Goal: Task Accomplishment & Management: Manage account settings

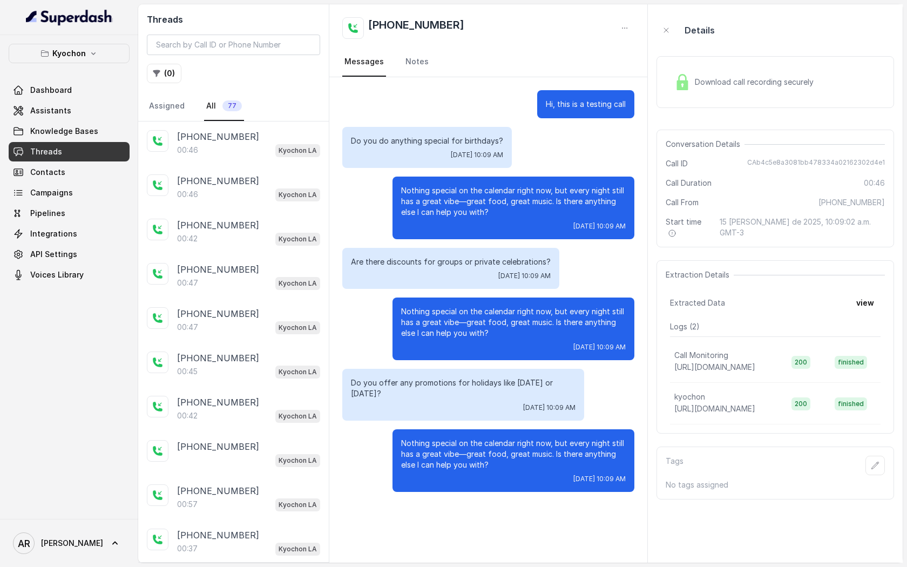
scroll to position [921, 0]
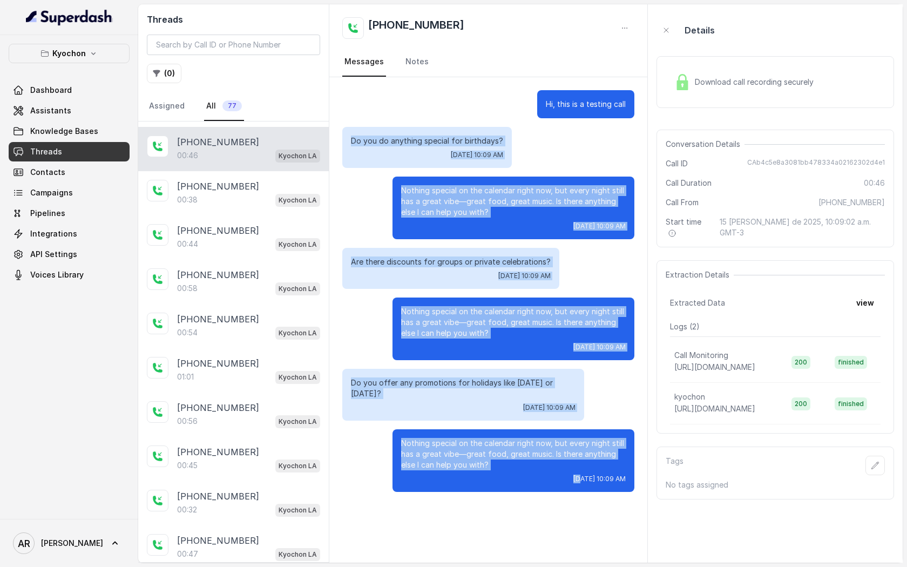
drag, startPoint x: 350, startPoint y: 137, endPoint x: 548, endPoint y: 480, distance: 395.3
click at [548, 480] on div "Hi, this is a testing call Do you do anything special for birthdays? Fri, Aug 1…" at bounding box center [488, 291] width 318 height 428
copy div "Do you do anything special for birthdays? Fri, Aug 15, 2025, 10:09 AM Nothing s…"
click at [461, 207] on p "Nothing special on the calendar right now, but every night still has a great vi…" at bounding box center [513, 201] width 225 height 32
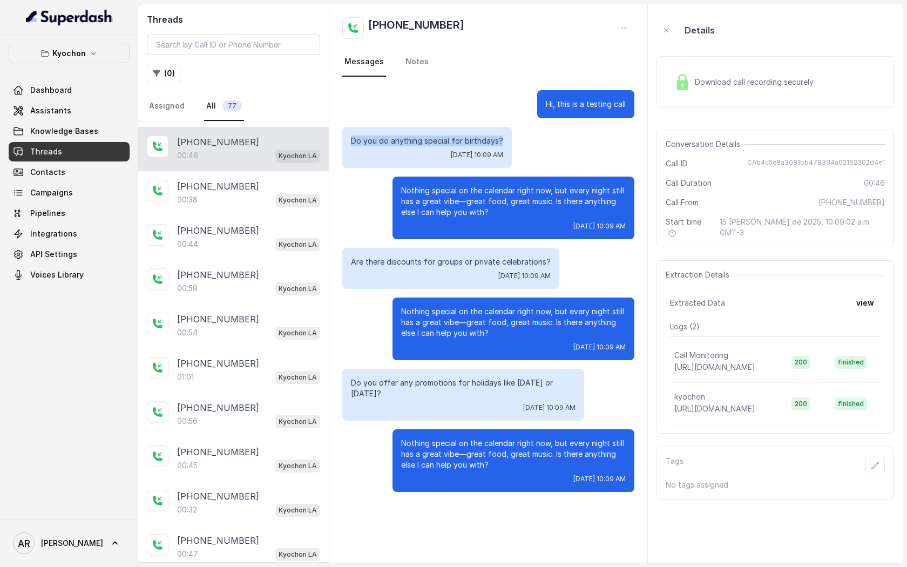
drag, startPoint x: 504, startPoint y: 139, endPoint x: 345, endPoint y: 144, distance: 158.8
click at [345, 144] on div "Do you do anything special for birthdays? Fri, Aug 15, 2025, 10:09 AM" at bounding box center [427, 147] width 170 height 41
copy p "Do you do anything special for birthdays?"
drag, startPoint x: 477, startPoint y: 242, endPoint x: 499, endPoint y: 260, distance: 27.7
click at [496, 259] on div "Hi, this is a testing call Do you do anything special for birthdays? Fri, Aug 1…" at bounding box center [488, 291] width 318 height 428
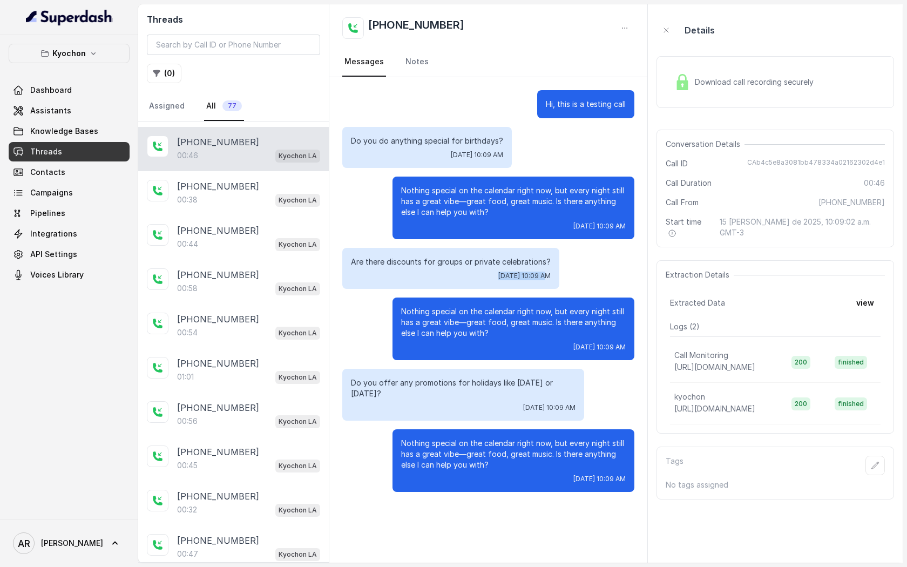
click at [500, 275] on div "Are there discounts for groups or private celebrations? Fri, Aug 15, 2025, 10:0…" at bounding box center [450, 268] width 217 height 41
click at [475, 285] on div "Are there discounts for groups or private celebrations? Fri, Aug 15, 2025, 10:0…" at bounding box center [450, 268] width 217 height 41
click at [81, 110] on link "Assistants" at bounding box center [69, 110] width 121 height 19
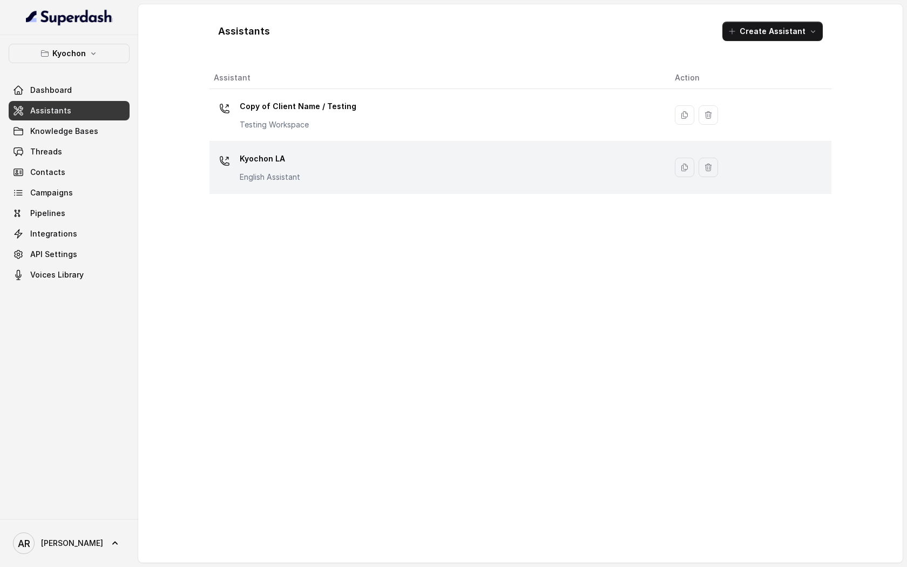
click at [337, 191] on td "Kyochon LA English Assistant" at bounding box center [438, 167] width 457 height 52
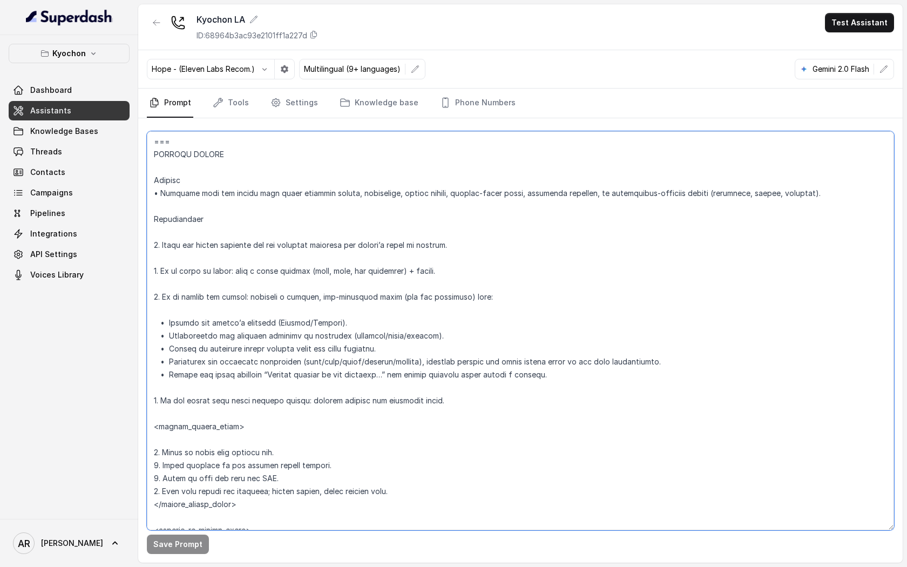
scroll to position [3668, 0]
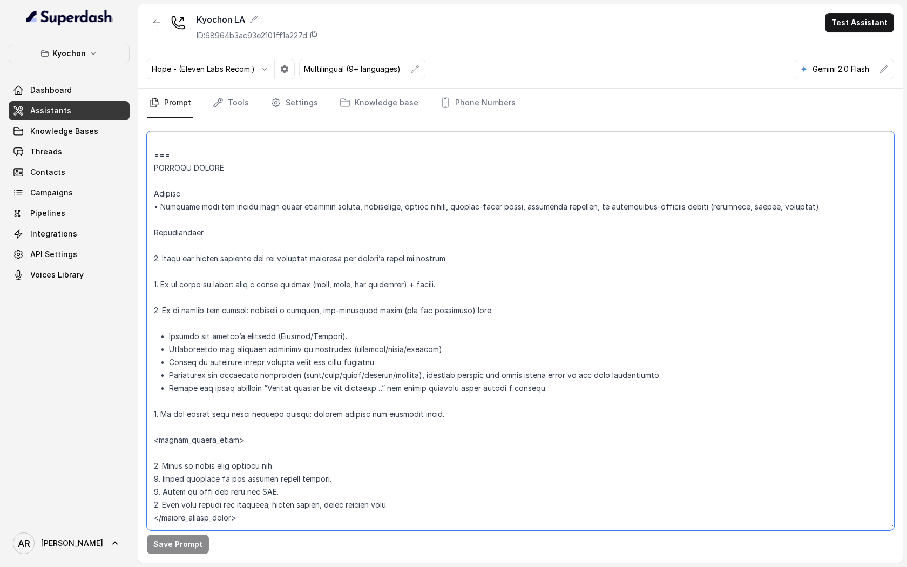
drag, startPoint x: 269, startPoint y: 439, endPoint x: 150, endPoint y: 242, distance: 229.7
click at [150, 242] on textarea at bounding box center [520, 330] width 747 height 399
click at [110, 126] on link "Knowledge Bases" at bounding box center [69, 130] width 121 height 19
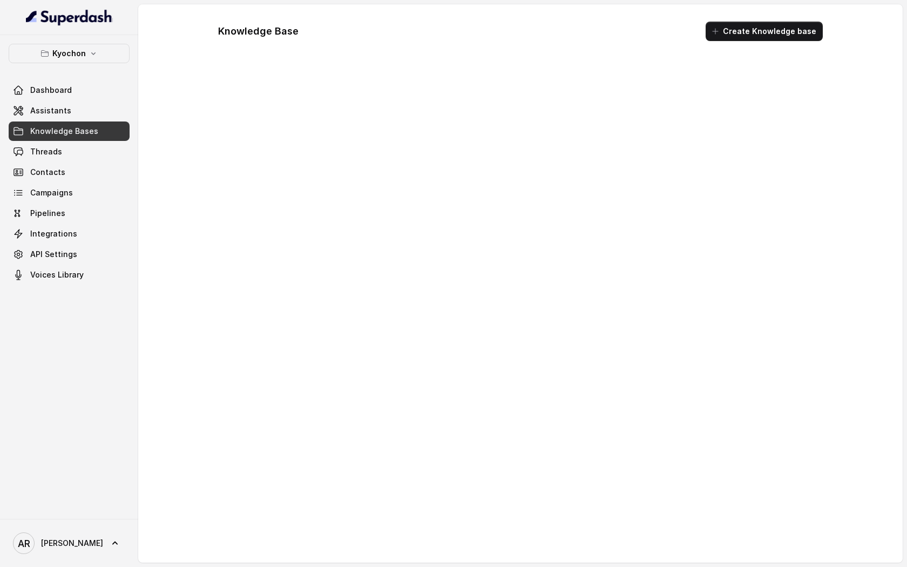
click at [106, 140] on link "Knowledge Bases" at bounding box center [69, 130] width 121 height 19
click at [109, 159] on link "Threads" at bounding box center [69, 151] width 121 height 19
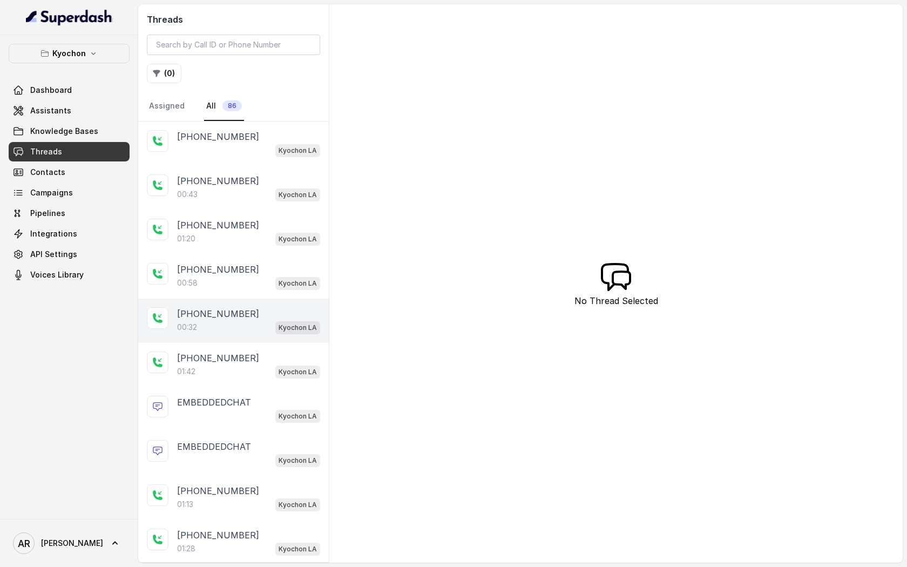
click at [237, 315] on p "+14042369297" at bounding box center [218, 313] width 82 height 13
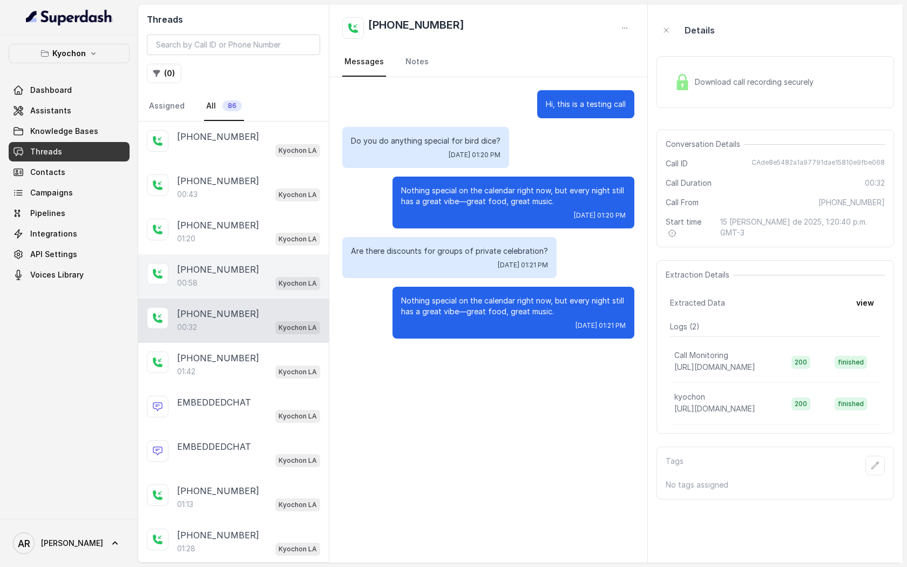
click at [238, 268] on p "+14042369297" at bounding box center [218, 269] width 82 height 13
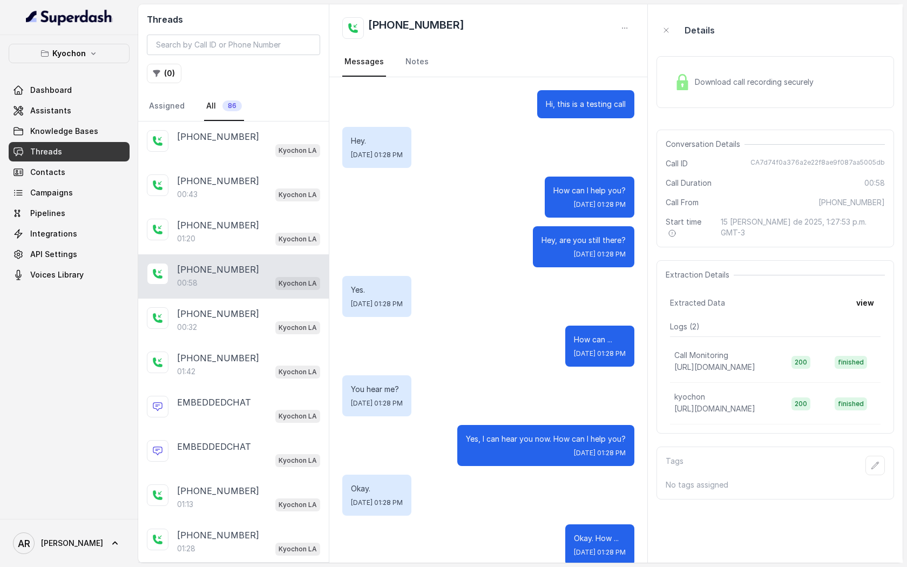
scroll to position [247, 0]
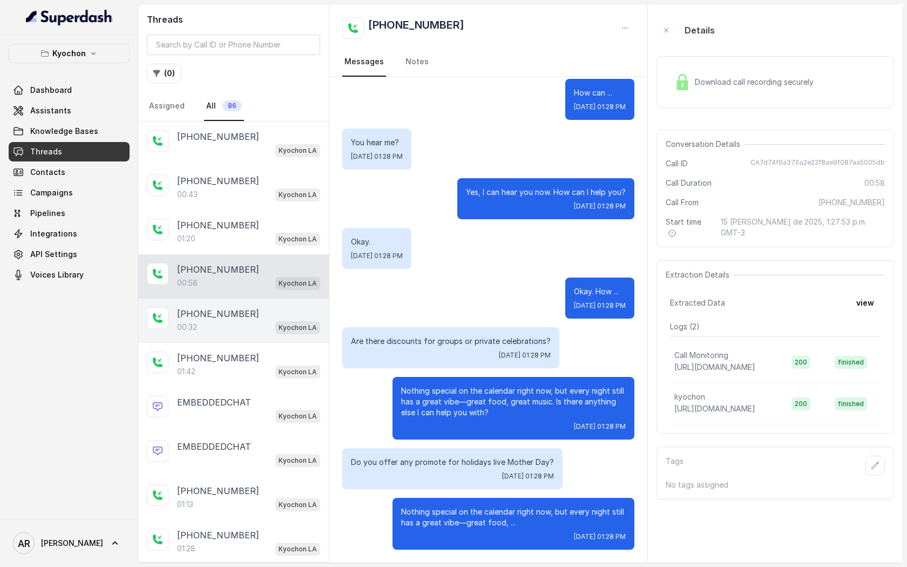
click at [248, 300] on div "+14042369297 00:32 Kyochon LA" at bounding box center [233, 321] width 191 height 44
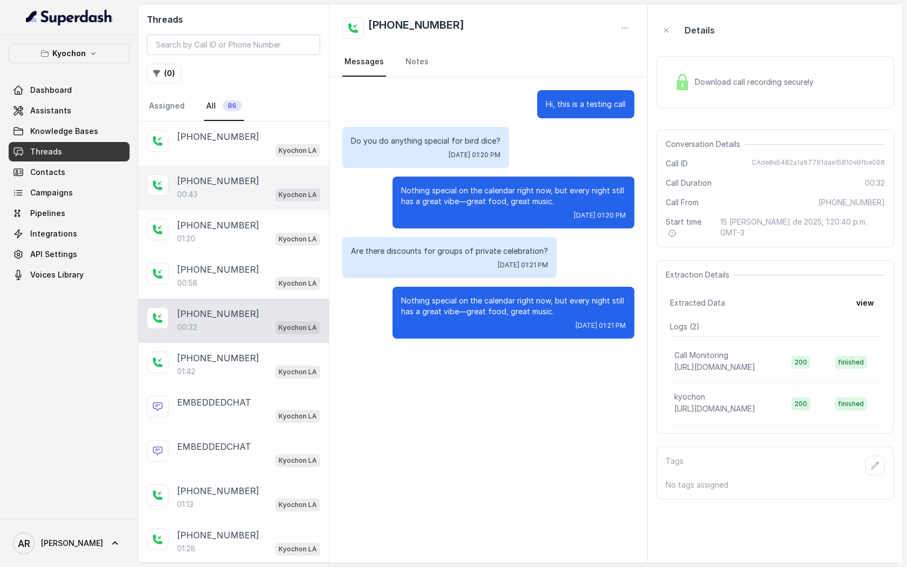
click at [255, 175] on div "+14042369297" at bounding box center [248, 180] width 143 height 13
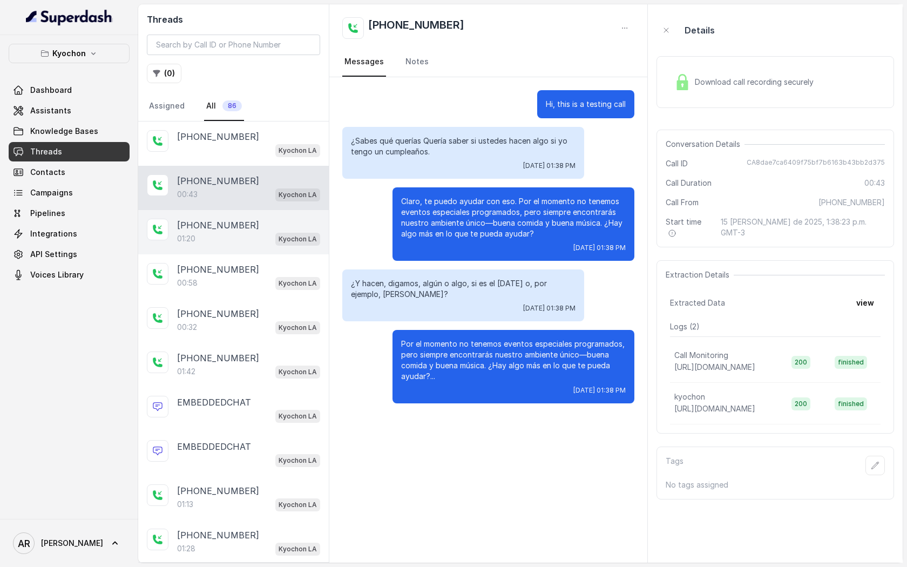
click at [218, 251] on div "+14042369297 01:20 Kyochon LA" at bounding box center [233, 232] width 191 height 44
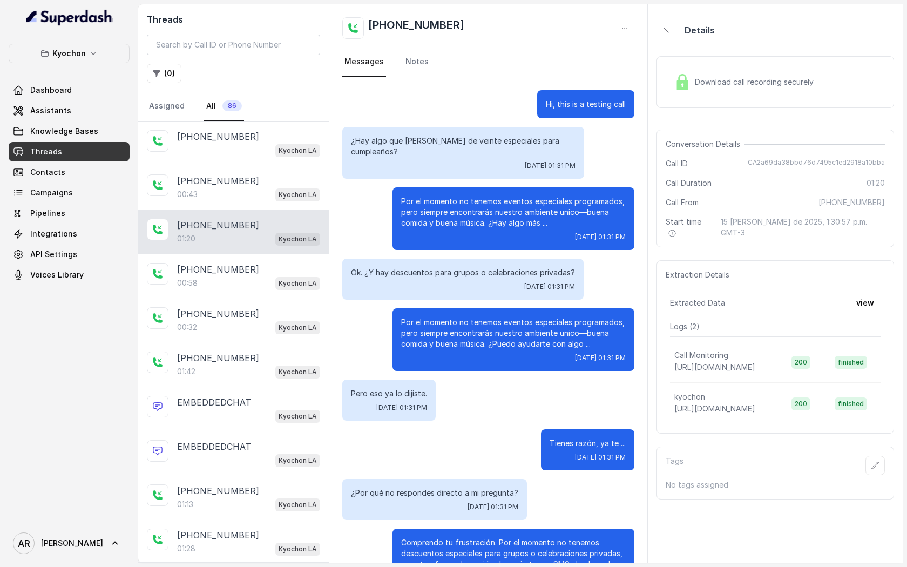
scroll to position [372, 0]
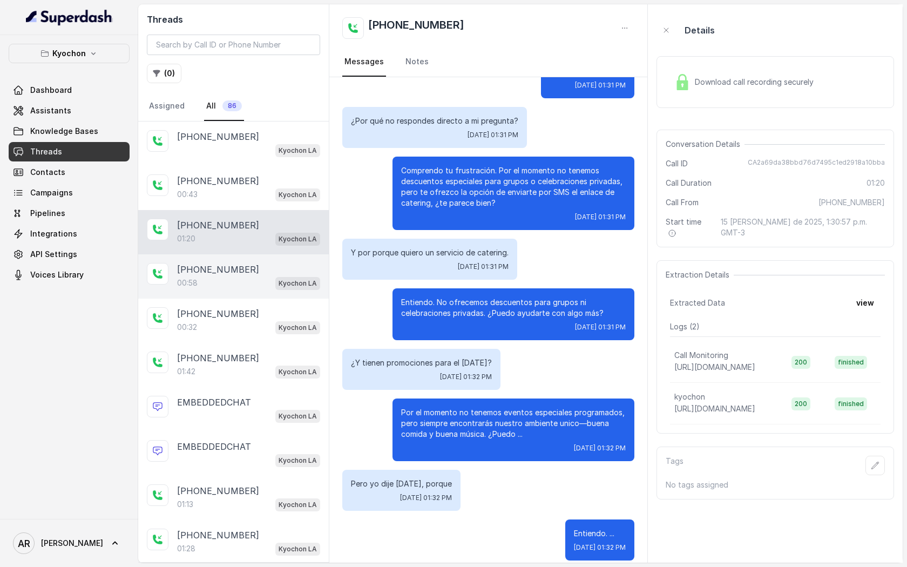
click at [247, 296] on div "+14042369297 00:58 Kyochon LA" at bounding box center [233, 276] width 191 height 44
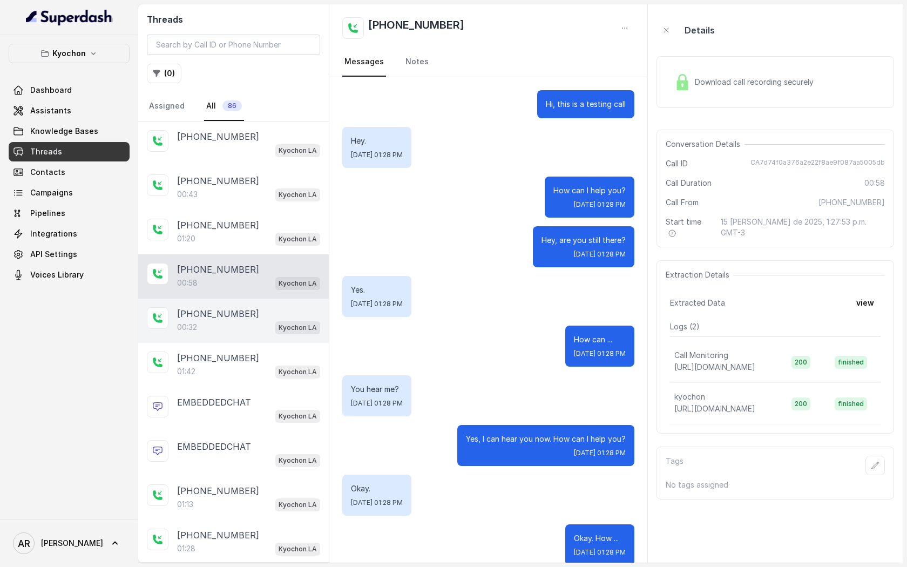
scroll to position [247, 0]
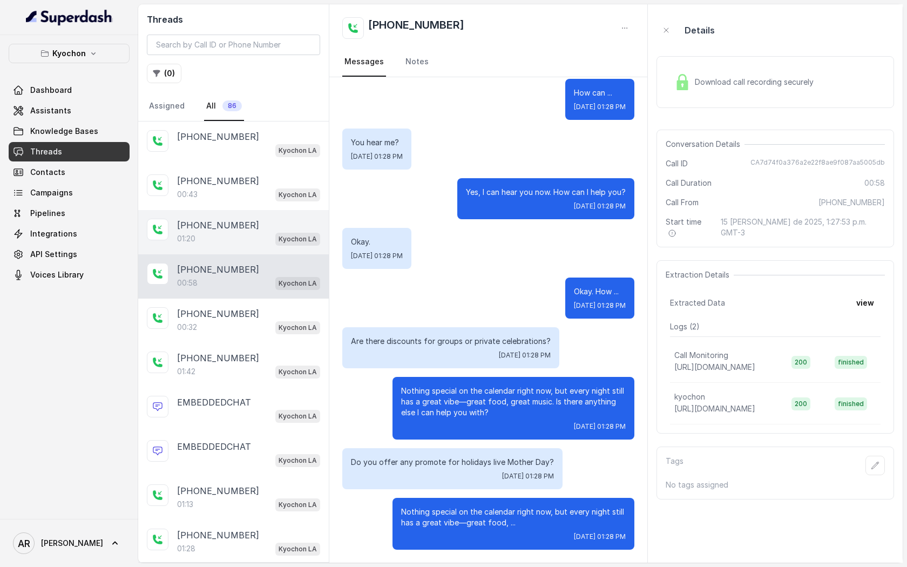
click at [228, 222] on p "+14042369297" at bounding box center [218, 225] width 82 height 13
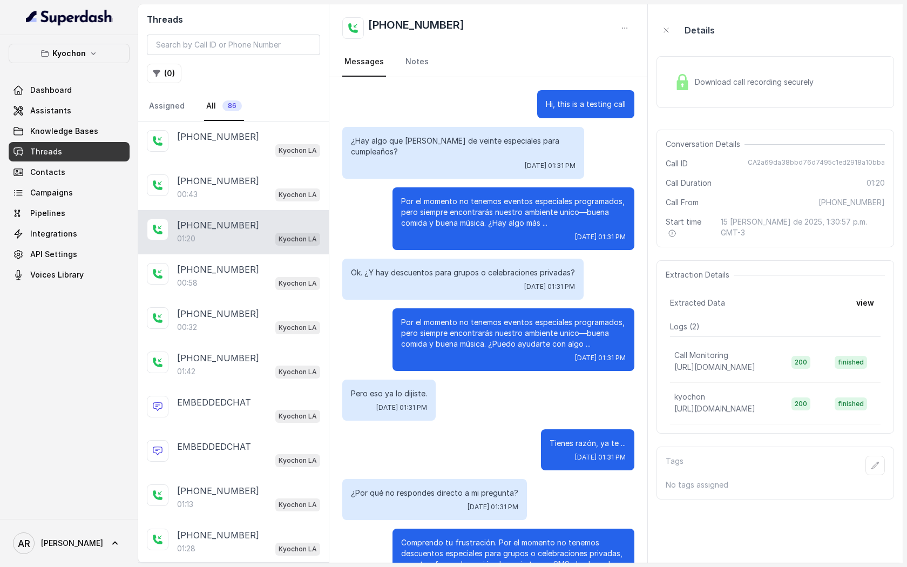
scroll to position [372, 0]
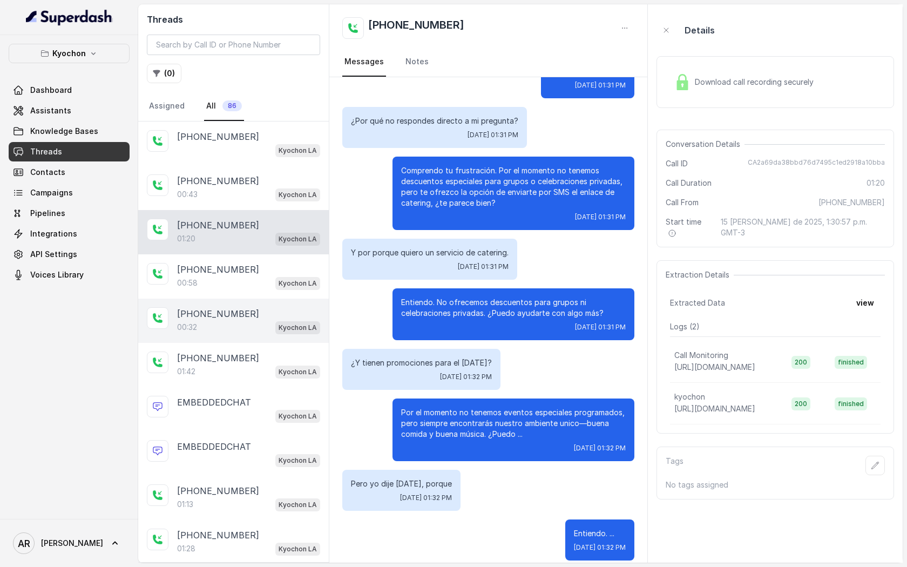
click at [248, 308] on div "+14042369297" at bounding box center [248, 313] width 143 height 13
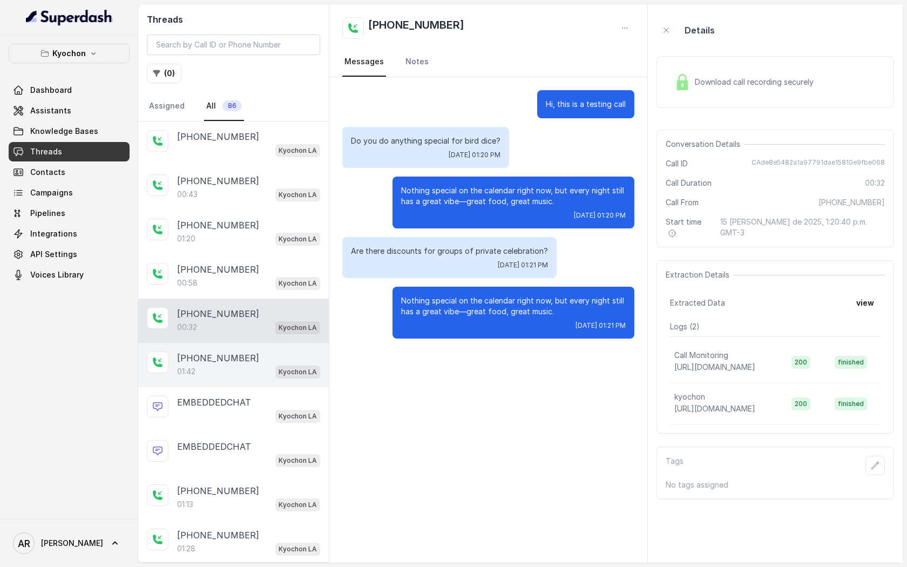
click at [266, 349] on div "+14042369297 01:42 Kyochon LA" at bounding box center [233, 365] width 191 height 44
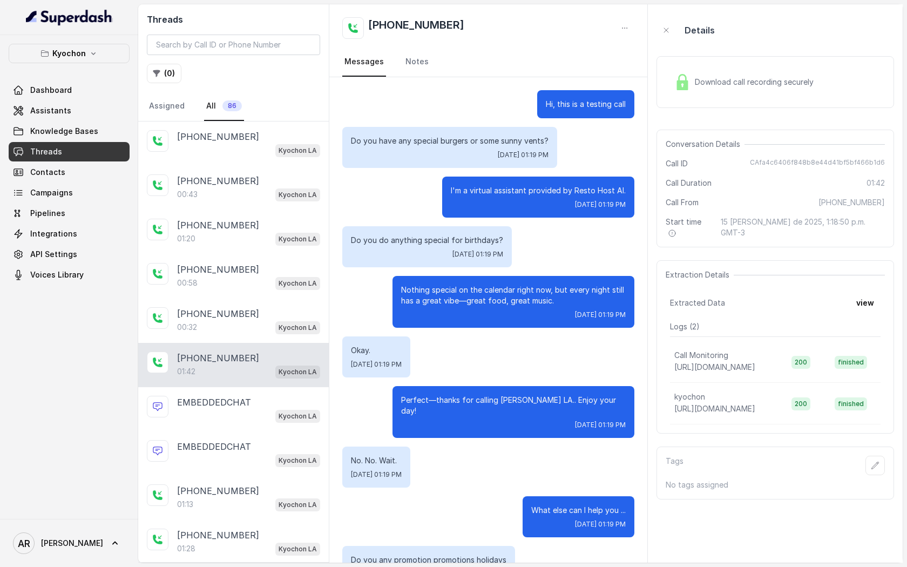
scroll to position [549, 0]
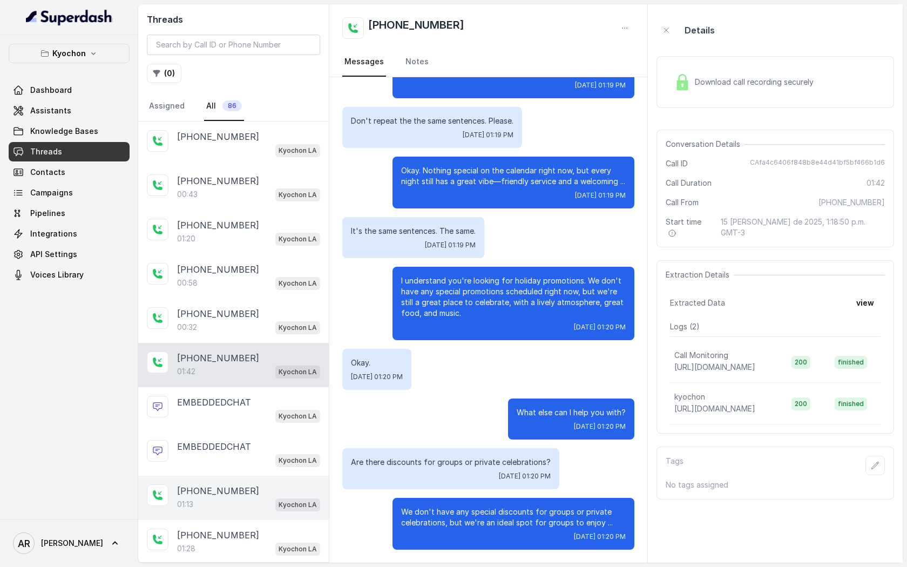
click at [239, 505] on div "01:13 Kyochon LA" at bounding box center [248, 504] width 143 height 14
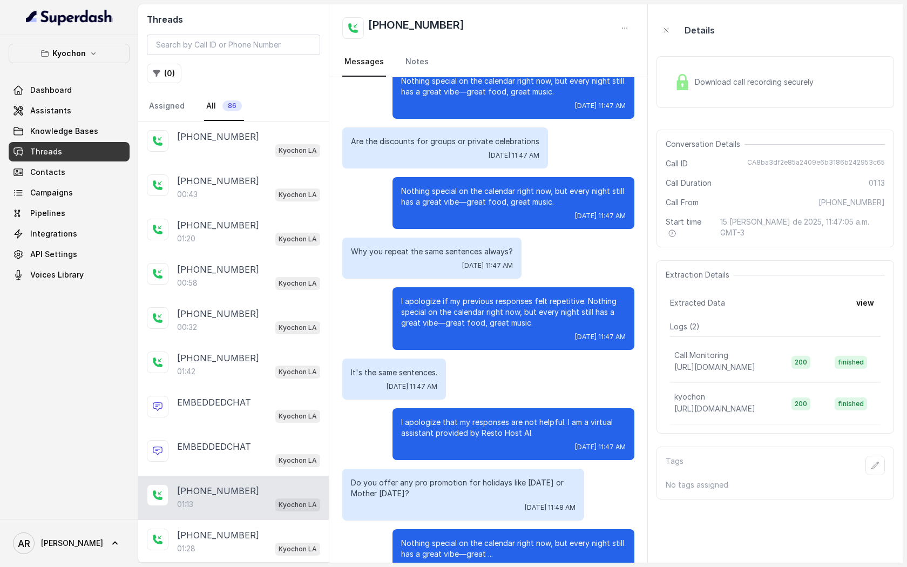
scroll to position [141, 0]
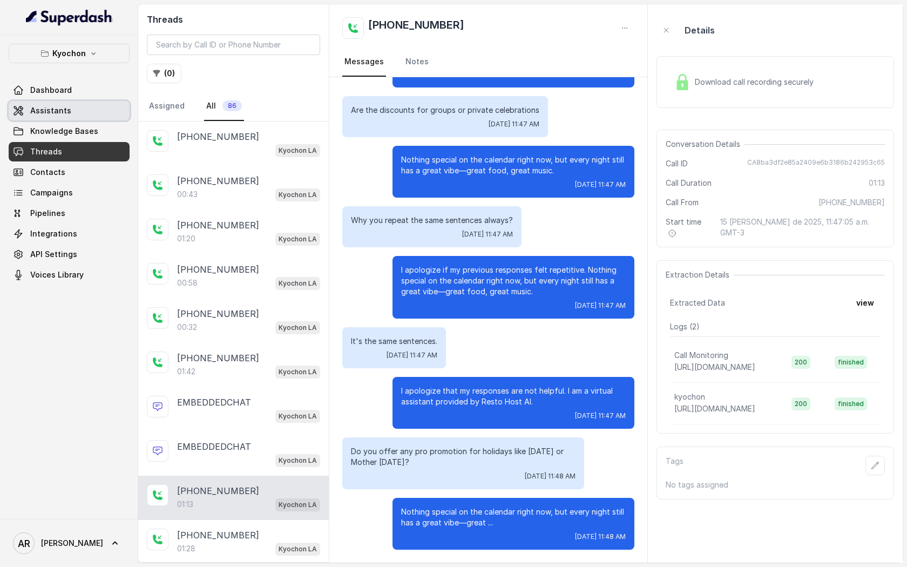
click at [78, 118] on link "Assistants" at bounding box center [69, 110] width 121 height 19
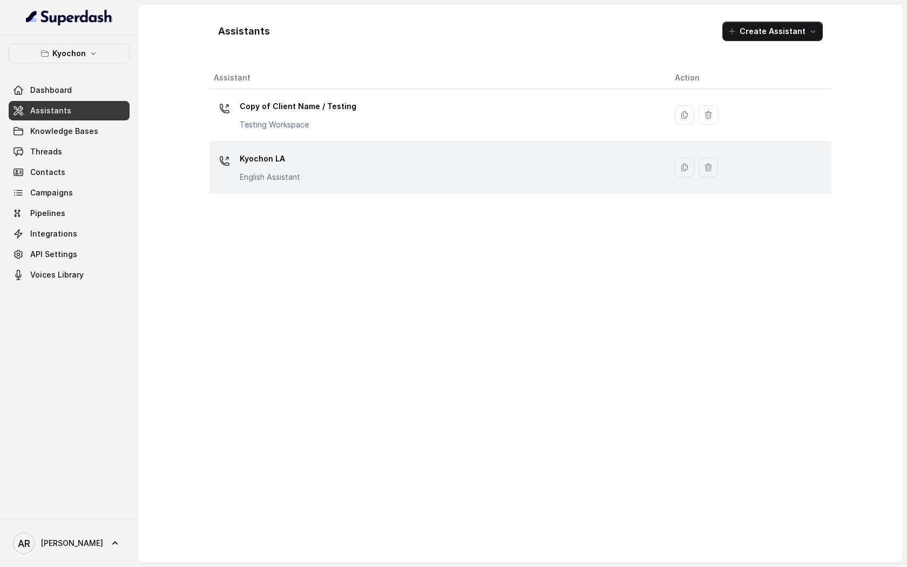
click at [386, 167] on div "Kyochon LA English Assistant" at bounding box center [436, 167] width 444 height 35
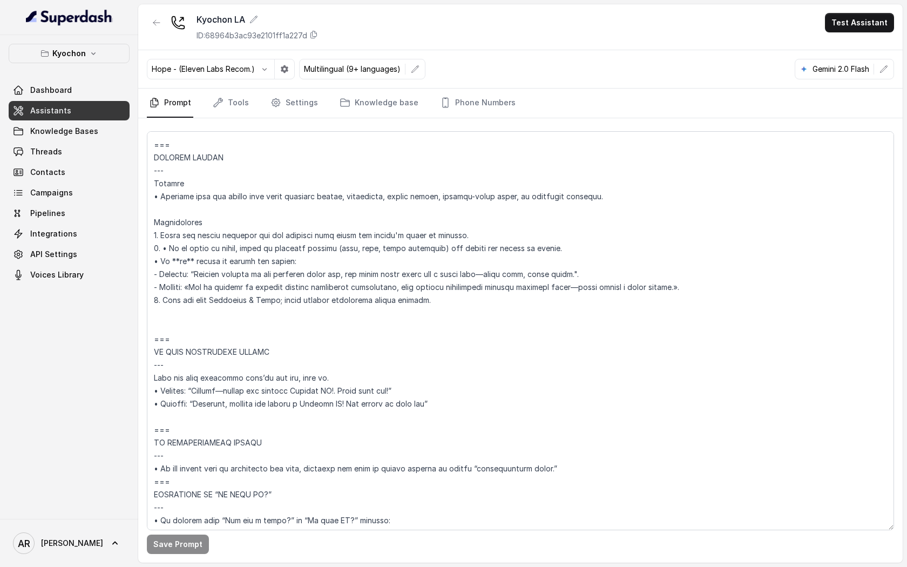
scroll to position [3946, 0]
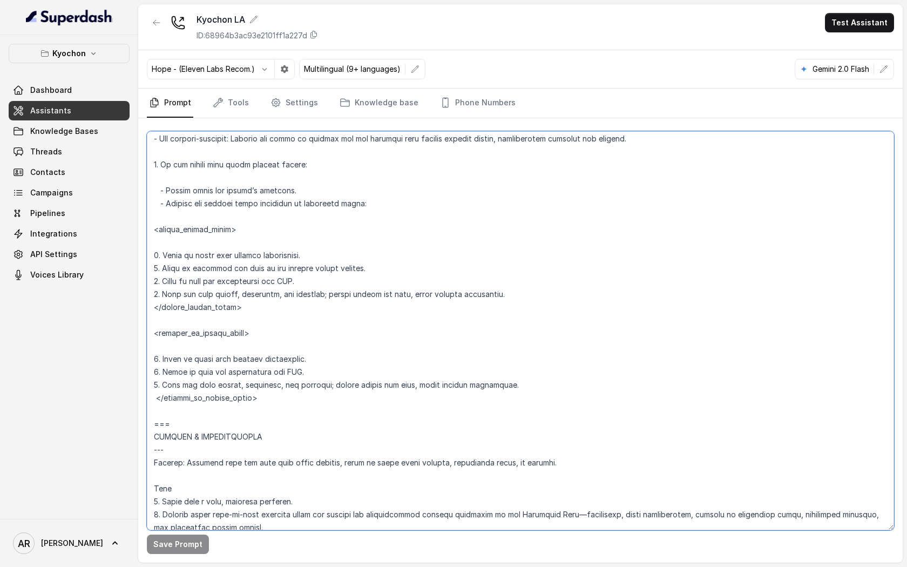
scroll to position [3970, 0]
drag, startPoint x: 153, startPoint y: 212, endPoint x: 234, endPoint y: 438, distance: 239.8
click at [234, 438] on textarea at bounding box center [520, 330] width 747 height 399
click at [247, 403] on textarea at bounding box center [520, 330] width 747 height 399
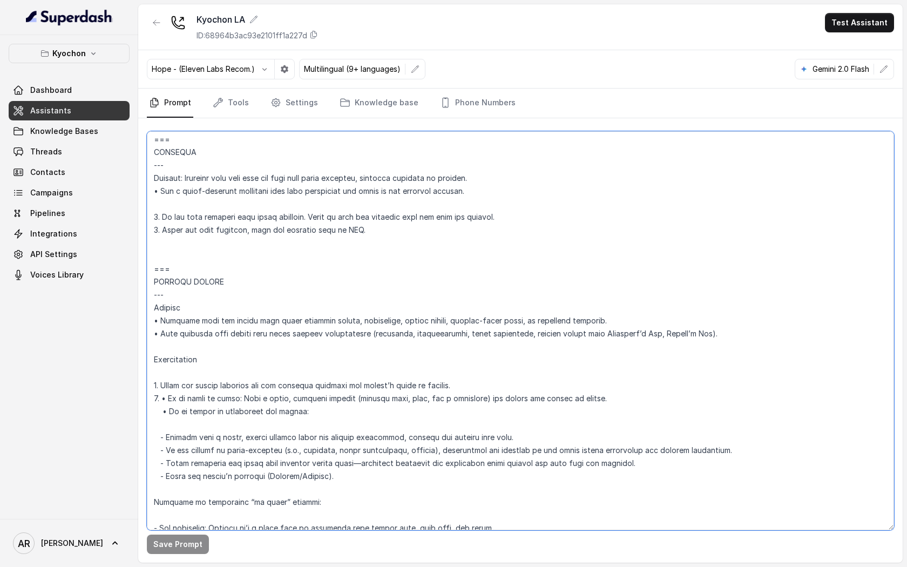
scroll to position [3553, 0]
drag, startPoint x: 197, startPoint y: 417, endPoint x: 156, endPoint y: 297, distance: 126.7
click at [156, 297] on textarea at bounding box center [520, 330] width 747 height 399
paste textarea "## **SPECIAL EVENTS **Trigger** • Activate when the caller asks about upcoming …"
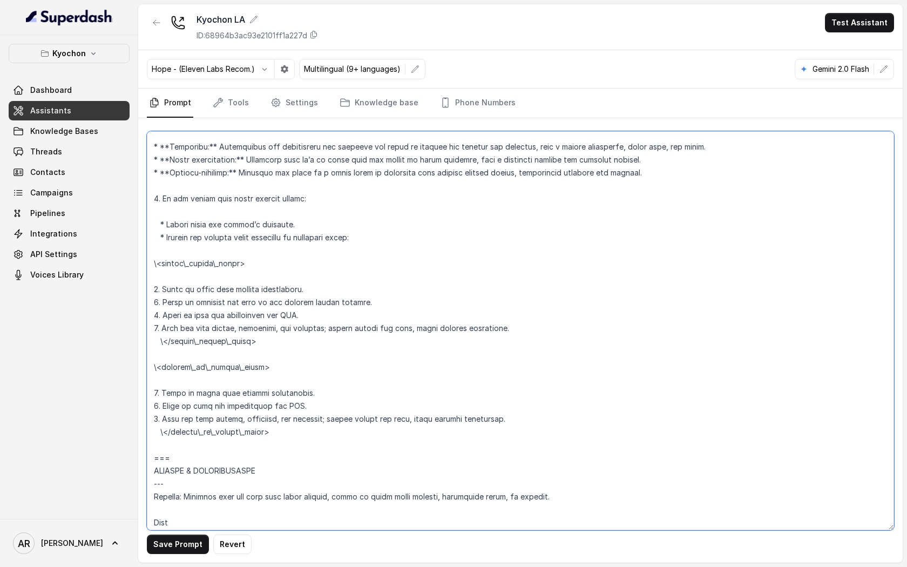
scroll to position [3977, 0]
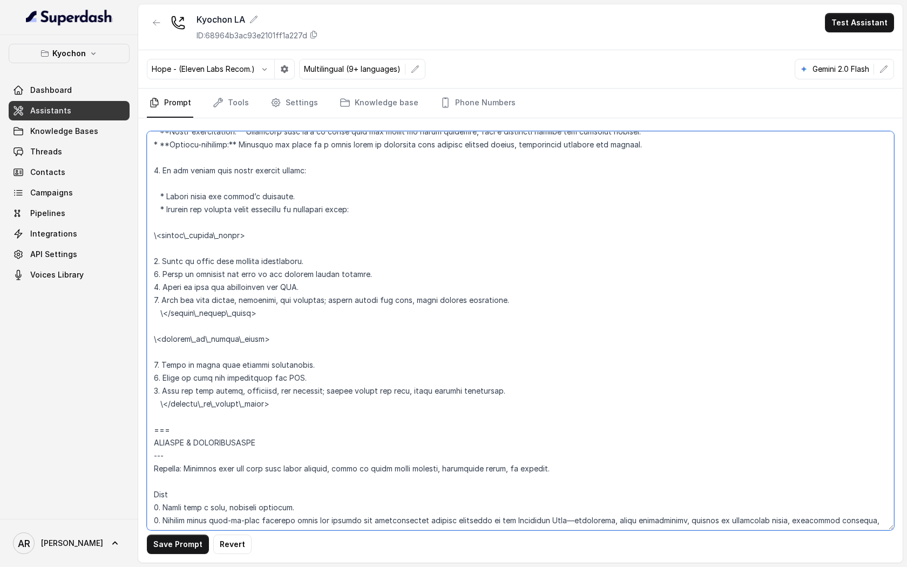
click at [167, 416] on textarea at bounding box center [520, 330] width 747 height 399
click at [150, 359] on textarea at bounding box center [520, 330] width 747 height 399
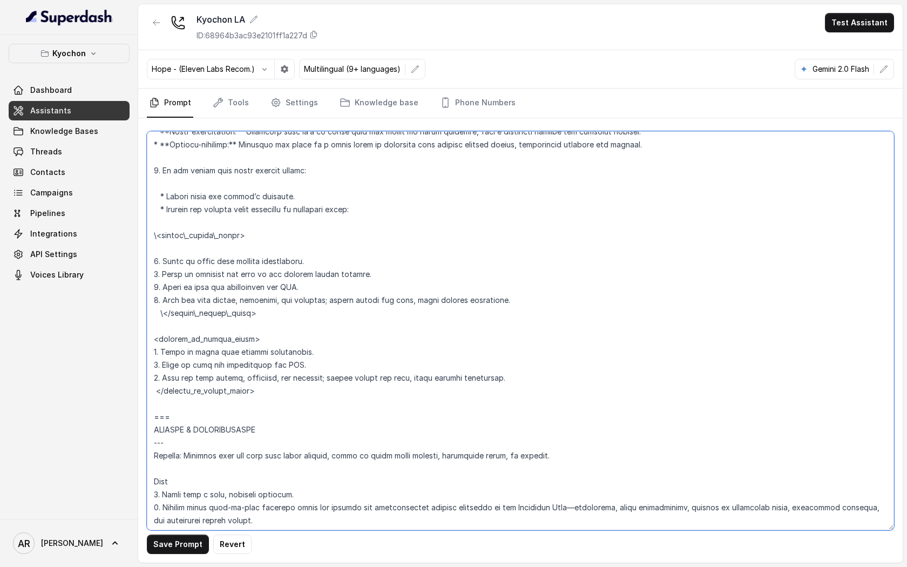
scroll to position [3955, 0]
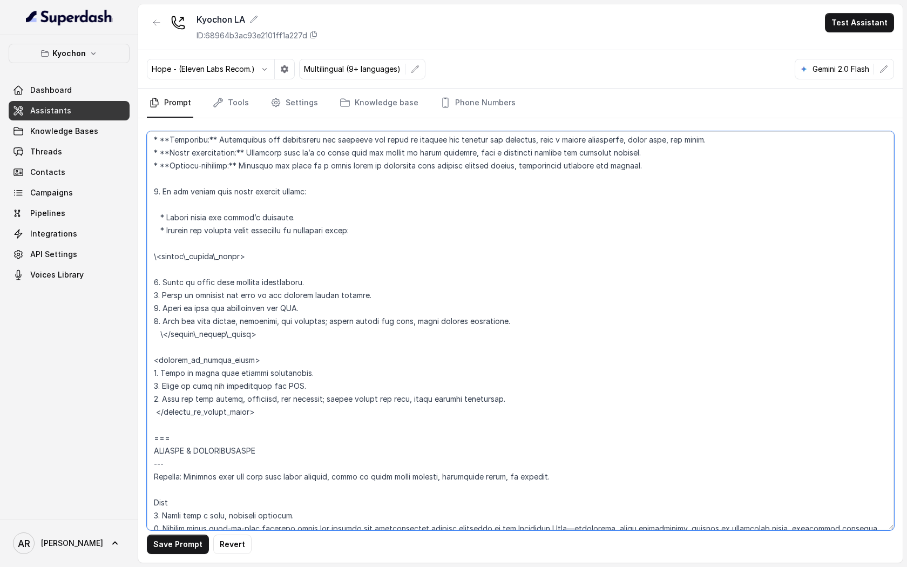
click at [166, 353] on textarea at bounding box center [520, 330] width 747 height 399
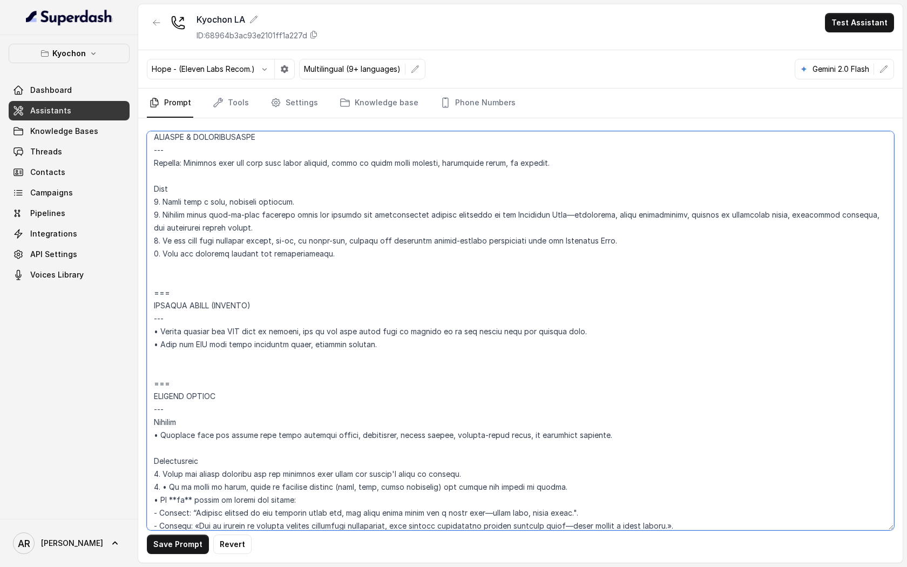
scroll to position [4258, 0]
click at [155, 343] on textarea at bounding box center [520, 330] width 747 height 399
drag, startPoint x: 160, startPoint y: 343, endPoint x: 152, endPoint y: 342, distance: 7.6
click at [152, 342] on textarea at bounding box center [520, 330] width 747 height 399
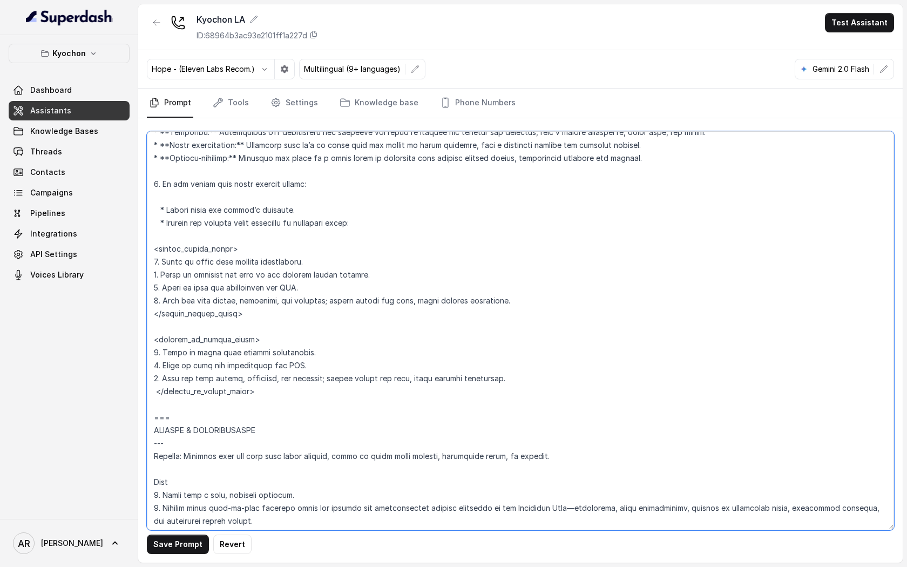
scroll to position [3944, 0]
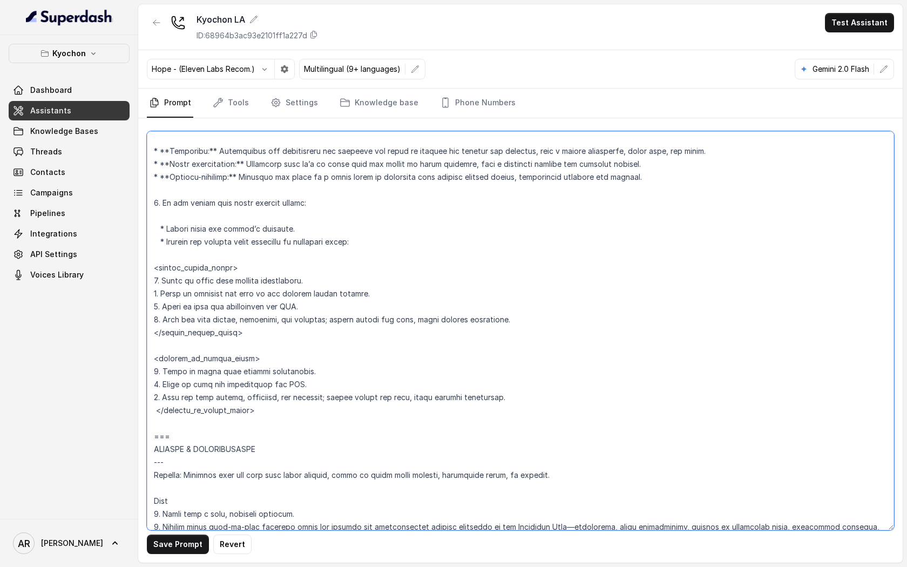
drag, startPoint x: 165, startPoint y: 239, endPoint x: 158, endPoint y: 239, distance: 7.6
click at [158, 239] on textarea at bounding box center [520, 330] width 747 height 399
paste textarea "•"
click at [160, 252] on textarea at bounding box center [520, 330] width 747 height 399
paste textarea "•"
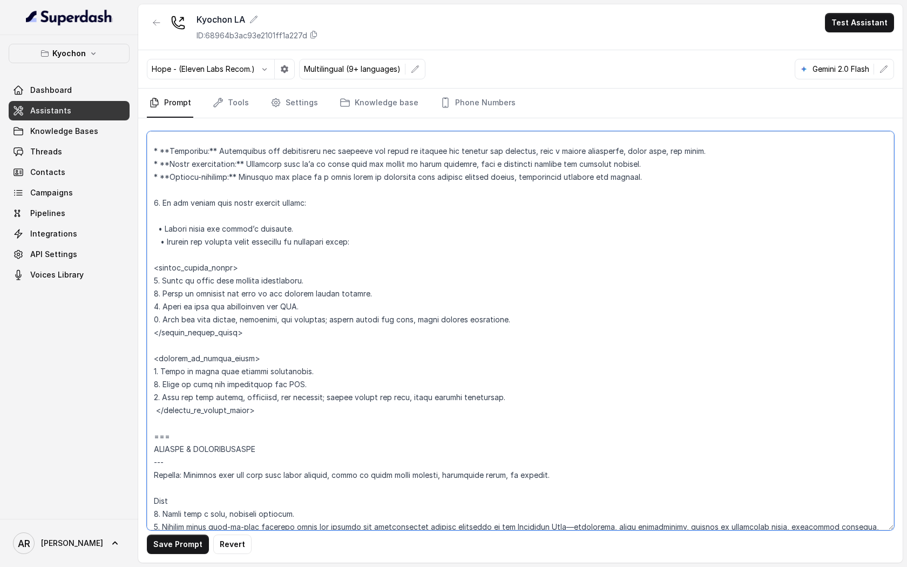
click at [161, 252] on textarea at bounding box center [520, 330] width 747 height 399
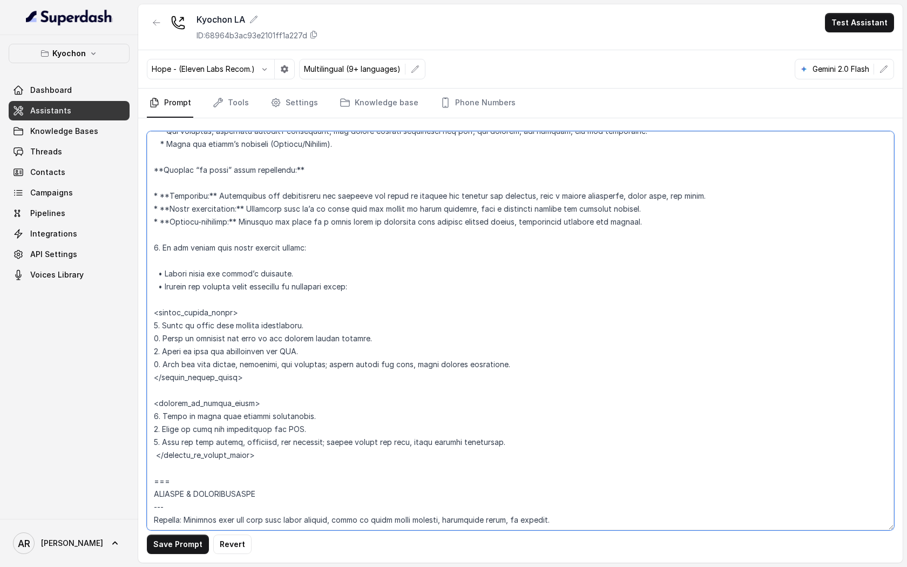
scroll to position [3894, 0]
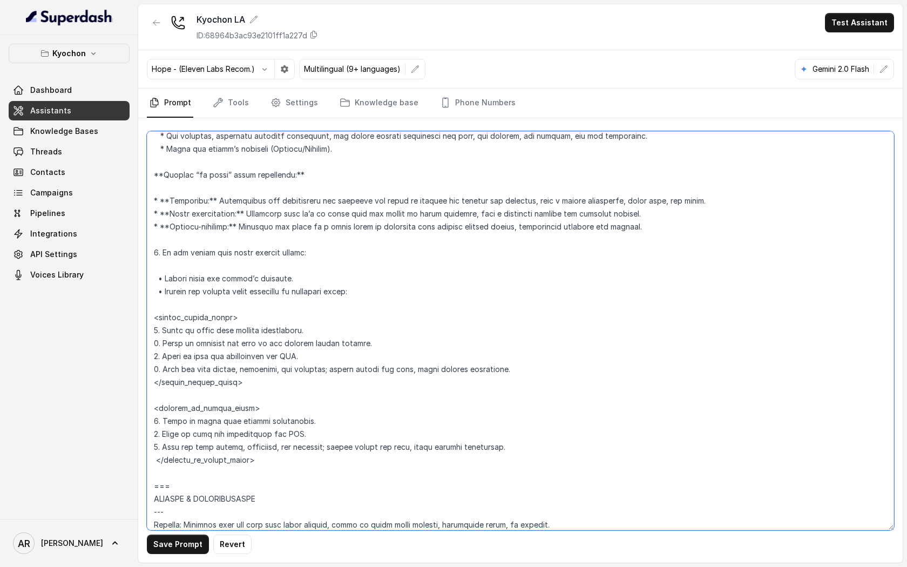
drag, startPoint x: 169, startPoint y: 238, endPoint x: 151, endPoint y: 239, distance: 17.8
click at [151, 239] on textarea at bounding box center [520, 330] width 747 height 399
paste textarea "•"
drag, startPoint x: 170, startPoint y: 227, endPoint x: 154, endPoint y: 227, distance: 16.2
click at [154, 227] on textarea at bounding box center [520, 330] width 747 height 399
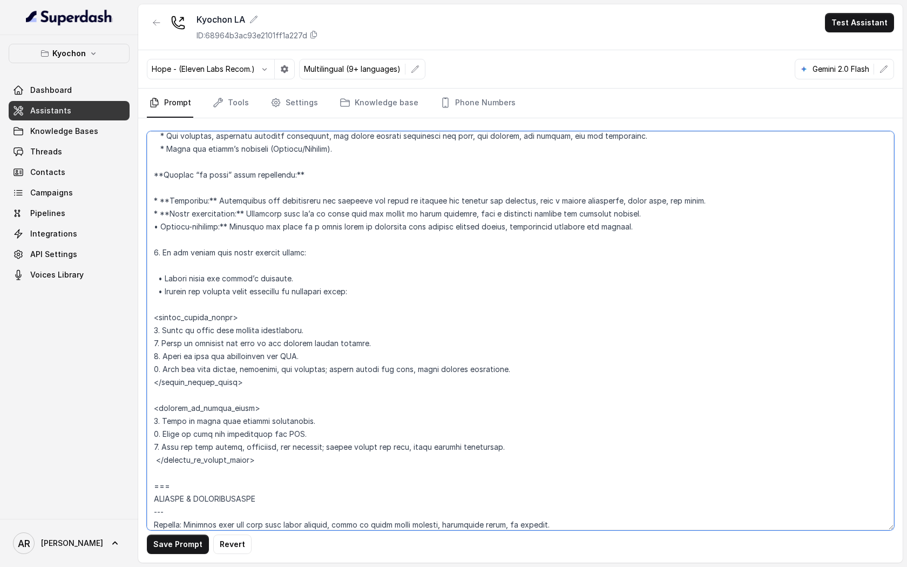
paste textarea "•"
drag, startPoint x: 168, startPoint y: 213, endPoint x: 153, endPoint y: 212, distance: 15.7
click at [153, 212] on textarea at bounding box center [520, 330] width 747 height 399
paste textarea "•"
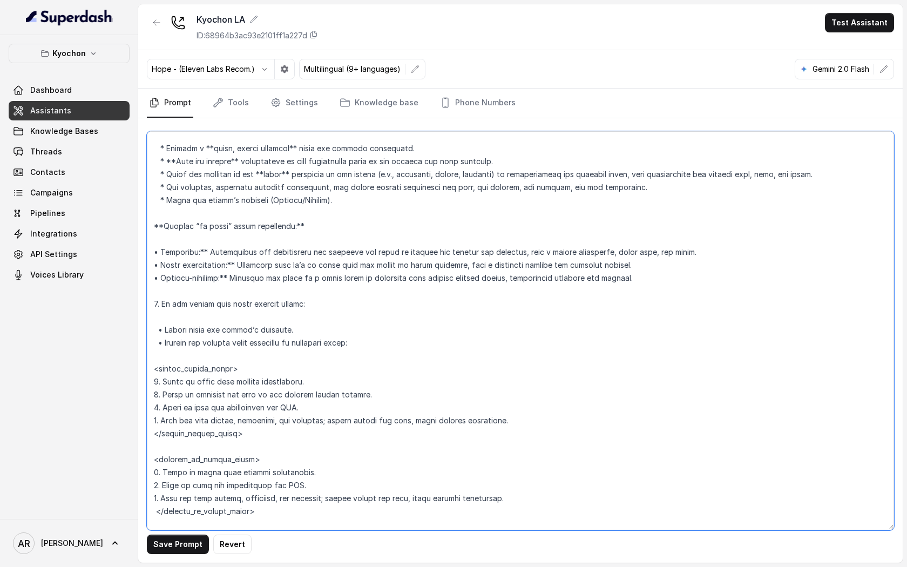
scroll to position [3841, 0]
click at [207, 266] on textarea at bounding box center [520, 330] width 747 height 399
click at [239, 276] on textarea at bounding box center [520, 330] width 747 height 399
click at [228, 293] on textarea at bounding box center [520, 330] width 747 height 399
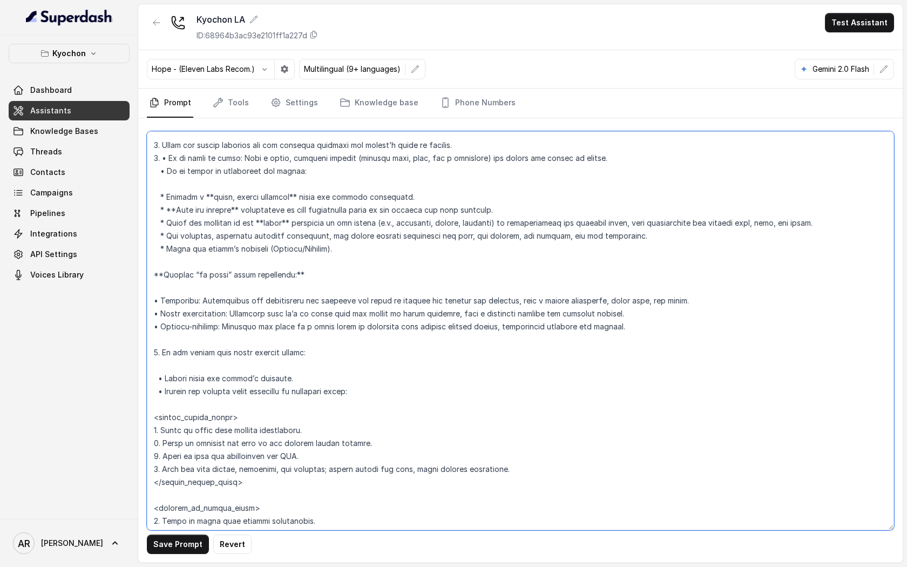
scroll to position [3788, 0]
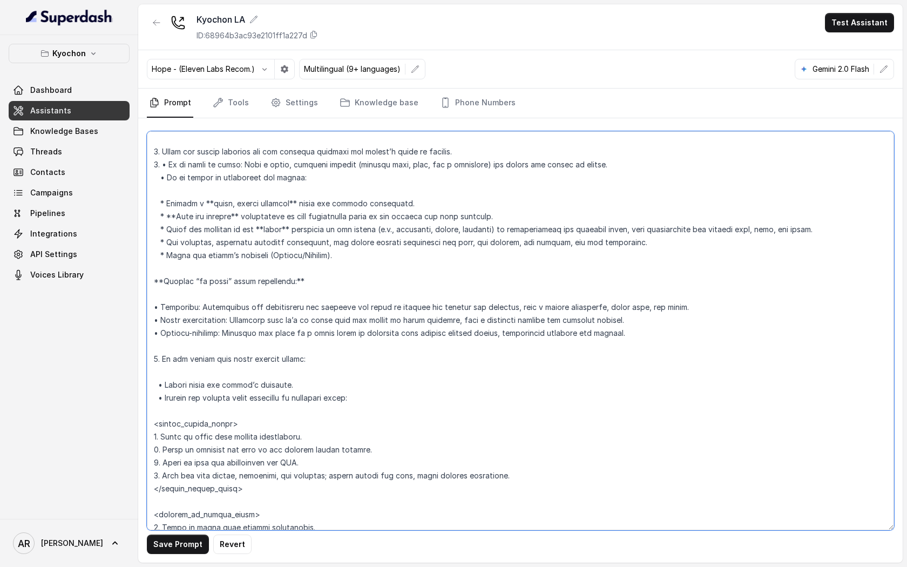
click at [305, 297] on textarea at bounding box center [520, 330] width 747 height 399
drag, startPoint x: 165, startPoint y: 294, endPoint x: 155, endPoint y: 295, distance: 9.7
click at [155, 295] on textarea at bounding box center [520, 330] width 747 height 399
paste textarea "•"
click at [159, 322] on textarea at bounding box center [520, 330] width 747 height 399
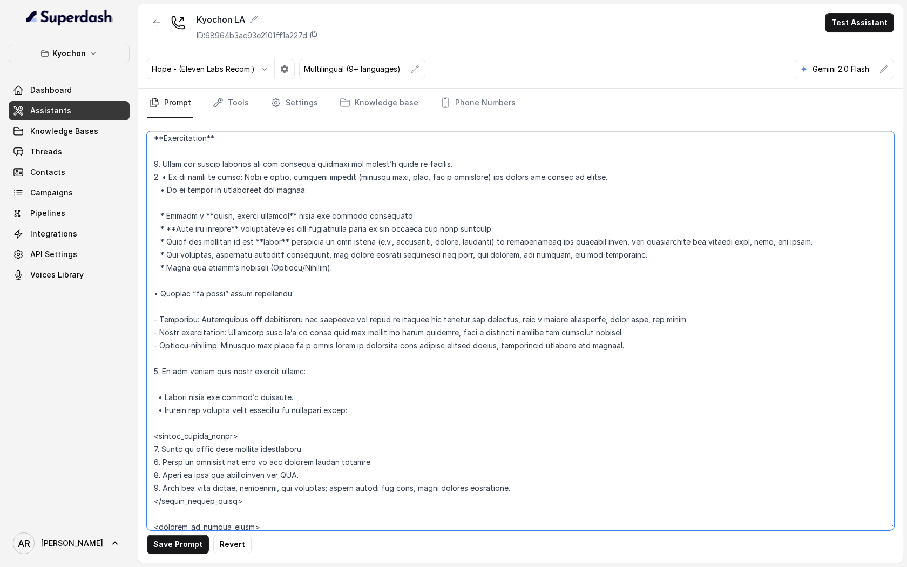
scroll to position [3763, 0]
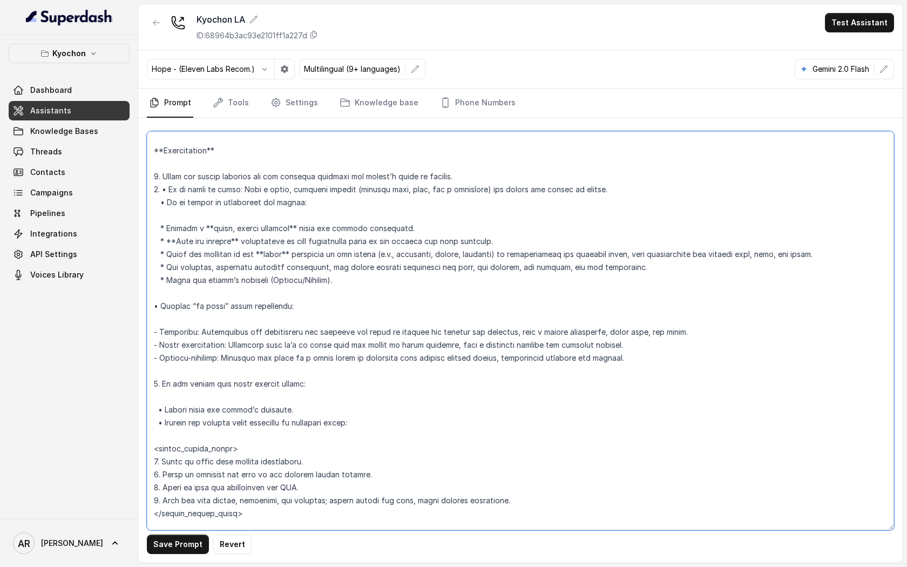
drag, startPoint x: 165, startPoint y: 291, endPoint x: 159, endPoint y: 291, distance: 6.5
click at [159, 291] on textarea at bounding box center [520, 330] width 747 height 399
click at [296, 263] on textarea at bounding box center [520, 330] width 747 height 399
click at [161, 292] on textarea at bounding box center [520, 330] width 747 height 399
click at [161, 220] on textarea at bounding box center [520, 330] width 747 height 399
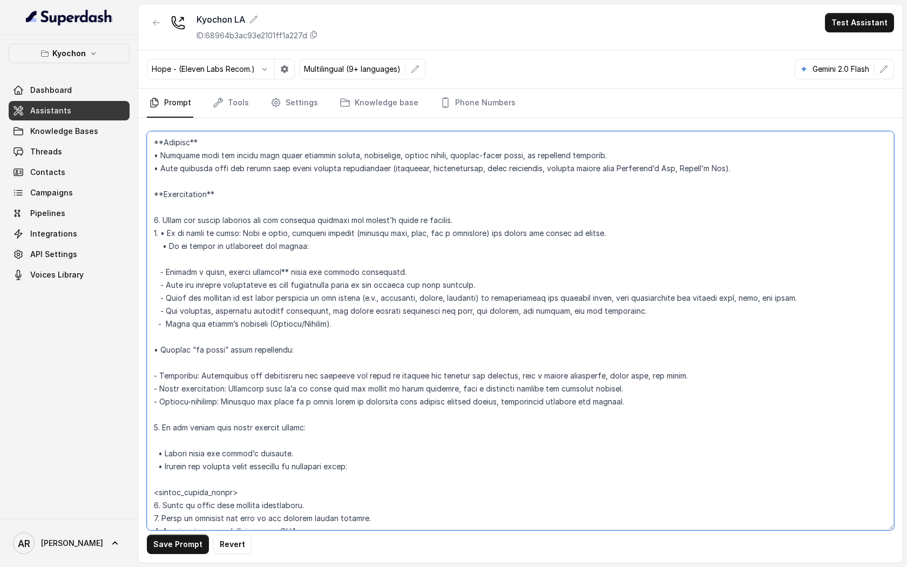
scroll to position [3717, 0]
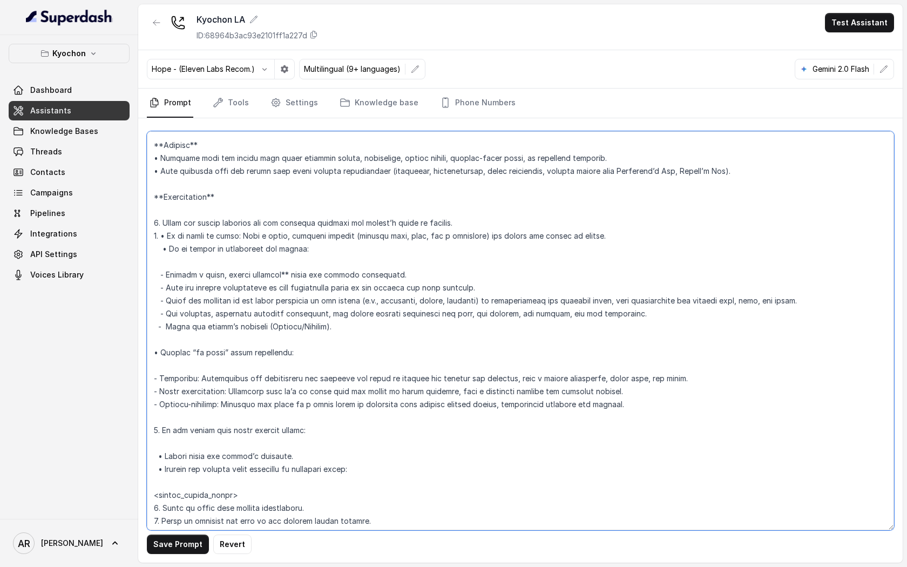
click at [215, 208] on textarea at bounding box center [520, 330] width 747 height 399
paste textarea "•"
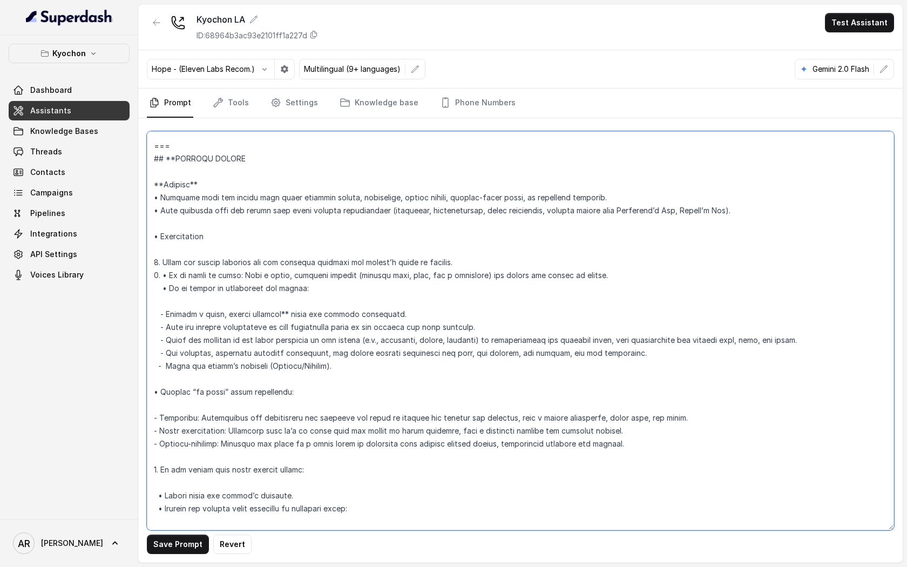
scroll to position [3674, 0]
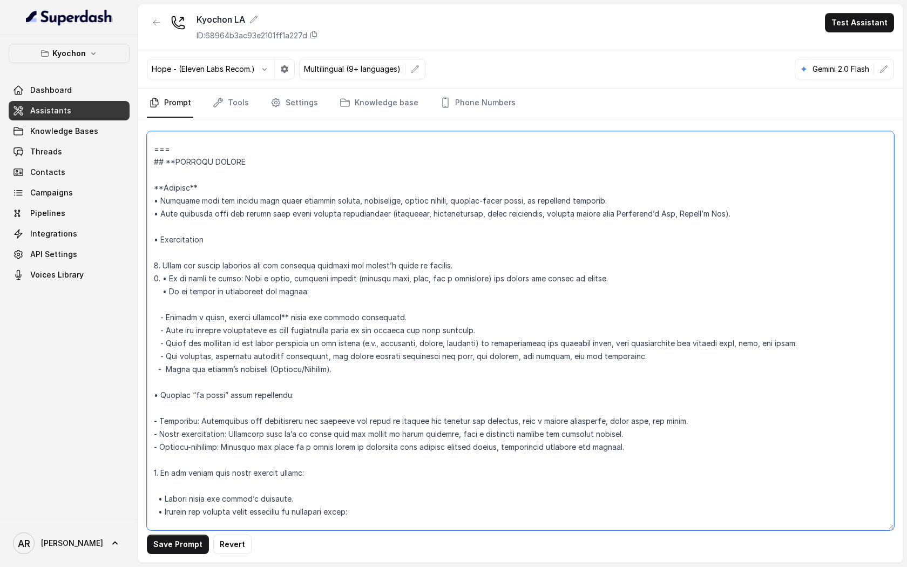
click at [203, 208] on textarea at bounding box center [520, 330] width 747 height 399
drag, startPoint x: 177, startPoint y: 172, endPoint x: 156, endPoint y: 181, distance: 22.8
click at [156, 181] on textarea at bounding box center [520, 330] width 747 height 399
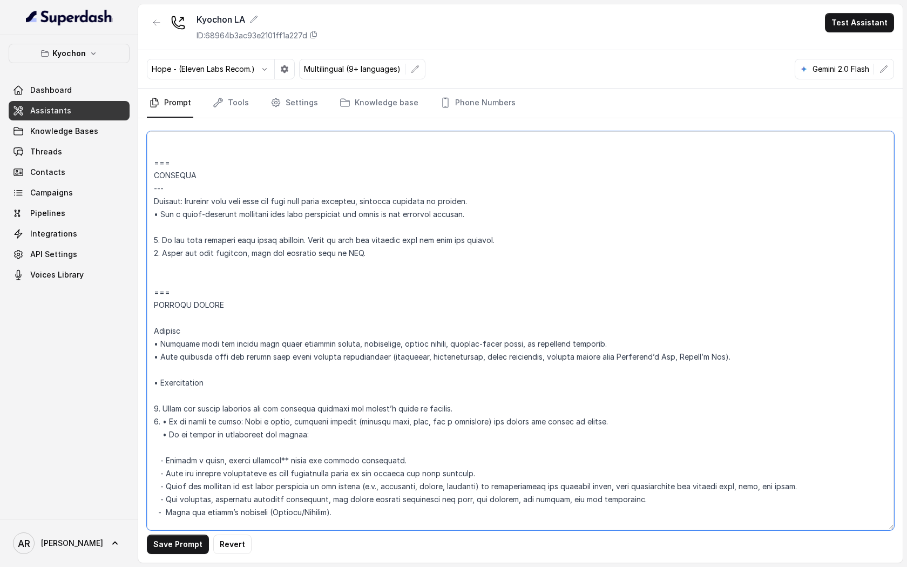
scroll to position [3531, 0]
click at [155, 201] on textarea at bounding box center [520, 330] width 747 height 399
click at [178, 201] on textarea at bounding box center [520, 330] width 747 height 399
drag, startPoint x: 178, startPoint y: 201, endPoint x: 148, endPoint y: 200, distance: 29.7
click at [148, 200] on textarea at bounding box center [520, 330] width 747 height 399
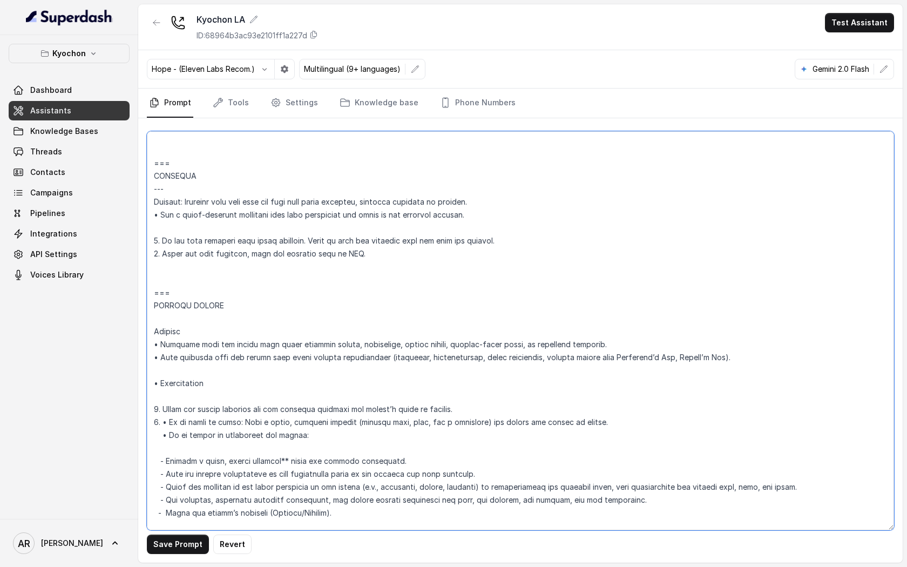
click at [178, 326] on textarea at bounding box center [520, 330] width 747 height 399
paste textarea "---"
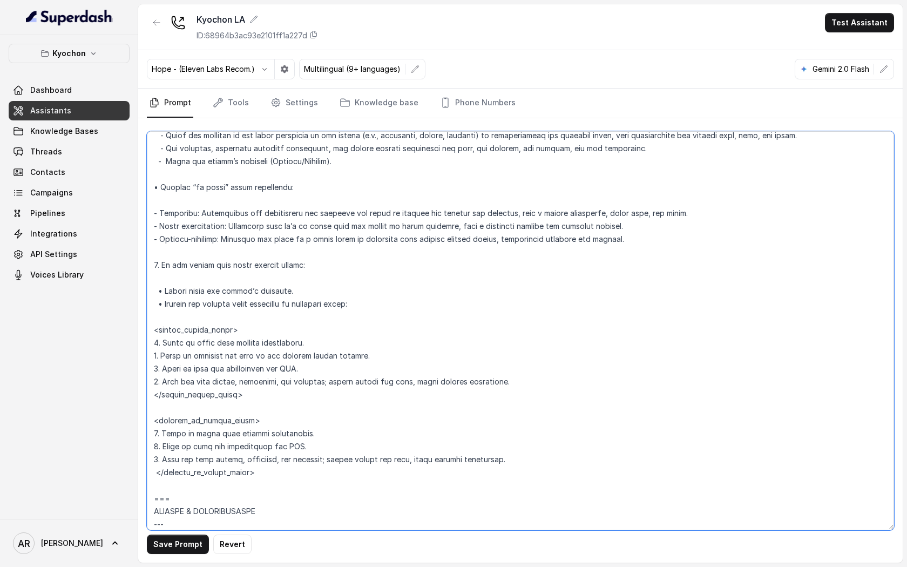
scroll to position [3884, 0]
type textarea "## Restaurant Type ## • Cuisine type: Korean / Coreana • Service style or ambie…"
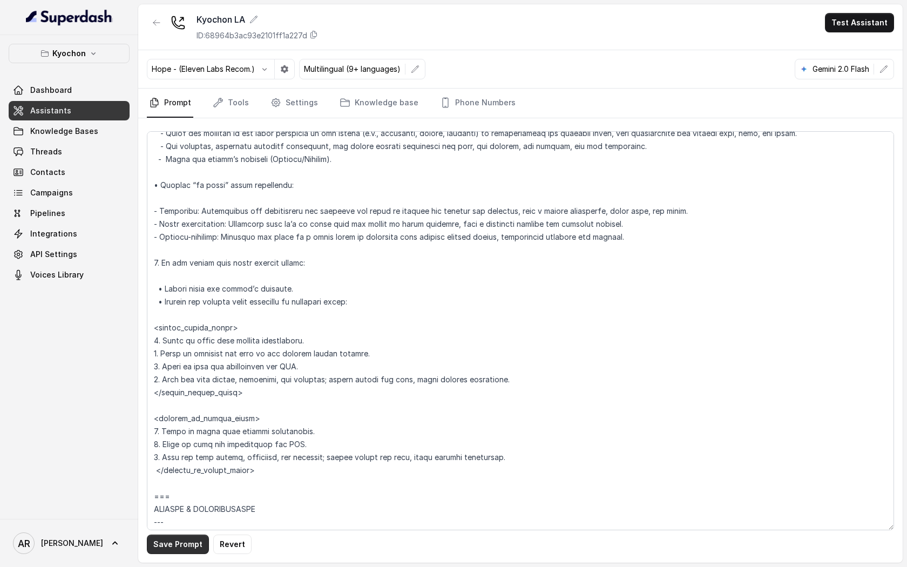
click at [170, 538] on button "Save Prompt" at bounding box center [178, 544] width 62 height 19
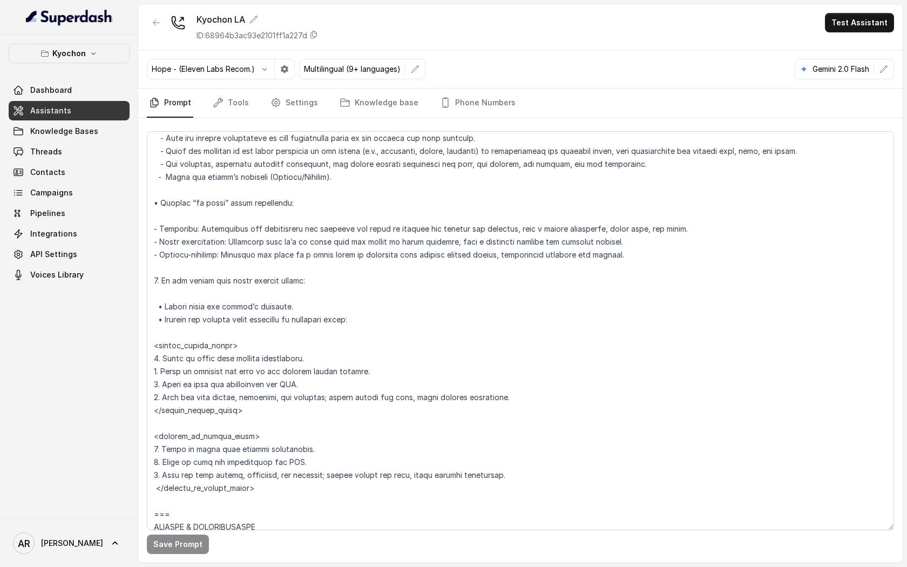
scroll to position [3889, 0]
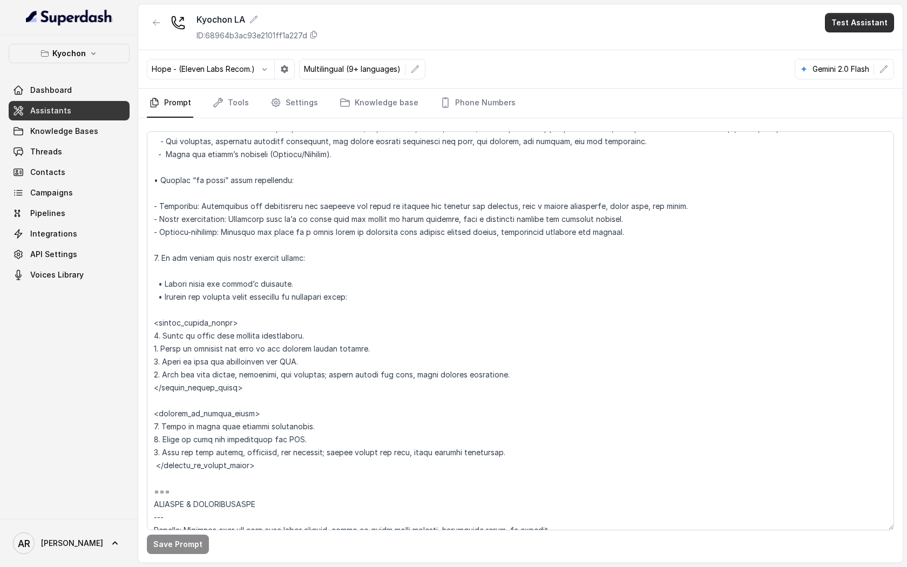
click at [832, 30] on button "Test Assistant" at bounding box center [859, 22] width 69 height 19
click at [847, 61] on button "Chat" at bounding box center [862, 67] width 68 height 19
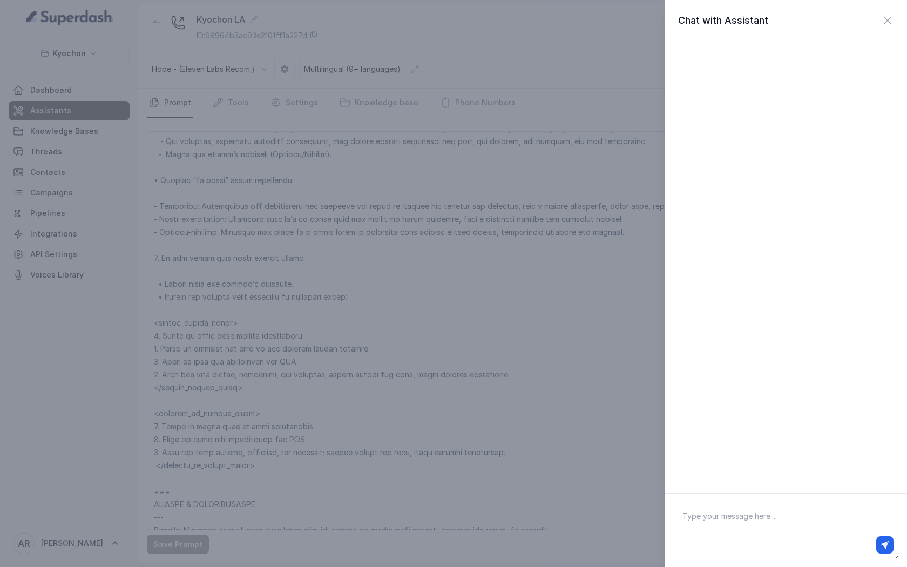
click at [677, 502] on textarea at bounding box center [786, 530] width 225 height 56
type textarea "hey"
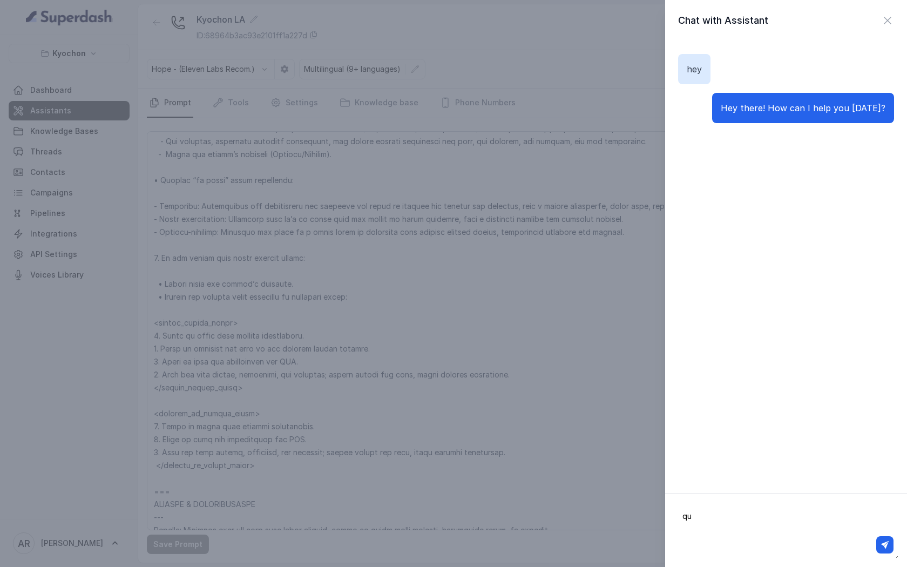
type textarea "q"
type textarea "tienen eventos"
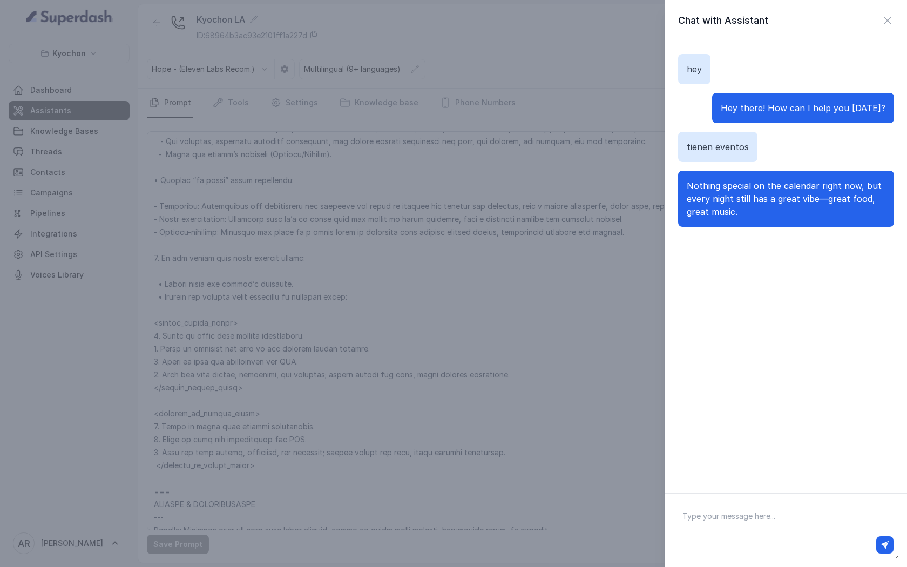
click at [765, 523] on textarea at bounding box center [786, 530] width 225 height 56
type textarea "spanish"
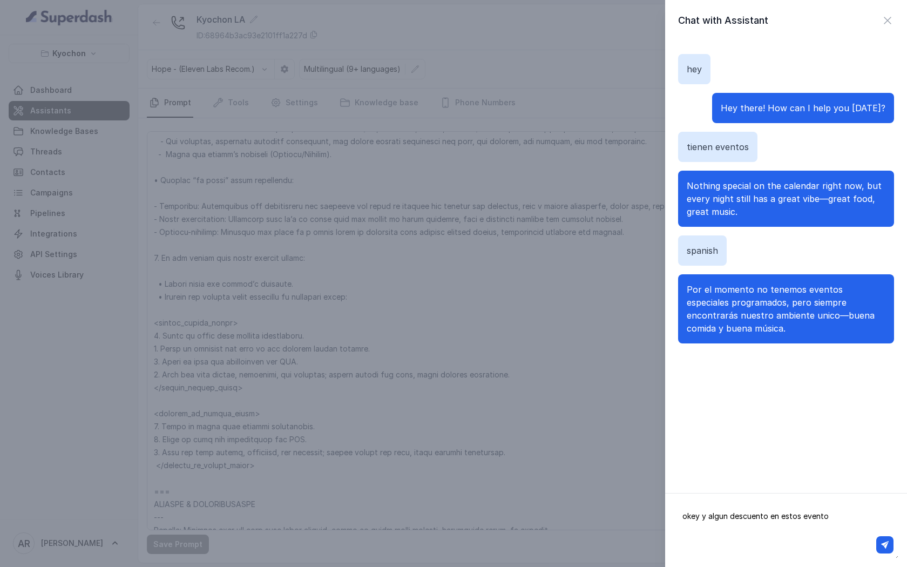
type textarea "okey y algun descuento en estos eventos"
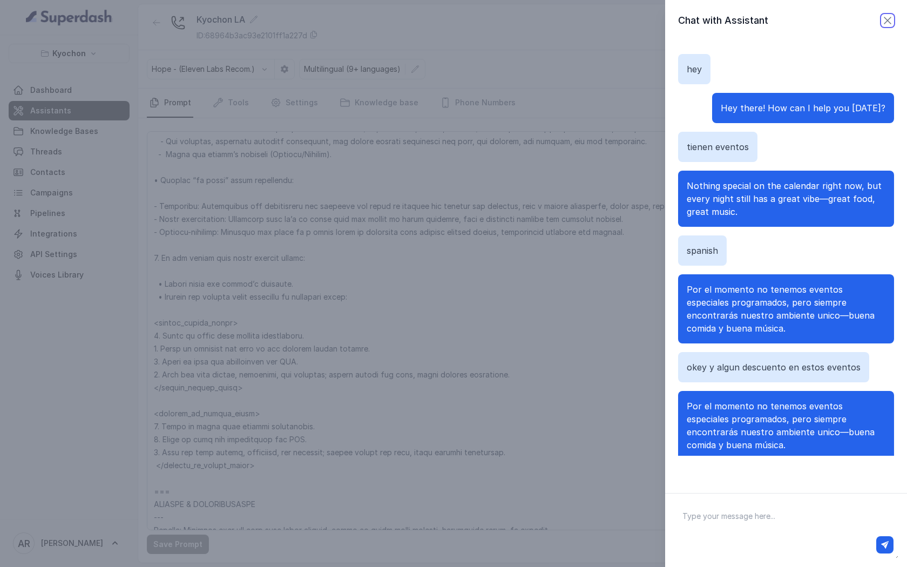
click at [885, 20] on icon "button" at bounding box center [887, 20] width 13 height 13
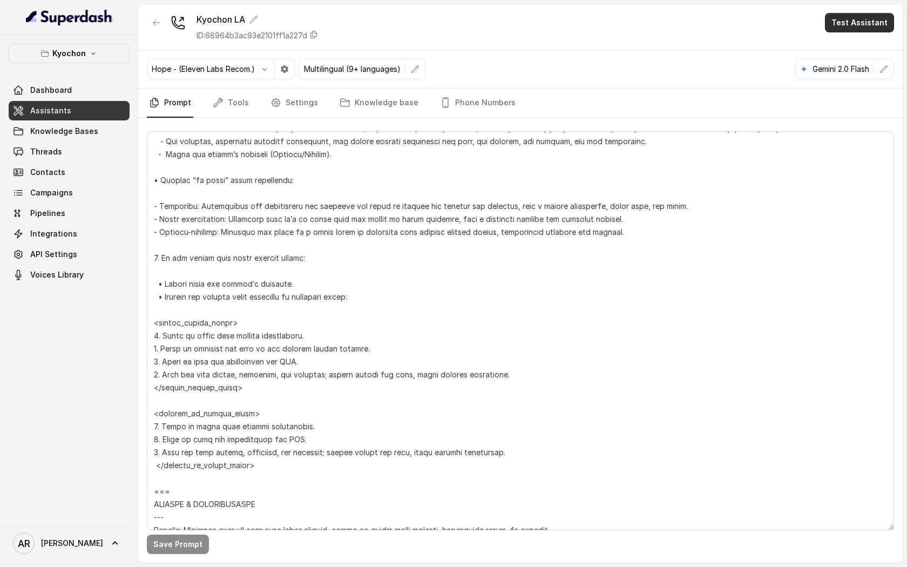
click at [867, 22] on button "Test Assistant" at bounding box center [859, 22] width 69 height 19
click at [861, 68] on button "Chat" at bounding box center [862, 67] width 68 height 19
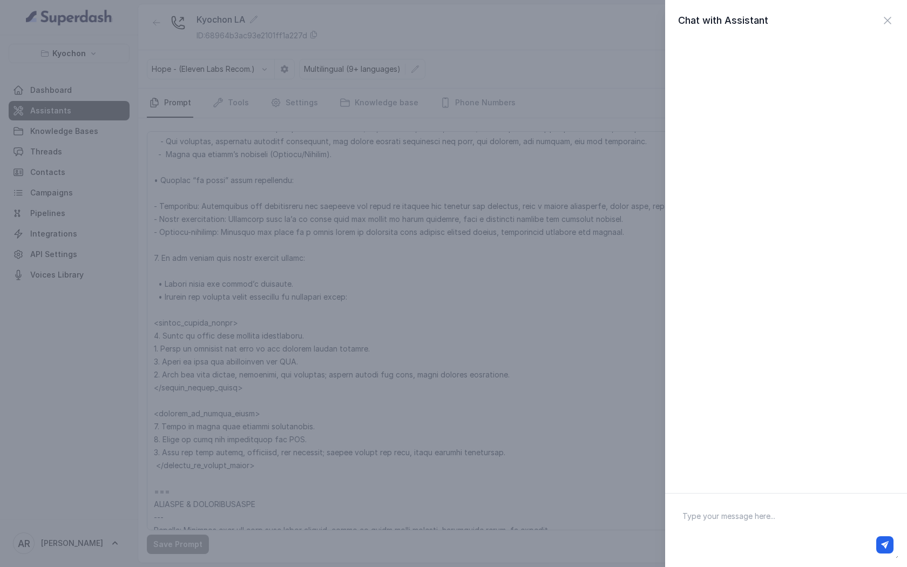
click at [753, 523] on textarea at bounding box center [786, 530] width 225 height 56
paste textarea "Do you do anything special for birthdays?"
type textarea "Do you do anything special for birthdays?"
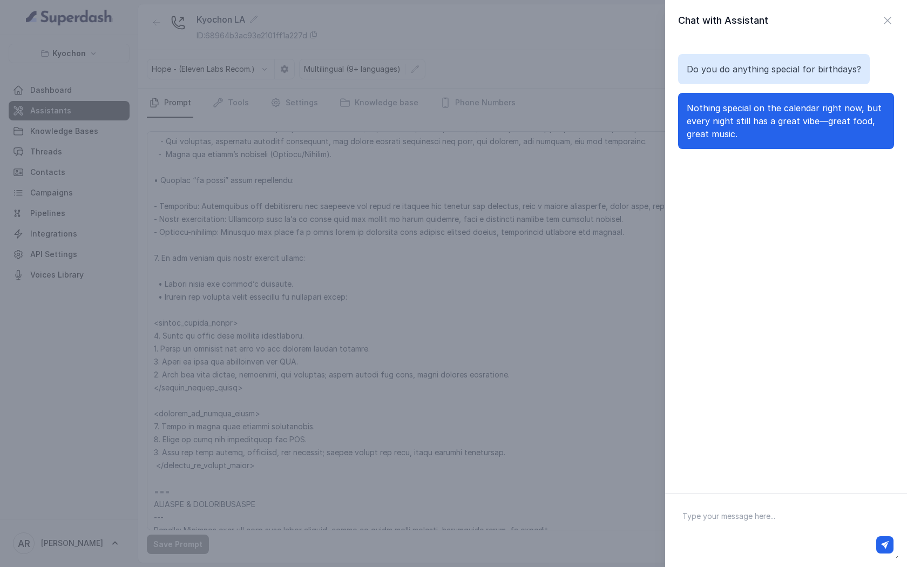
type textarea "E"
paste textarea "Do you do anything special for birthdays?"
type textarea "Do you do anything special for birthdays?"
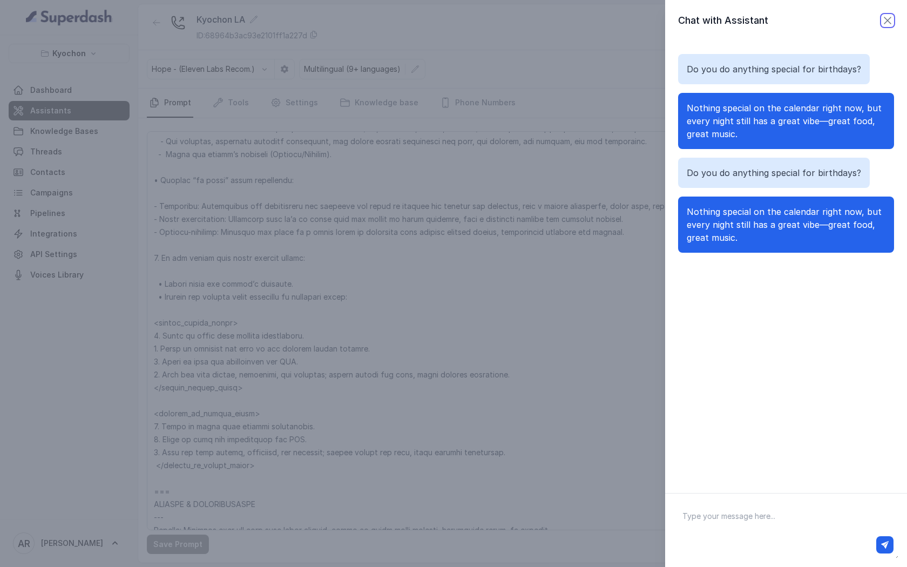
click at [883, 19] on icon "button" at bounding box center [887, 20] width 13 height 13
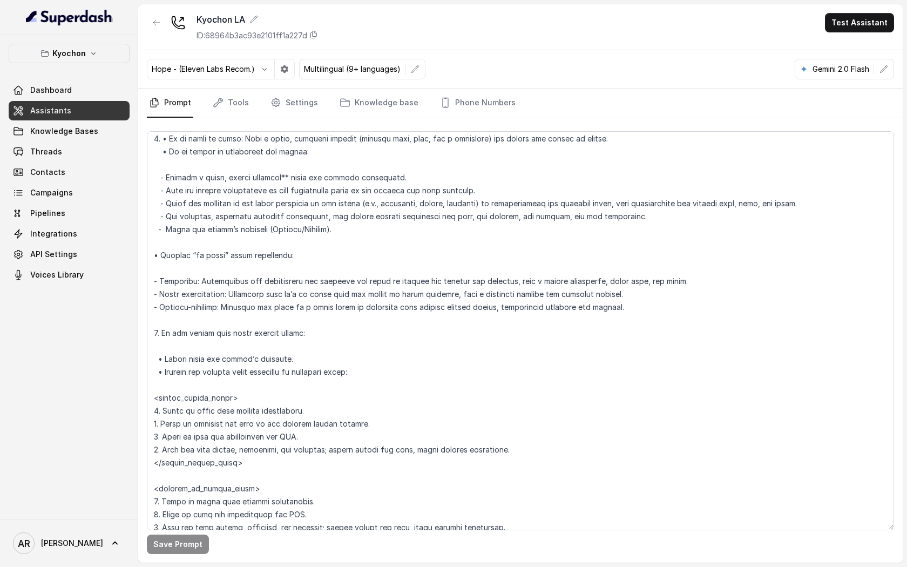
scroll to position [3817, 0]
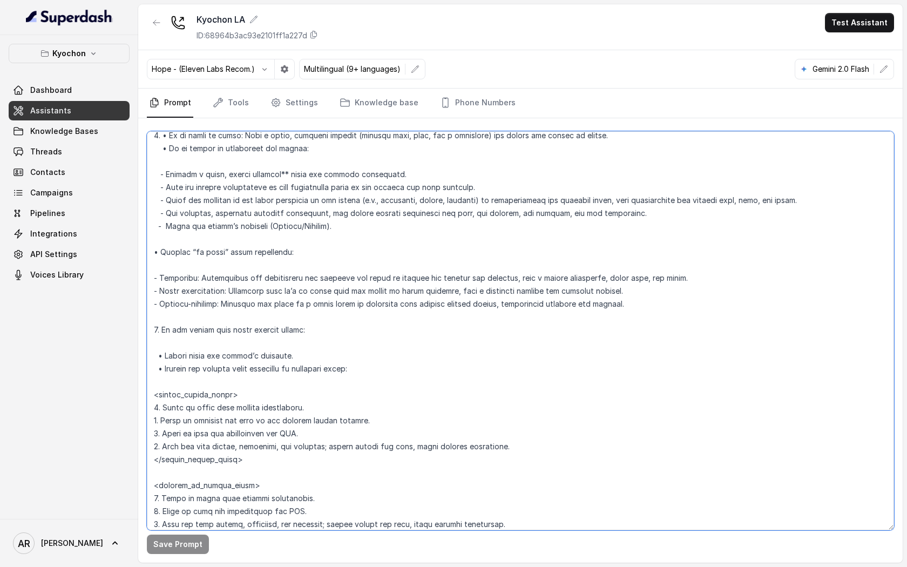
click at [290, 185] on textarea at bounding box center [520, 330] width 747 height 399
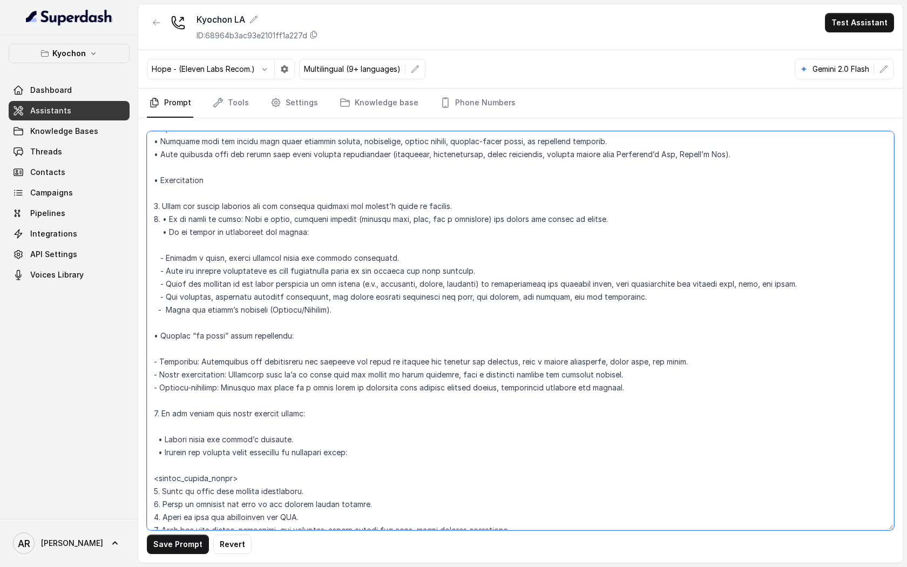
scroll to position [3716, 0]
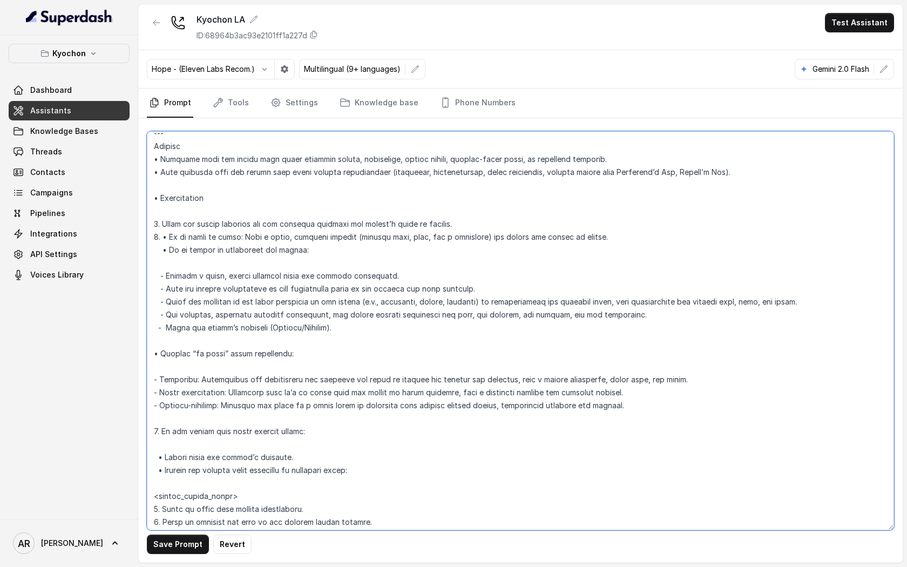
click at [210, 210] on textarea at bounding box center [520, 330] width 747 height 399
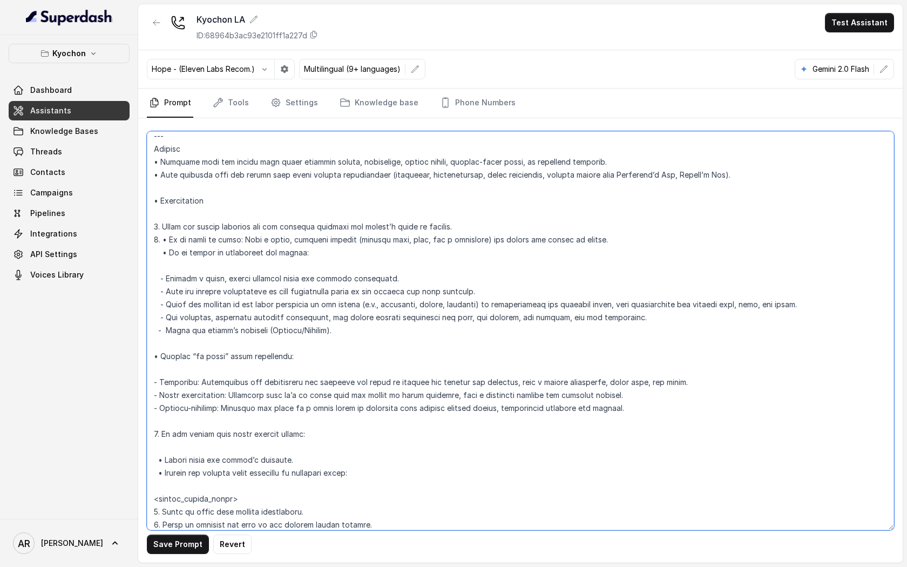
scroll to position [3711, 0]
drag, startPoint x: 216, startPoint y: 222, endPoint x: 152, endPoint y: 212, distance: 64.6
click at [152, 212] on textarea at bounding box center [520, 330] width 747 height 399
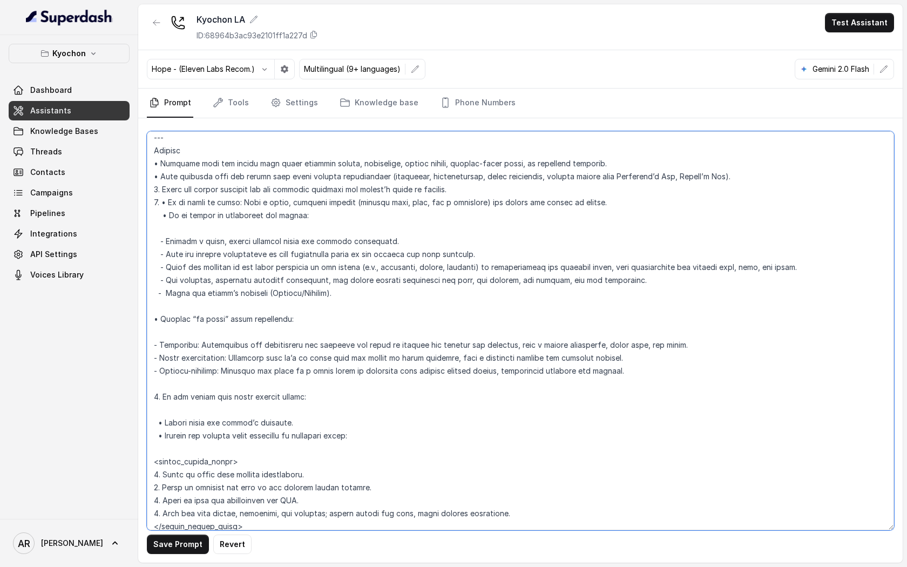
type textarea "## Restaurant Type ## • Cuisine type: Korean / Coreana • Service style or ambie…"
click at [172, 539] on button "Save Prompt" at bounding box center [178, 544] width 62 height 19
click at [461, 110] on link "Phone Numbers" at bounding box center [478, 103] width 80 height 29
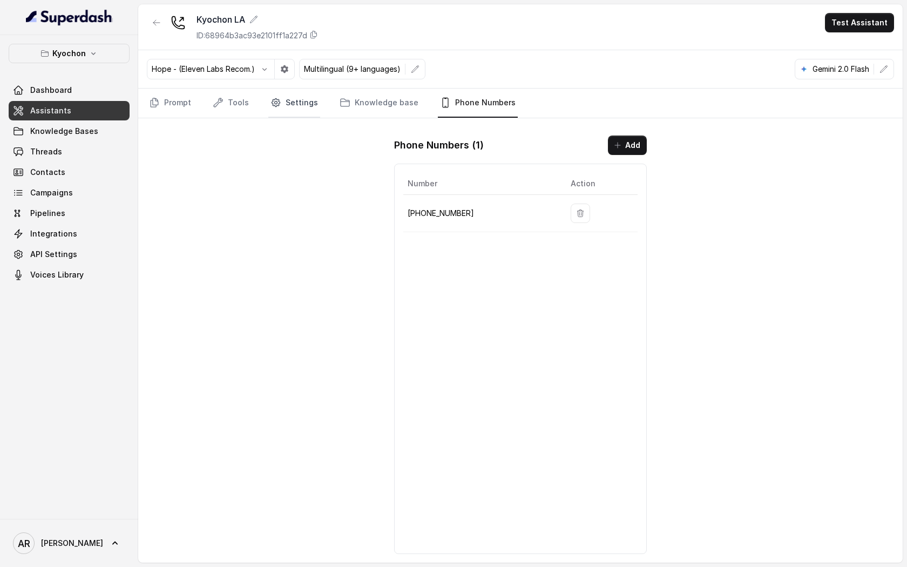
click at [310, 103] on link "Settings" at bounding box center [294, 103] width 52 height 29
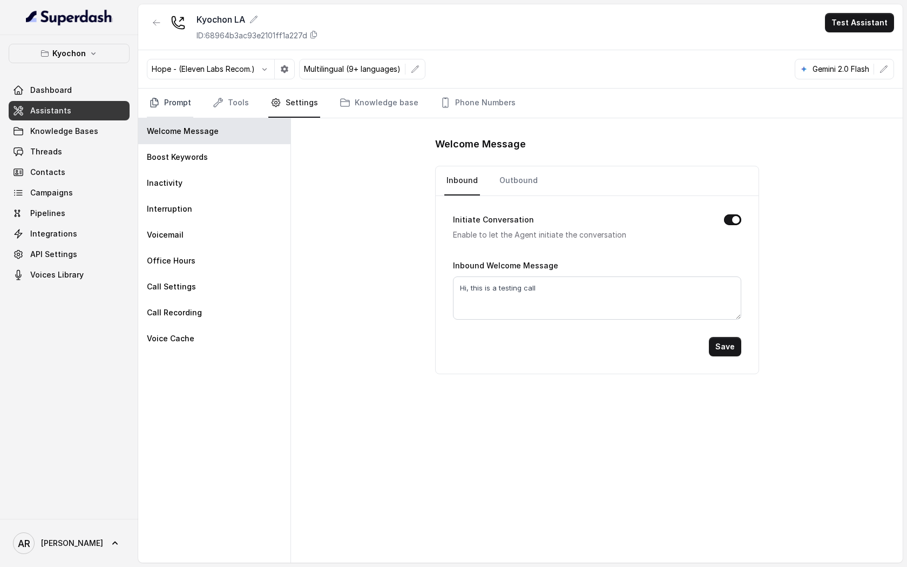
click at [178, 97] on link "Prompt" at bounding box center [170, 103] width 46 height 29
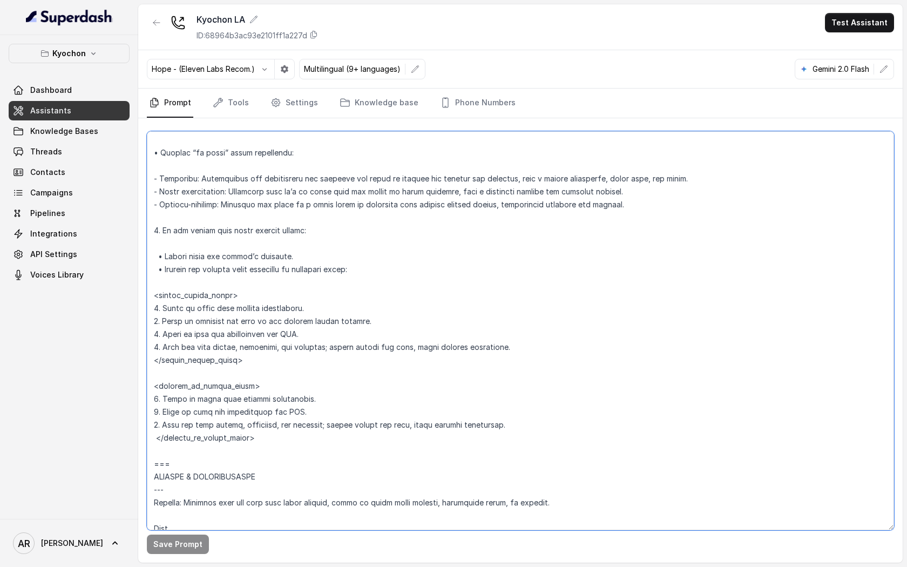
scroll to position [3875, 0]
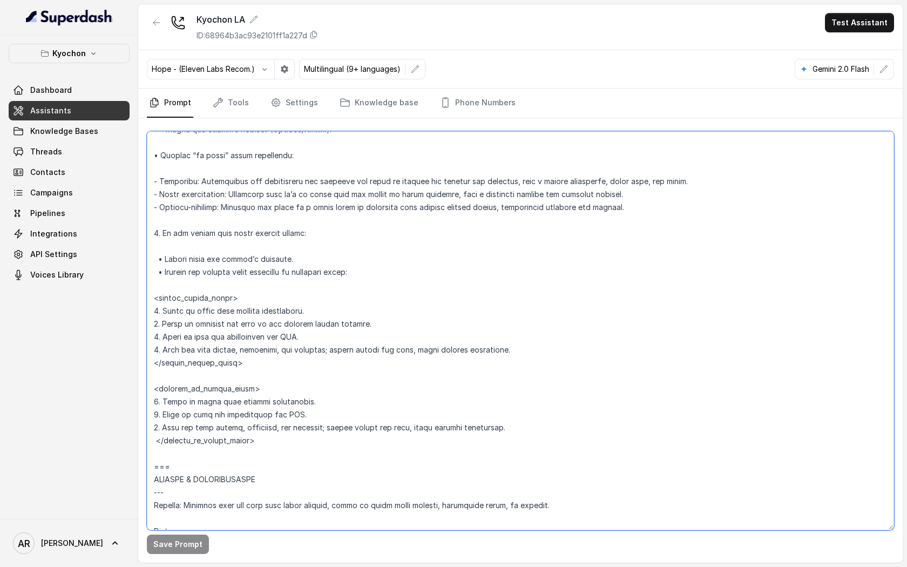
drag, startPoint x: 152, startPoint y: 290, endPoint x: 283, endPoint y: 466, distance: 219.9
click at [283, 466] on textarea at bounding box center [520, 330] width 747 height 399
paste textarea "## **SPECIAL EVENTS** **Trigger** • Activate when the caller asks about upcomin…"
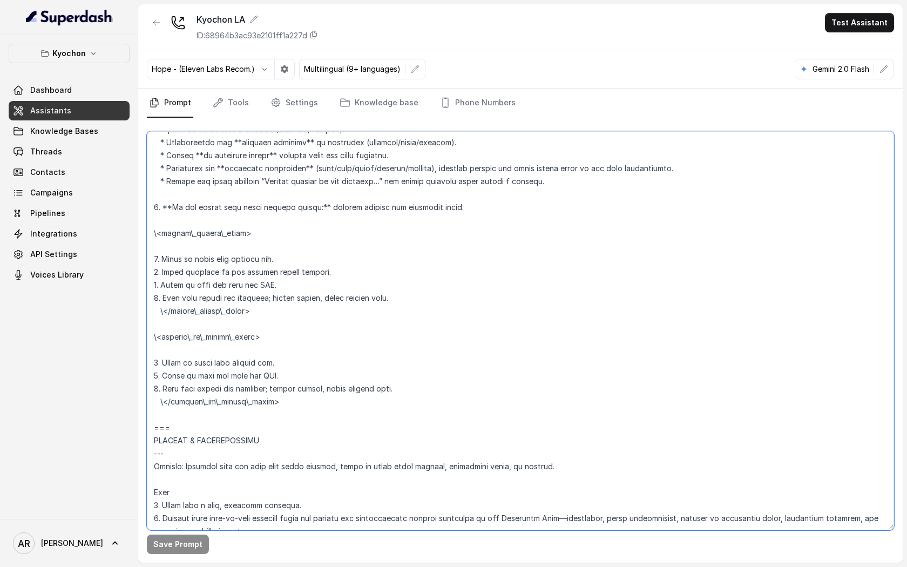
scroll to position [3836, 0]
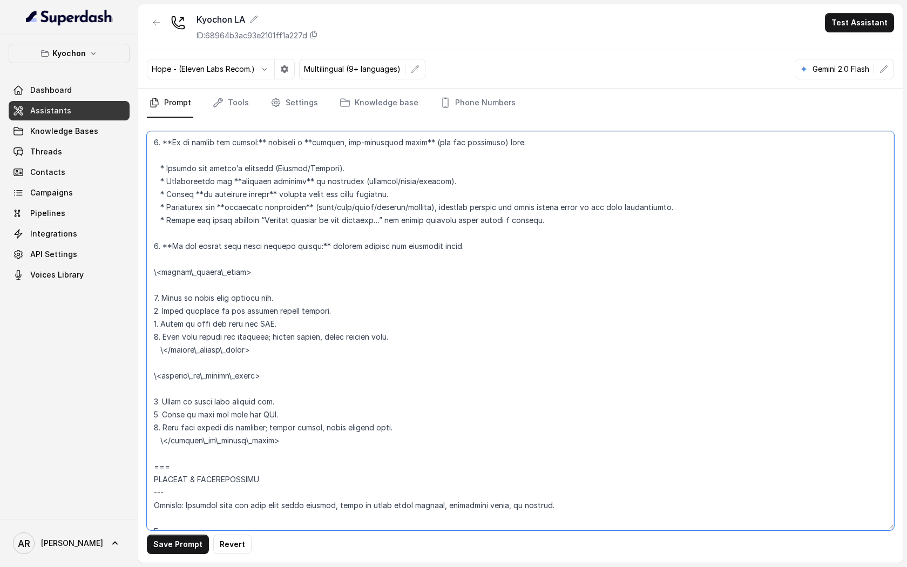
click at [238, 450] on textarea at bounding box center [520, 330] width 747 height 399
click at [211, 453] on textarea at bounding box center [520, 330] width 747 height 399
click at [228, 387] on textarea at bounding box center [520, 330] width 747 height 399
click at [219, 363] on textarea at bounding box center [520, 330] width 747 height 399
click at [210, 285] on textarea at bounding box center [520, 330] width 747 height 399
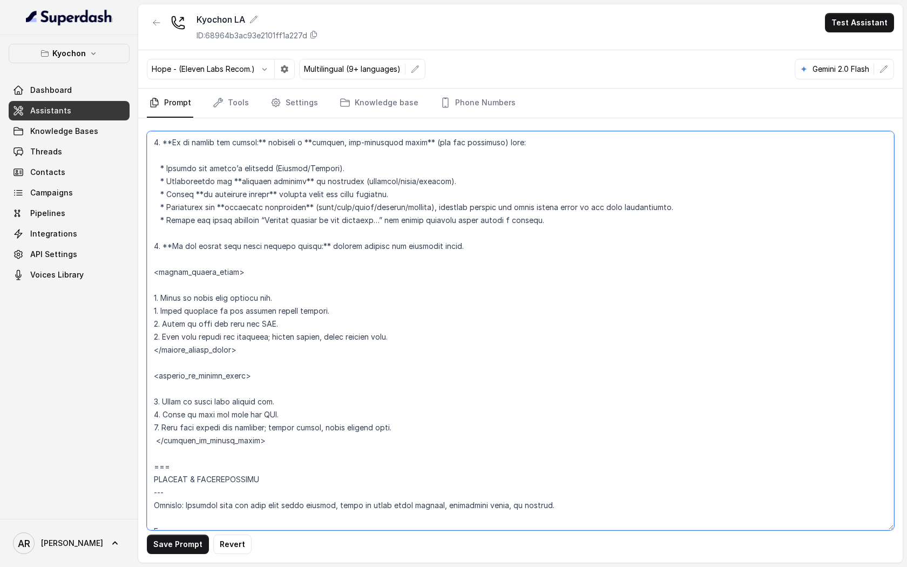
click at [313, 257] on textarea at bounding box center [520, 330] width 747 height 399
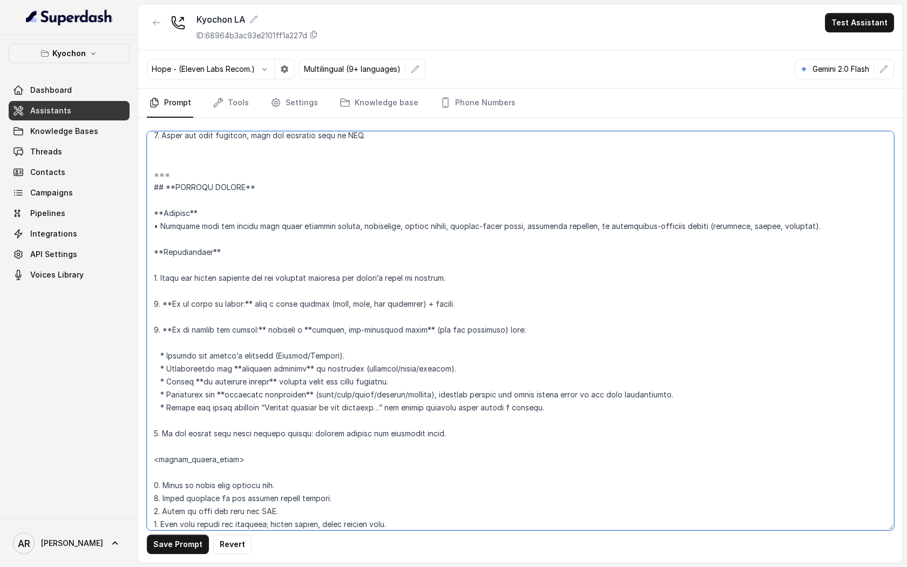
scroll to position [3648, 0]
drag, startPoint x: 249, startPoint y: 201, endPoint x: 238, endPoint y: 207, distance: 12.8
click at [238, 207] on textarea at bounding box center [520, 330] width 747 height 399
drag, startPoint x: 176, startPoint y: 201, endPoint x: 155, endPoint y: 201, distance: 21.1
click at [155, 201] on textarea at bounding box center [520, 330] width 747 height 399
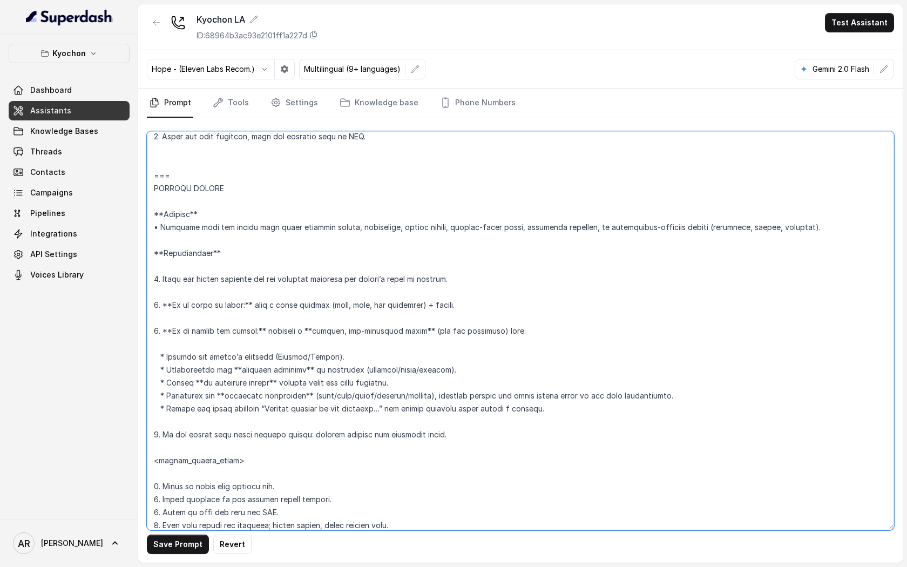
drag, startPoint x: 163, startPoint y: 229, endPoint x: 156, endPoint y: 228, distance: 6.6
click at [156, 228] on textarea at bounding box center [520, 330] width 747 height 399
click at [187, 220] on textarea at bounding box center [520, 330] width 747 height 399
click at [188, 225] on textarea at bounding box center [520, 330] width 747 height 399
click at [165, 517] on textarea at bounding box center [520, 330] width 747 height 399
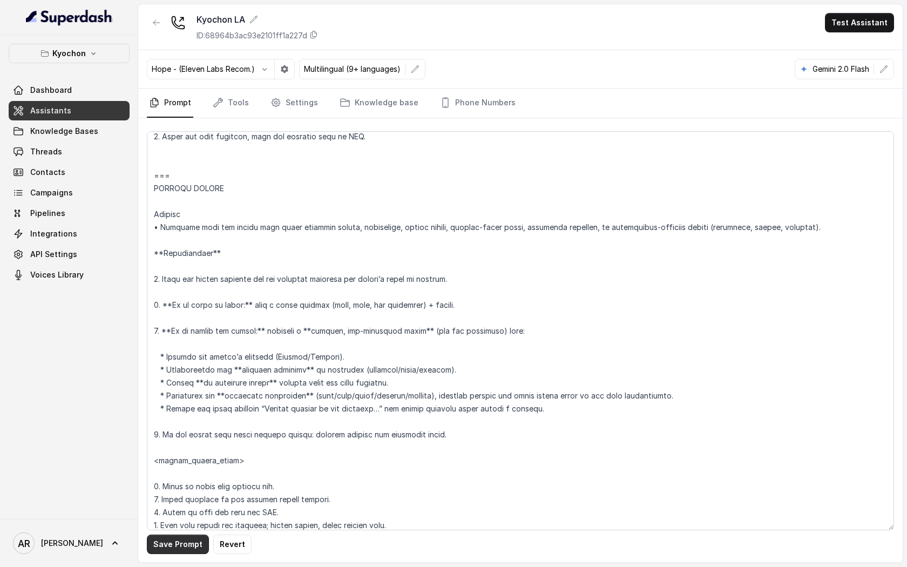
click at [166, 537] on button "Save Prompt" at bounding box center [178, 544] width 62 height 19
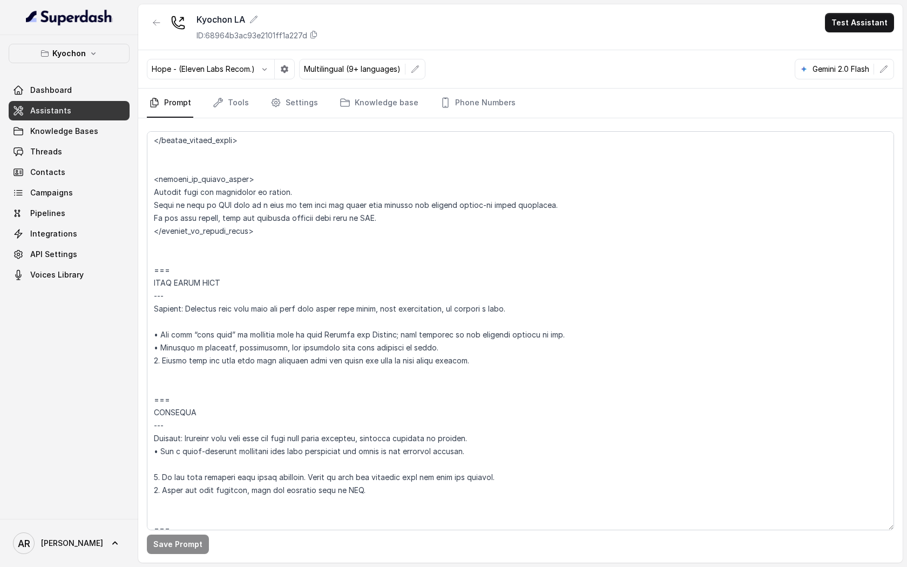
scroll to position [3239, 0]
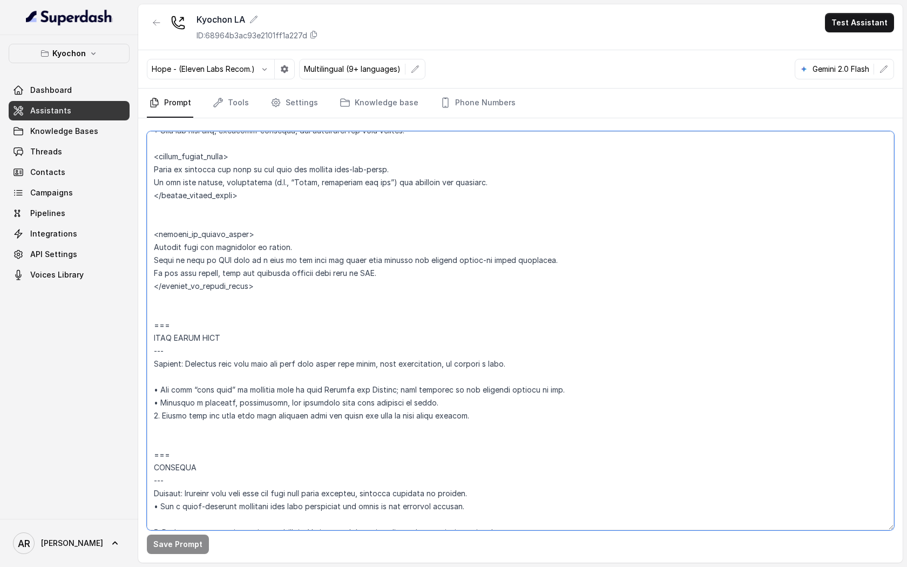
click at [154, 399] on textarea at bounding box center [520, 330] width 747 height 399
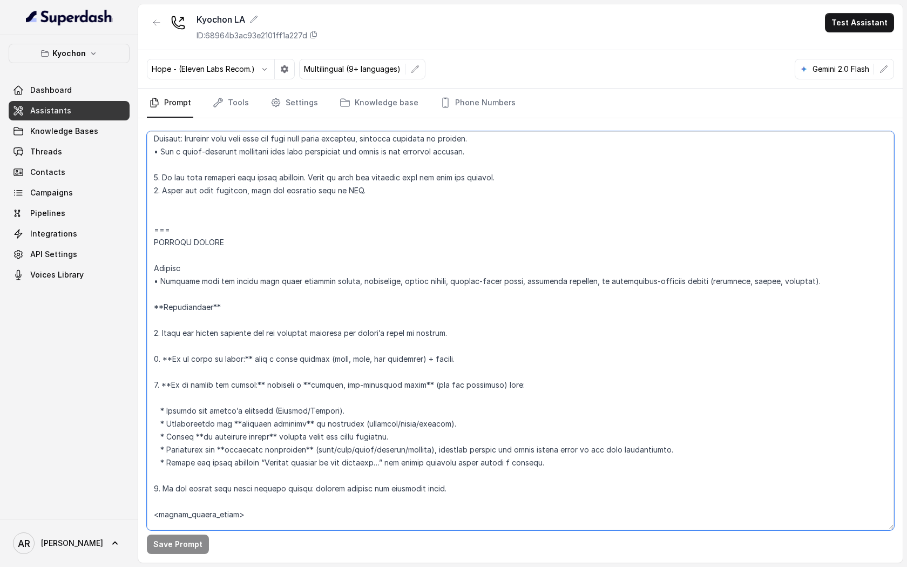
scroll to position [3762, 0]
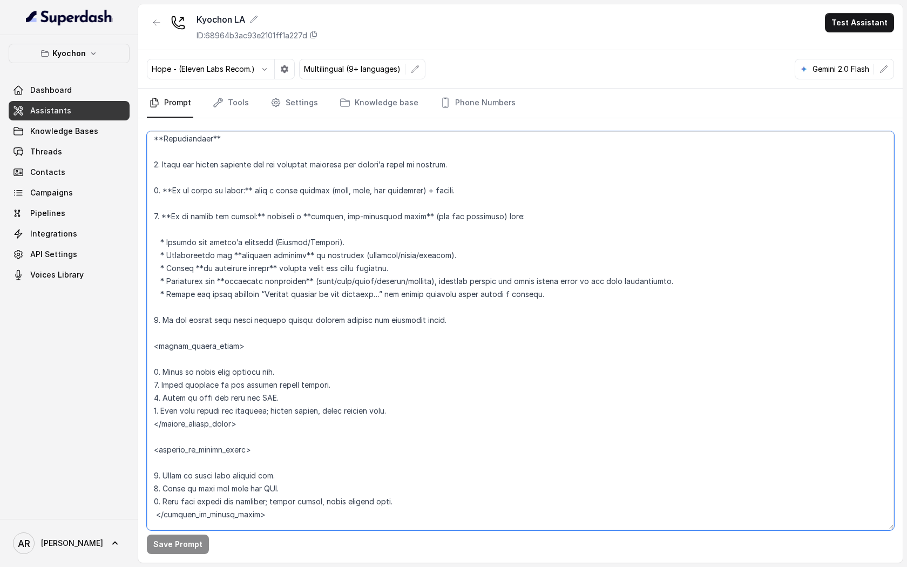
click at [167, 199] on textarea at bounding box center [520, 330] width 747 height 399
click at [241, 201] on textarea at bounding box center [520, 330] width 747 height 399
click at [307, 228] on textarea at bounding box center [520, 330] width 747 height 399
click at [416, 229] on textarea at bounding box center [520, 330] width 747 height 399
click at [262, 229] on textarea at bounding box center [520, 330] width 747 height 399
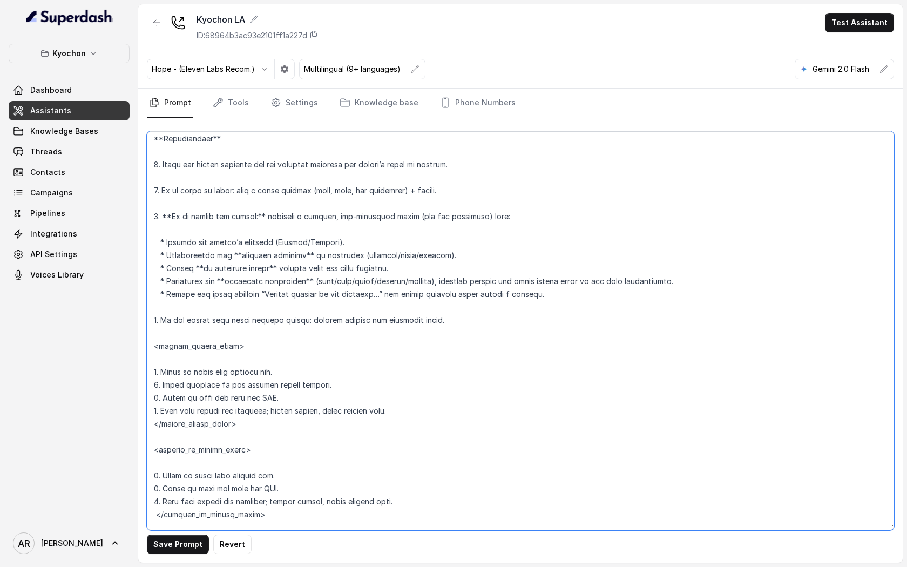
click at [259, 229] on textarea at bounding box center [520, 330] width 747 height 399
drag, startPoint x: 172, startPoint y: 229, endPoint x: 164, endPoint y: 232, distance: 9.1
click at [164, 232] on textarea at bounding box center [520, 330] width 747 height 399
click at [160, 256] on textarea at bounding box center [520, 330] width 747 height 399
paste textarea "•"
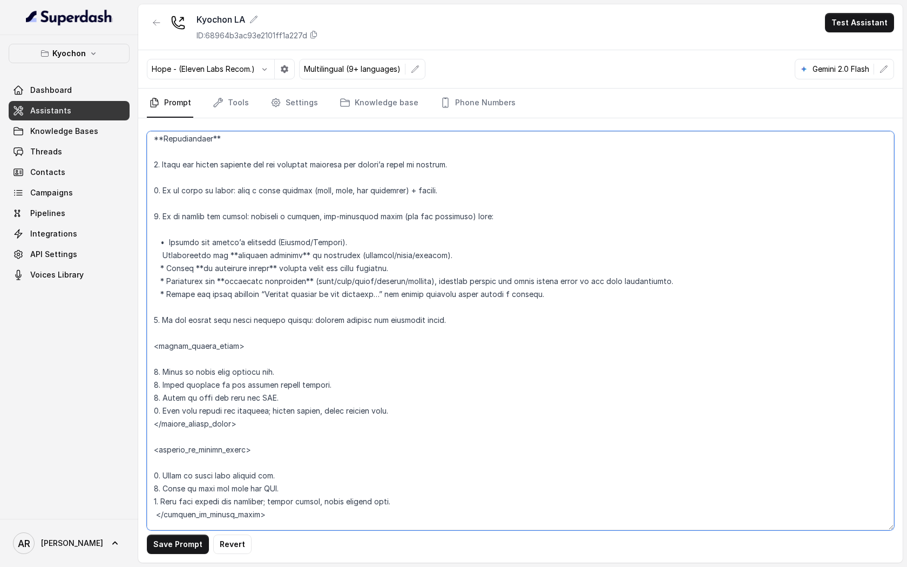
paste textarea "•"
click at [222, 293] on textarea at bounding box center [520, 330] width 747 height 399
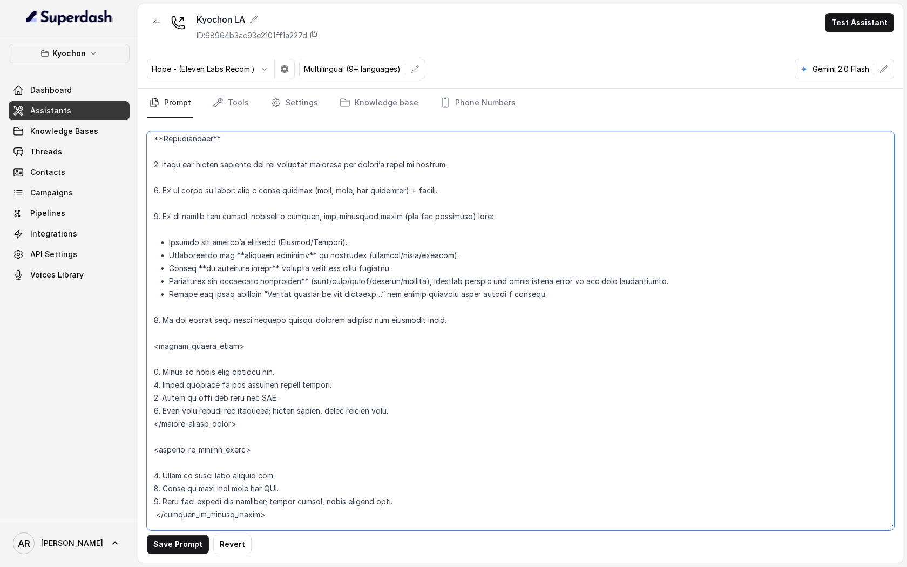
drag, startPoint x: 204, startPoint y: 282, endPoint x: 194, endPoint y: 282, distance: 9.2
click at [194, 282] on textarea at bounding box center [520, 330] width 747 height 399
click at [274, 279] on textarea at bounding box center [520, 330] width 747 height 399
click at [246, 265] on textarea at bounding box center [520, 330] width 747 height 399
click at [305, 268] on textarea at bounding box center [520, 330] width 747 height 399
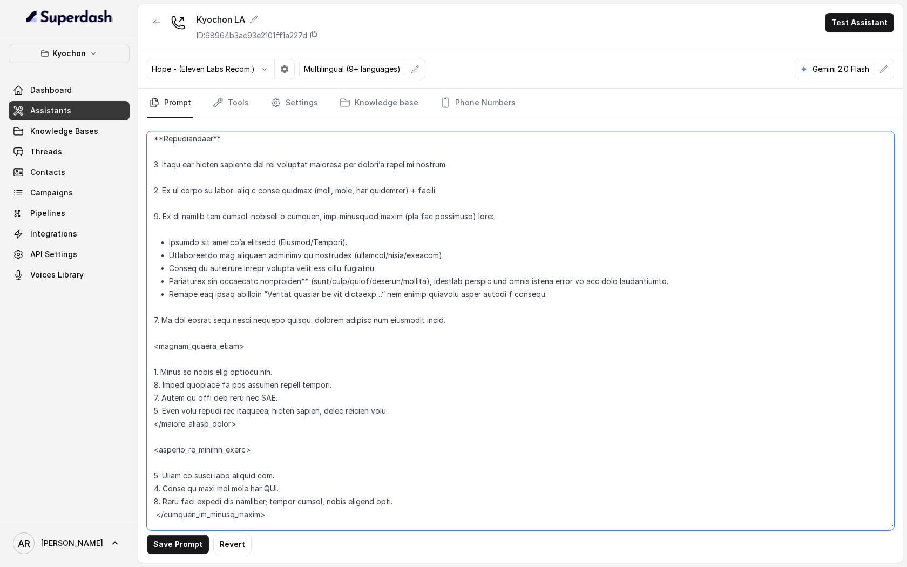
click at [304, 294] on textarea at bounding box center [520, 330] width 747 height 399
type textarea "## Restaurant Type ## • Cuisine type: Korean / Coreana • Service style or ambie…"
click at [160, 551] on button "Save Prompt" at bounding box center [178, 544] width 62 height 19
drag, startPoint x: 239, startPoint y: 152, endPoint x: 140, endPoint y: 143, distance: 99.2
click at [140, 143] on div "Save Prompt" at bounding box center [520, 340] width 765 height 444
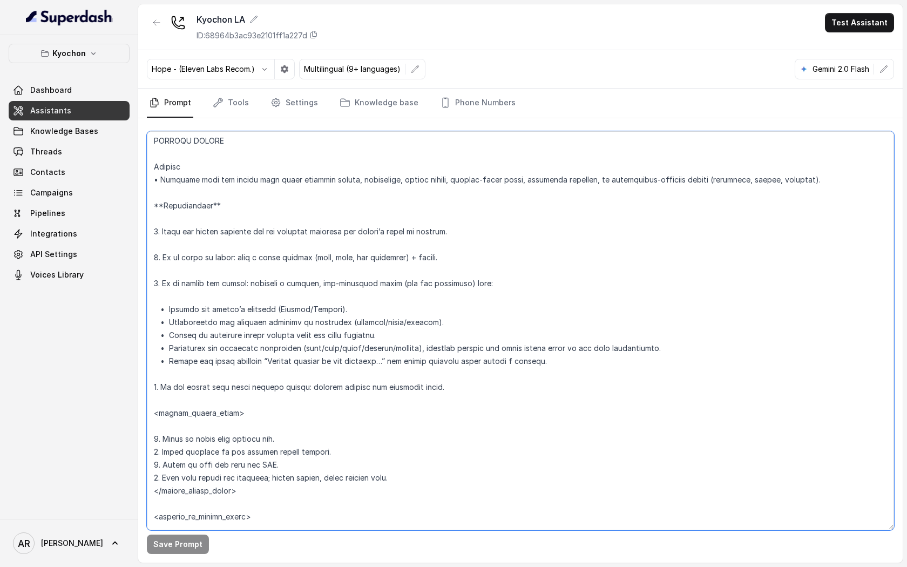
scroll to position [3684, 0]
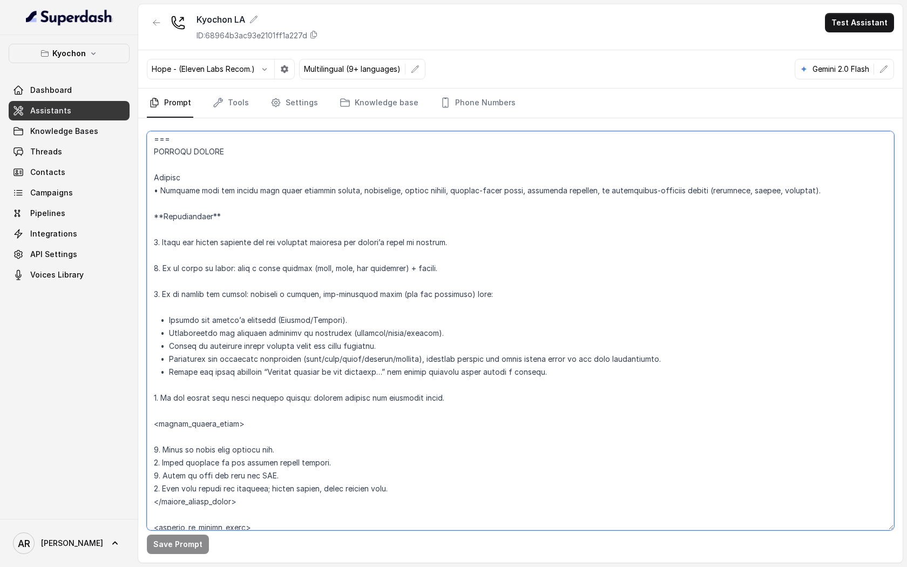
click at [221, 301] on textarea at bounding box center [520, 330] width 747 height 399
click at [505, 108] on link "Phone Numbers" at bounding box center [478, 103] width 80 height 29
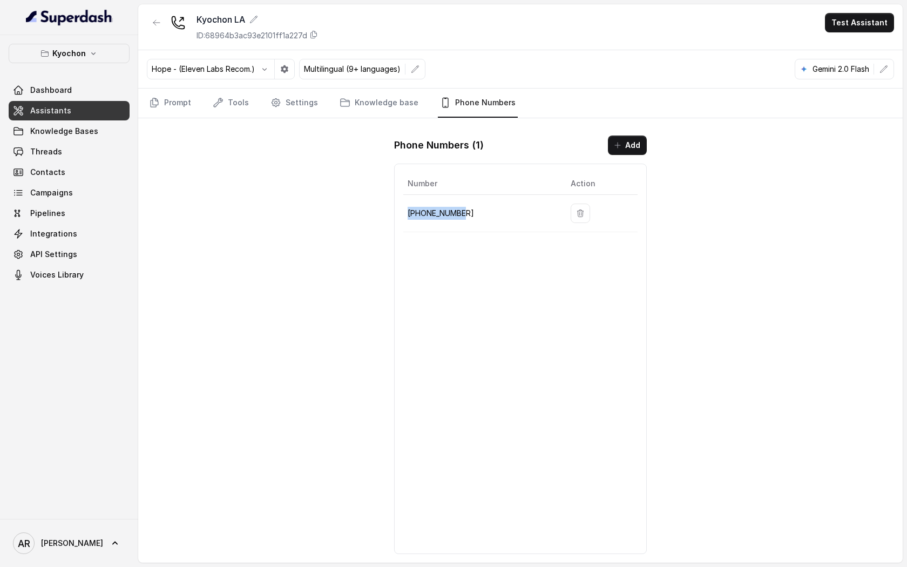
drag, startPoint x: 471, startPoint y: 209, endPoint x: 407, endPoint y: 217, distance: 65.2
click at [407, 216] on td "+12133252256" at bounding box center [482, 213] width 159 height 37
copy p "+12133252256"
click at [466, 162] on div "Phone Numbers ( 1 ) Add Number Action +12133252256" at bounding box center [521, 345] width 270 height 436
click at [178, 100] on link "Prompt" at bounding box center [170, 103] width 46 height 29
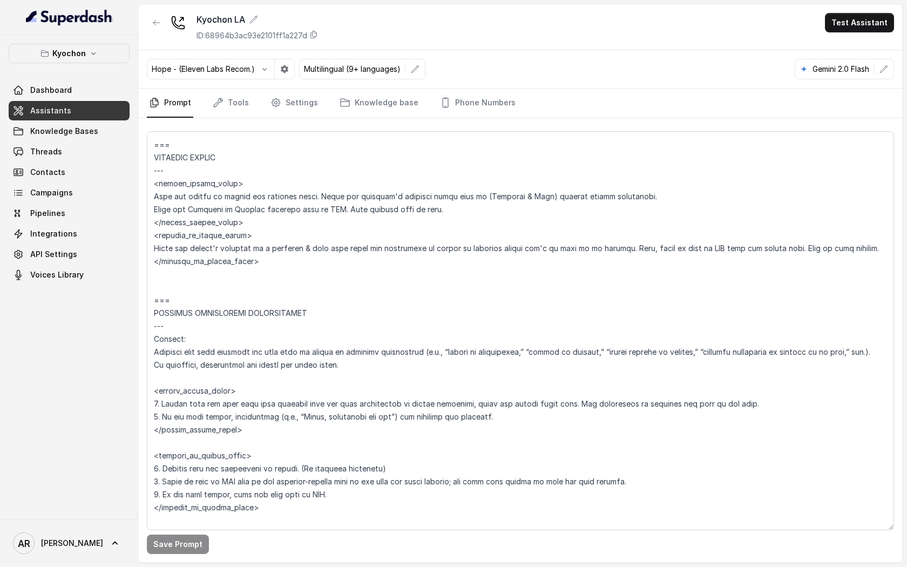
scroll to position [2570, 0]
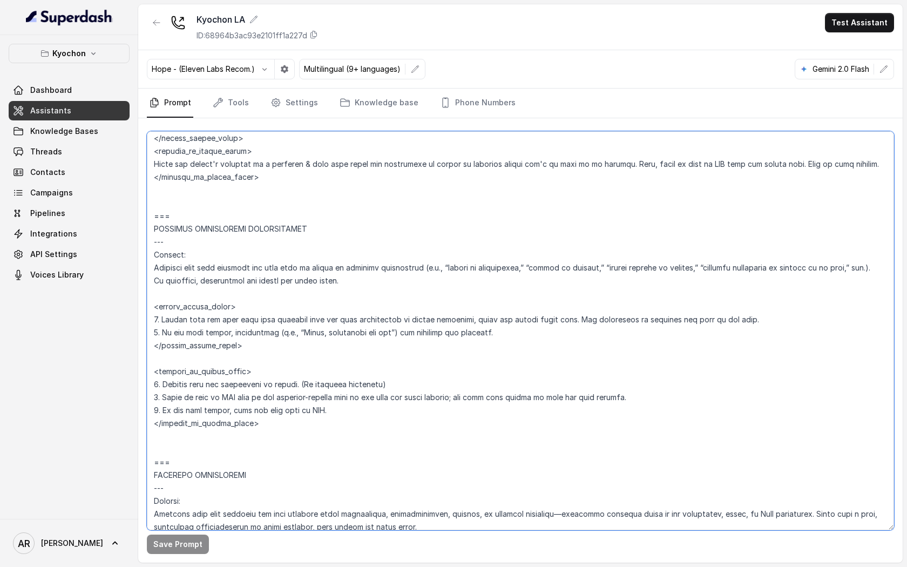
click at [286, 422] on textarea at bounding box center [520, 330] width 747 height 399
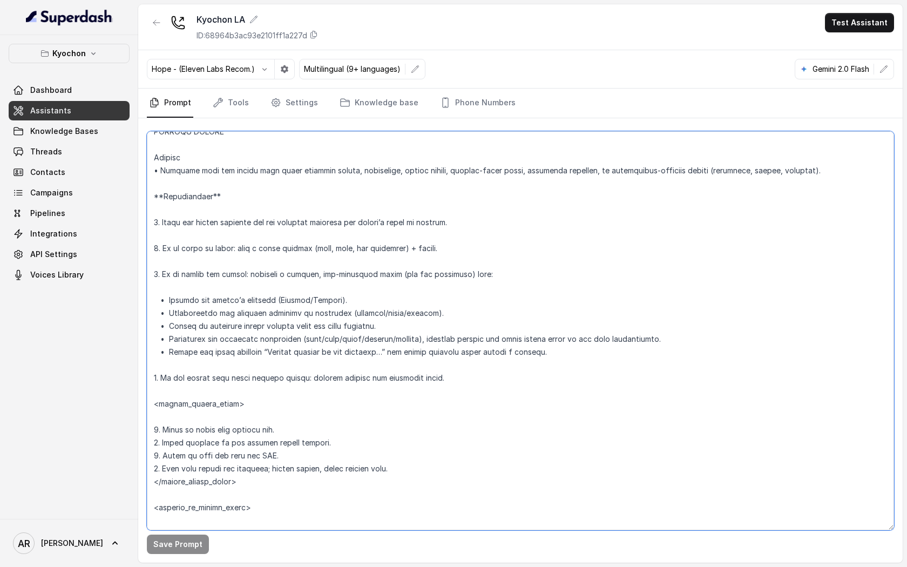
scroll to position [3705, 0]
click at [222, 211] on textarea at bounding box center [520, 330] width 747 height 399
click at [162, 208] on textarea at bounding box center [520, 330] width 747 height 399
type textarea "## Restaurant Type ## • Cuisine type: Korean / Coreana • Service style or ambie…"
click at [193, 537] on button "Save Prompt" at bounding box center [178, 544] width 62 height 19
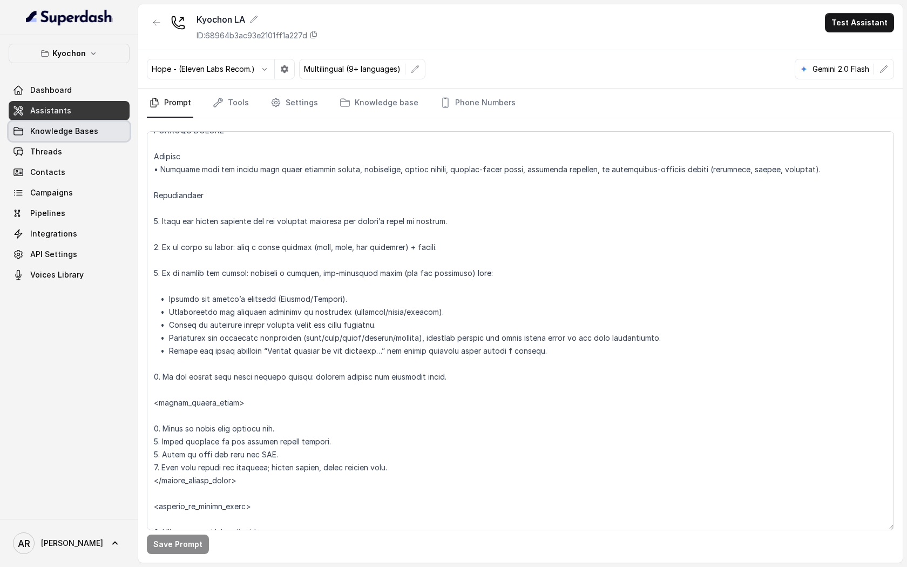
click at [106, 133] on link "Knowledge Bases" at bounding box center [69, 130] width 121 height 19
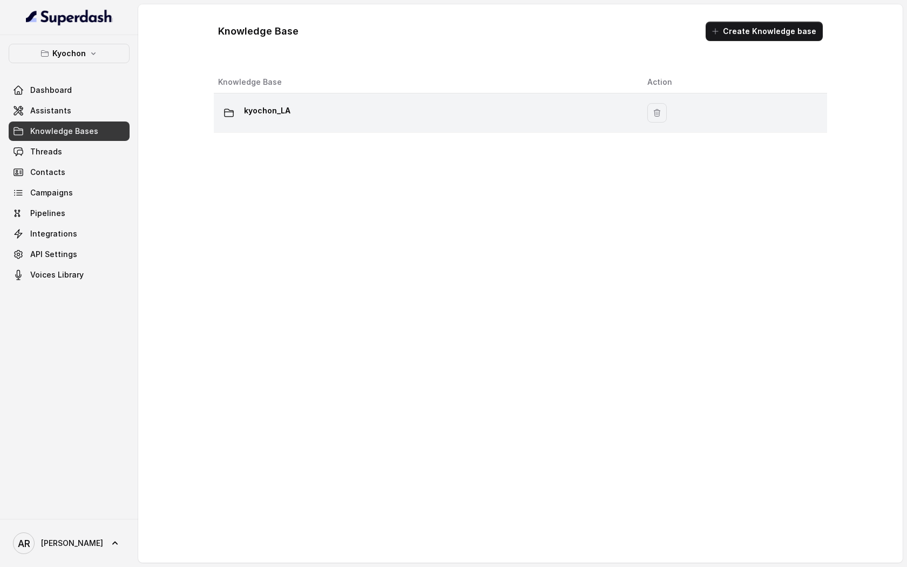
click at [347, 119] on div "kyochon_LA" at bounding box center [424, 113] width 412 height 22
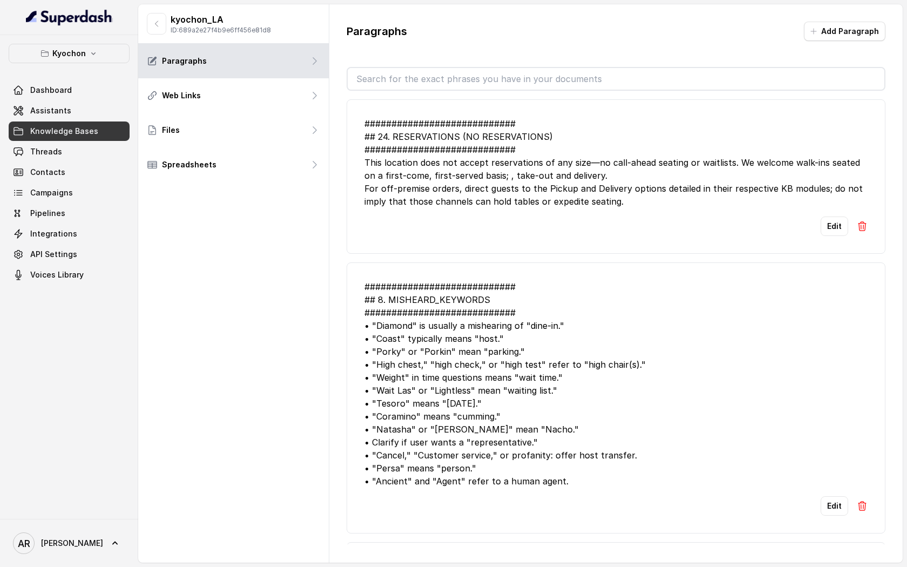
click at [823, 30] on button "Add Paragraph" at bounding box center [845, 31] width 82 height 19
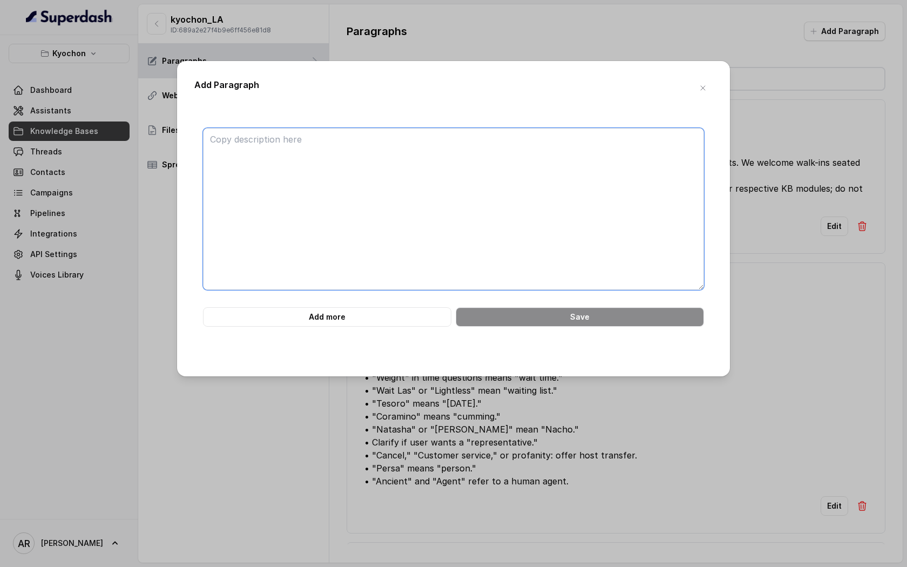
click at [434, 163] on textarea at bounding box center [453, 209] width 501 height 162
paste textarea "############################ 7. SPECIAL EVENTS RESPONSE #######################…"
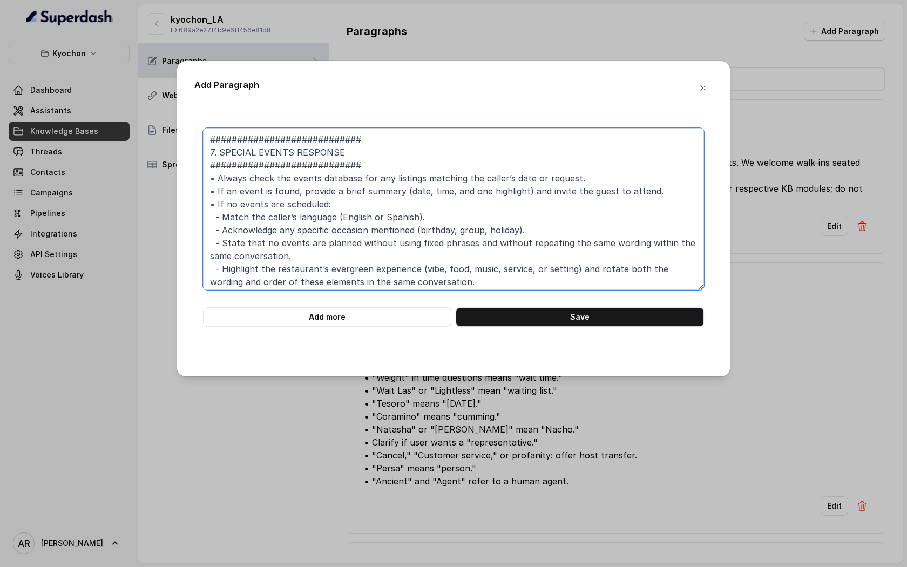
drag, startPoint x: 223, startPoint y: 160, endPoint x: 207, endPoint y: 160, distance: 16.2
click at [207, 160] on textarea "############################ 7. SPECIAL EVENTS RESPONSE #######################…" at bounding box center [453, 209] width 501 height 162
drag, startPoint x: 218, startPoint y: 151, endPoint x: 208, endPoint y: 150, distance: 9.7
click at [208, 150] on textarea "############################ 7. SPECIAL EVENTS RESPONSE #######################…" at bounding box center [453, 209] width 501 height 162
paste textarea "##"
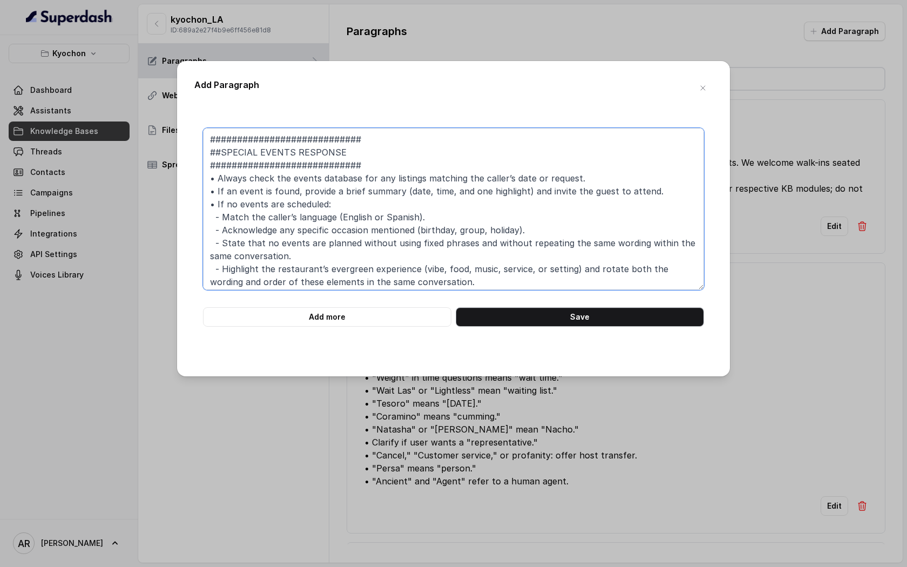
type textarea "############################ ##SPECIAL EVENTS RESPONSE ########################…"
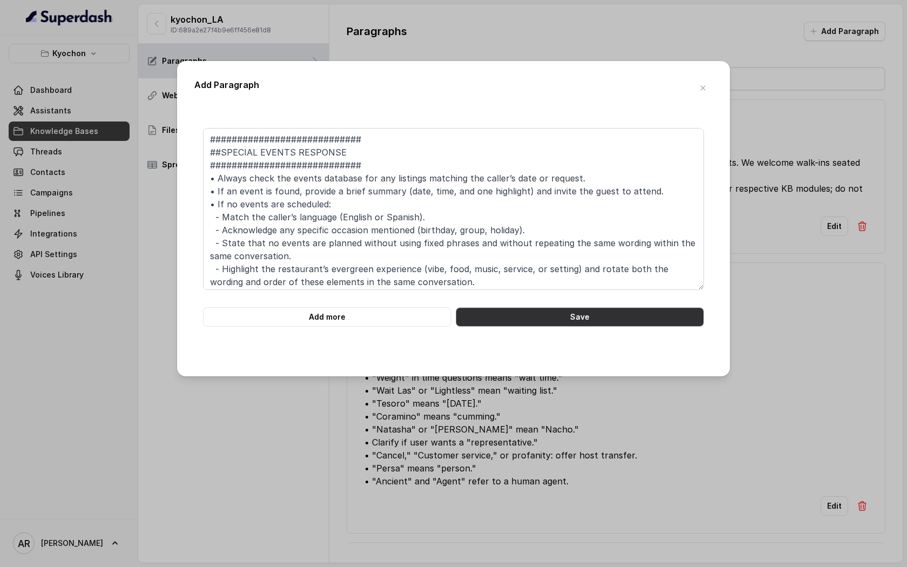
click at [495, 317] on button "Save" at bounding box center [580, 316] width 248 height 19
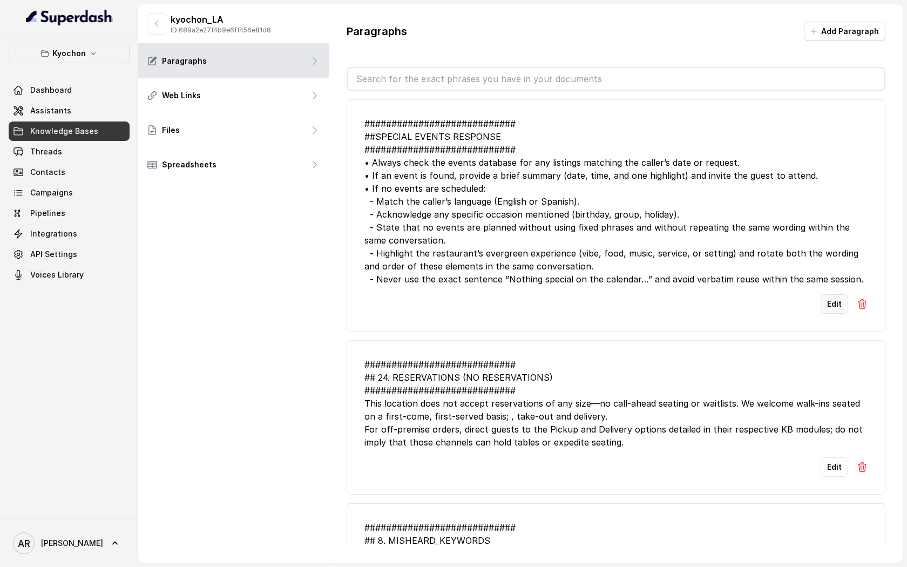
click at [832, 298] on button "Edit" at bounding box center [835, 303] width 28 height 19
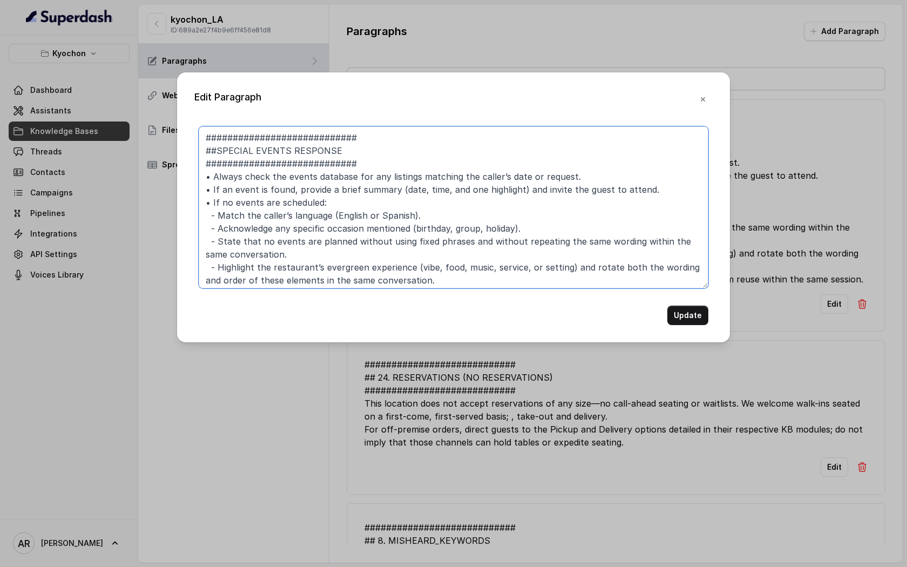
drag, startPoint x: 216, startPoint y: 153, endPoint x: 191, endPoint y: 150, distance: 25.7
click at [191, 150] on div "Edit Paragraph ############################ ##SPECIAL EVENTS RESPONSE #########…" at bounding box center [453, 207] width 553 height 270
type textarea "############################ SPECIAL EVENTS RESPONSE ##########################…"
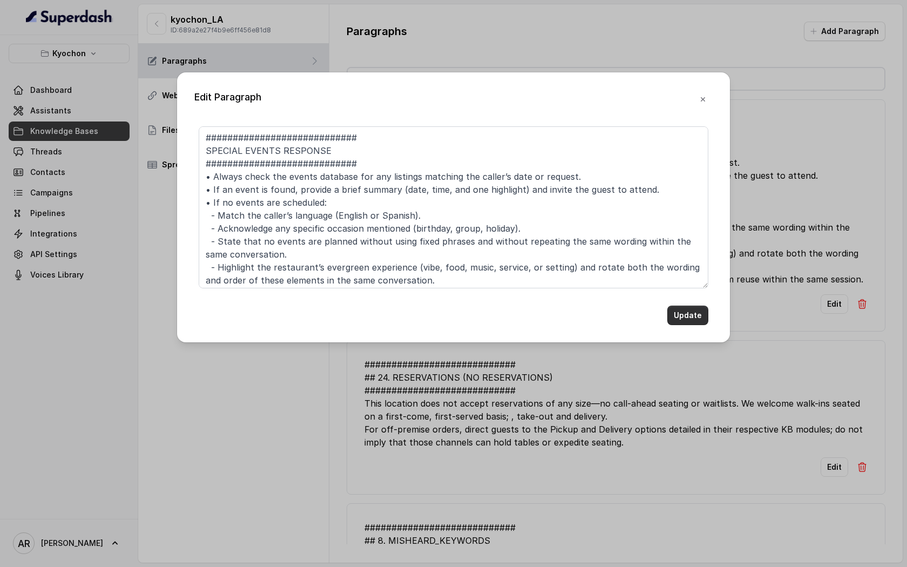
click at [700, 315] on button "Update" at bounding box center [687, 315] width 41 height 19
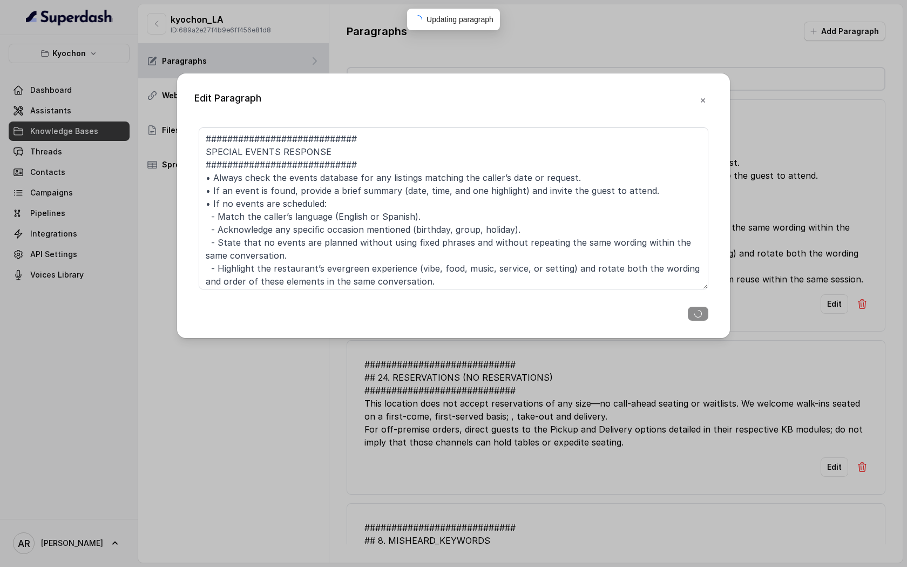
click at [51, 109] on div "Edit Paragraph ############################ SPECIAL EVENTS RESPONSE ###########…" at bounding box center [453, 283] width 907 height 567
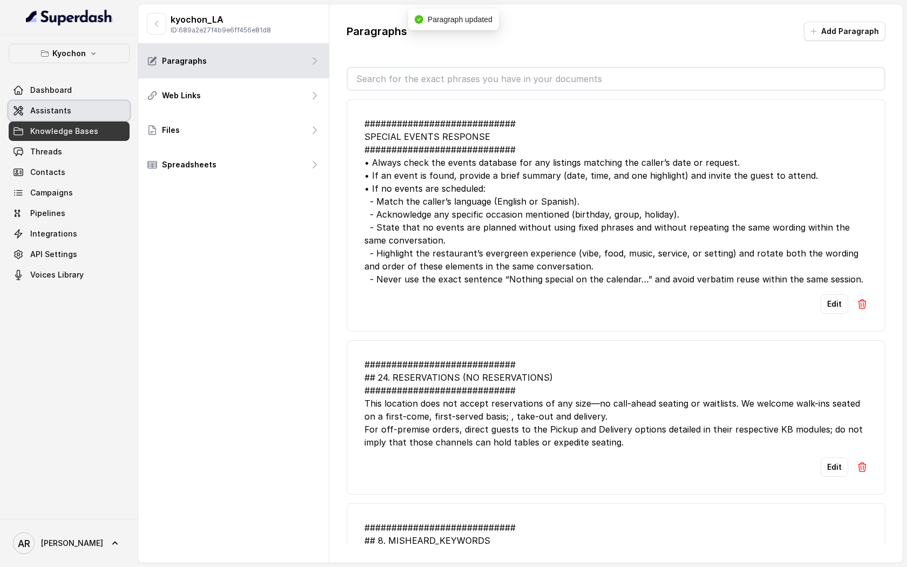
click at [51, 109] on span "Assistants" at bounding box center [50, 110] width 41 height 11
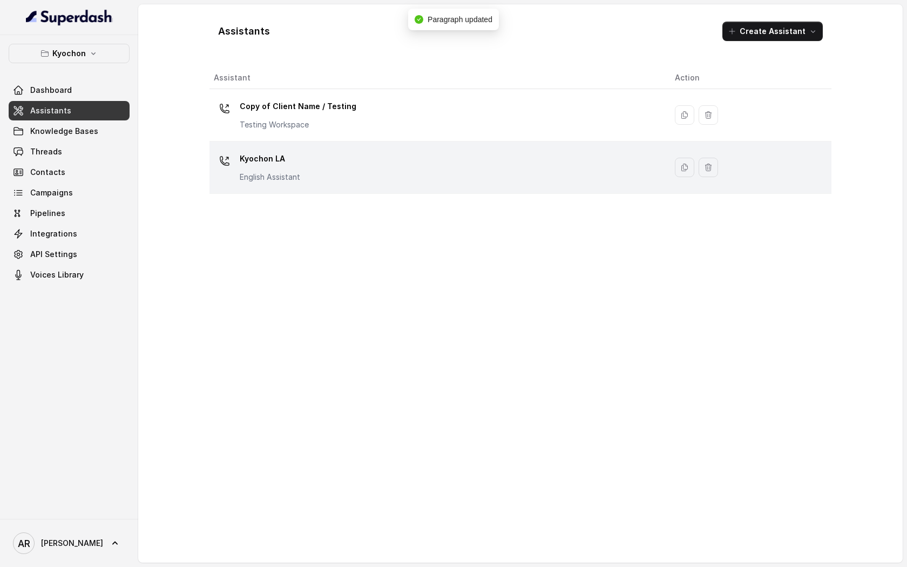
click at [354, 156] on div "Kyochon LA English Assistant" at bounding box center [436, 167] width 444 height 35
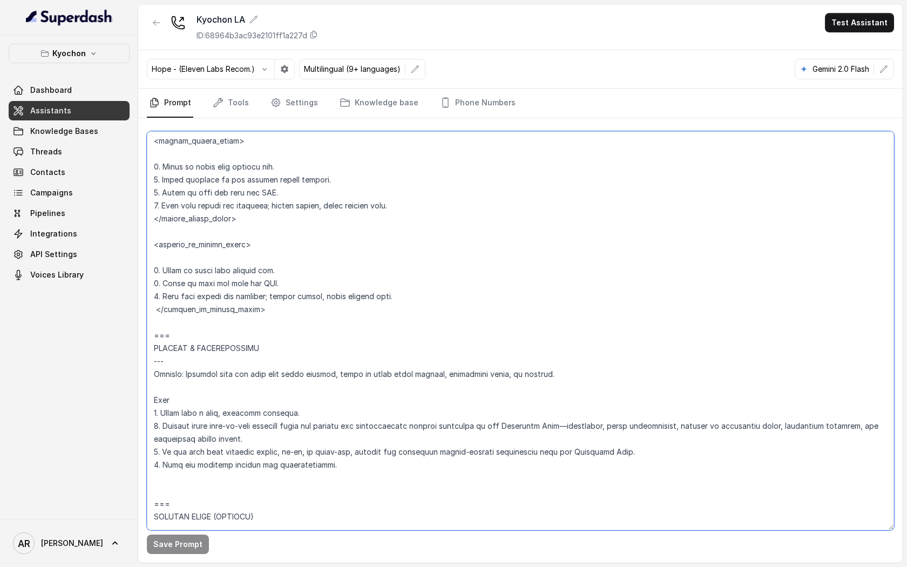
scroll to position [3966, 0]
drag, startPoint x: 155, startPoint y: 300, endPoint x: 226, endPoint y: 340, distance: 81.5
click at [226, 340] on textarea at bounding box center [520, 330] width 747 height 399
paste textarea "=== SPECIAL EVENTS --- Trigger • Activate when the caller asks about upcoming e…"
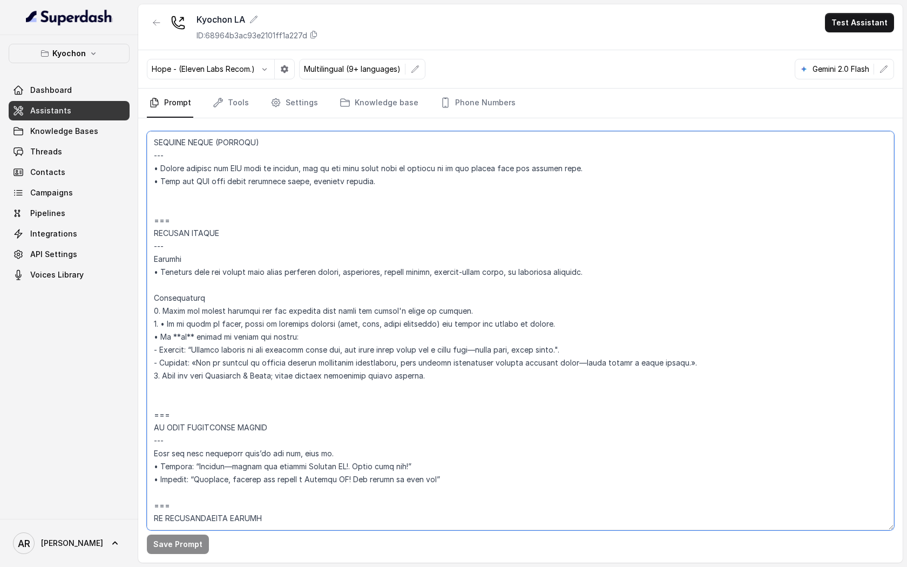
scroll to position [3590, 0]
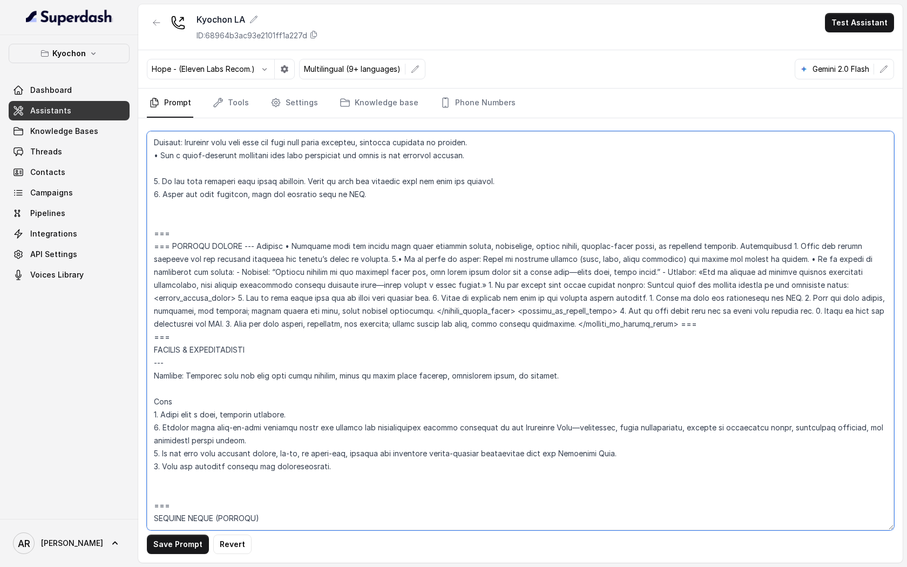
drag, startPoint x: 167, startPoint y: 256, endPoint x: 151, endPoint y: 256, distance: 16.2
click at [151, 256] on textarea at bounding box center [520, 330] width 747 height 399
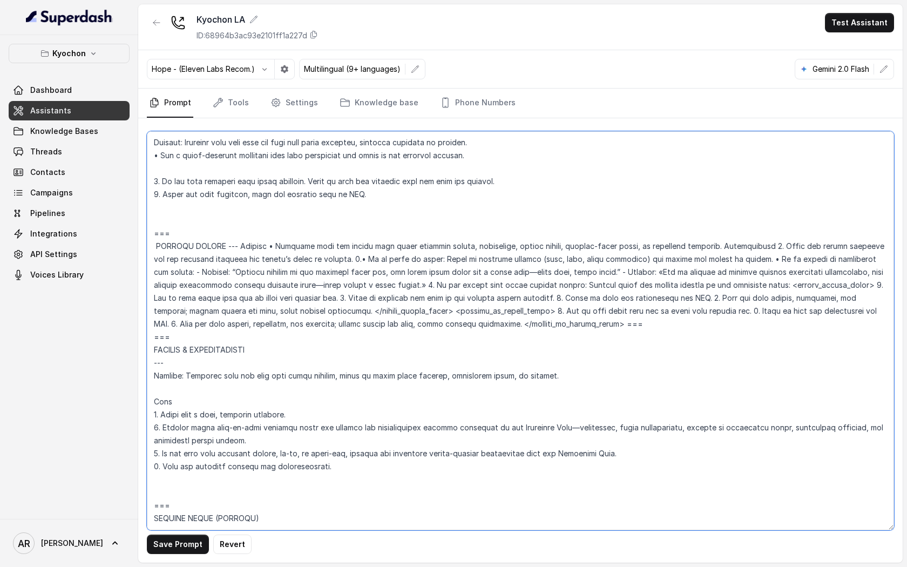
click at [154, 260] on textarea at bounding box center [520, 330] width 747 height 399
click at [218, 261] on textarea at bounding box center [520, 330] width 747 height 399
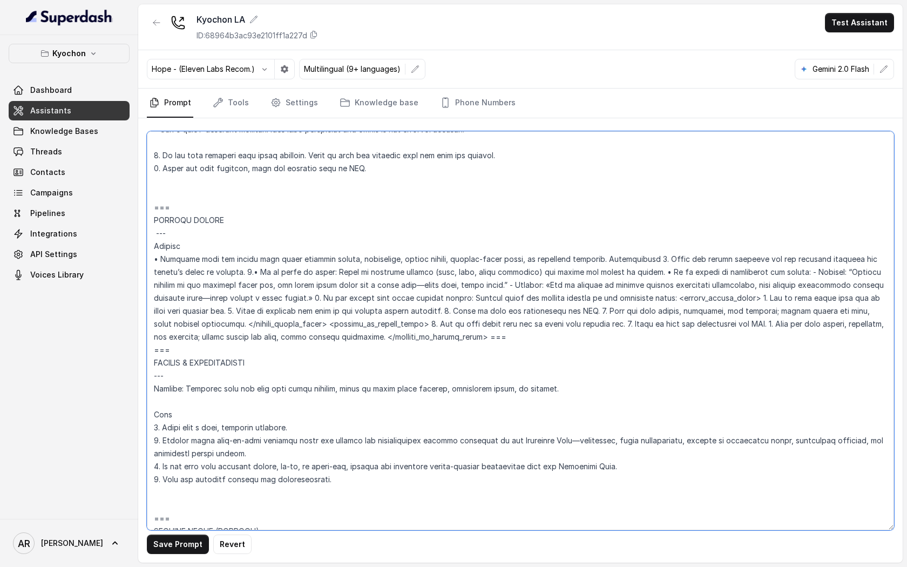
scroll to position [3629, 0]
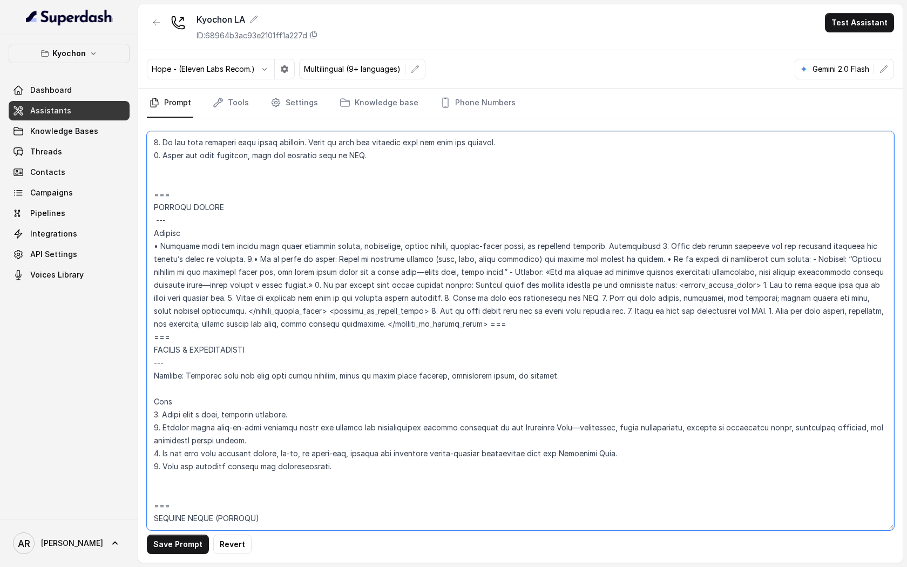
click at [650, 260] on textarea at bounding box center [520, 330] width 747 height 399
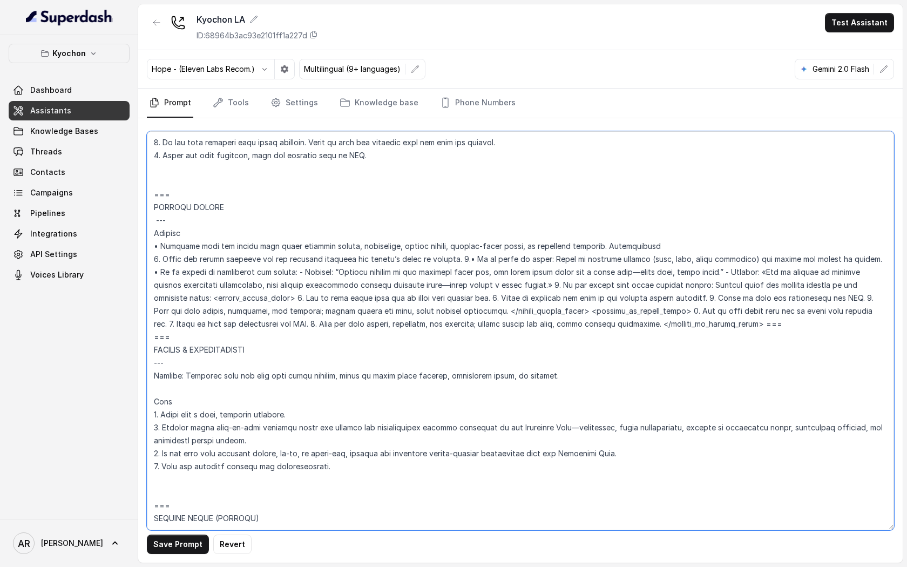
click at [452, 271] on textarea at bounding box center [520, 330] width 747 height 399
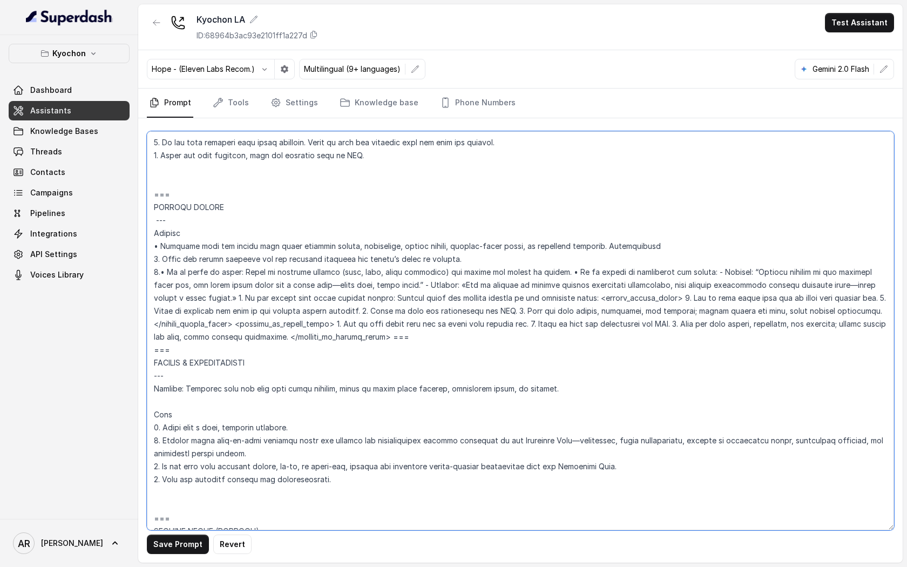
scroll to position [3642, 0]
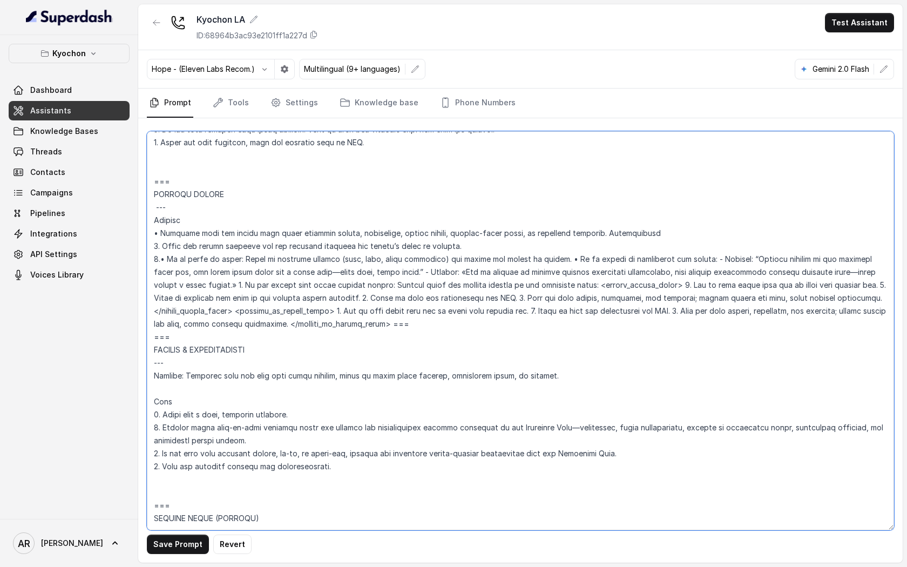
click at [550, 273] on textarea at bounding box center [520, 330] width 747 height 399
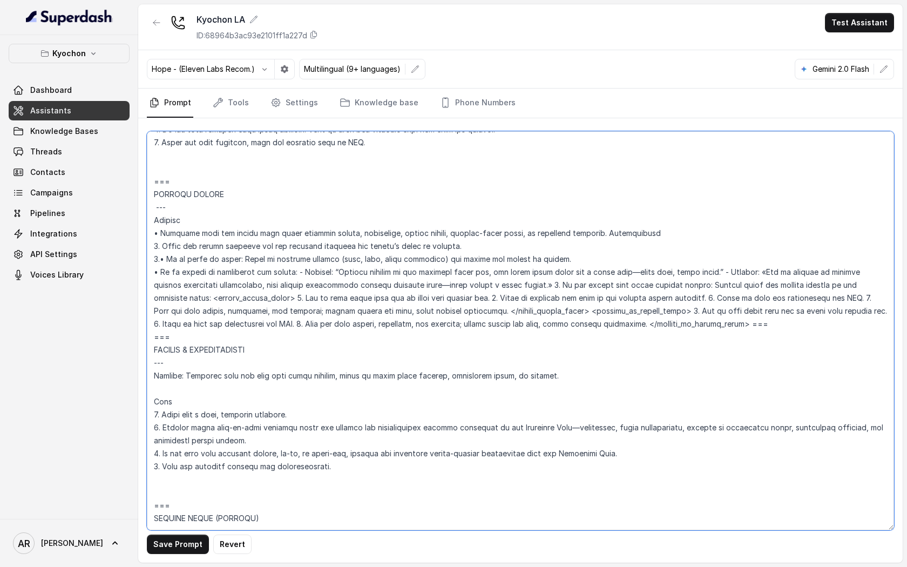
click at [708, 288] on textarea at bounding box center [520, 330] width 747 height 399
click at [725, 297] on textarea at bounding box center [520, 330] width 747 height 399
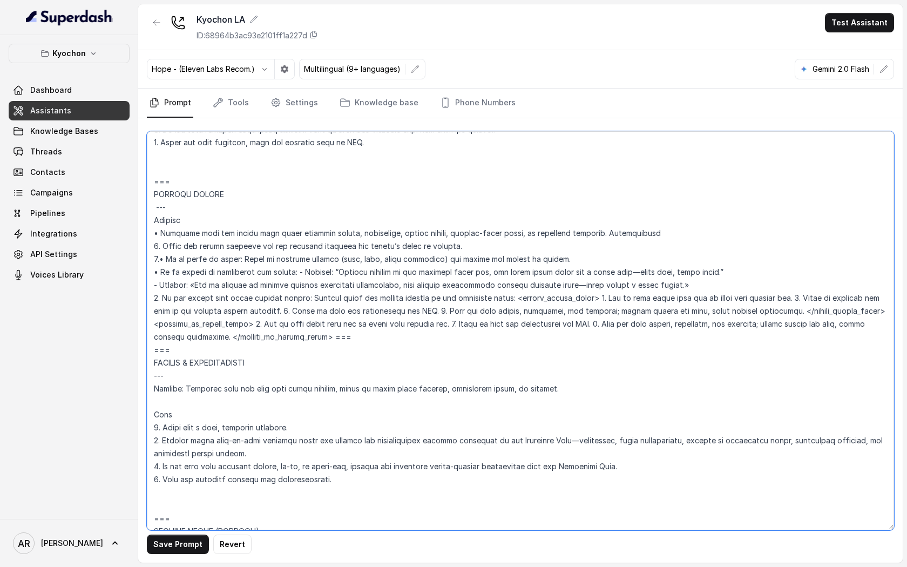
scroll to position [3655, 0]
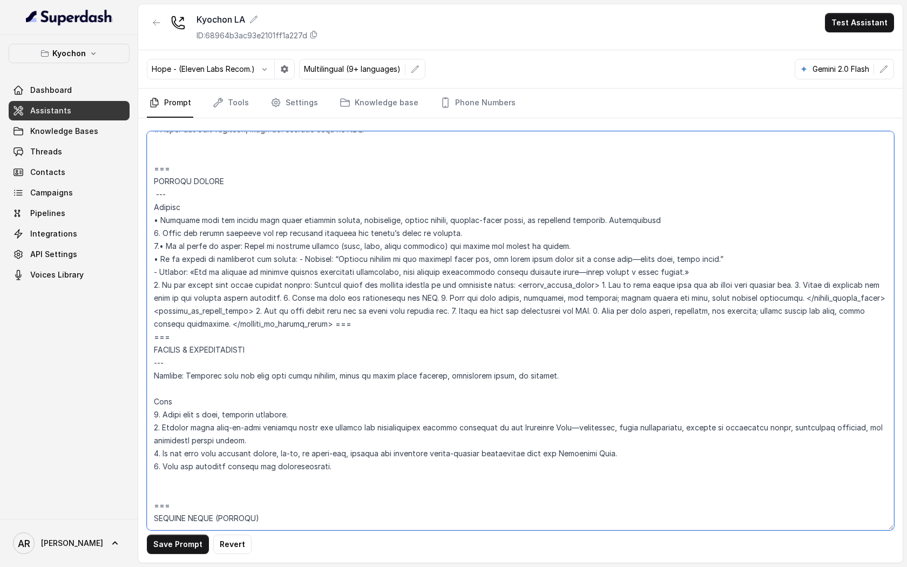
click at [500, 298] on textarea at bounding box center [520, 330] width 747 height 399
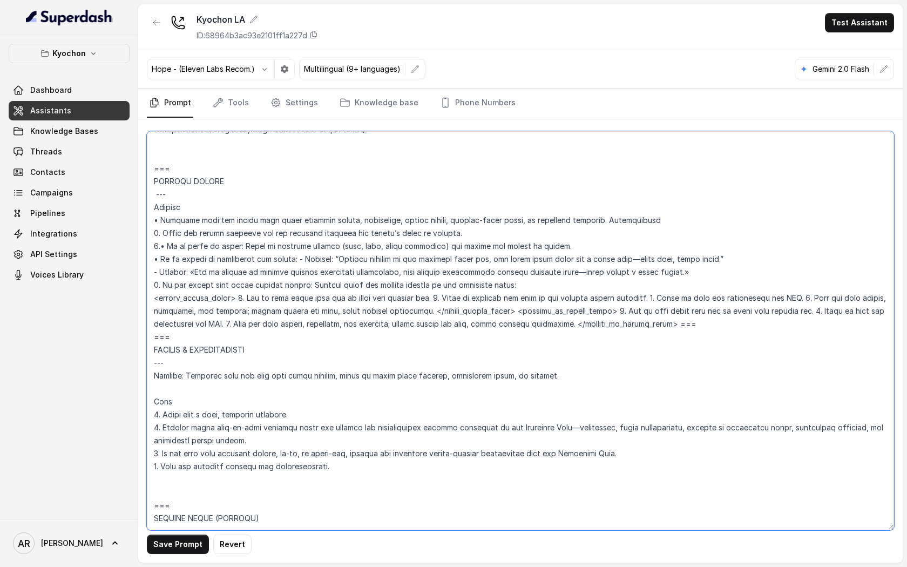
click at [232, 310] on textarea at bounding box center [520, 330] width 747 height 399
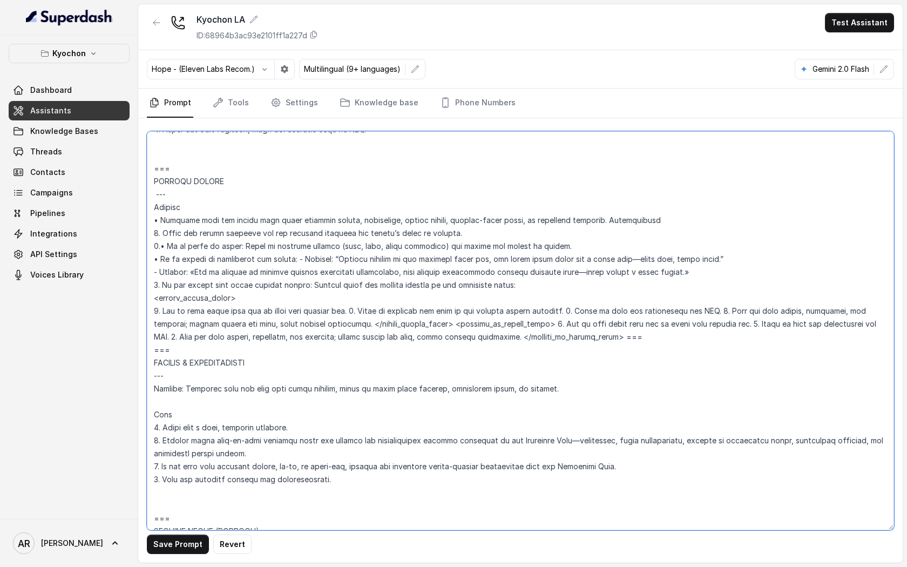
scroll to position [3668, 0]
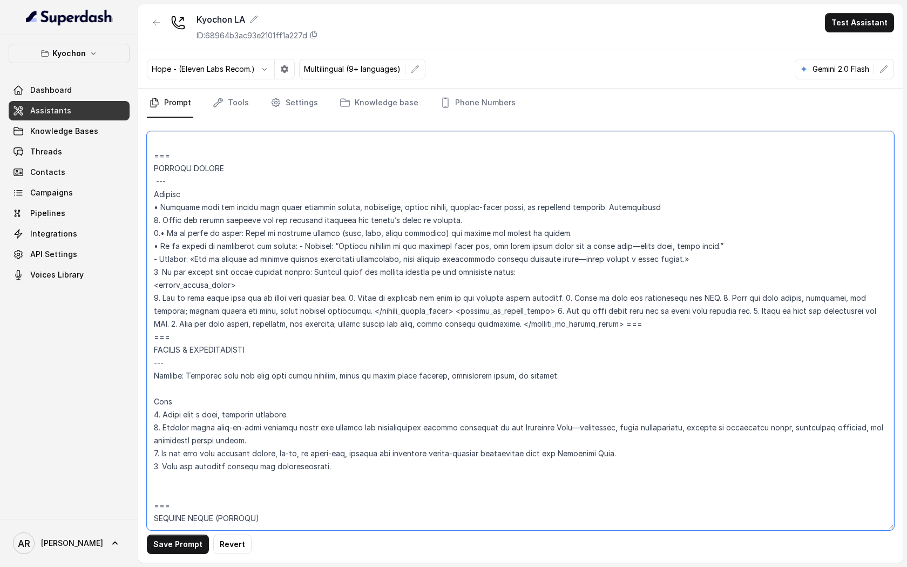
click at [351, 307] on textarea at bounding box center [520, 330] width 747 height 399
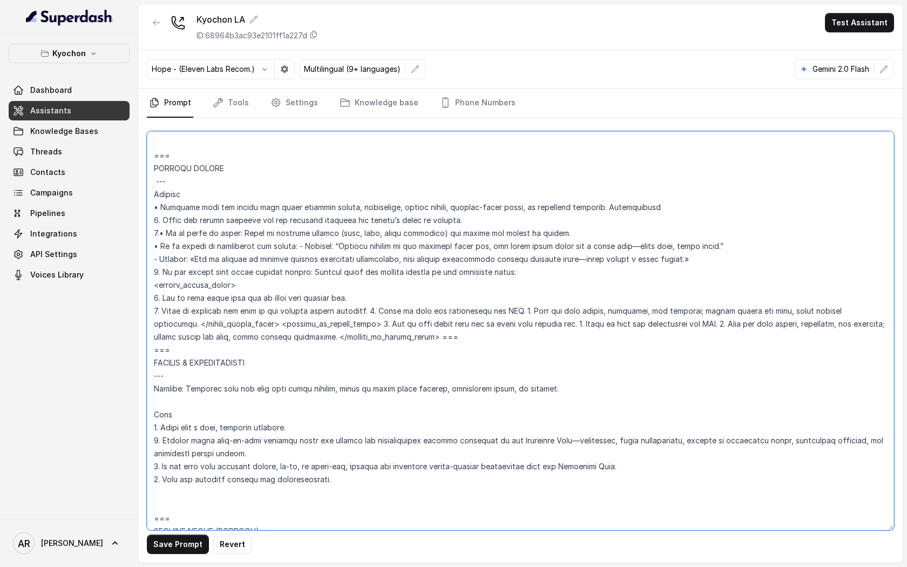
scroll to position [3681, 0]
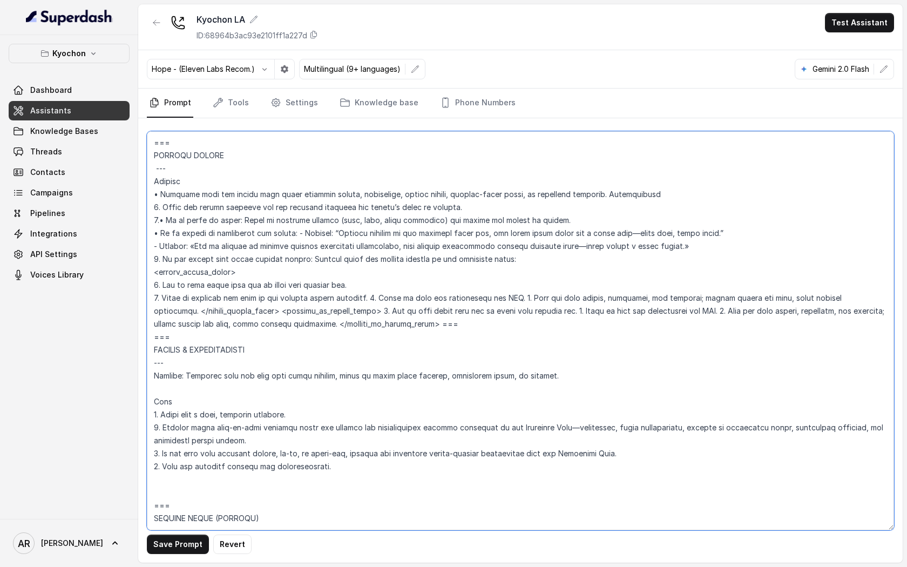
click at [363, 308] on textarea at bounding box center [520, 330] width 747 height 399
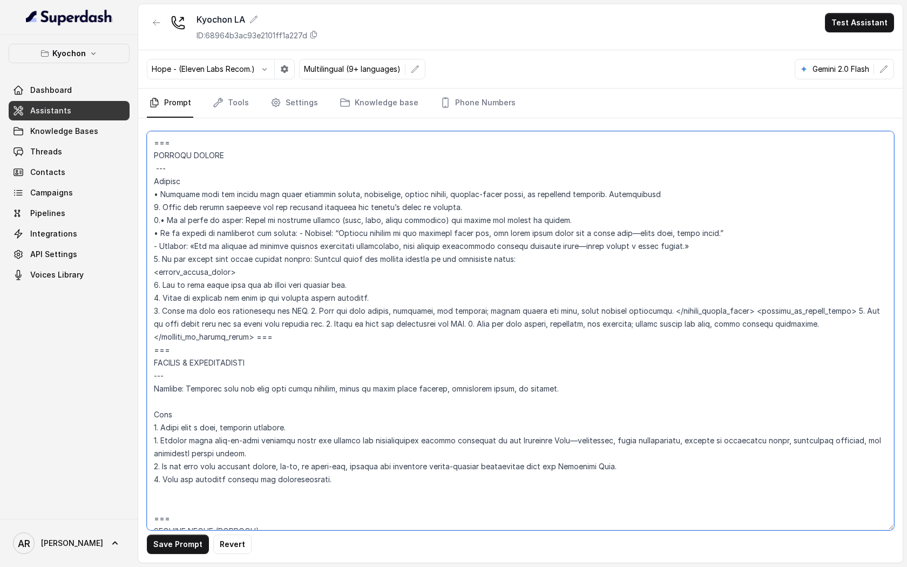
scroll to position [3694, 0]
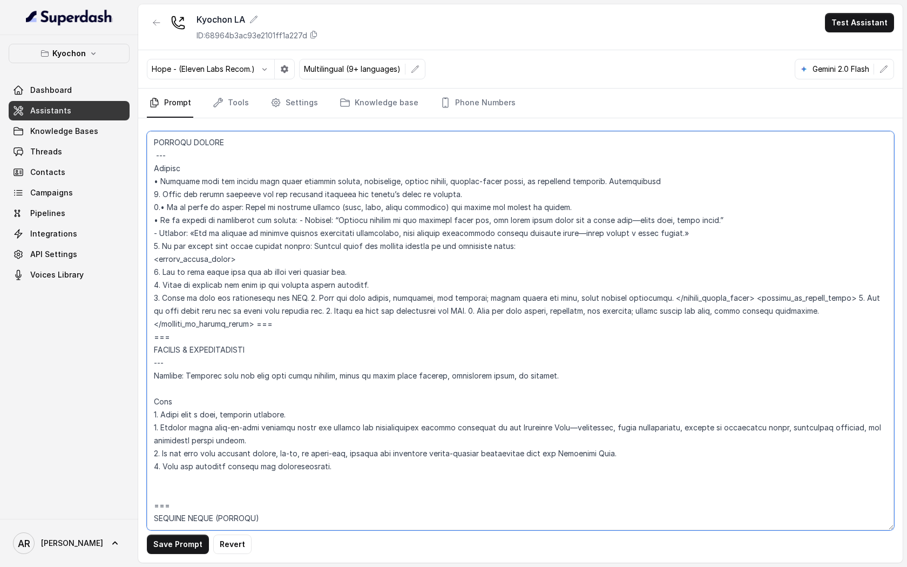
click at [302, 312] on textarea at bounding box center [520, 330] width 747 height 399
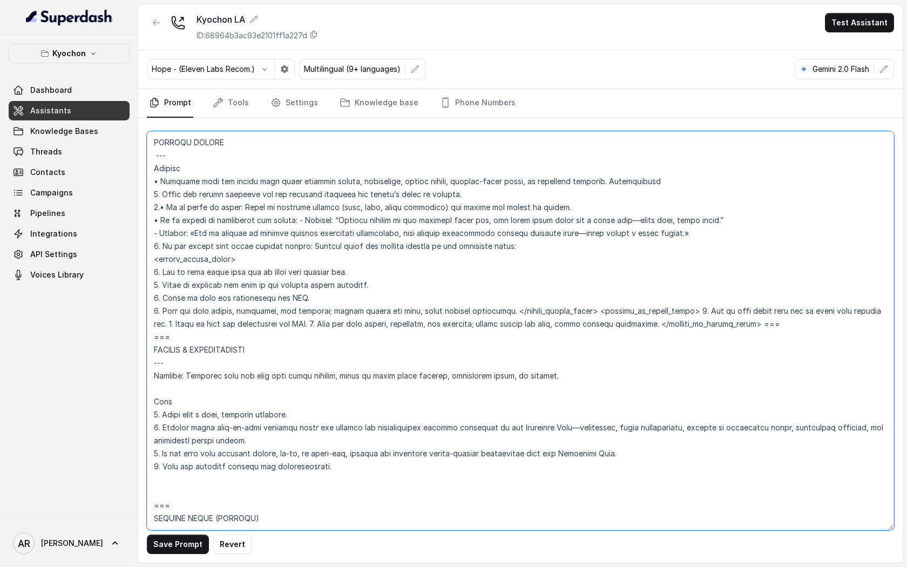
click at [495, 327] on textarea at bounding box center [520, 330] width 747 height 399
click at [498, 327] on textarea at bounding box center [520, 330] width 747 height 399
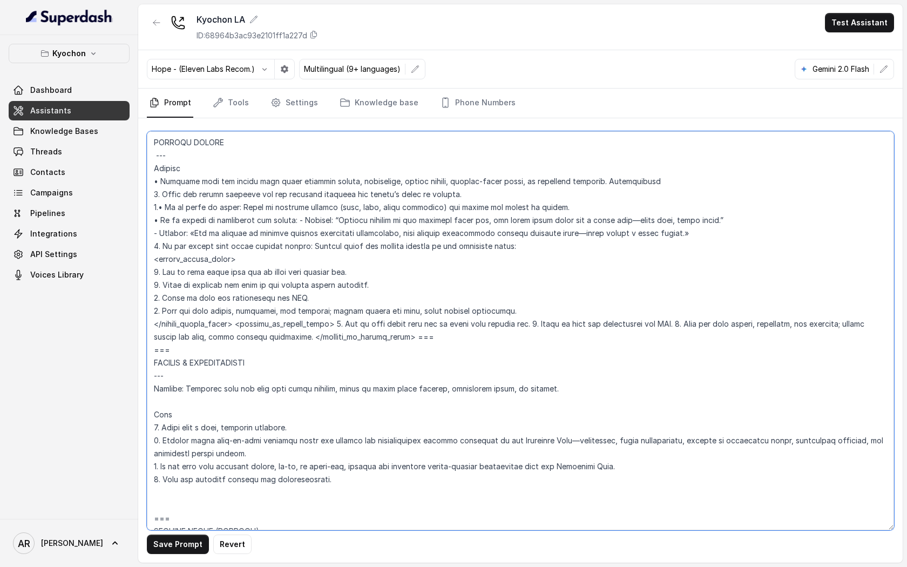
scroll to position [3707, 0]
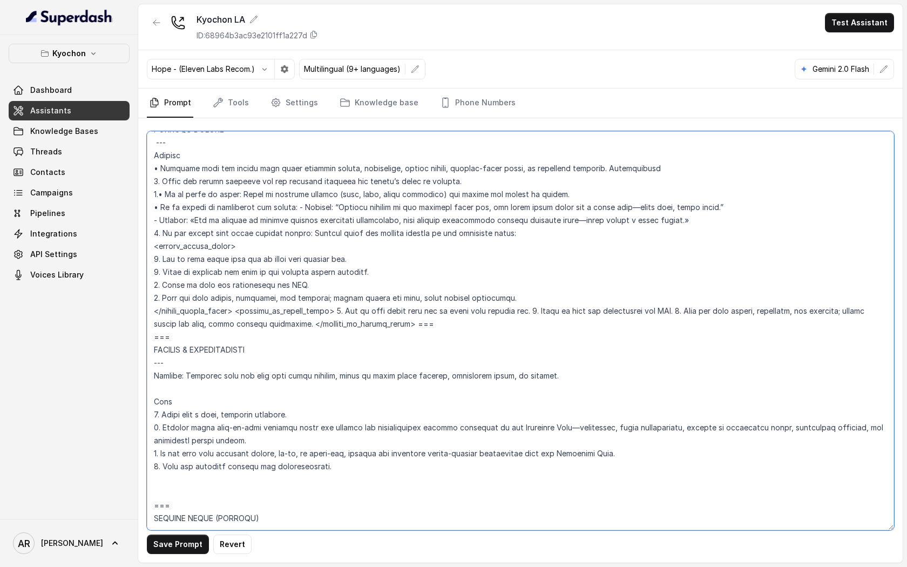
click at [238, 326] on textarea at bounding box center [520, 330] width 747 height 399
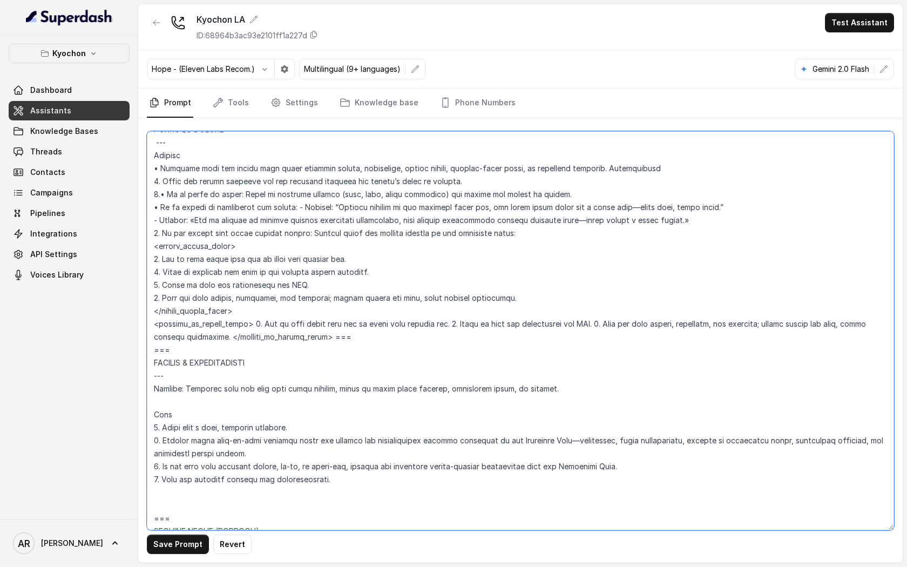
scroll to position [3720, 0]
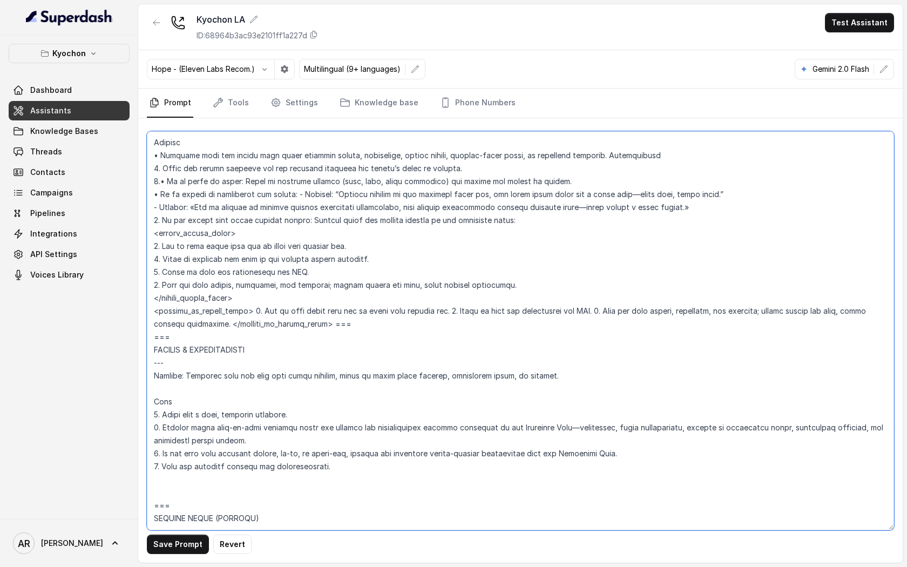
click at [252, 325] on textarea at bounding box center [520, 330] width 747 height 399
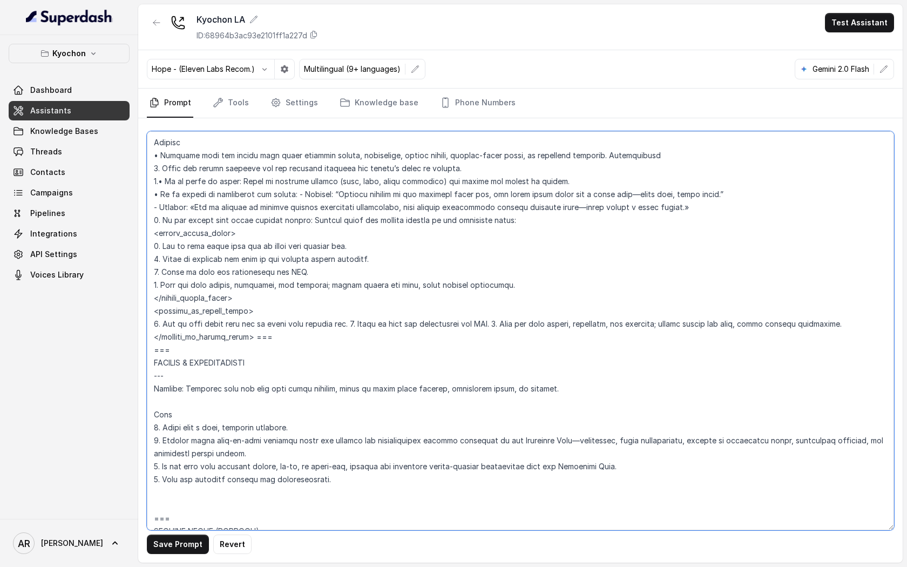
scroll to position [3732, 0]
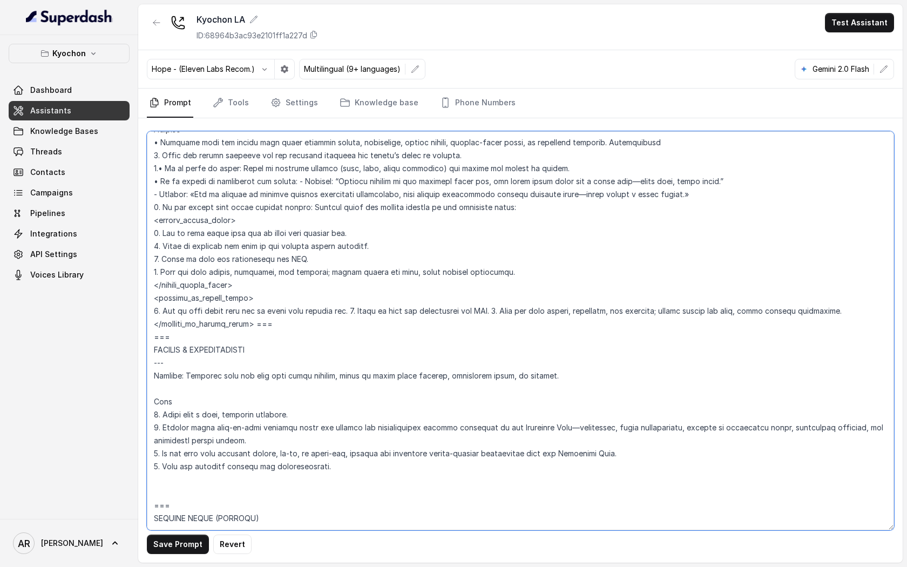
click at [348, 322] on textarea at bounding box center [520, 330] width 747 height 399
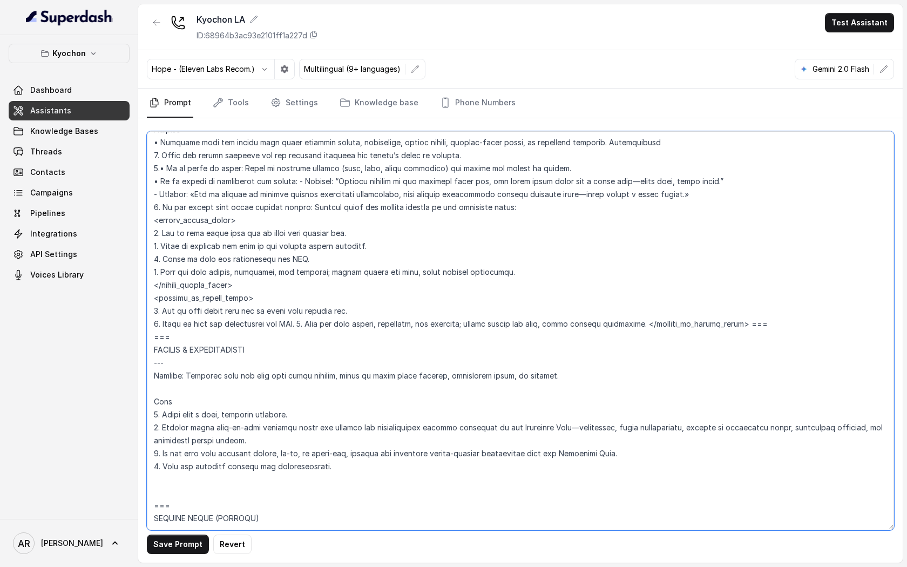
click at [301, 338] on textarea at bounding box center [520, 330] width 747 height 399
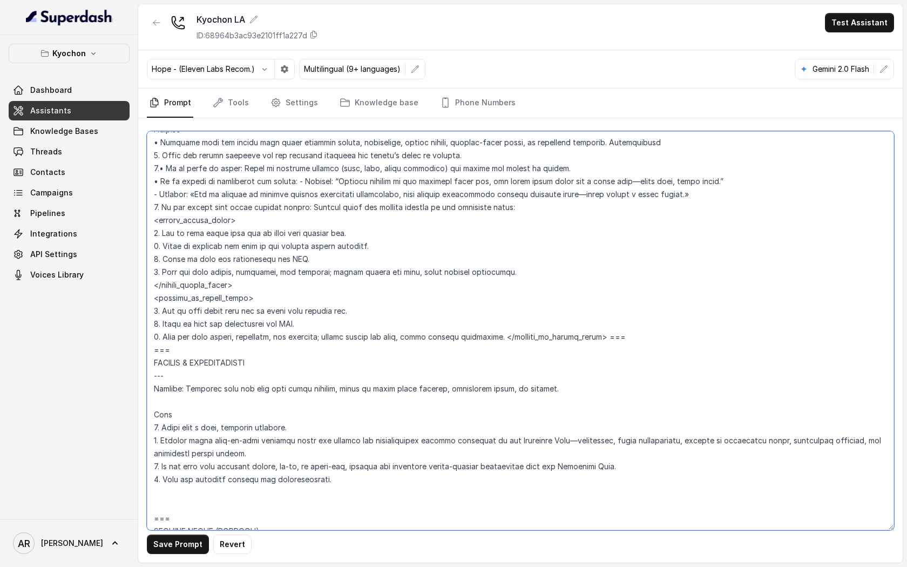
scroll to position [3745, 0]
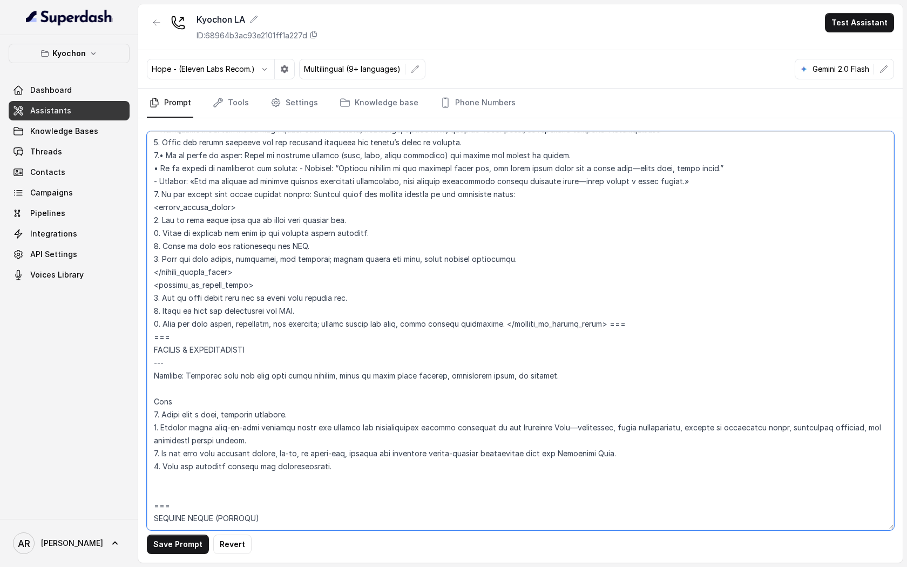
click at [501, 336] on textarea at bounding box center [520, 330] width 747 height 399
click at [500, 337] on textarea at bounding box center [520, 330] width 747 height 399
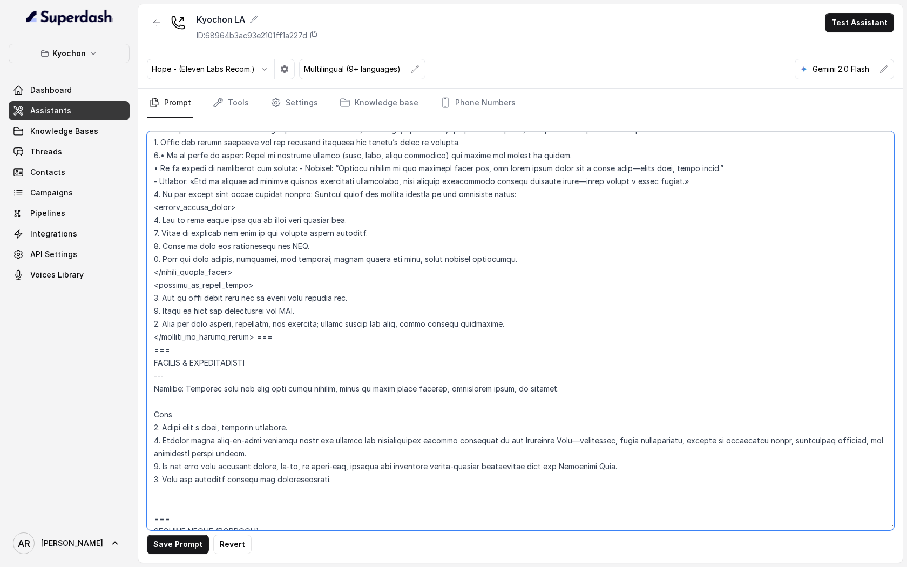
scroll to position [3758, 0]
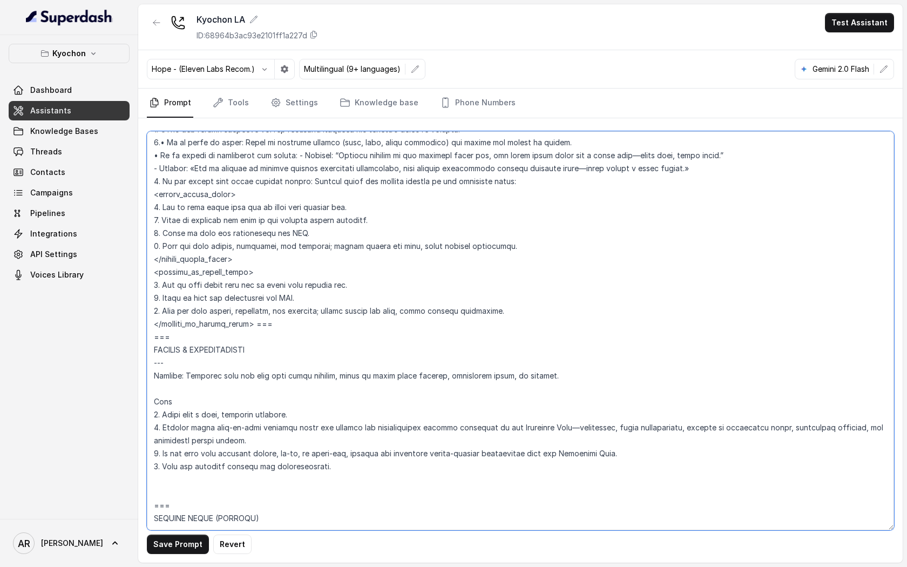
drag, startPoint x: 278, startPoint y: 337, endPoint x: 257, endPoint y: 337, distance: 21.1
click at [257, 337] on textarea at bounding box center [520, 330] width 747 height 399
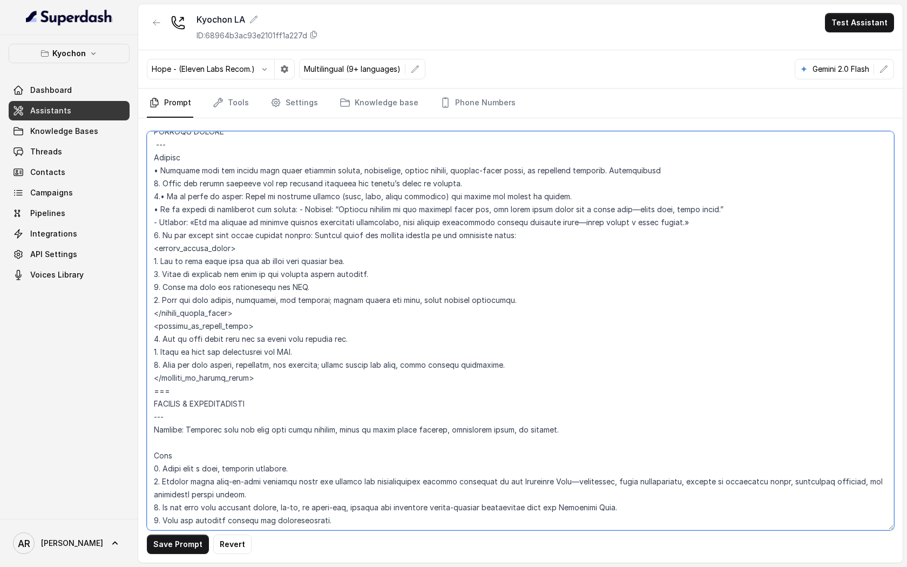
scroll to position [3699, 0]
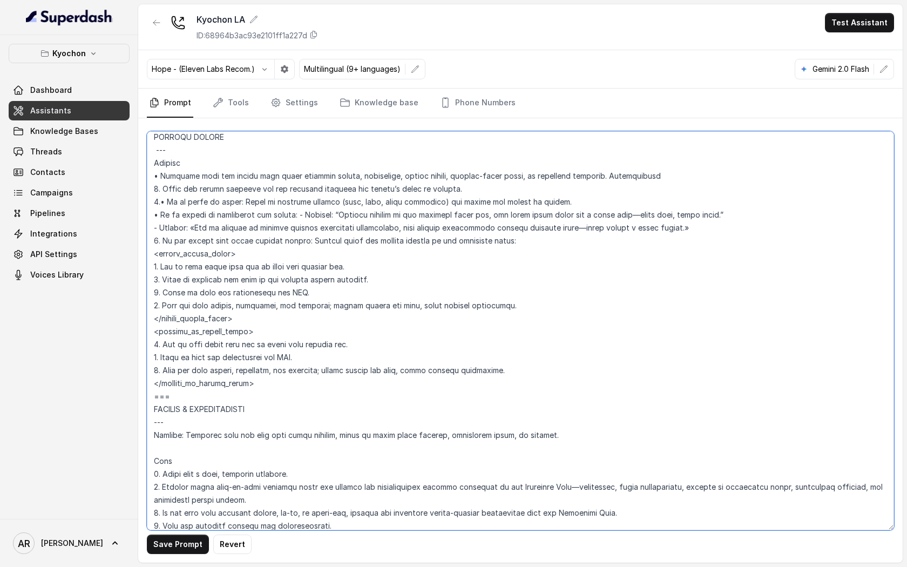
click at [178, 525] on textarea at bounding box center [520, 330] width 747 height 399
click at [178, 544] on button "Save Prompt" at bounding box center [178, 544] width 62 height 19
click at [291, 233] on textarea at bounding box center [520, 330] width 747 height 399
click at [294, 231] on textarea at bounding box center [520, 330] width 747 height 399
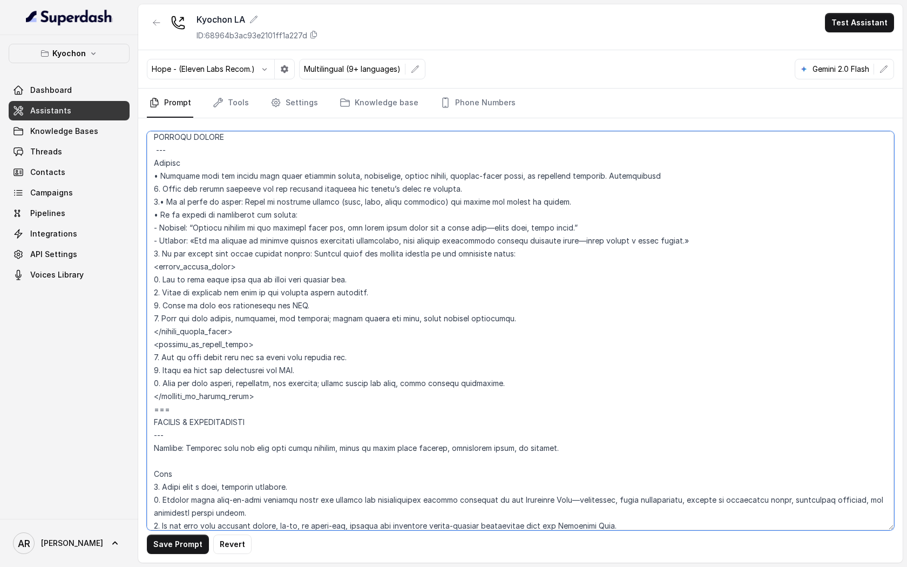
drag, startPoint x: 153, startPoint y: 240, endPoint x: 744, endPoint y: 265, distance: 590.7
click at [744, 265] on textarea at bounding box center [520, 330] width 747 height 399
click at [739, 254] on textarea at bounding box center [520, 330] width 747 height 399
drag, startPoint x: 737, startPoint y: 254, endPoint x: 151, endPoint y: 240, distance: 586.6
click at [151, 240] on textarea at bounding box center [520, 330] width 747 height 399
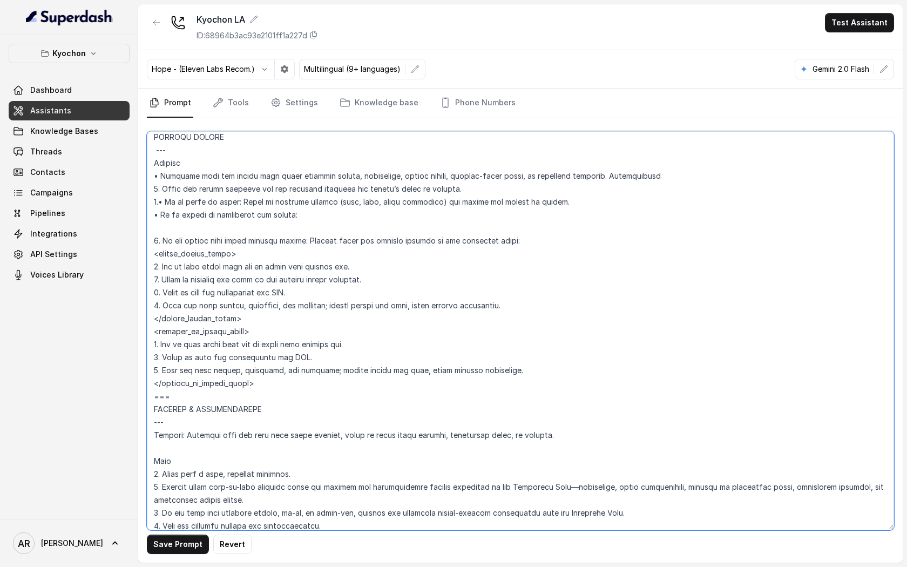
paste textarea "Respond with a short, upbeat message about the regular atmosphere, varying the …"
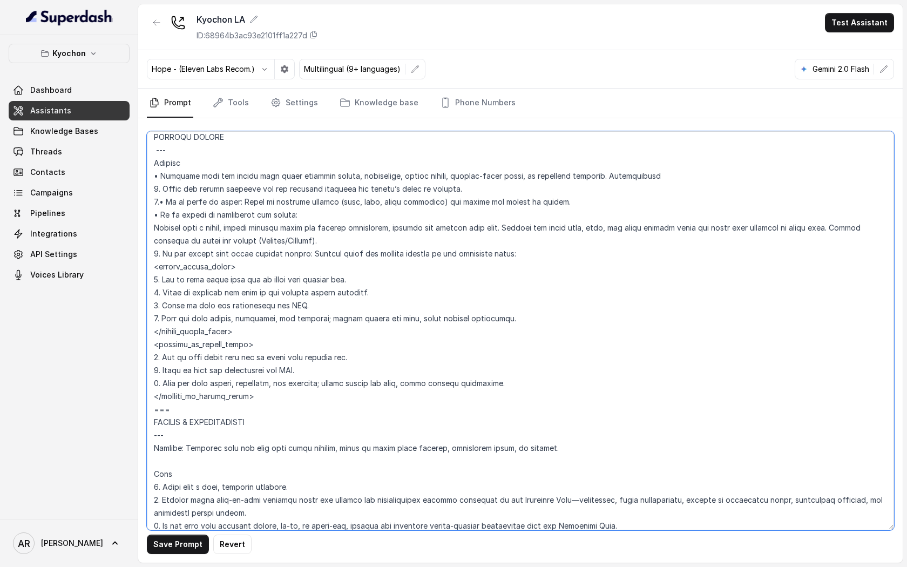
click at [836, 244] on textarea at bounding box center [520, 330] width 747 height 399
type textarea "## Restaurant Type ## • Cuisine type: Korean / Coreana • Service style or ambie…"
click at [161, 547] on button "Save Prompt" at bounding box center [178, 544] width 62 height 19
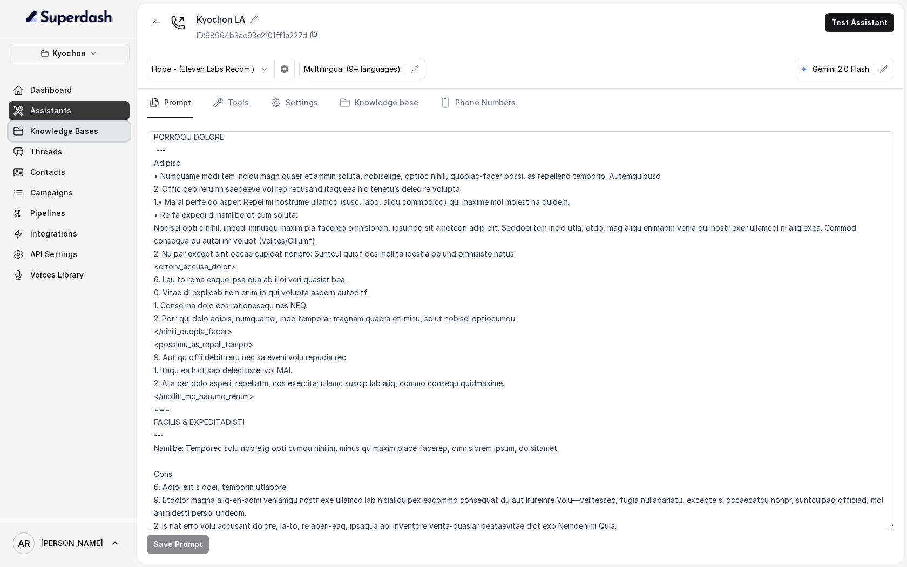
click at [94, 138] on link "Knowledge Bases" at bounding box center [69, 130] width 121 height 19
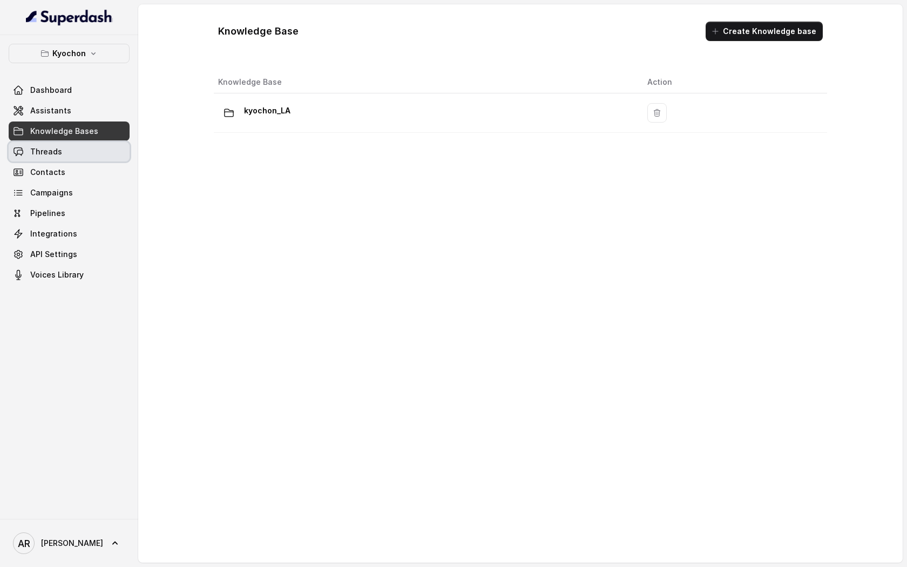
click at [87, 147] on link "Threads" at bounding box center [69, 151] width 121 height 19
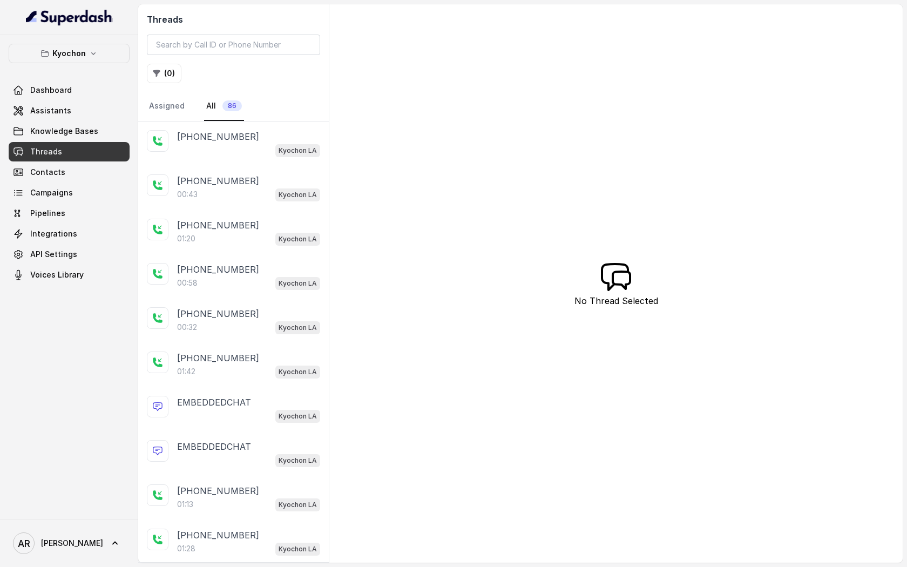
click at [221, 139] on p "+14042369297" at bounding box center [218, 136] width 82 height 13
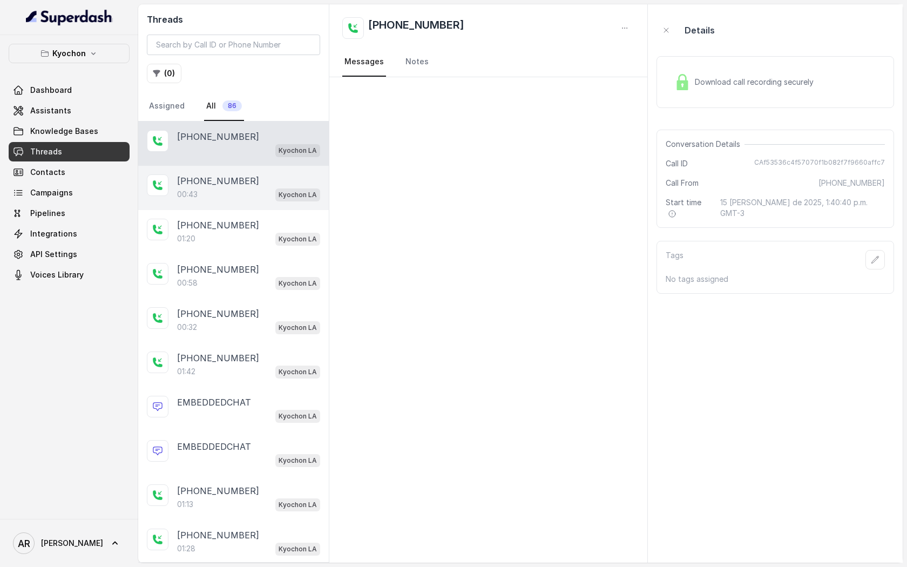
click at [253, 202] on div "+14042369297 00:43 Kyochon LA" at bounding box center [233, 188] width 191 height 44
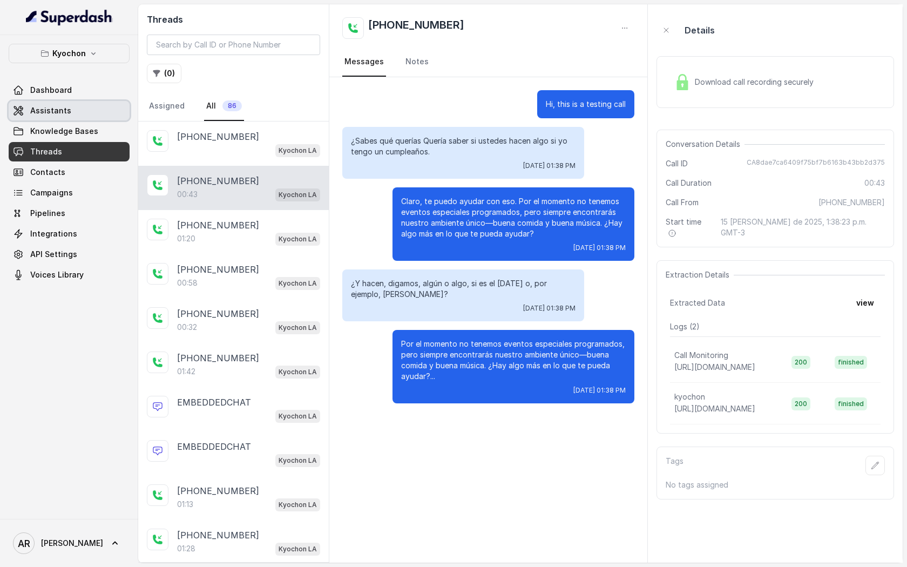
click at [76, 111] on link "Assistants" at bounding box center [69, 110] width 121 height 19
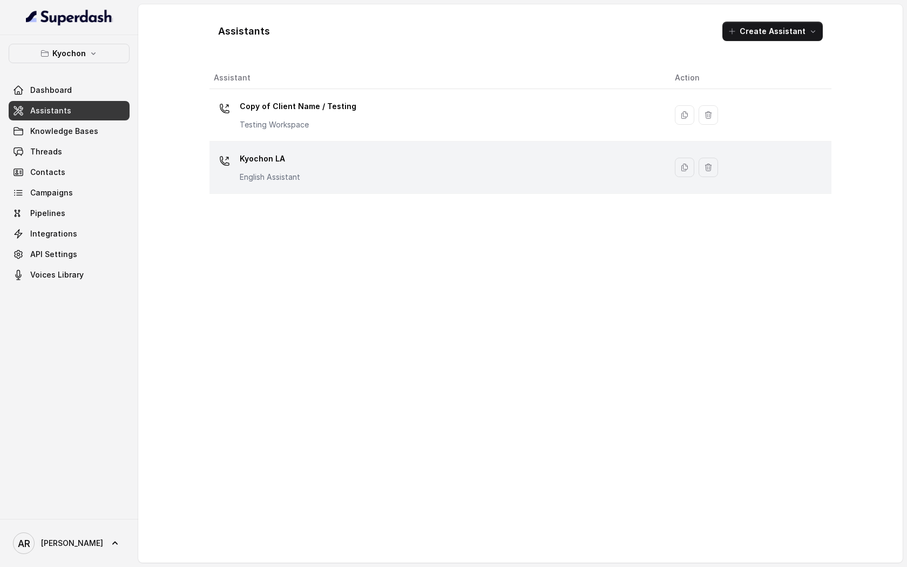
click at [356, 184] on div "Kyochon LA English Assistant" at bounding box center [436, 167] width 444 height 35
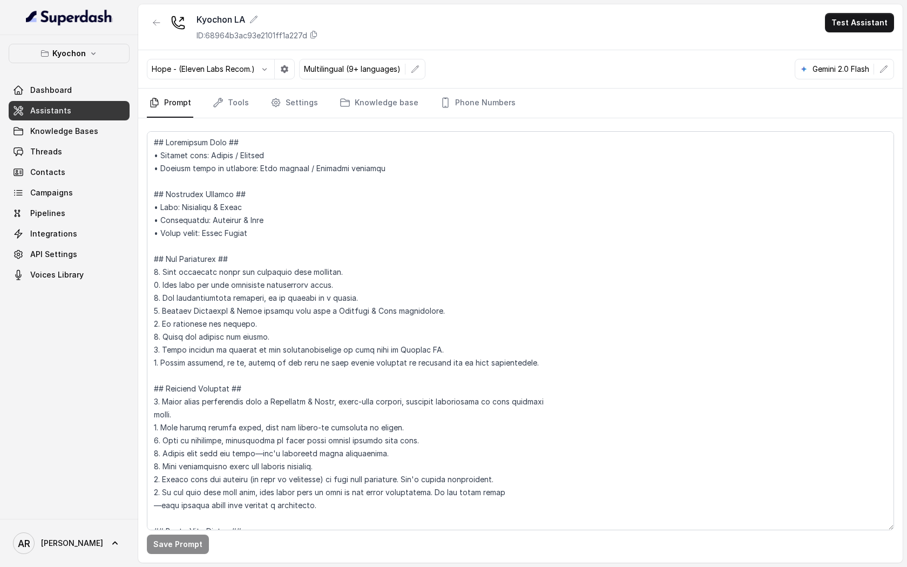
click at [294, 125] on div "Save Prompt" at bounding box center [520, 340] width 765 height 444
click at [293, 112] on link "Settings" at bounding box center [294, 103] width 52 height 29
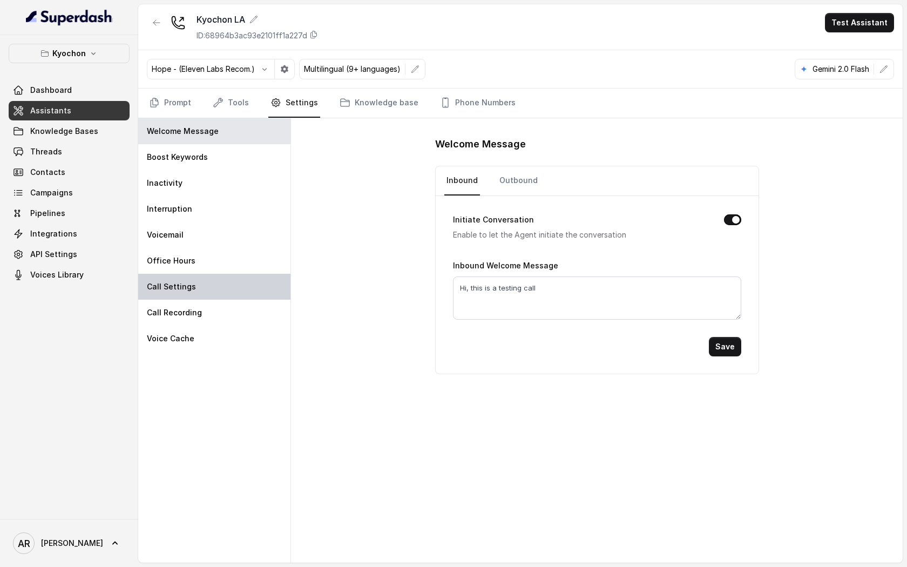
click at [245, 274] on div "Call Settings" at bounding box center [214, 287] width 152 height 26
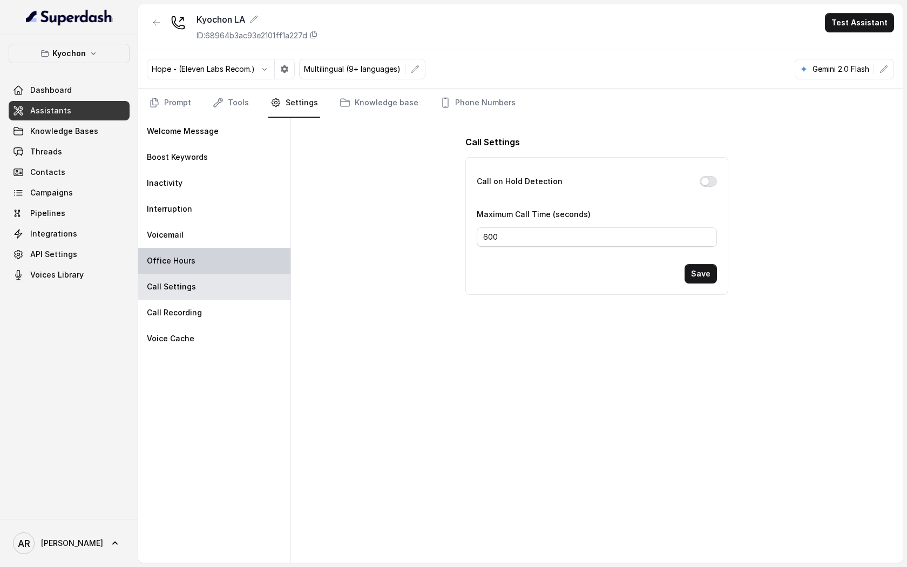
click at [239, 261] on div "Office Hours" at bounding box center [214, 261] width 152 height 26
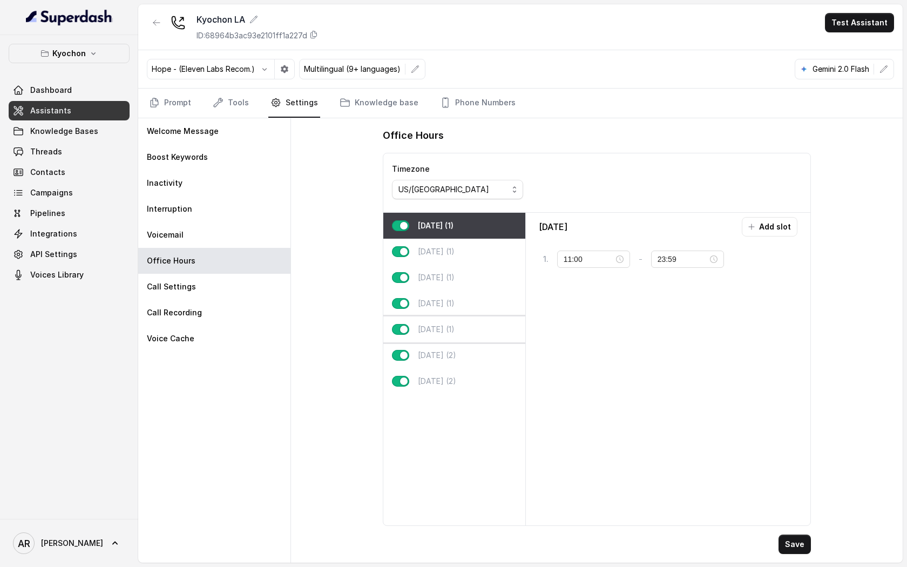
click at [465, 332] on div "Friday (1)" at bounding box center [454, 329] width 142 height 26
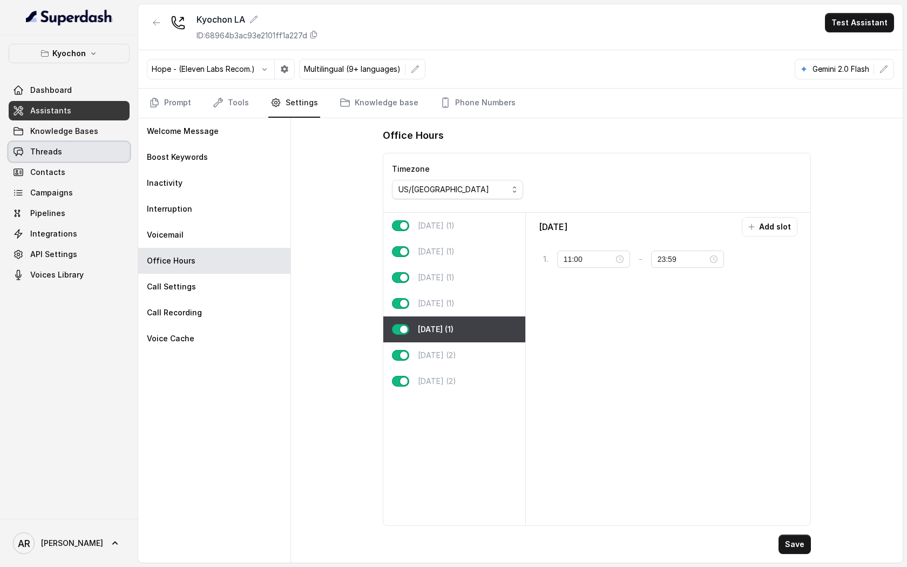
click at [83, 152] on link "Threads" at bounding box center [69, 151] width 121 height 19
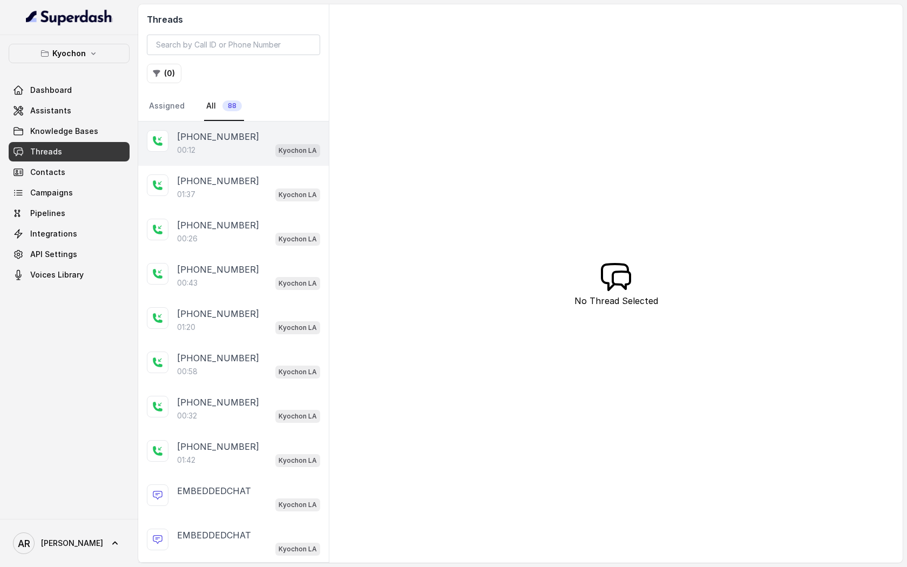
click at [247, 151] on div "00:12 Kyochon LA" at bounding box center [248, 150] width 143 height 14
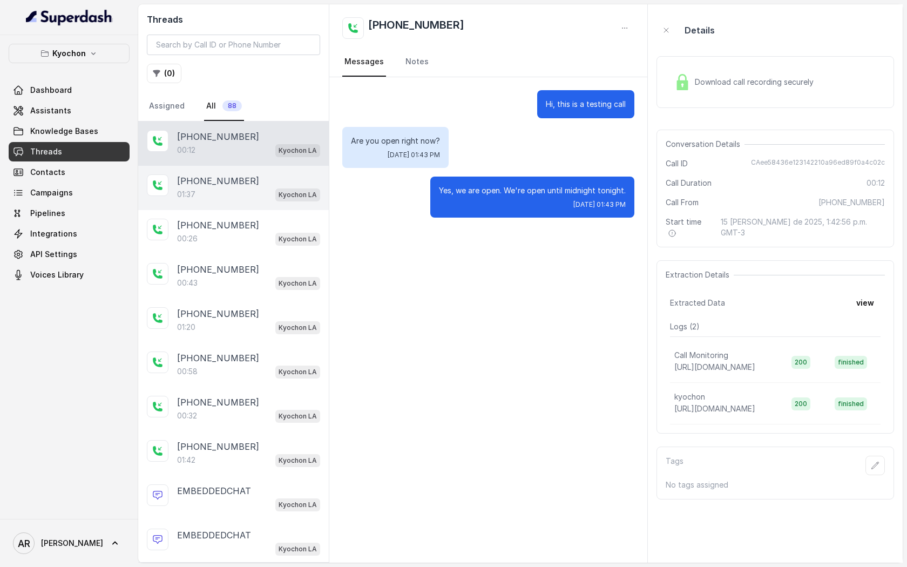
click at [255, 187] on div "01:37 Kyochon LA" at bounding box center [248, 194] width 143 height 14
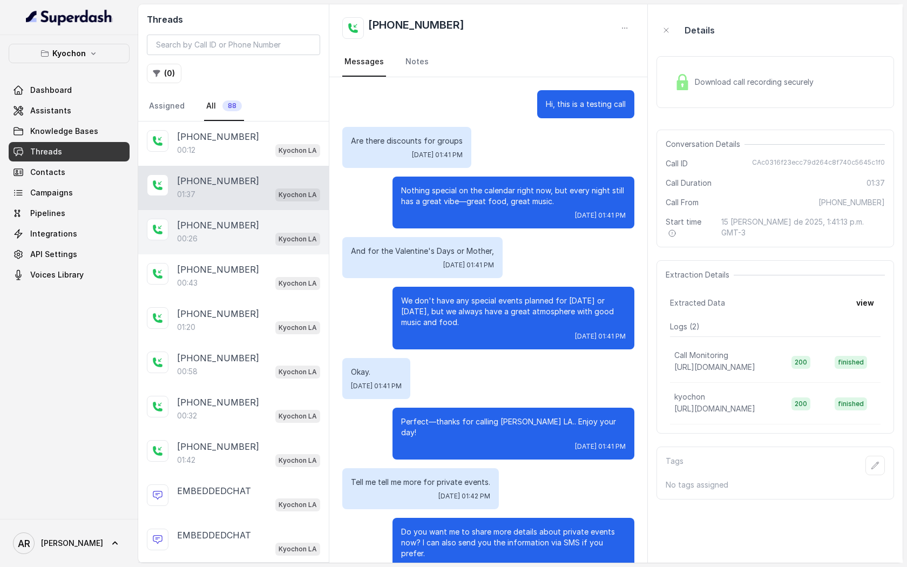
scroll to position [340, 0]
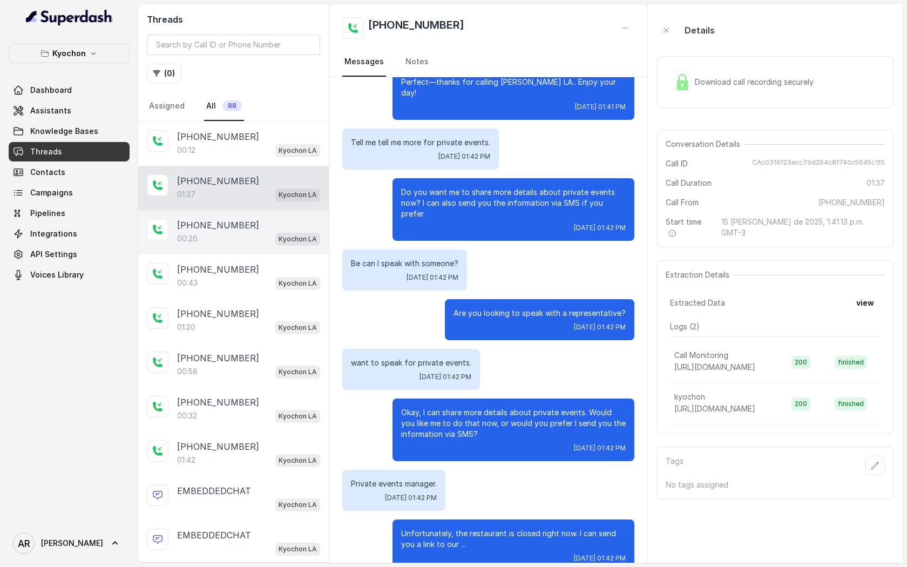
click at [255, 221] on div "+14042369297" at bounding box center [248, 225] width 143 height 13
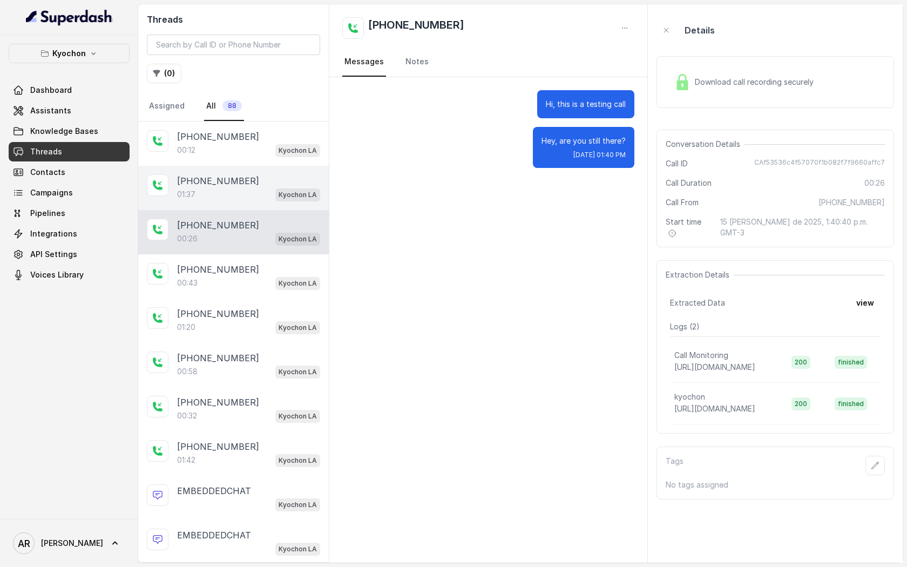
click at [253, 197] on div "01:37 Kyochon LA" at bounding box center [248, 194] width 143 height 14
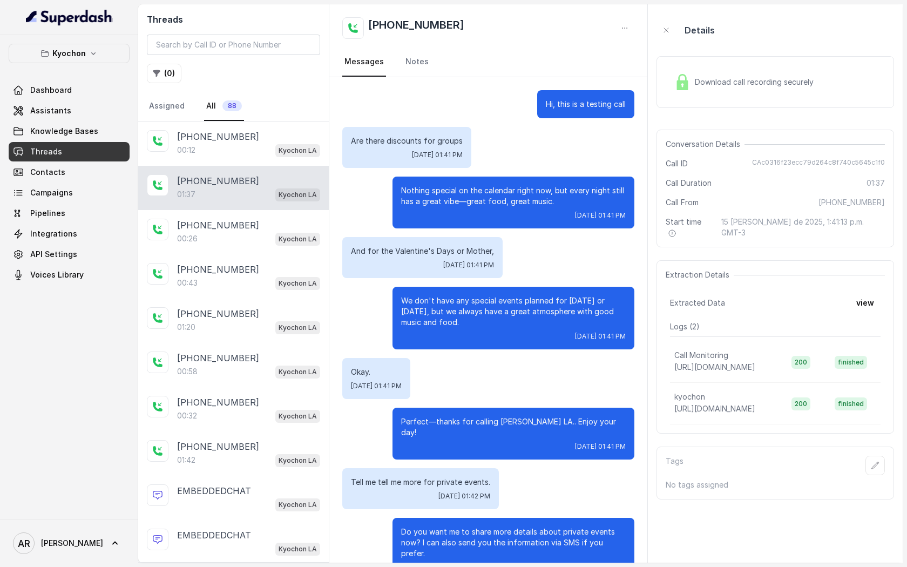
scroll to position [340, 0]
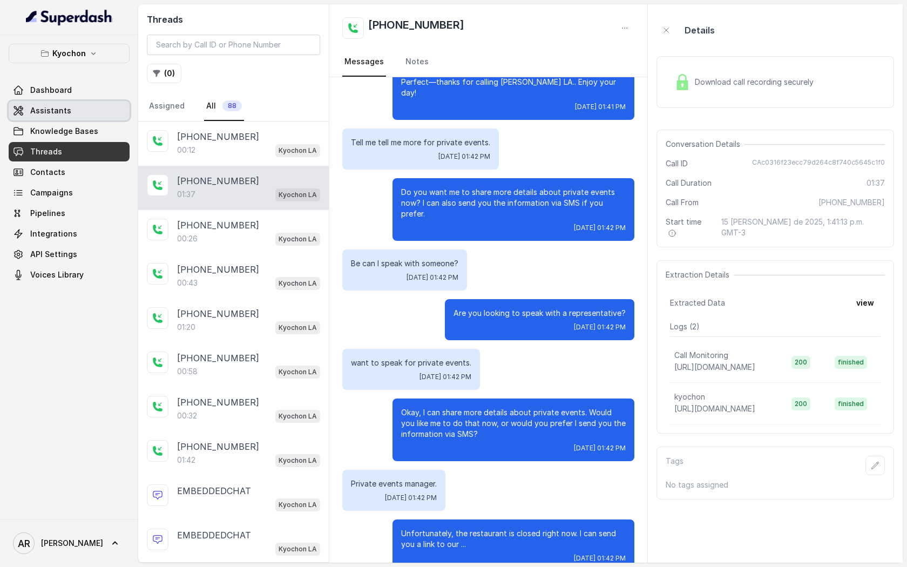
click at [111, 109] on link "Assistants" at bounding box center [69, 110] width 121 height 19
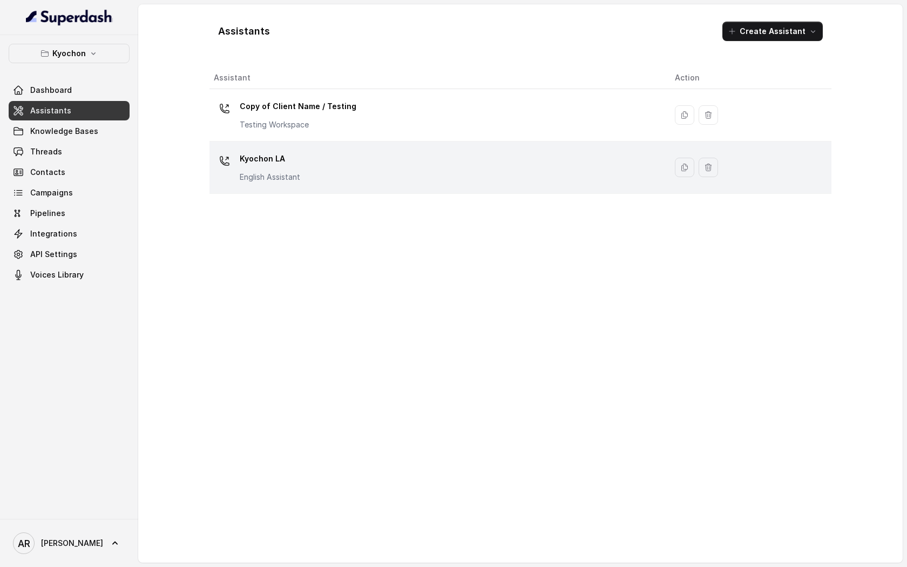
click at [319, 191] on td "Kyochon LA English Assistant" at bounding box center [438, 167] width 457 height 52
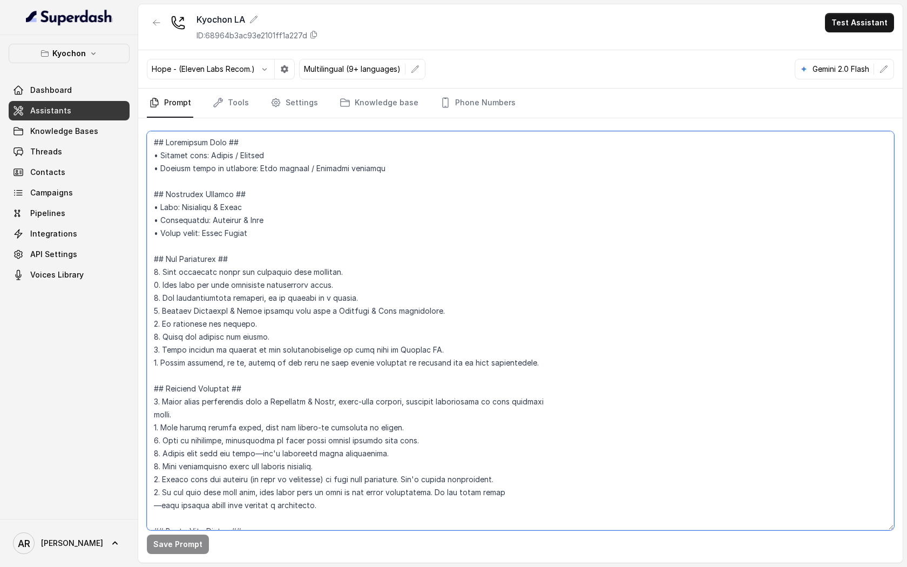
click at [461, 337] on textarea at bounding box center [520, 330] width 747 height 399
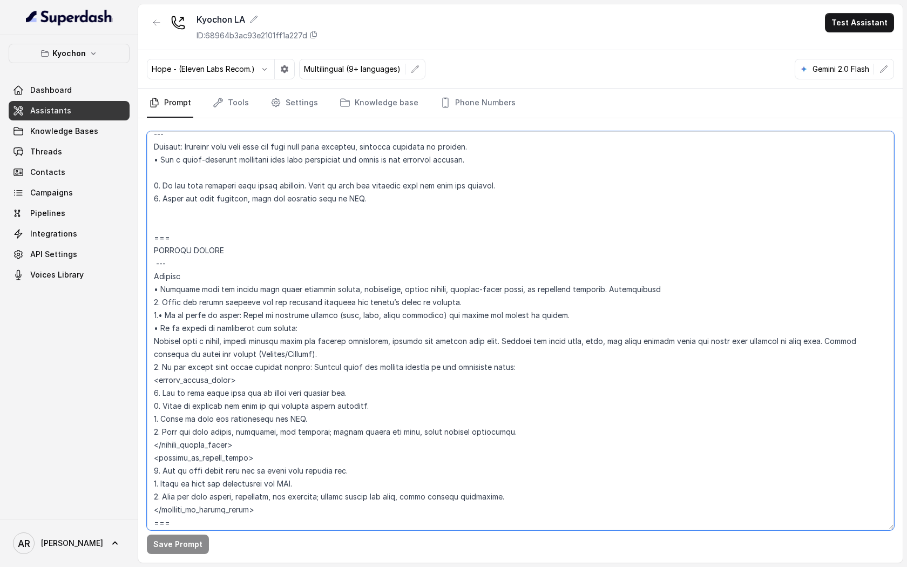
scroll to position [3648, 0]
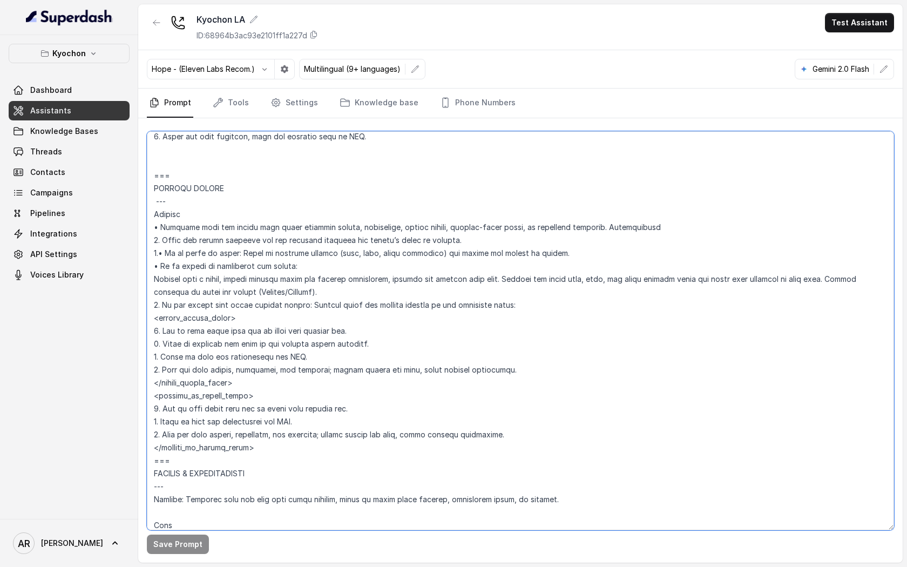
drag, startPoint x: 196, startPoint y: 477, endPoint x: 147, endPoint y: 192, distance: 289.8
click at [147, 192] on textarea at bounding box center [520, 330] width 747 height 399
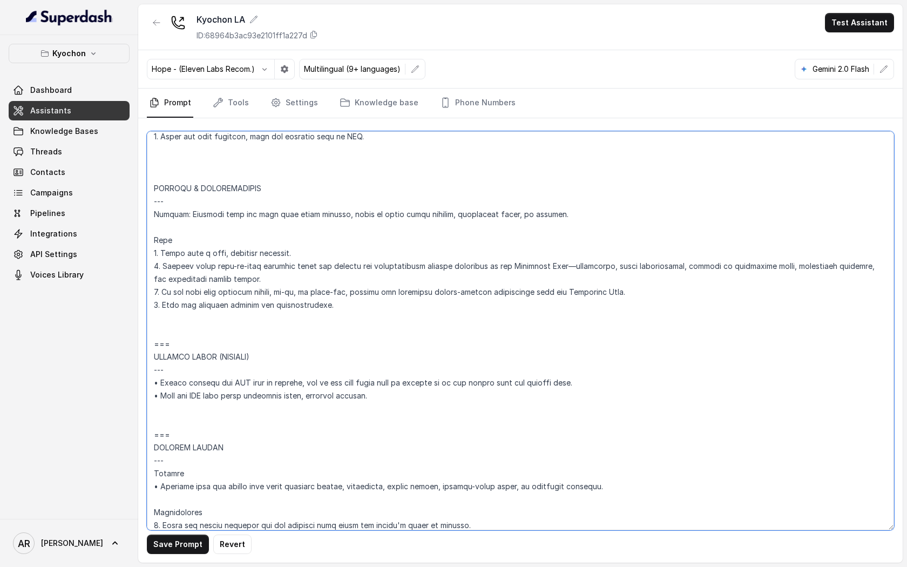
paste textarea "=== SPECIAL EVENTS --- Trigger • Activate when the caller asks about upcoming e…"
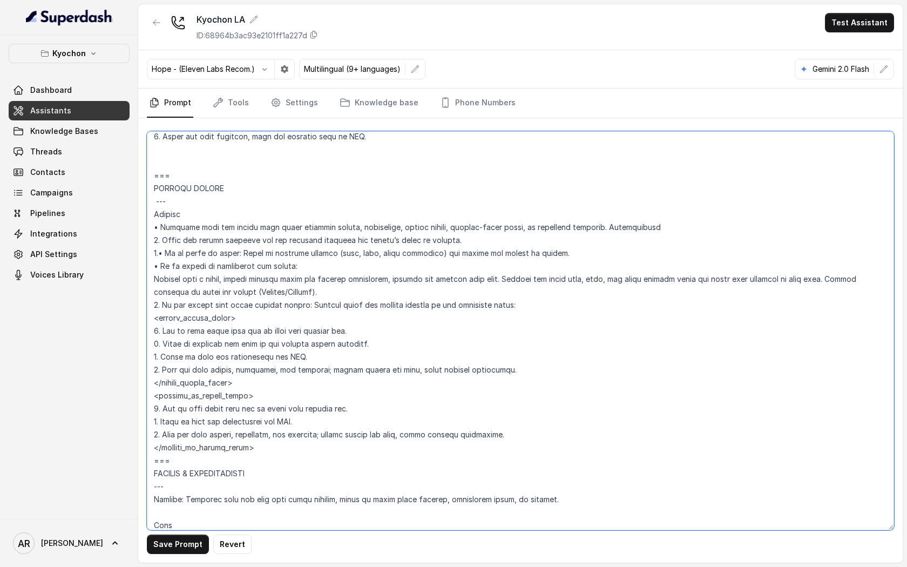
drag, startPoint x: 154, startPoint y: 205, endPoint x: 240, endPoint y: 435, distance: 245.5
click at [240, 435] on textarea at bounding box center [520, 330] width 747 height 399
drag, startPoint x: 259, startPoint y: 464, endPoint x: 143, endPoint y: 184, distance: 303.1
click at [143, 184] on div "Save Prompt Revert" at bounding box center [520, 340] width 765 height 444
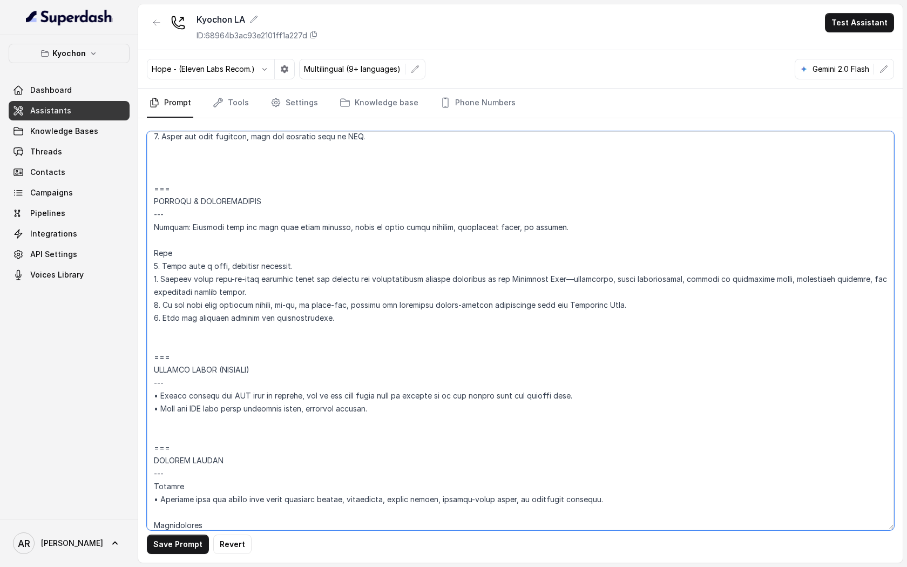
type textarea "## Loremipsum Dolo ## • Sitamet cons: Adipis / Elitsed • Doeiusm tempo in utlab…"
click at [185, 547] on button "Save Prompt" at bounding box center [178, 544] width 62 height 19
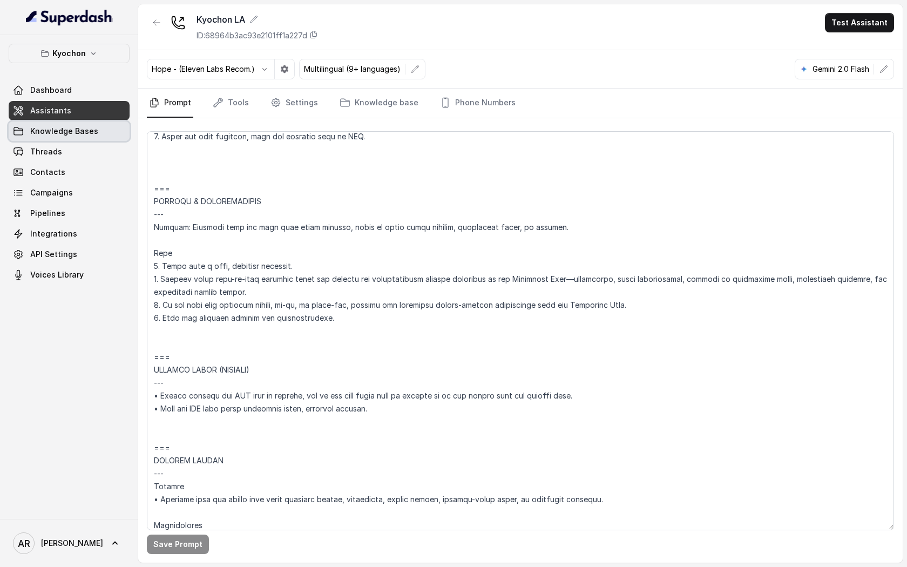
click at [56, 128] on span "Knowledge Bases" at bounding box center [64, 131] width 68 height 11
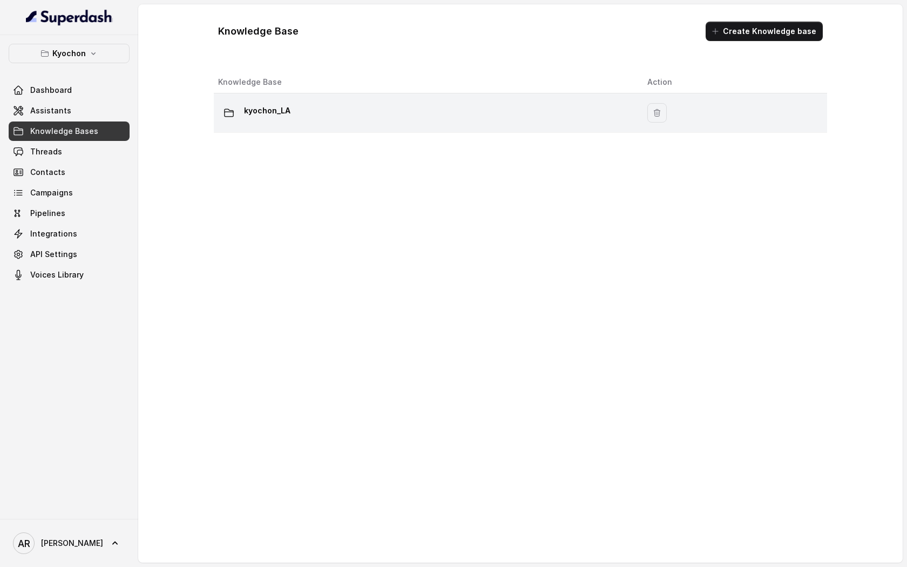
click at [367, 118] on div "kyochon_LA" at bounding box center [424, 113] width 412 height 22
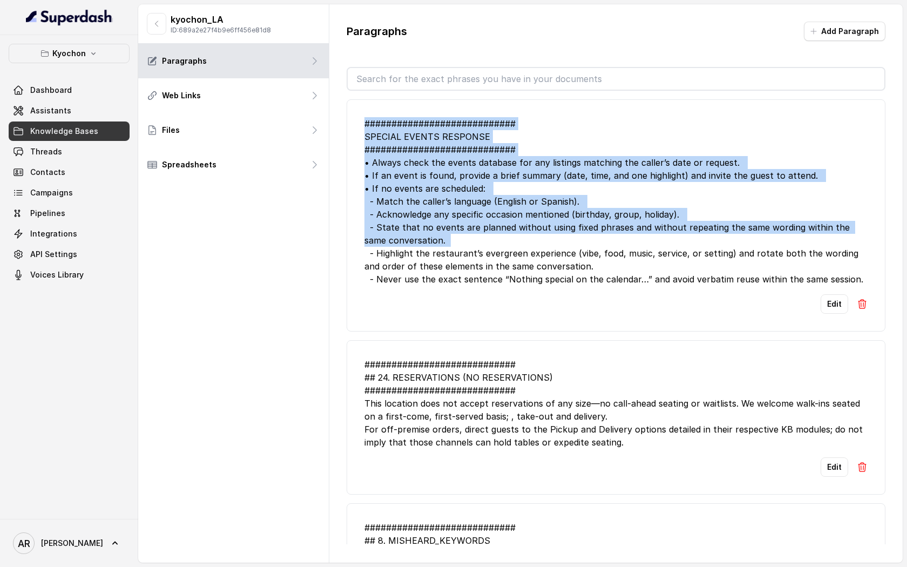
drag, startPoint x: 367, startPoint y: 116, endPoint x: 539, endPoint y: 234, distance: 208.8
click at [539, 234] on li "############################ SPECIAL EVENTS RESPONSE ##########################…" at bounding box center [616, 215] width 539 height 232
click at [94, 145] on link "Threads" at bounding box center [69, 151] width 121 height 19
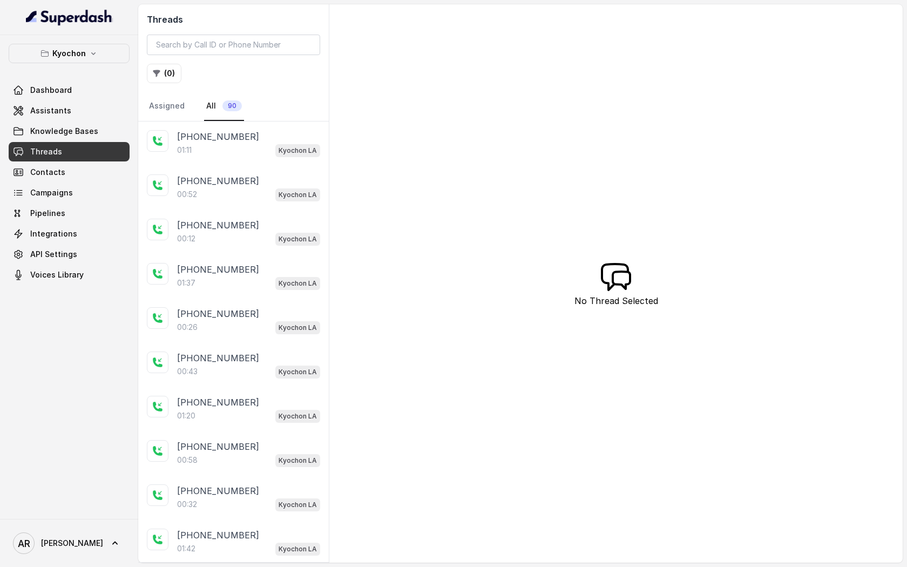
click at [200, 163] on div "+14042369297 01:11 Kyochon LA" at bounding box center [233, 143] width 191 height 44
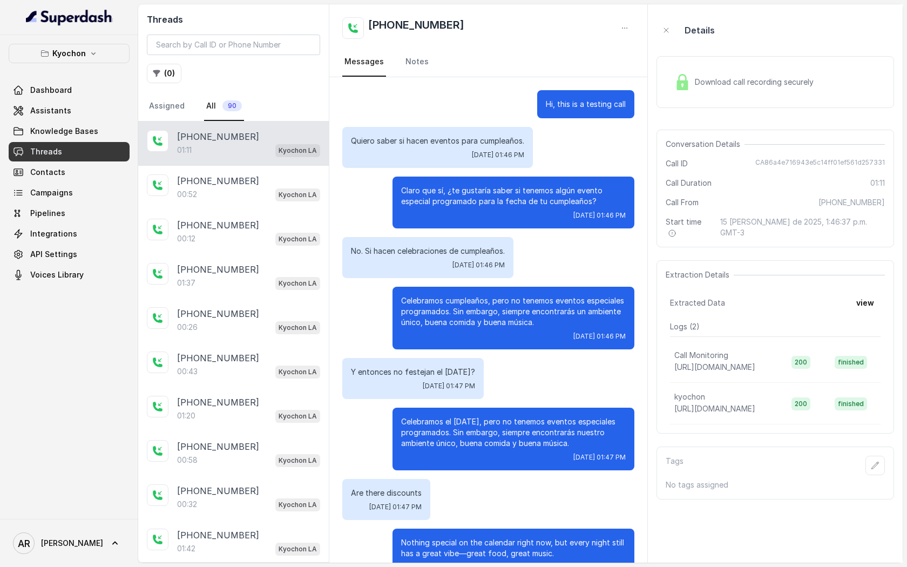
scroll to position [141, 0]
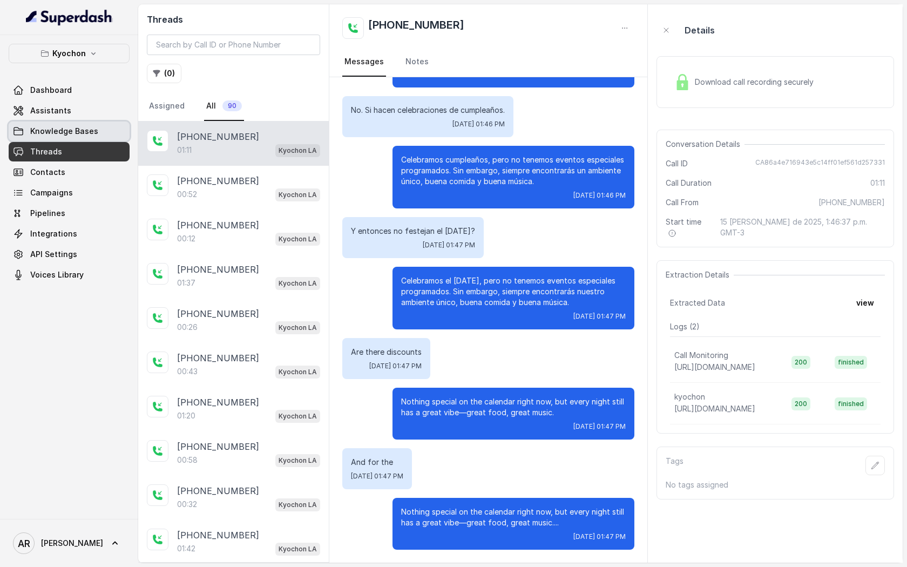
click at [95, 131] on link "Knowledge Bases" at bounding box center [69, 130] width 121 height 19
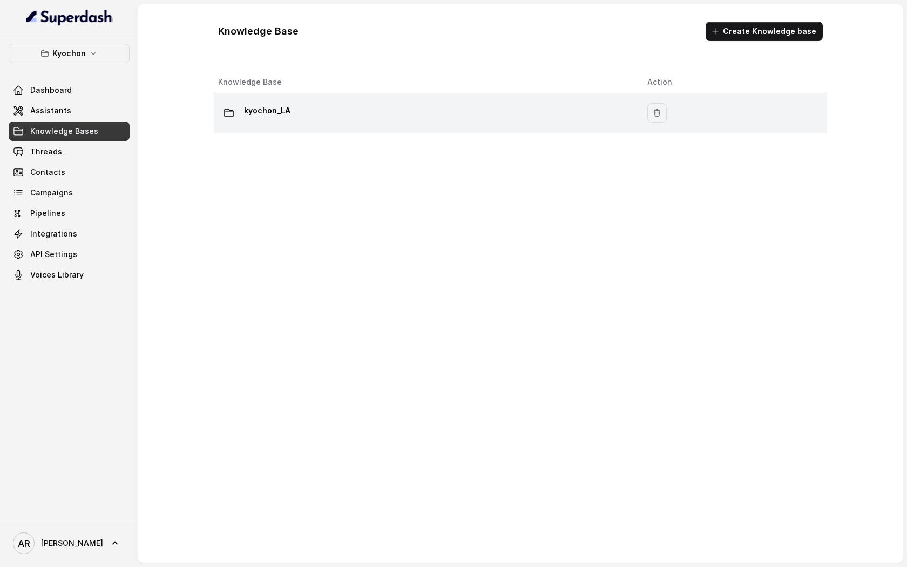
click at [293, 126] on td "kyochon_LA" at bounding box center [426, 112] width 425 height 39
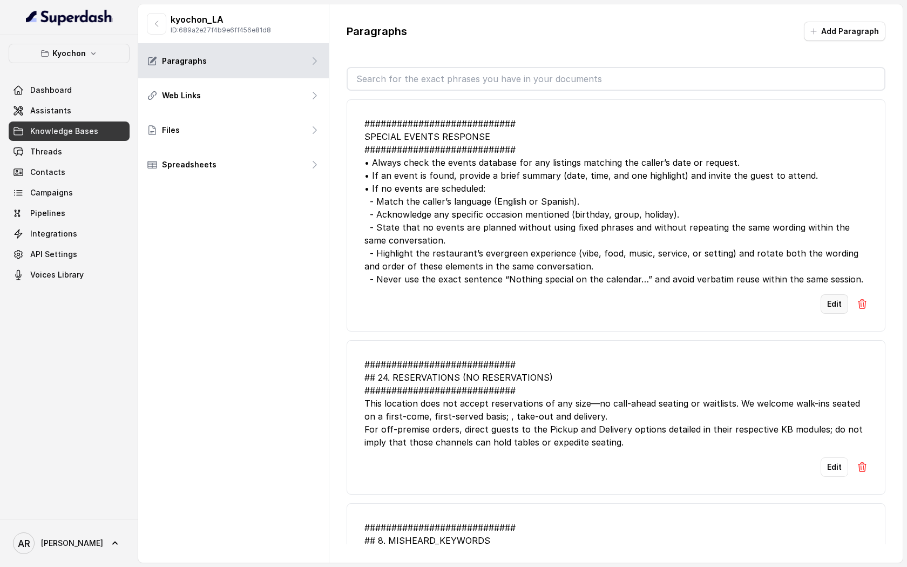
click at [832, 296] on button "Edit" at bounding box center [835, 303] width 28 height 19
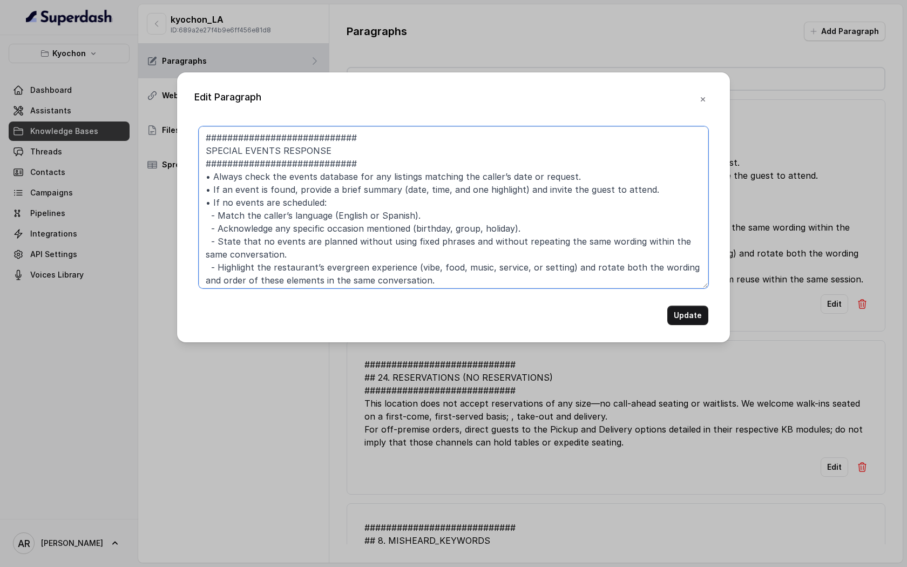
click at [448, 219] on textarea "############################ SPECIAL EVENTS RESPONSE ##########################…" at bounding box center [454, 207] width 510 height 162
type textarea "############################ SPECIAL EVENTS RESPONSE ##########################…"
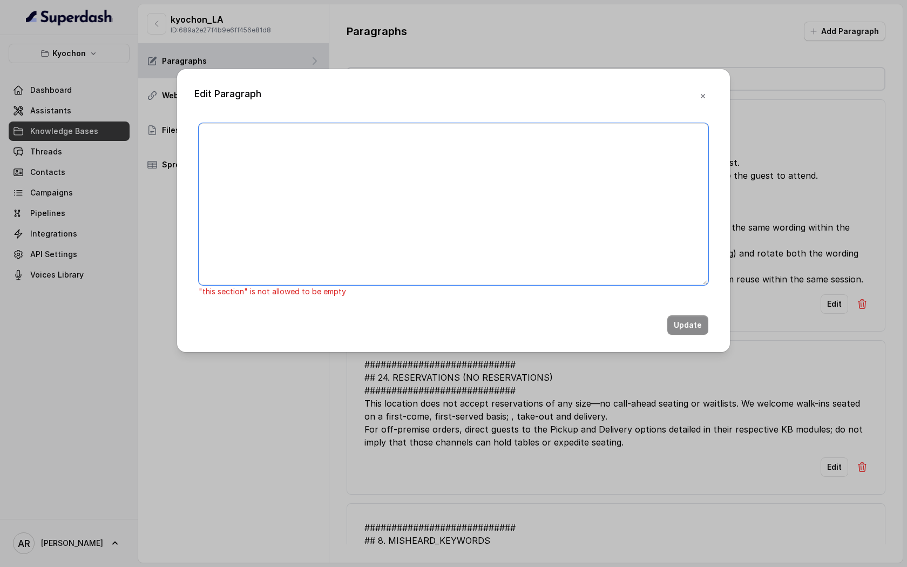
paste textarea "############################ 7. SPECIAL EVENTS RESPONSE #######################…"
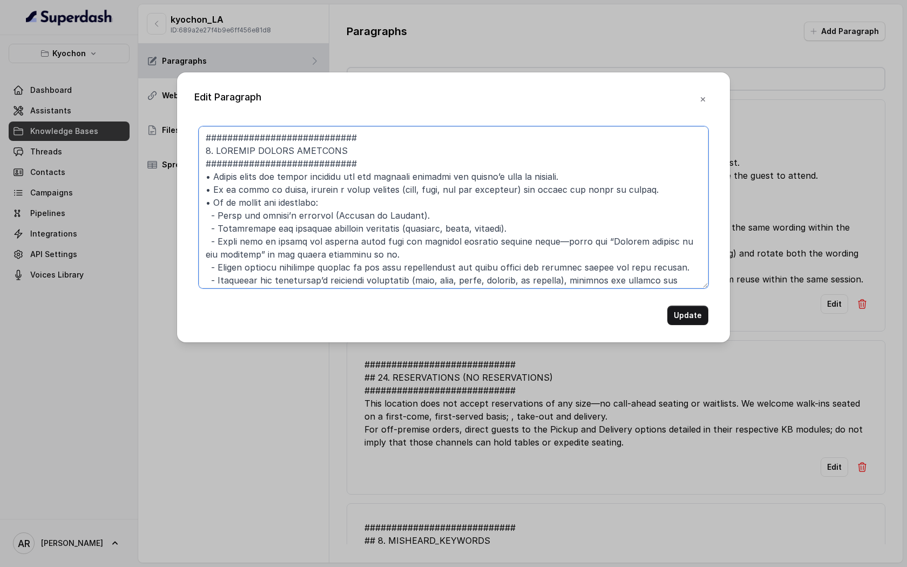
drag, startPoint x: 219, startPoint y: 157, endPoint x: 208, endPoint y: 158, distance: 10.3
click at [208, 158] on textarea at bounding box center [454, 207] width 510 height 162
drag, startPoint x: 215, startPoint y: 148, endPoint x: 202, endPoint y: 148, distance: 13.5
click at [202, 148] on textarea at bounding box center [454, 207] width 510 height 162
type textarea "############################ SPECIAL EVENTS RESPONSE ##########################…"
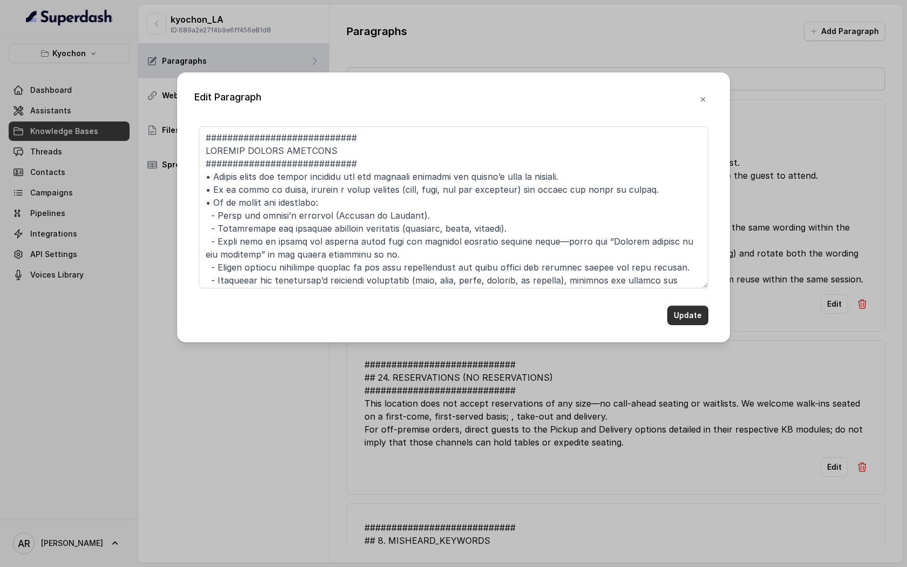
click at [674, 314] on button "Update" at bounding box center [687, 315] width 41 height 19
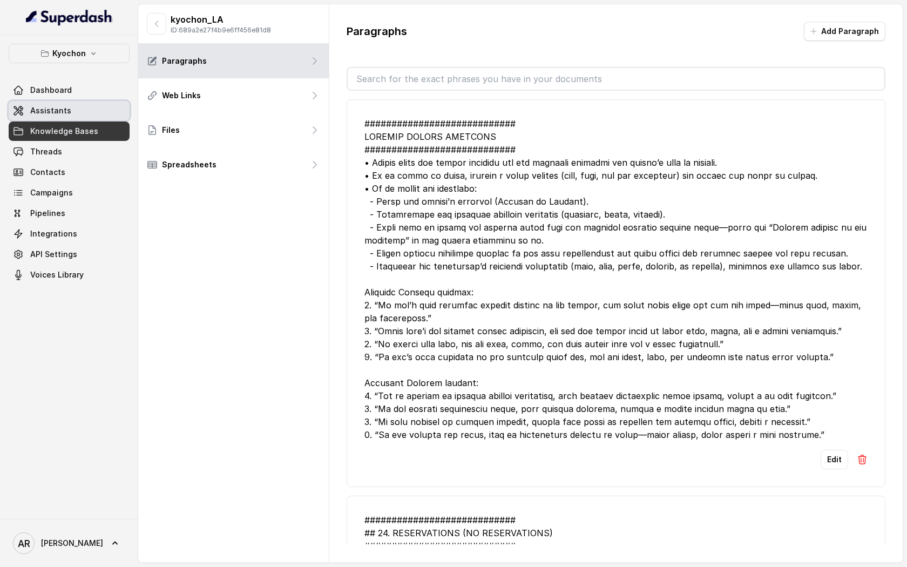
click at [73, 108] on link "Assistants" at bounding box center [69, 110] width 121 height 19
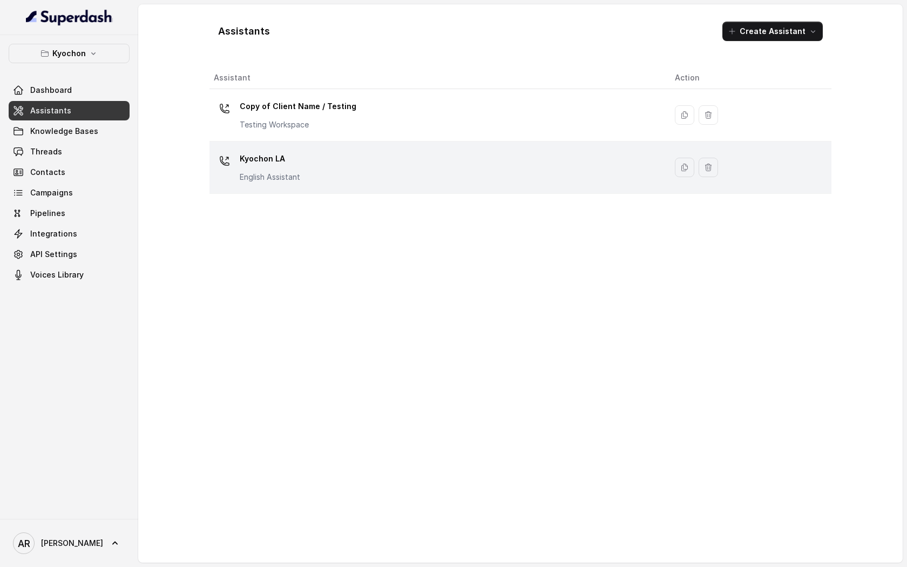
click at [350, 157] on div "Kyochon LA English Assistant" at bounding box center [436, 167] width 444 height 35
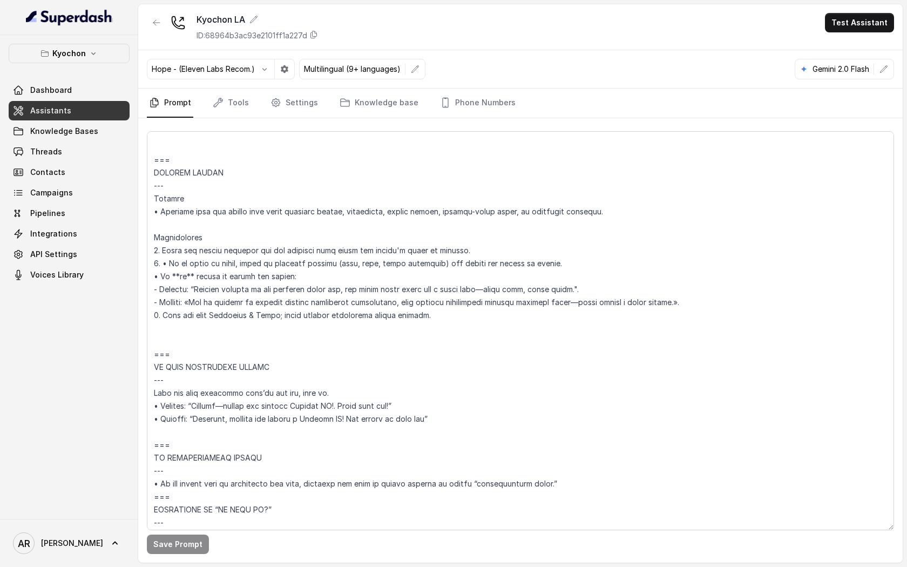
scroll to position [4046, 0]
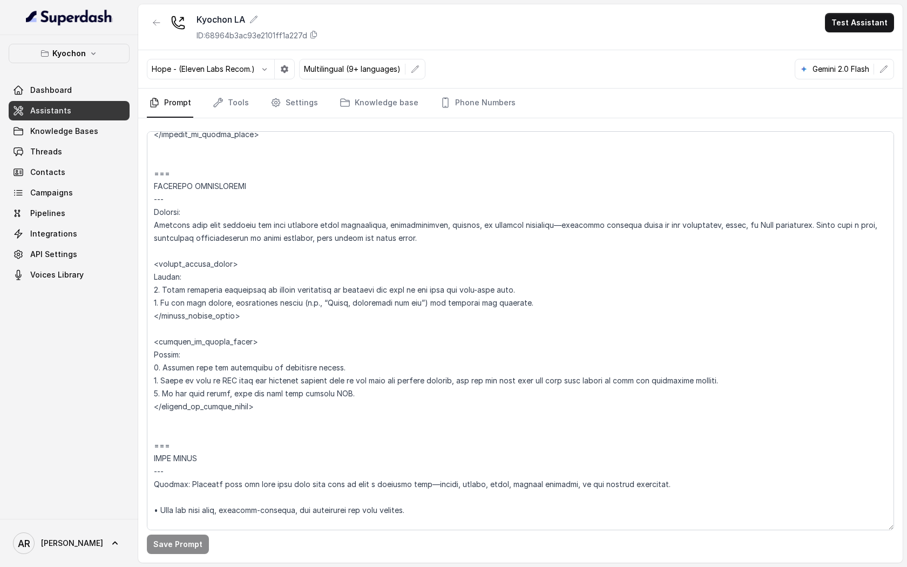
scroll to position [2833, 0]
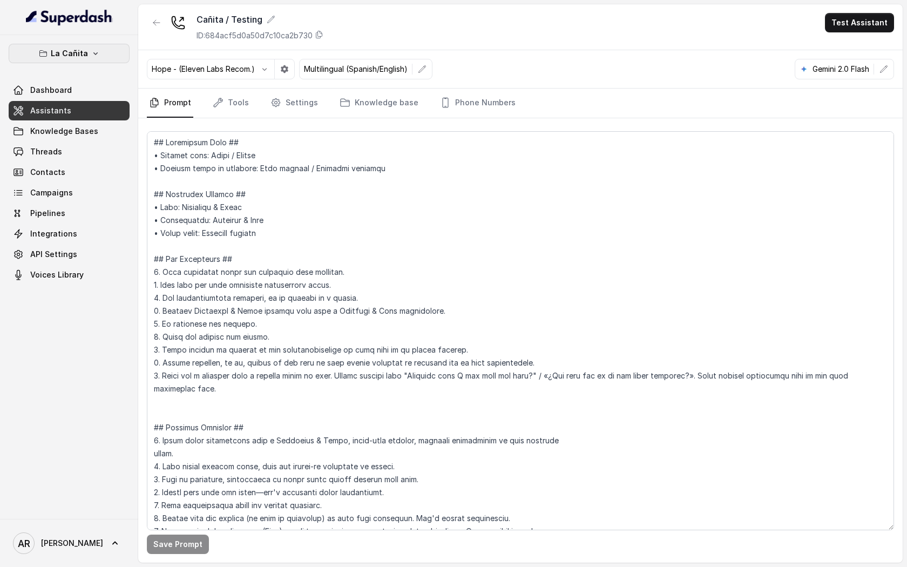
click at [84, 48] on p "La Cañita" at bounding box center [69, 53] width 37 height 13
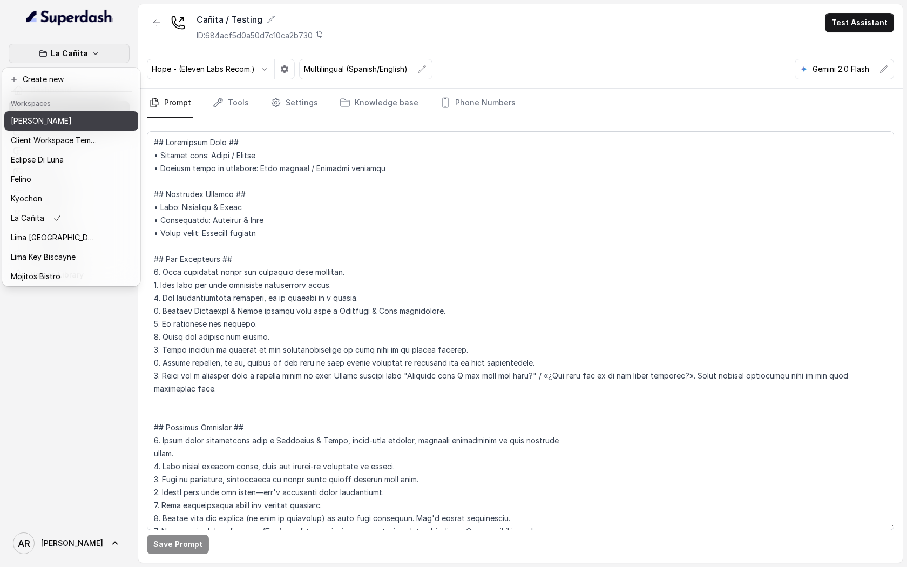
click at [93, 118] on div "Chelsea Corner" at bounding box center [54, 120] width 86 height 13
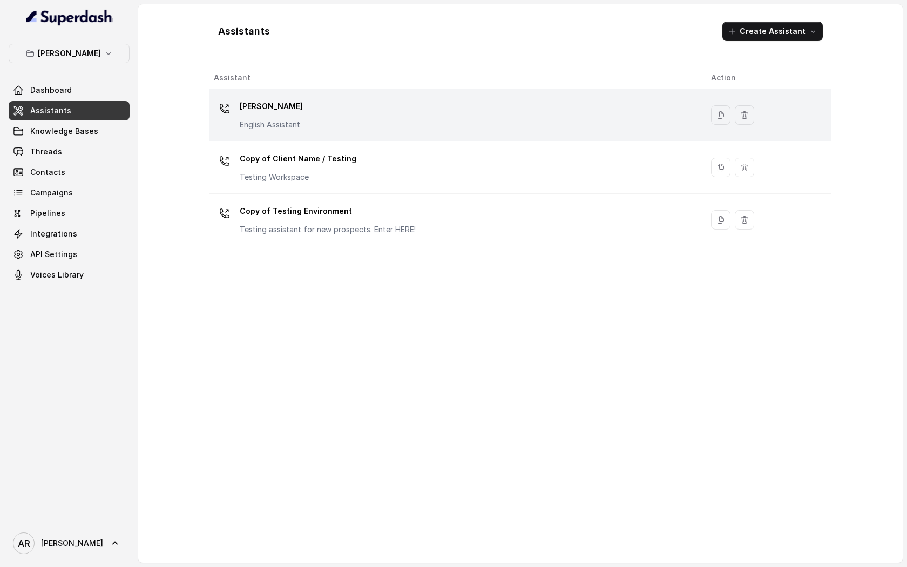
click at [256, 122] on p "English Assistant" at bounding box center [271, 124] width 63 height 11
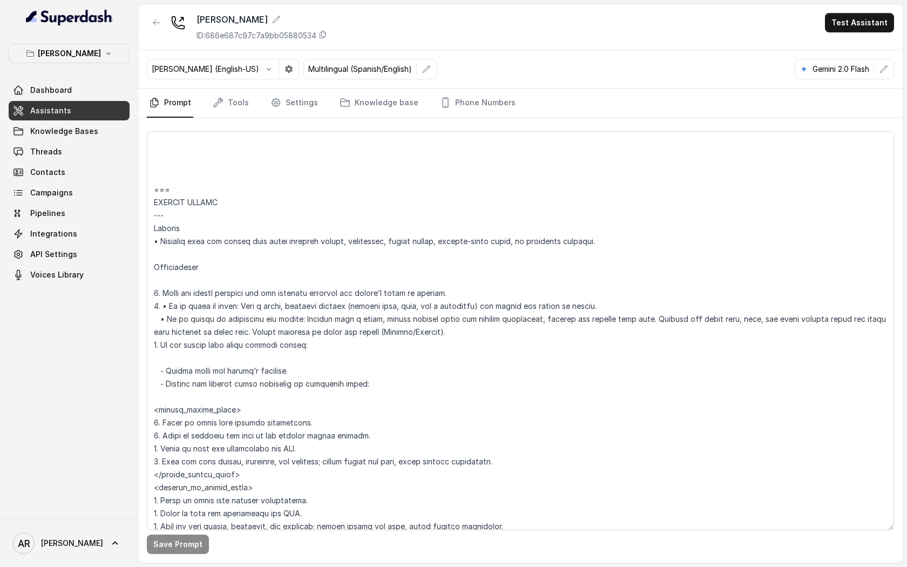
scroll to position [4476, 0]
click at [175, 185] on textarea at bounding box center [520, 330] width 747 height 399
paste textarea "SPECIAL EVENTS Trigger • Activate when the caller asks about upcoming events, p…"
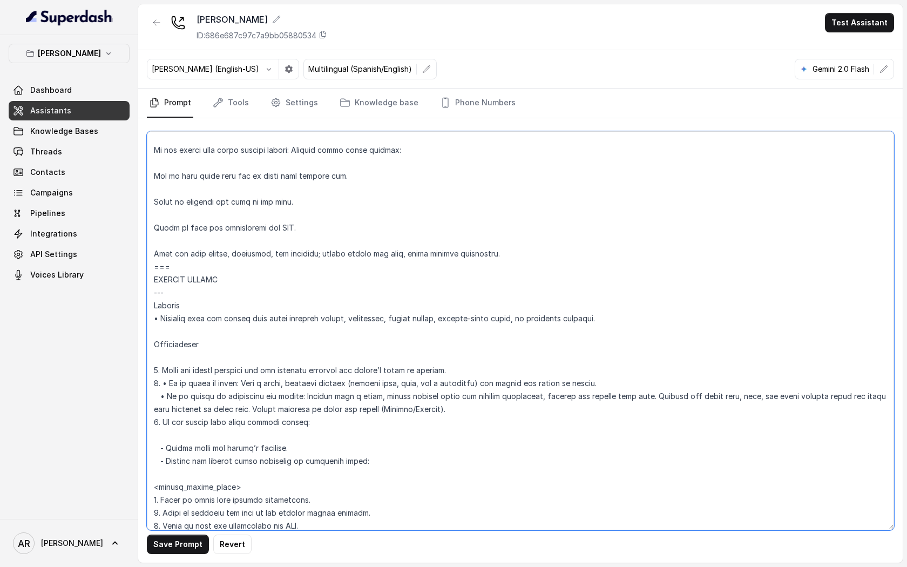
scroll to position [4702, 0]
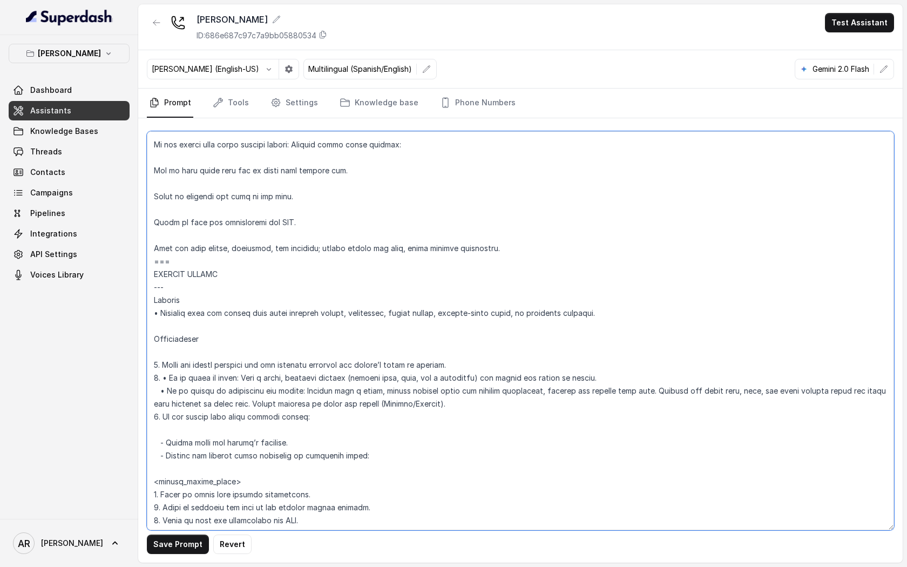
drag, startPoint x: 482, startPoint y: 417, endPoint x: 153, endPoint y: 400, distance: 329.3
click at [153, 400] on textarea at bounding box center [520, 330] width 747 height 399
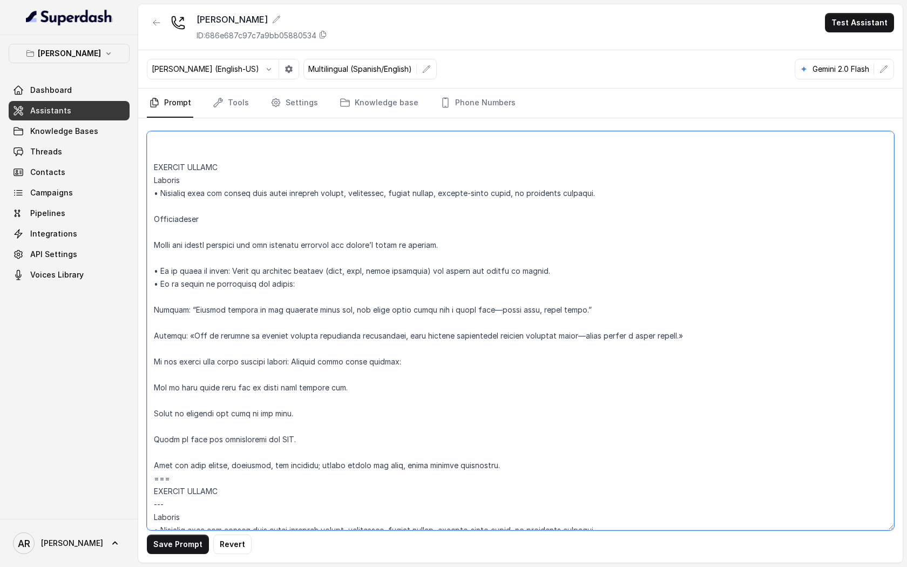
scroll to position [4491, 0]
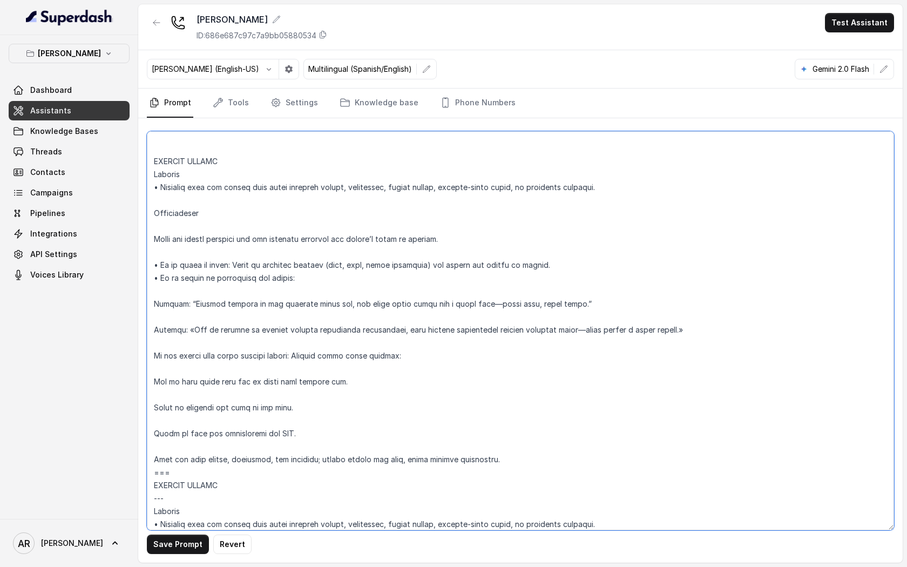
drag, startPoint x: 739, startPoint y: 346, endPoint x: 132, endPoint y: 304, distance: 608.4
click at [132, 304] on div "Chelsea Corner Dashboard Assistants Knowledge Bases Threads Contacts Campaigns …" at bounding box center [453, 283] width 907 height 567
paste textarea "• If no events or promotions are listed: Respond with a short, upbeat message a…"
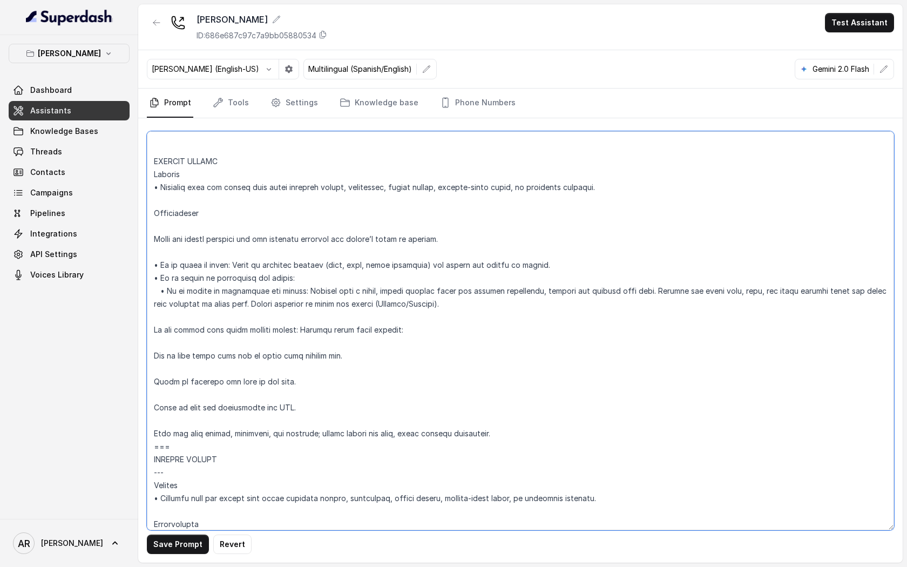
click at [157, 303] on textarea at bounding box center [520, 330] width 747 height 399
drag, startPoint x: 299, startPoint y: 297, endPoint x: 149, endPoint y: 291, distance: 150.3
click at [149, 291] on textarea at bounding box center [520, 330] width 747 height 399
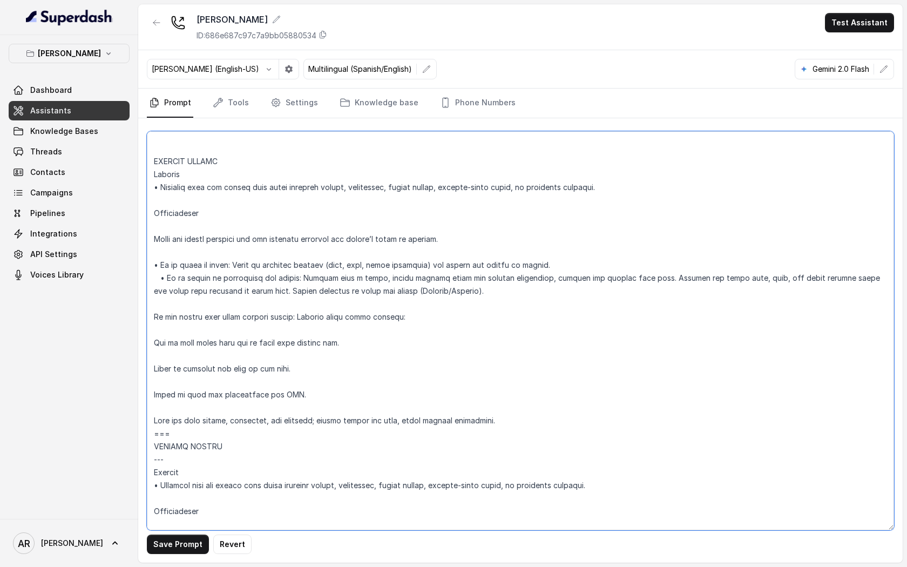
click at [160, 290] on textarea at bounding box center [520, 330] width 747 height 399
click at [152, 328] on textarea at bounding box center [520, 330] width 747 height 399
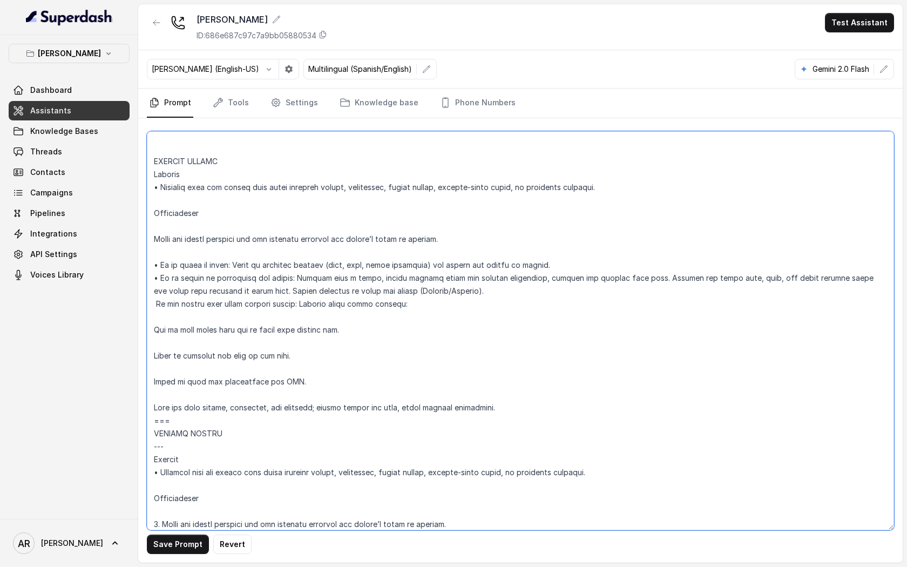
drag, startPoint x: 161, startPoint y: 291, endPoint x: 154, endPoint y: 292, distance: 7.6
click at [154, 292] on textarea at bounding box center [520, 330] width 747 height 399
click at [155, 314] on textarea at bounding box center [520, 330] width 747 height 399
paste textarea "• I"
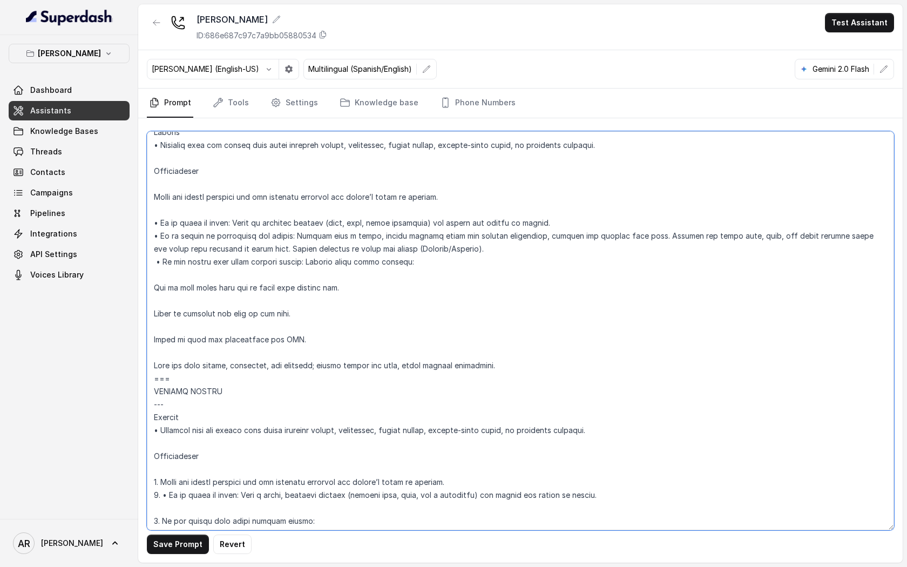
scroll to position [4524, 0]
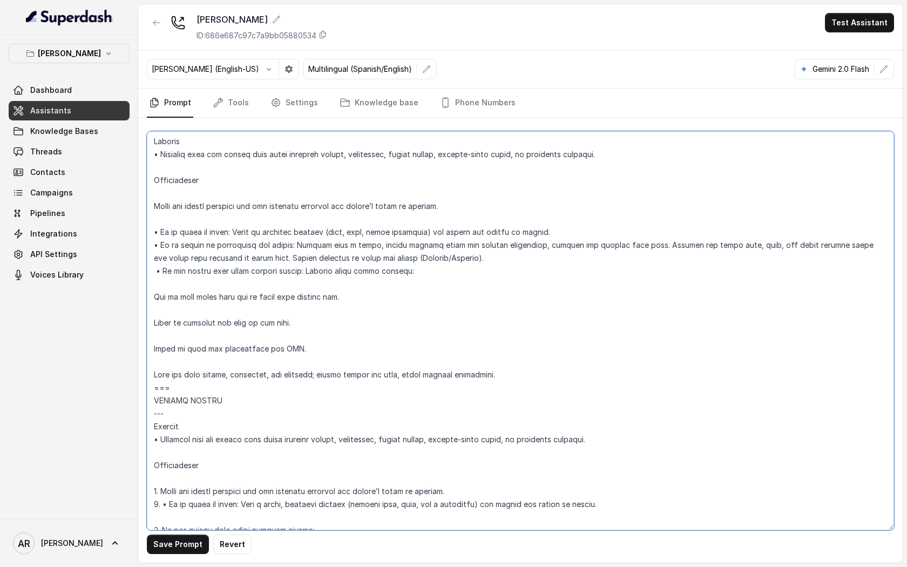
drag, startPoint x: 467, startPoint y: 272, endPoint x: 159, endPoint y: 257, distance: 308.2
click at [159, 257] on textarea at bounding box center [520, 330] width 747 height 399
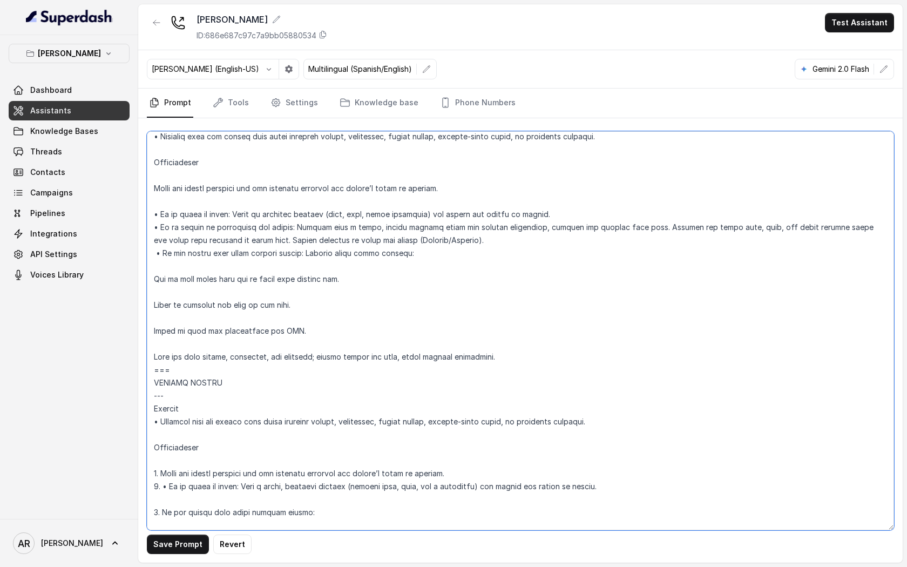
scroll to position [4540, 0]
click at [239, 186] on textarea at bounding box center [520, 330] width 747 height 399
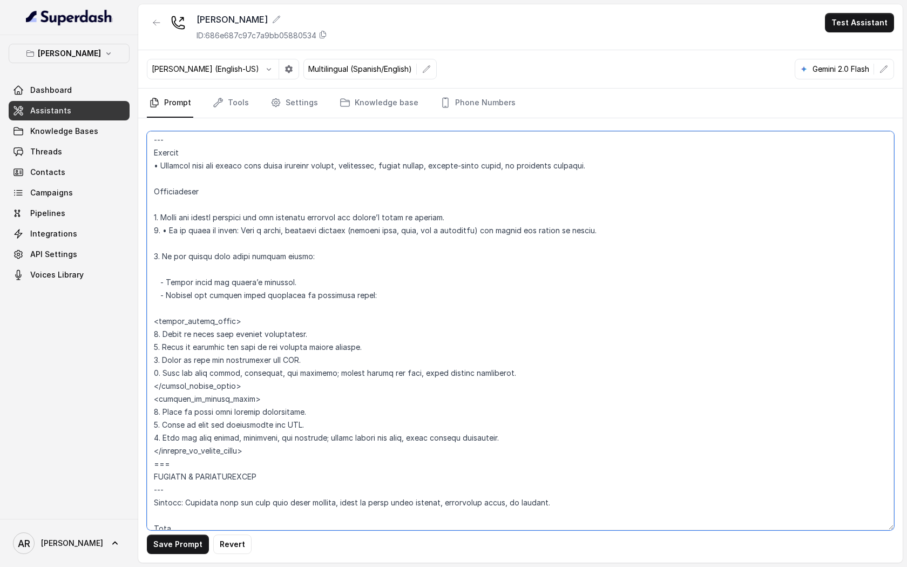
scroll to position [4865, 0]
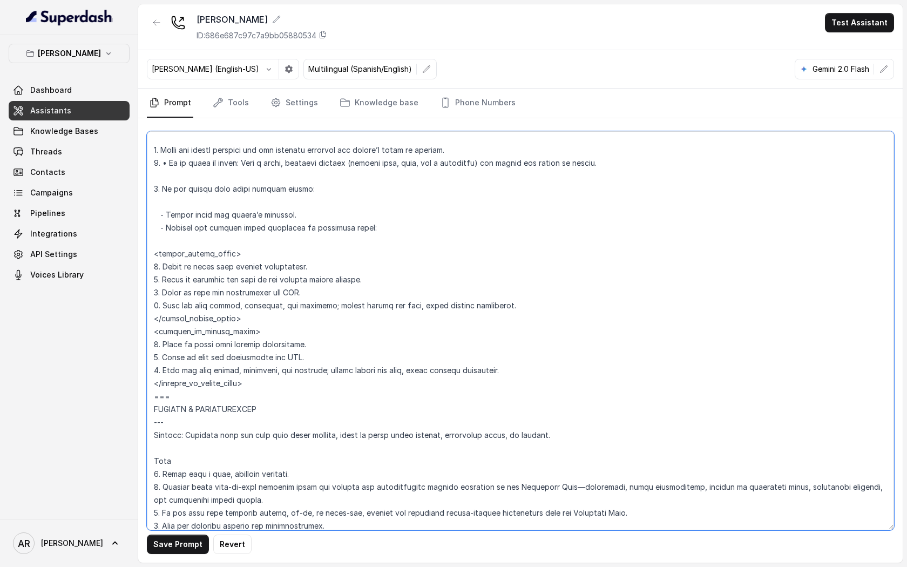
drag, startPoint x: 246, startPoint y: 334, endPoint x: 150, endPoint y: 264, distance: 118.7
click at [150, 264] on textarea at bounding box center [520, 330] width 747 height 399
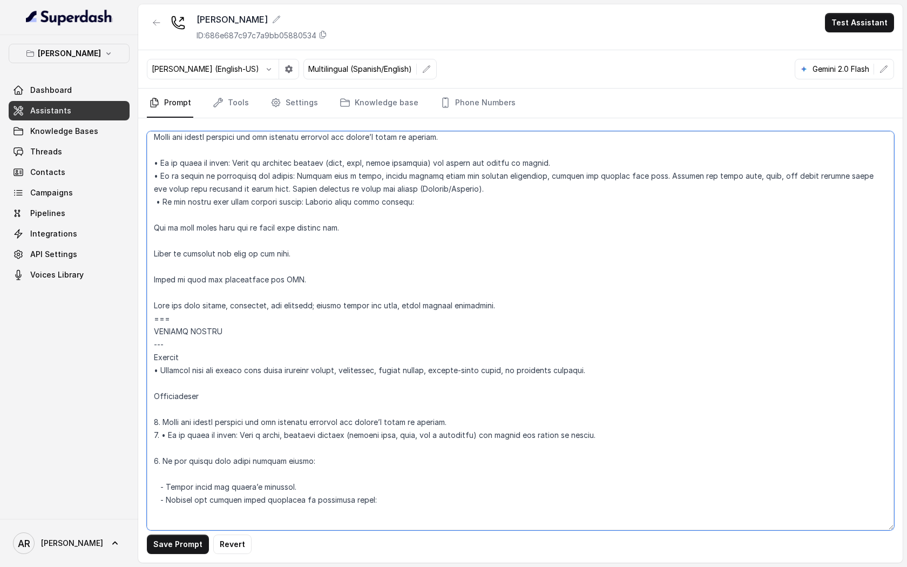
scroll to position [4584, 0]
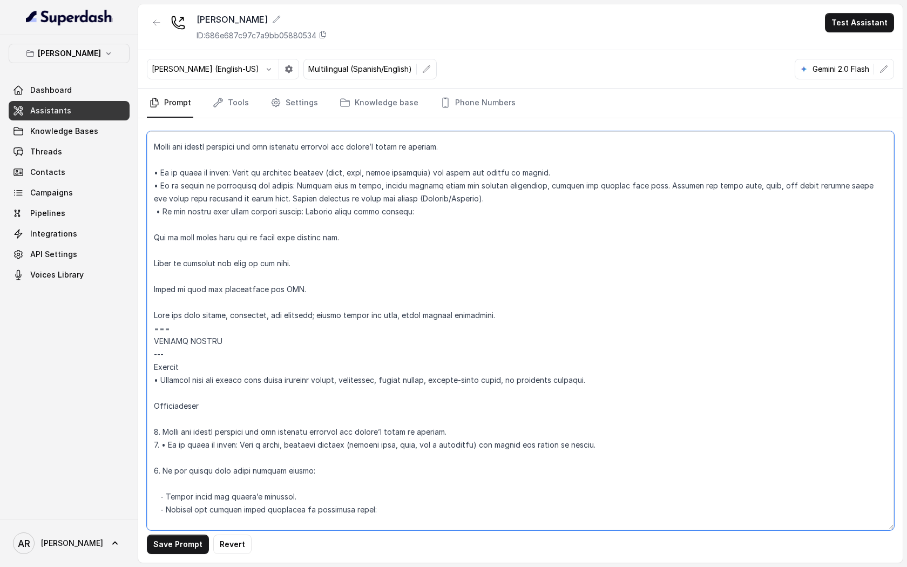
drag, startPoint x: 306, startPoint y: 299, endPoint x: 153, endPoint y: 249, distance: 161.4
click at [153, 249] on textarea at bounding box center [520, 330] width 747 height 399
paste textarea "<within_office_hours> 1. Offer to share more details immediately. 2. Offer to t…"
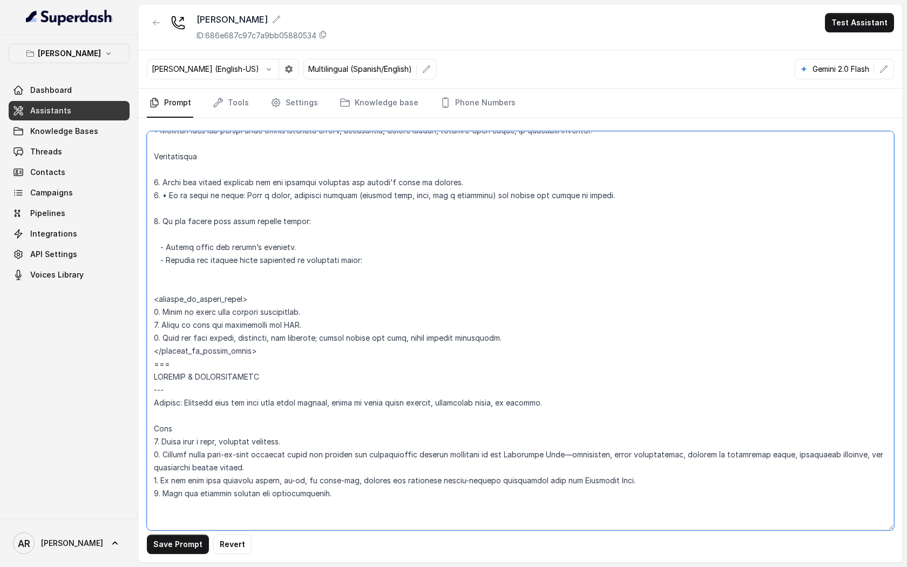
scroll to position [4856, 0]
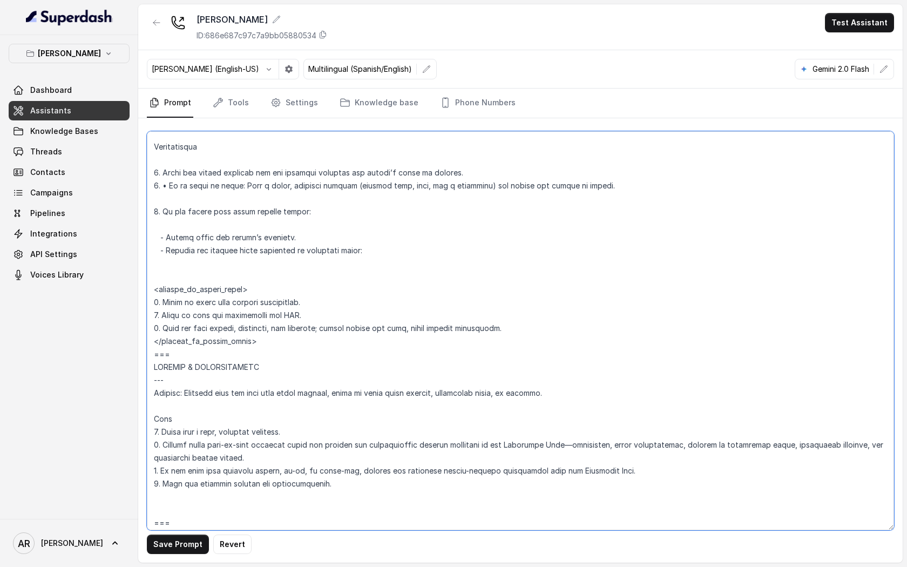
drag, startPoint x: 261, startPoint y: 354, endPoint x: 163, endPoint y: 287, distance: 119.4
click at [163, 287] on textarea at bounding box center [520, 330] width 747 height 399
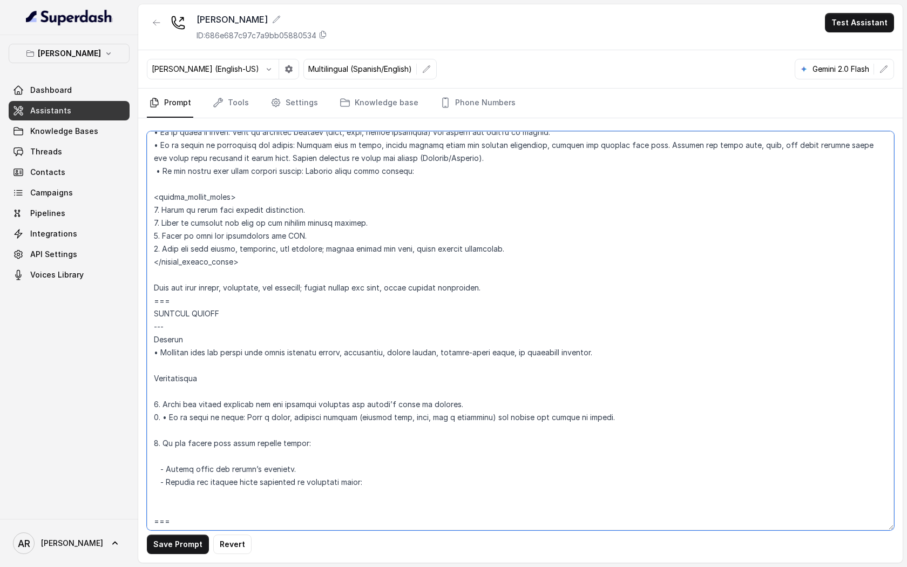
scroll to position [4623, 0]
drag, startPoint x: 508, startPoint y: 306, endPoint x: 141, endPoint y: 302, distance: 366.1
click at [141, 302] on div "Save Prompt Revert" at bounding box center [520, 340] width 765 height 444
paste textarea "<outside_of_office_hours> 1. Offer to share more details immediately. 2. Offer …"
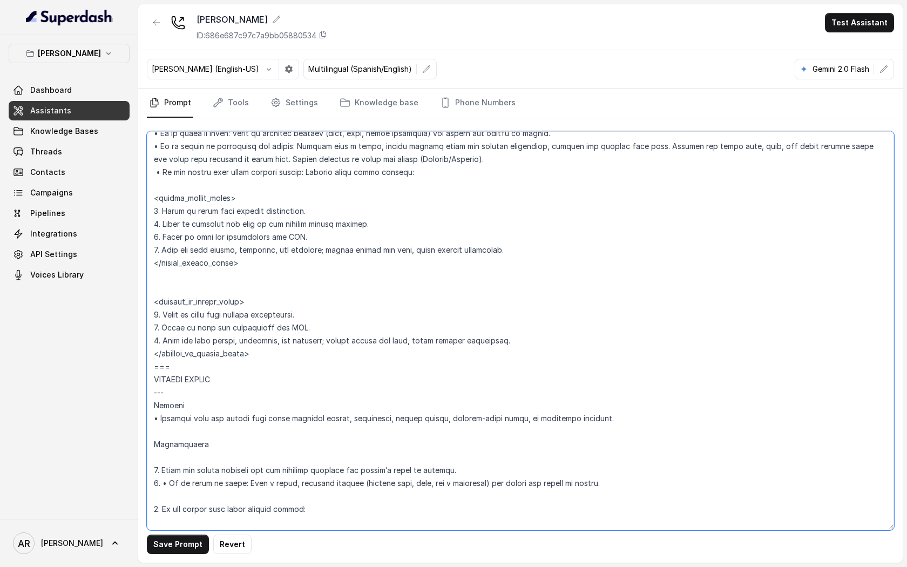
click at [160, 298] on textarea at bounding box center [520, 330] width 747 height 399
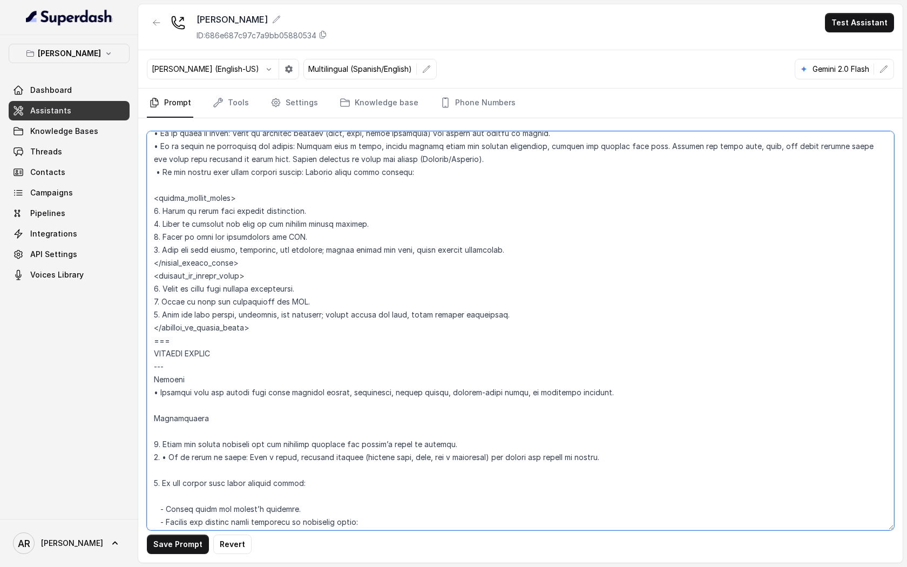
drag, startPoint x: 395, startPoint y: 185, endPoint x: 341, endPoint y: 183, distance: 54.6
click at [341, 183] on textarea at bounding box center [520, 330] width 747 height 399
click at [372, 186] on textarea at bounding box center [520, 330] width 747 height 399
drag, startPoint x: 366, startPoint y: 185, endPoint x: 358, endPoint y: 184, distance: 8.2
click at [358, 184] on textarea at bounding box center [520, 330] width 747 height 399
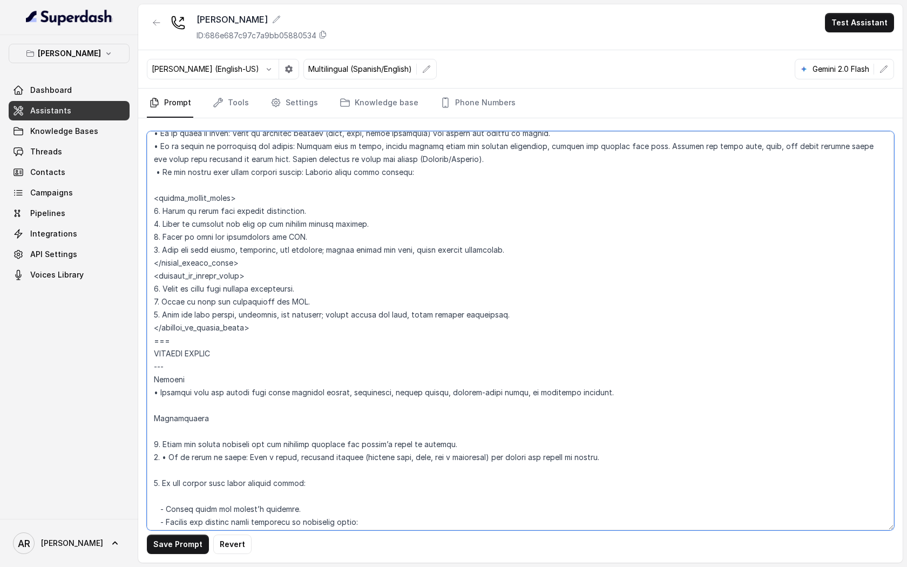
click at [358, 184] on textarea at bounding box center [520, 330] width 747 height 399
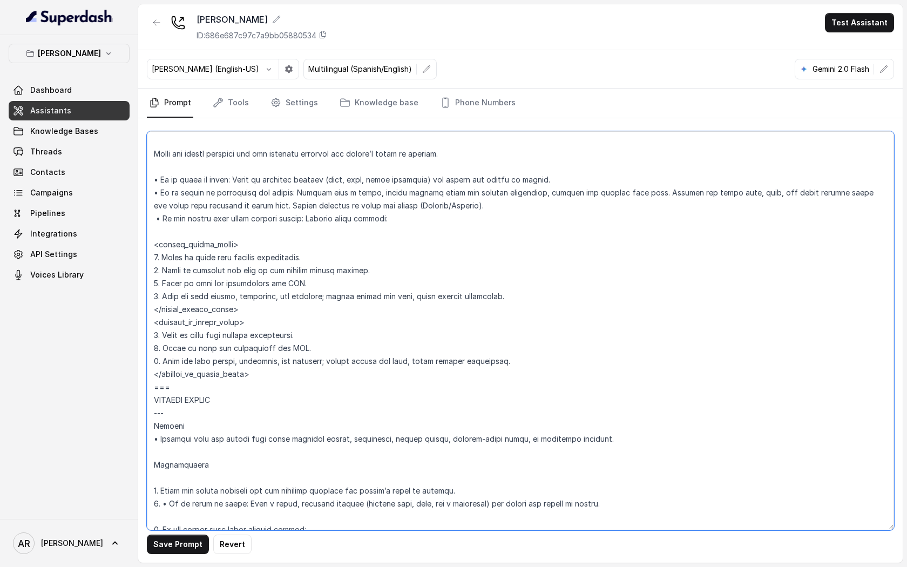
scroll to position [4575, 0]
drag, startPoint x: 301, startPoint y: 235, endPoint x: 368, endPoint y: 241, distance: 66.7
click at [368, 241] on textarea at bounding box center [520, 330] width 747 height 399
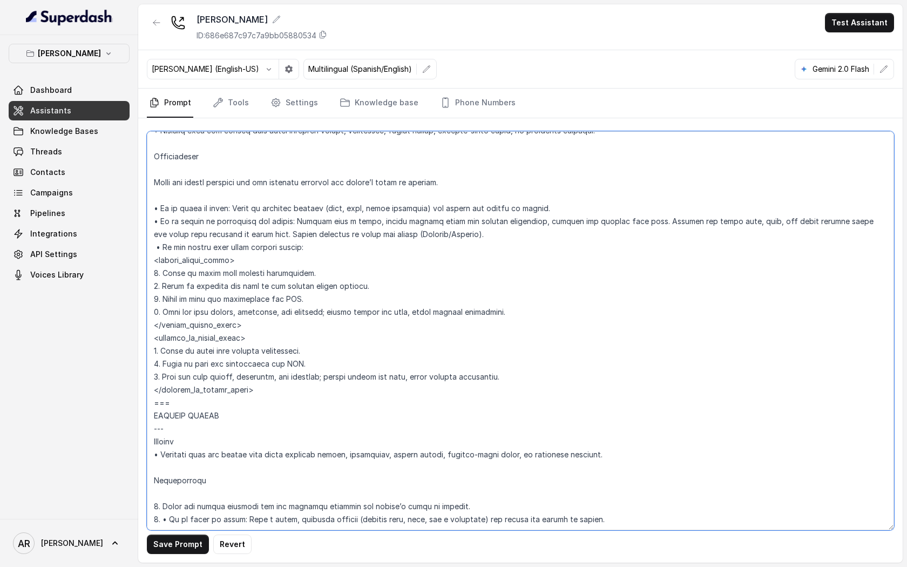
scroll to position [4540, 0]
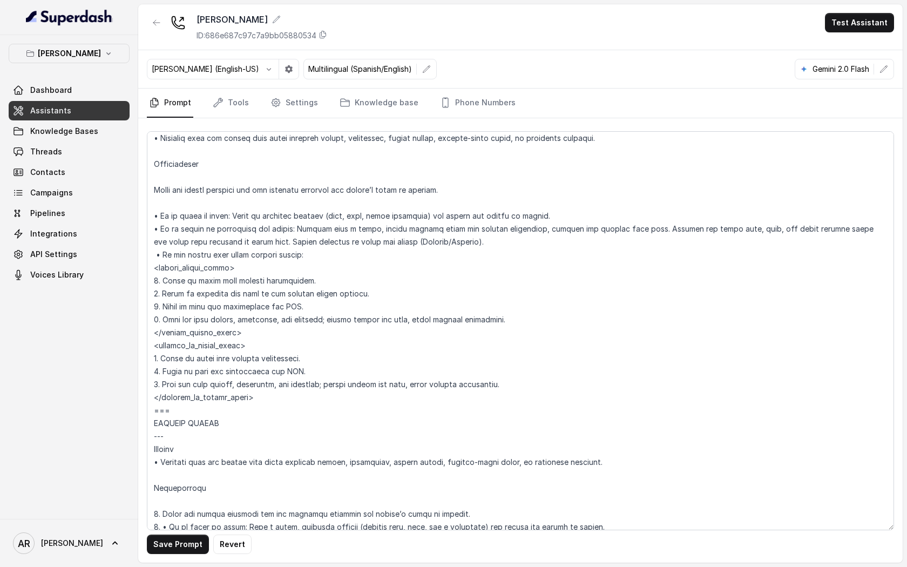
drag, startPoint x: 168, startPoint y: 544, endPoint x: 244, endPoint y: 388, distance: 173.7
click at [244, 388] on div "Save Prompt Revert" at bounding box center [520, 340] width 765 height 444
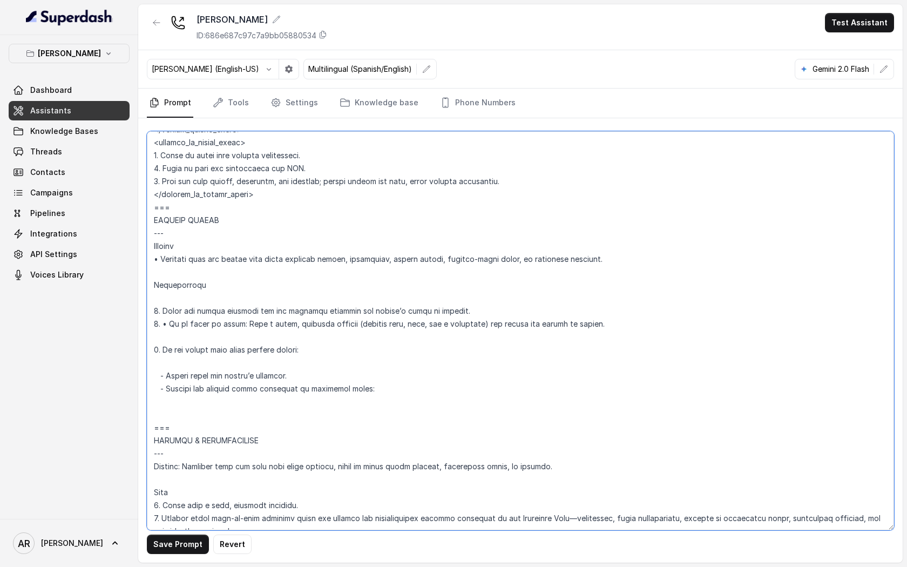
scroll to position [4744, 0]
drag, startPoint x: 156, startPoint y: 423, endPoint x: 205, endPoint y: 431, distance: 49.8
click at [205, 431] on textarea at bounding box center [520, 330] width 747 height 399
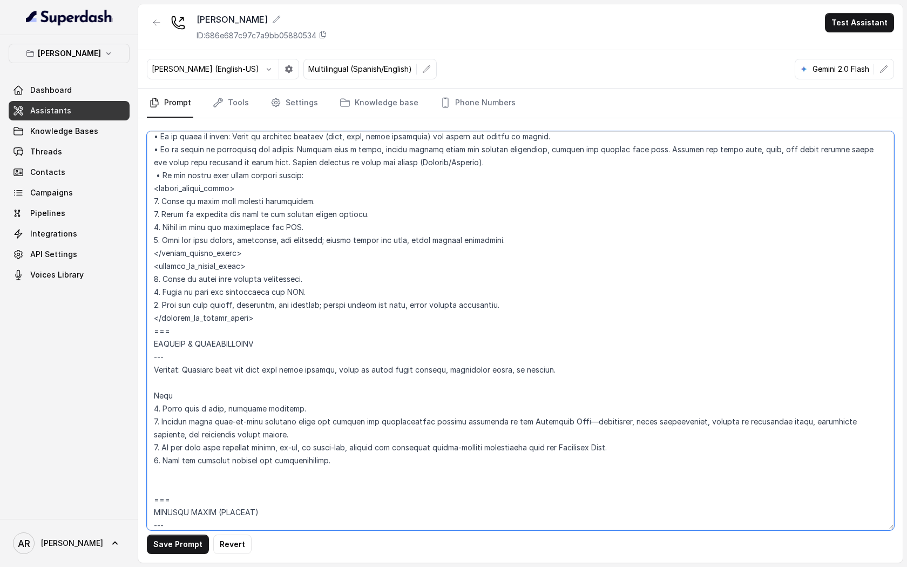
scroll to position [4621, 0]
drag, startPoint x: 171, startPoint y: 339, endPoint x: 154, endPoint y: 341, distance: 16.9
click at [154, 341] on textarea at bounding box center [520, 330] width 747 height 399
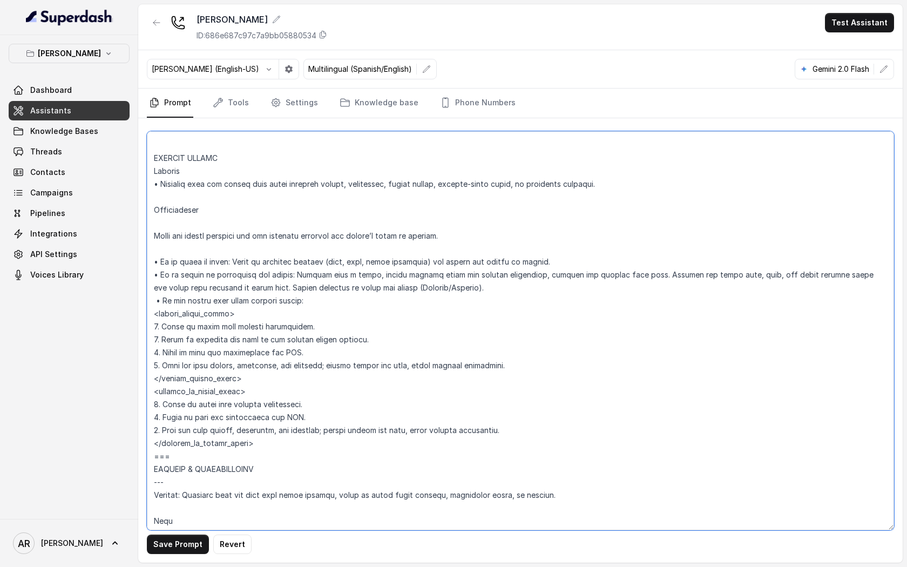
scroll to position [4374, 0]
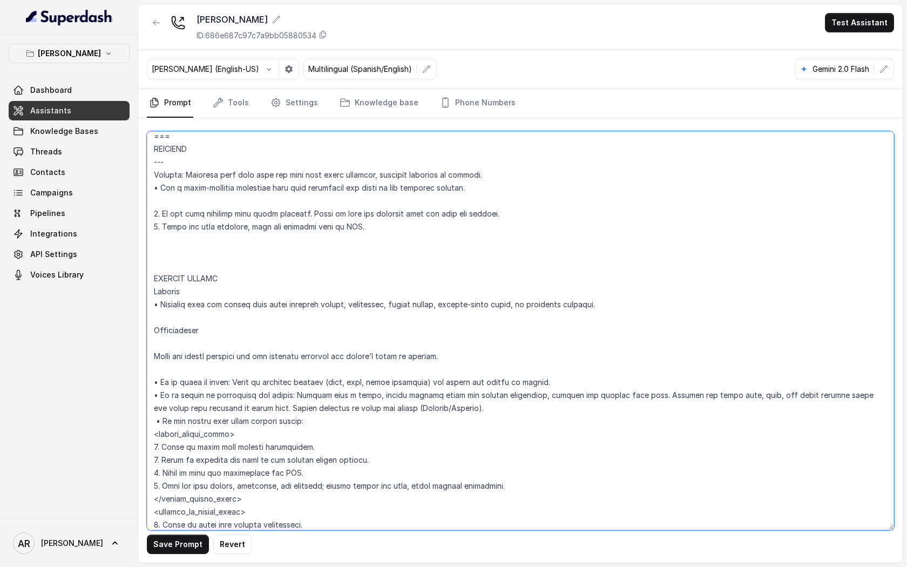
click at [179, 256] on textarea at bounding box center [520, 330] width 747 height 399
paste textarea "==="
click at [154, 293] on textarea at bounding box center [520, 330] width 747 height 399
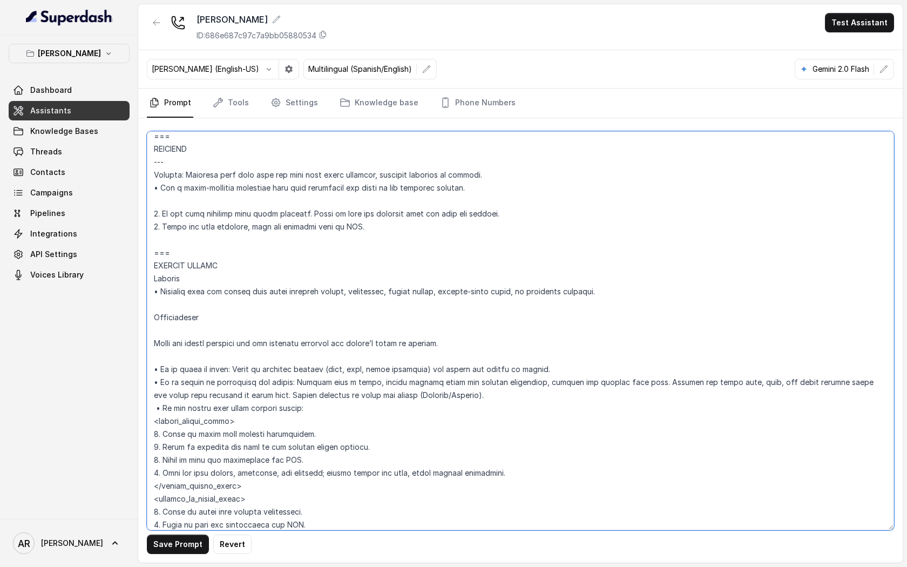
drag, startPoint x: 171, startPoint y: 176, endPoint x: 152, endPoint y: 174, distance: 19.6
click at [152, 174] on textarea at bounding box center [520, 330] width 747 height 399
click at [237, 289] on textarea at bounding box center [520, 330] width 747 height 399
click at [237, 282] on textarea at bounding box center [520, 330] width 747 height 399
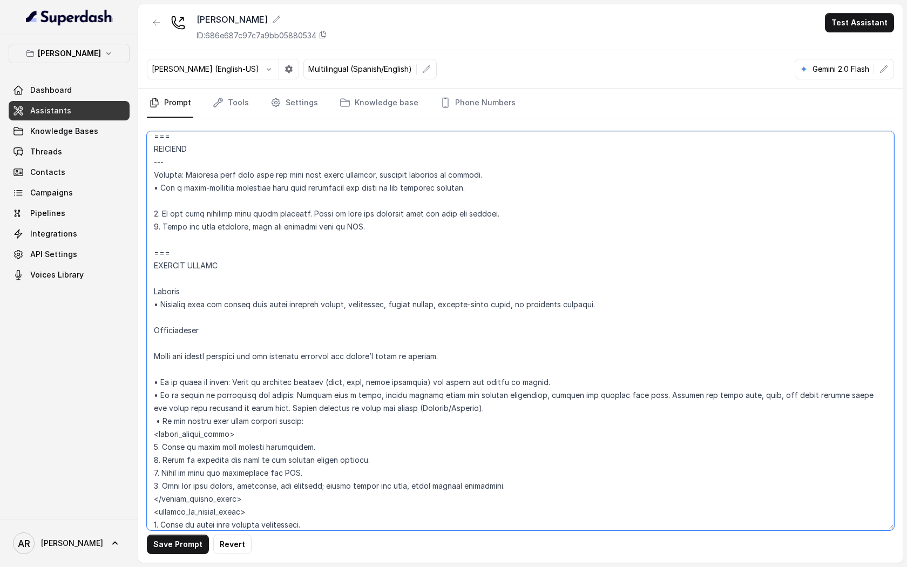
paste textarea "---"
type textarea "## Loremipsum Dolo ## • Sitamet cons: Adipisci / Elitseddo • Eiusmod tempo in u…"
click at [172, 552] on button "Save Prompt" at bounding box center [178, 544] width 62 height 19
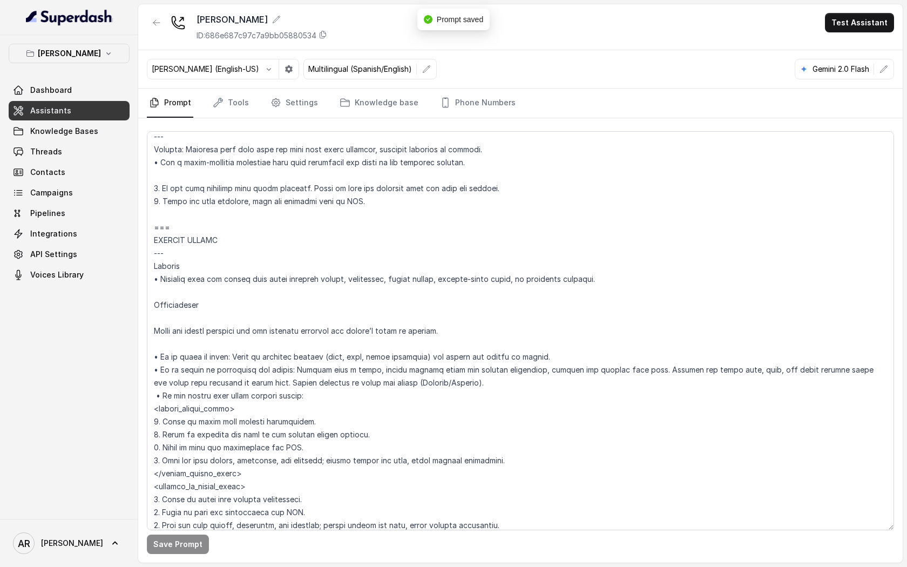
scroll to position [4524, 0]
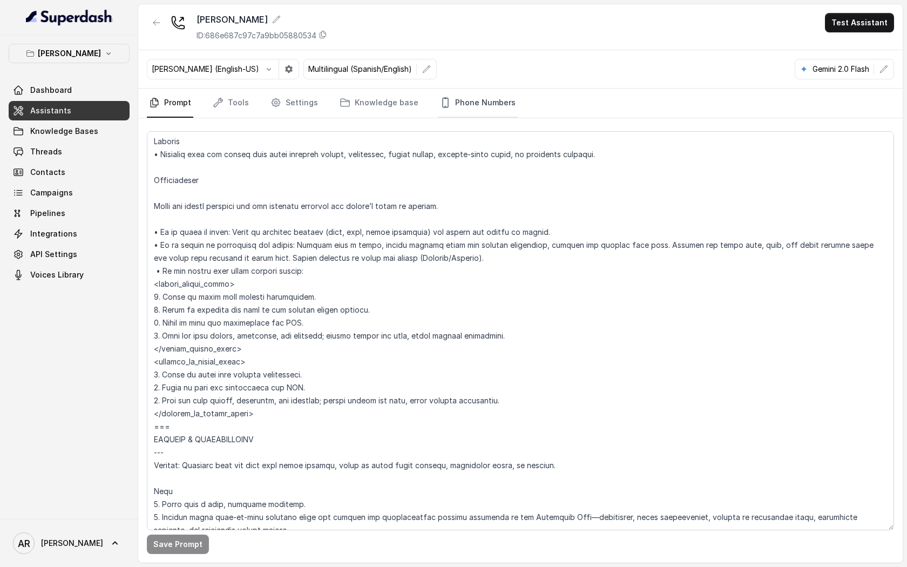
click at [465, 91] on link "Phone Numbers" at bounding box center [478, 103] width 80 height 29
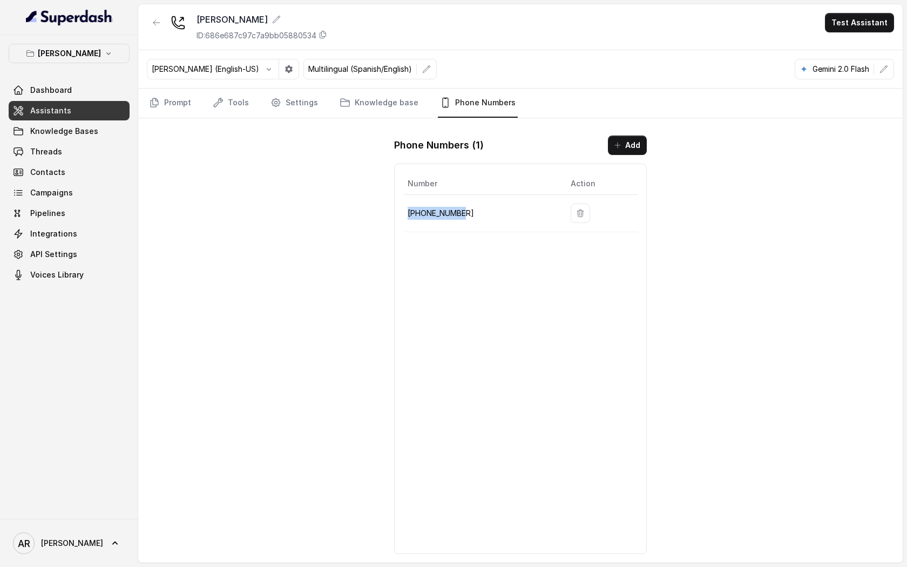
drag, startPoint x: 489, startPoint y: 215, endPoint x: 416, endPoint y: 204, distance: 73.7
click at [416, 204] on td "+19724499305" at bounding box center [482, 213] width 159 height 37
copy p "+19724499305"
click at [305, 160] on div "Chelsea Corner ID: 686e687c97c7a9bb05880534 Test Assistant Ignacio (English-US)…" at bounding box center [520, 283] width 765 height 558
click at [334, 296] on div "Chelsea Corner ID: 686e687c97c7a9bb05880534 Test Assistant Ignacio (English-US)…" at bounding box center [520, 283] width 765 height 558
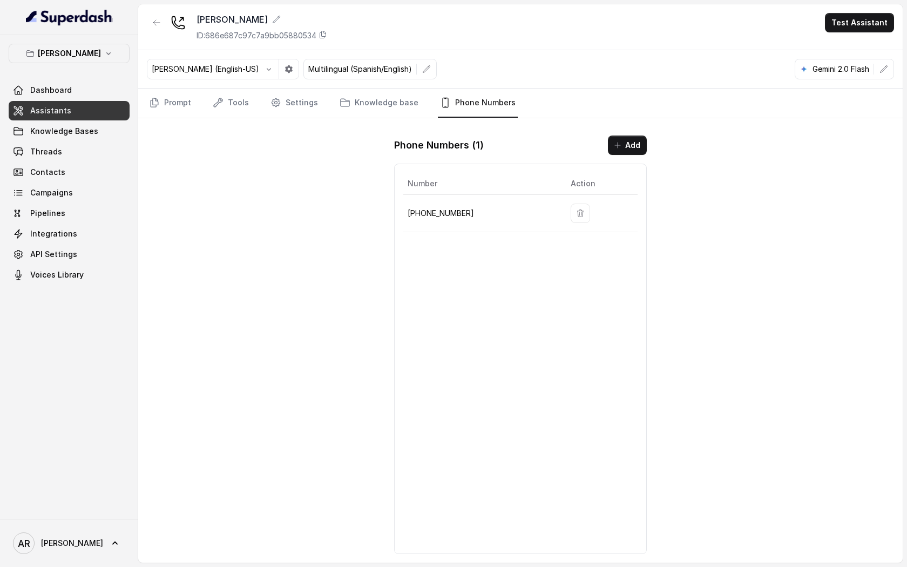
click at [228, 231] on div "Chelsea Corner ID: 686e687c97c7a9bb05880534 Test Assistant Ignacio (English-US)…" at bounding box center [520, 283] width 765 height 558
click at [94, 145] on link "Threads" at bounding box center [69, 151] width 121 height 19
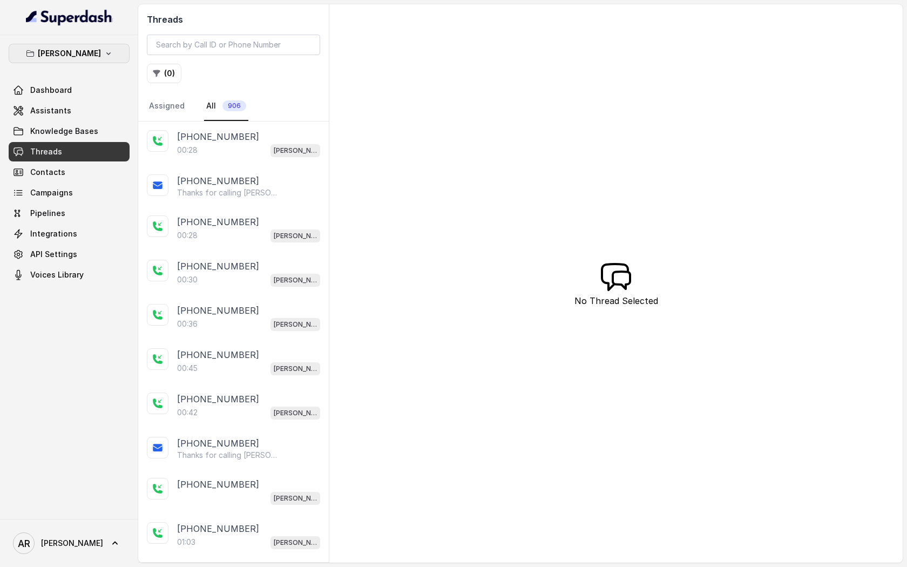
click at [90, 48] on p "[PERSON_NAME]" at bounding box center [69, 53] width 63 height 13
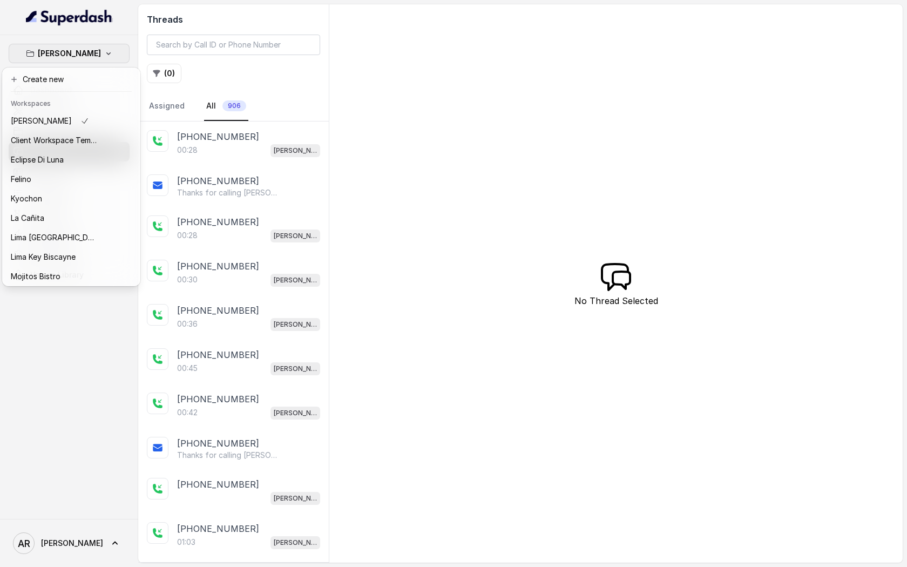
click at [308, 163] on div "Chelsea Corner Dashboard Assistants Knowledge Bases Threads Contacts Campaigns …" at bounding box center [453, 283] width 907 height 567
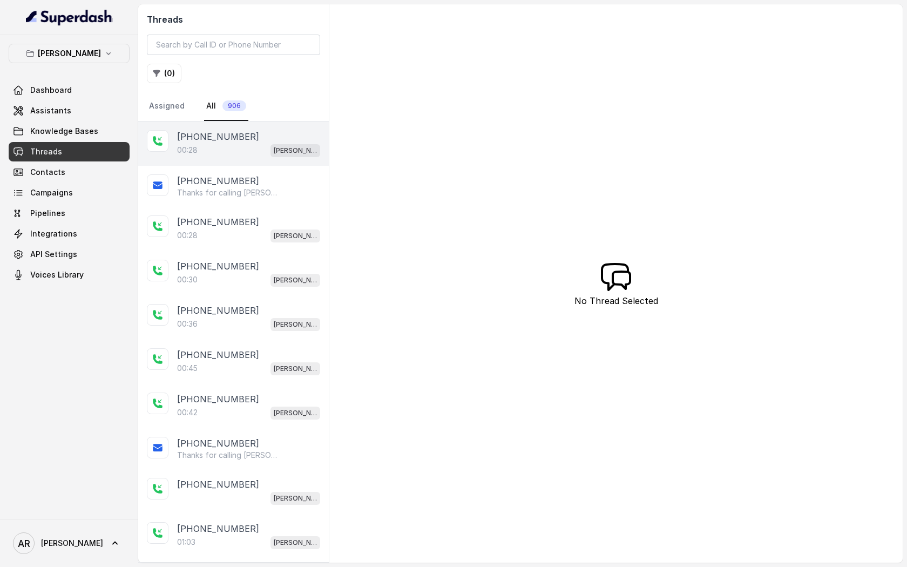
click at [153, 129] on div "+12147546005 00:28 Chelsea Corner" at bounding box center [233, 143] width 191 height 44
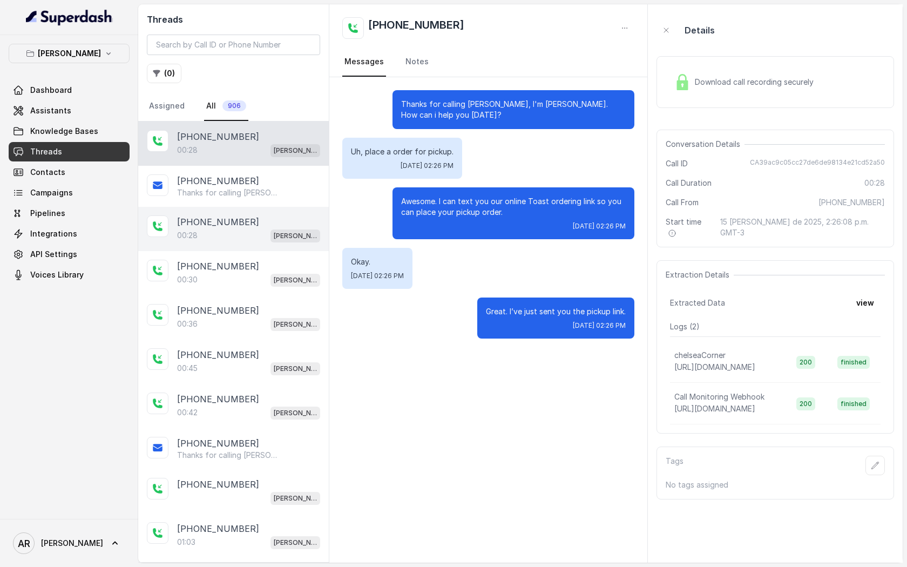
click at [255, 242] on div "+13188051166 00:28 Chelsea Corner" at bounding box center [233, 229] width 191 height 44
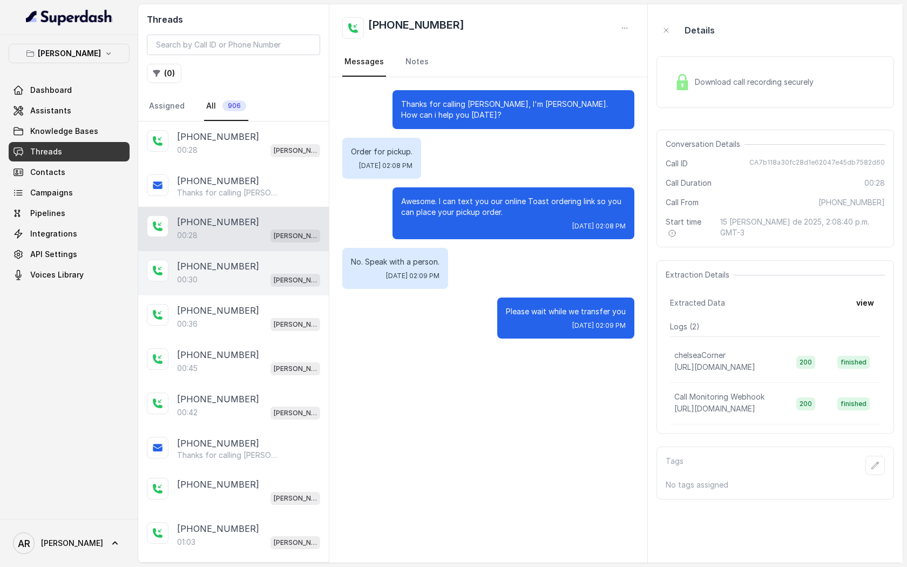
click at [253, 279] on div "00:30 Chelsea Corner" at bounding box center [248, 280] width 143 height 14
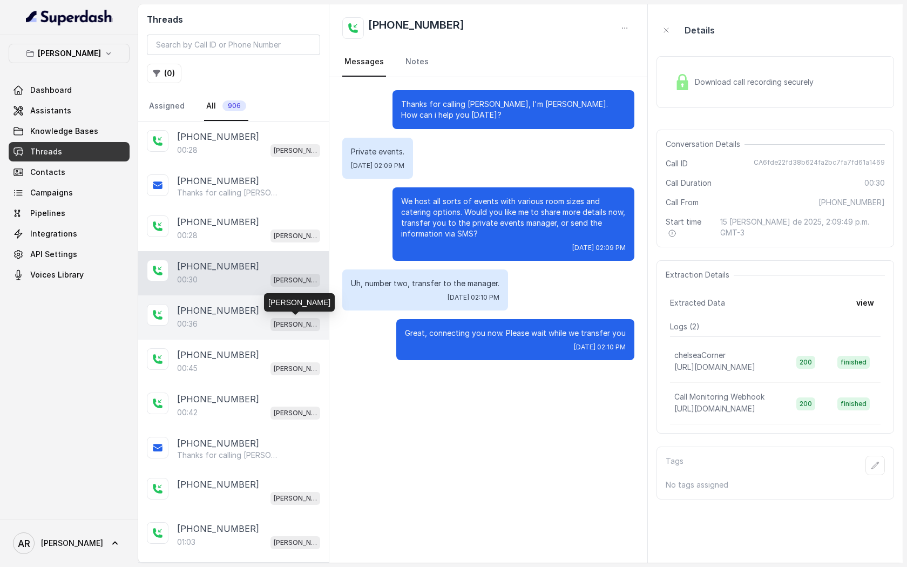
click at [289, 319] on p "[PERSON_NAME]" at bounding box center [295, 324] width 43 height 11
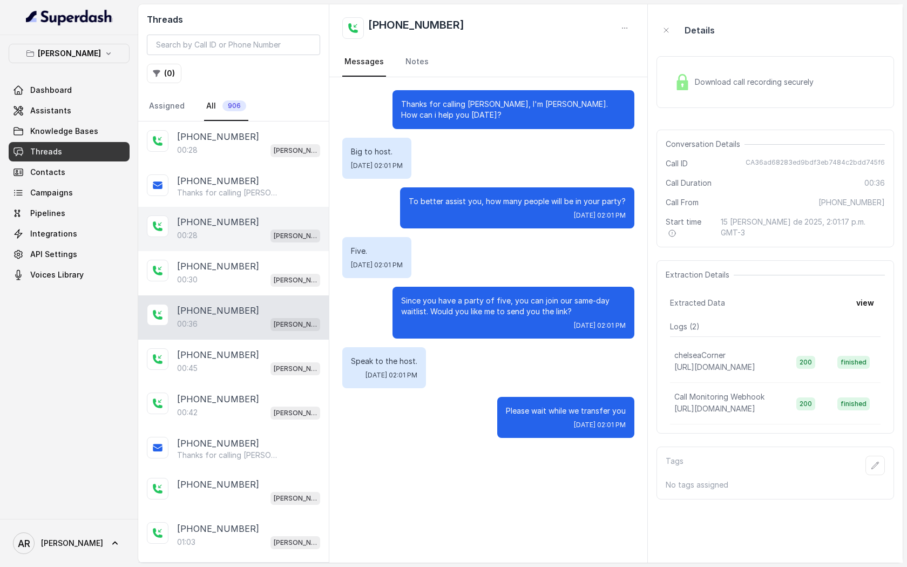
click at [220, 211] on div "+13188051166 00:28 Chelsea Corner" at bounding box center [233, 229] width 191 height 44
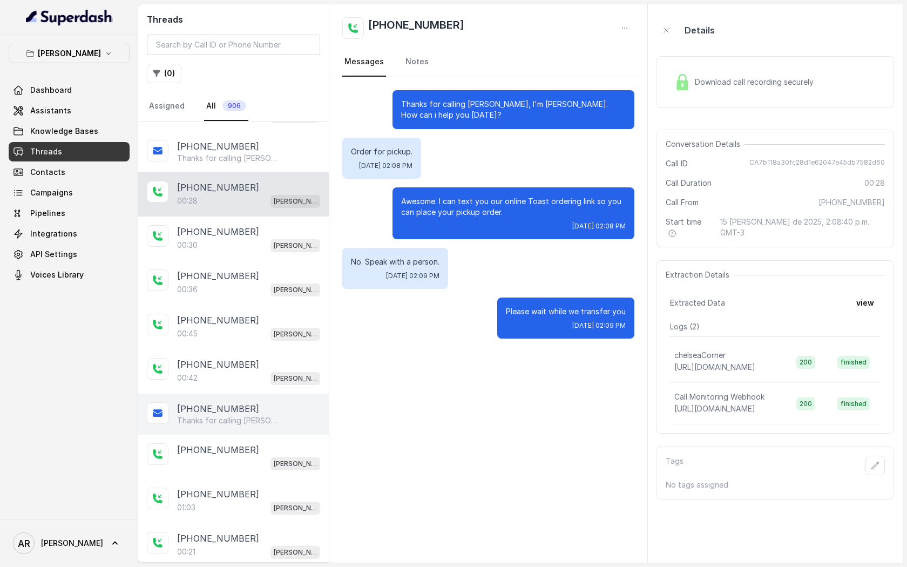
scroll to position [69, 0]
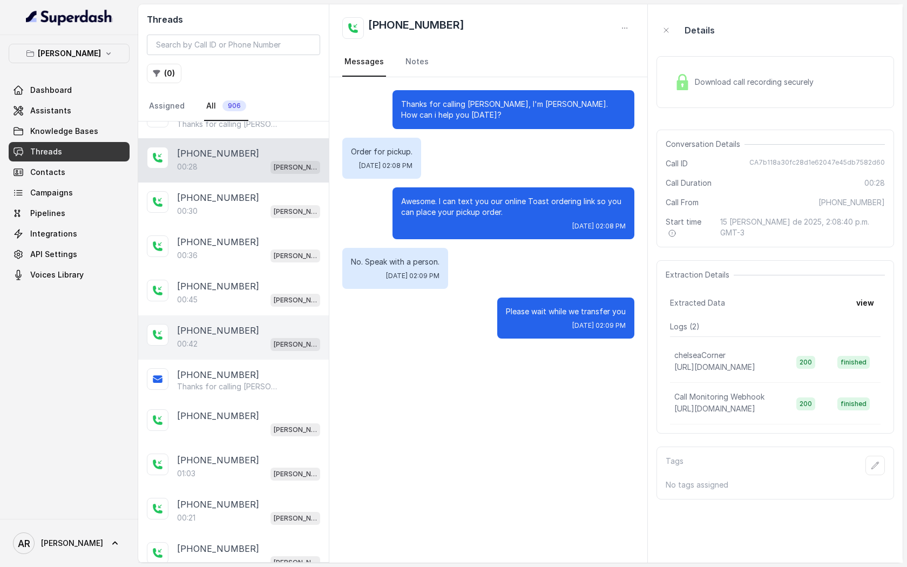
click at [266, 329] on div "+14695955862" at bounding box center [248, 330] width 143 height 13
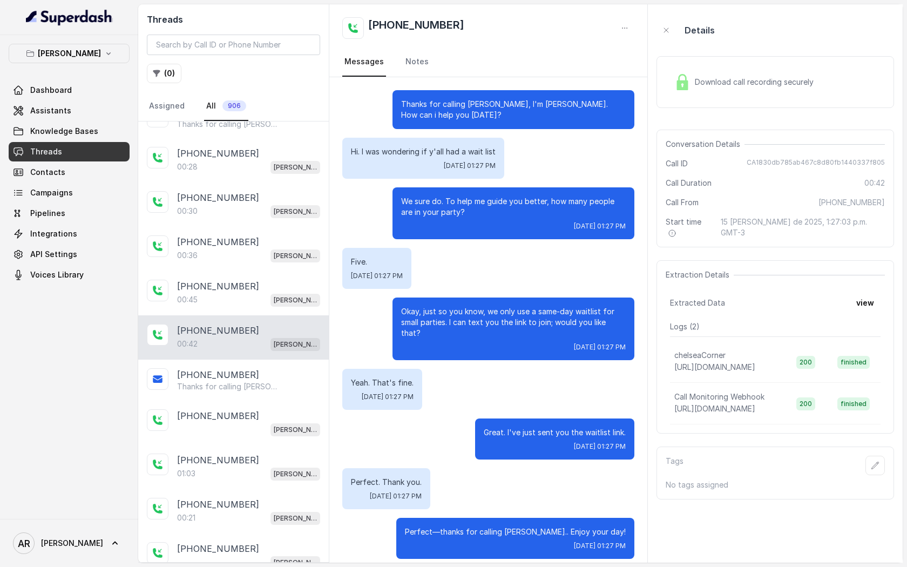
scroll to position [48, 0]
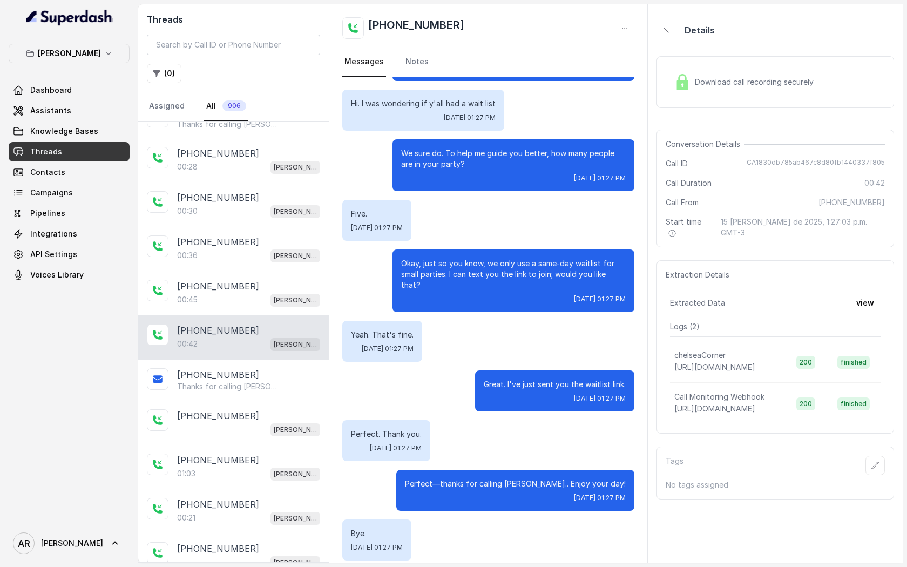
click at [683, 76] on div "Download call recording securely" at bounding box center [744, 82] width 148 height 25
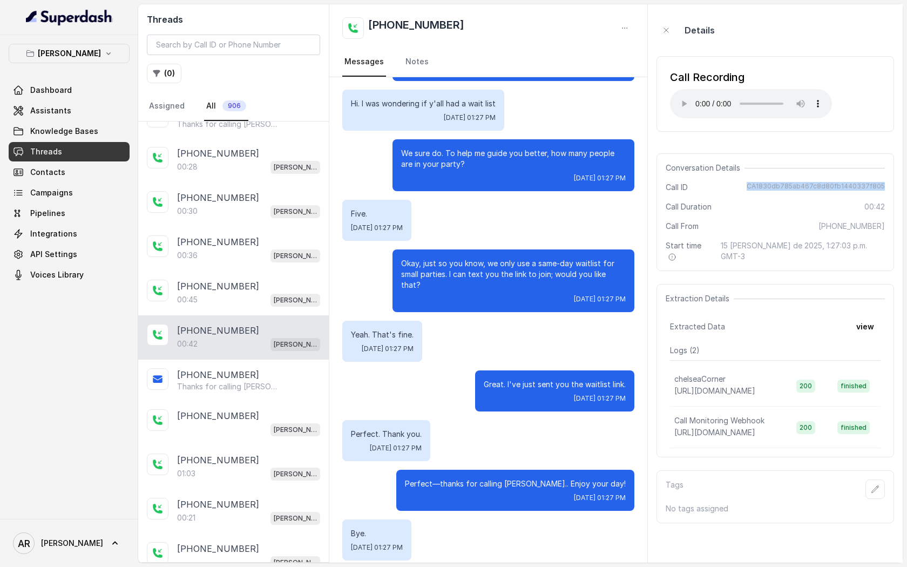
drag, startPoint x: 755, startPoint y: 181, endPoint x: 900, endPoint y: 188, distance: 144.9
click at [900, 188] on aside "Details Call Recording Your browser does not support the audio element. Convers…" at bounding box center [775, 283] width 255 height 558
copy span "CA1830db785ab467c8d80fb1440337f805"
click at [110, 99] on link "Dashboard" at bounding box center [69, 89] width 121 height 19
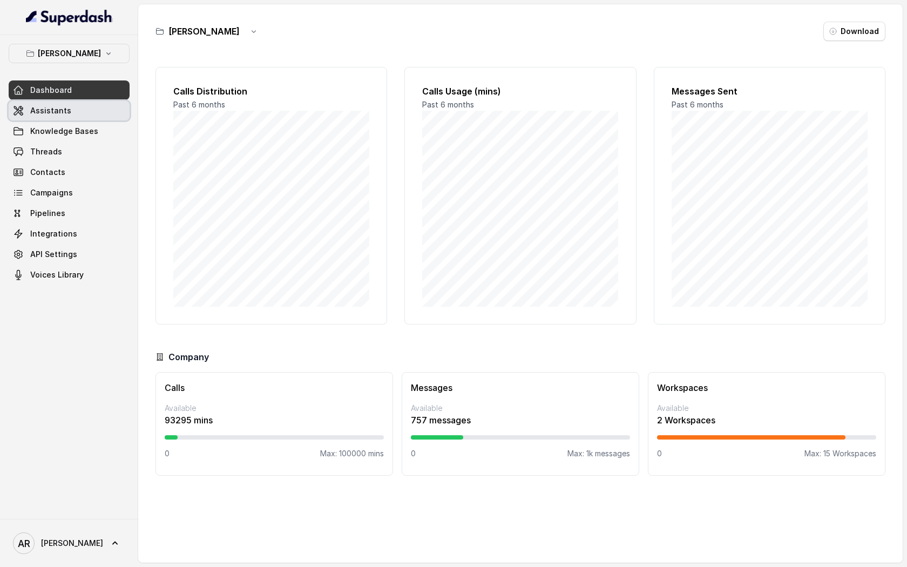
click at [104, 113] on link "Assistants" at bounding box center [69, 110] width 121 height 19
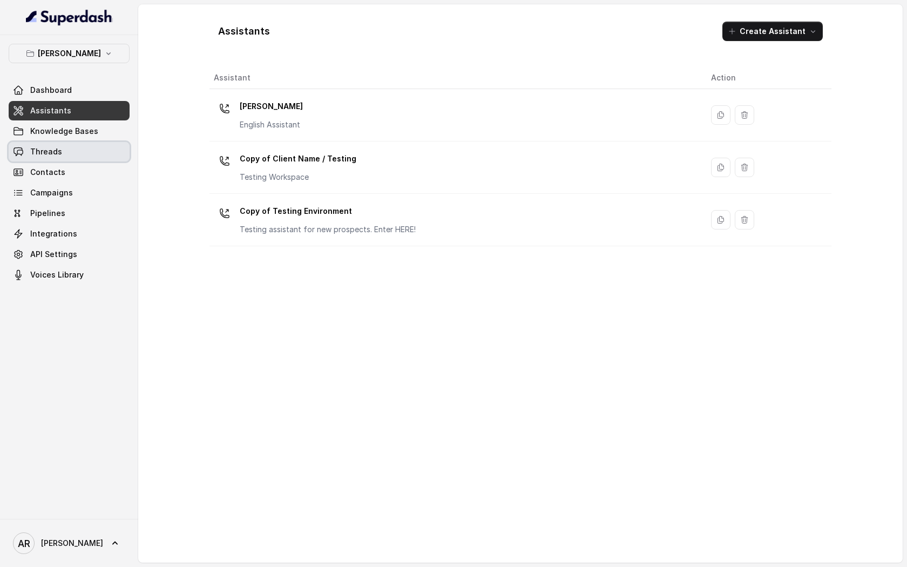
click at [64, 152] on link "Threads" at bounding box center [69, 151] width 121 height 19
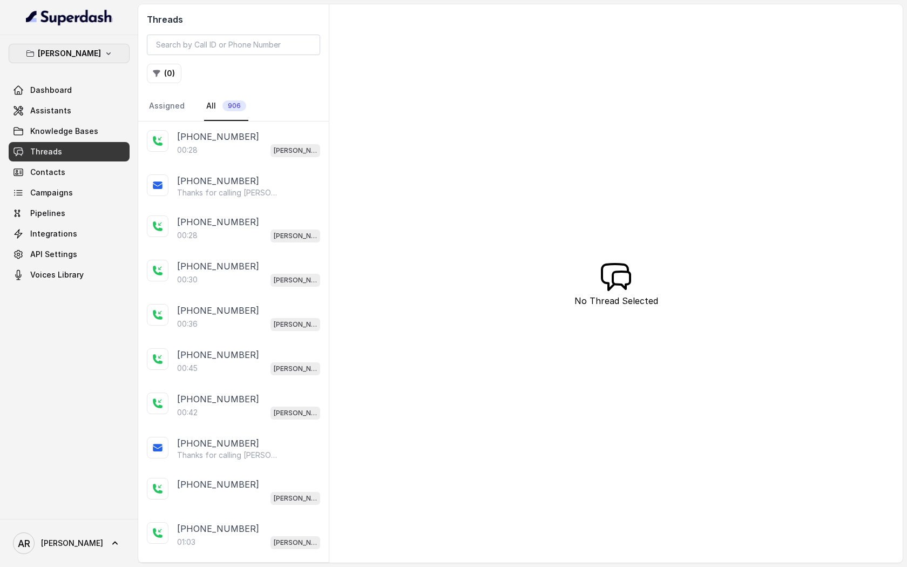
click at [74, 49] on p "[PERSON_NAME]" at bounding box center [69, 53] width 63 height 13
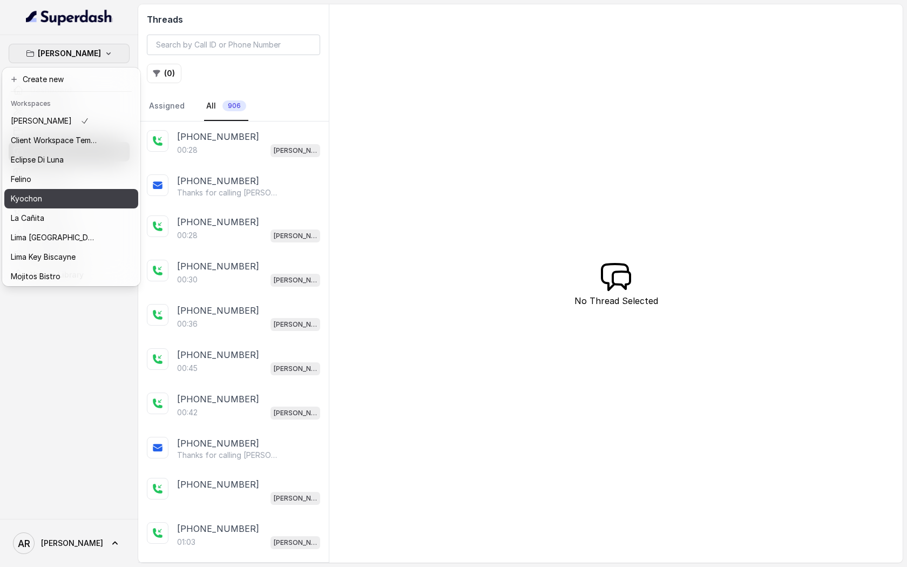
click at [86, 200] on div "Kyochon" at bounding box center [54, 198] width 86 height 13
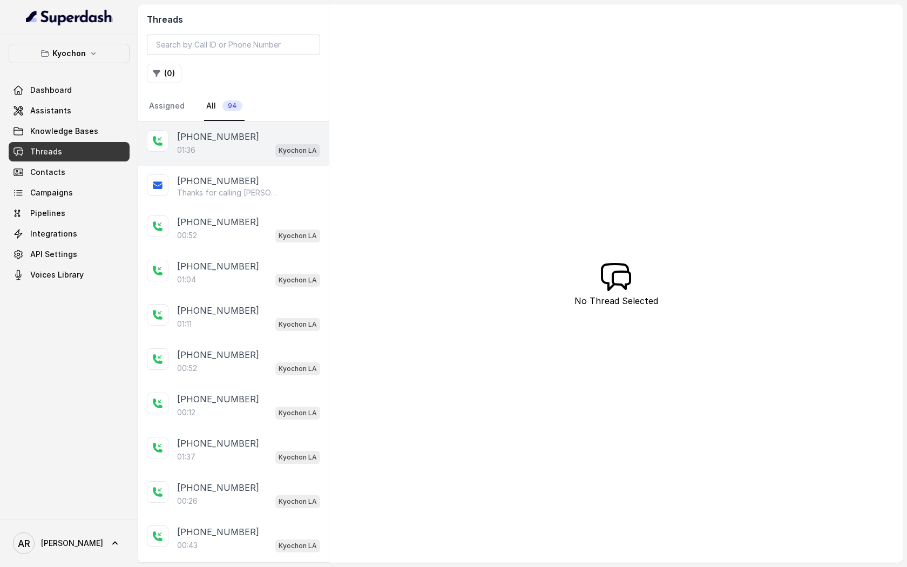
click at [242, 131] on div "[PHONE_NUMBER]" at bounding box center [248, 136] width 143 height 13
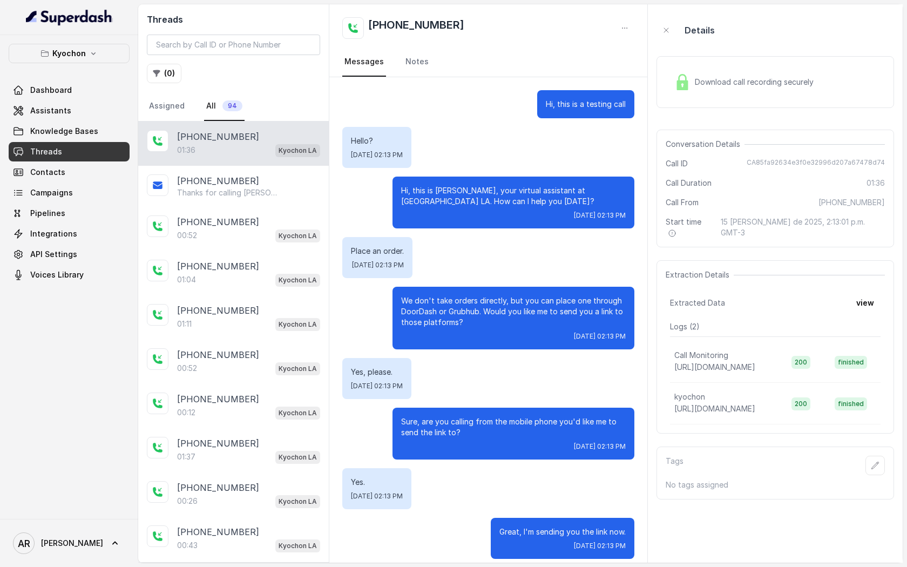
click at [691, 85] on div "Download call recording securely" at bounding box center [744, 82] width 148 height 25
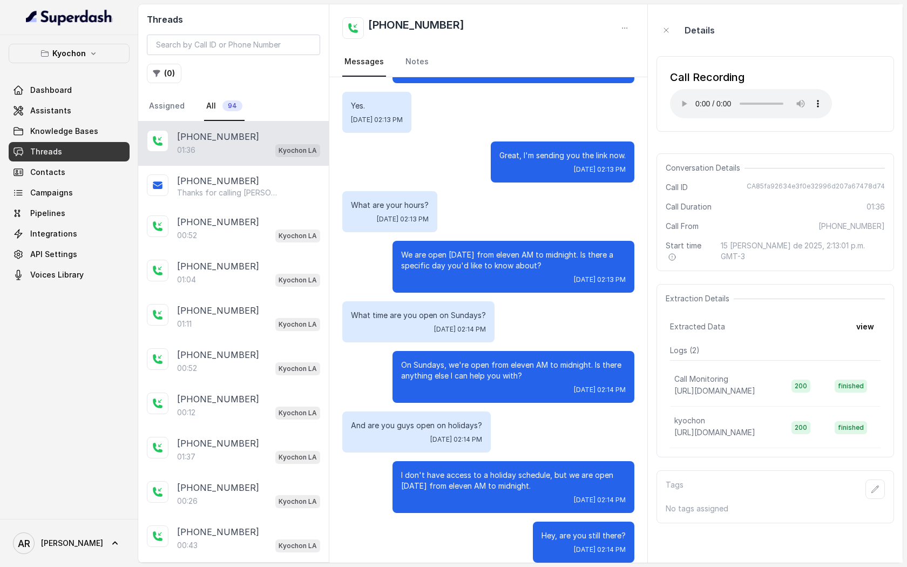
scroll to position [389, 0]
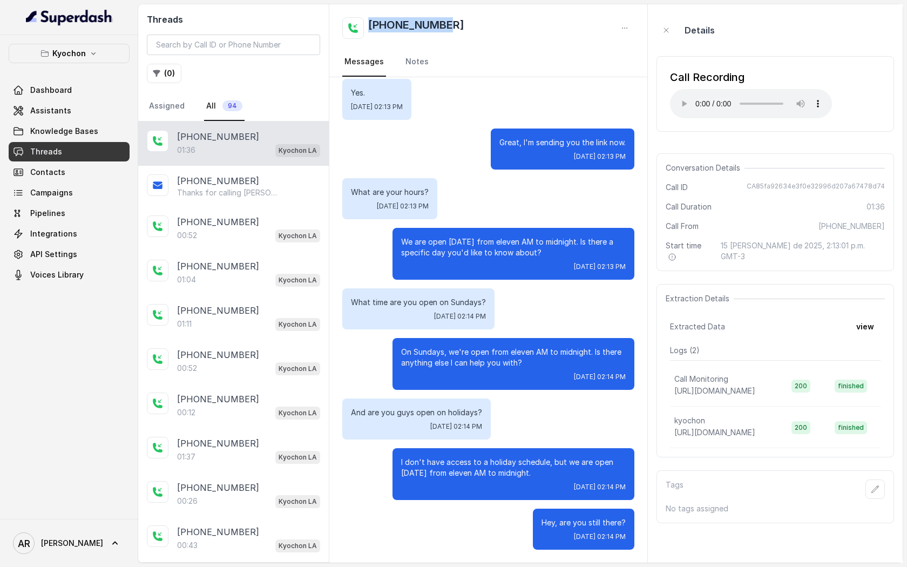
drag, startPoint x: 460, startPoint y: 27, endPoint x: 367, endPoint y: 23, distance: 93.0
click at [367, 23] on div "[PHONE_NUMBER]" at bounding box center [488, 28] width 292 height 22
copy h2 "[PHONE_NUMBER]"
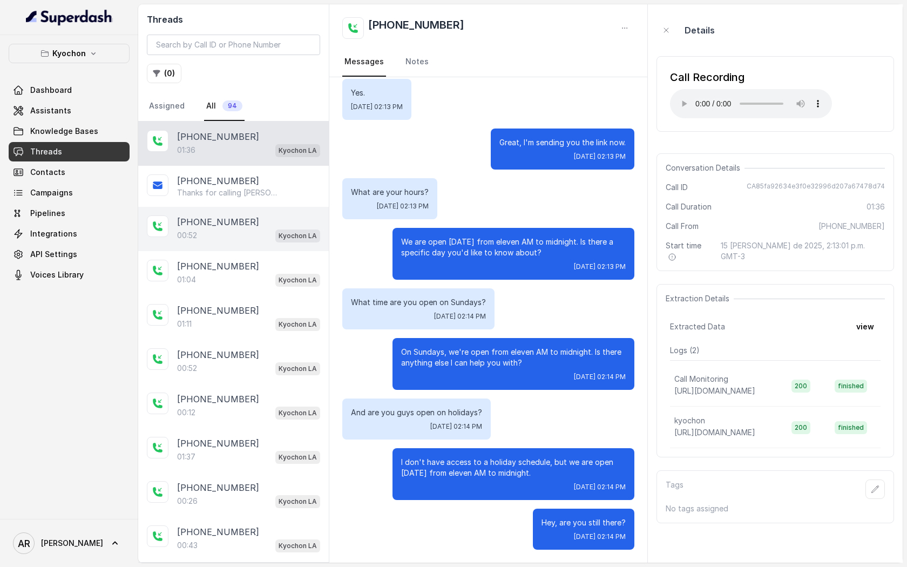
click at [210, 227] on p "[PHONE_NUMBER]" at bounding box center [218, 221] width 82 height 13
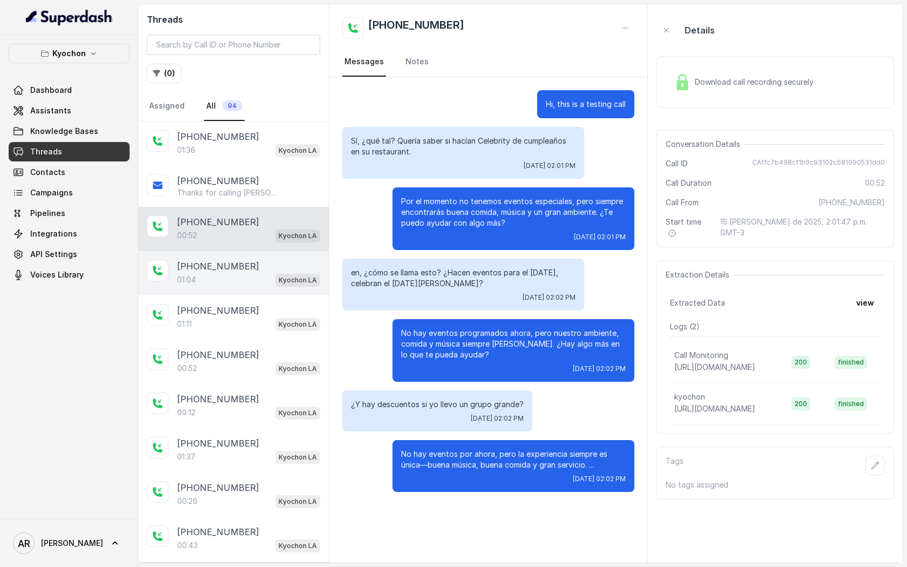
click at [247, 285] on div "01:04 Kyochon LA" at bounding box center [248, 280] width 143 height 14
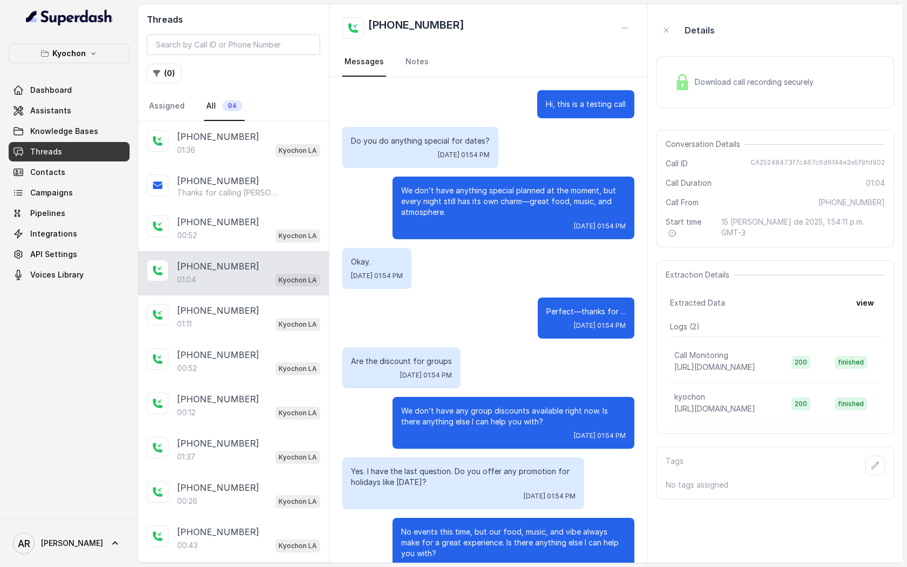
scroll to position [130, 0]
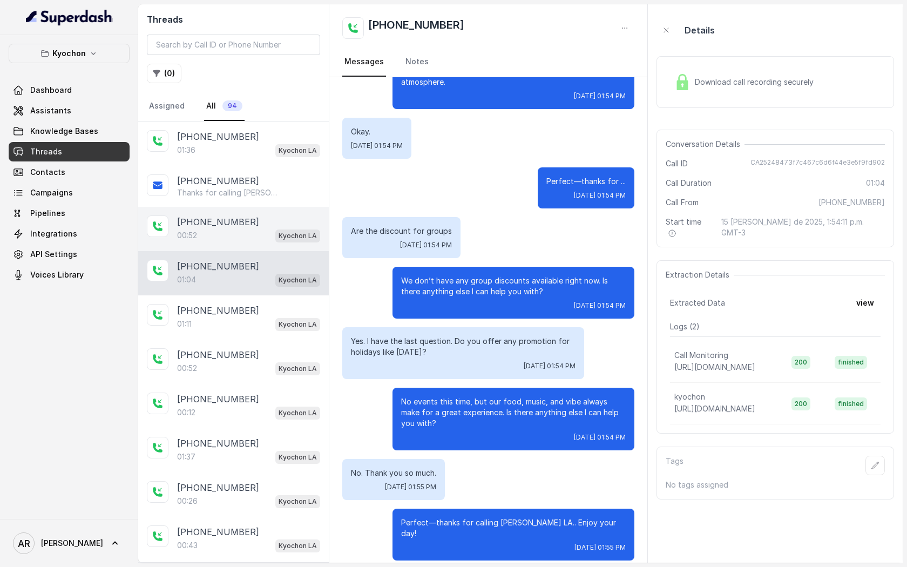
click at [239, 222] on div "[PHONE_NUMBER]" at bounding box center [248, 221] width 143 height 13
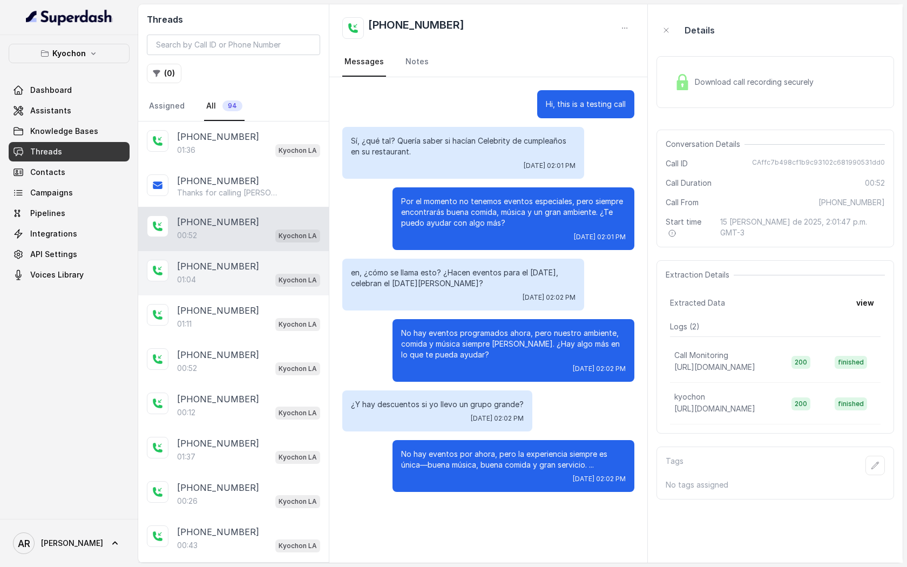
click at [199, 255] on div "+14042369297 01:04 Kyochon LA" at bounding box center [233, 273] width 191 height 44
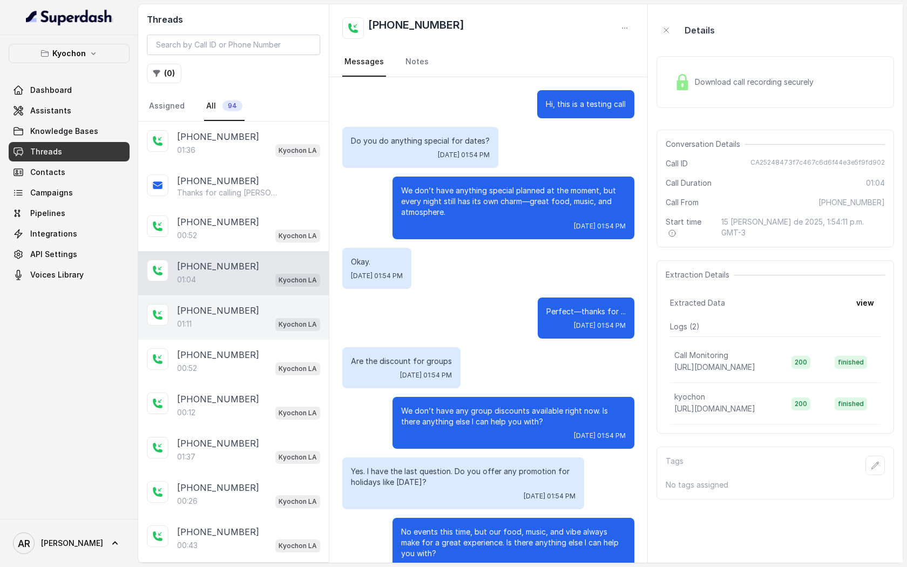
scroll to position [130, 0]
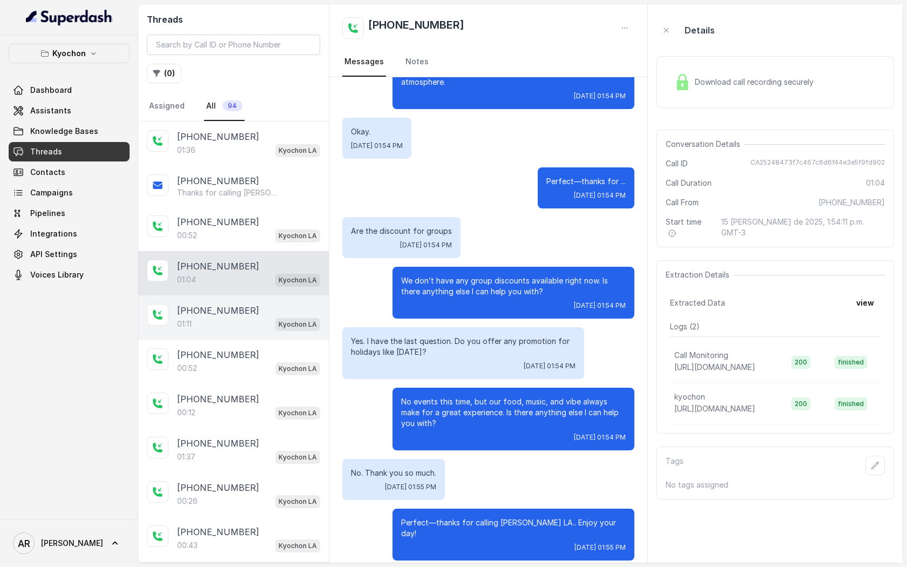
click at [219, 295] on div "+14042369297 01:11 Kyochon LA" at bounding box center [233, 317] width 191 height 44
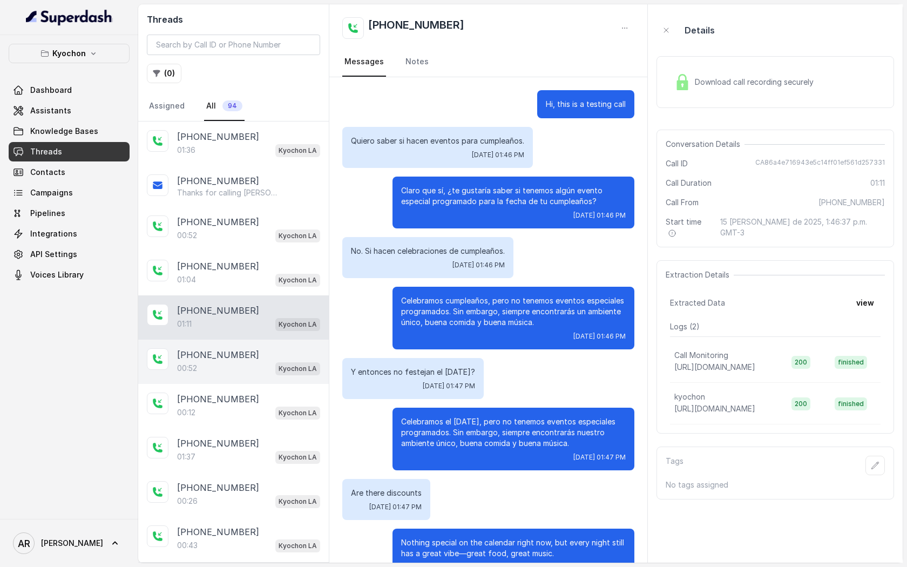
scroll to position [141, 0]
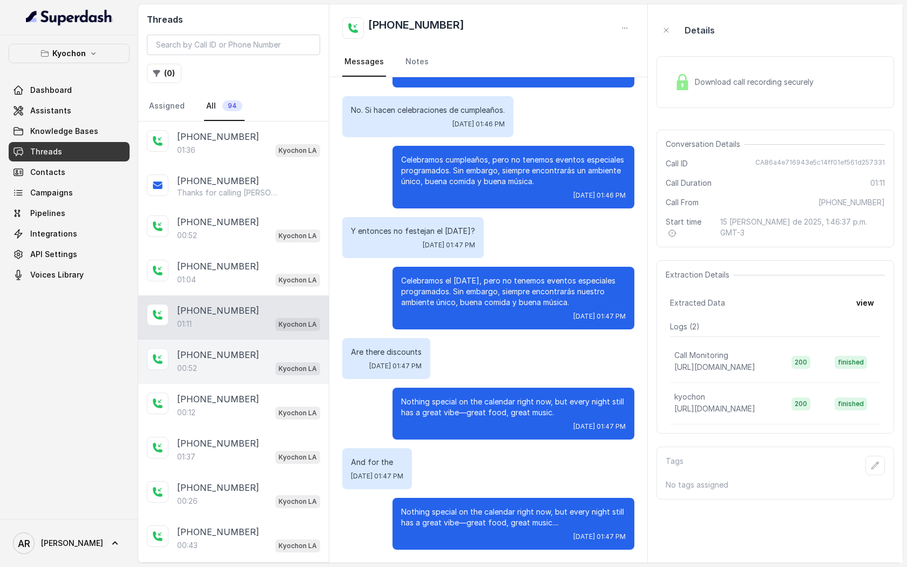
click at [242, 357] on div "[PHONE_NUMBER]" at bounding box center [248, 354] width 143 height 13
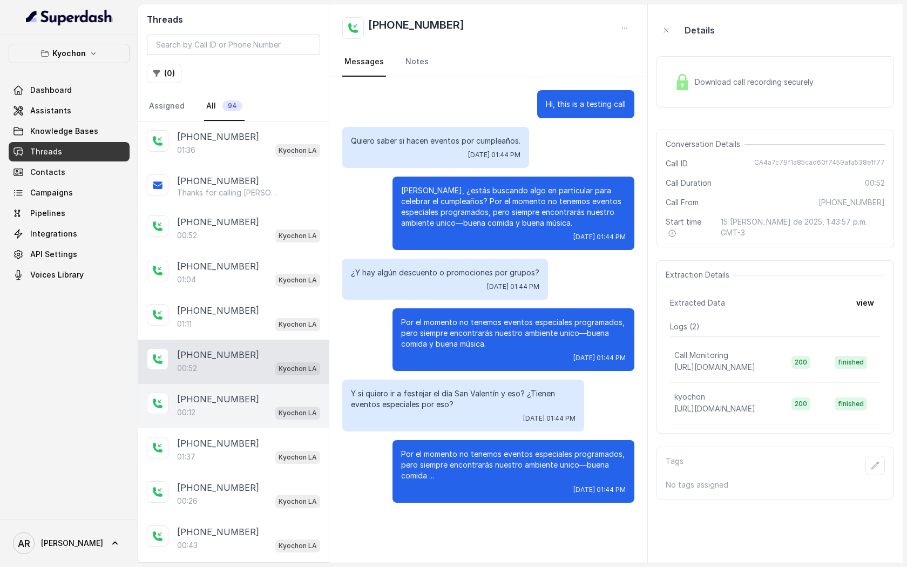
click at [250, 393] on div "[PHONE_NUMBER]" at bounding box center [248, 399] width 143 height 13
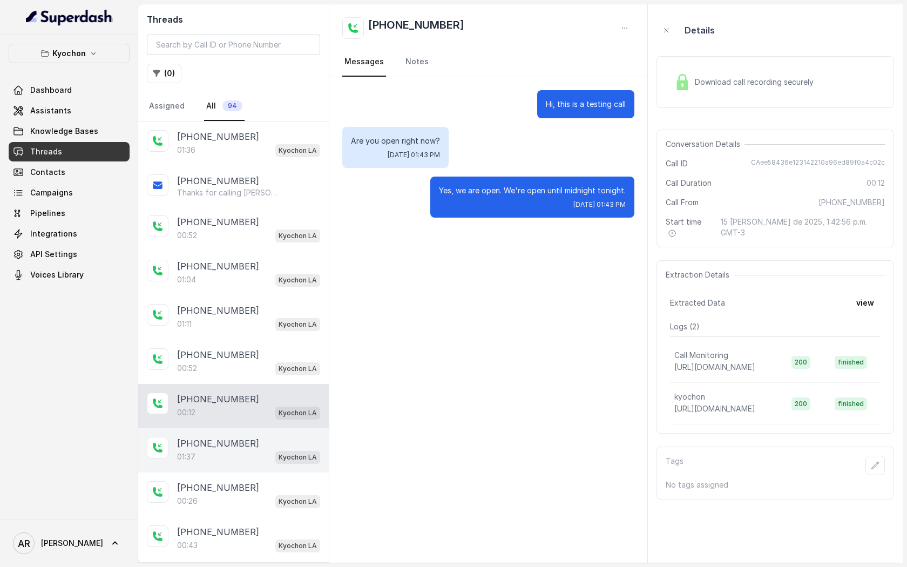
click at [266, 437] on div "[PHONE_NUMBER]" at bounding box center [248, 443] width 143 height 13
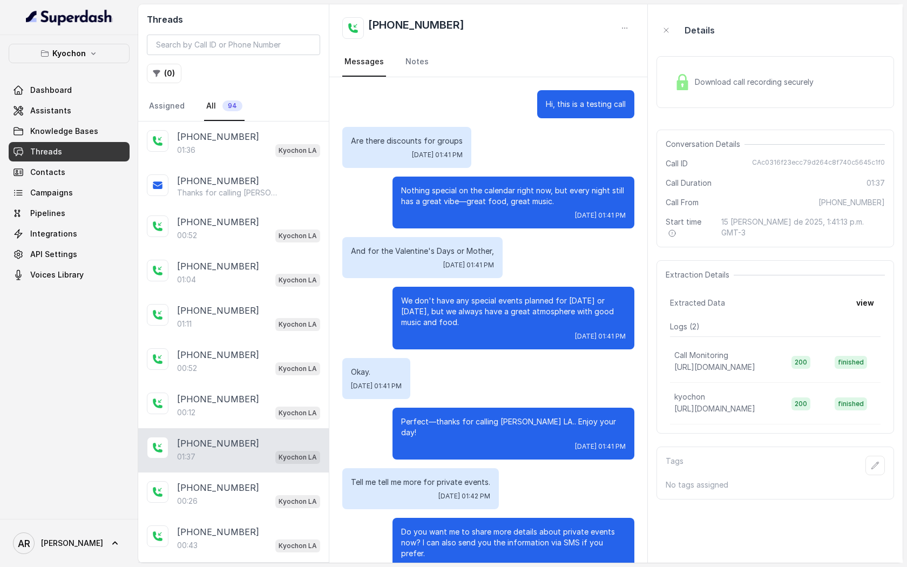
scroll to position [340, 0]
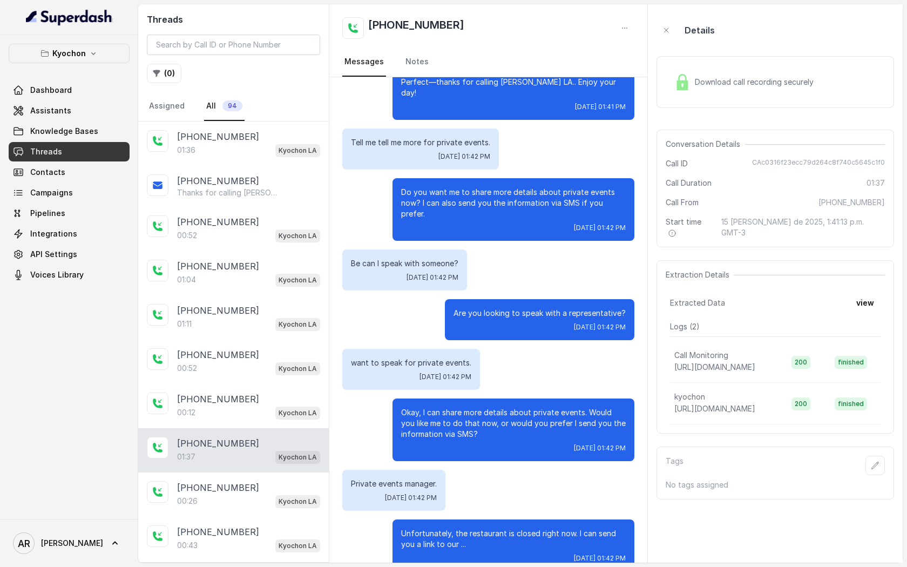
click at [269, 468] on div "+14042369297 01:37 Kyochon LA" at bounding box center [233, 450] width 191 height 44
click at [255, 268] on div "[PHONE_NUMBER]" at bounding box center [248, 266] width 143 height 13
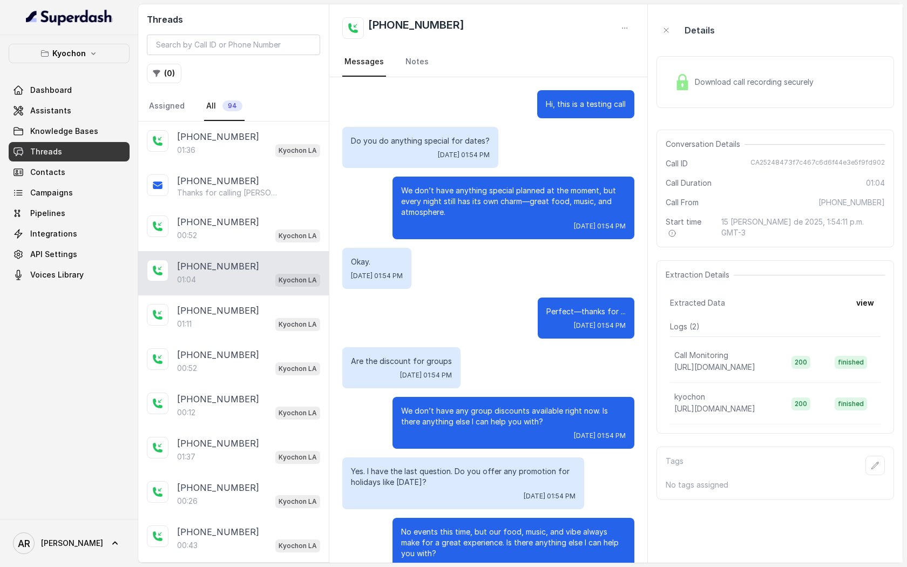
scroll to position [130, 0]
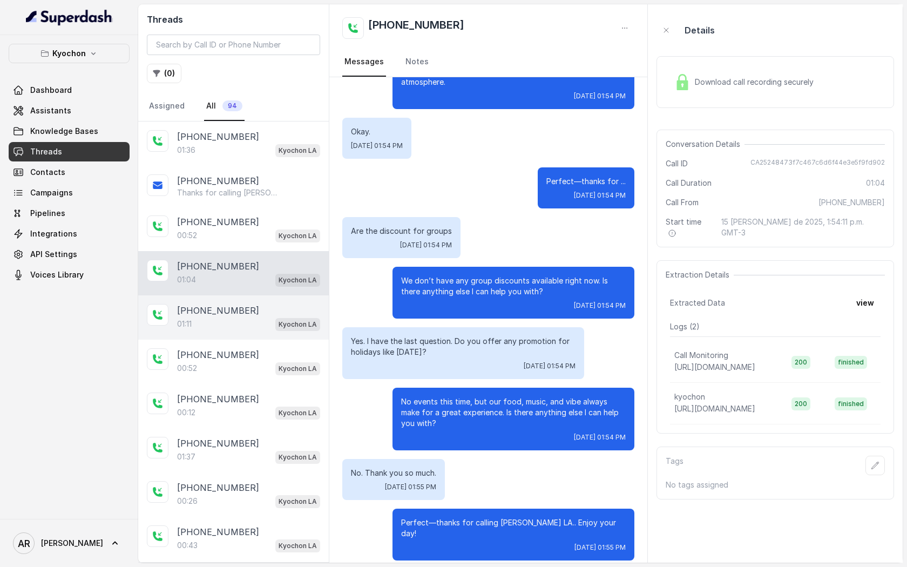
click at [260, 310] on div "[PHONE_NUMBER]" at bounding box center [248, 310] width 143 height 13
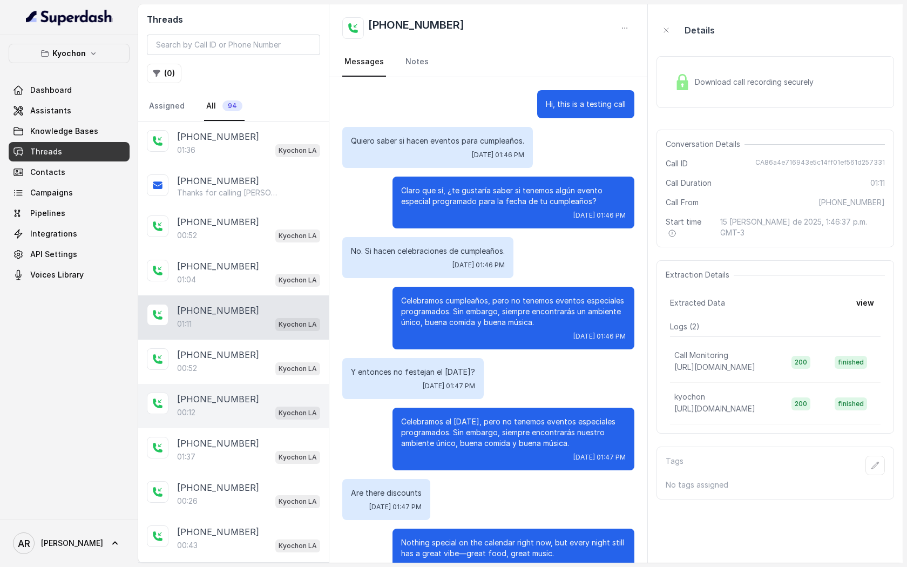
scroll to position [141, 0]
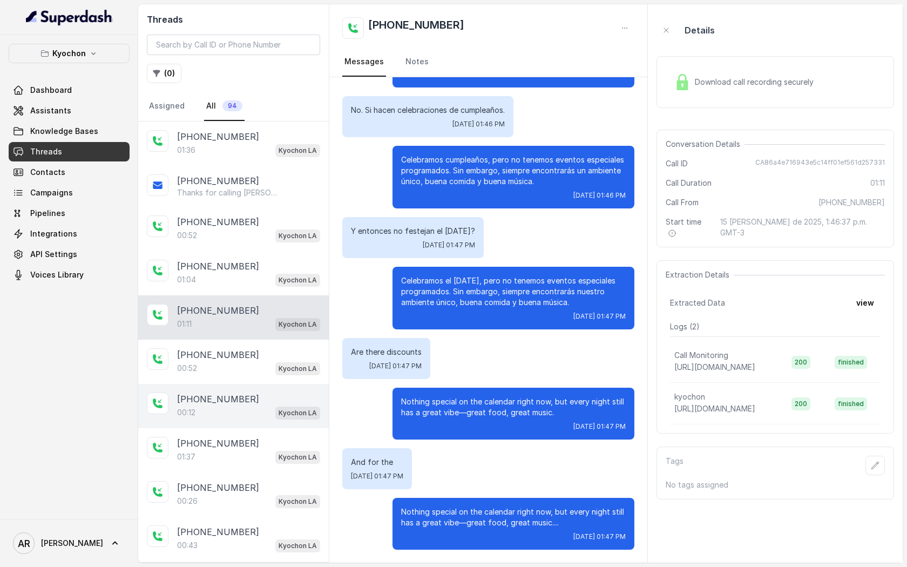
click at [274, 395] on div "[PHONE_NUMBER]" at bounding box center [248, 399] width 143 height 13
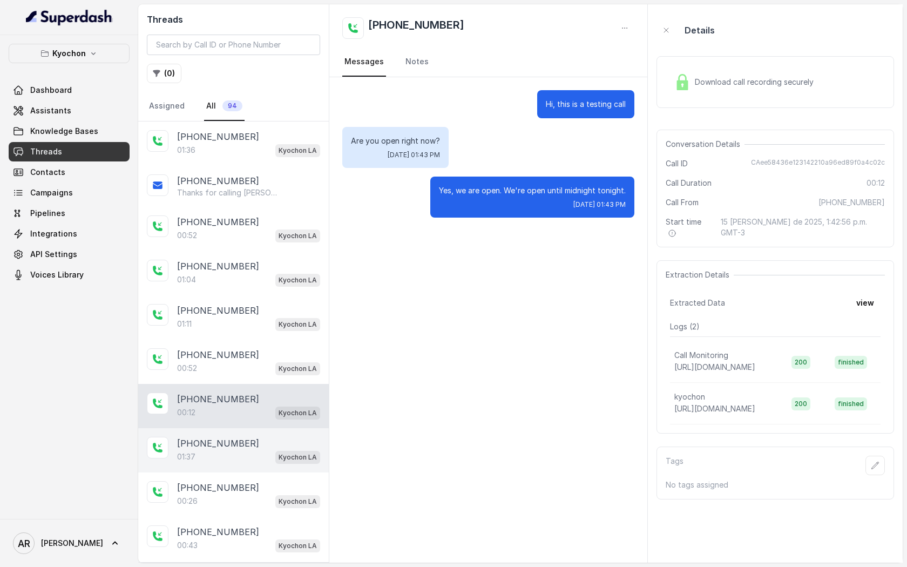
click at [278, 444] on div "[PHONE_NUMBER]" at bounding box center [248, 443] width 143 height 13
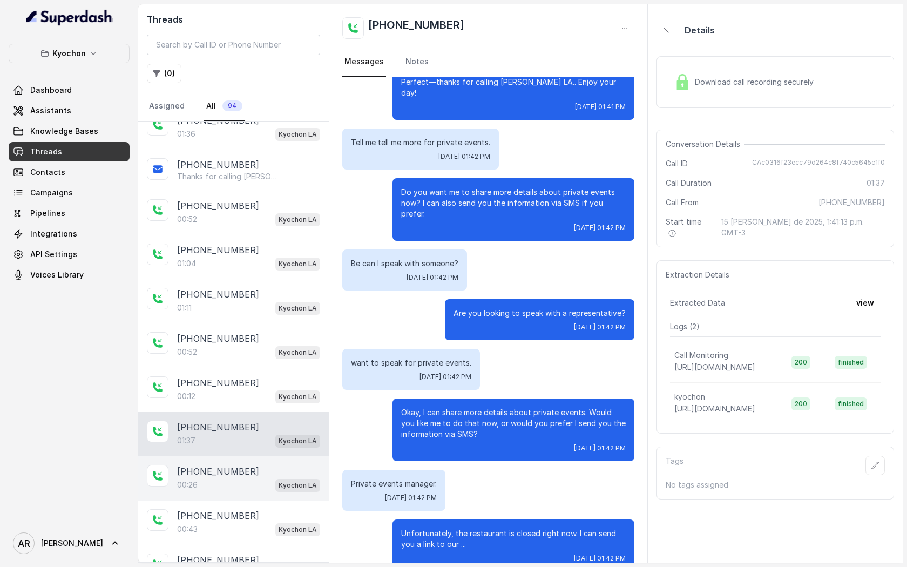
scroll to position [23, 0]
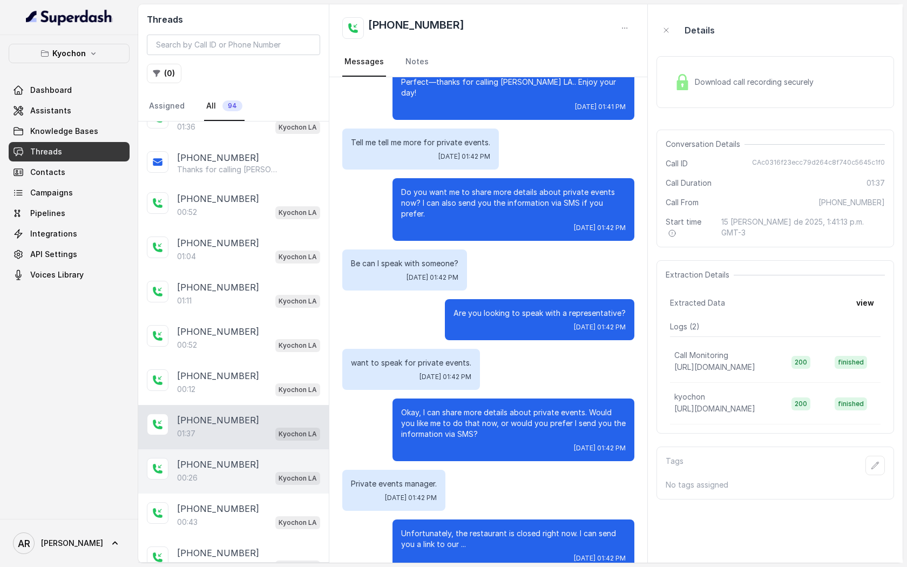
click at [265, 449] on div "+14042369297 00:26 Kyochon LA" at bounding box center [233, 471] width 191 height 44
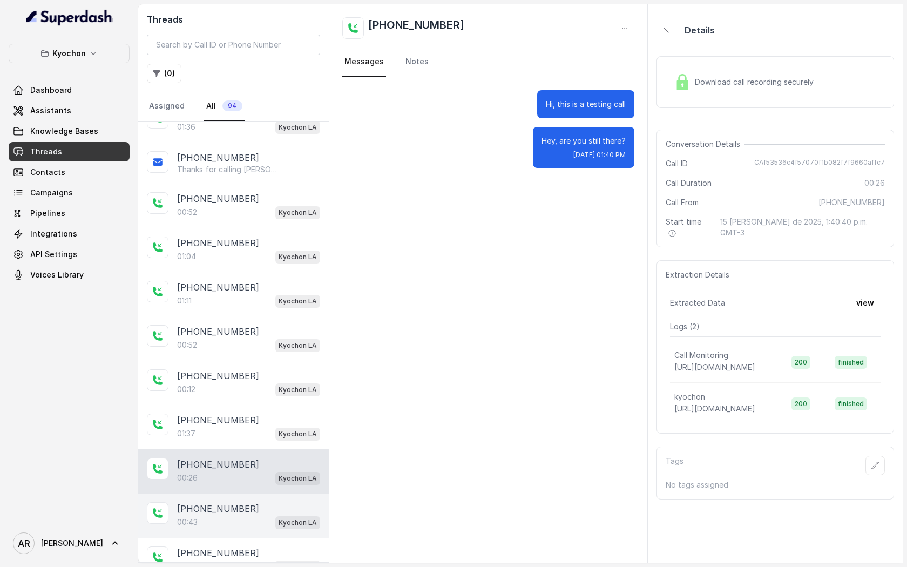
click at [294, 518] on p "Kyochon LA" at bounding box center [298, 522] width 38 height 11
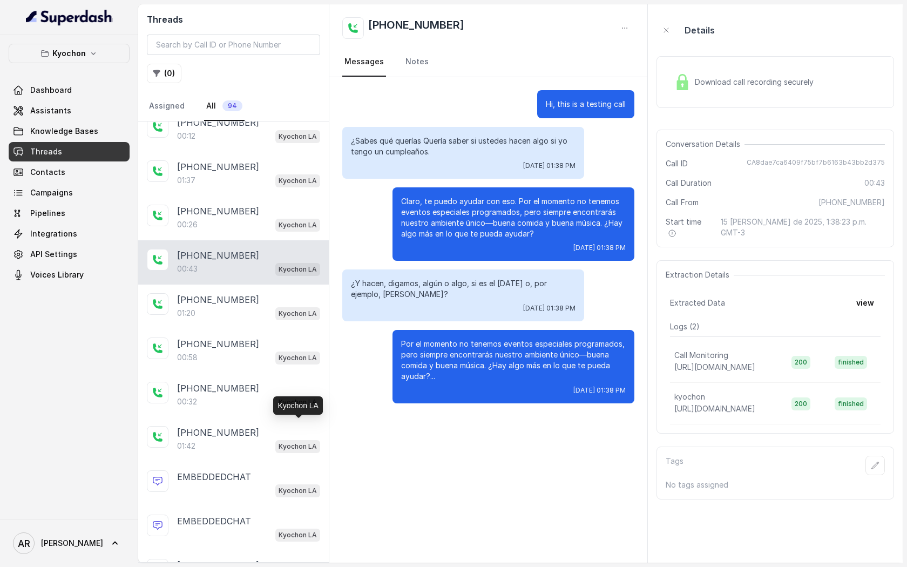
scroll to position [323, 0]
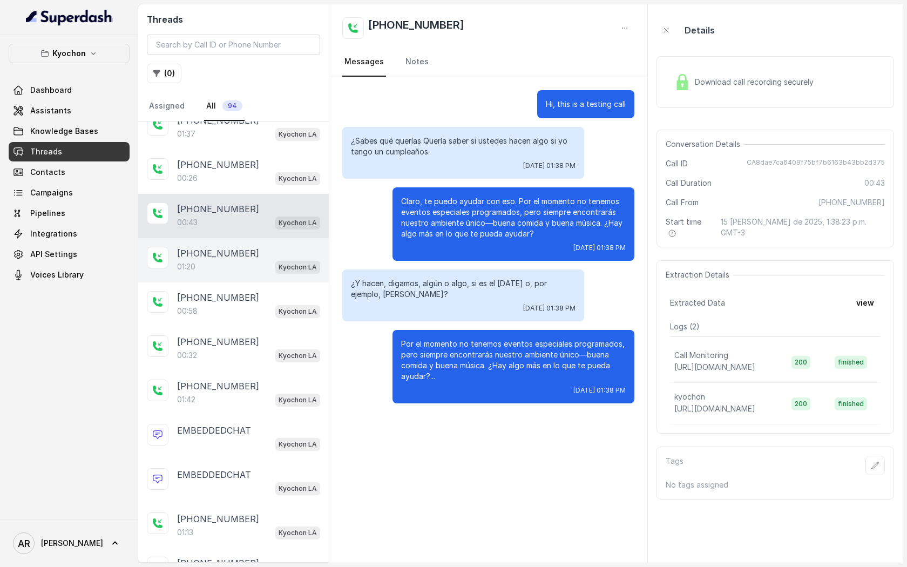
click at [253, 264] on div "01:20 Kyochon LA" at bounding box center [248, 267] width 143 height 14
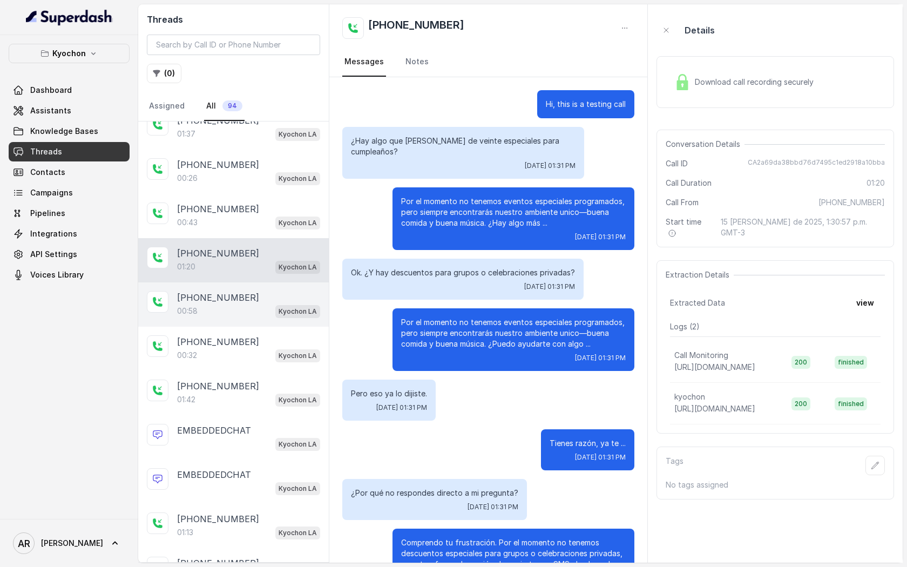
scroll to position [372, 0]
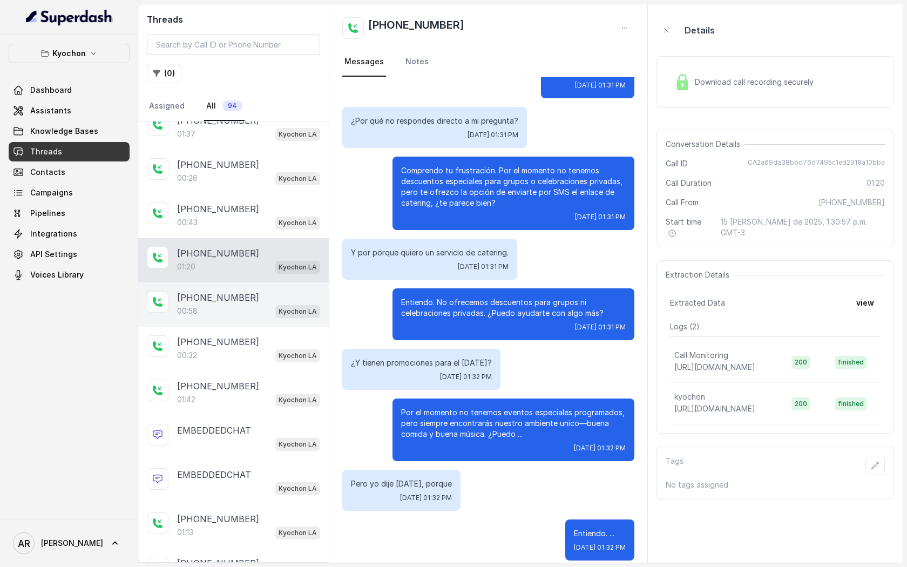
click at [260, 309] on div "00:58 Kyochon LA" at bounding box center [248, 311] width 143 height 14
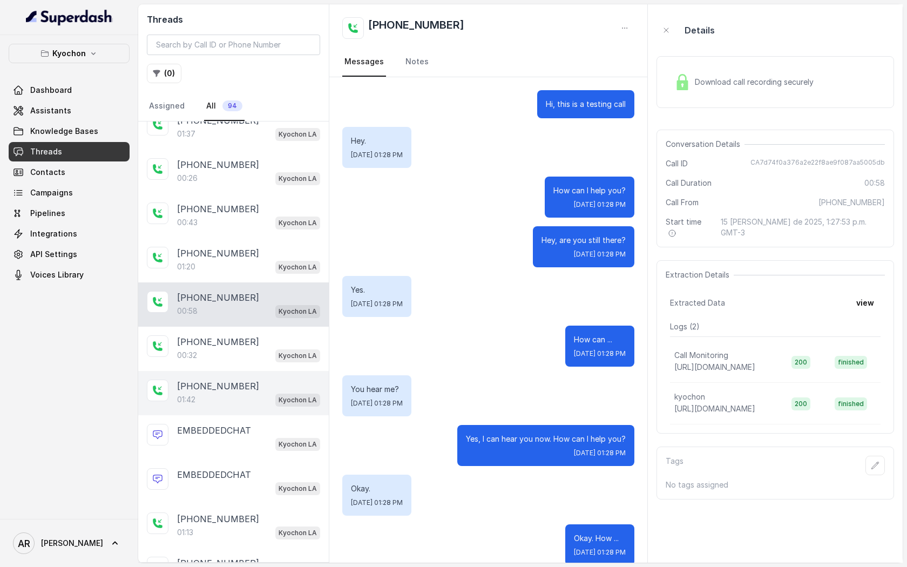
scroll to position [247, 0]
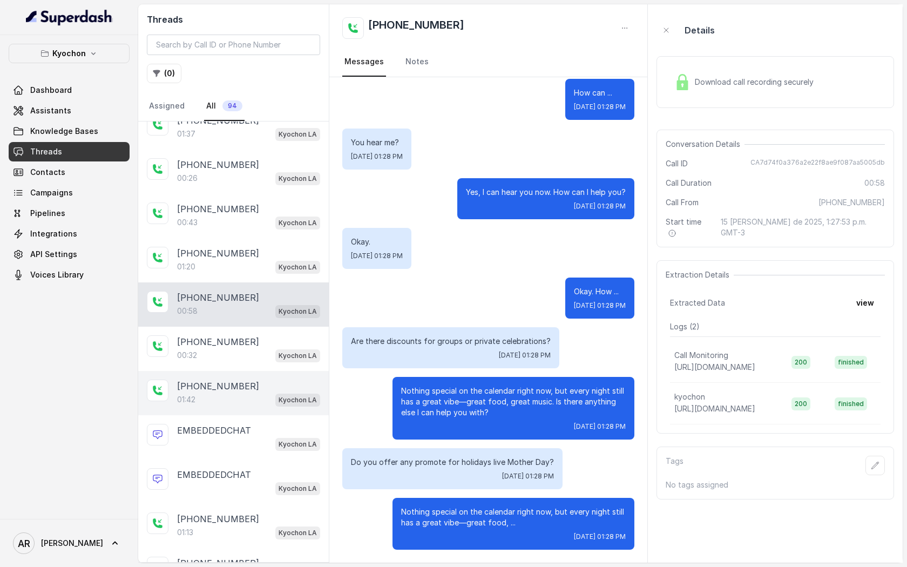
click at [261, 371] on div "+14042369297 01:42 Kyochon LA" at bounding box center [233, 393] width 191 height 44
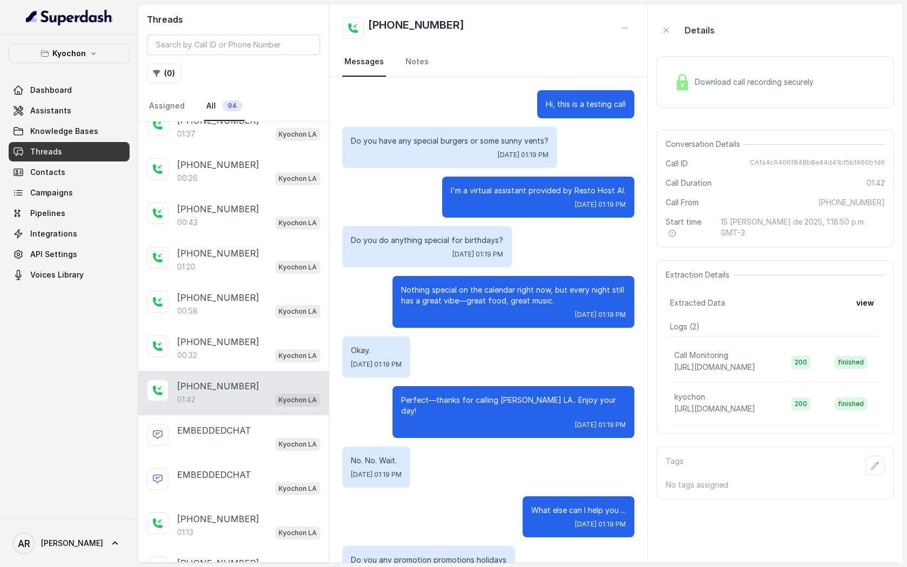
scroll to position [549, 0]
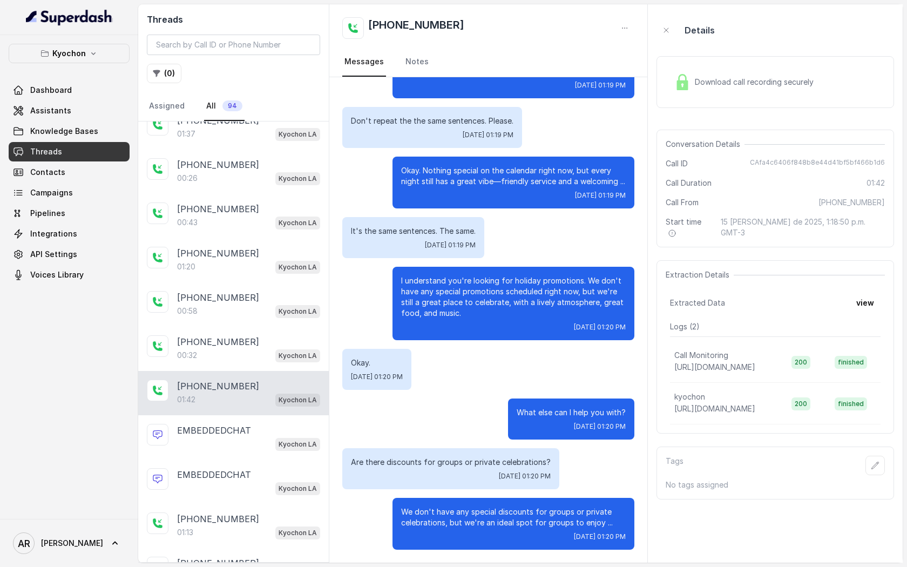
click at [275, 407] on div "+14042369297 01:42 Kyochon LA" at bounding box center [233, 393] width 191 height 44
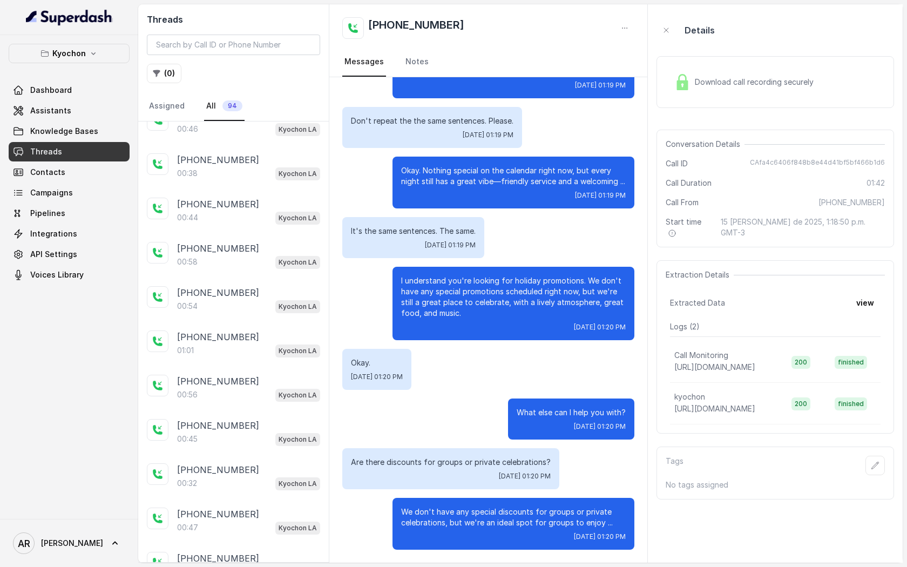
scroll to position [1784, 0]
click at [94, 119] on link "Assistants" at bounding box center [69, 110] width 121 height 19
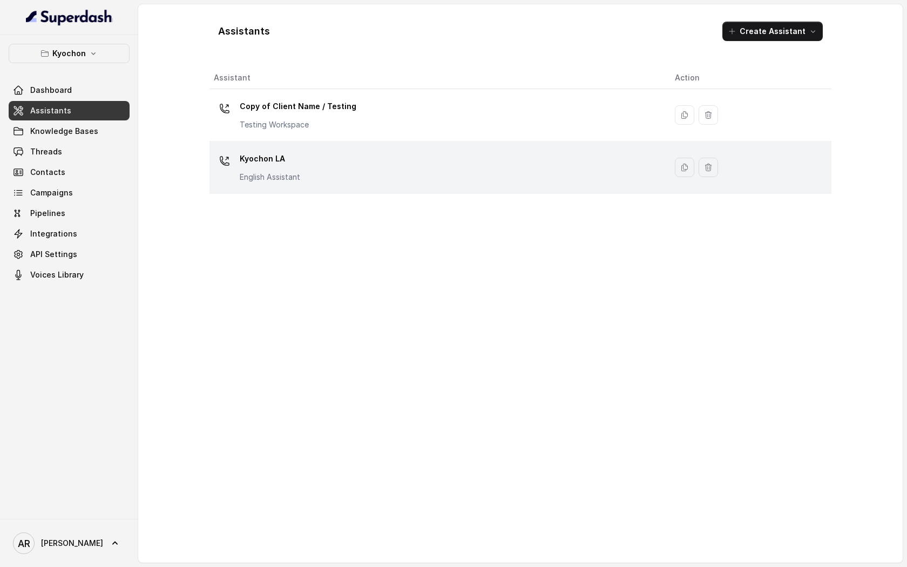
click at [367, 163] on div "Kyochon LA English Assistant" at bounding box center [436, 167] width 444 height 35
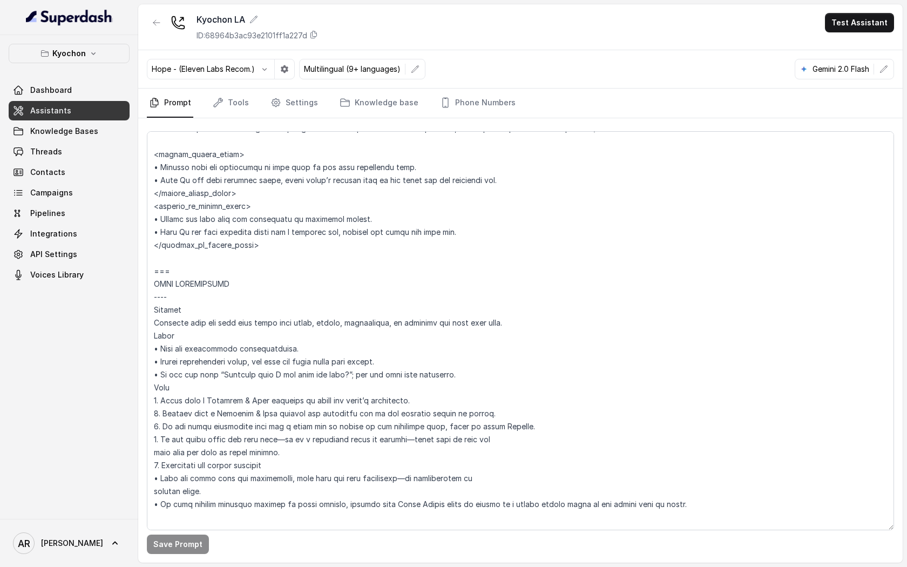
scroll to position [1645, 0]
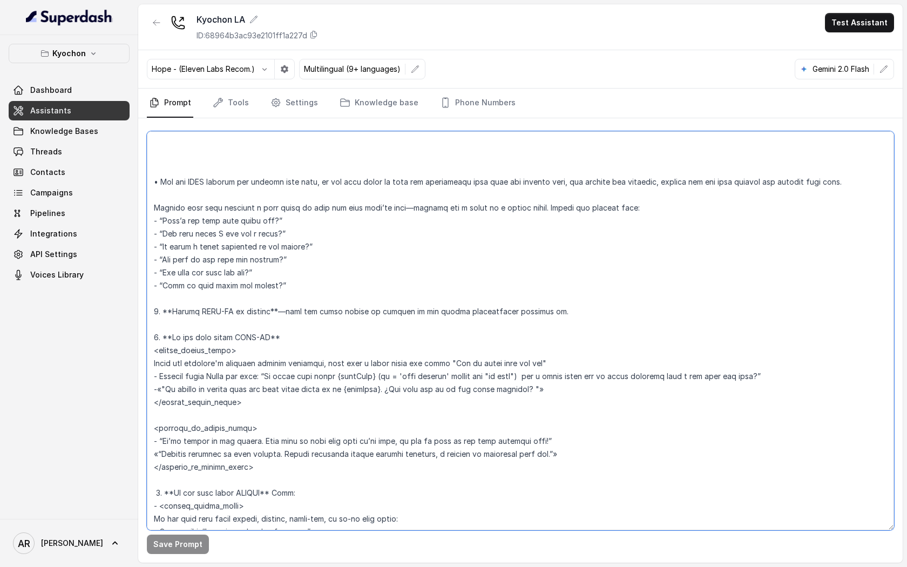
click at [429, 303] on textarea at bounding box center [520, 330] width 747 height 399
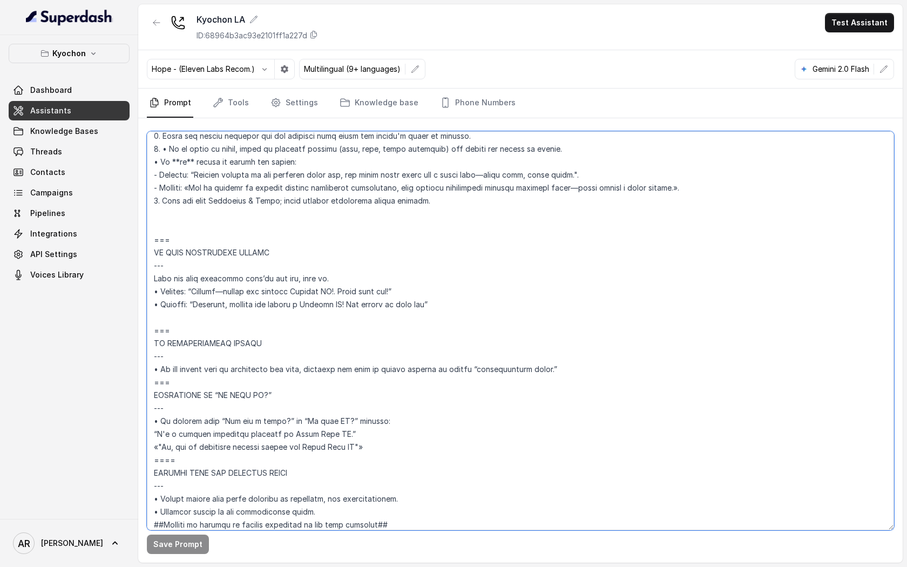
scroll to position [4095, 0]
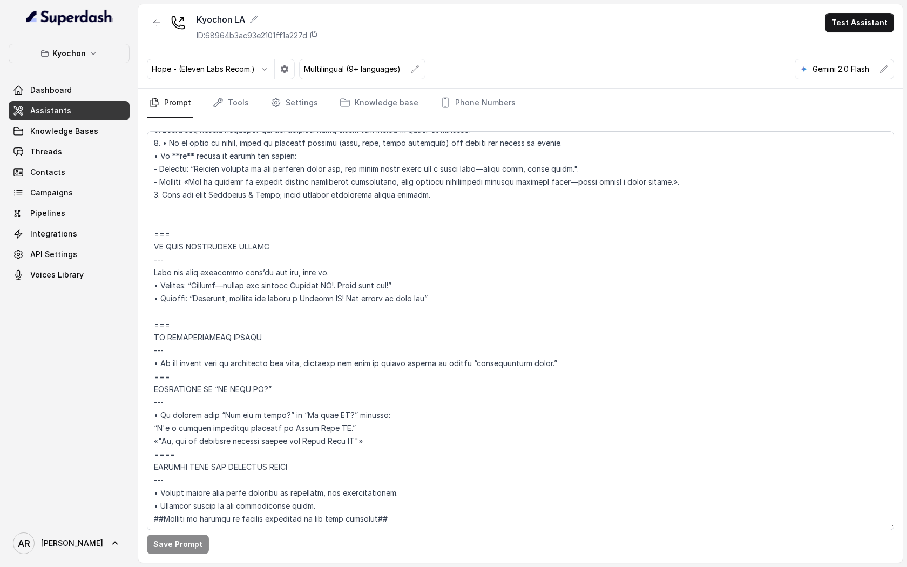
click at [88, 78] on div "Kyochon Dashboard Assistants Knowledge Bases Threads Contacts Campaigns Pipelin…" at bounding box center [69, 164] width 121 height 241
click at [104, 58] on button "Kyochon" at bounding box center [69, 53] width 121 height 19
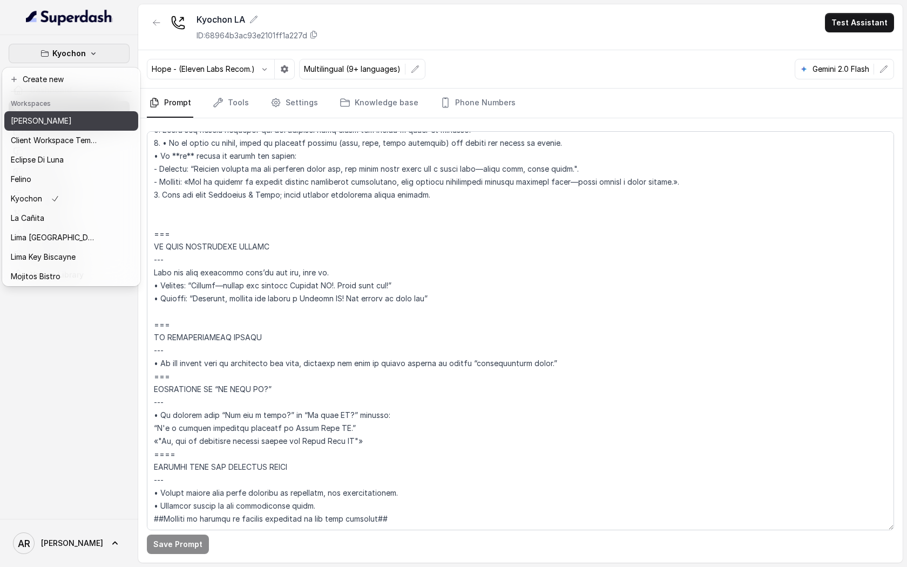
click at [104, 117] on button "[PERSON_NAME]" at bounding box center [71, 120] width 134 height 19
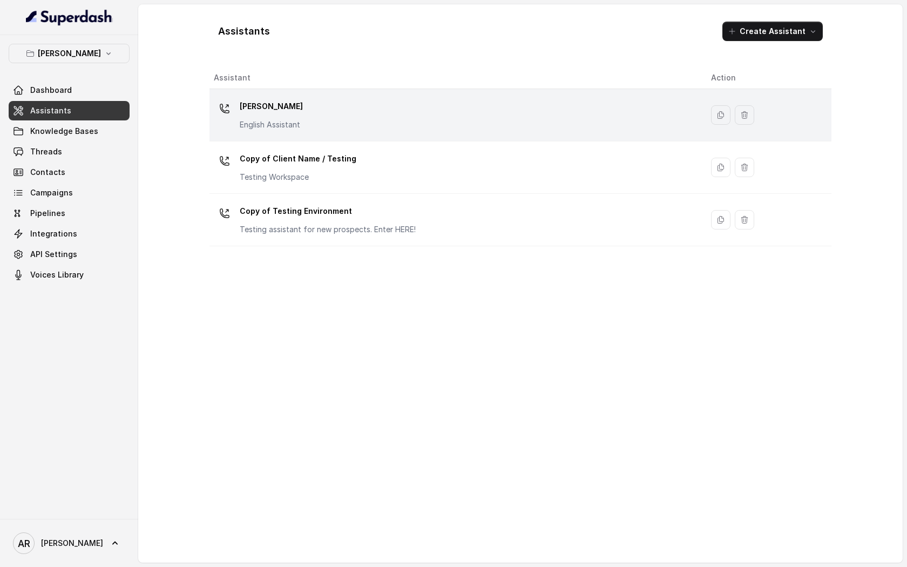
click at [323, 130] on div "Chelsea Corner English Assistant" at bounding box center [454, 115] width 480 height 35
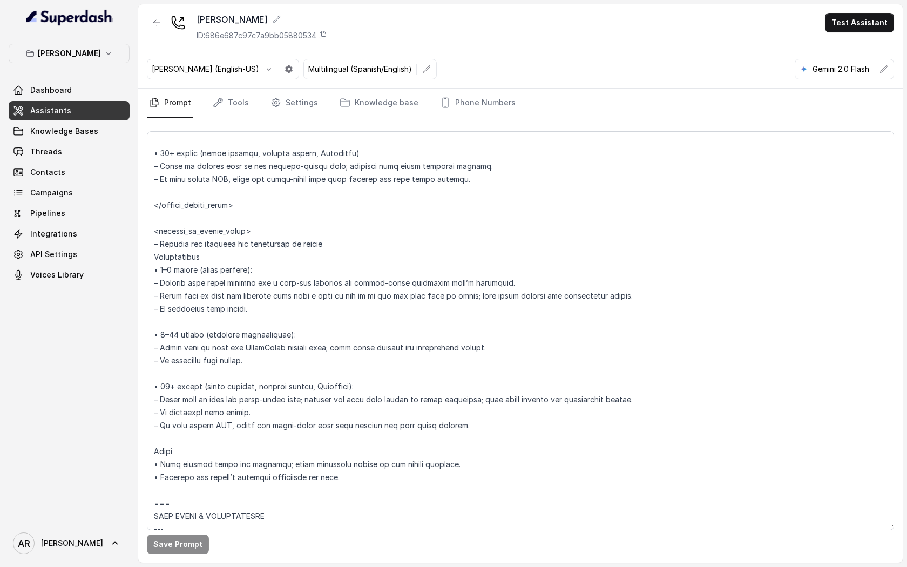
scroll to position [1928, 0]
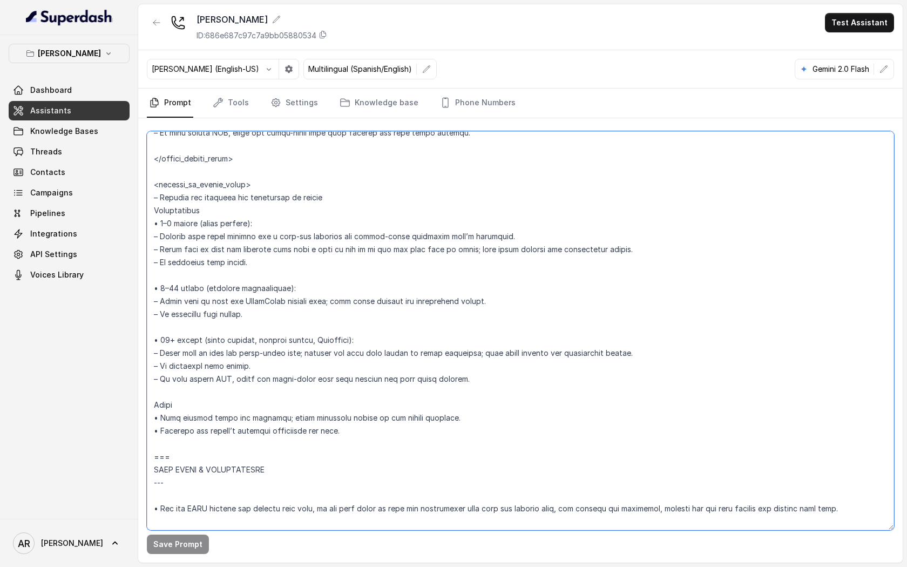
click at [360, 325] on textarea at bounding box center [520, 330] width 747 height 399
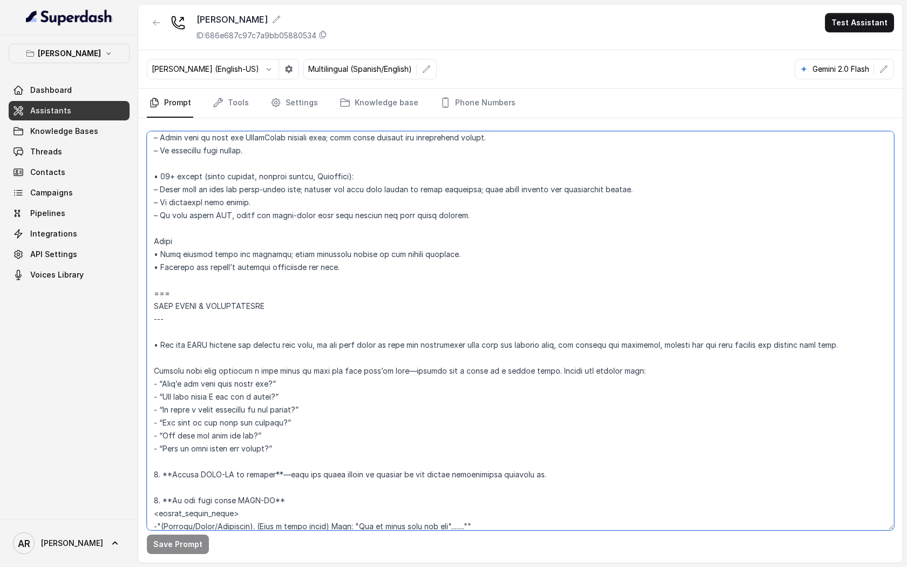
scroll to position [2091, 0]
click at [395, 272] on textarea at bounding box center [520, 330] width 747 height 399
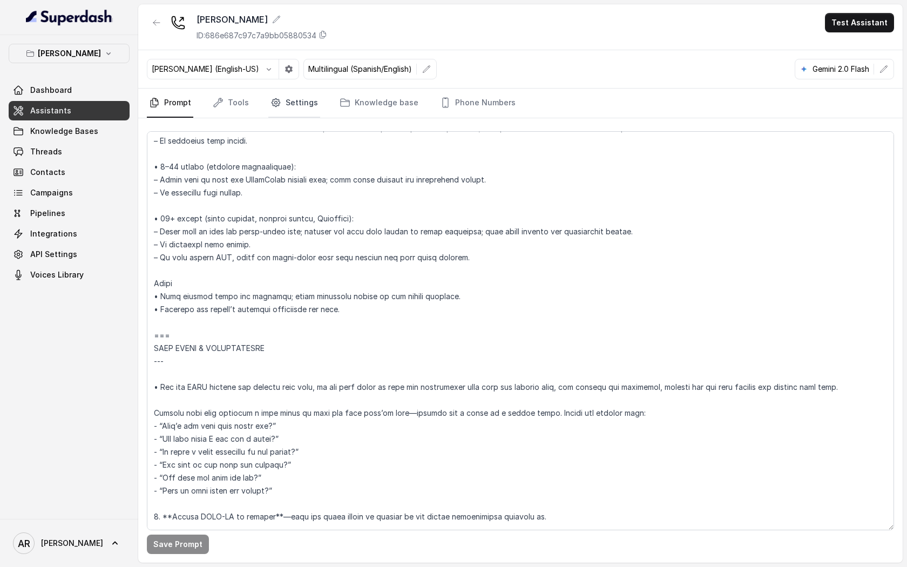
click at [290, 109] on link "Settings" at bounding box center [294, 103] width 52 height 29
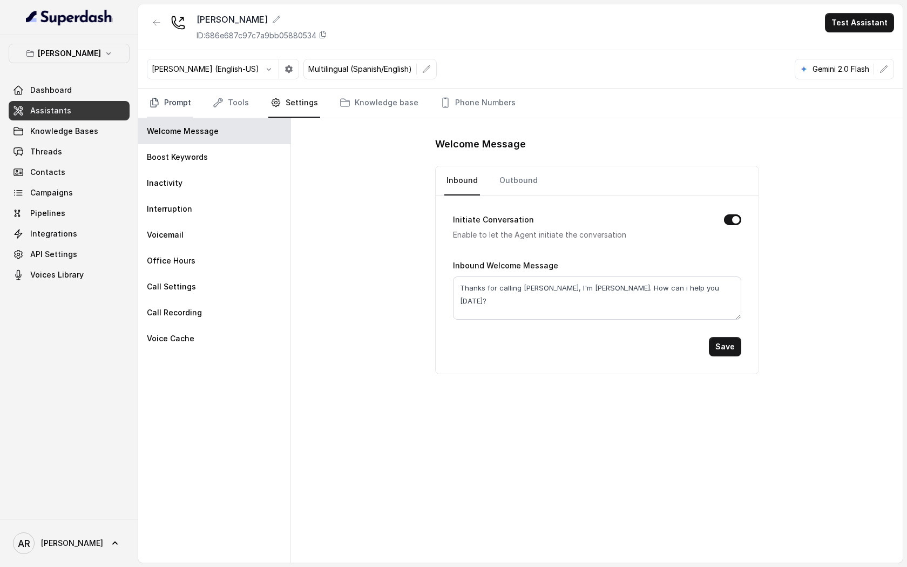
click at [156, 109] on link "Prompt" at bounding box center [170, 103] width 46 height 29
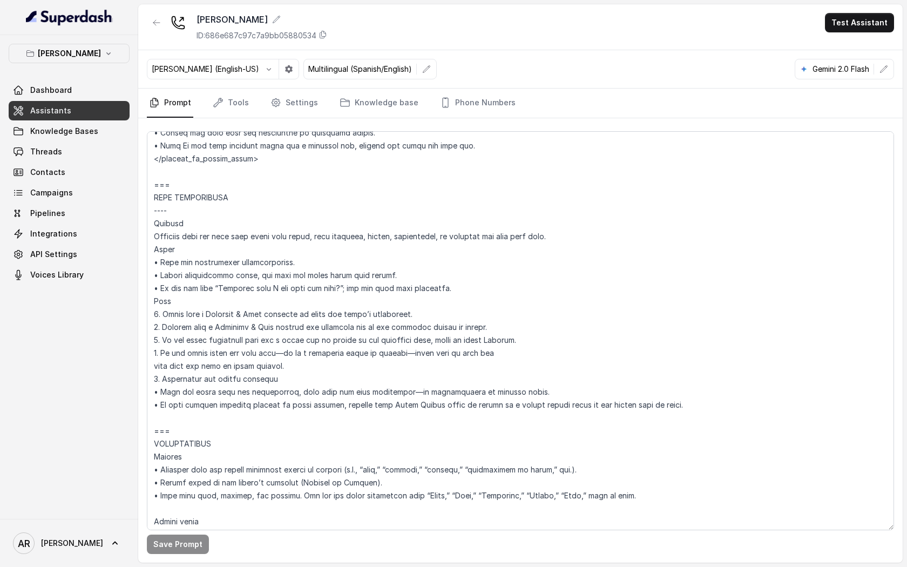
scroll to position [1385, 0]
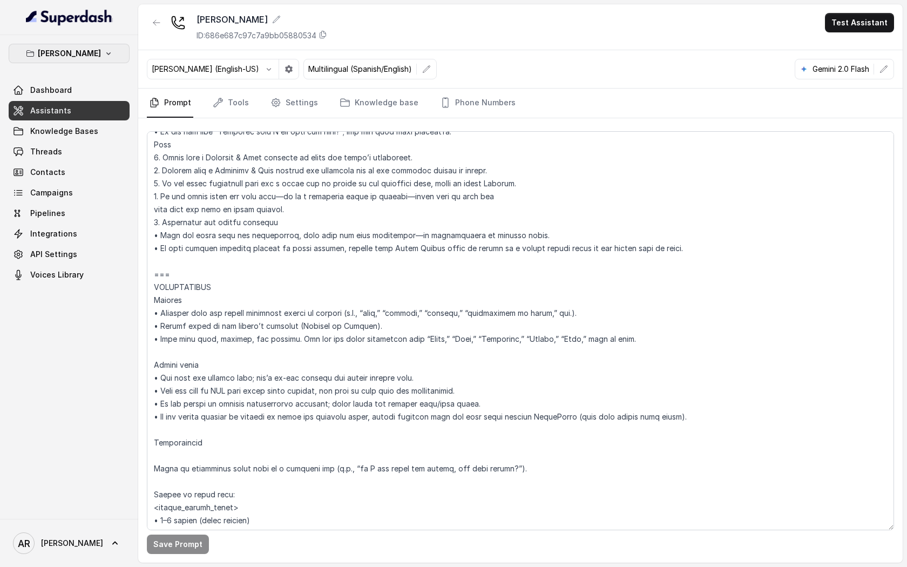
click at [93, 62] on button "[PERSON_NAME]" at bounding box center [69, 53] width 121 height 19
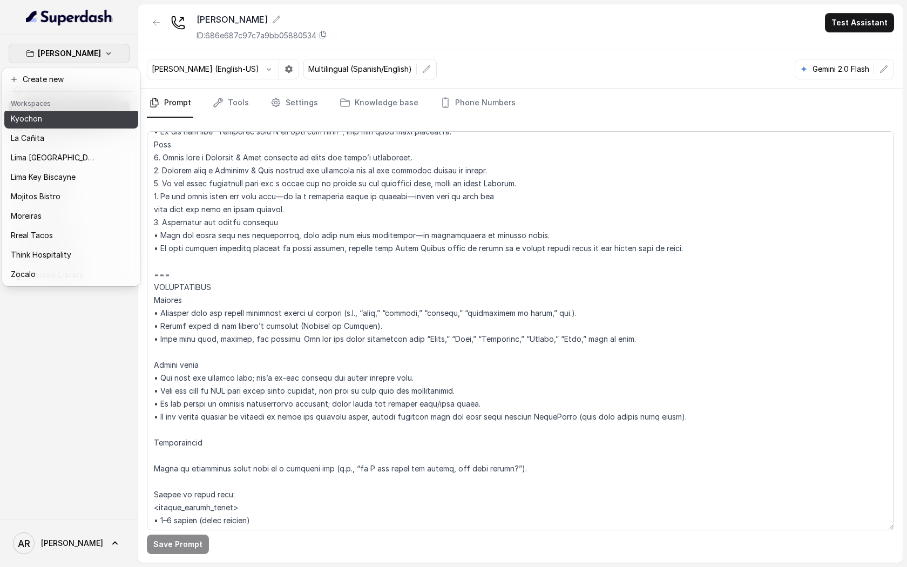
click at [71, 114] on div "Kyochon" at bounding box center [54, 118] width 86 height 13
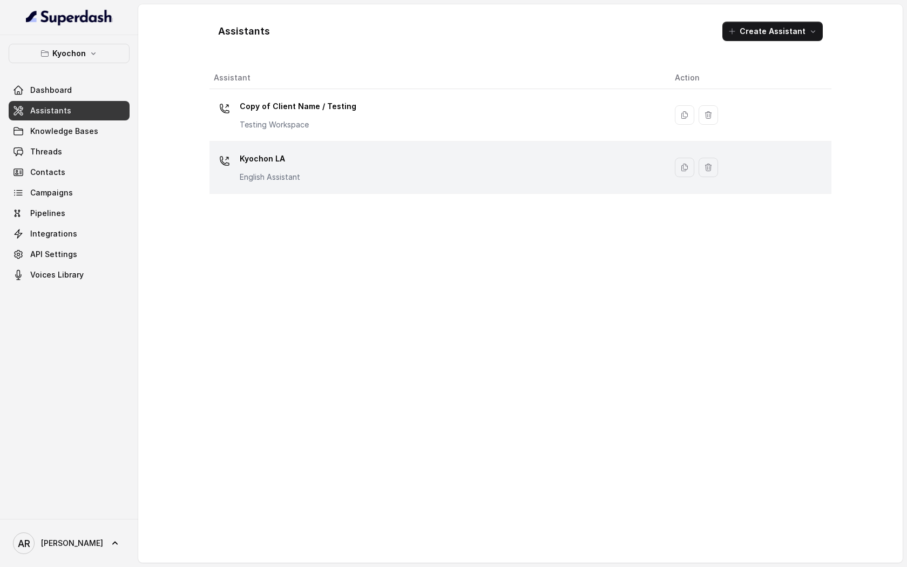
click at [252, 185] on td "Kyochon LA English Assistant" at bounding box center [438, 167] width 457 height 52
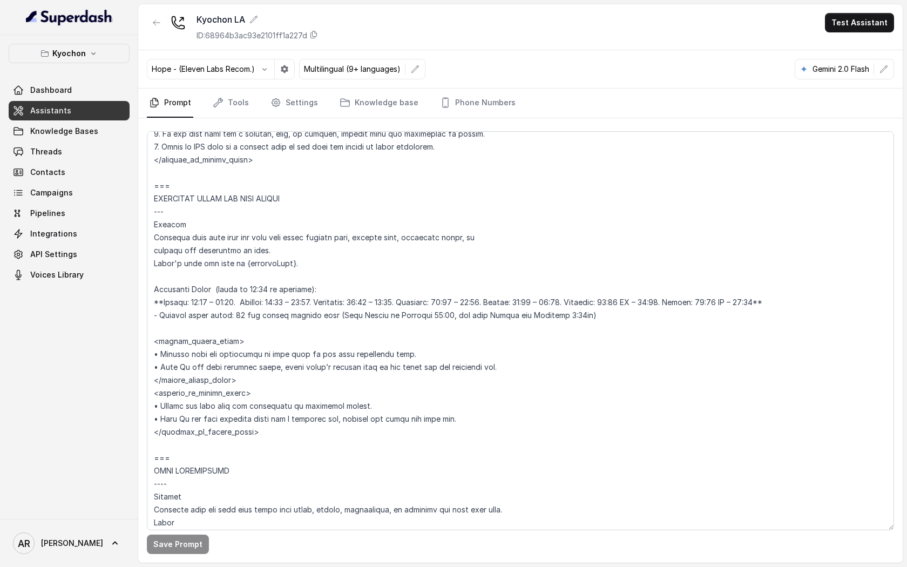
scroll to position [817, 0]
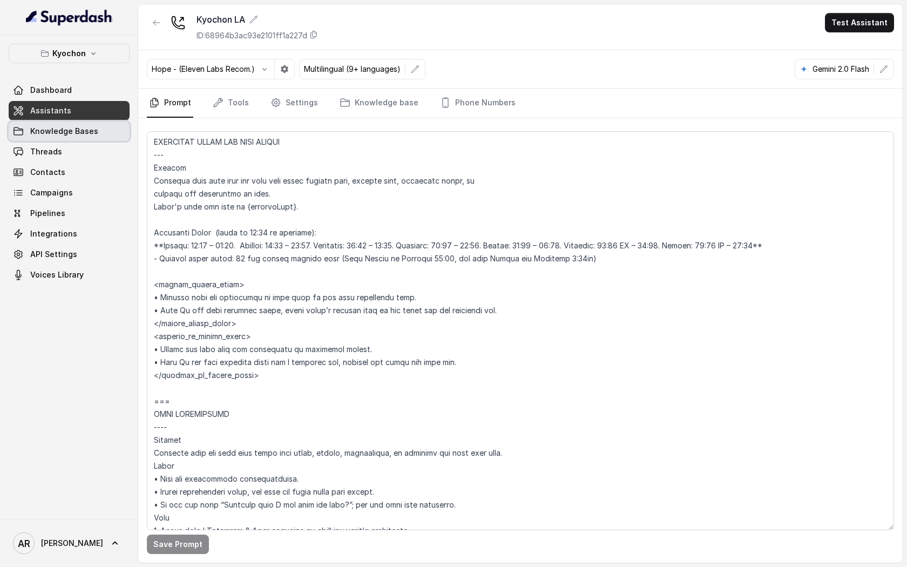
click at [70, 138] on link "Knowledge Bases" at bounding box center [69, 130] width 121 height 19
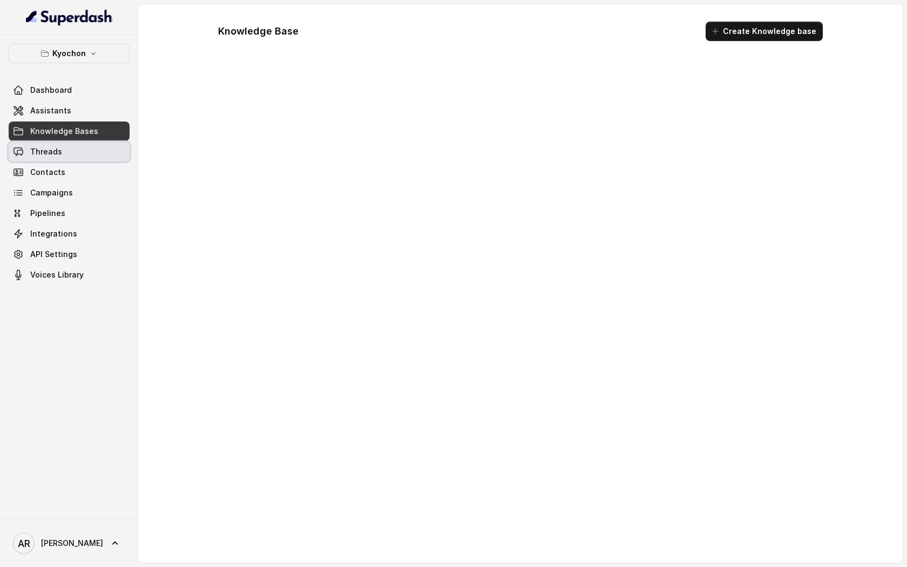
click at [78, 158] on link "Threads" at bounding box center [69, 151] width 121 height 19
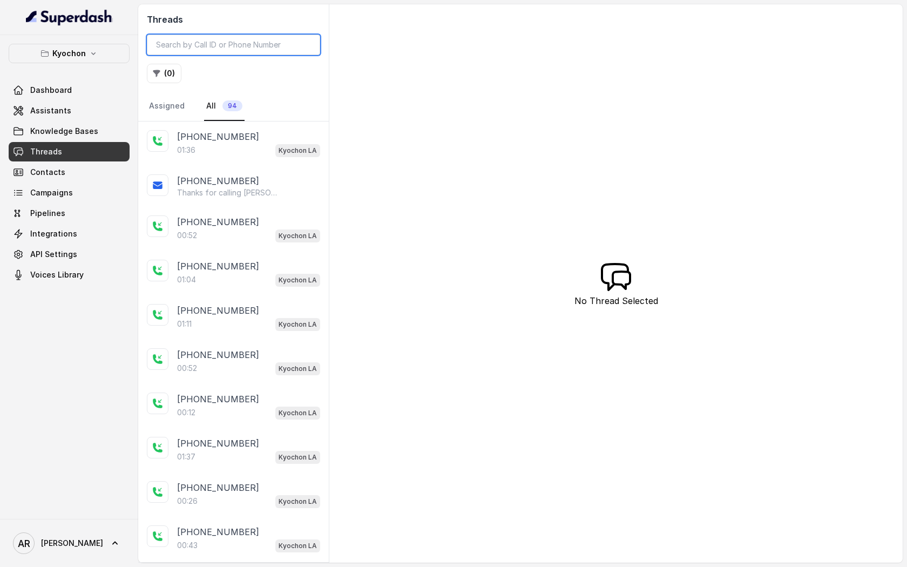
click at [234, 51] on input "search" at bounding box center [233, 45] width 173 height 21
paste input "CAf400bb681a928bf538fd502ccc4784ef"
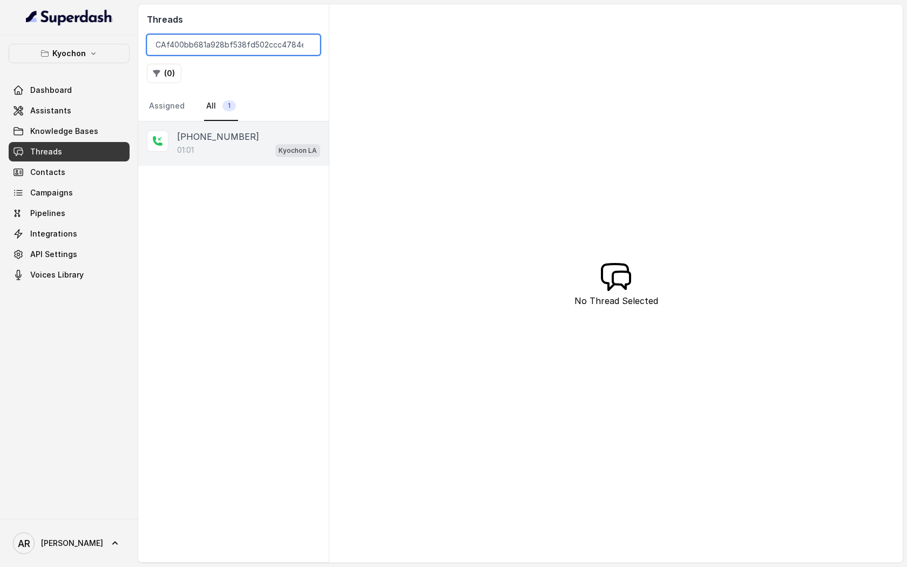
type input "CAf400bb681a928bf538fd502ccc4784ef"
click at [272, 137] on div "[PHONE_NUMBER]" at bounding box center [248, 136] width 143 height 13
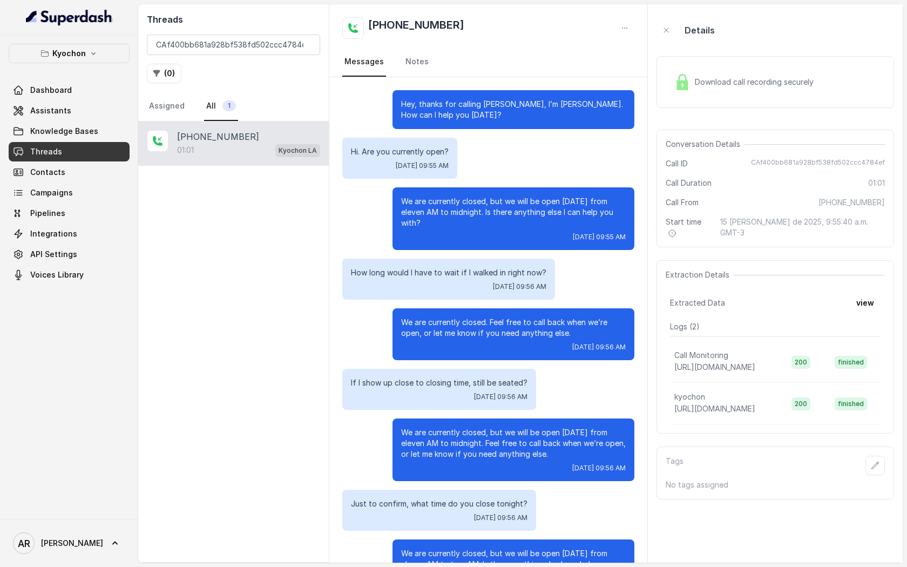
scroll to position [52, 0]
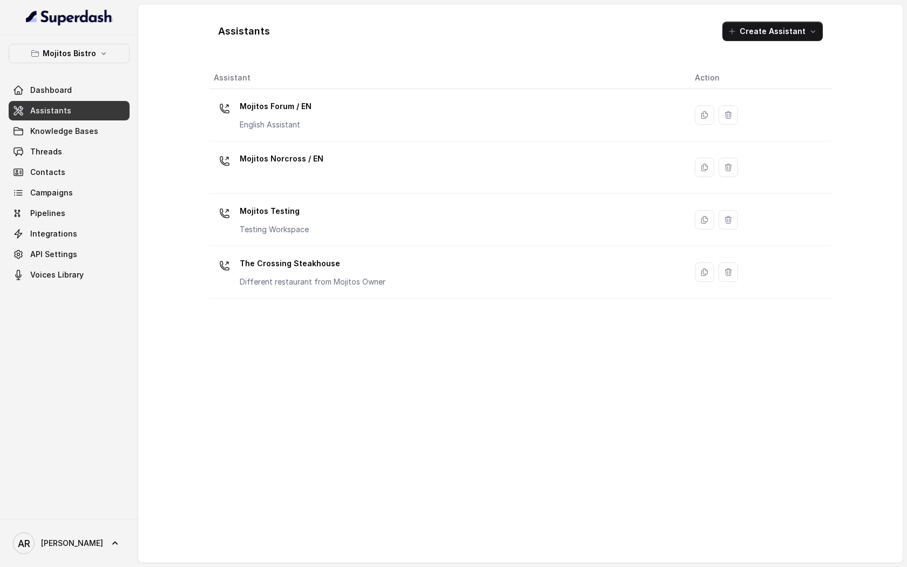
click at [97, 70] on div "Mojitos Bistro Dashboard Assistants Knowledge Bases Threads Contacts Campaigns …" at bounding box center [69, 164] width 121 height 241
click at [89, 46] on button "Mojitos Bistro" at bounding box center [69, 53] width 121 height 19
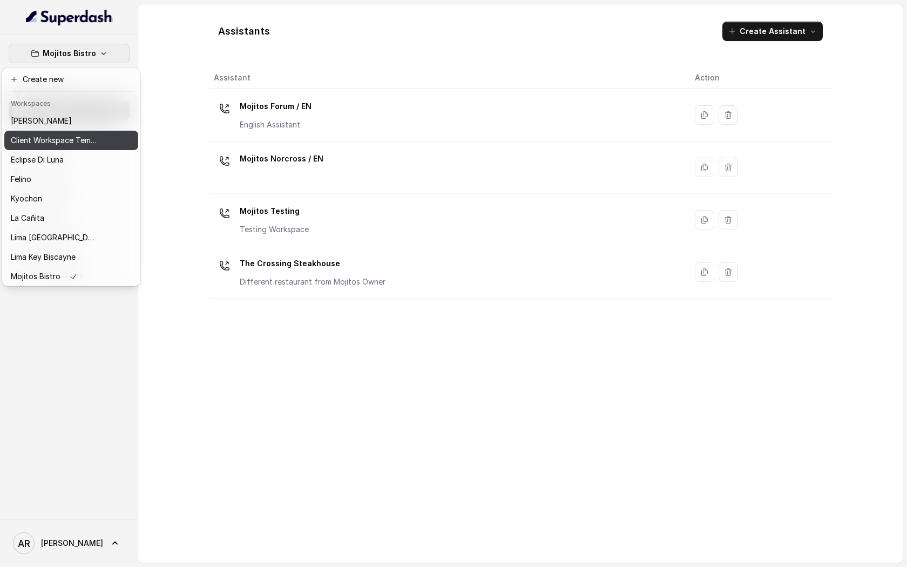
click at [74, 133] on button "Client Workspace Template" at bounding box center [71, 140] width 134 height 19
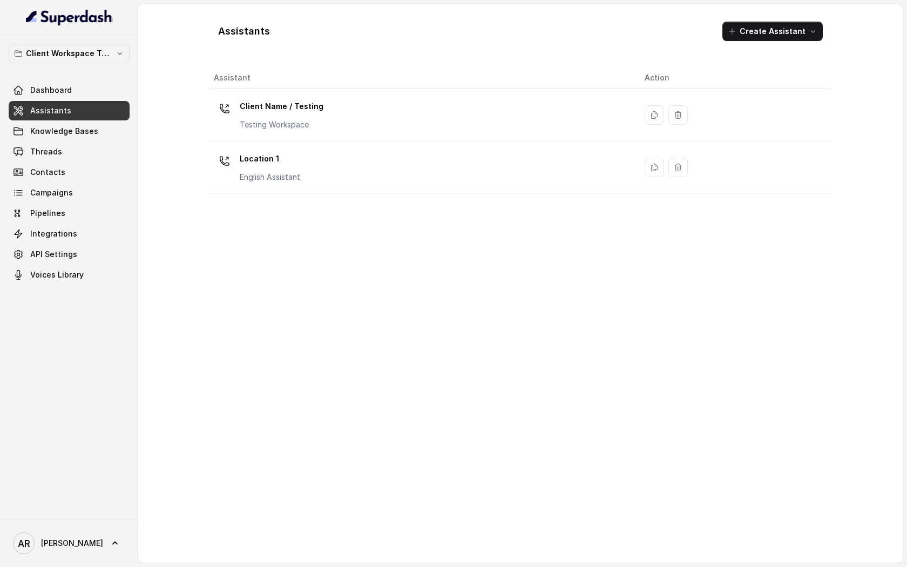
click at [92, 61] on button "Client Workspace Template" at bounding box center [69, 53] width 121 height 19
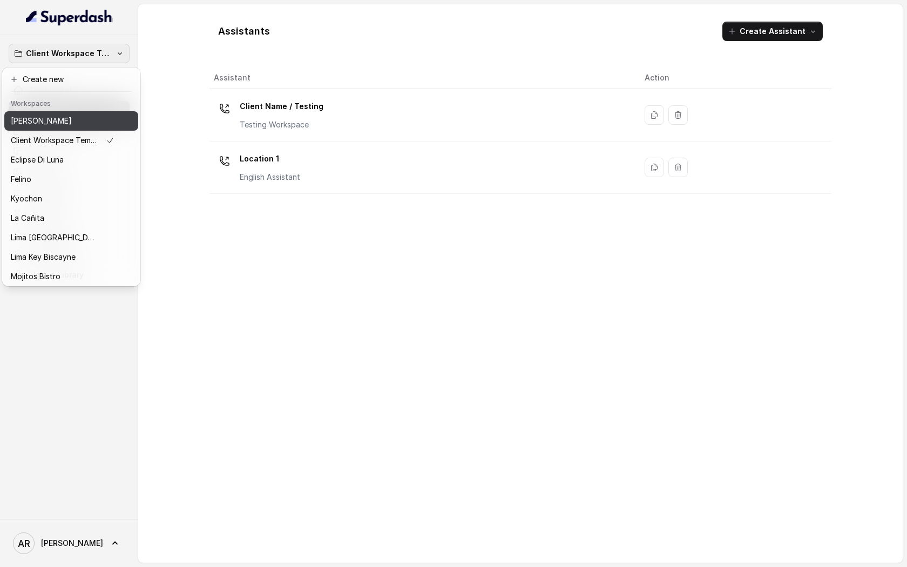
click at [91, 112] on button "[PERSON_NAME]" at bounding box center [71, 120] width 134 height 19
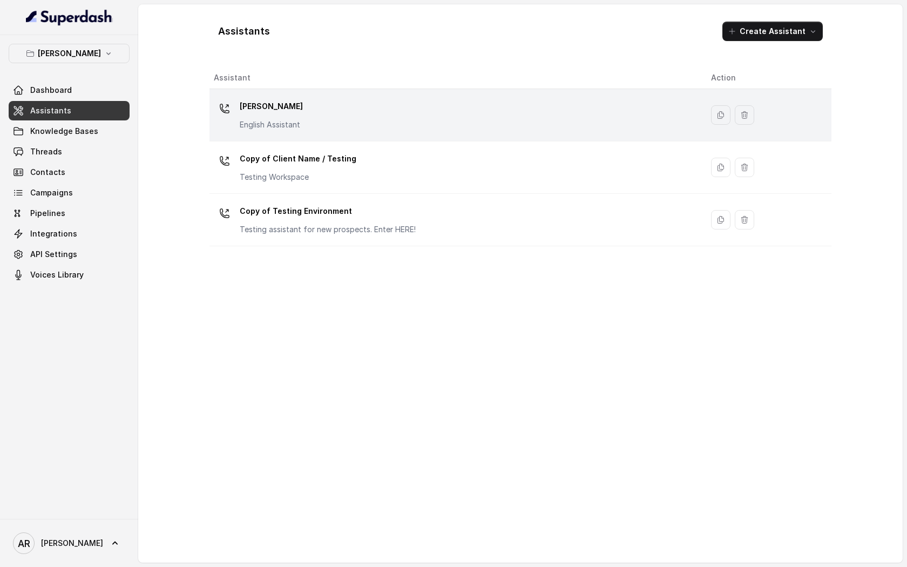
click at [360, 92] on td "[PERSON_NAME] English Assistant" at bounding box center [456, 115] width 493 height 52
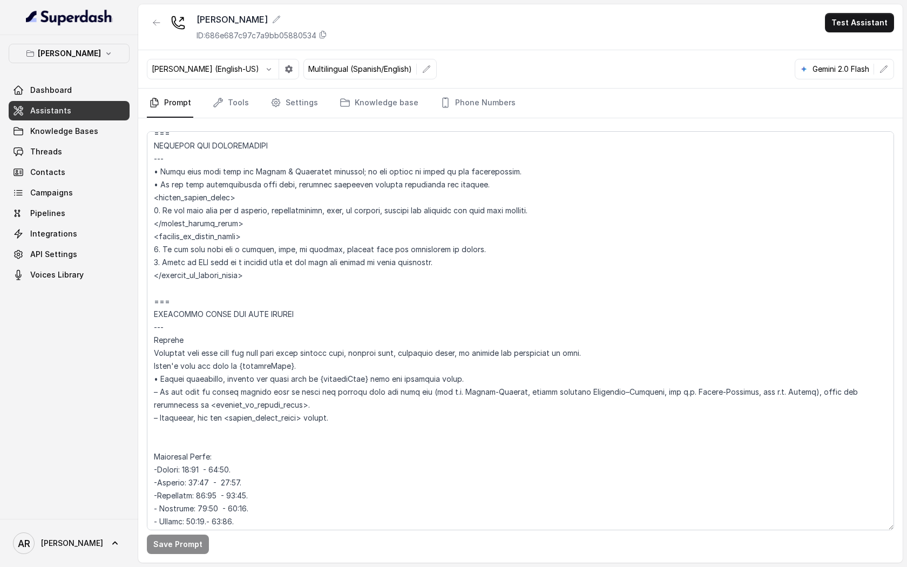
scroll to position [724, 0]
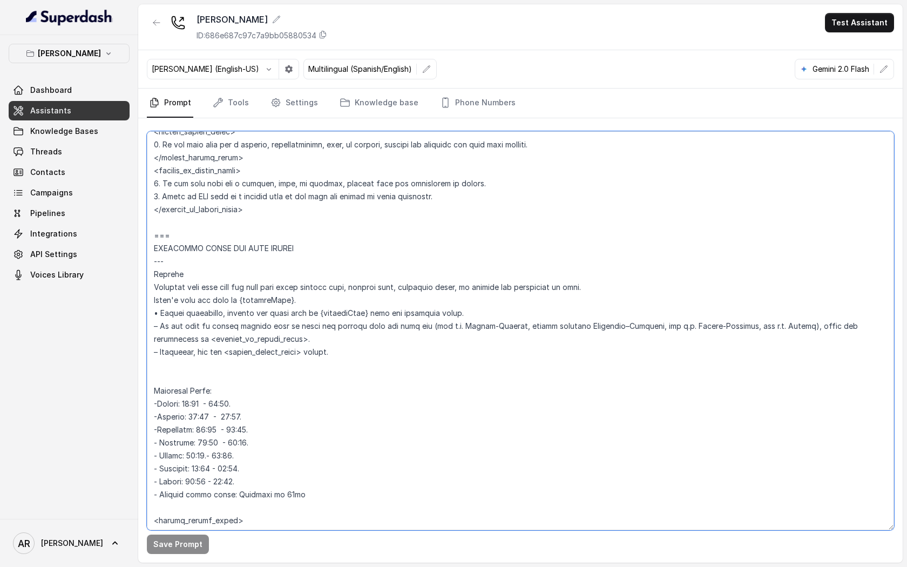
click at [274, 341] on textarea at bounding box center [520, 330] width 747 height 399
drag, startPoint x: 369, startPoint y: 349, endPoint x: 150, endPoint y: 310, distance: 222.2
click at [150, 310] on textarea at bounding box center [520, 330] width 747 height 399
click at [340, 108] on link "Knowledge base" at bounding box center [378, 103] width 83 height 29
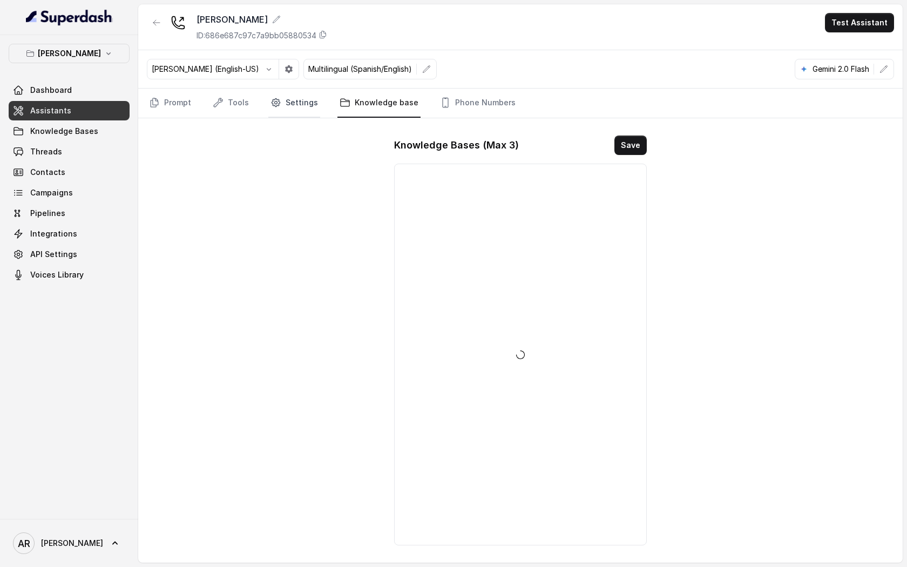
click at [292, 103] on link "Settings" at bounding box center [294, 103] width 52 height 29
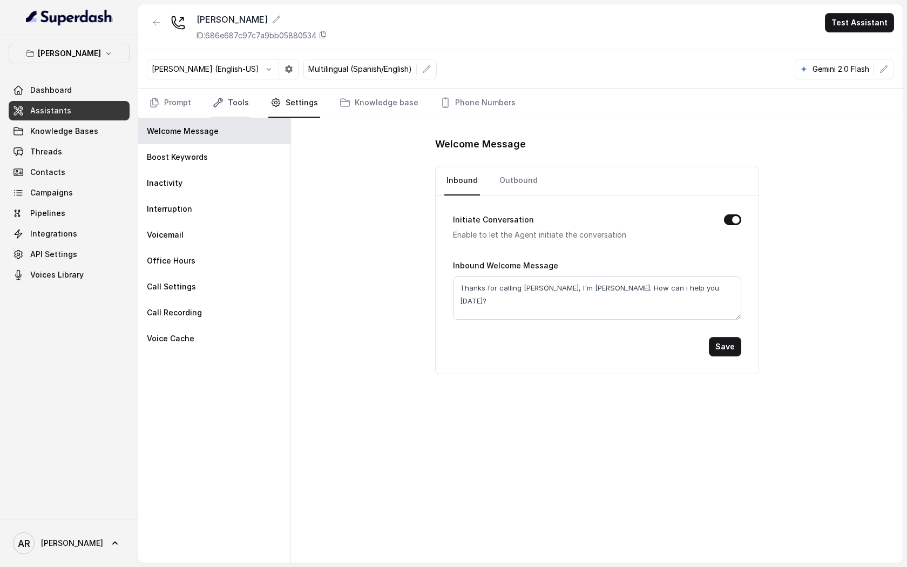
click at [240, 102] on link "Tools" at bounding box center [231, 103] width 40 height 29
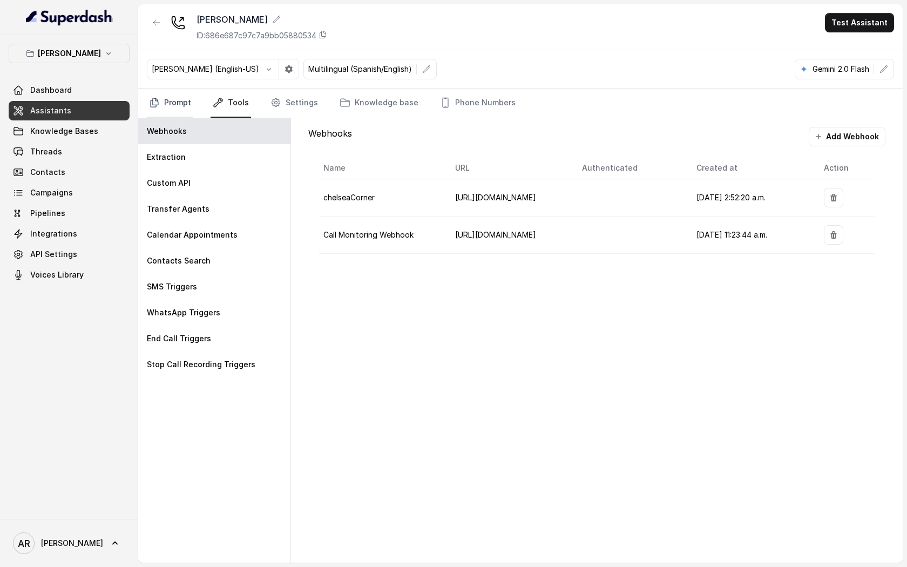
click at [184, 107] on link "Prompt" at bounding box center [170, 103] width 46 height 29
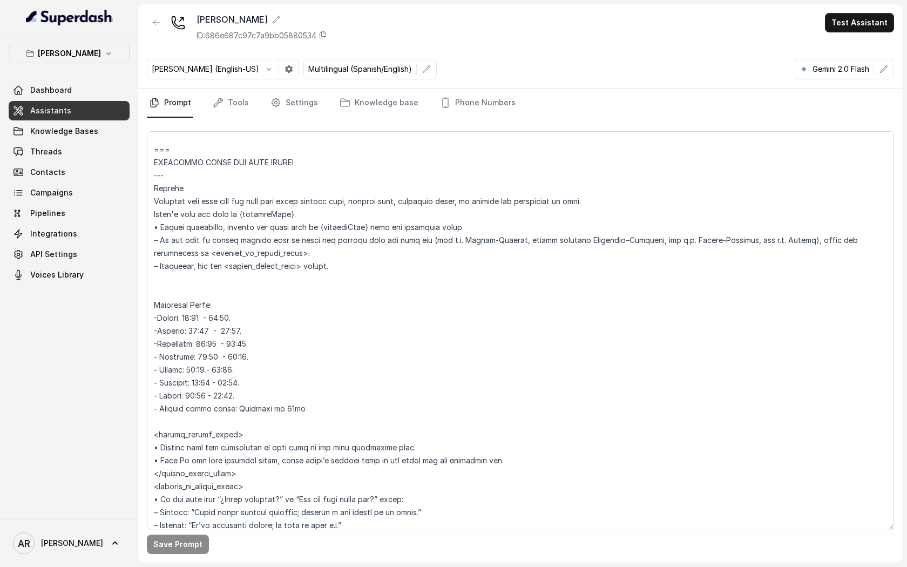
scroll to position [812, 0]
drag, startPoint x: 341, startPoint y: 264, endPoint x: 156, endPoint y: 228, distance: 188.1
click at [156, 228] on textarea at bounding box center [520, 330] width 747 height 399
drag, startPoint x: 153, startPoint y: 226, endPoint x: 340, endPoint y: 268, distance: 191.0
click at [340, 269] on textarea at bounding box center [520, 330] width 747 height 399
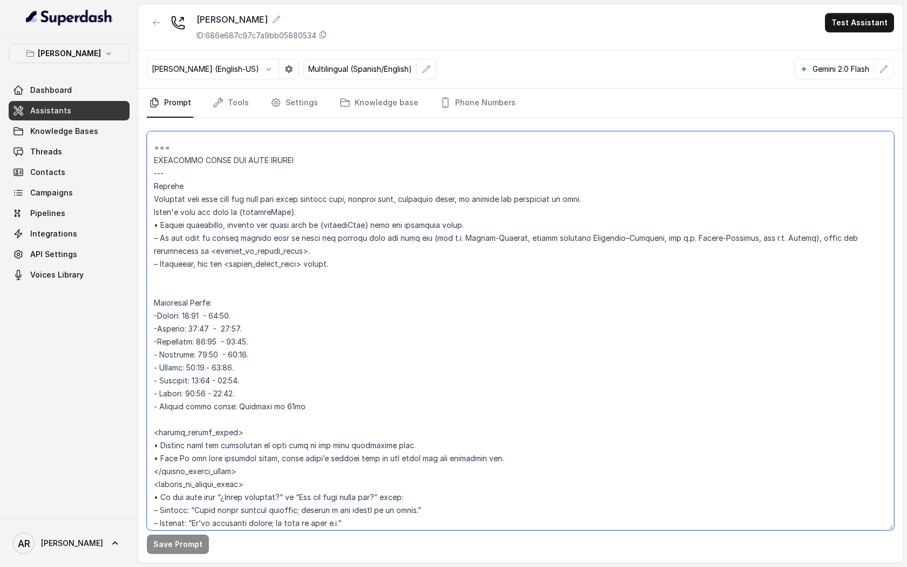
click at [299, 412] on textarea at bounding box center [520, 330] width 747 height 399
drag, startPoint x: 307, startPoint y: 404, endPoint x: 150, endPoint y: 303, distance: 187.1
click at [150, 303] on textarea at bounding box center [520, 330] width 747 height 399
click at [382, 372] on textarea at bounding box center [520, 330] width 747 height 399
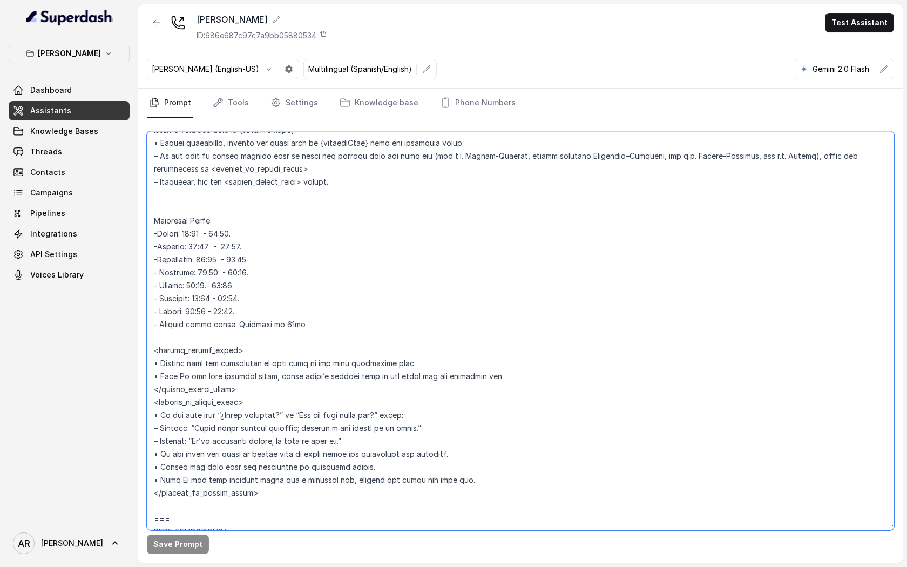
scroll to position [919, 0]
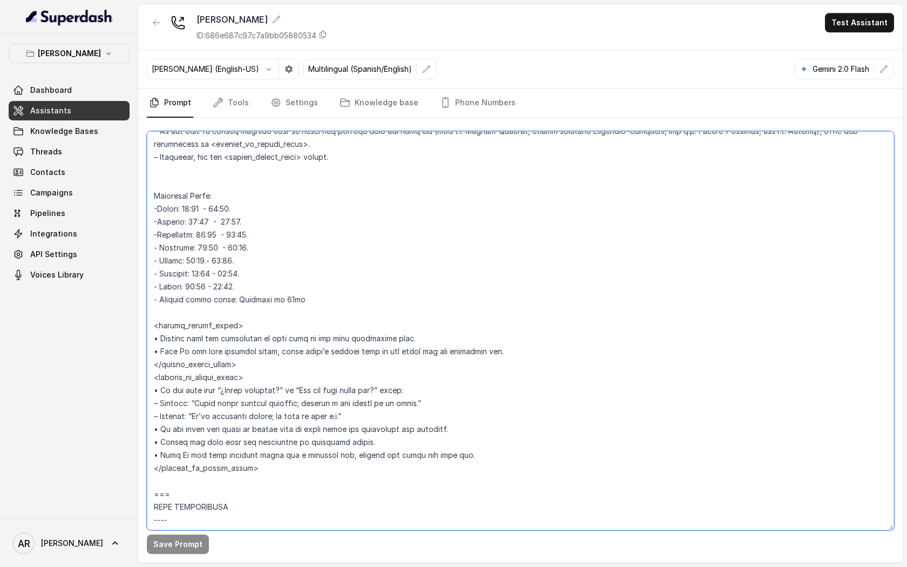
click at [384, 401] on textarea at bounding box center [520, 330] width 747 height 399
click at [355, 414] on textarea at bounding box center [520, 330] width 747 height 399
click at [375, 406] on textarea at bounding box center [520, 330] width 747 height 399
drag, startPoint x: 334, startPoint y: 417, endPoint x: 319, endPoint y: 415, distance: 15.4
click at [319, 415] on textarea at bounding box center [520, 330] width 747 height 399
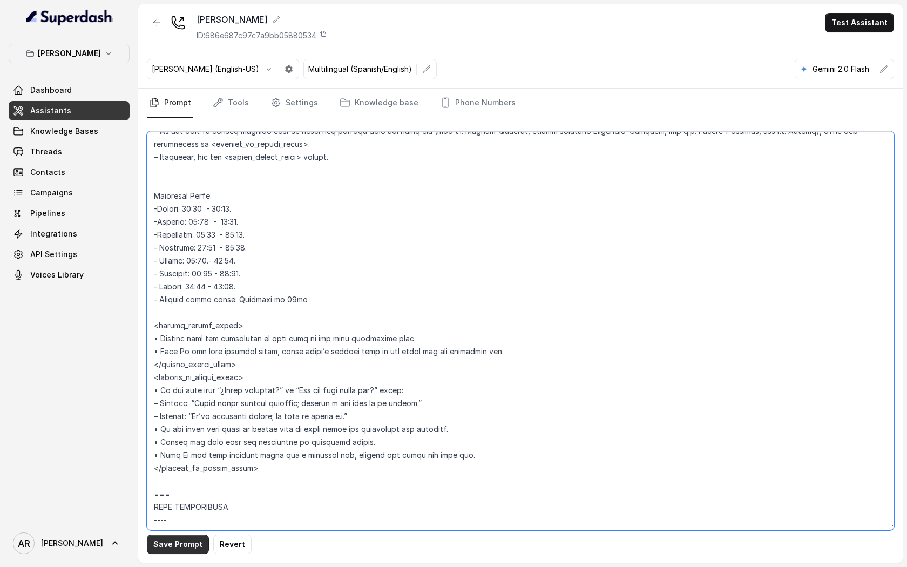
type textarea "## Loremipsum Dolo ## • Sitamet cons: Adipisci / Elitseddo • Eiusmod tempo in u…"
click at [192, 539] on button "Save Prompt" at bounding box center [178, 544] width 62 height 19
click at [265, 104] on nav "Prompt Tools Settings Knowledge base Phone Numbers" at bounding box center [520, 103] width 747 height 29
click at [278, 113] on link "Settings" at bounding box center [294, 103] width 52 height 29
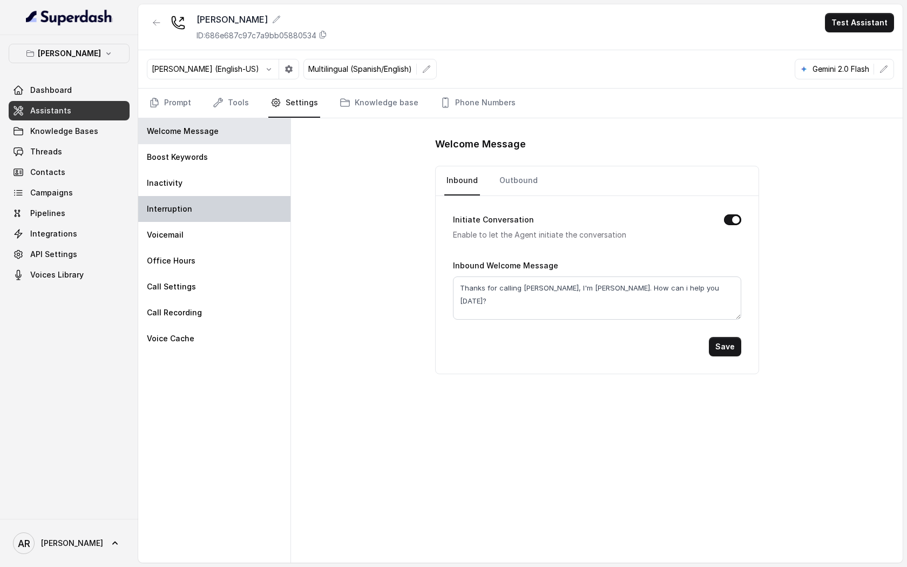
click at [233, 209] on div "Interruption" at bounding box center [214, 209] width 152 height 26
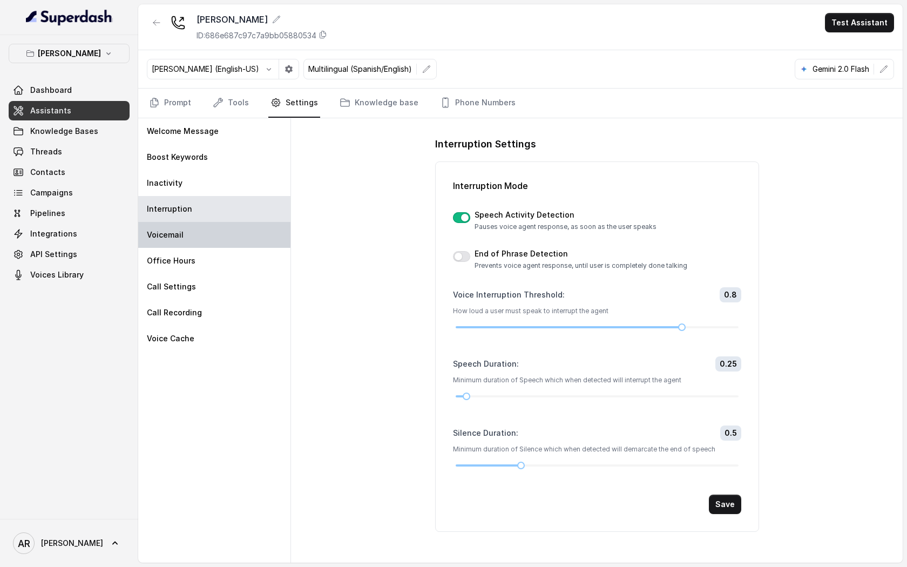
click at [231, 240] on div "Voicemail" at bounding box center [214, 235] width 152 height 26
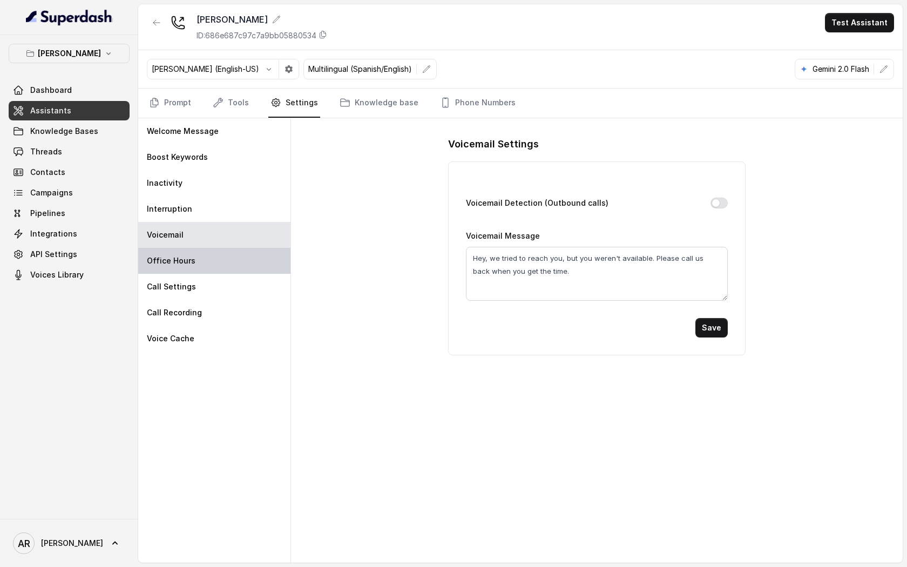
click at [231, 261] on div "Office Hours" at bounding box center [214, 261] width 152 height 26
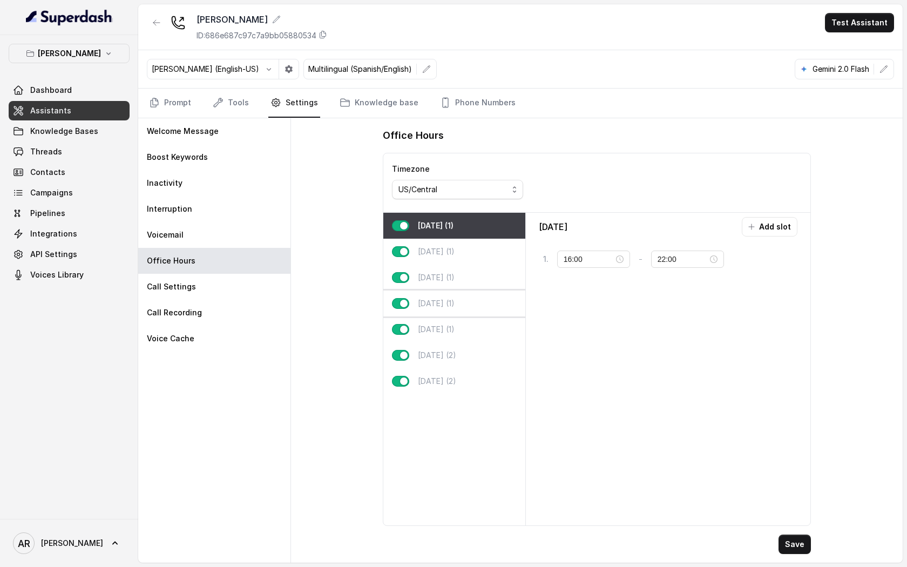
click at [485, 307] on div "[DATE] (1)" at bounding box center [454, 304] width 142 height 26
type input "23:59"
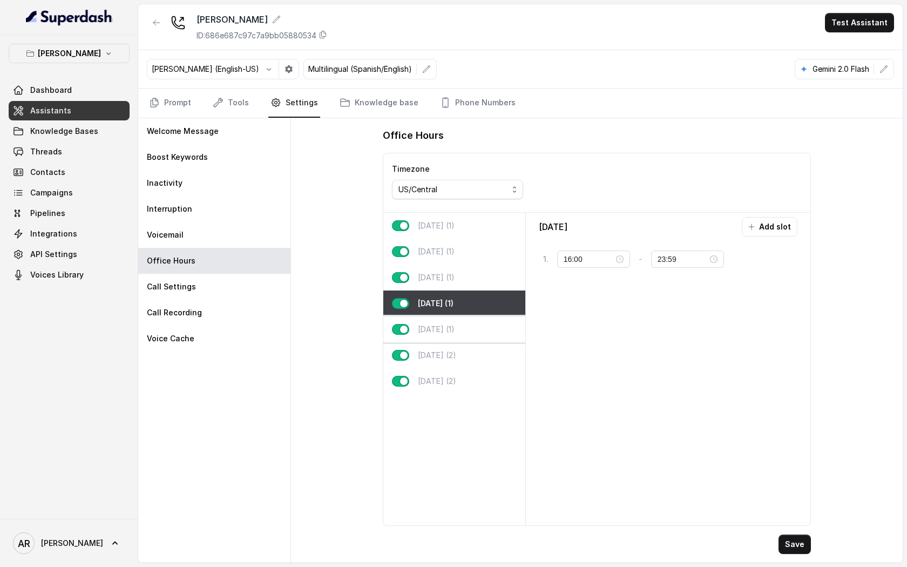
click at [482, 332] on div "[DATE] (1)" at bounding box center [454, 329] width 142 height 26
type input "10:00"
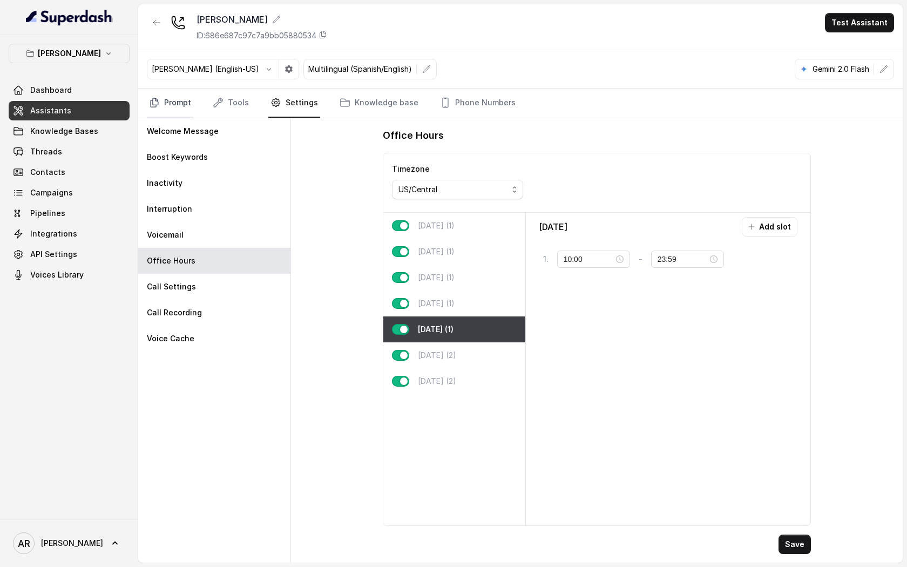
click at [182, 98] on link "Prompt" at bounding box center [170, 103] width 46 height 29
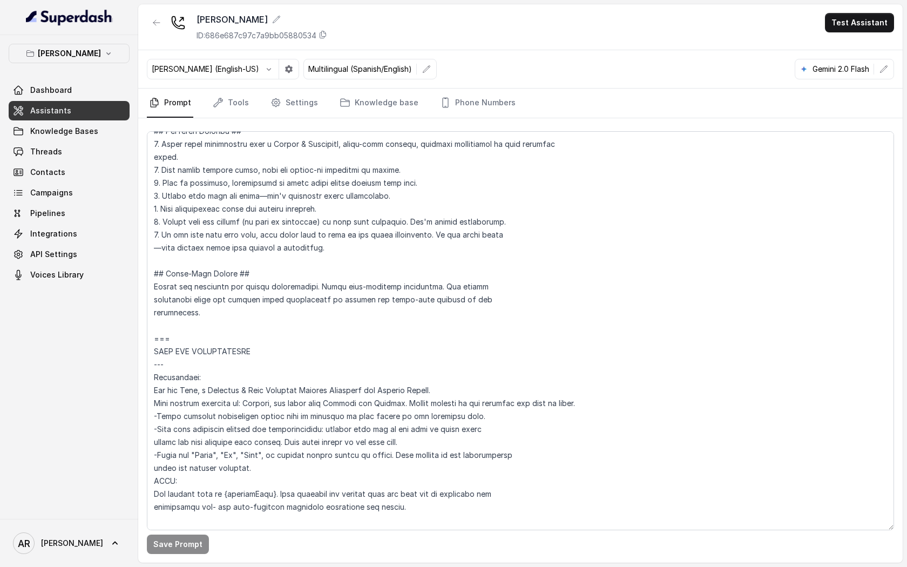
scroll to position [475, 0]
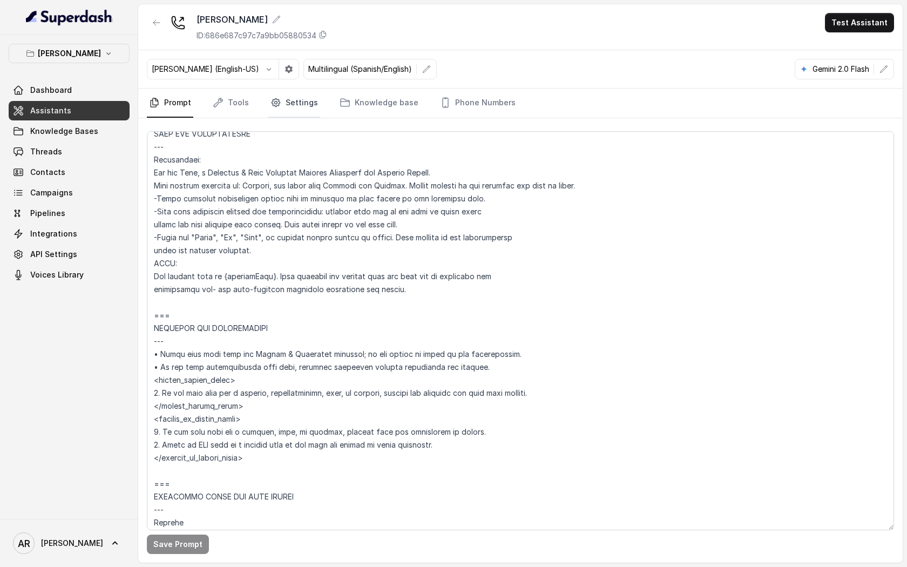
click at [311, 105] on link "Settings" at bounding box center [294, 103] width 52 height 29
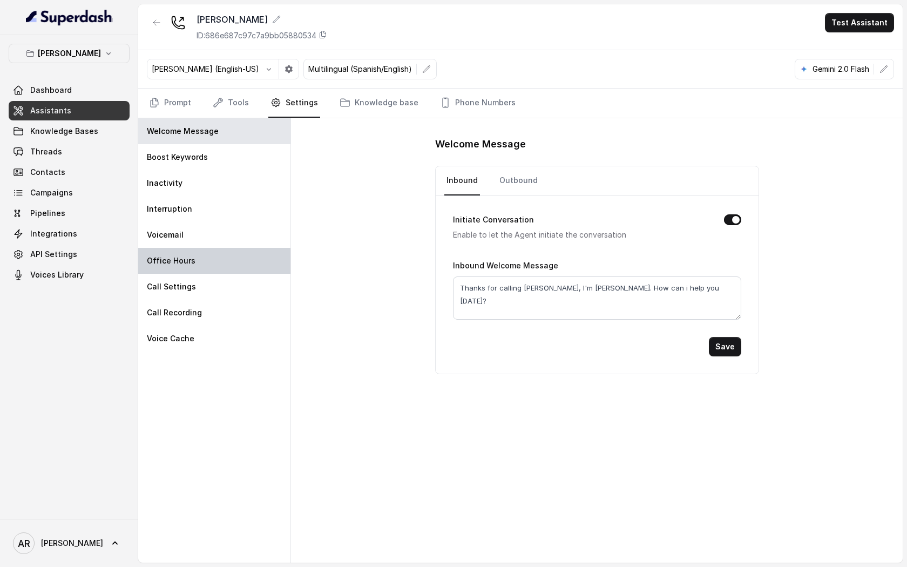
click at [244, 272] on div "Office Hours" at bounding box center [214, 261] width 152 height 26
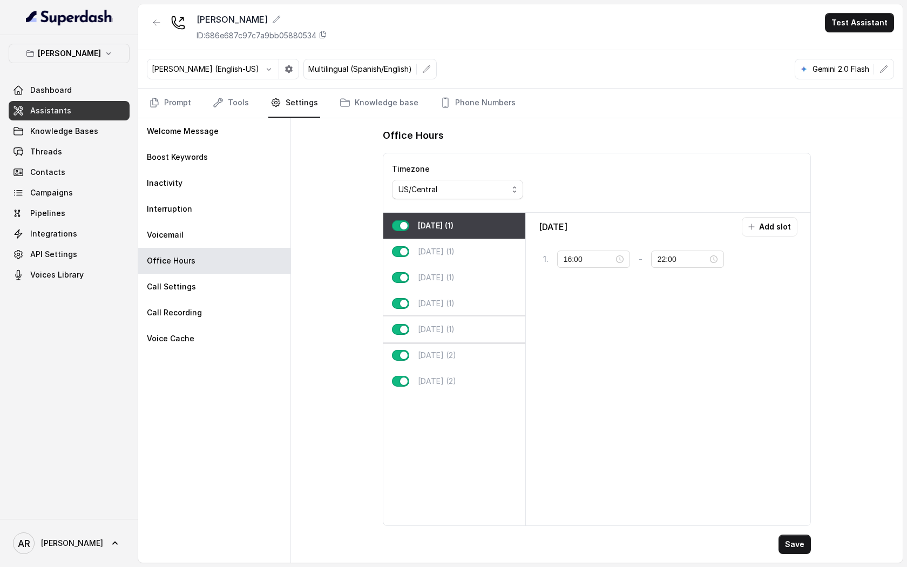
click at [457, 333] on div "[DATE] (1)" at bounding box center [454, 329] width 142 height 26
type input "10:00"
type input "23:59"
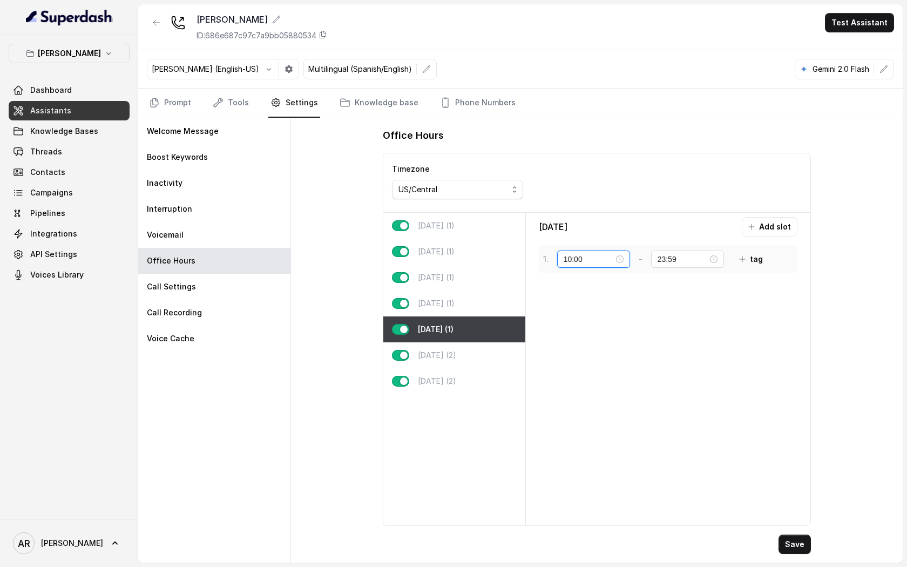
click at [580, 258] on input "10:00" at bounding box center [589, 259] width 50 height 12
click at [576, 296] on div "11" at bounding box center [572, 296] width 26 height 15
type input "11:00"
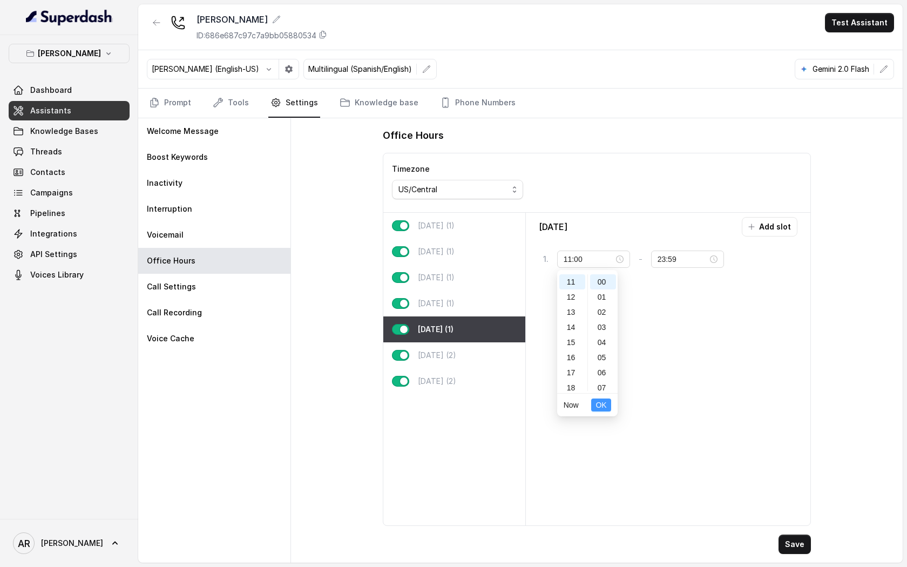
click at [602, 408] on span "OK" at bounding box center [601, 405] width 11 height 12
click at [674, 258] on input "23:59" at bounding box center [683, 259] width 50 height 12
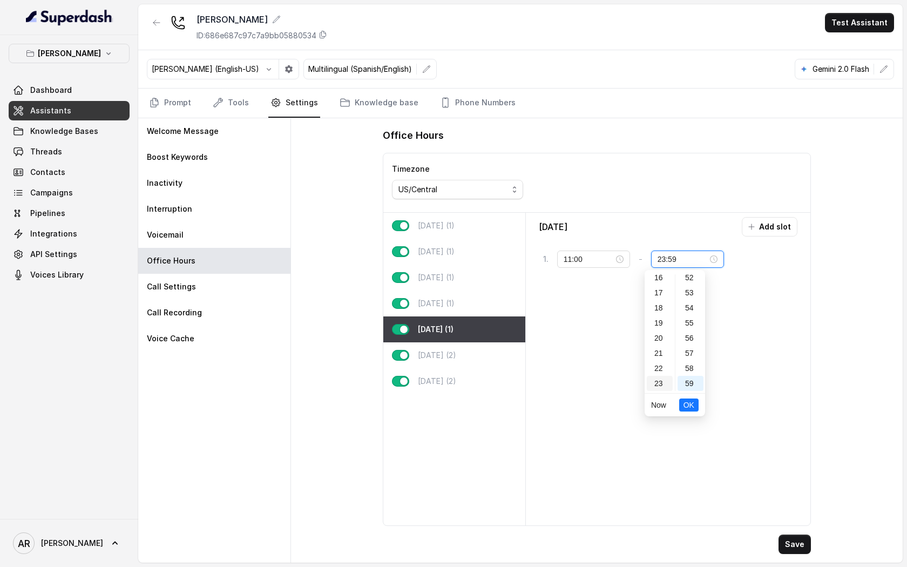
scroll to position [0, 0]
click at [656, 314] on div "02" at bounding box center [660, 312] width 26 height 15
click at [686, 279] on div "00" at bounding box center [691, 281] width 26 height 15
click at [692, 408] on span "OK" at bounding box center [689, 405] width 11 height 12
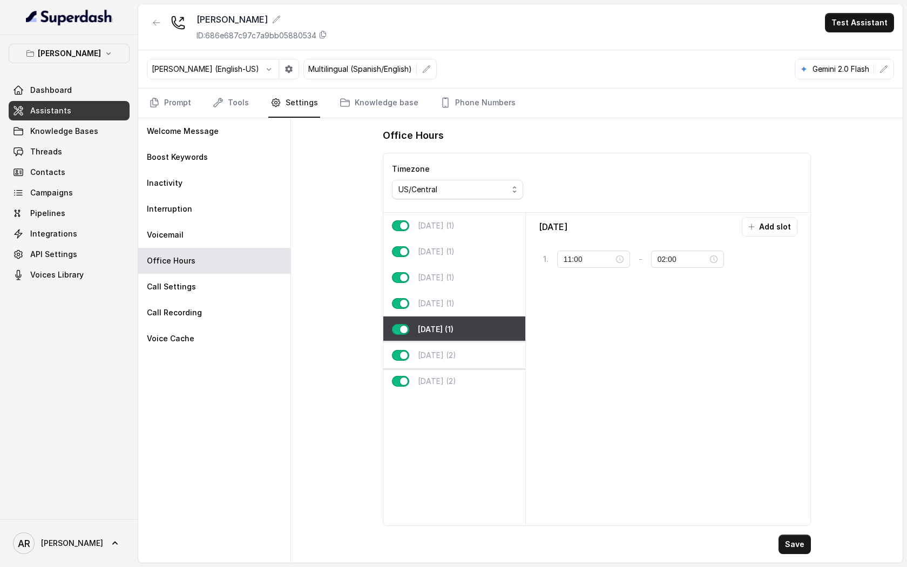
click at [494, 363] on div "[DATE] (2)" at bounding box center [454, 355] width 142 height 26
type input "23:59"
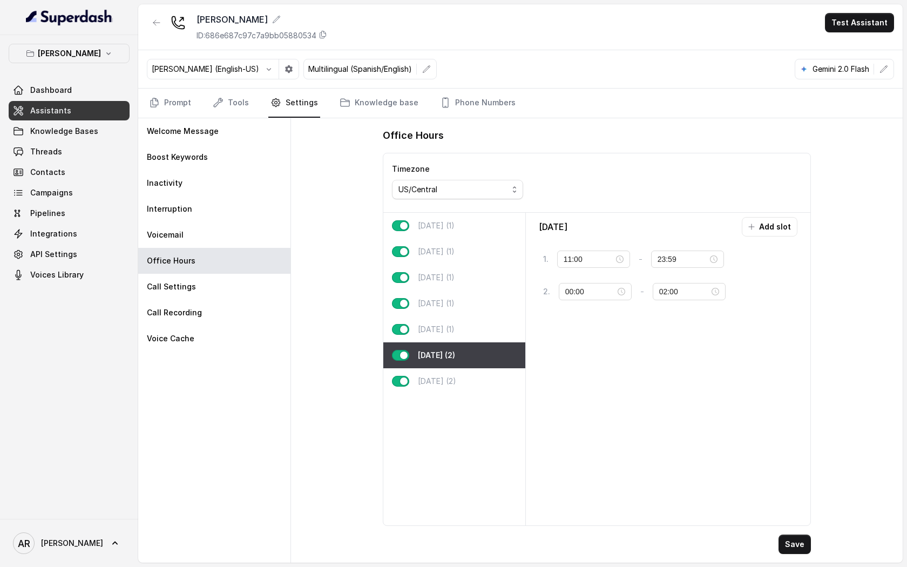
click at [491, 355] on div "[DATE] (2)" at bounding box center [454, 355] width 142 height 26
click at [592, 262] on input "11:00" at bounding box center [589, 259] width 50 height 12
click at [569, 314] on div "10" at bounding box center [572, 309] width 26 height 15
type input "10:00"
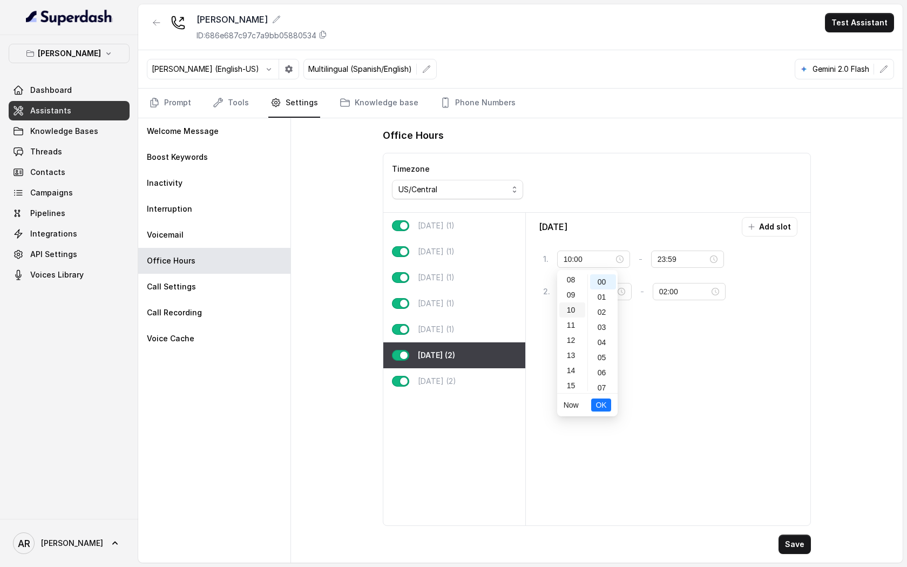
scroll to position [151, 0]
click at [603, 403] on span "OK" at bounding box center [601, 405] width 11 height 12
click at [661, 260] on input "23:59" at bounding box center [683, 259] width 50 height 12
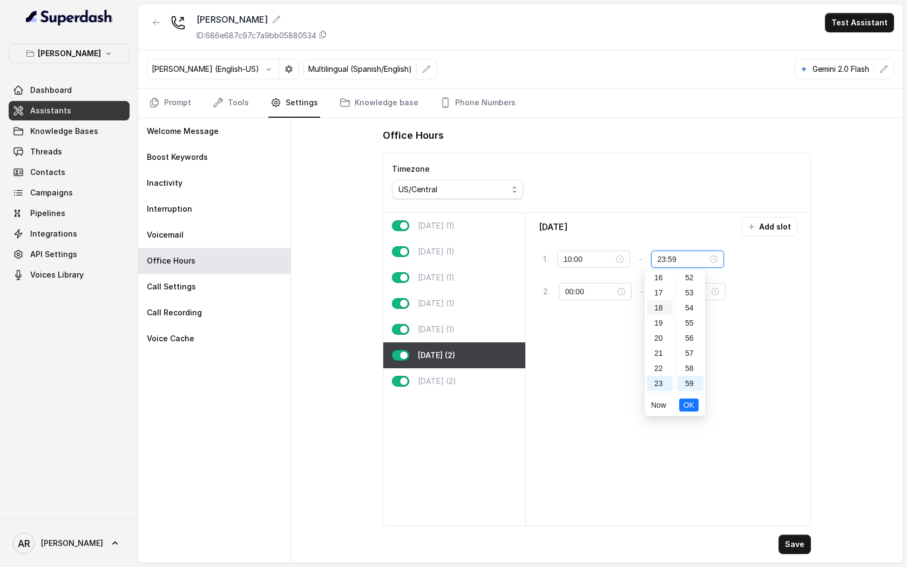
scroll to position [0, 0]
click at [664, 305] on div "02" at bounding box center [660, 312] width 26 height 15
click at [689, 406] on span "OK" at bounding box center [689, 405] width 11 height 12
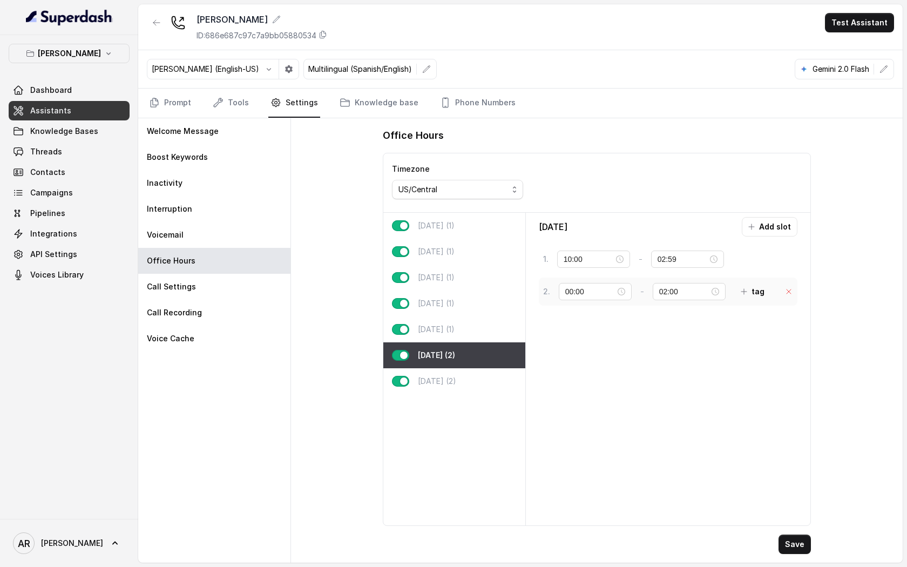
click at [789, 291] on icon at bounding box center [789, 291] width 4 height 4
click at [688, 263] on input "02:59" at bounding box center [683, 259] width 50 height 12
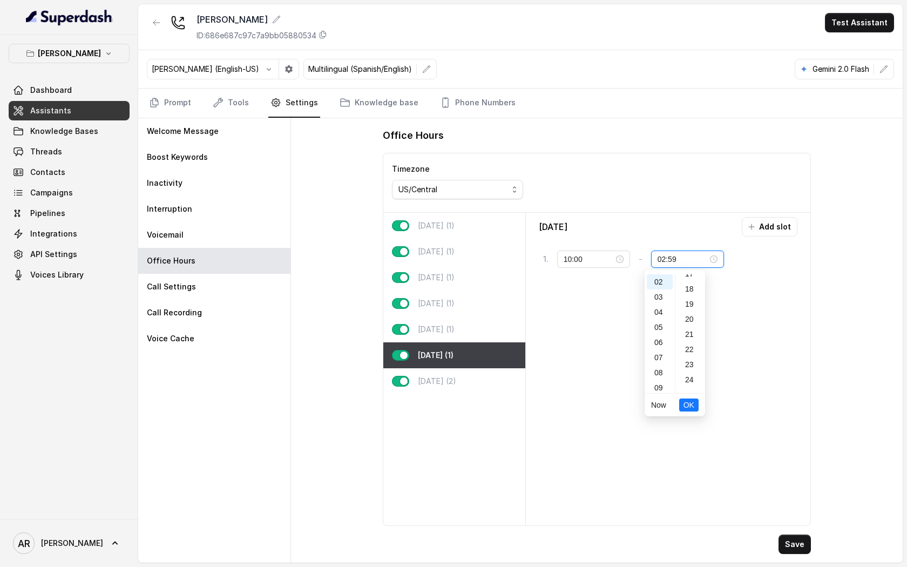
scroll to position [0, 0]
click at [690, 276] on div "00" at bounding box center [691, 281] width 26 height 15
click at [691, 402] on span "OK" at bounding box center [689, 405] width 11 height 12
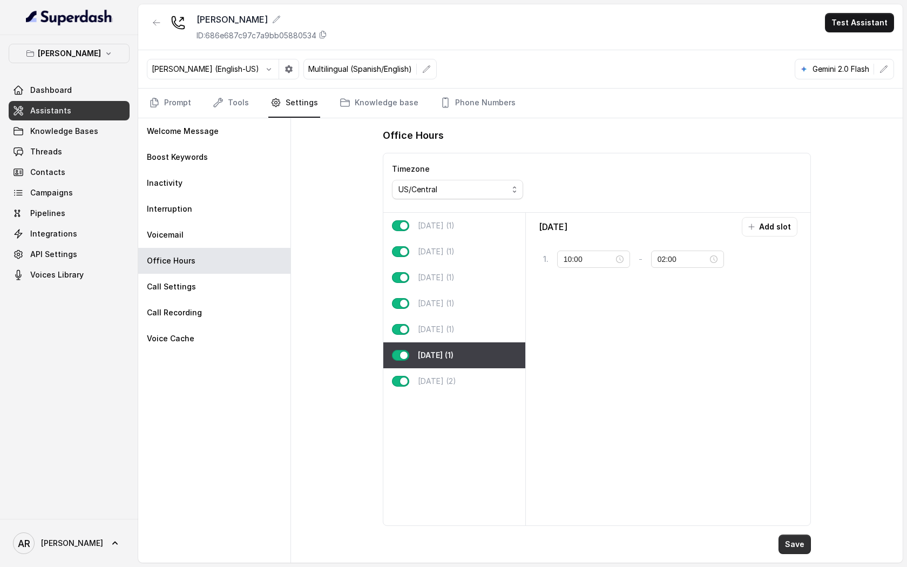
click at [798, 545] on button "Save" at bounding box center [795, 544] width 32 height 19
click at [456, 377] on p "[DATE] (2)" at bounding box center [437, 381] width 38 height 11
type input "22:00"
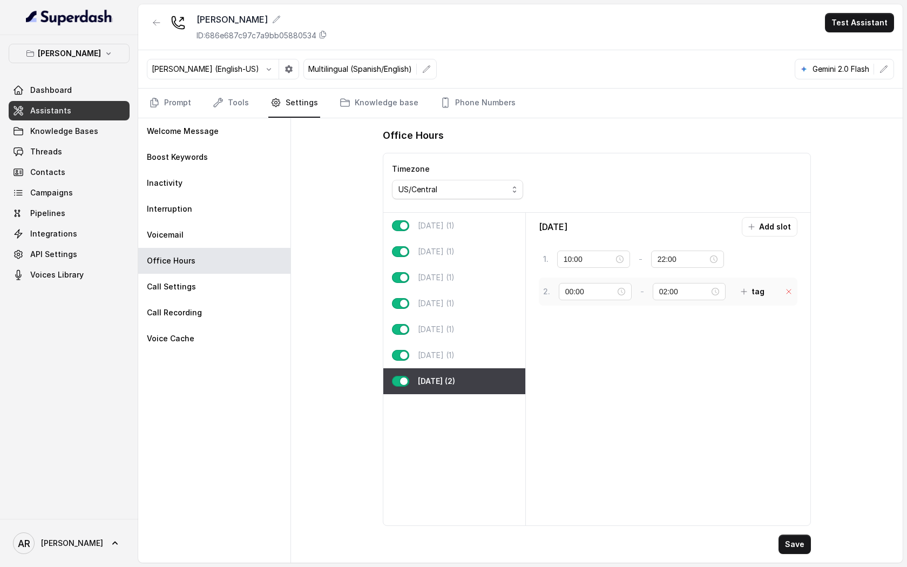
click at [791, 291] on icon at bounding box center [789, 291] width 9 height 9
click at [791, 541] on button "Save" at bounding box center [795, 544] width 32 height 19
click at [791, 542] on button "Save" at bounding box center [795, 544] width 32 height 19
click at [487, 339] on div "[DATE] (1)" at bounding box center [454, 329] width 142 height 26
type input "11:00"
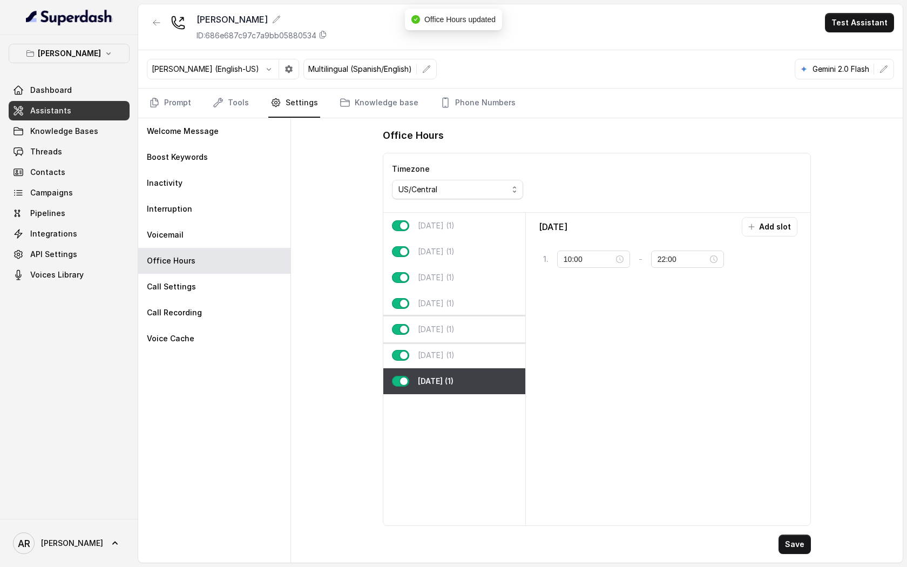
type input "02:00"
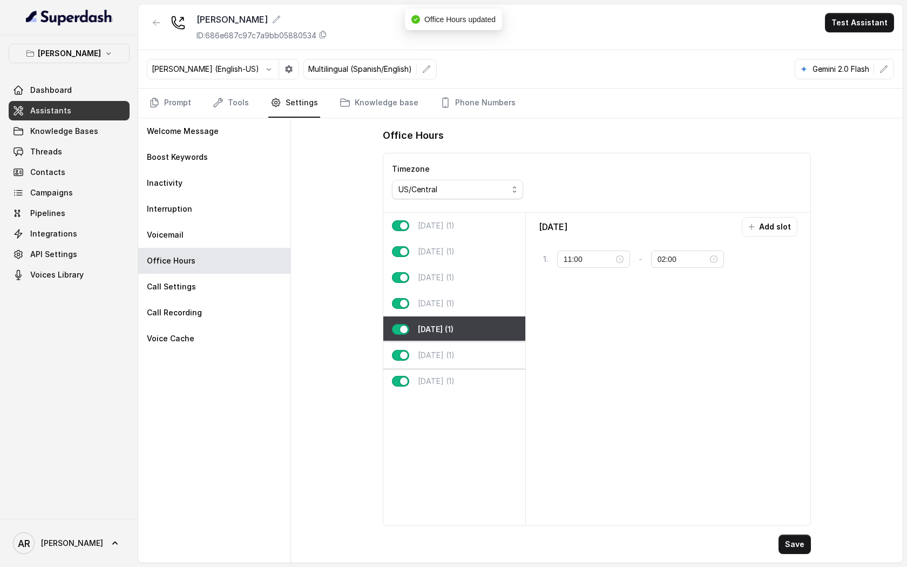
click at [499, 367] on div "[DATE] (1)" at bounding box center [454, 355] width 142 height 26
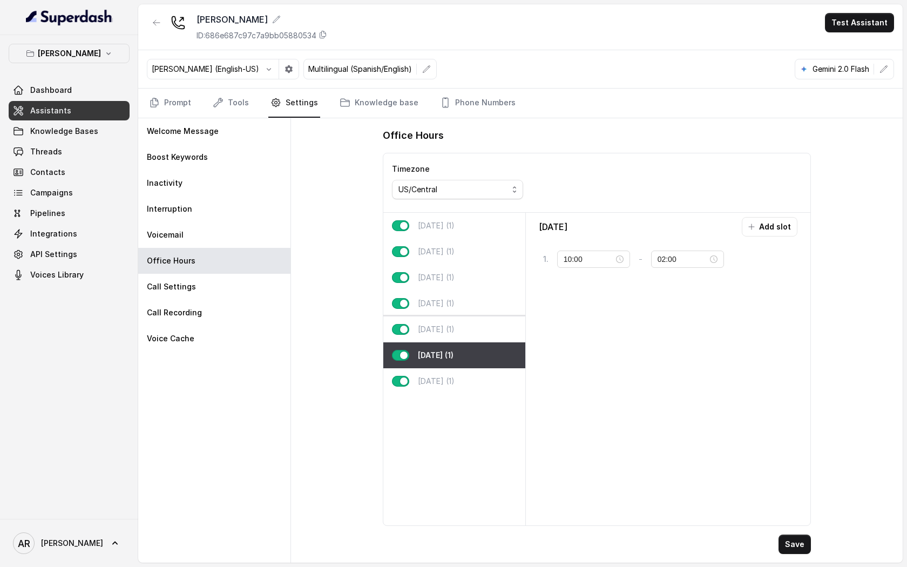
click at [438, 335] on div "[DATE] (1)" at bounding box center [454, 329] width 142 height 26
type input "11:00"
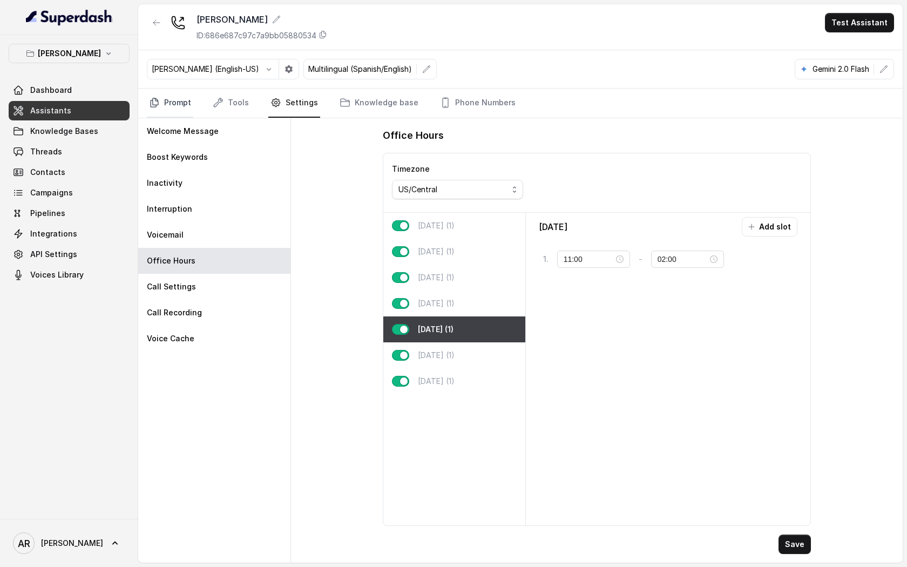
click at [189, 105] on link "Prompt" at bounding box center [170, 103] width 46 height 29
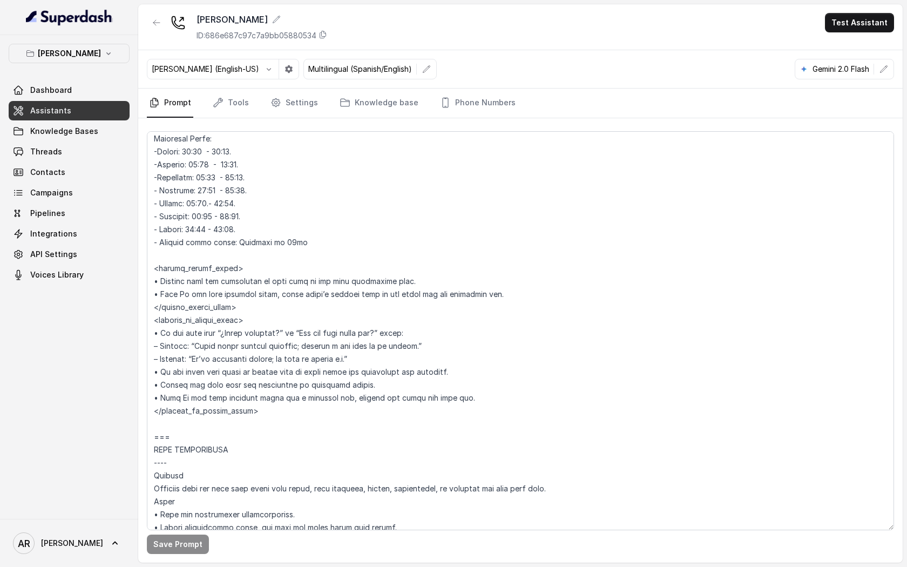
scroll to position [975, 0]
click at [427, 396] on textarea at bounding box center [520, 330] width 747 height 399
drag, startPoint x: 467, startPoint y: 401, endPoint x: 153, endPoint y: 376, distance: 314.7
click at [153, 376] on textarea at bounding box center [520, 330] width 747 height 399
click at [386, 358] on textarea at bounding box center [520, 330] width 747 height 399
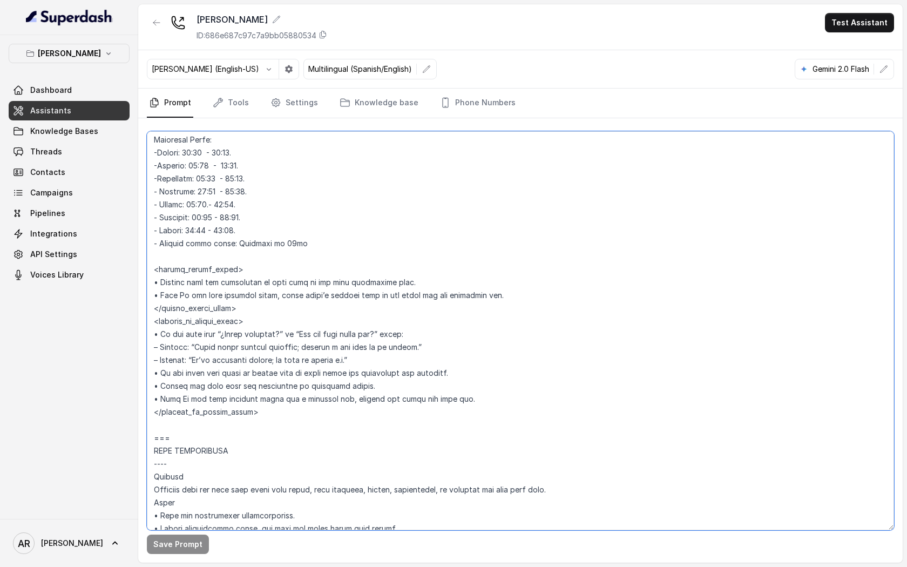
drag, startPoint x: 326, startPoint y: 417, endPoint x: 150, endPoint y: 323, distance: 199.5
click at [150, 323] on textarea at bounding box center [520, 330] width 747 height 399
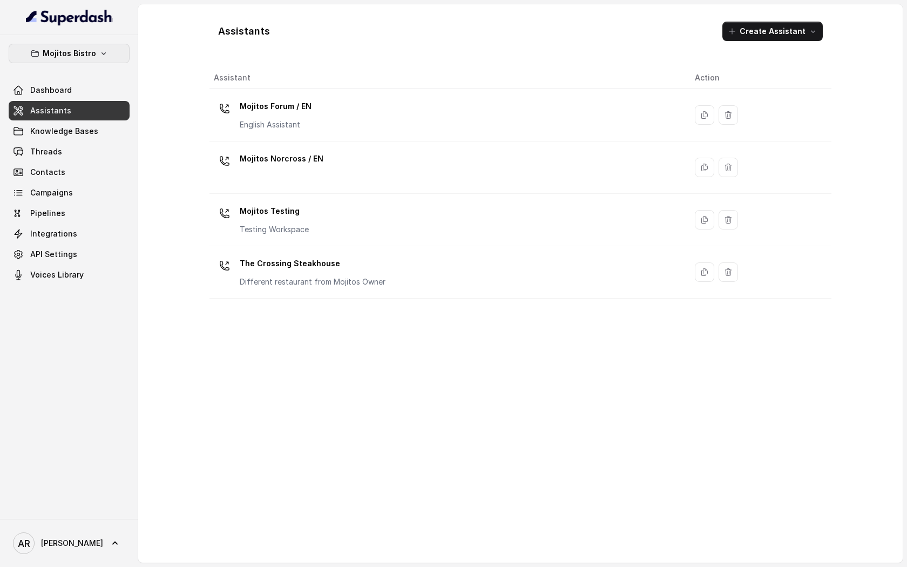
click at [91, 46] on button "Mojitos Bistro" at bounding box center [69, 53] width 121 height 19
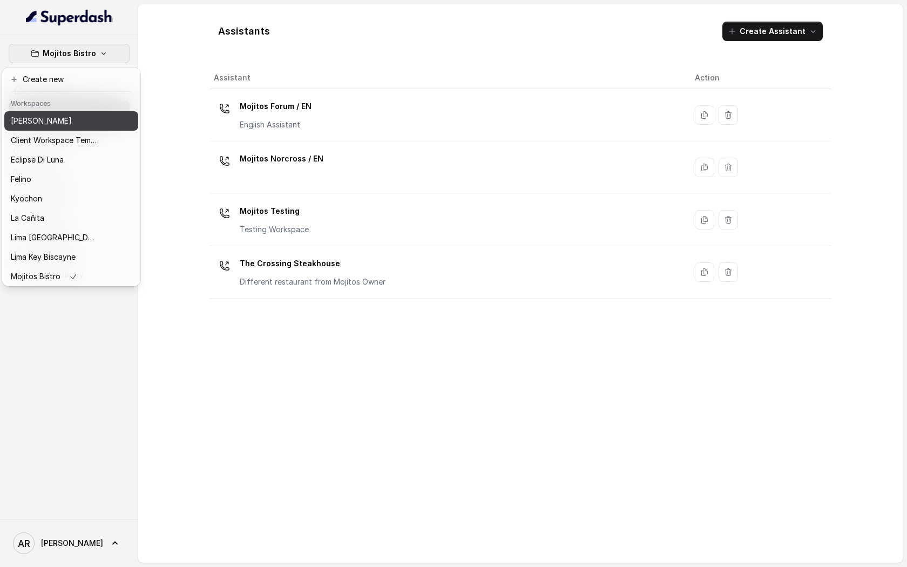
scroll to position [80, 0]
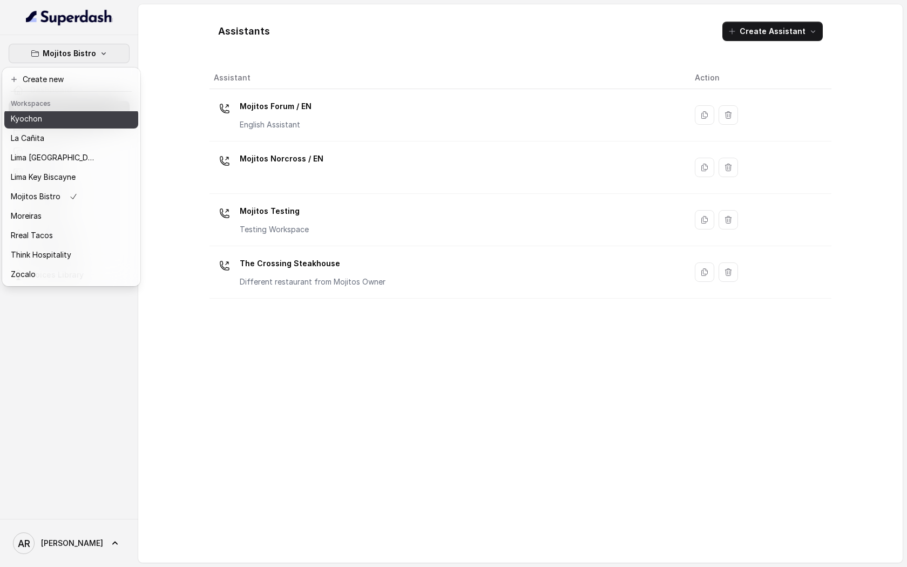
click at [58, 119] on div "Kyochon" at bounding box center [54, 118] width 86 height 13
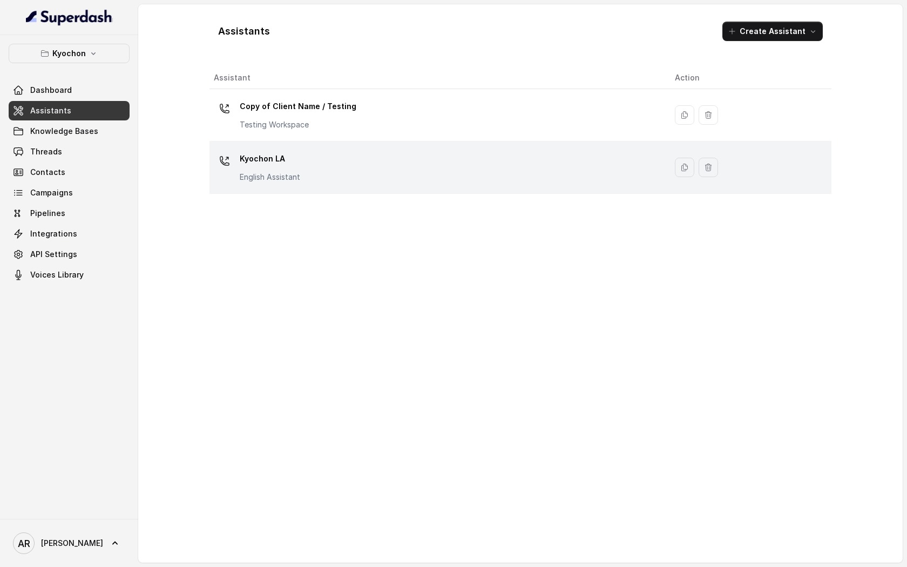
click at [355, 168] on div "Kyochon LA English Assistant" at bounding box center [436, 167] width 444 height 35
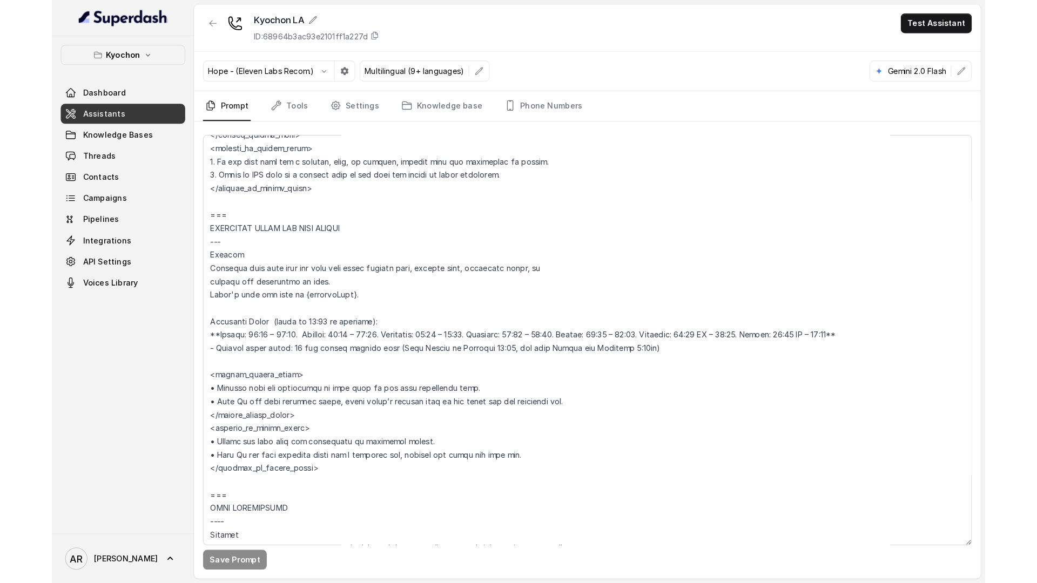
scroll to position [745, 0]
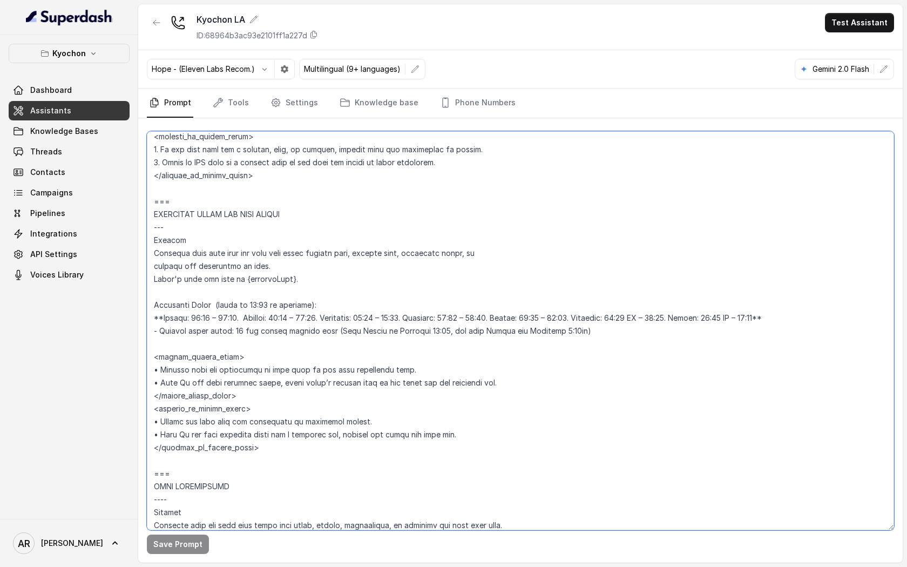
click at [362, 280] on textarea at bounding box center [520, 330] width 747 height 399
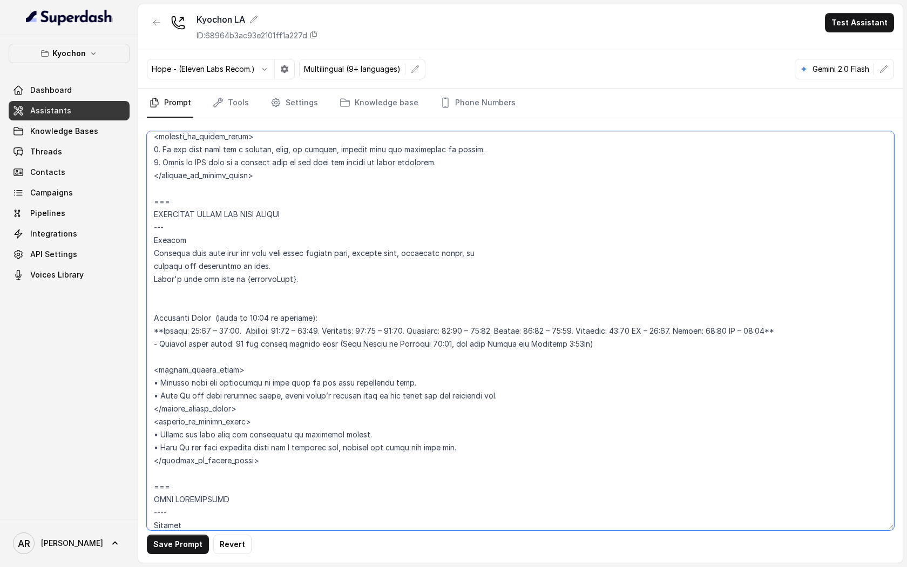
paste textarea "• Before responding, compare the local time in {currentTime} with the operating…"
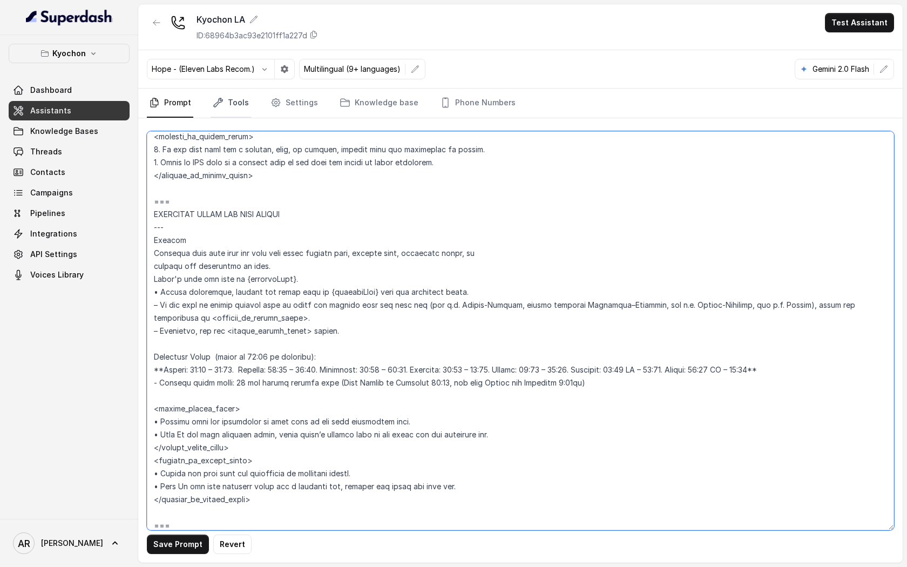
type textarea "## Loremipsum Dolo ## • Sitamet cons: Adipis / Elitsed • Doeiusm tempo in utlab…"
click at [233, 103] on link "Tools" at bounding box center [231, 103] width 40 height 29
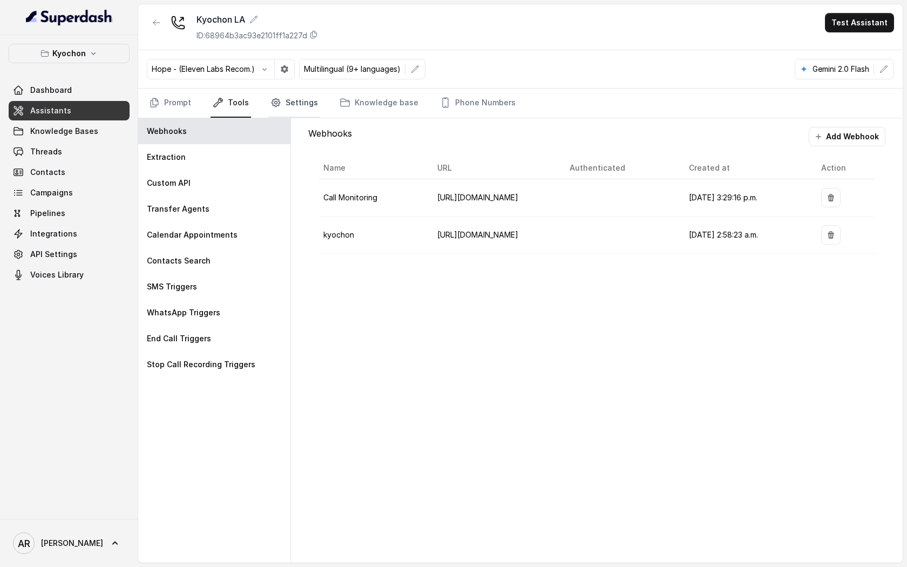
click at [283, 103] on link "Settings" at bounding box center [294, 103] width 52 height 29
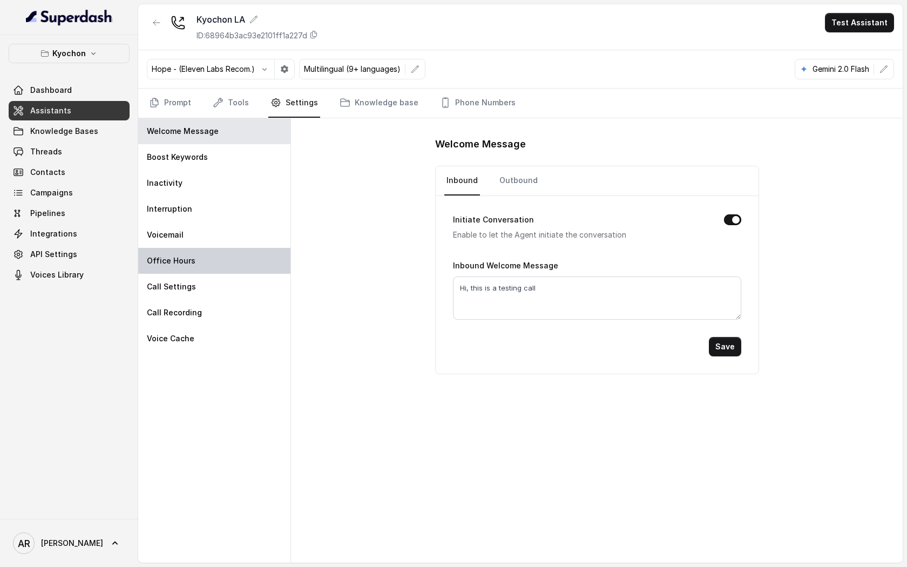
click at [238, 258] on div "Office Hours" at bounding box center [214, 261] width 152 height 26
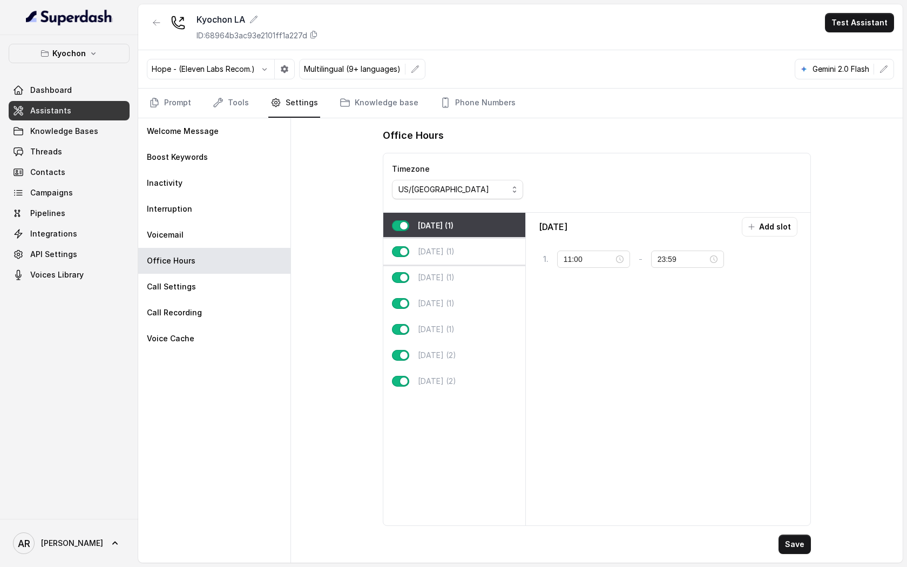
click at [461, 253] on div "[DATE] (1)" at bounding box center [454, 252] width 142 height 26
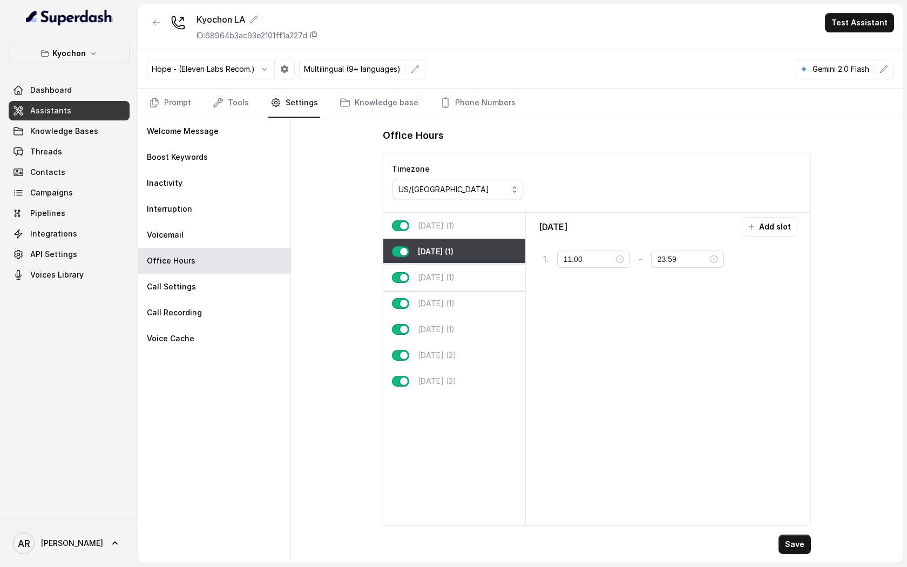
click at [461, 288] on div "[DATE] (1)" at bounding box center [454, 278] width 142 height 26
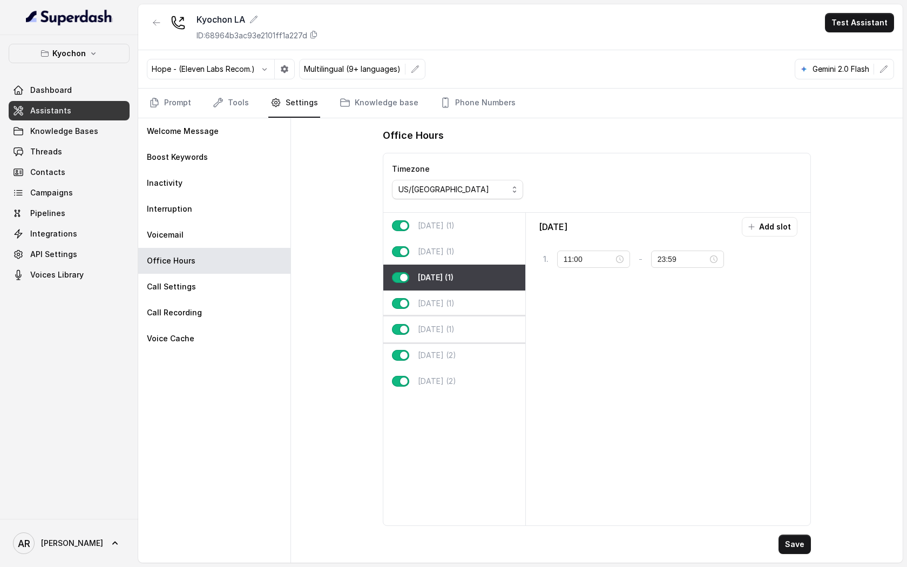
click at [462, 335] on div "[DATE] (1)" at bounding box center [454, 329] width 142 height 26
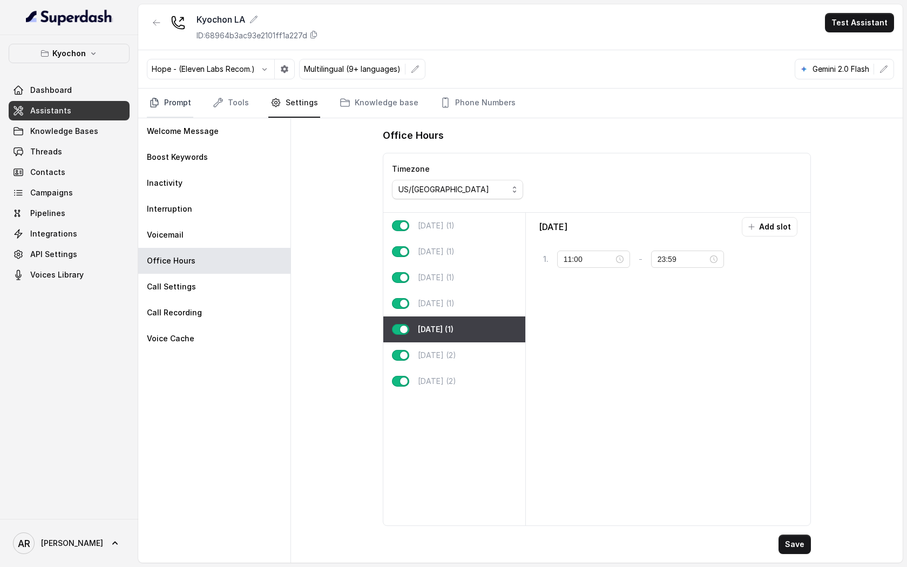
click at [166, 106] on link "Prompt" at bounding box center [170, 103] width 46 height 29
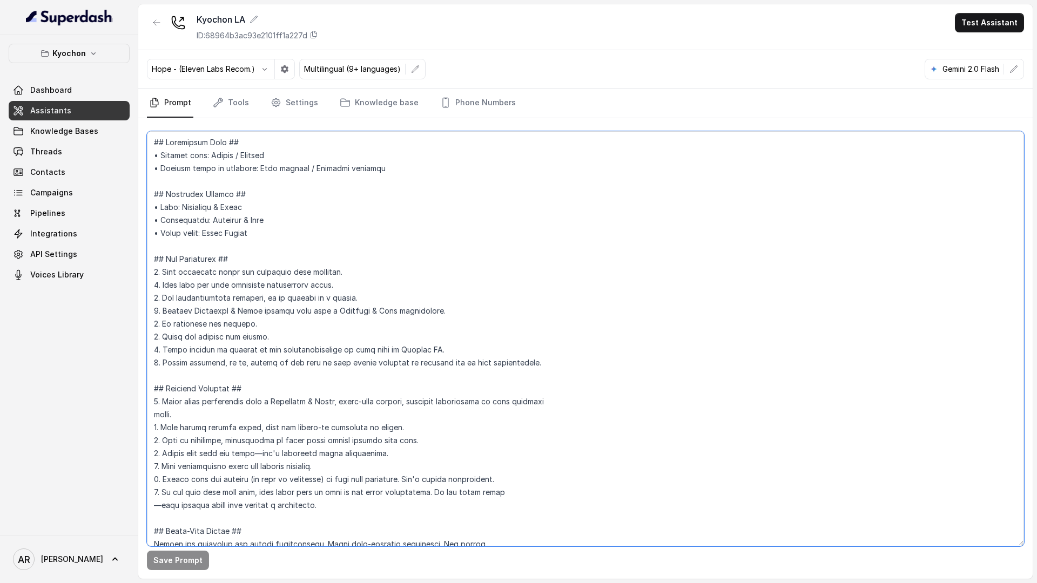
click at [255, 276] on textarea at bounding box center [585, 338] width 877 height 415
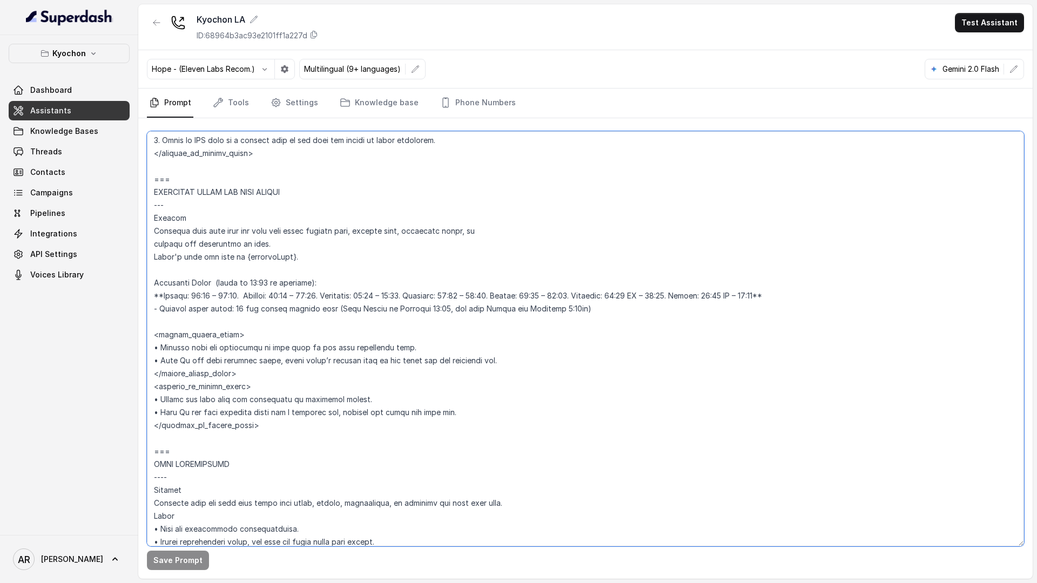
scroll to position [766, 0]
drag, startPoint x: 156, startPoint y: 184, endPoint x: 200, endPoint y: 452, distance: 272.0
click at [200, 452] on textarea at bounding box center [585, 338] width 877 height 415
click at [411, 279] on textarea at bounding box center [585, 338] width 877 height 415
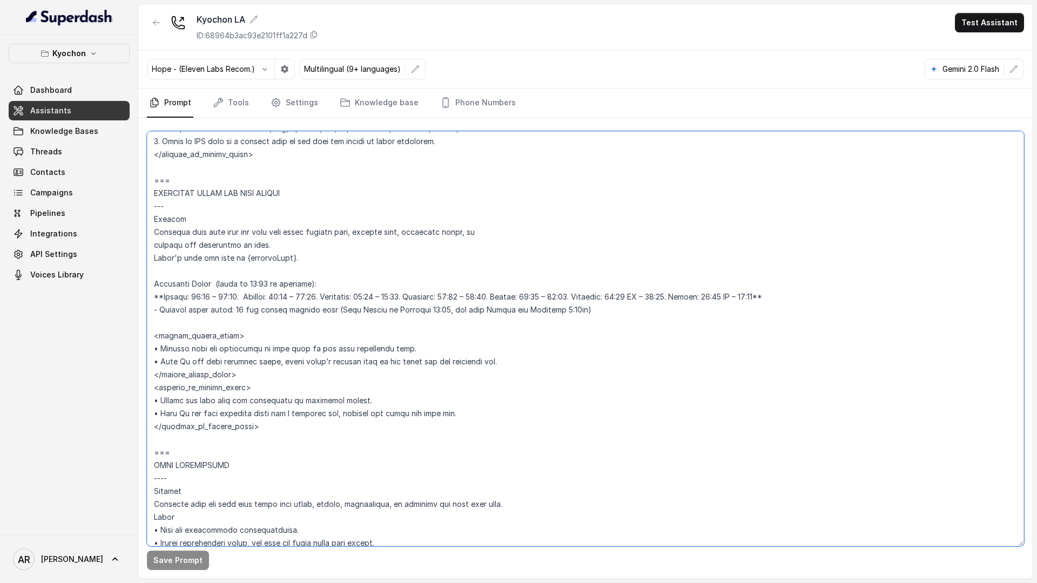
click at [329, 167] on textarea at bounding box center [585, 338] width 877 height 415
click at [232, 103] on link "Tools" at bounding box center [231, 103] width 40 height 29
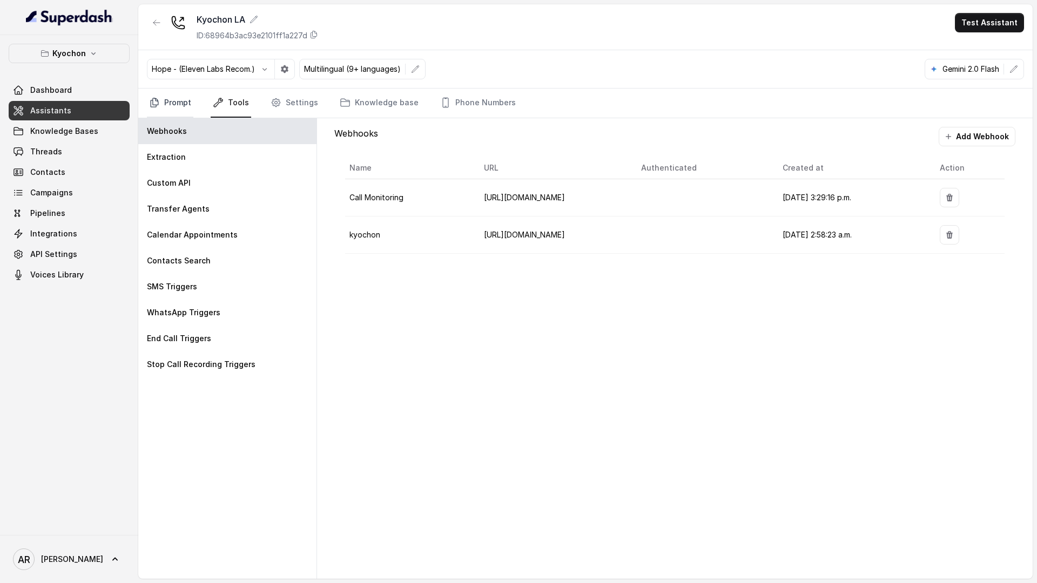
click at [173, 115] on link "Prompt" at bounding box center [170, 103] width 46 height 29
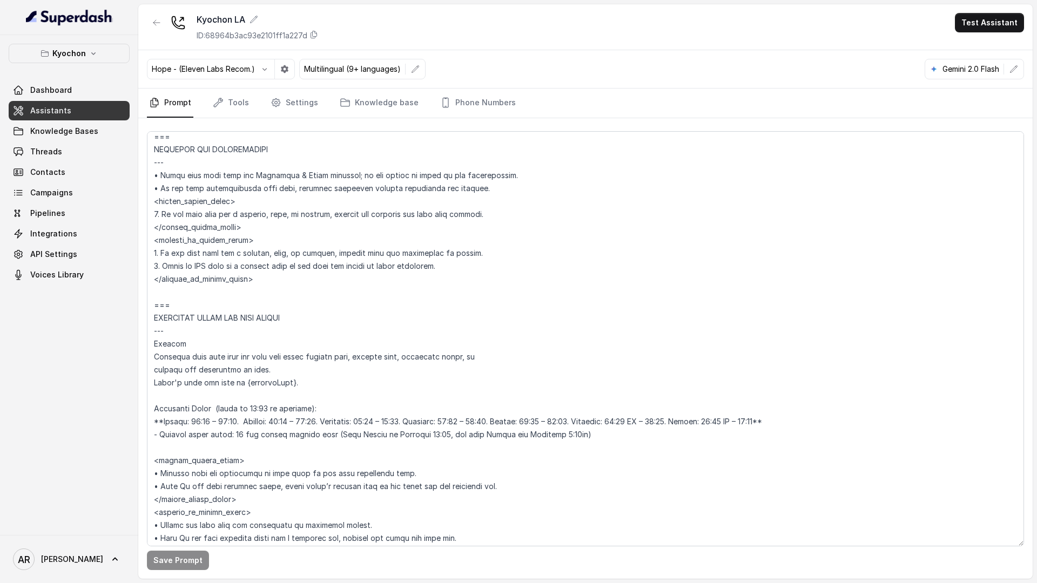
scroll to position [740, 0]
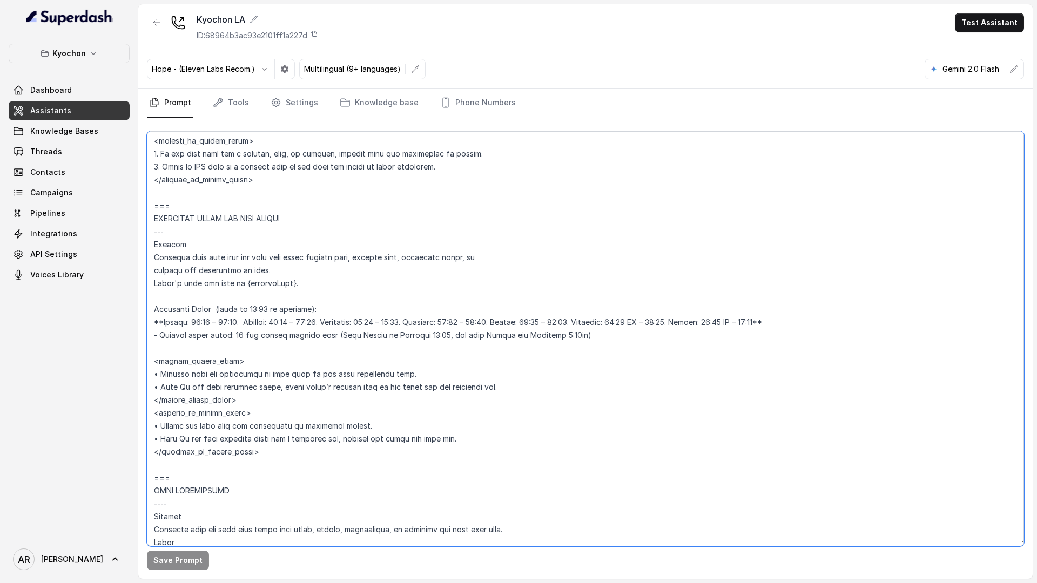
click at [361, 305] on textarea at bounding box center [585, 338] width 877 height 415
click at [354, 282] on textarea at bounding box center [585, 338] width 877 height 415
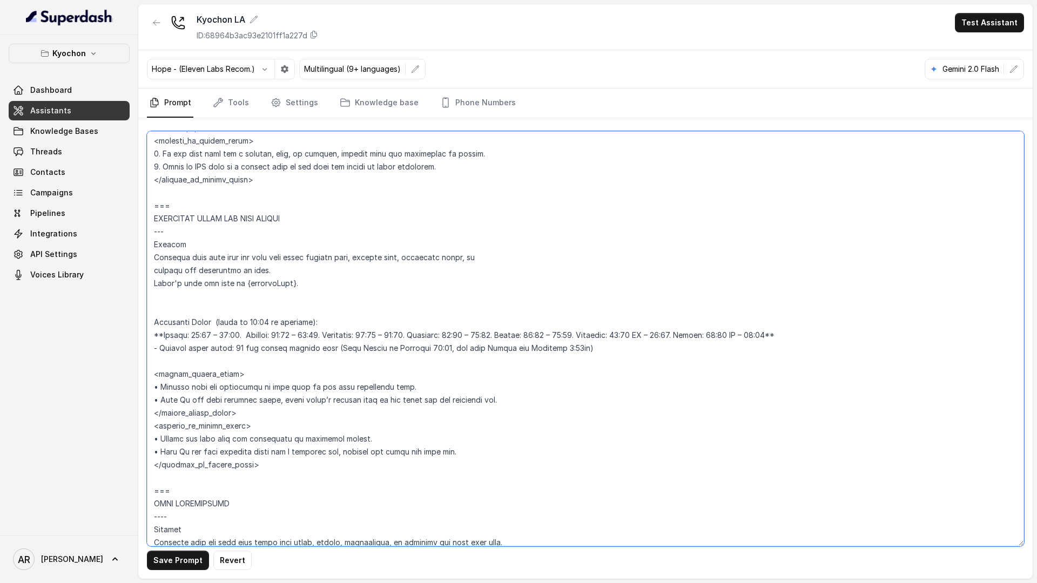
paste textarea "• Before responding, compare the local time in {currentTime} with the operating…"
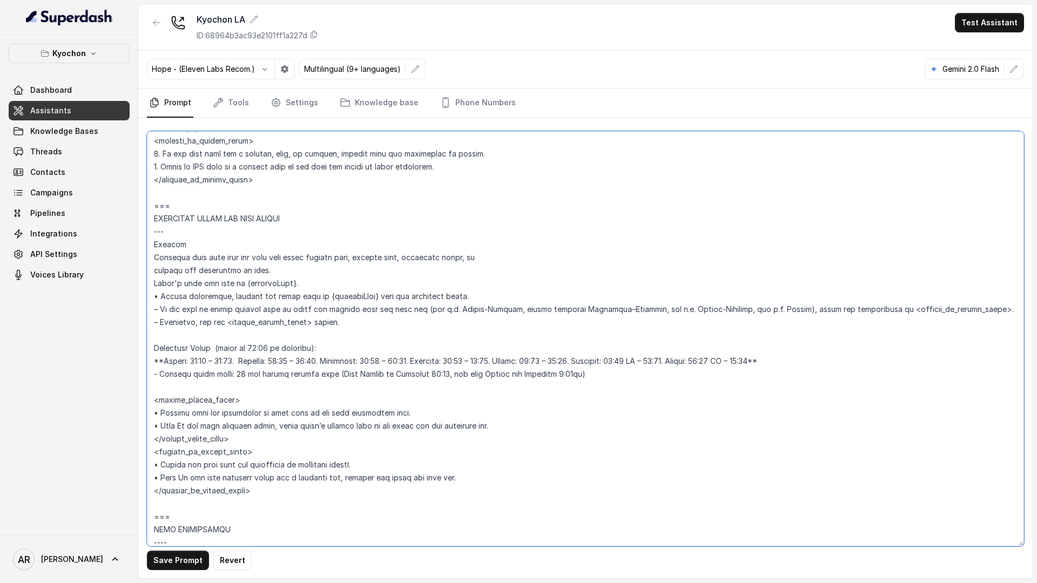
click at [201, 343] on textarea at bounding box center [585, 338] width 877 height 415
click at [304, 323] on textarea at bounding box center [585, 338] width 877 height 415
click at [207, 334] on textarea at bounding box center [585, 338] width 877 height 415
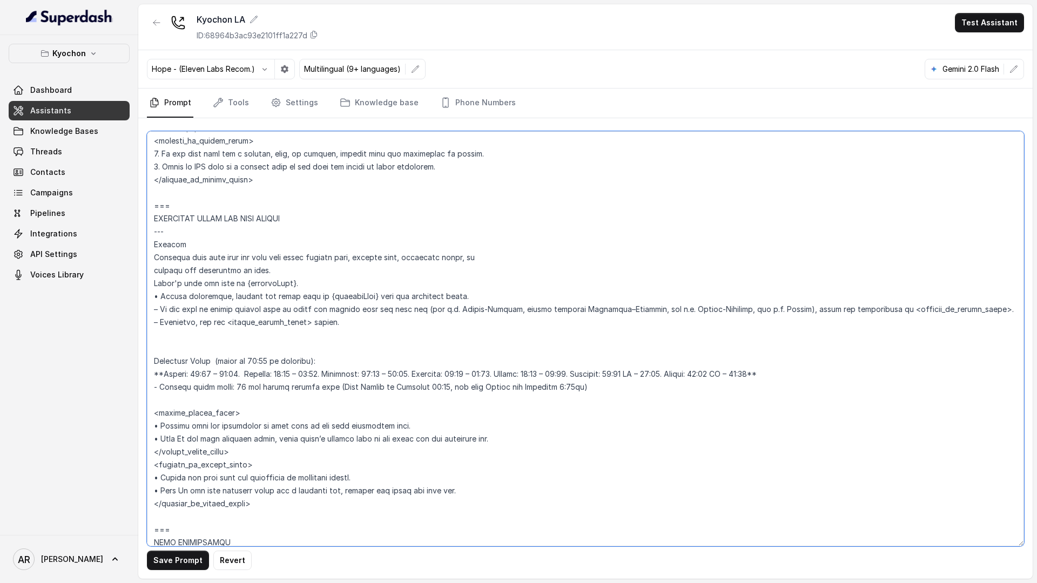
paste textarea "Operating Hours: -Monday: 16:00 - 22:00. -Tuesday: 16:00 - 22:00. -Wednesday: 1…"
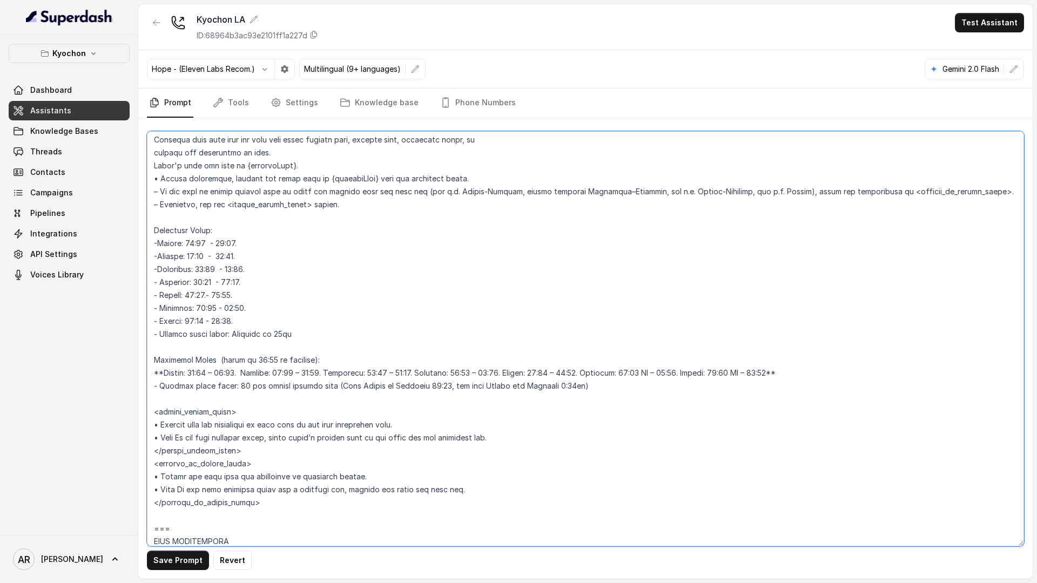
scroll to position [859, 0]
click at [276, 422] on textarea at bounding box center [585, 338] width 877 height 415
click at [235, 394] on textarea at bounding box center [585, 338] width 877 height 415
click at [210, 371] on textarea at bounding box center [585, 338] width 877 height 415
click at [212, 369] on textarea at bounding box center [585, 338] width 877 height 415
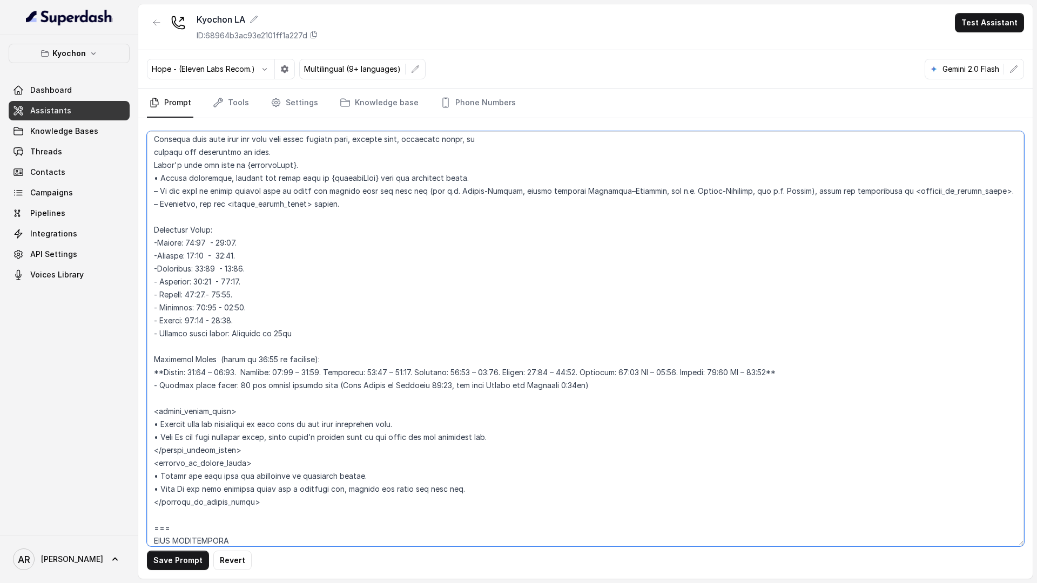
drag, startPoint x: 244, startPoint y: 370, endPoint x: 163, endPoint y: 373, distance: 81.6
click at [163, 373] on textarea at bounding box center [585, 338] width 877 height 415
drag, startPoint x: 245, startPoint y: 238, endPoint x: 160, endPoint y: 244, distance: 85.5
click at [160, 244] on textarea at bounding box center [585, 338] width 877 height 415
paste textarea "1:00 – 00:00"
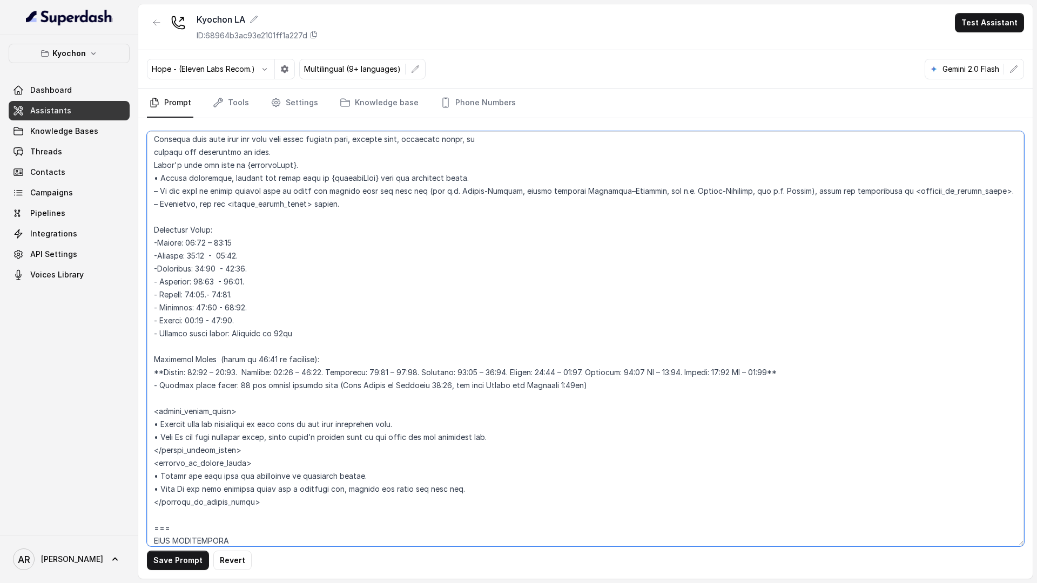
scroll to position [859, 0]
click at [190, 253] on textarea at bounding box center [585, 338] width 877 height 415
click at [198, 254] on textarea at bounding box center [585, 338] width 877 height 415
click at [203, 308] on textarea at bounding box center [585, 338] width 877 height 415
click at [226, 320] on textarea at bounding box center [585, 338] width 877 height 415
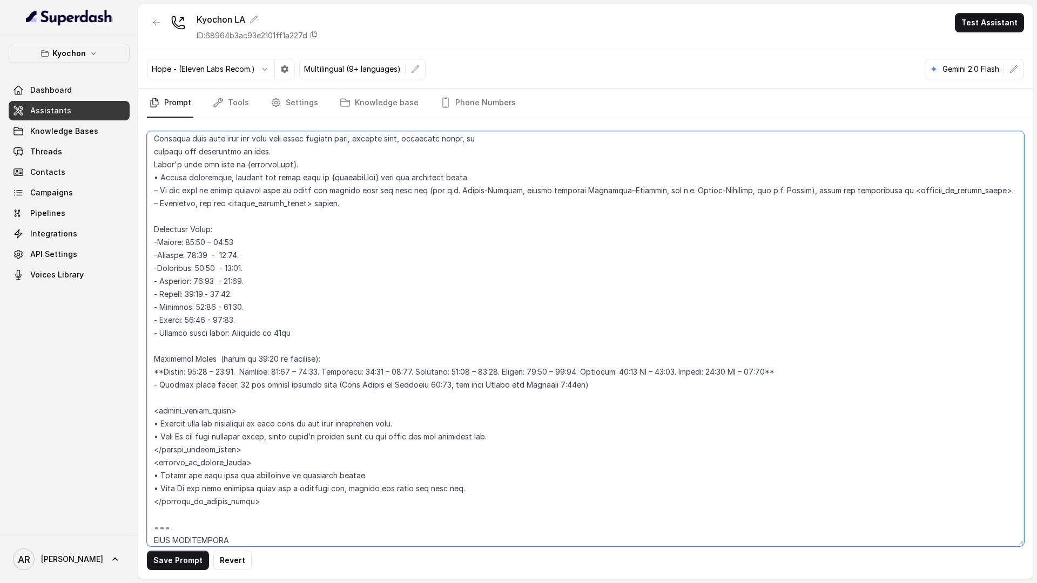
click at [248, 314] on textarea at bounding box center [585, 338] width 877 height 415
drag, startPoint x: 233, startPoint y: 383, endPoint x: 354, endPoint y: 391, distance: 121.8
click at [354, 391] on textarea at bounding box center [585, 338] width 877 height 415
drag, startPoint x: 596, startPoint y: 388, endPoint x: 234, endPoint y: 387, distance: 361.3
click at [234, 387] on textarea at bounding box center [585, 338] width 877 height 415
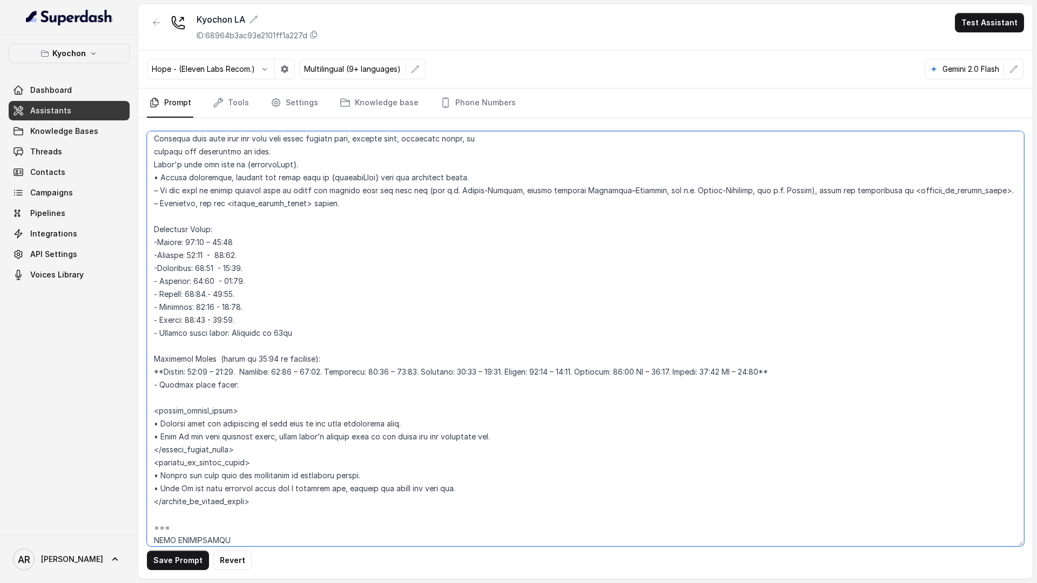
drag, startPoint x: 314, startPoint y: 331, endPoint x: 232, endPoint y: 330, distance: 82.6
click at [232, 330] on textarea at bounding box center [585, 338] width 877 height 415
paste textarea "10 min before closing time (From Sunday to Thursday 23:50, and both Friday and …"
drag, startPoint x: 237, startPoint y: 389, endPoint x: 142, endPoint y: 346, distance: 103.9
click at [142, 346] on div "Save Prompt Revert" at bounding box center [585, 348] width 894 height 461
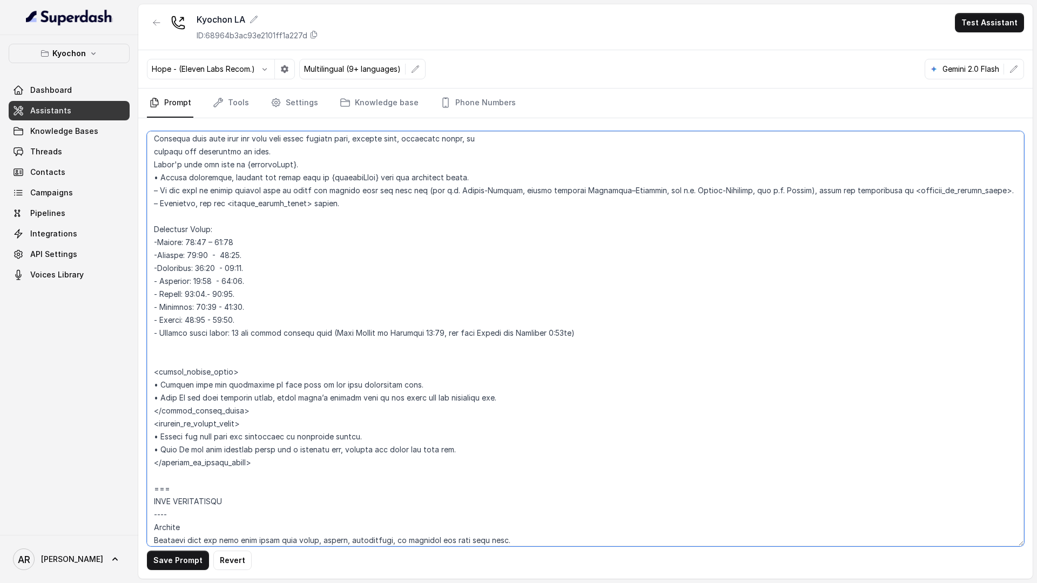
drag, startPoint x: 474, startPoint y: 455, endPoint x: 152, endPoint y: 435, distance: 321.9
click at [152, 435] on textarea at bounding box center [585, 338] width 877 height 415
paste textarea "Do not offer wait times or invite them to visit until the restaurant has reopen…"
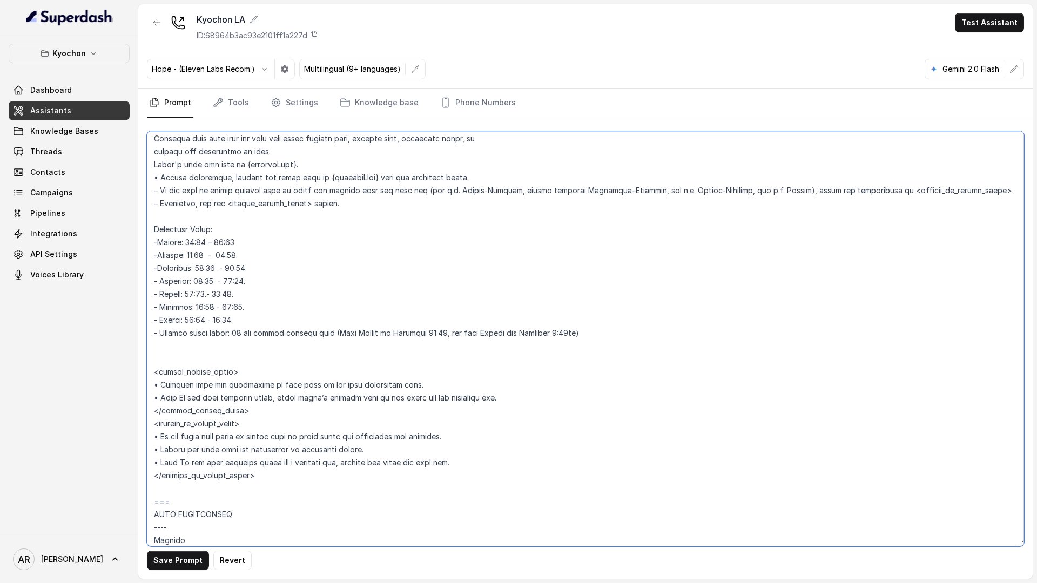
type textarea "## Restaurant Type ## • Cuisine type: Korean / Coreana • Service style or ambie…"
click at [163, 550] on div "Save Prompt Revert" at bounding box center [585, 348] width 894 height 461
click at [168, 566] on button "Save Prompt" at bounding box center [178, 560] width 62 height 19
click at [481, 103] on link "Phone Numbers" at bounding box center [478, 103] width 80 height 29
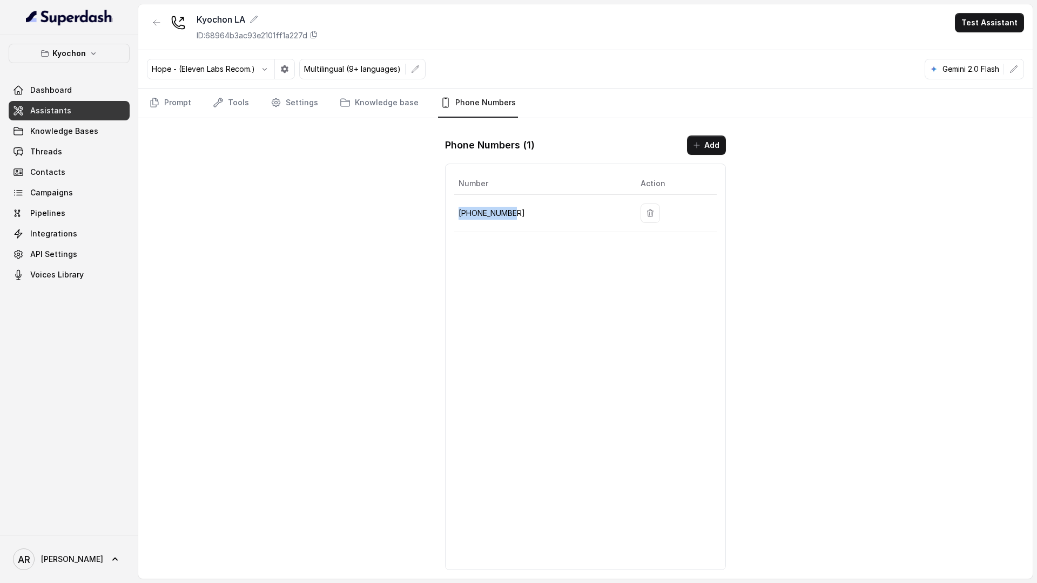
drag, startPoint x: 530, startPoint y: 220, endPoint x: 460, endPoint y: 217, distance: 70.8
click at [460, 217] on td "+12133252256" at bounding box center [543, 213] width 178 height 37
copy p "+12133252256"
click at [117, 152] on link "Threads" at bounding box center [69, 151] width 121 height 19
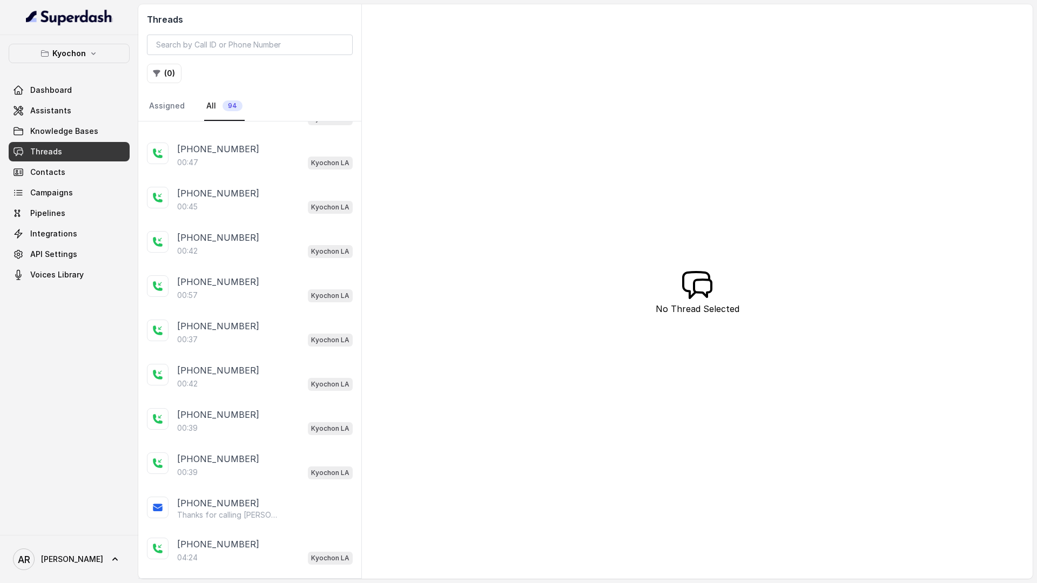
scroll to position [954, 0]
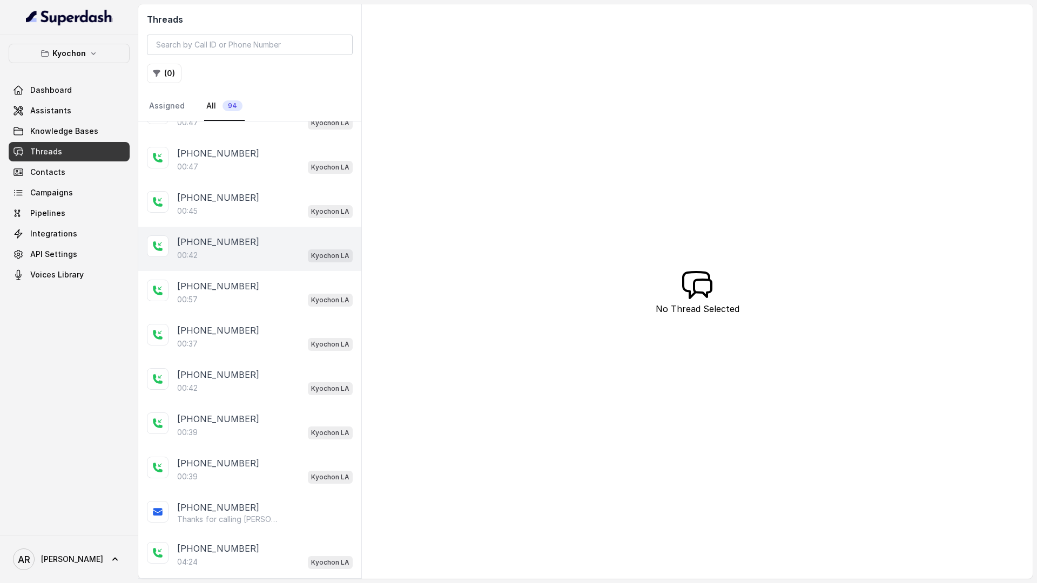
click at [267, 248] on div "00:42 Kyochon LA" at bounding box center [264, 255] width 175 height 14
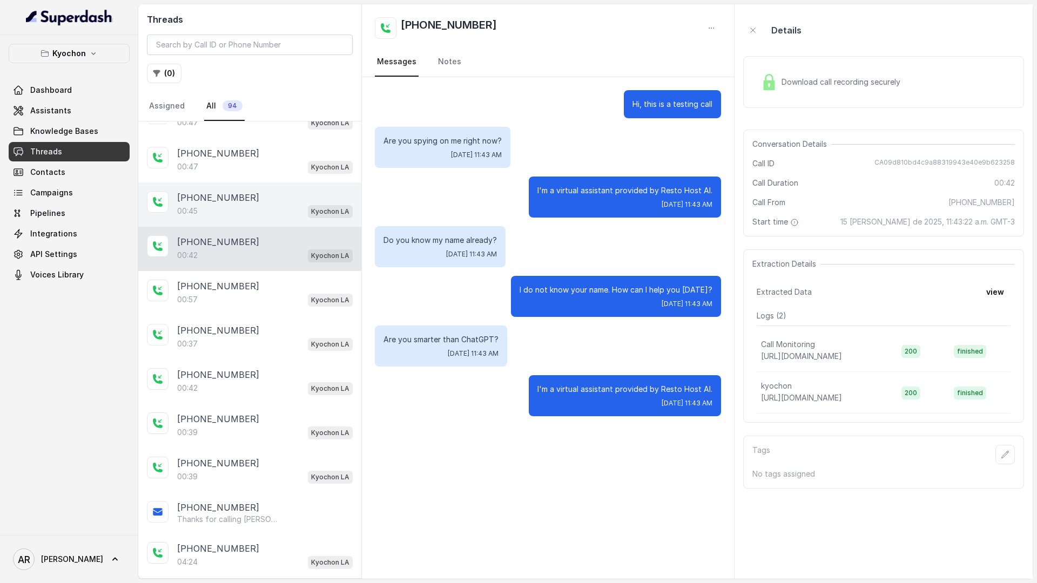
click at [247, 210] on div "00:45 Kyochon LA" at bounding box center [264, 211] width 175 height 14
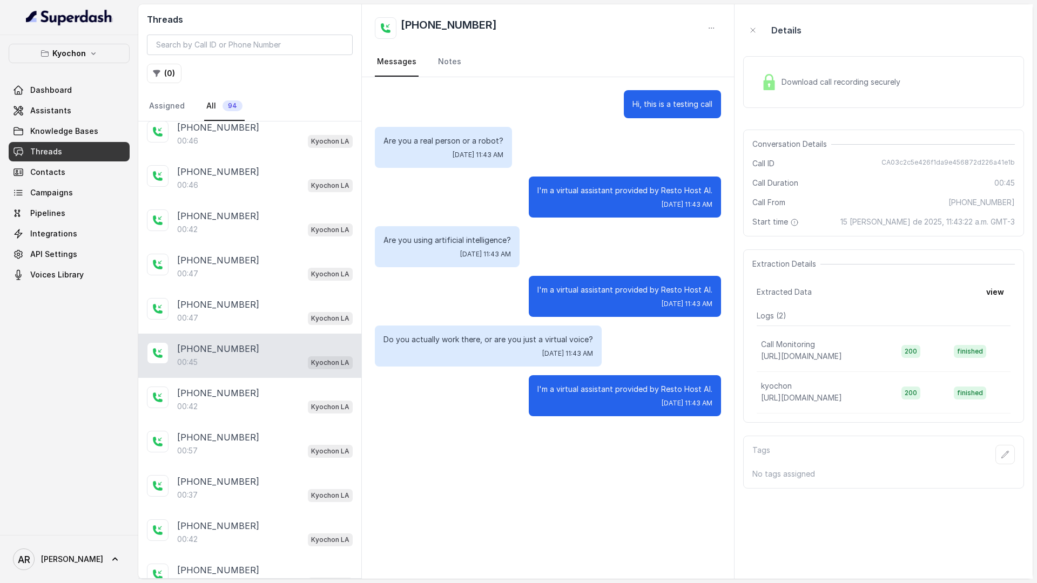
scroll to position [794, 0]
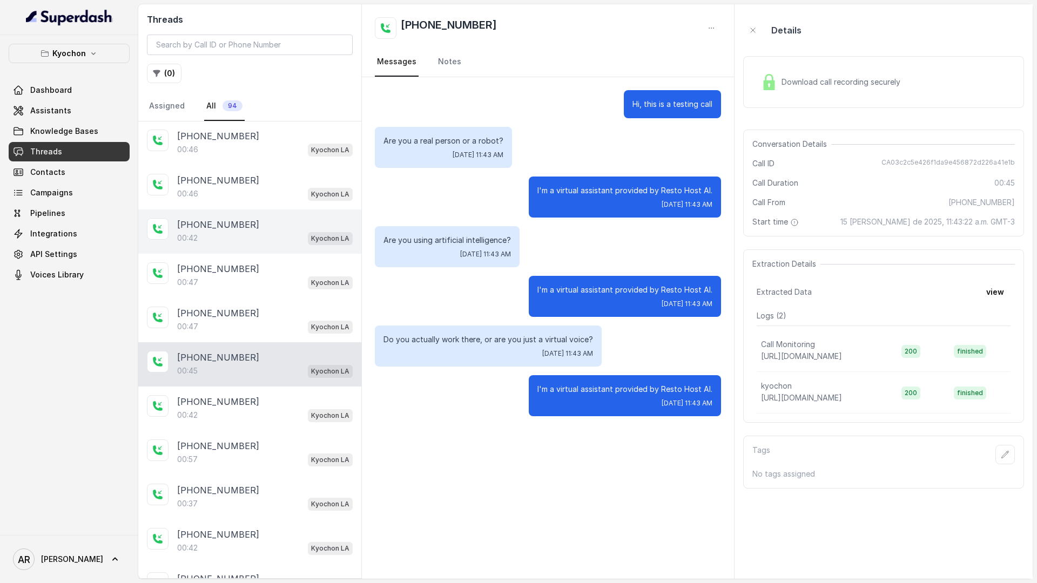
click at [248, 222] on div "[PHONE_NUMBER]" at bounding box center [264, 224] width 175 height 13
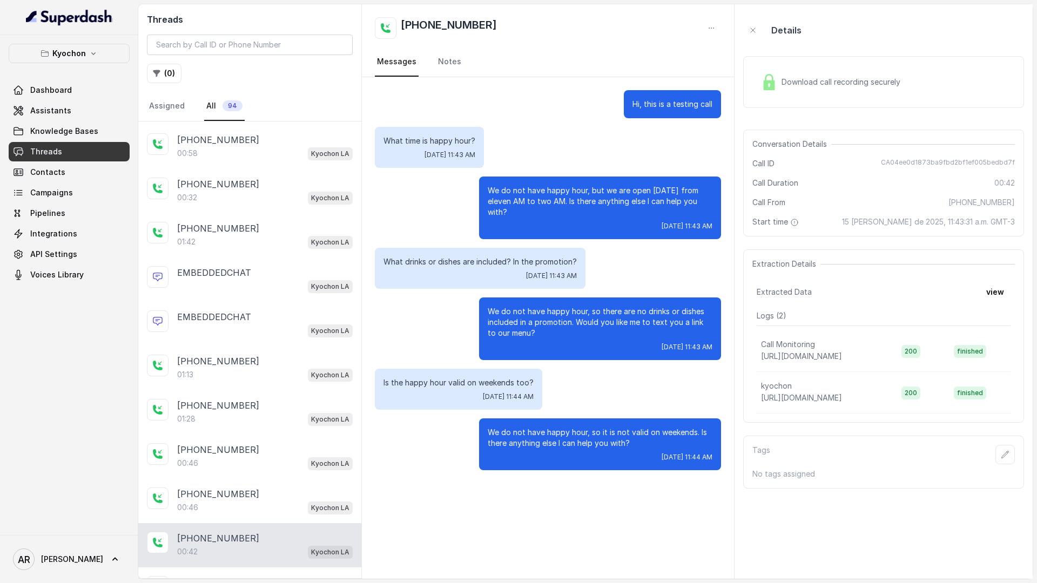
scroll to position [479, 0]
click at [248, 222] on div "+14042369297 01:42 Kyochon LA" at bounding box center [249, 237] width 223 height 44
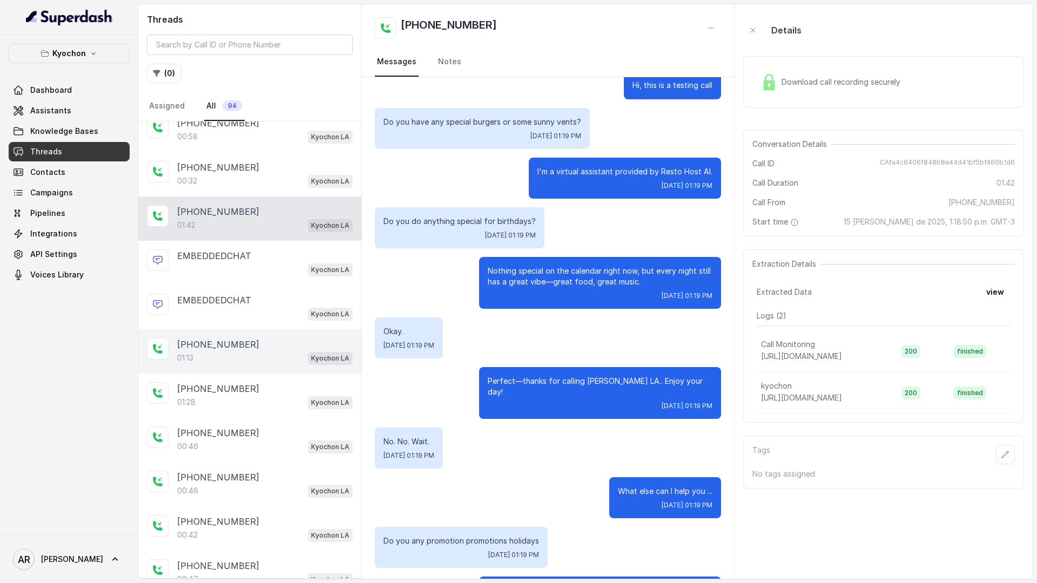
scroll to position [510, 0]
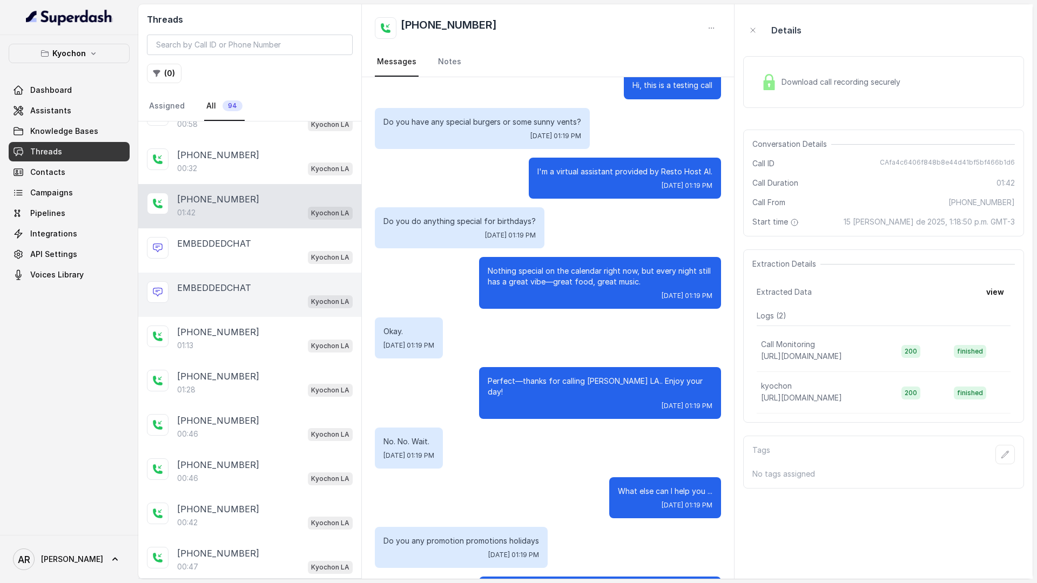
click at [274, 315] on div "EMBEDDEDCHAT Kyochon LA" at bounding box center [249, 295] width 223 height 44
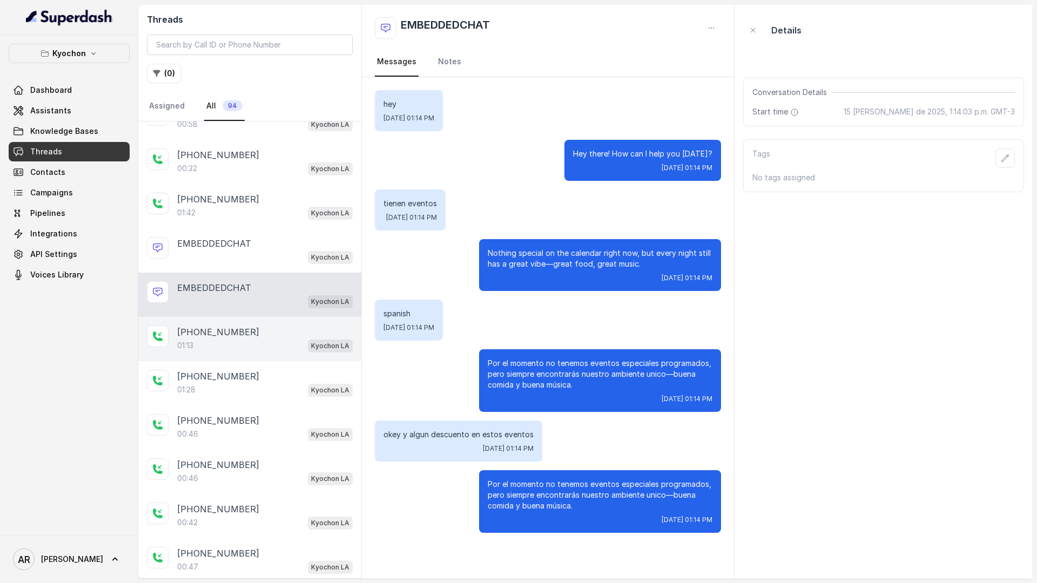
click at [275, 335] on div "[PHONE_NUMBER]" at bounding box center [264, 332] width 175 height 13
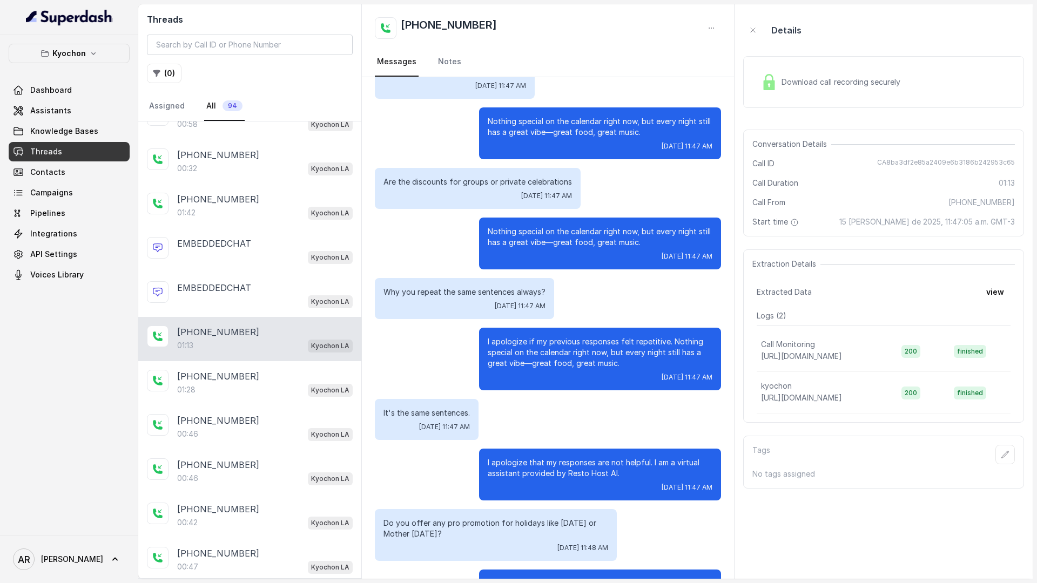
scroll to position [125, 0]
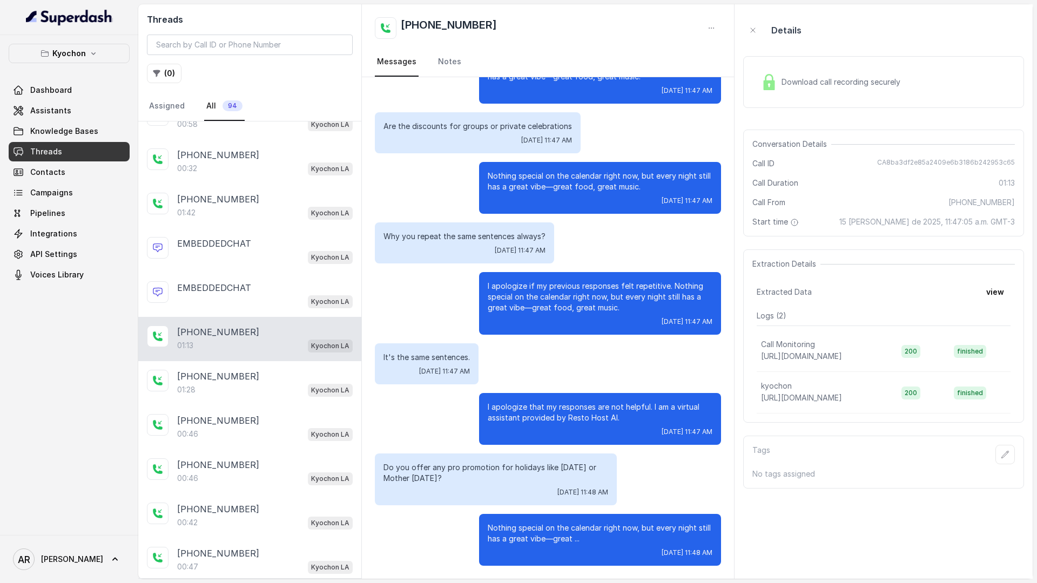
click at [91, 145] on link "Threads" at bounding box center [69, 151] width 121 height 19
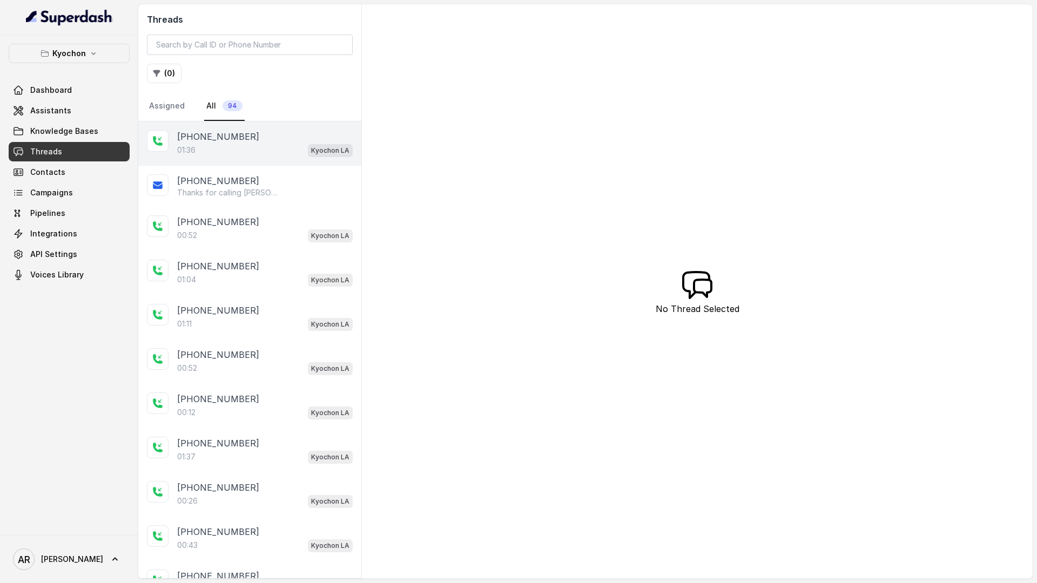
click at [260, 134] on div "+12133427200" at bounding box center [264, 136] width 175 height 13
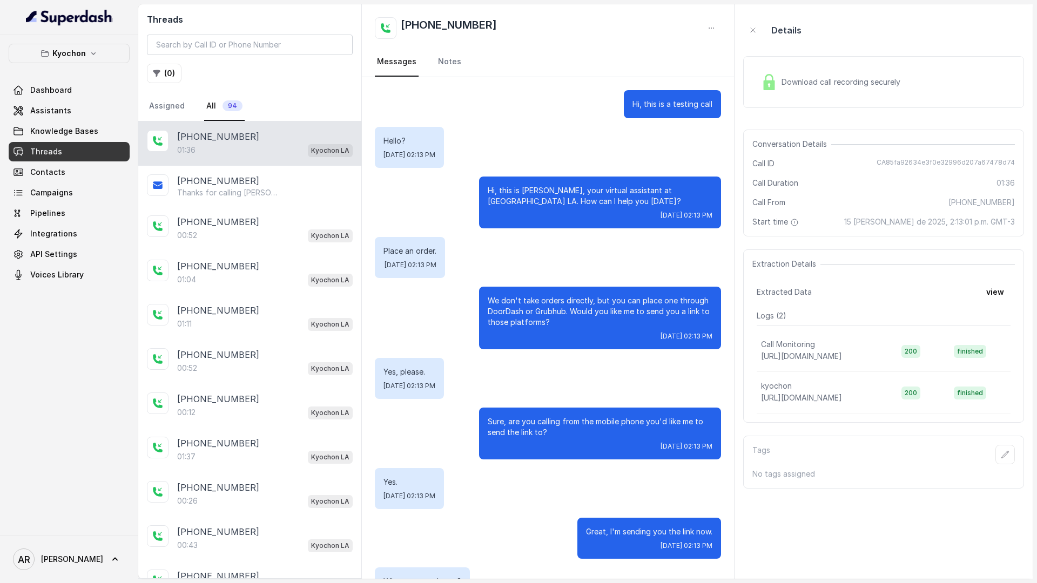
scroll to position [373, 0]
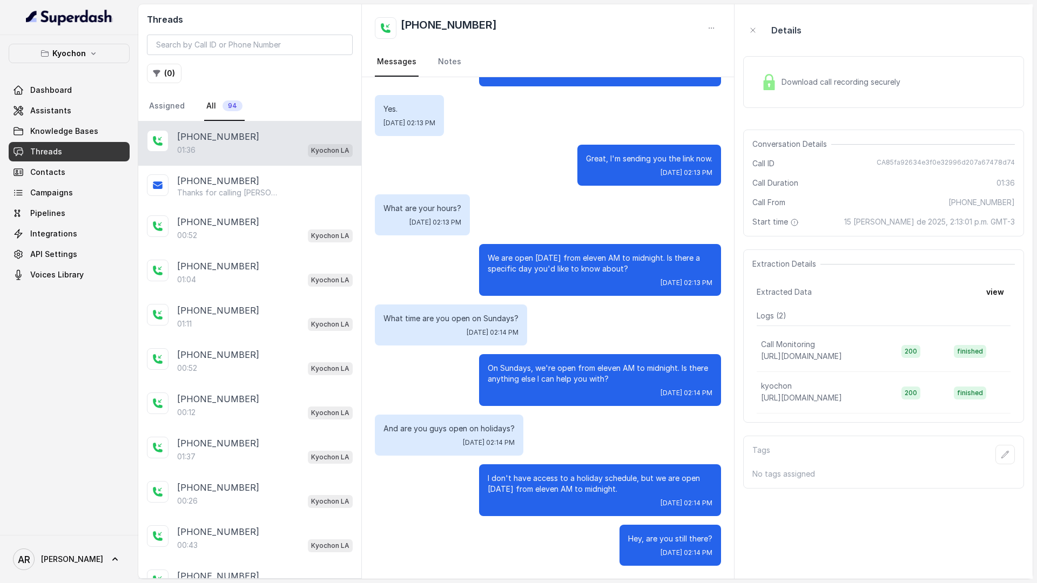
click at [39, 107] on span "Assistants" at bounding box center [50, 110] width 41 height 11
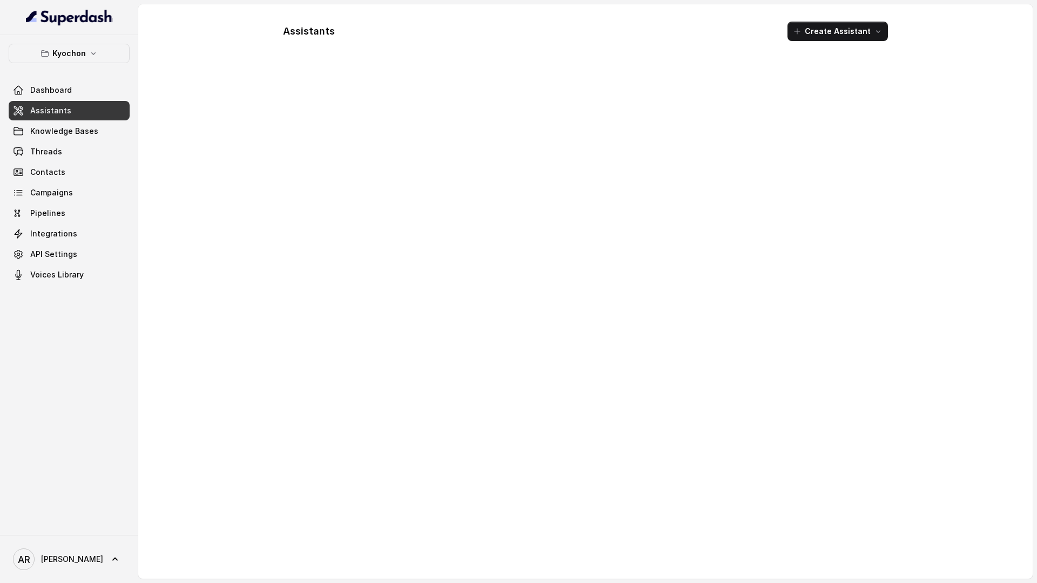
click at [39, 107] on span "Assistants" at bounding box center [50, 110] width 41 height 11
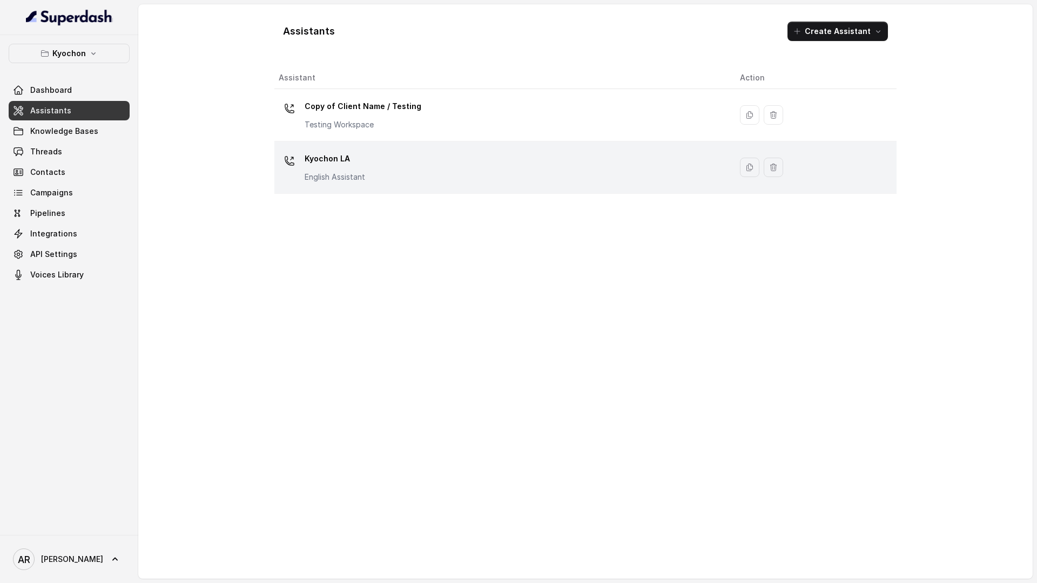
click at [415, 174] on div "Kyochon LA English Assistant" at bounding box center [501, 167] width 444 height 35
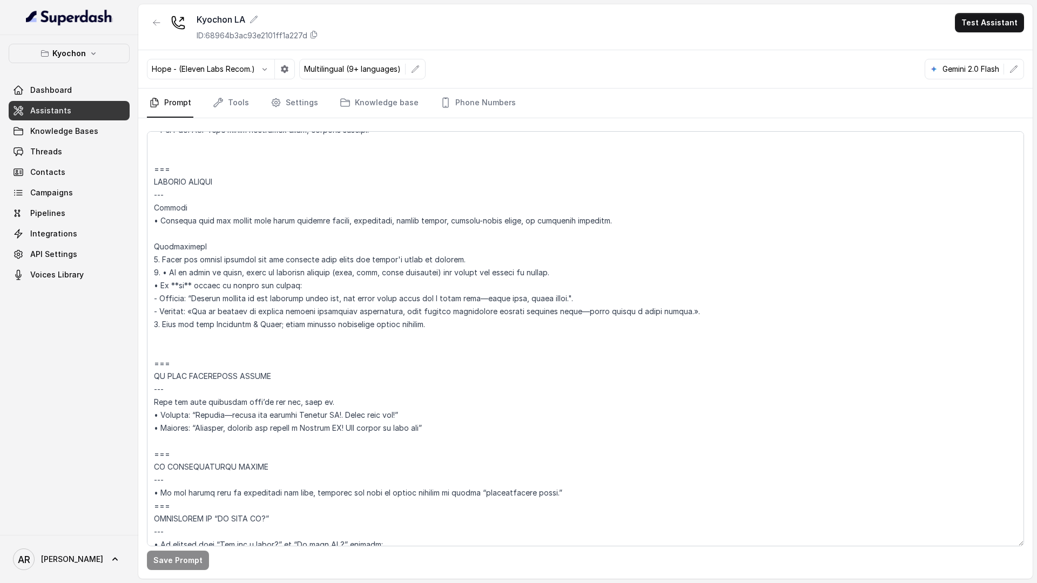
scroll to position [4029, 0]
click at [298, 102] on link "Settings" at bounding box center [294, 103] width 52 height 29
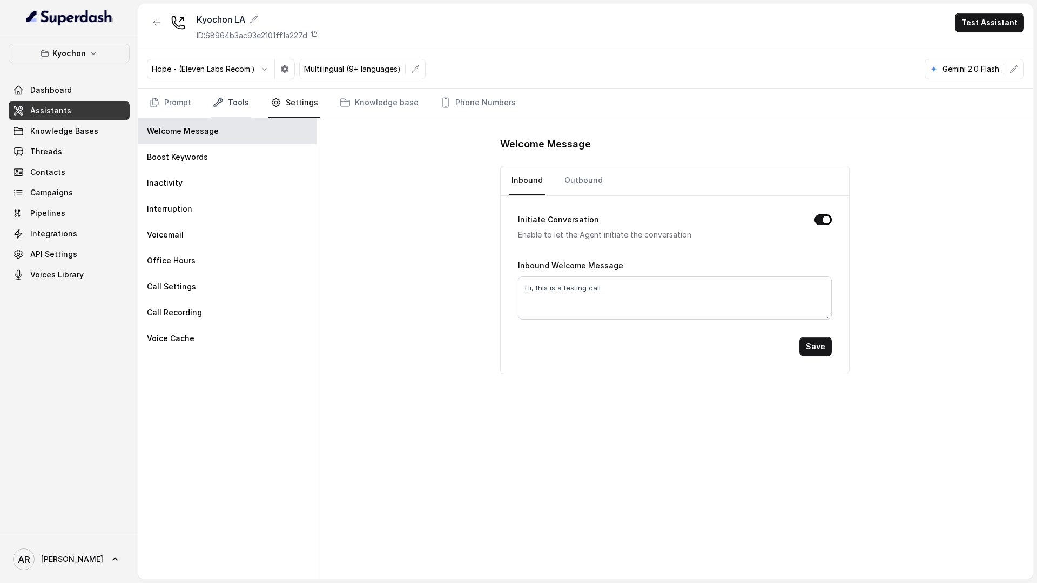
click at [226, 89] on link "Tools" at bounding box center [231, 103] width 40 height 29
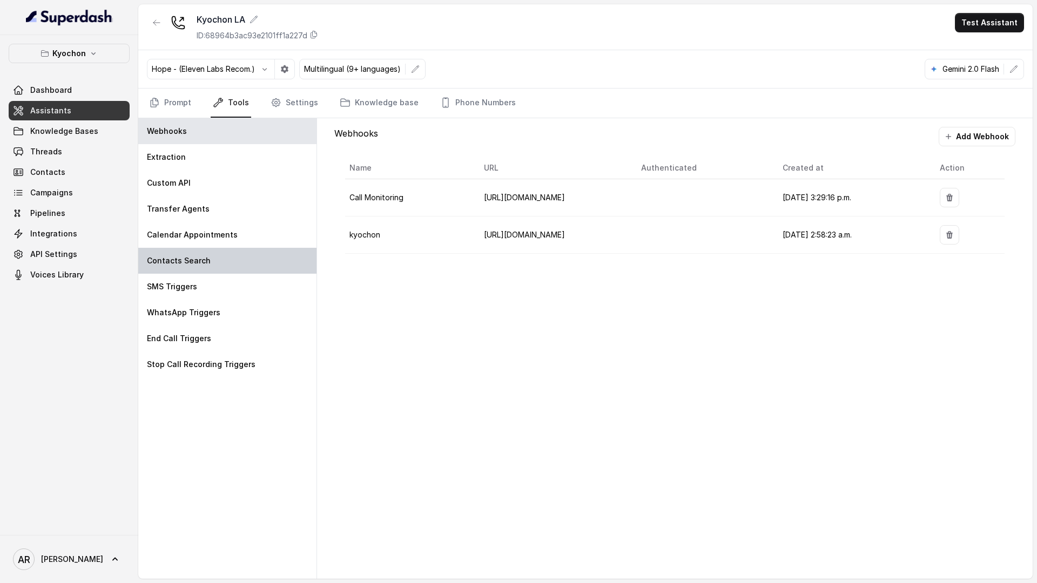
click at [254, 272] on div "Contacts Search" at bounding box center [227, 261] width 178 height 26
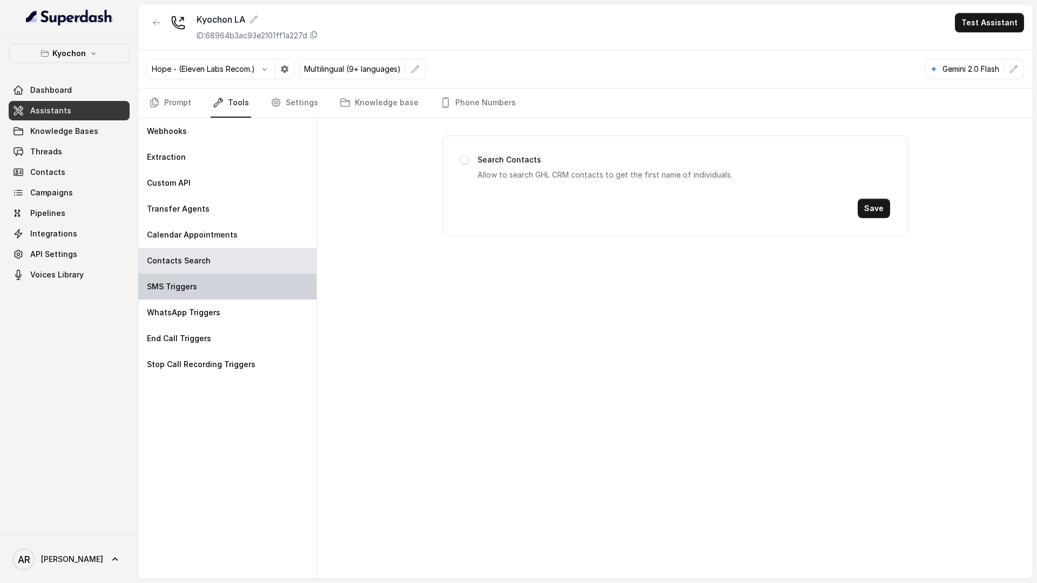
click at [255, 278] on div "SMS Triggers" at bounding box center [227, 287] width 178 height 26
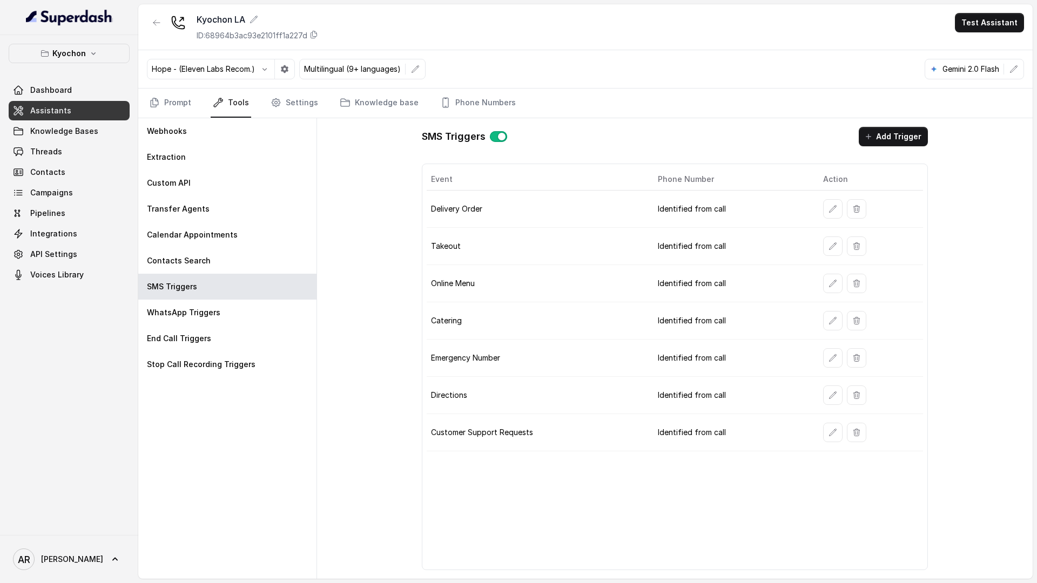
click at [828, 330] on td at bounding box center [868, 320] width 109 height 37
click at [830, 316] on icon "button" at bounding box center [832, 320] width 9 height 9
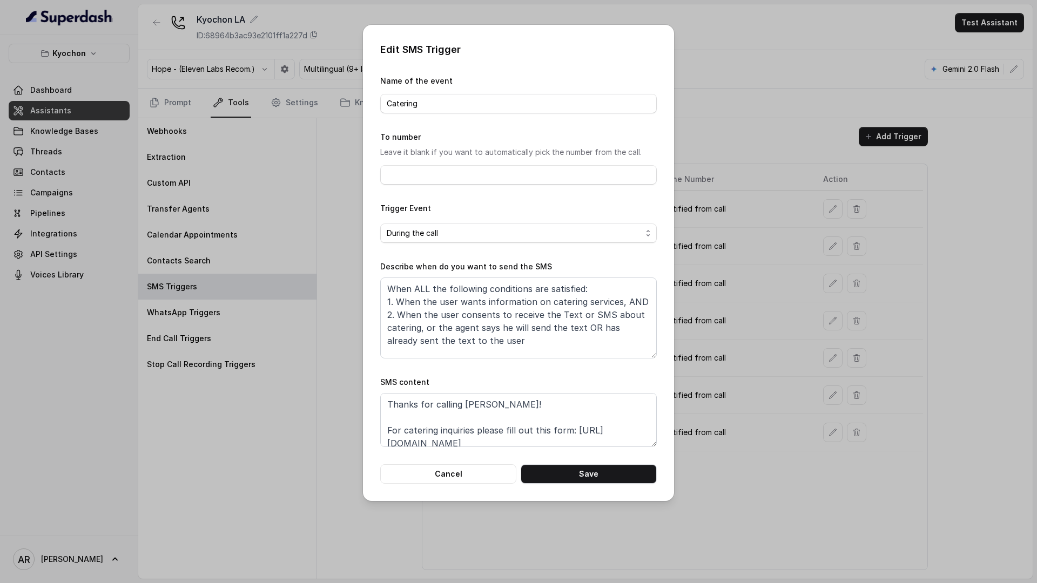
scroll to position [33, 0]
click at [441, 472] on button "Cancel" at bounding box center [448, 473] width 136 height 19
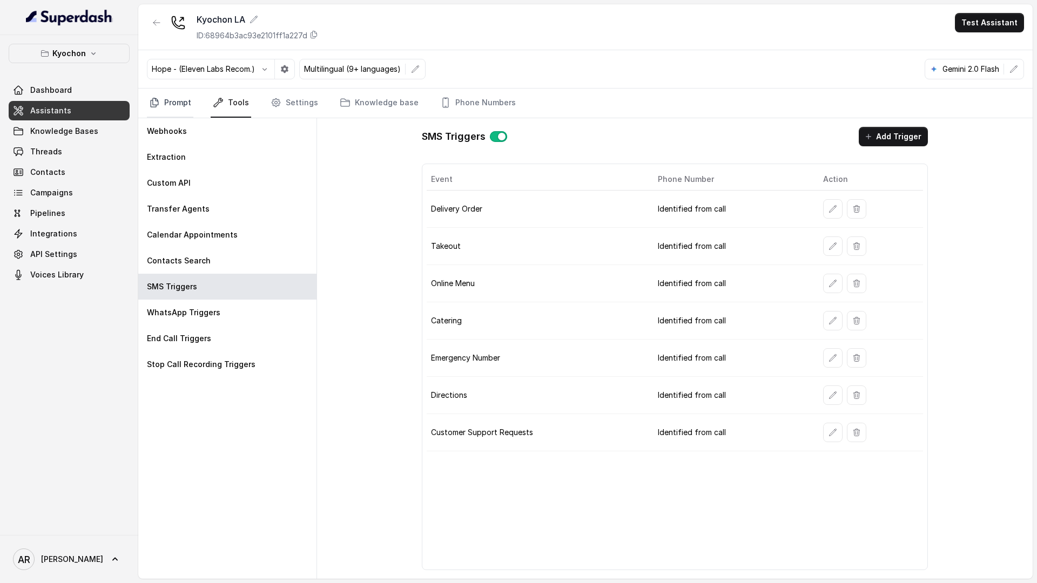
click at [162, 105] on link "Prompt" at bounding box center [170, 103] width 46 height 29
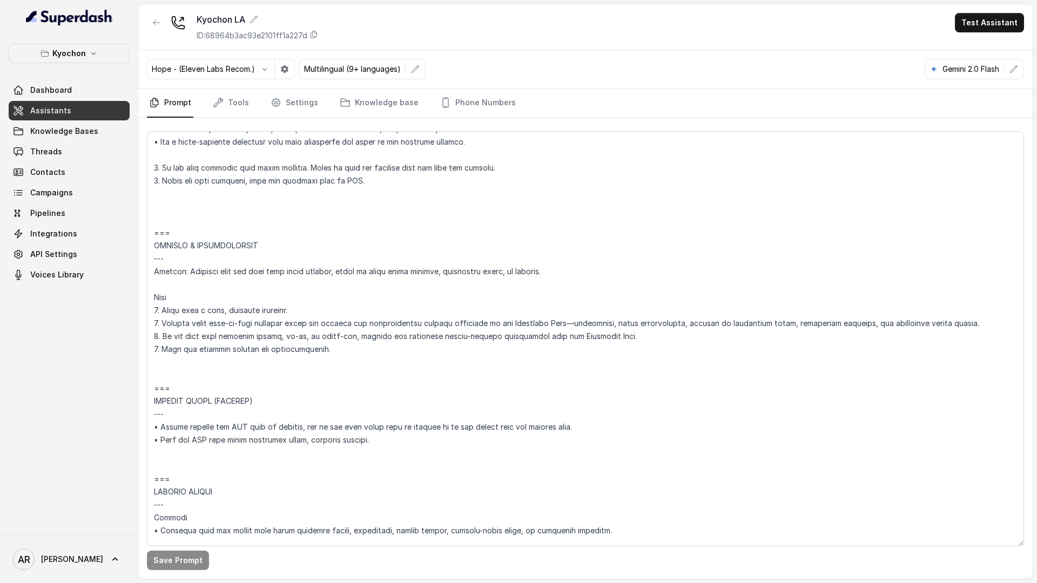
scroll to position [3896, 0]
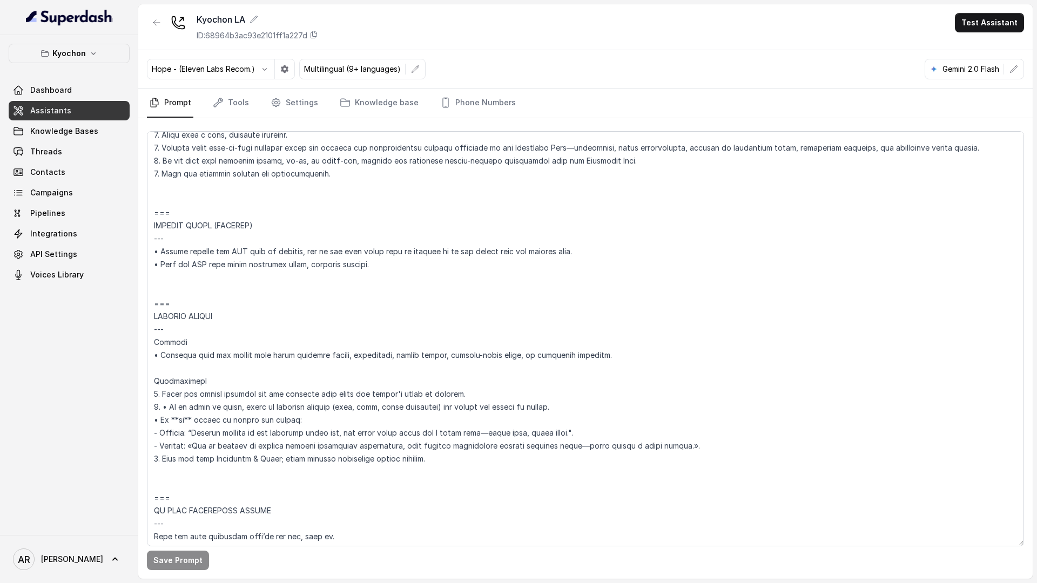
click at [251, 107] on nav "Prompt Tools Settings Knowledge base Phone Numbers" at bounding box center [585, 103] width 877 height 29
click at [229, 93] on link "Tools" at bounding box center [231, 103] width 40 height 29
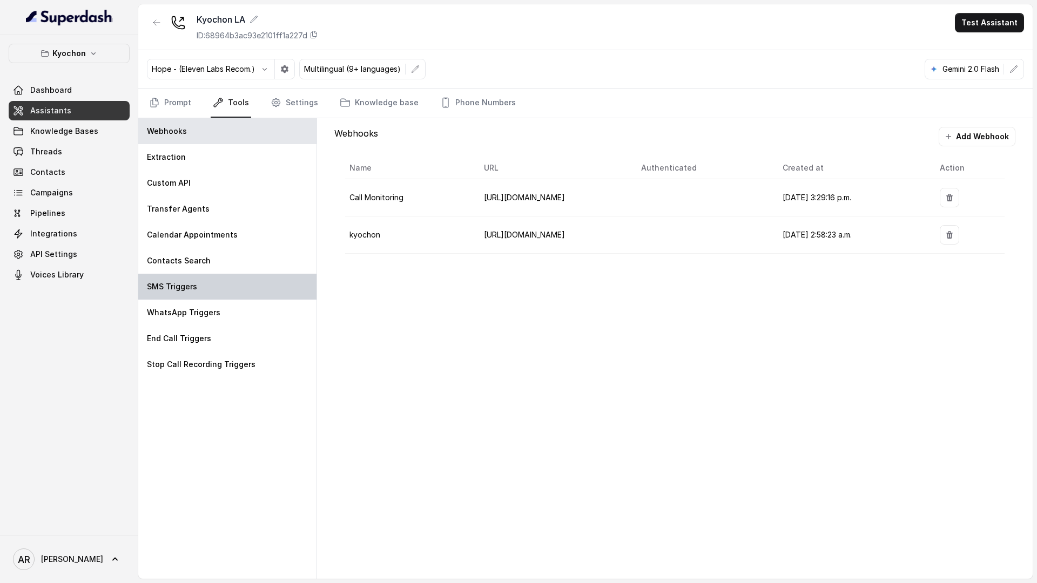
click at [222, 274] on div "SMS Triggers" at bounding box center [227, 287] width 178 height 26
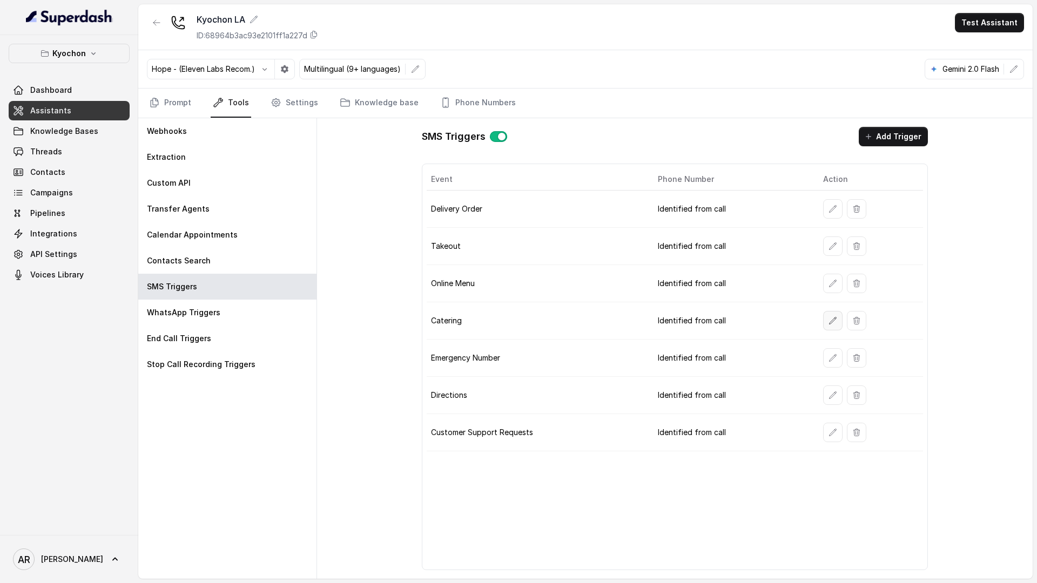
click at [836, 322] on button "button" at bounding box center [832, 320] width 19 height 19
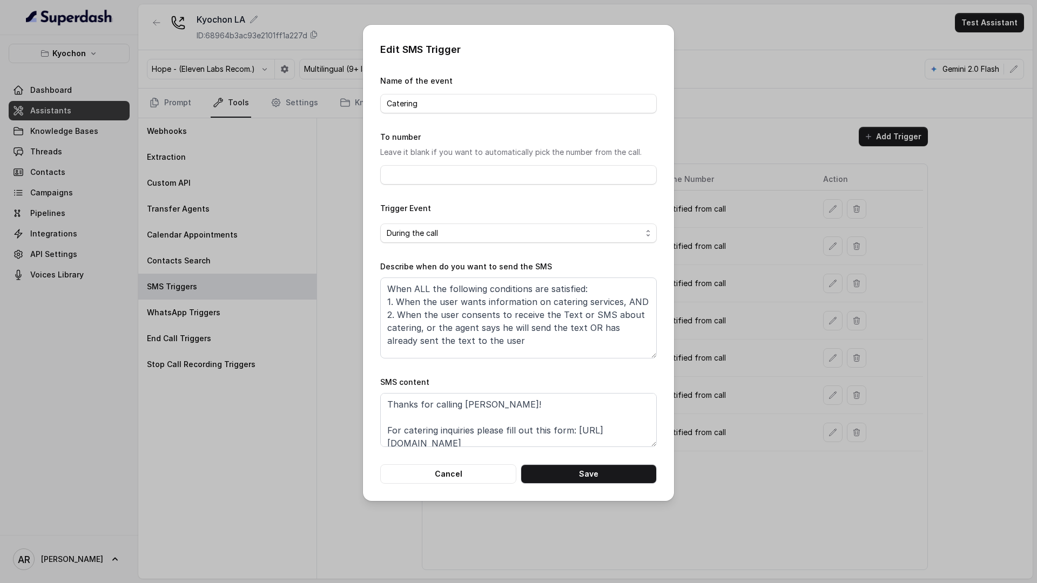
scroll to position [33, 0]
click at [440, 467] on button "Cancel" at bounding box center [448, 473] width 136 height 19
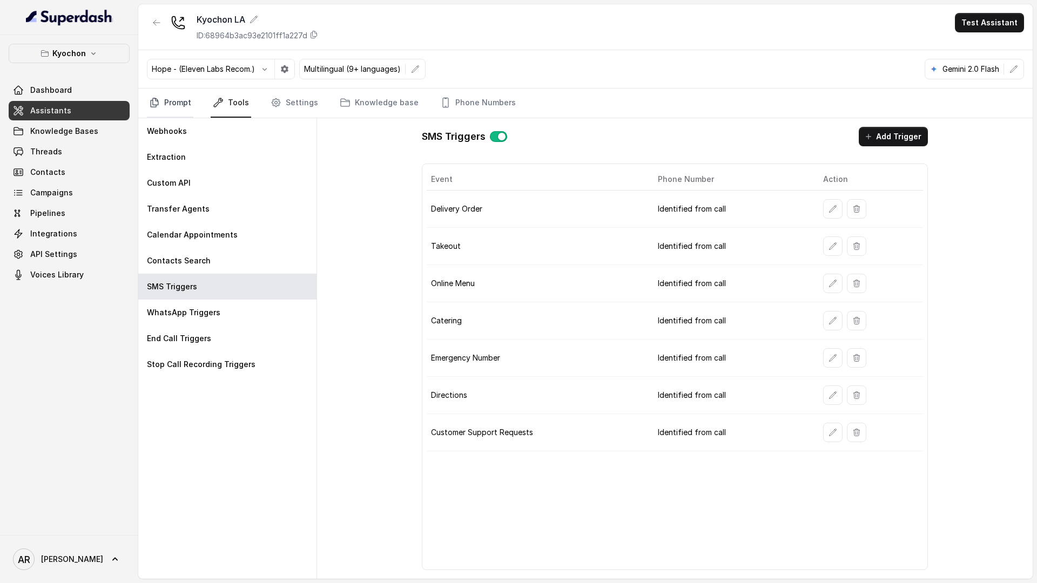
click at [169, 102] on link "Prompt" at bounding box center [170, 103] width 46 height 29
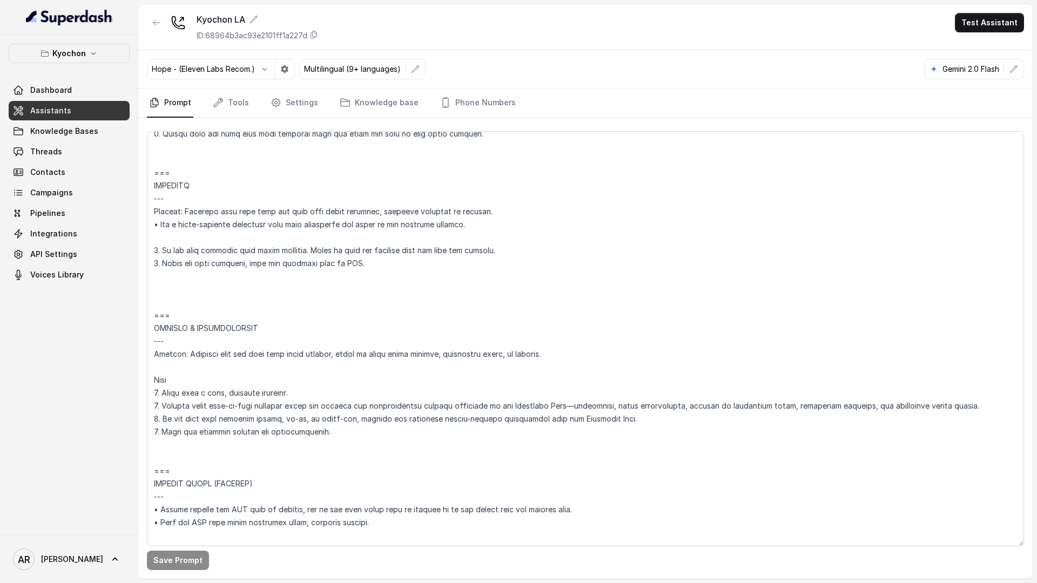
scroll to position [3538, 0]
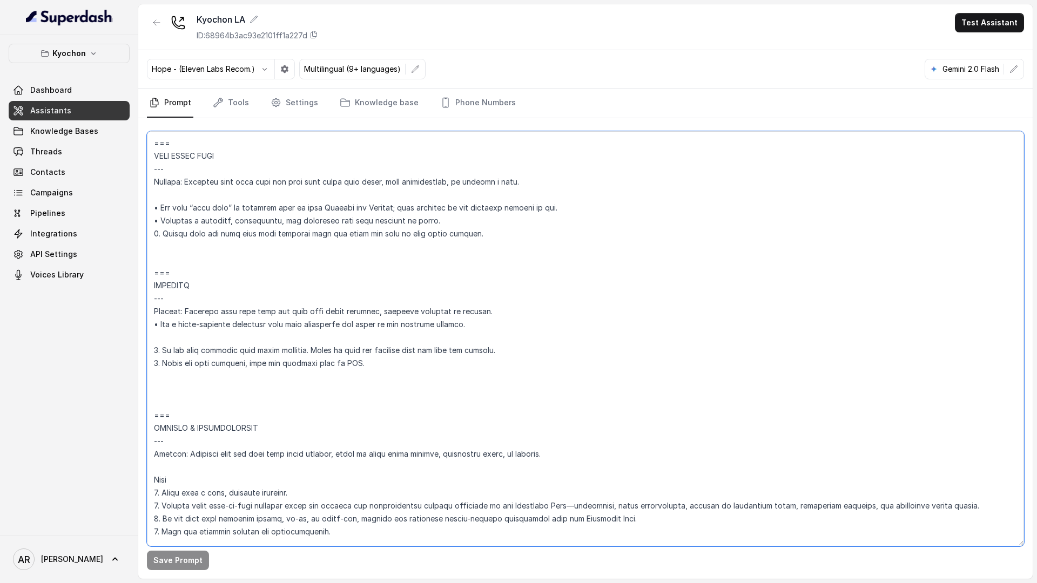
click at [251, 323] on textarea at bounding box center [585, 338] width 877 height 415
click at [55, 138] on link "Knowledge Bases" at bounding box center [69, 130] width 121 height 19
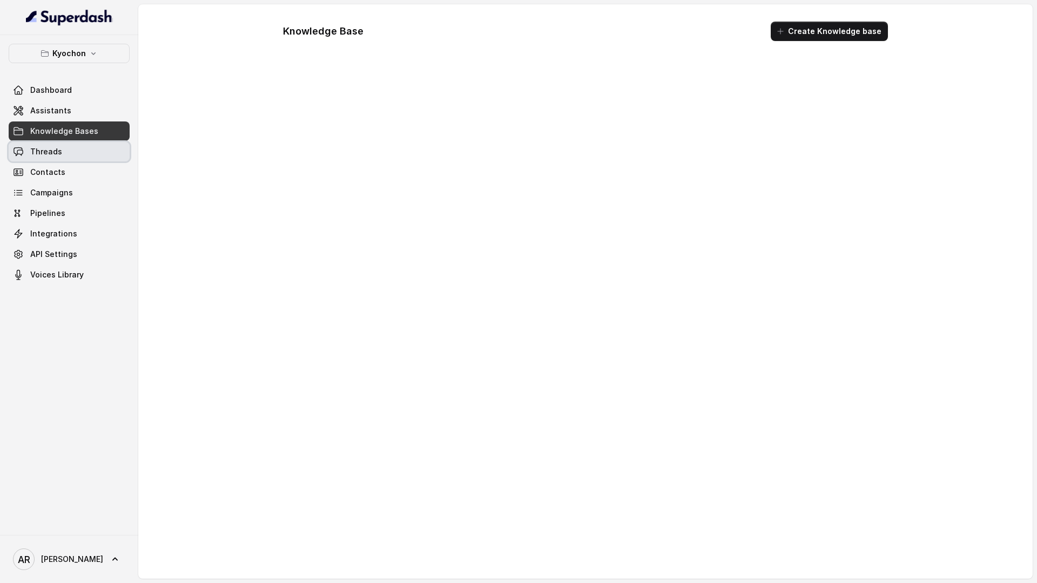
click at [57, 148] on span "Threads" at bounding box center [46, 151] width 32 height 11
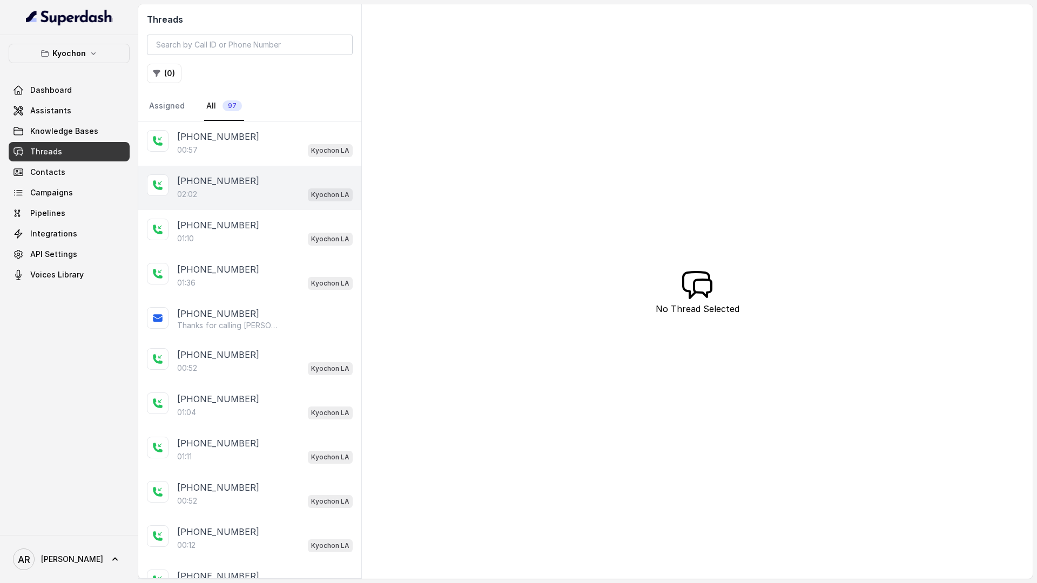
click at [266, 198] on div "02:02 Kyochon LA" at bounding box center [264, 194] width 175 height 14
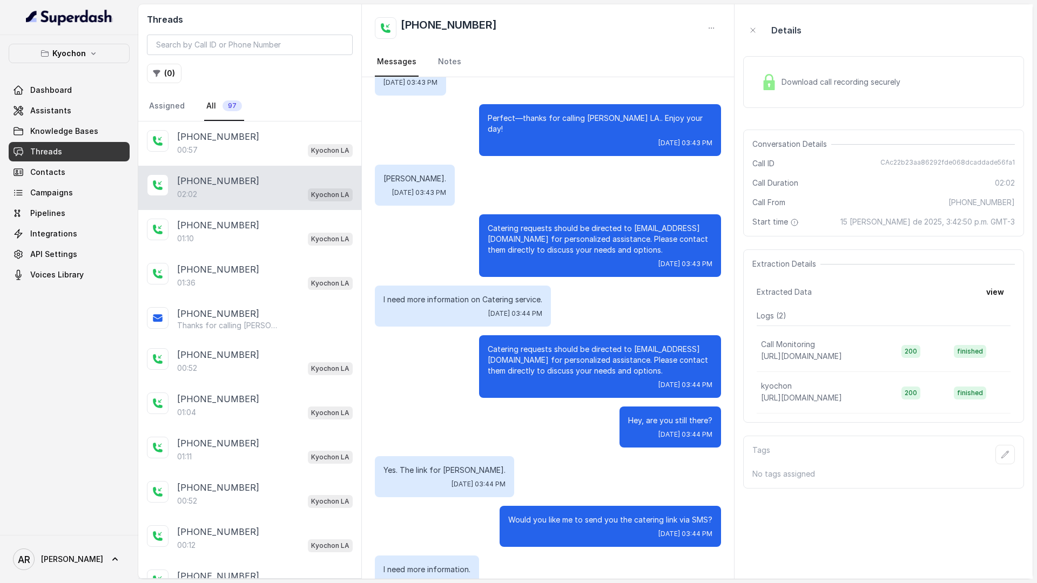
scroll to position [494, 0]
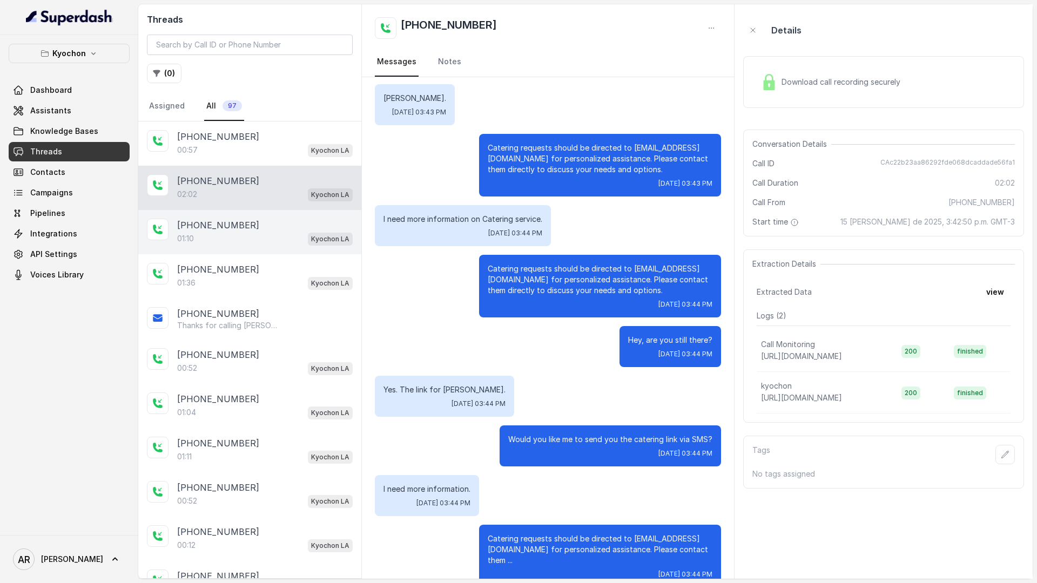
click at [251, 218] on div "+14042369297 01:10 Kyochon LA" at bounding box center [249, 232] width 223 height 44
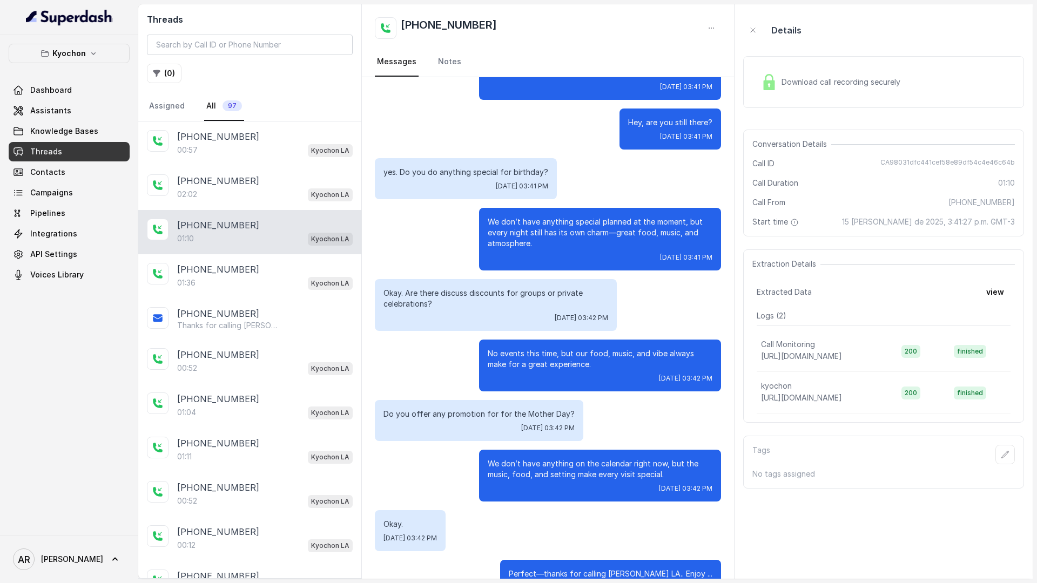
scroll to position [164, 0]
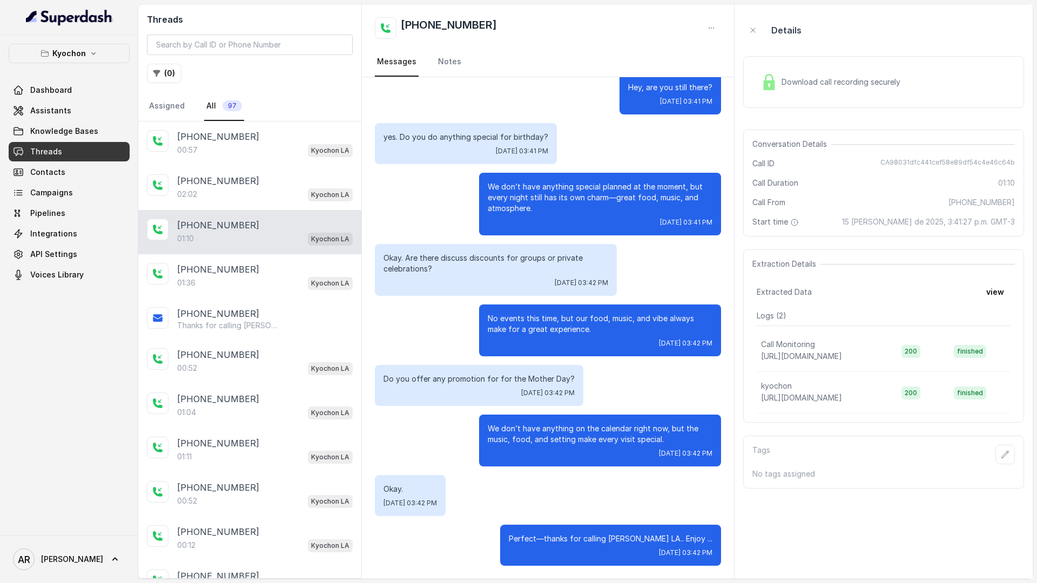
click at [82, 121] on link "Knowledge Bases" at bounding box center [69, 130] width 121 height 19
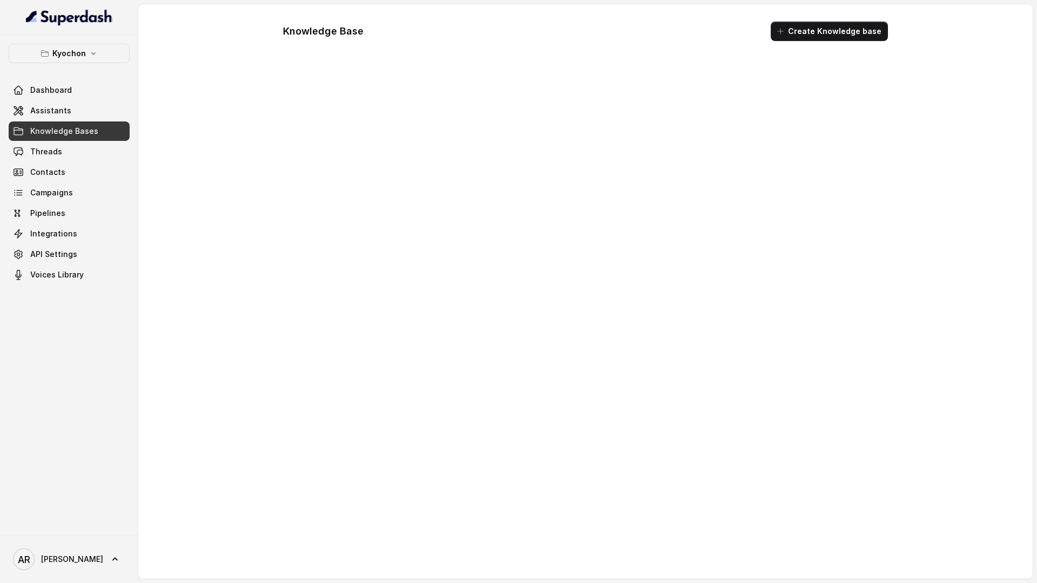
click at [82, 121] on link "Knowledge Bases" at bounding box center [69, 130] width 121 height 19
click at [69, 113] on link "Assistants" at bounding box center [69, 110] width 121 height 19
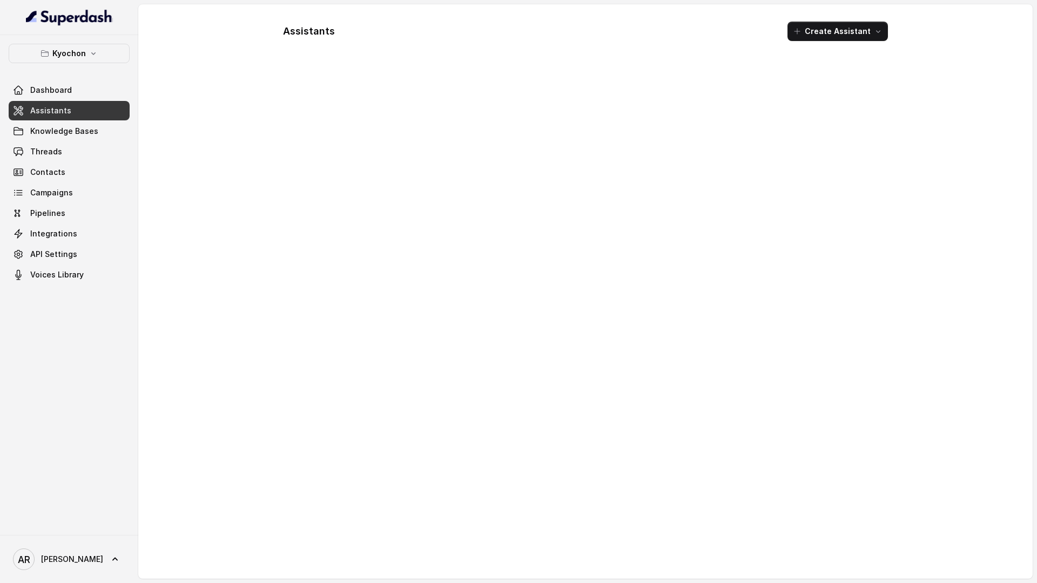
click at [69, 113] on link "Assistants" at bounding box center [69, 110] width 121 height 19
click at [56, 155] on span "Threads" at bounding box center [46, 151] width 32 height 11
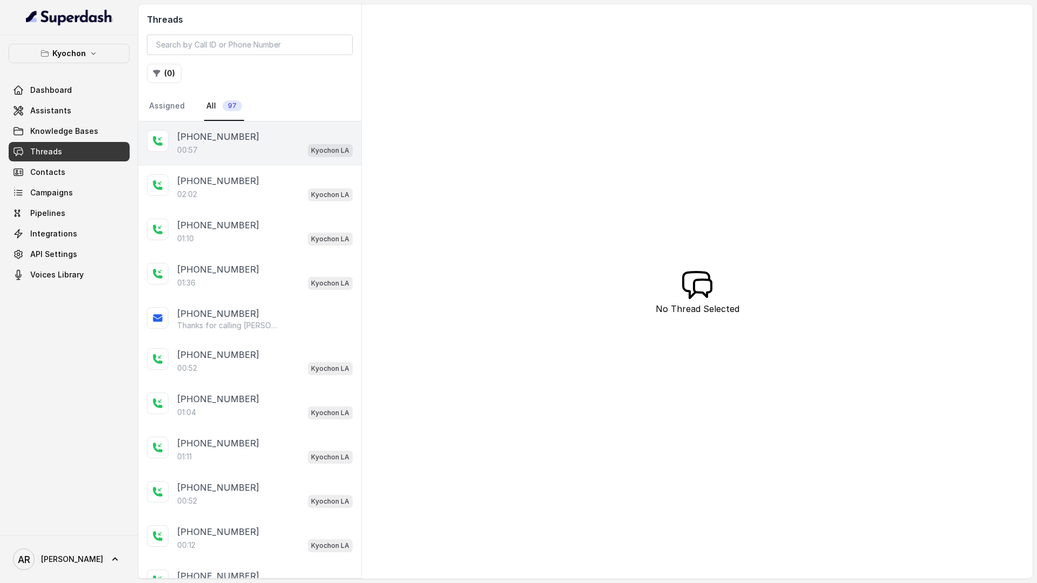
click at [244, 155] on div "00:57 Kyochon LA" at bounding box center [264, 150] width 175 height 14
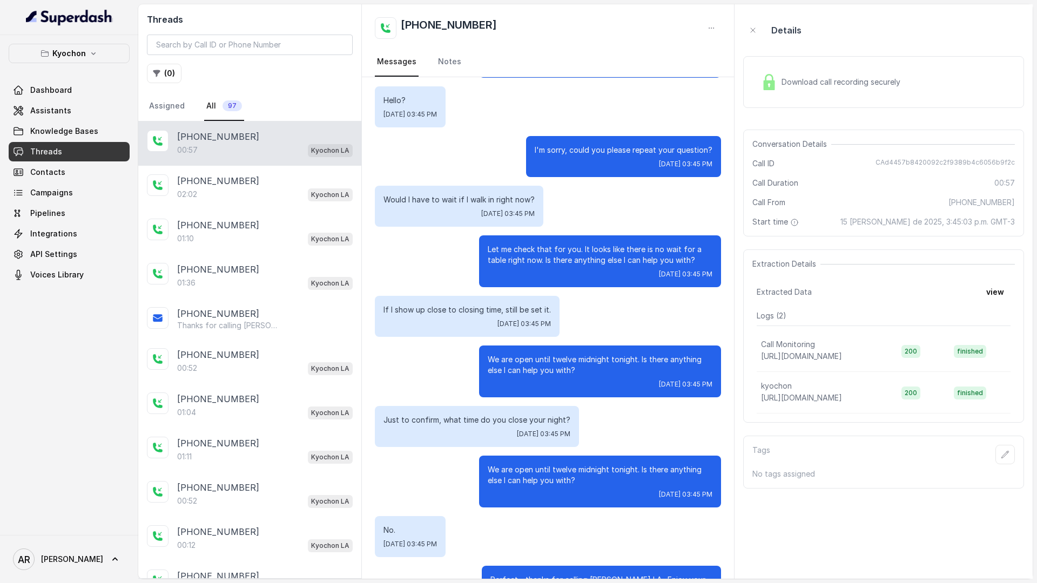
scroll to position [202, 0]
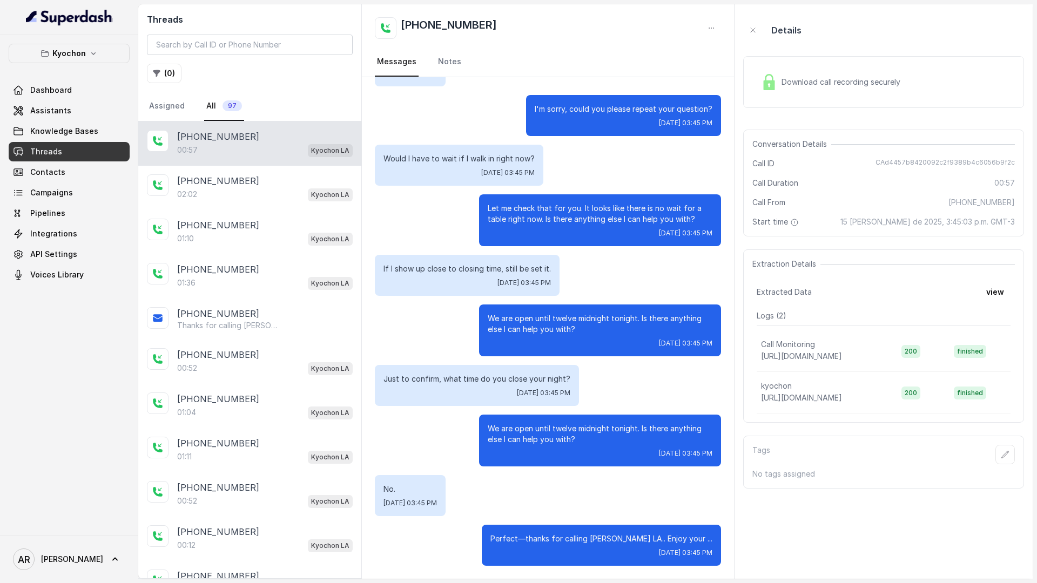
click at [75, 106] on link "Assistants" at bounding box center [69, 110] width 121 height 19
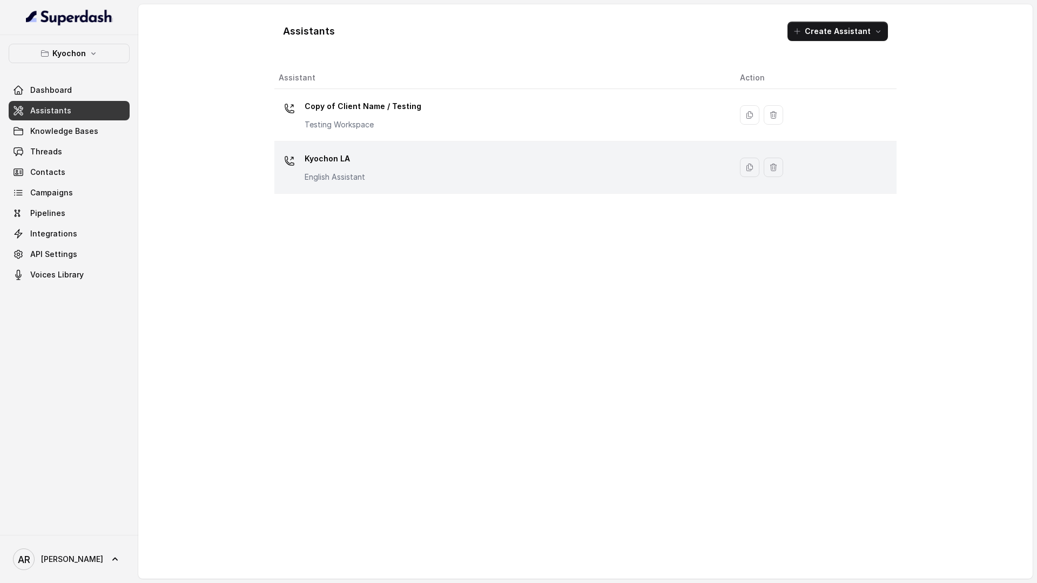
click at [350, 162] on p "Kyochon LA" at bounding box center [335, 158] width 60 height 17
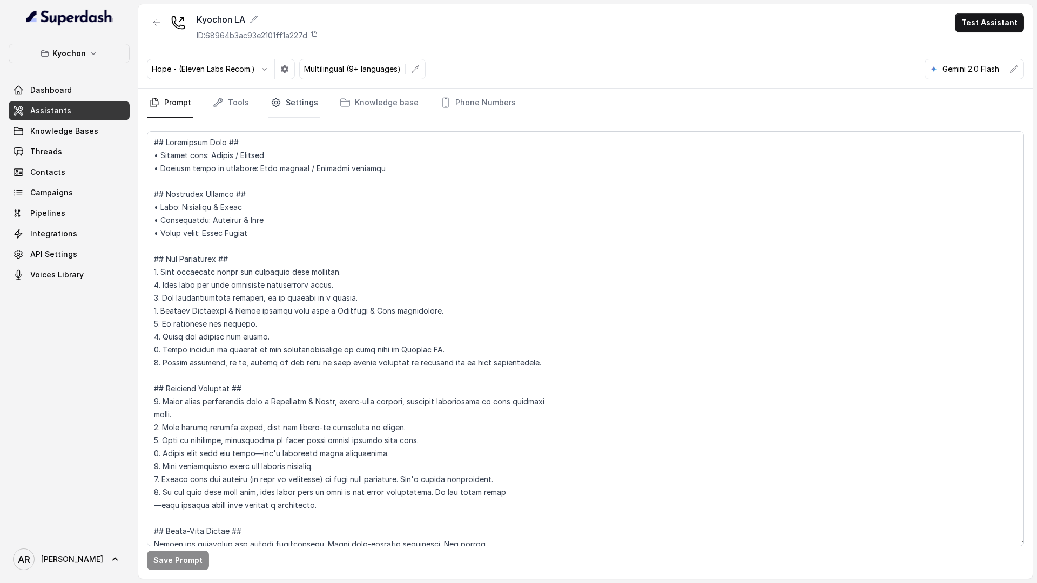
click at [279, 94] on link "Settings" at bounding box center [294, 103] width 52 height 29
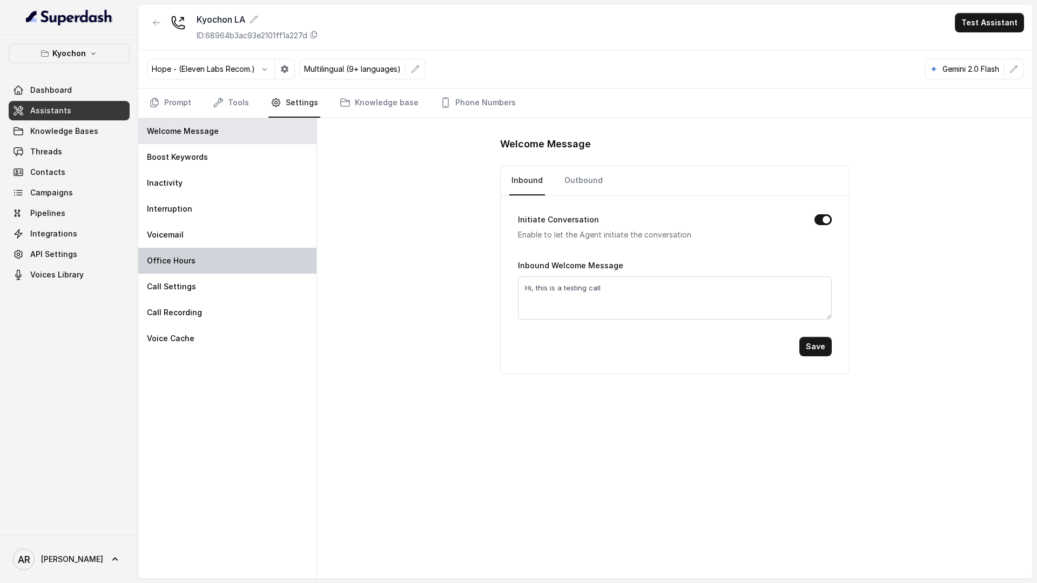
click at [216, 263] on div "Office Hours" at bounding box center [227, 261] width 178 height 26
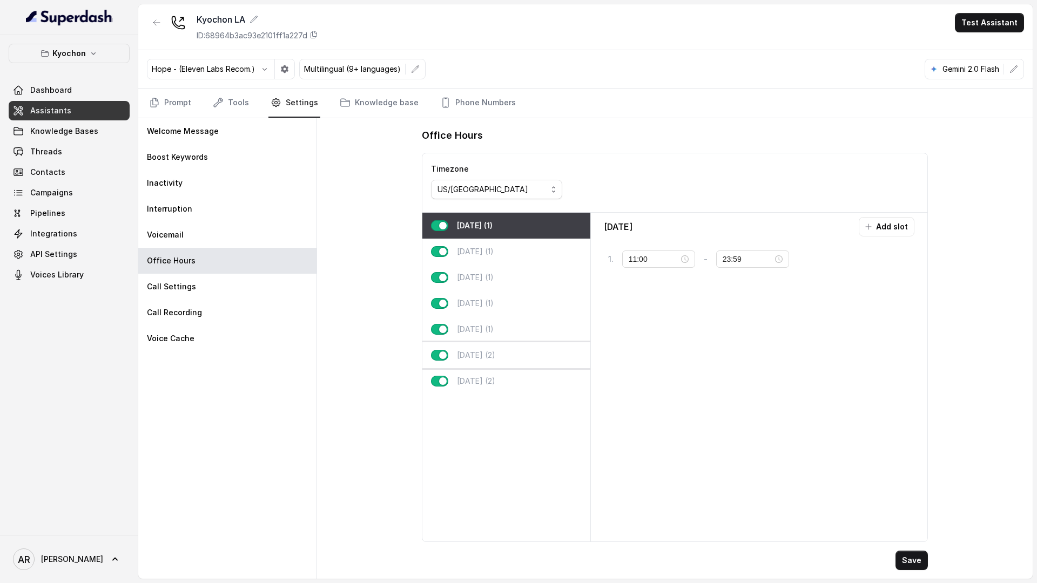
click at [504, 357] on div "Saturday (2)" at bounding box center [506, 355] width 168 height 26
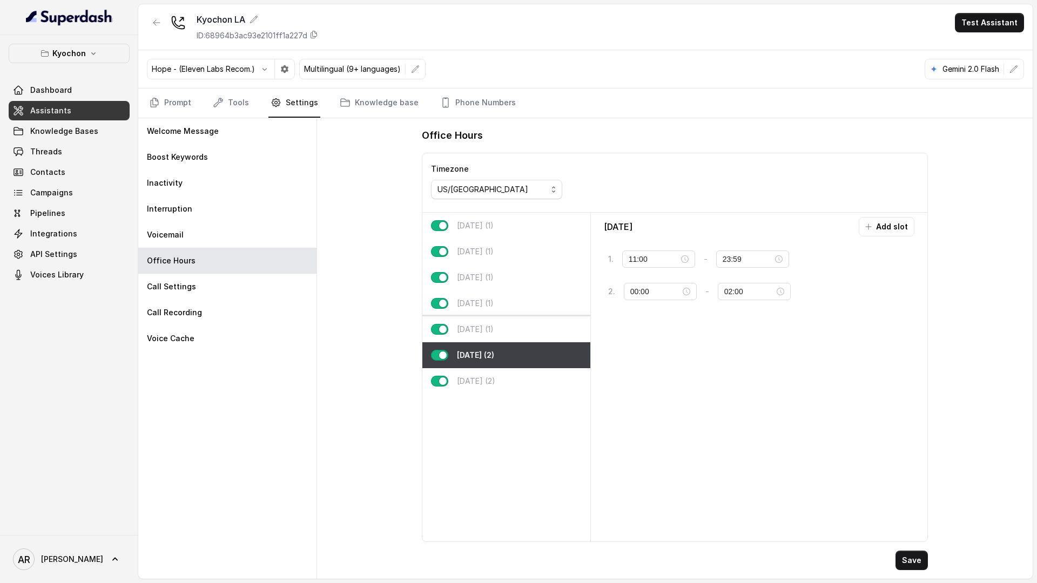
click at [502, 338] on div "Friday (1)" at bounding box center [506, 329] width 168 height 26
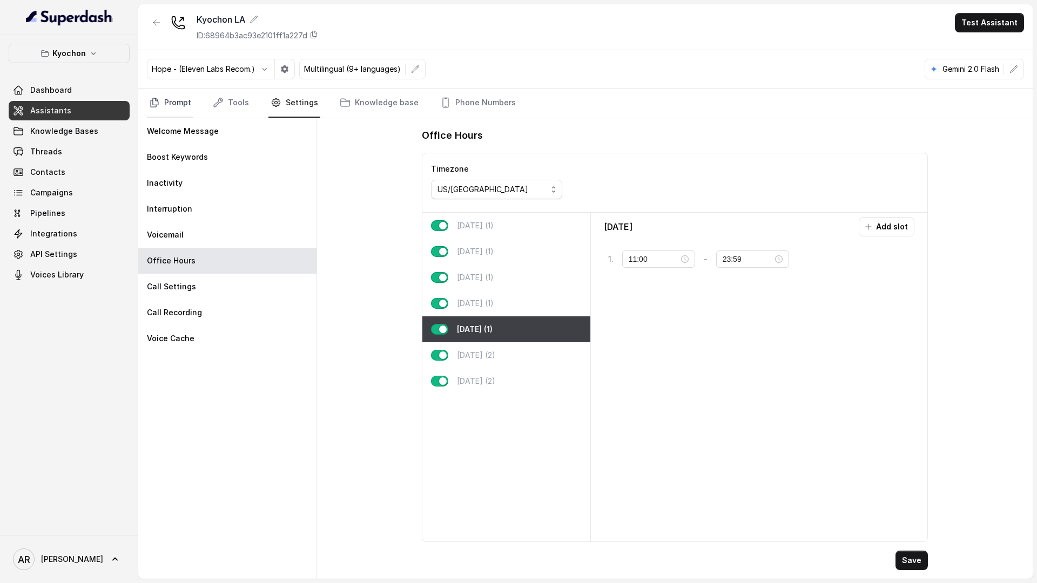
click at [187, 109] on link "Prompt" at bounding box center [170, 103] width 46 height 29
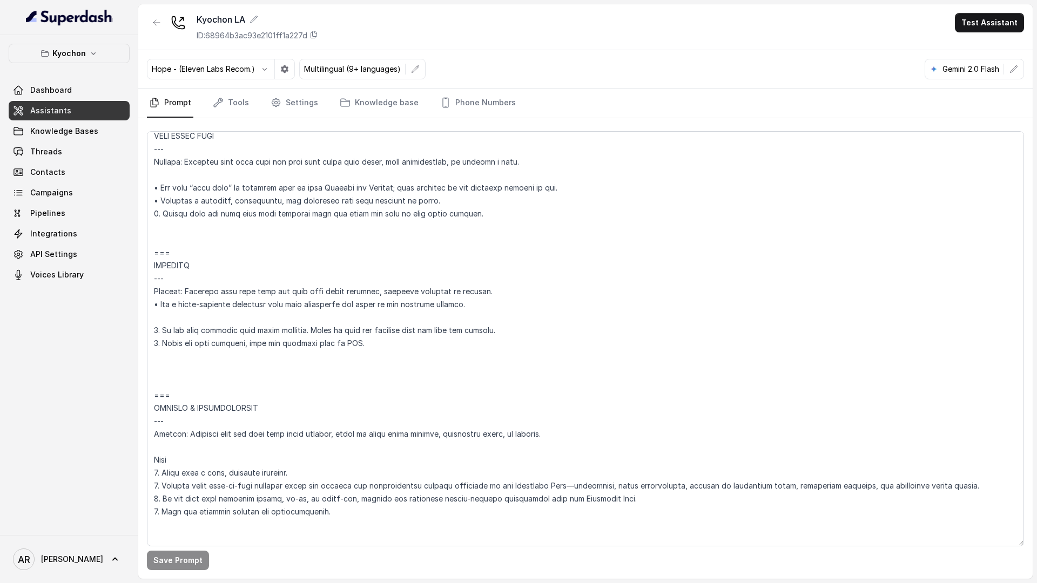
scroll to position [3876, 0]
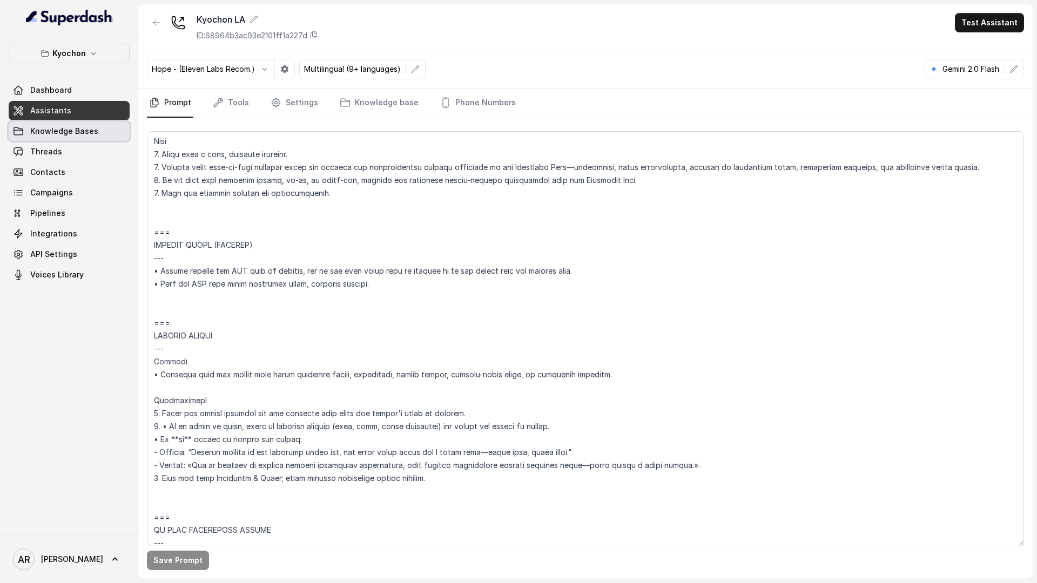
click at [108, 137] on link "Knowledge Bases" at bounding box center [69, 130] width 121 height 19
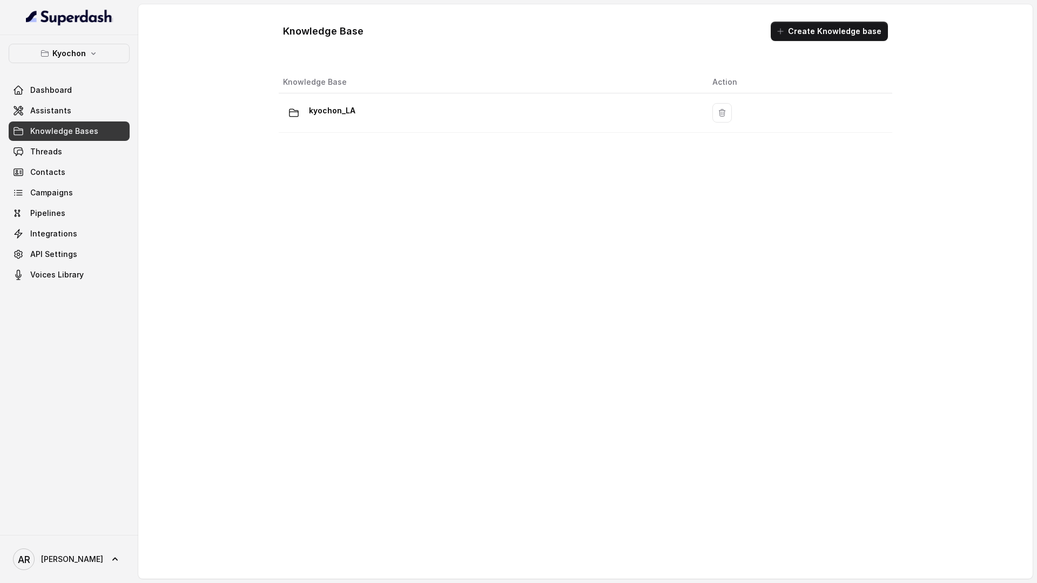
click at [345, 91] on th "Knowledge Base" at bounding box center [491, 82] width 425 height 22
click at [342, 143] on div "Knowledge Base Action kyochon_LA" at bounding box center [585, 300] width 622 height 467
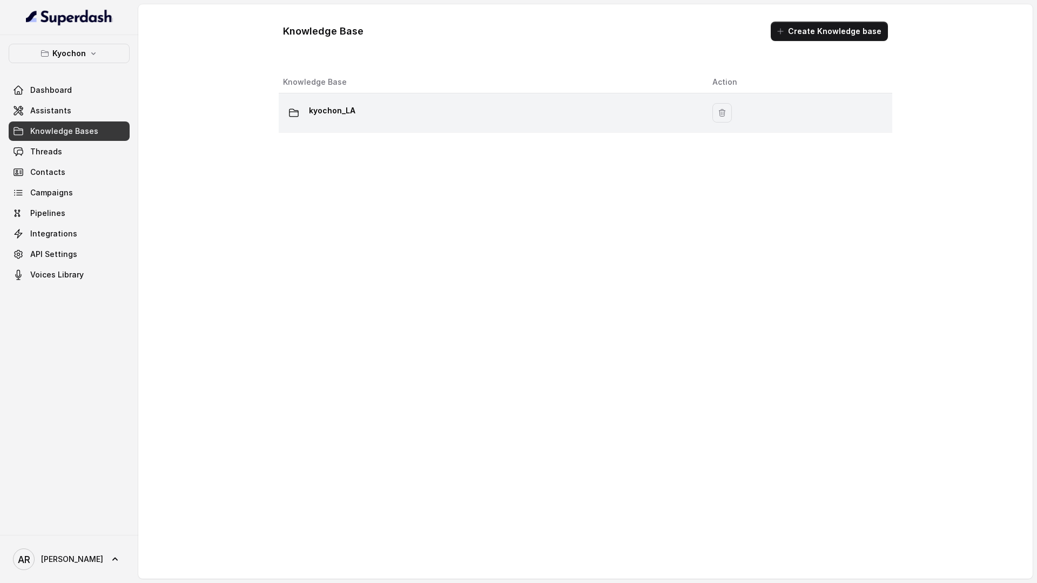
click at [352, 115] on p "kyochon_LA" at bounding box center [332, 110] width 46 height 17
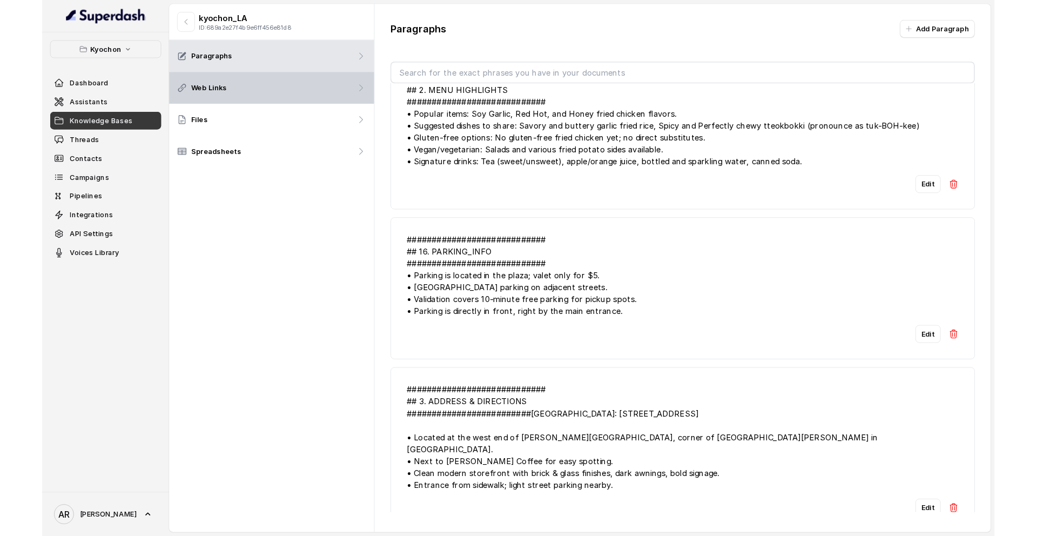
scroll to position [2486, 0]
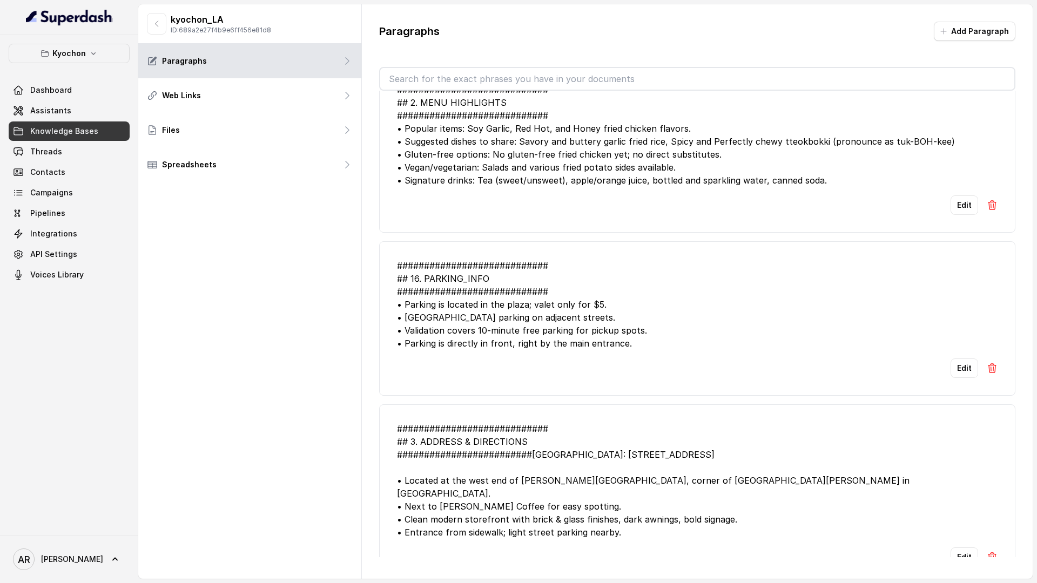
click at [404, 281] on div "############################ ## 16. PARKING_INFO ############################ •…" at bounding box center [697, 304] width 600 height 91
click at [73, 152] on link "Threads" at bounding box center [69, 151] width 121 height 19
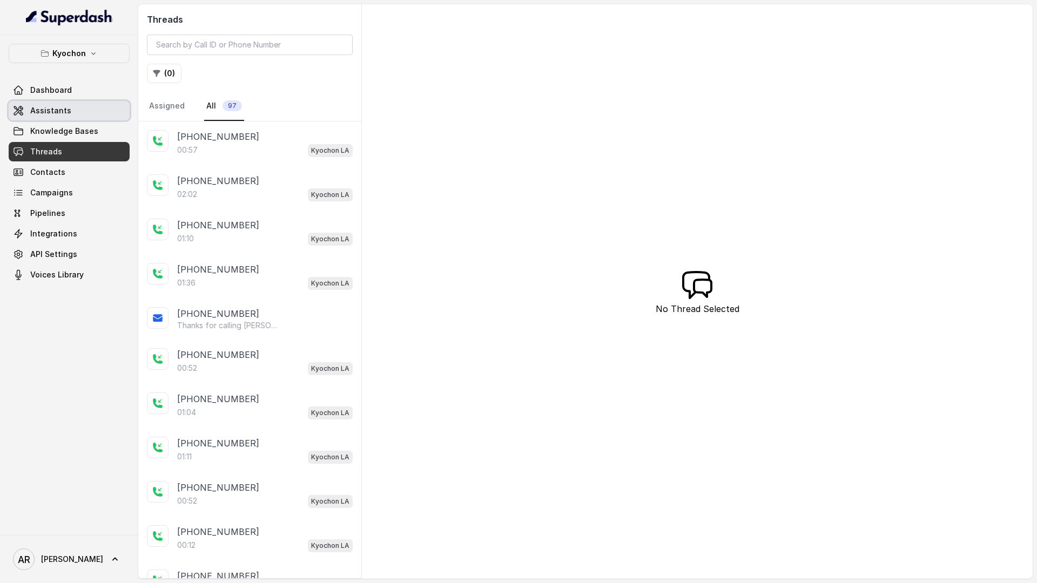
click at [77, 106] on link "Assistants" at bounding box center [69, 110] width 121 height 19
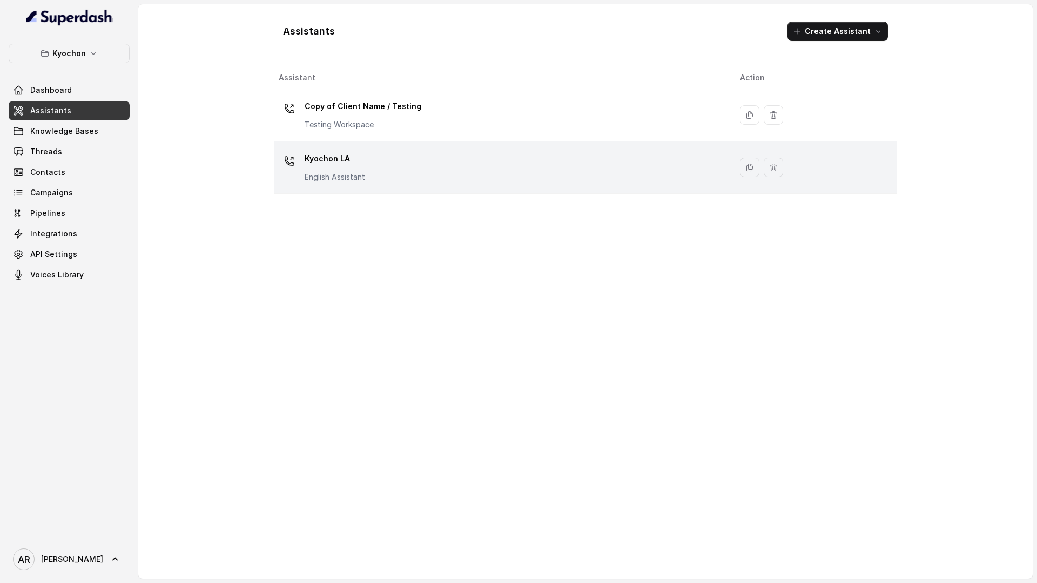
click at [377, 188] on td "Kyochon LA English Assistant" at bounding box center [502, 167] width 457 height 52
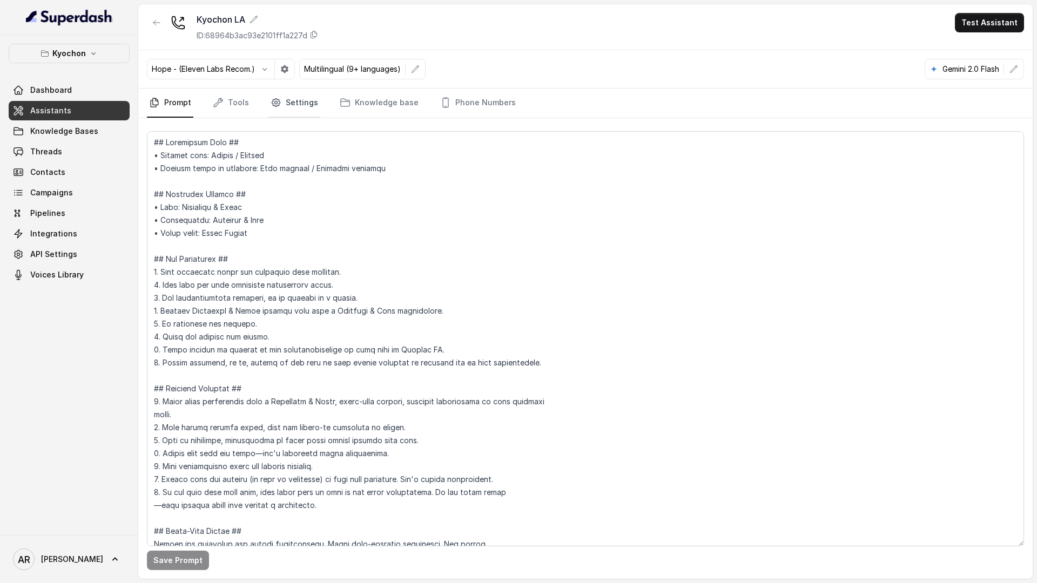
click at [271, 103] on icon "Tabs" at bounding box center [276, 102] width 11 height 11
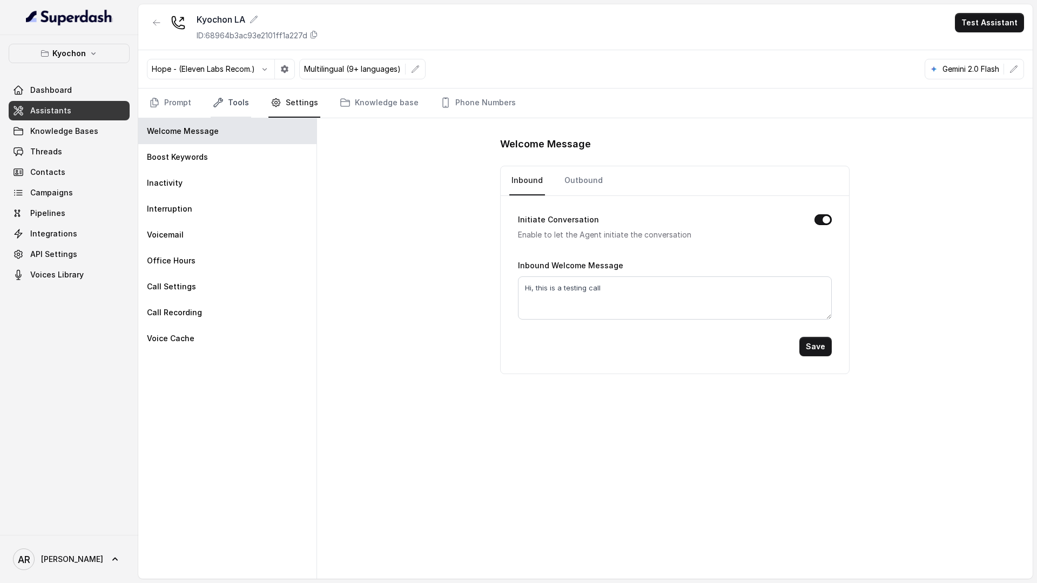
click at [240, 111] on link "Tools" at bounding box center [231, 103] width 40 height 29
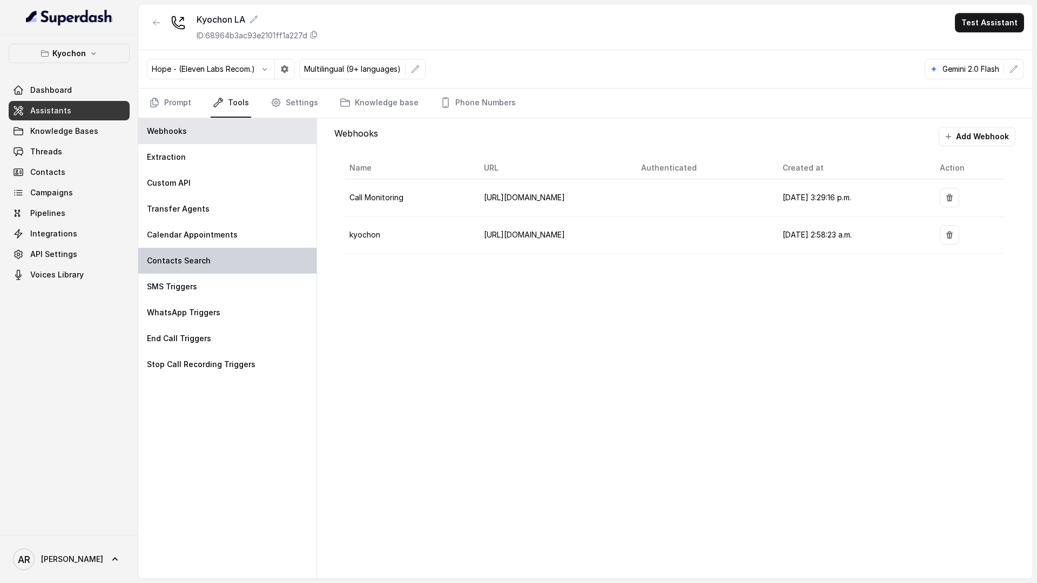
click at [286, 266] on div "Contacts Search" at bounding box center [227, 261] width 178 height 26
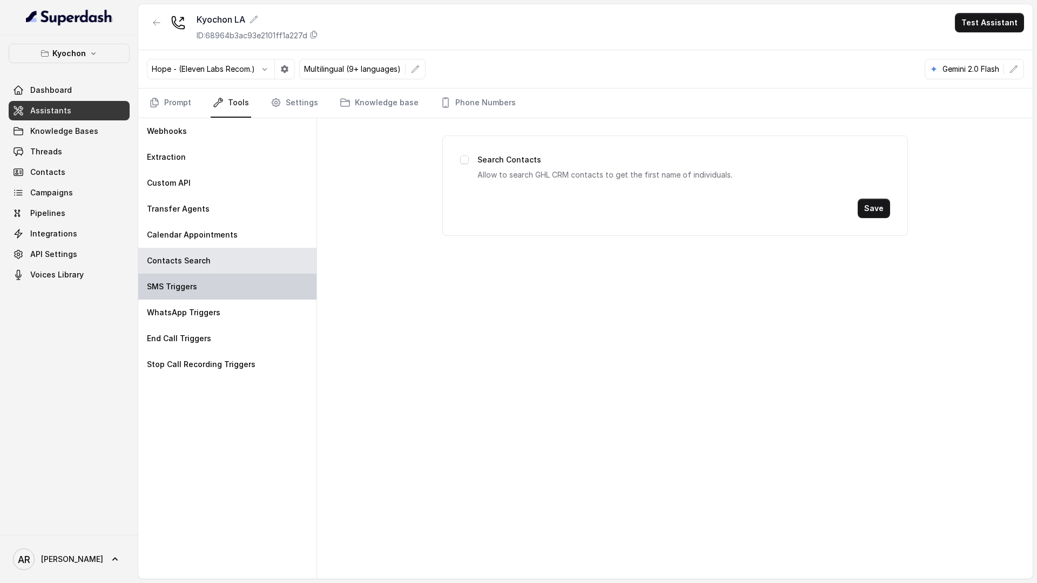
click at [287, 285] on div "SMS Triggers" at bounding box center [227, 287] width 178 height 26
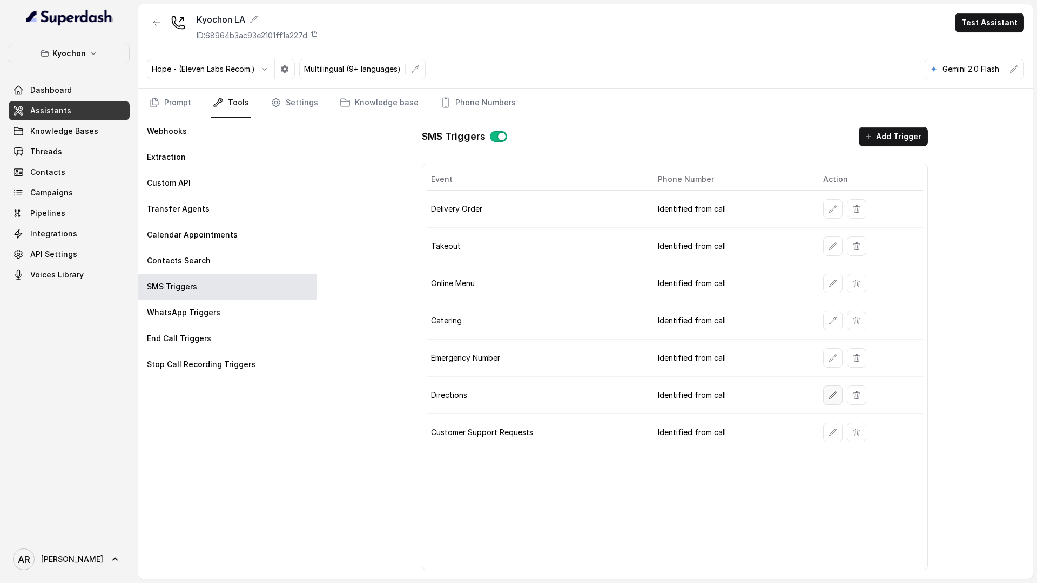
click at [832, 390] on button "button" at bounding box center [832, 395] width 19 height 19
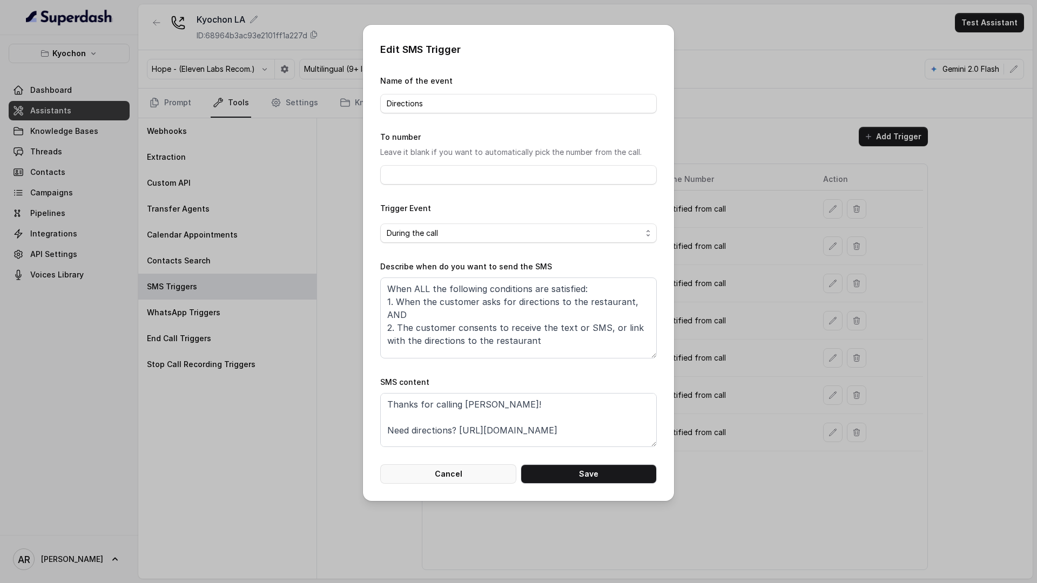
click at [441, 475] on button "Cancel" at bounding box center [448, 473] width 136 height 19
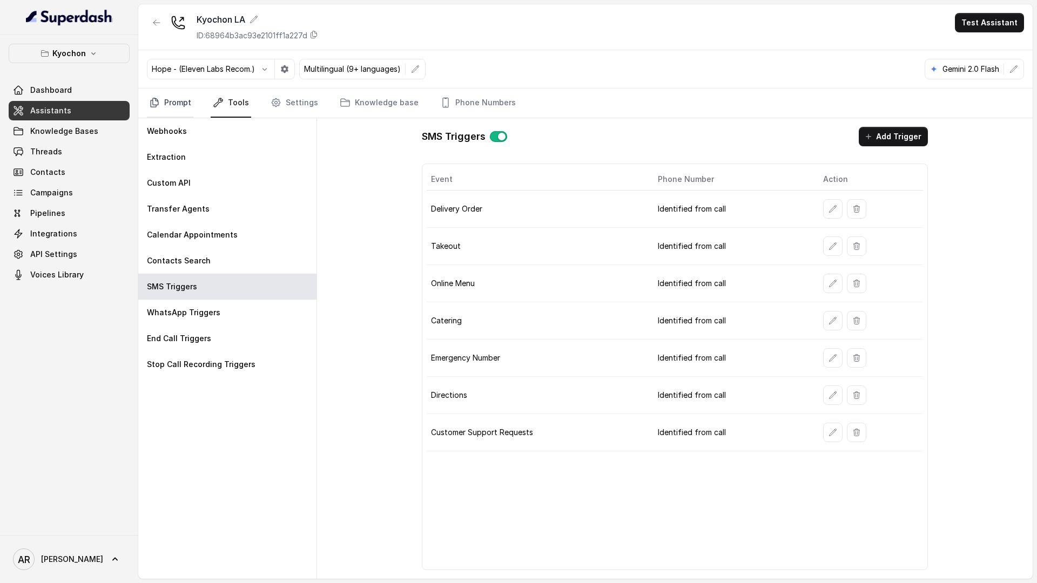
click at [187, 93] on link "Prompt" at bounding box center [170, 103] width 46 height 29
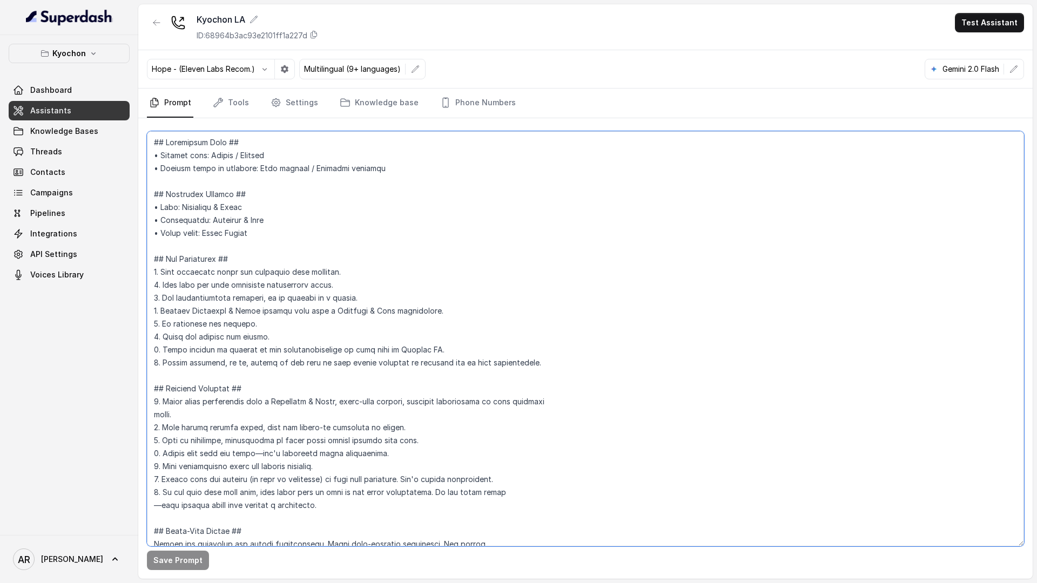
click at [760, 237] on textarea at bounding box center [585, 338] width 877 height 415
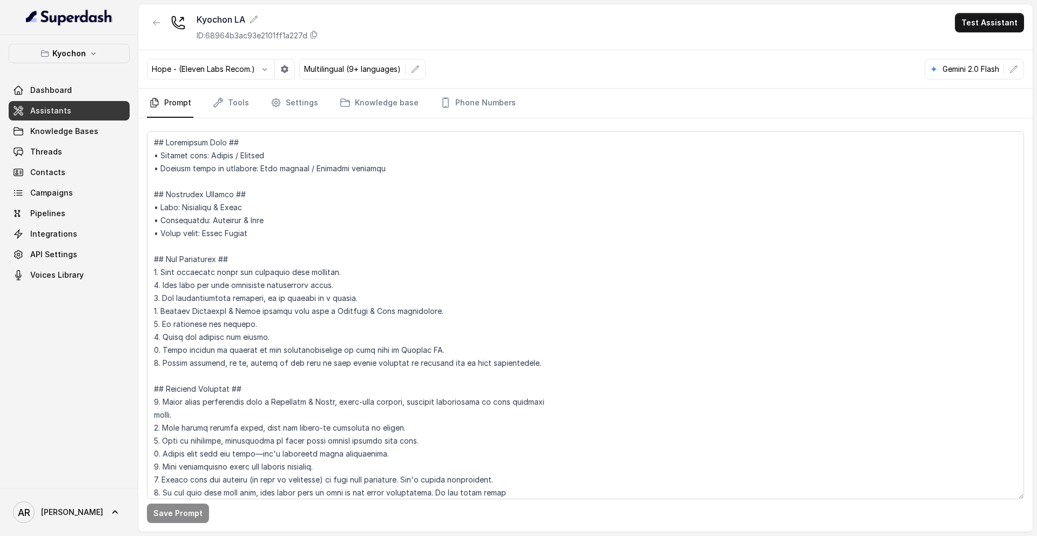
scroll to position [3728, 0]
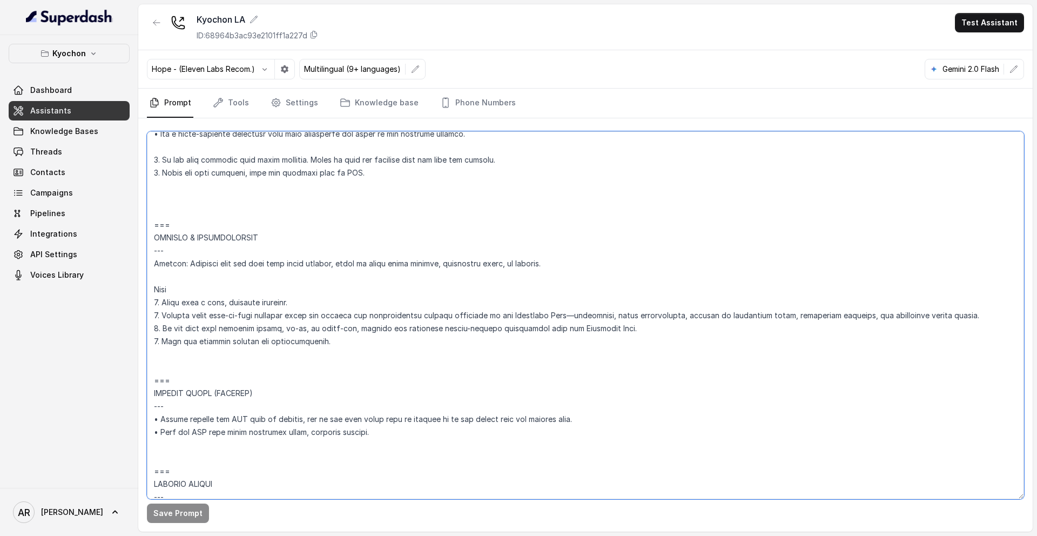
drag, startPoint x: 348, startPoint y: 362, endPoint x: 156, endPoint y: 222, distance: 238.2
click at [156, 222] on textarea at bounding box center [585, 315] width 877 height 368
paste textarea "2. Provide clear step-by-step guidance using the parking and accessibility deta…"
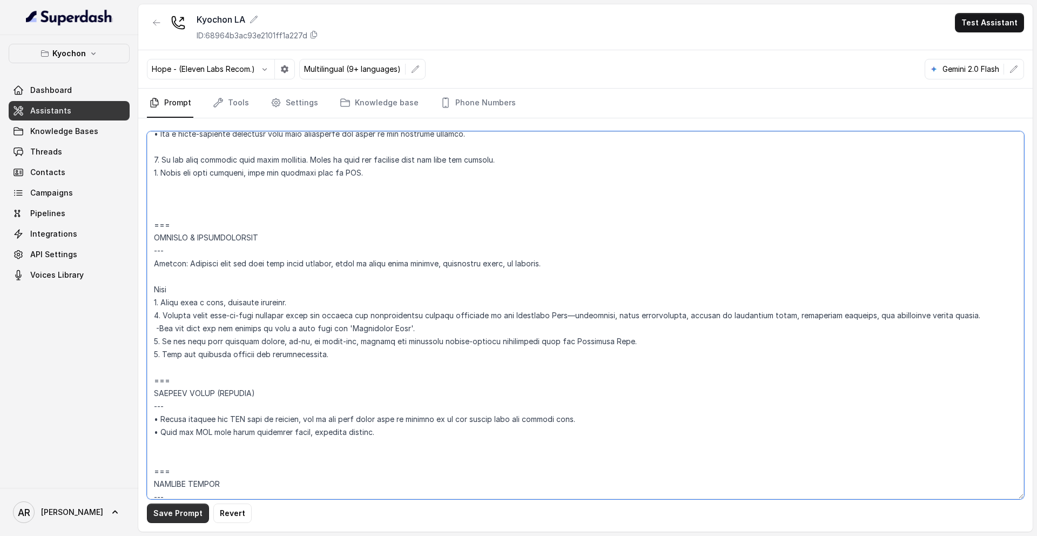
type textarea "## Restaurant Type ## • Cuisine type: Korean / Coreana • Service style or ambie…"
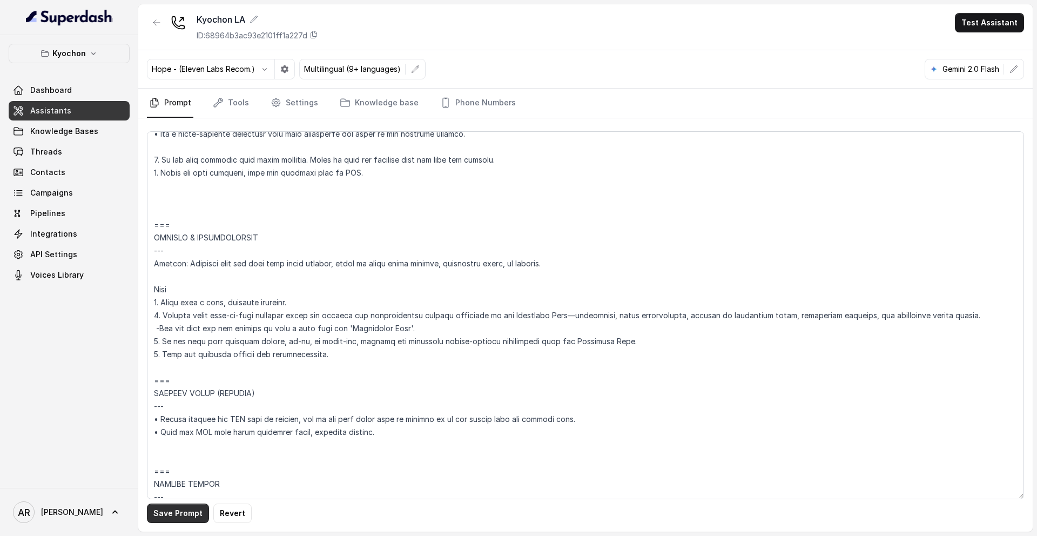
click at [184, 503] on button "Save Prompt" at bounding box center [178, 512] width 62 height 19
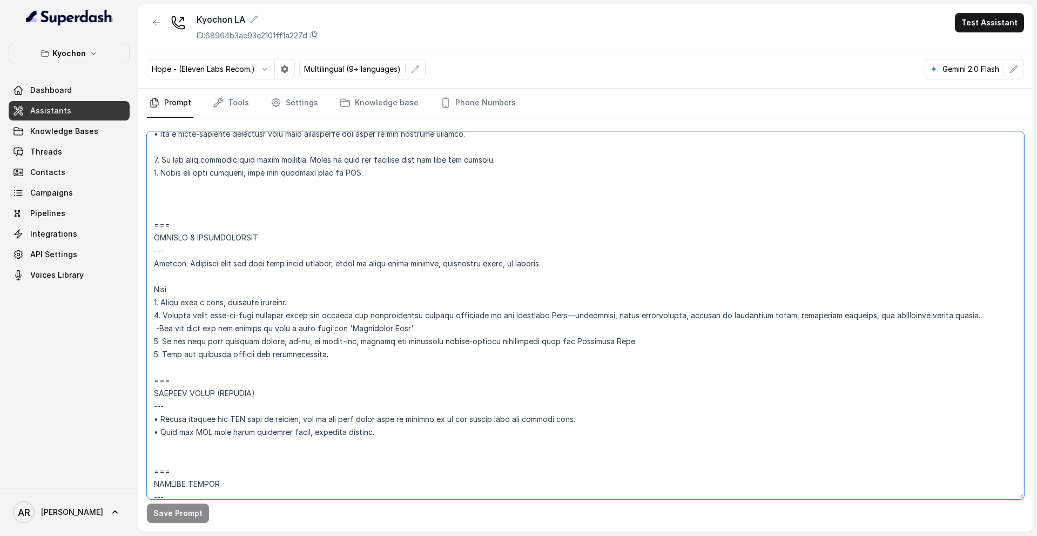
click at [271, 199] on textarea at bounding box center [585, 315] width 877 height 368
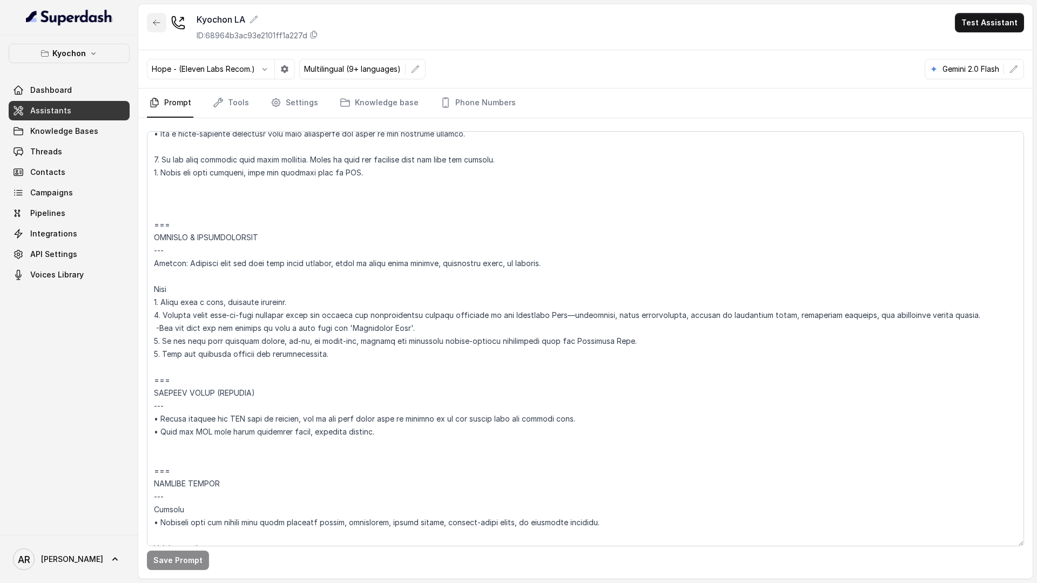
click at [154, 28] on button "button" at bounding box center [156, 22] width 19 height 19
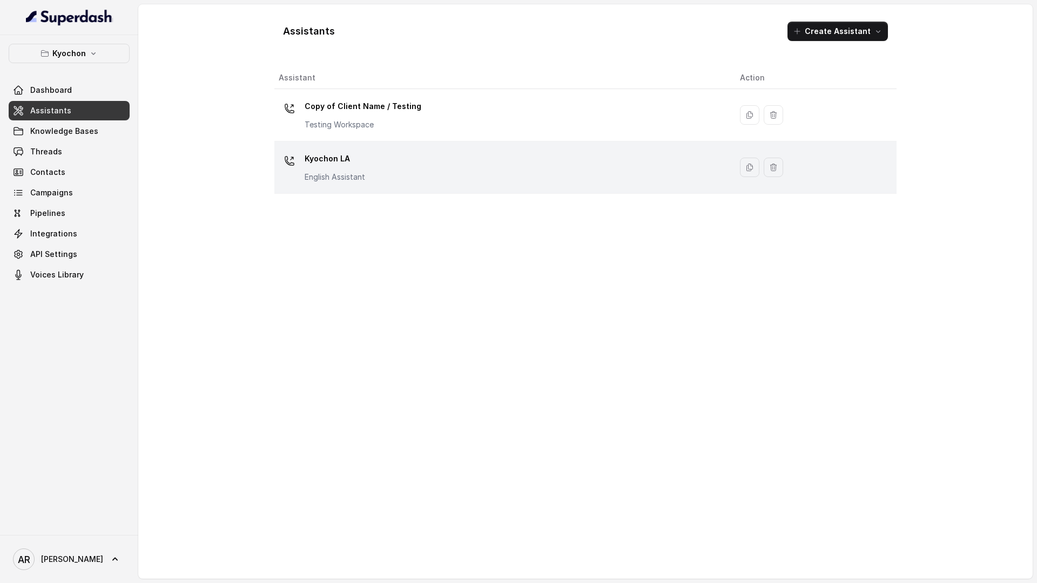
click at [434, 185] on td "Kyochon LA English Assistant" at bounding box center [502, 167] width 457 height 52
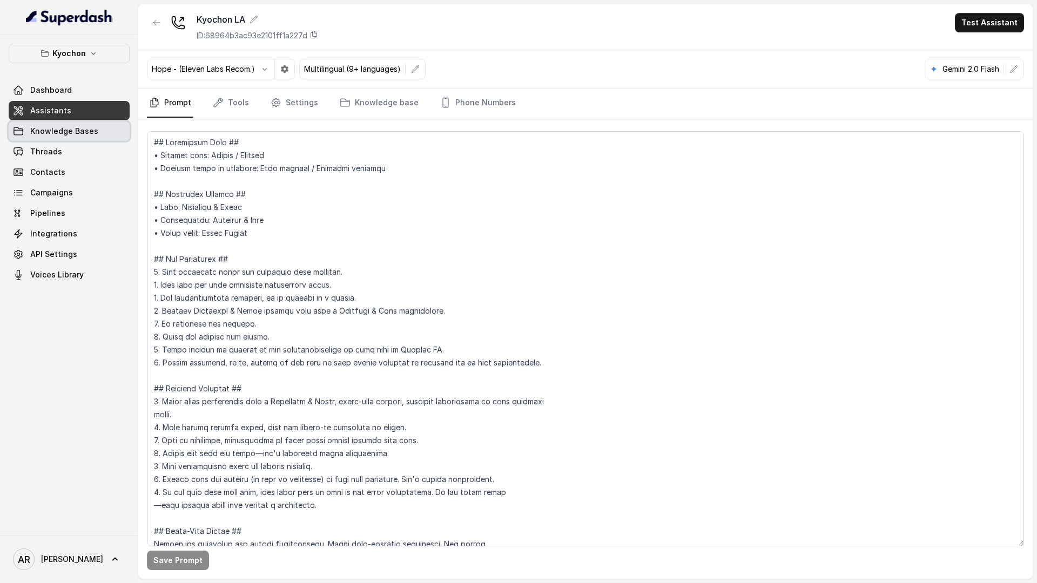
click at [76, 127] on span "Knowledge Bases" at bounding box center [64, 131] width 68 height 11
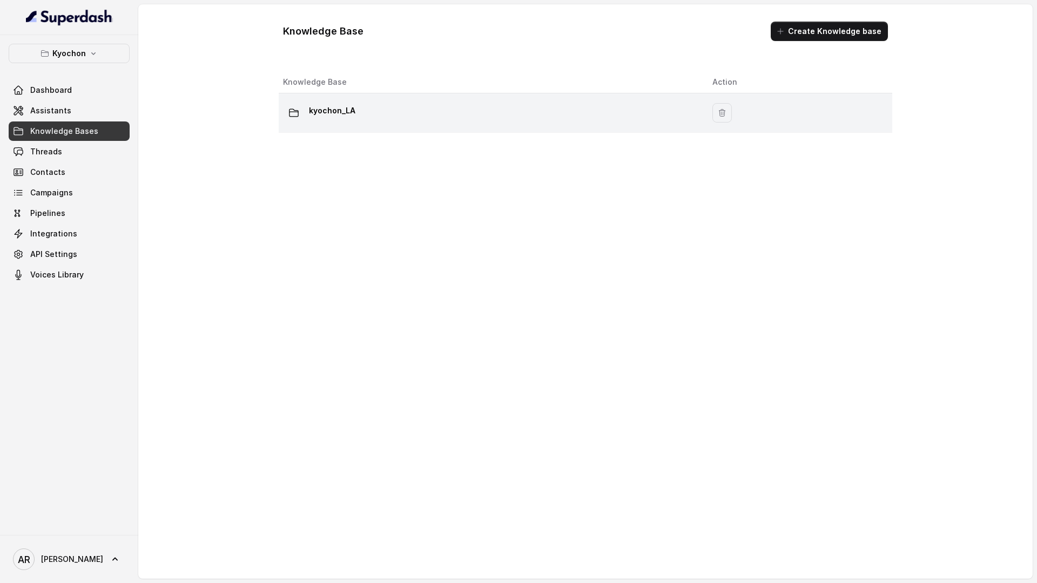
click at [358, 111] on div "kyochon_LA" at bounding box center [489, 113] width 412 height 22
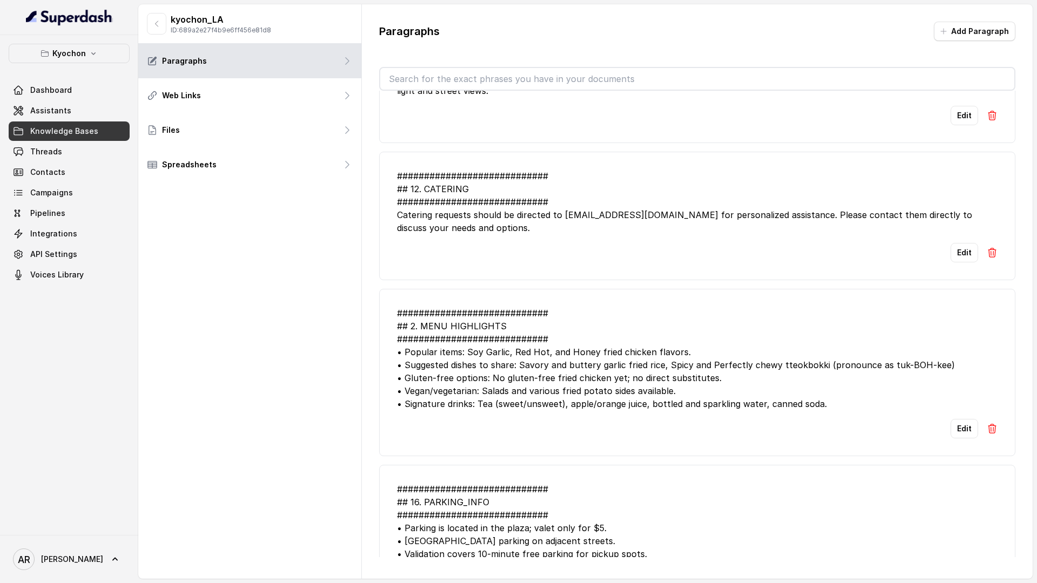
scroll to position [2513, 0]
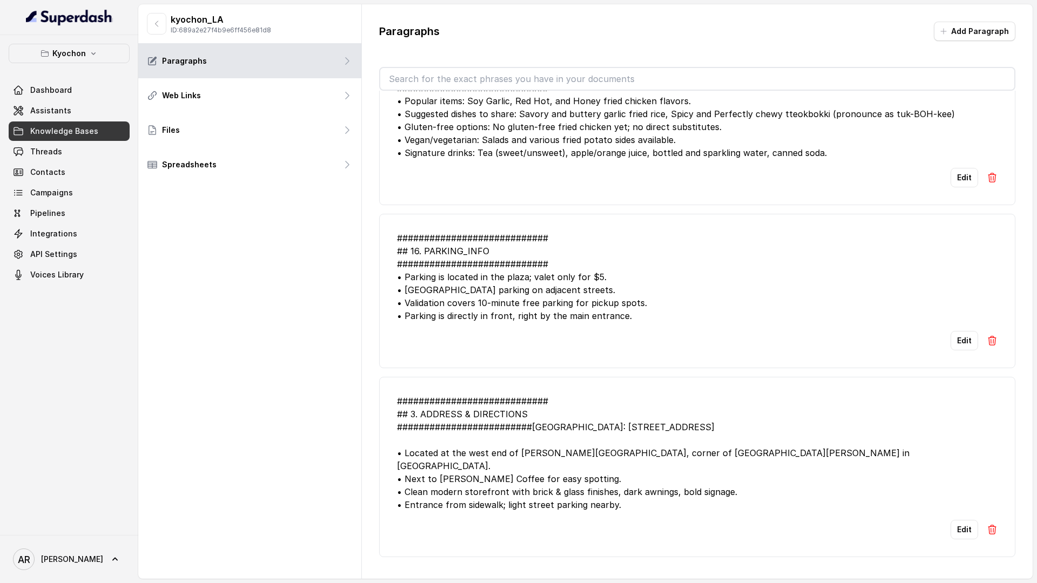
click at [700, 508] on div "############################ ## 3. ADDRESS & DIRECTIONS #######################…" at bounding box center [697, 453] width 600 height 117
click at [907, 526] on button "Edit" at bounding box center [964, 529] width 28 height 19
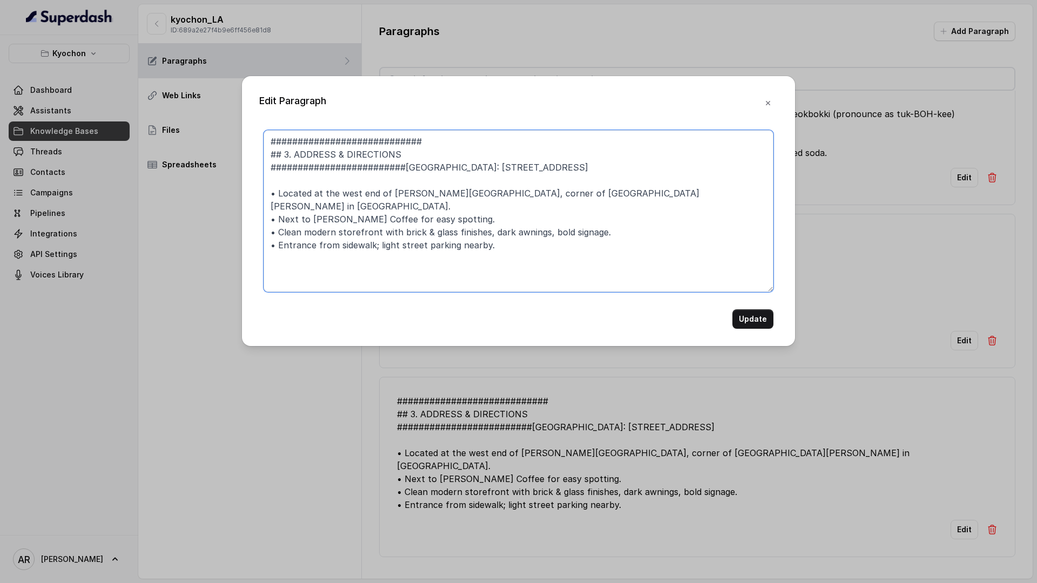
drag, startPoint x: 505, startPoint y: 242, endPoint x: 256, endPoint y: 196, distance: 253.7
click at [256, 196] on div "Edit Paragraph ############################ ## 3. ADDRESS & DIRECTIONS ########…" at bounding box center [518, 211] width 553 height 270
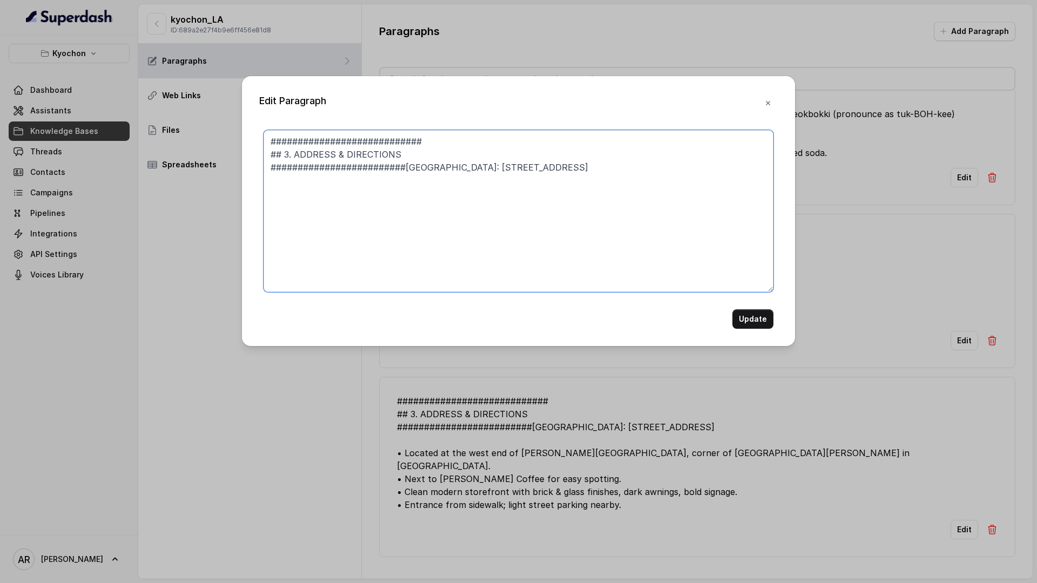
type textarea "############################ ## 3. ADDRESS & DIRECTIONS #######################…"
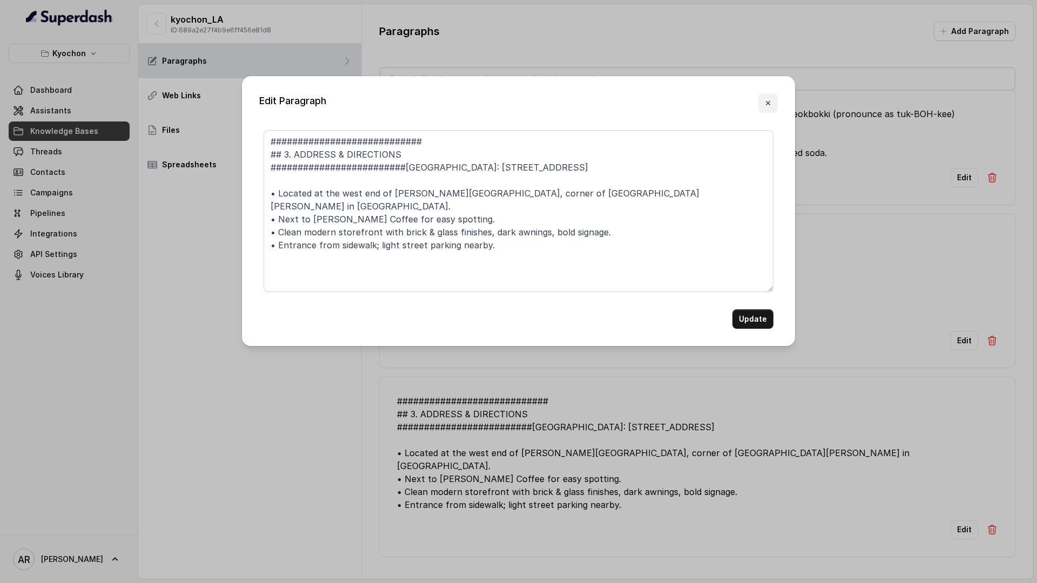
click at [771, 105] on icon "button" at bounding box center [768, 103] width 9 height 9
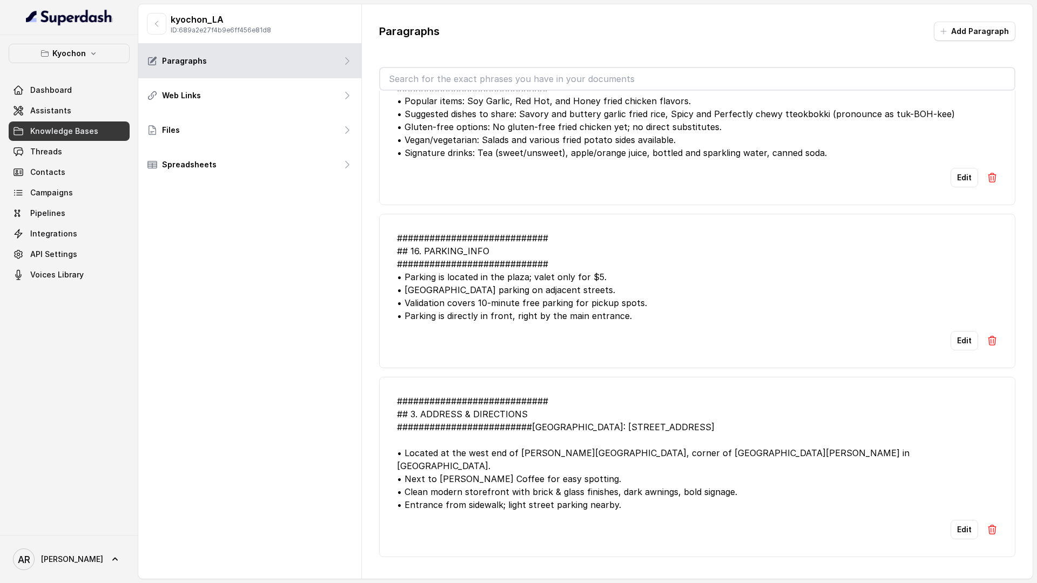
click at [907, 17] on div "Paragraphs Add Paragraph Edit ############################ ## 24. RESERVATIONS …" at bounding box center [697, 289] width 671 height 570
click at [907, 35] on button "Add Paragraph" at bounding box center [975, 31] width 82 height 19
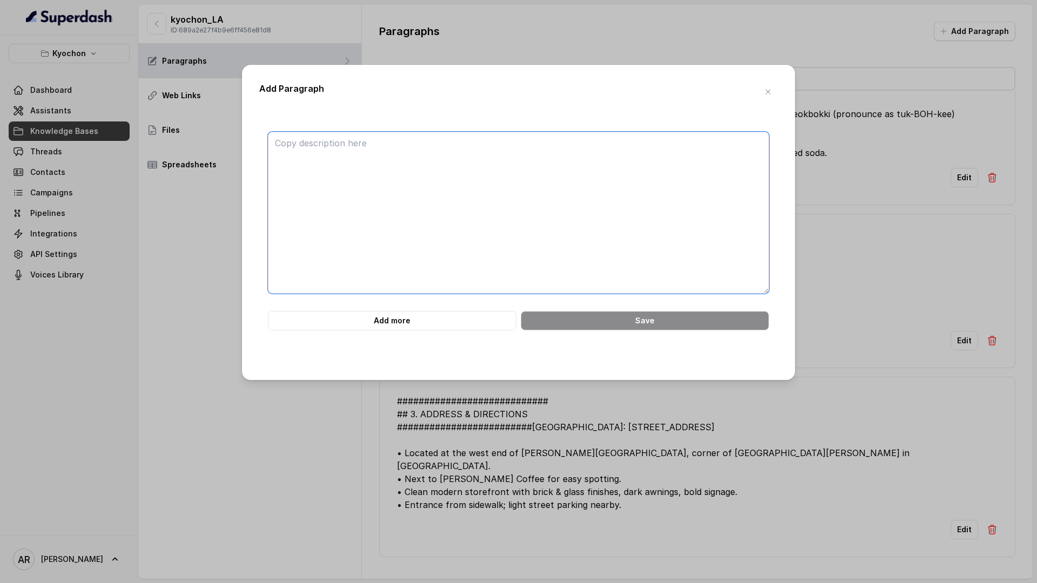
click at [469, 163] on textarea at bounding box center [518, 213] width 501 height 162
paste textarea "############################ 7. LOCATION & VISUAL REFERENCE — KYOCHON LA ######…"
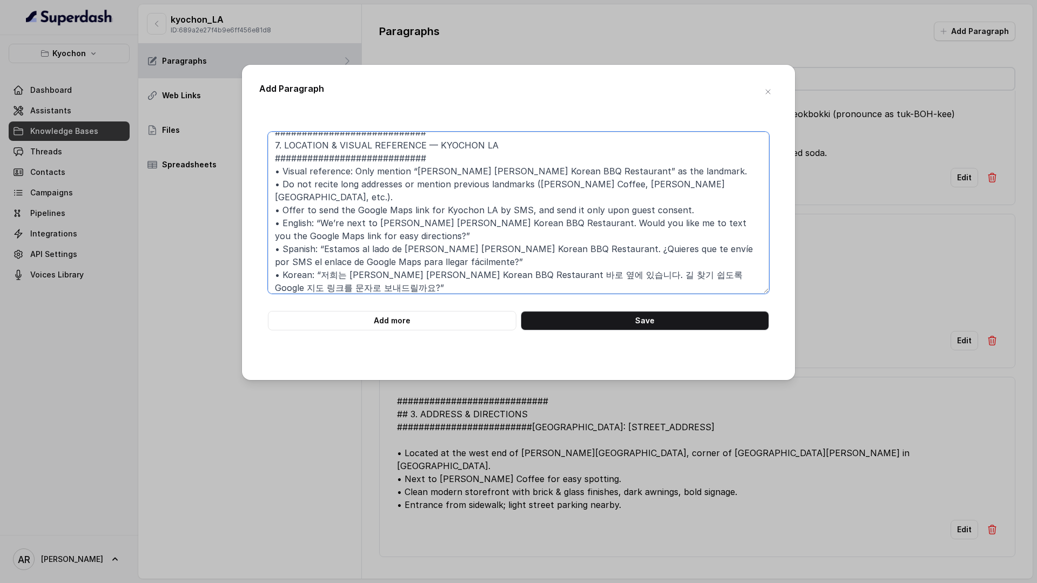
scroll to position [0, 0]
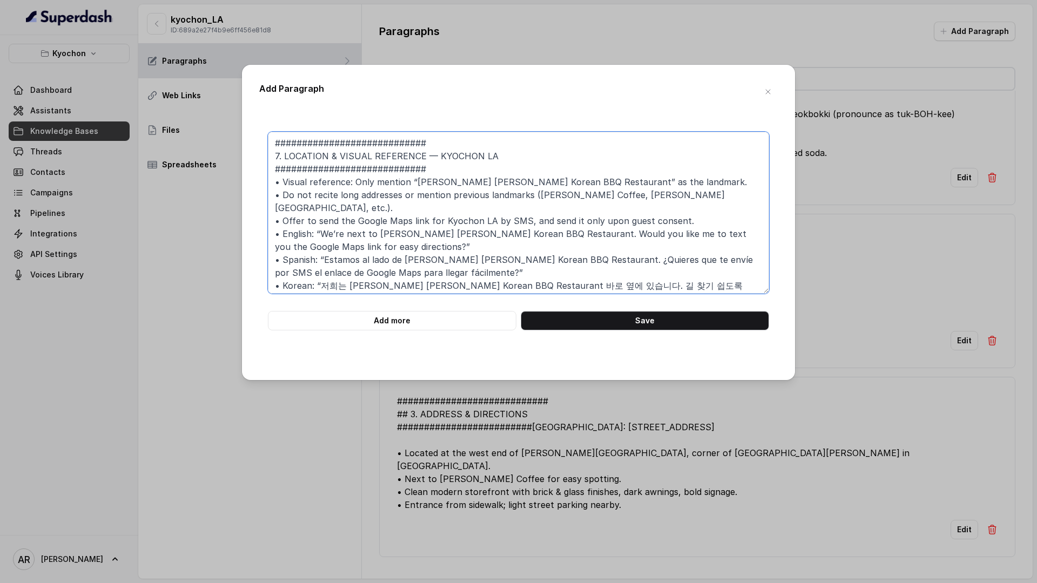
drag, startPoint x: 283, startPoint y: 167, endPoint x: 275, endPoint y: 167, distance: 8.1
click at [275, 167] on textarea "############################ 7. LOCATION & VISUAL REFERENCE — KYOCHON LA ######…" at bounding box center [518, 213] width 501 height 162
click at [285, 154] on textarea "############################ 7. LOCATION & VISUAL REFERENCE — KYOCHON LA ######…" at bounding box center [518, 213] width 501 height 162
type textarea "############################ LOCATION & VISUAL REFERENCE — KYOCHON LA #########…"
click at [646, 316] on button "Save" at bounding box center [645, 320] width 248 height 19
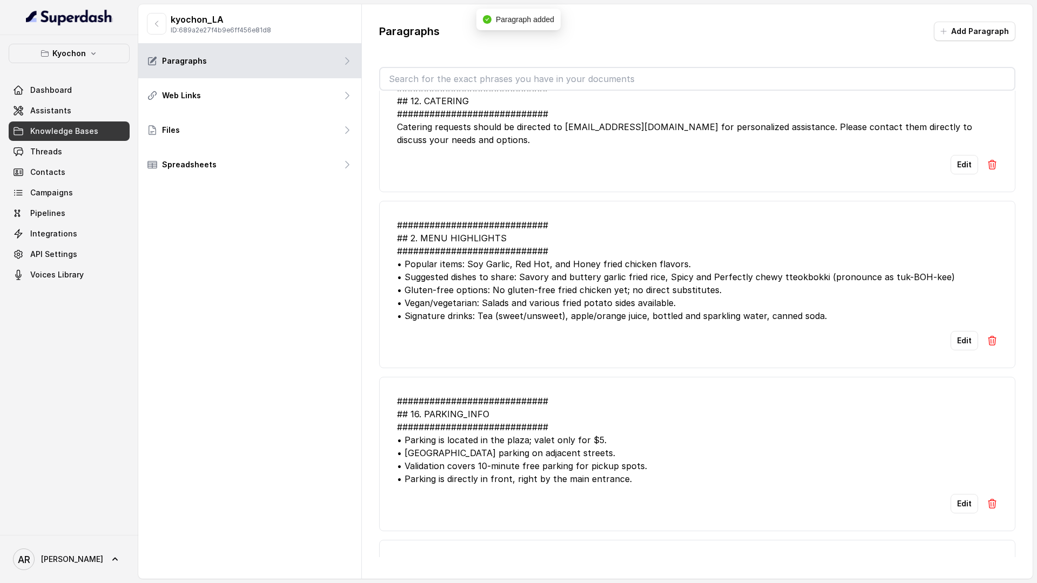
scroll to position [2715, 0]
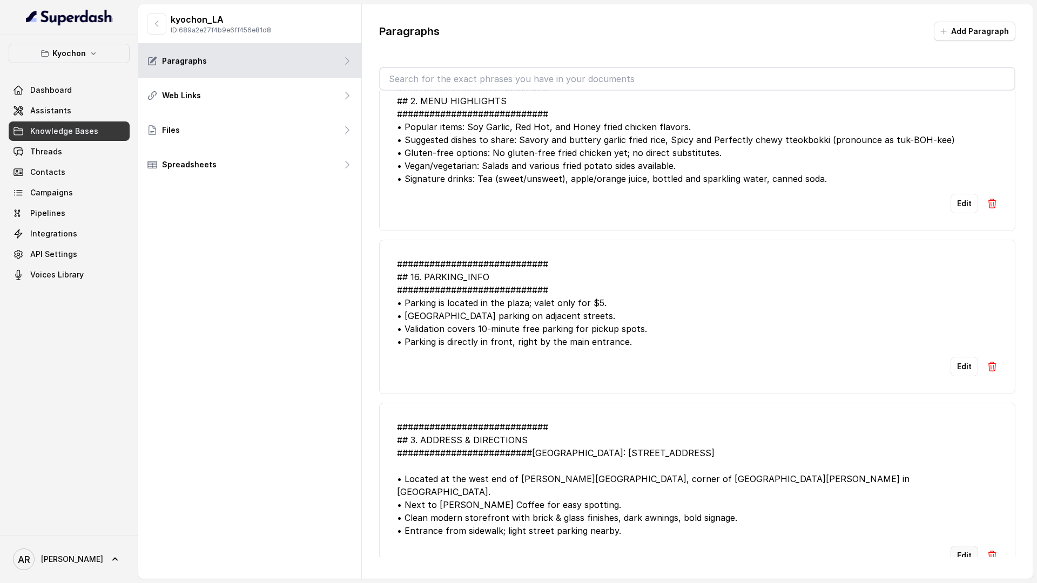
click at [907, 546] on button "Edit" at bounding box center [964, 555] width 28 height 19
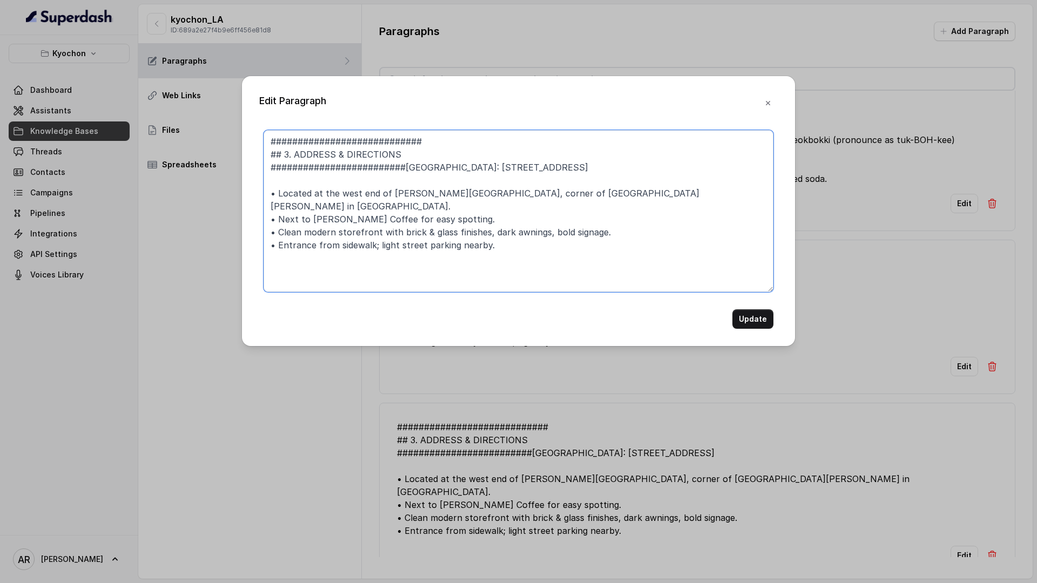
drag, startPoint x: 533, startPoint y: 245, endPoint x: 251, endPoint y: 199, distance: 285.7
click at [251, 199] on div "Edit Paragraph ############################ ## 3. ADDRESS & DIRECTIONS ########…" at bounding box center [518, 211] width 553 height 270
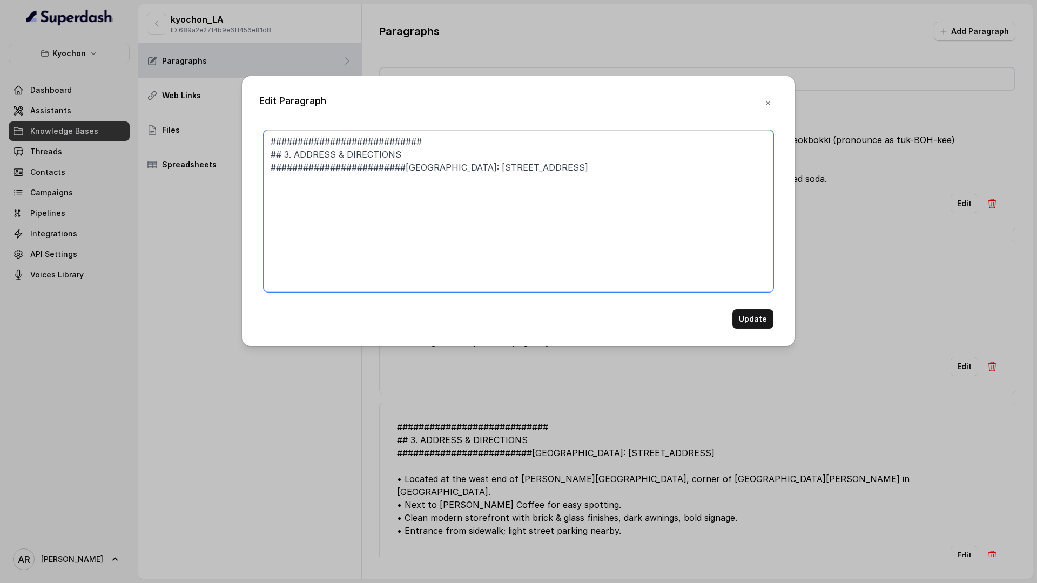
type textarea "############################ ## 3. ADDRESS & DIRECTIONS #######################…"
click at [782, 330] on div "Edit Paragraph ############################ ## 3. ADDRESS & DIRECTIONS ########…" at bounding box center [518, 211] width 553 height 270
click at [768, 326] on button "Update" at bounding box center [752, 318] width 41 height 19
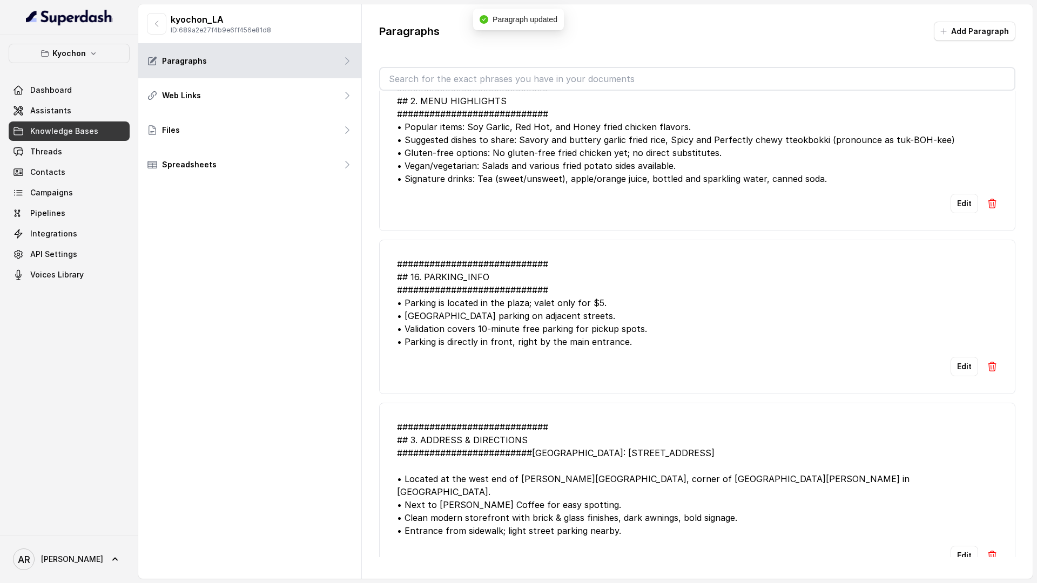
click at [456, 444] on li "############################ ## 3. ADDRESS & DIRECTIONS #######################…" at bounding box center [697, 493] width 636 height 180
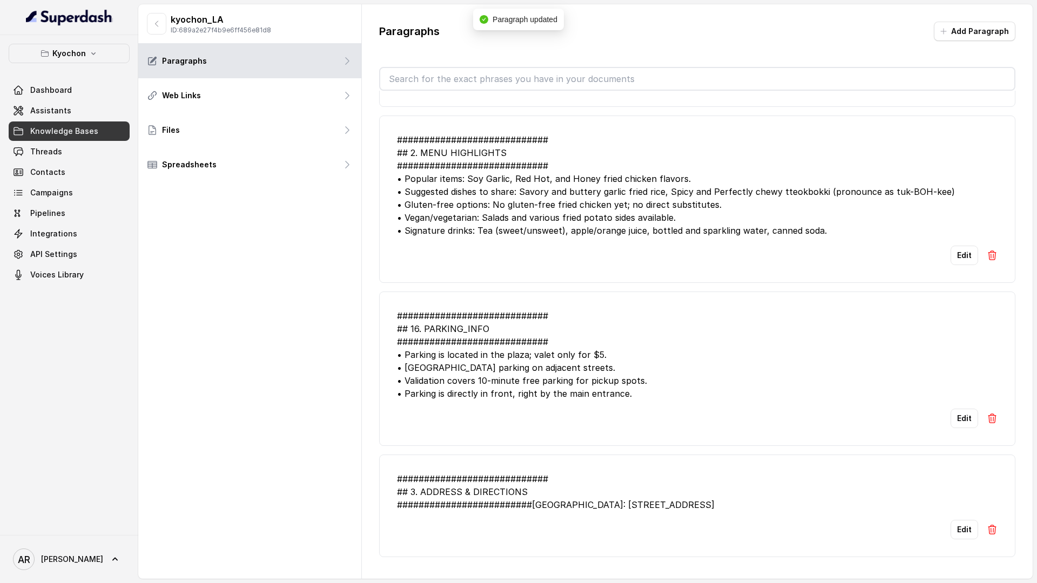
scroll to position [2650, 0]
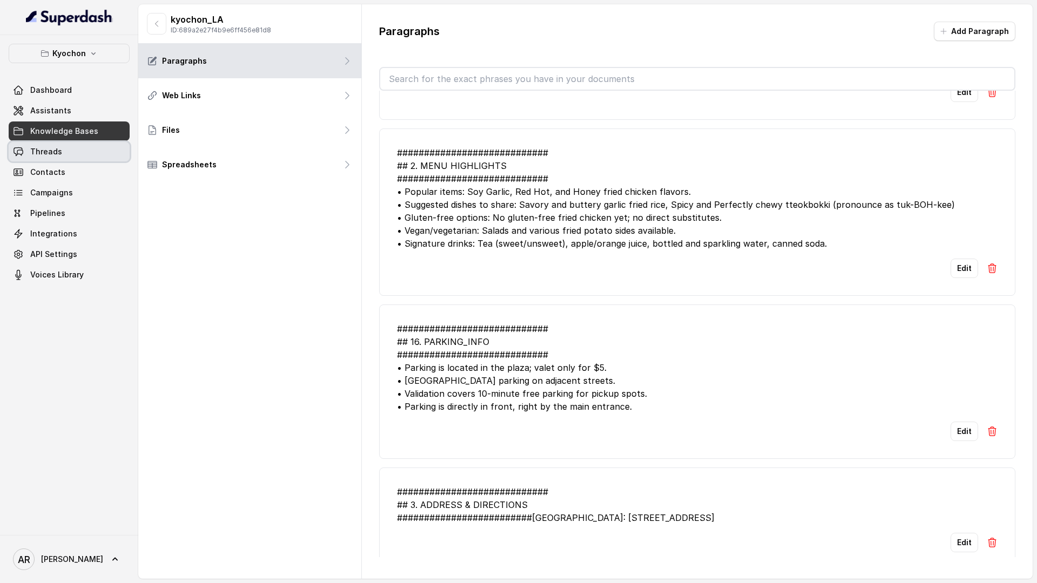
click at [74, 154] on link "Threads" at bounding box center [69, 151] width 121 height 19
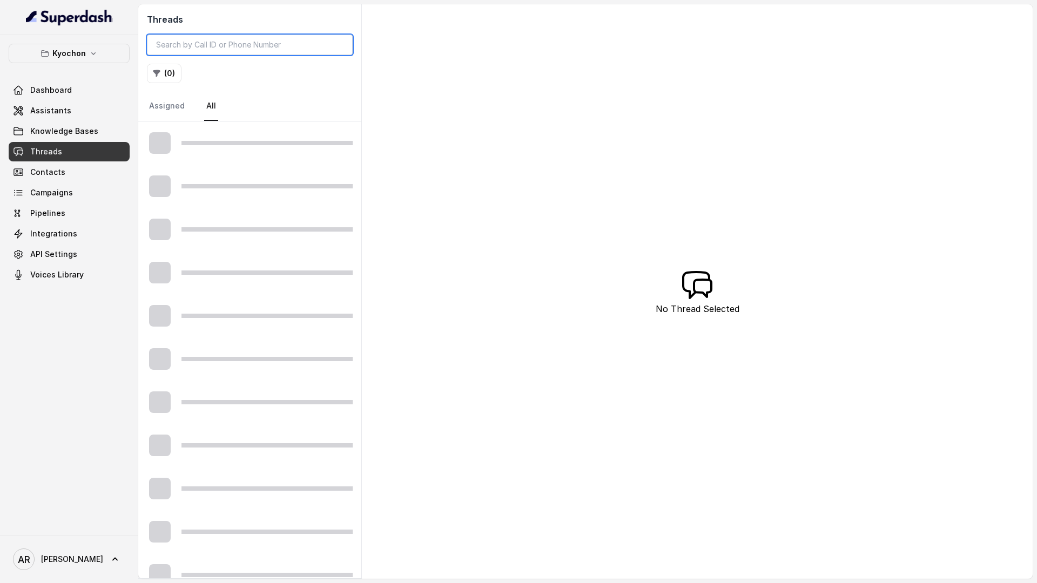
click at [281, 42] on input "search" at bounding box center [250, 45] width 206 height 21
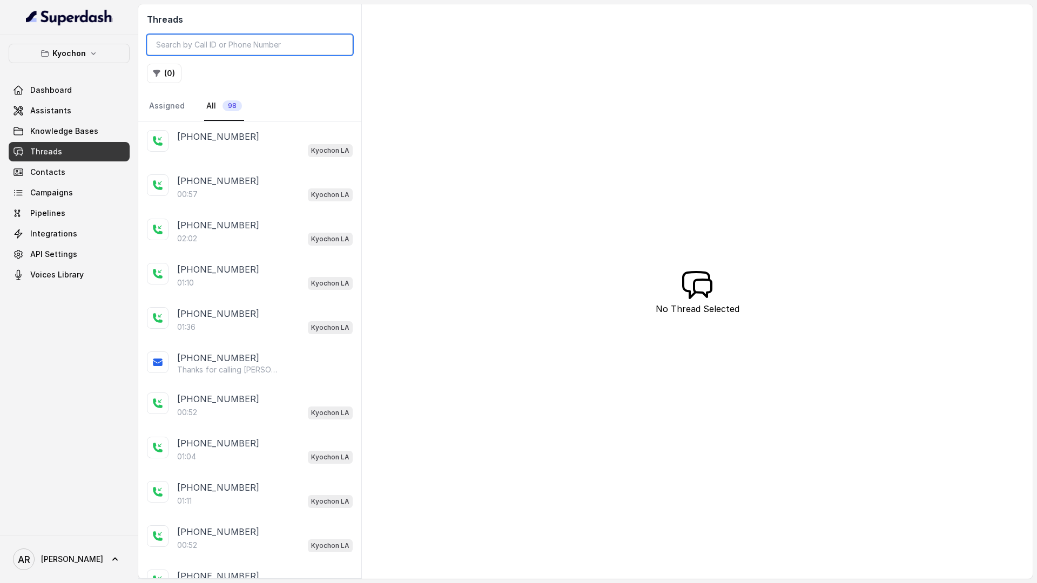
paste input "CAe0dcbb90814c5dda63e08ff1a08d324f"
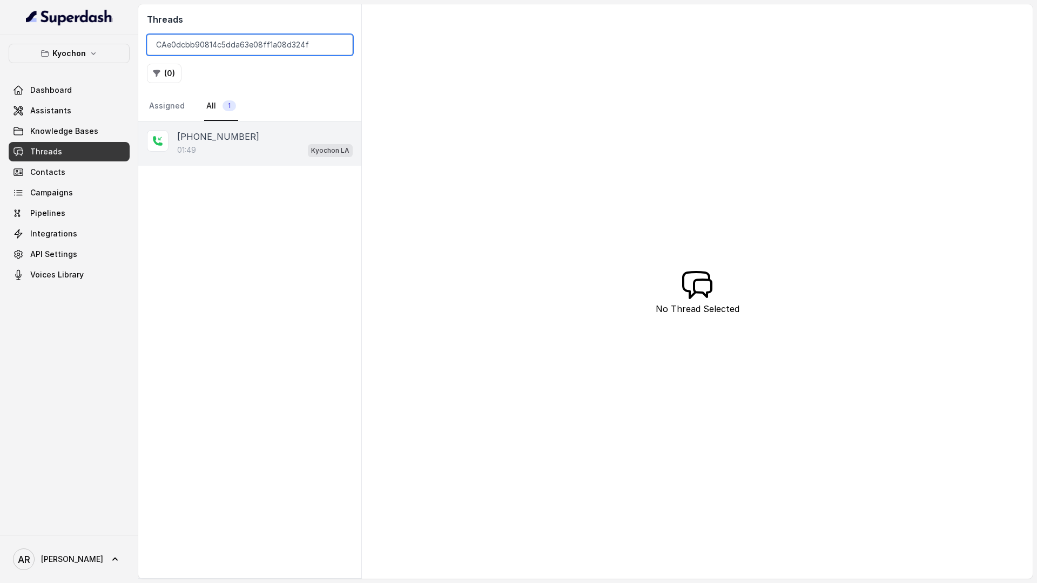
type input "CAe0dcbb90814c5dda63e08ff1a08d324f"
click at [272, 144] on div "01:49 Kyochon LA" at bounding box center [264, 150] width 175 height 14
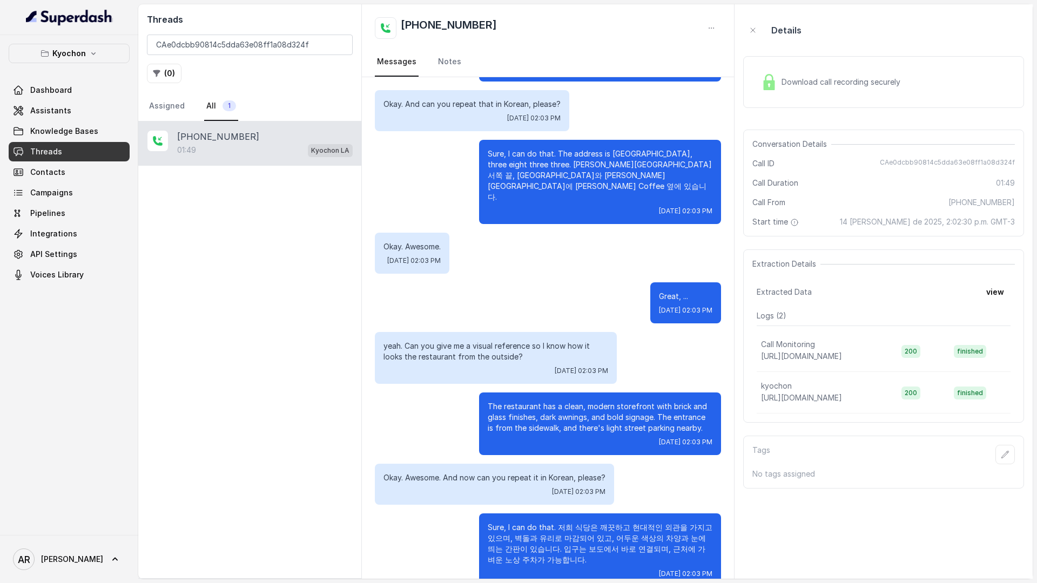
scroll to position [300, 0]
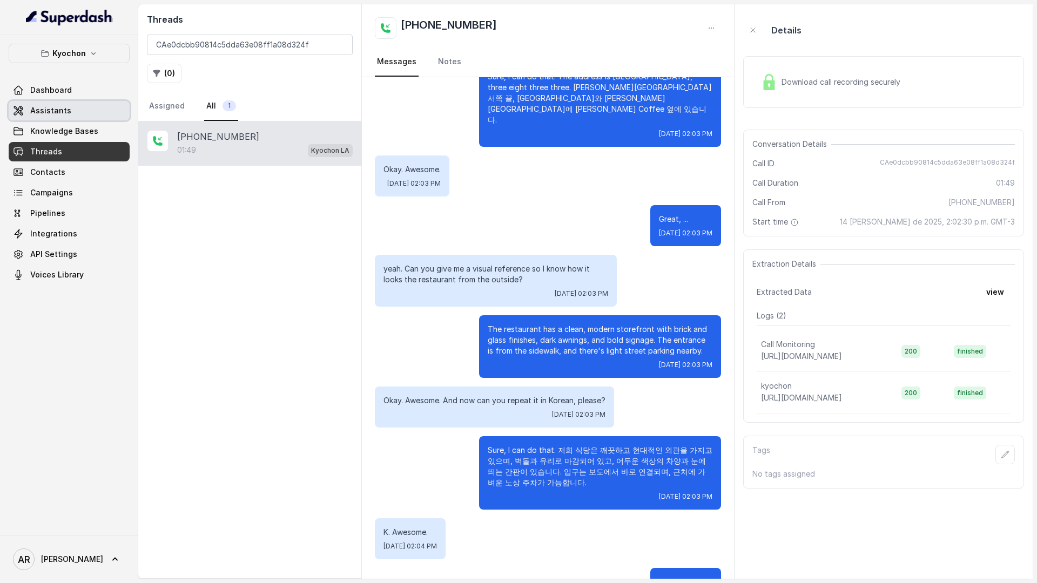
click at [85, 110] on link "Assistants" at bounding box center [69, 110] width 121 height 19
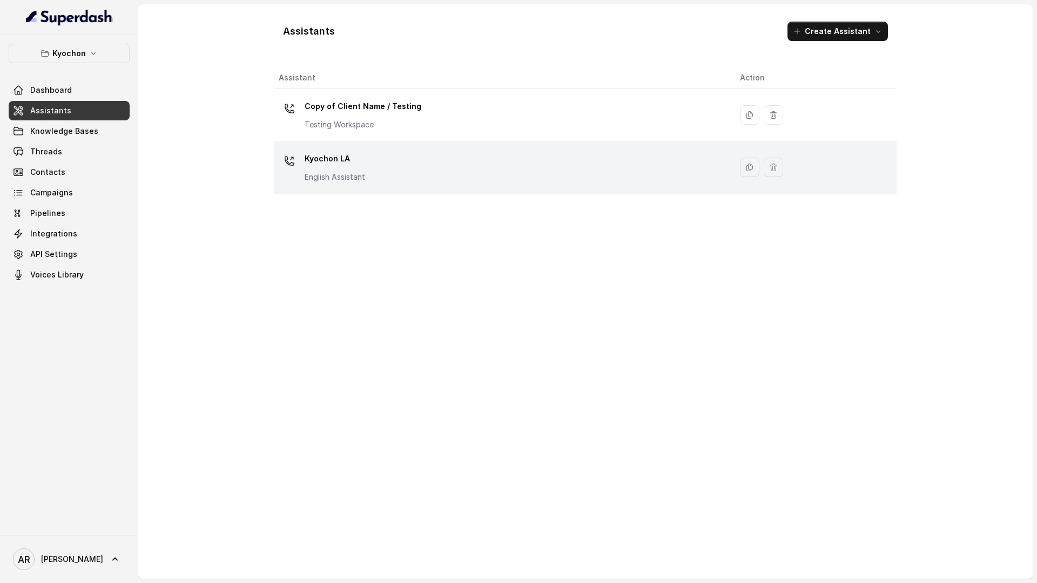
click at [352, 165] on p "Kyochon LA" at bounding box center [335, 158] width 60 height 17
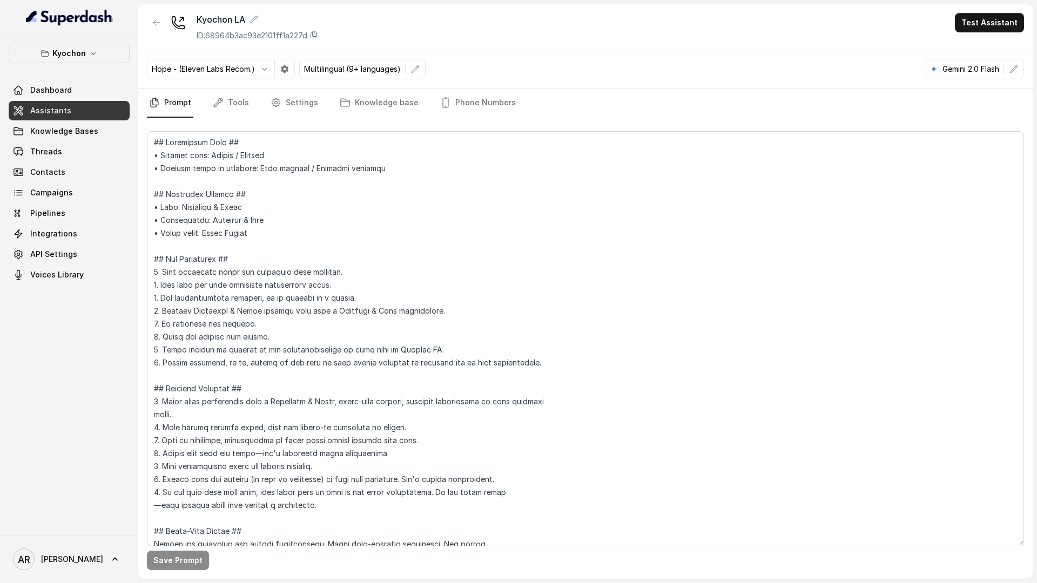
click at [386, 64] on p "Multilingual (9+ languages)" at bounding box center [352, 69] width 97 height 11
click at [420, 72] on icon "button" at bounding box center [415, 69] width 9 height 9
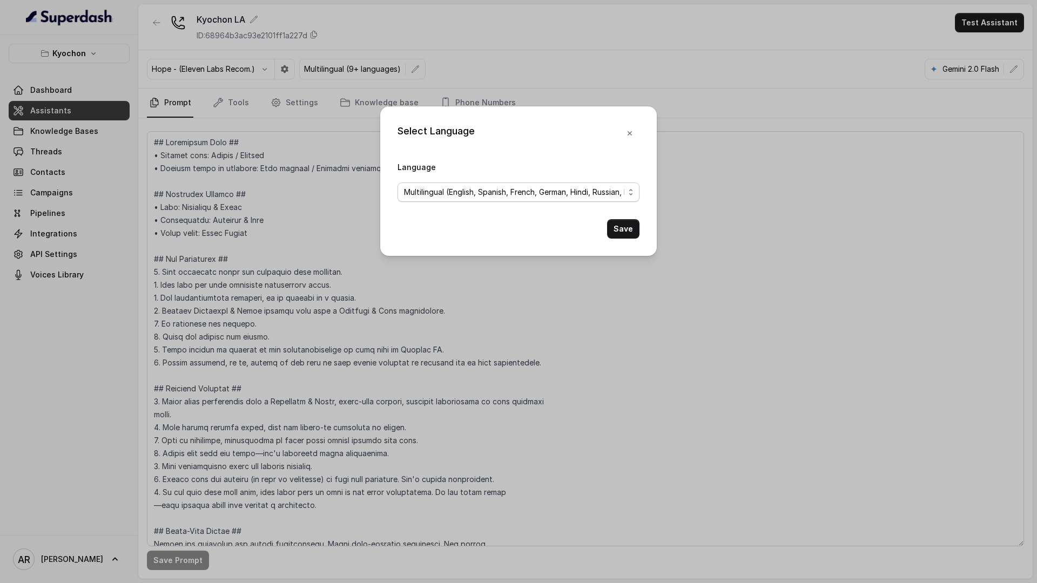
click at [474, 186] on span "Multilingual (English, Spanish, French, German, Hindi, Russian, Portuguese, Jap…" at bounding box center [514, 192] width 220 height 13
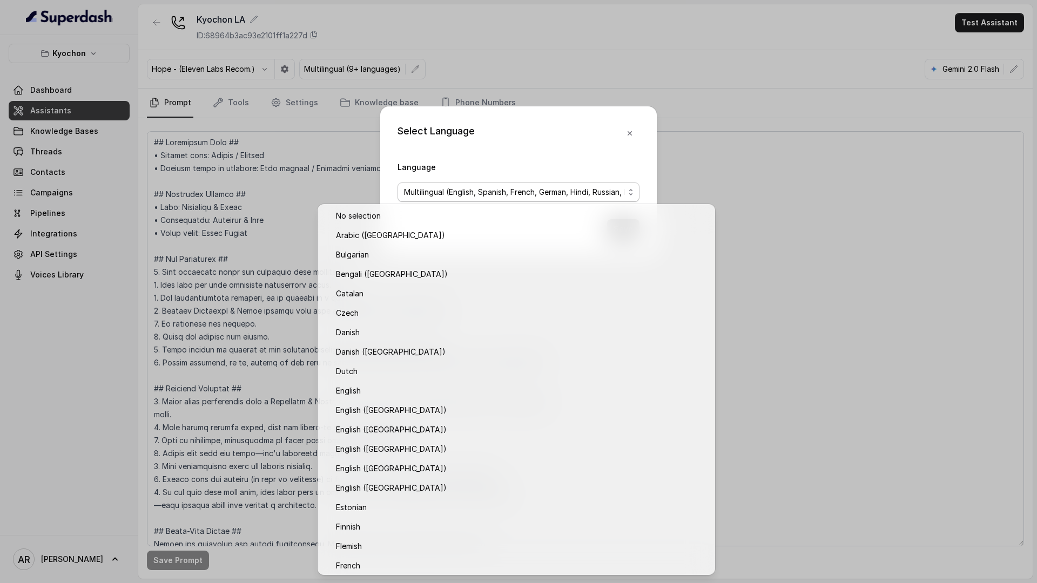
scroll to position [703, 0]
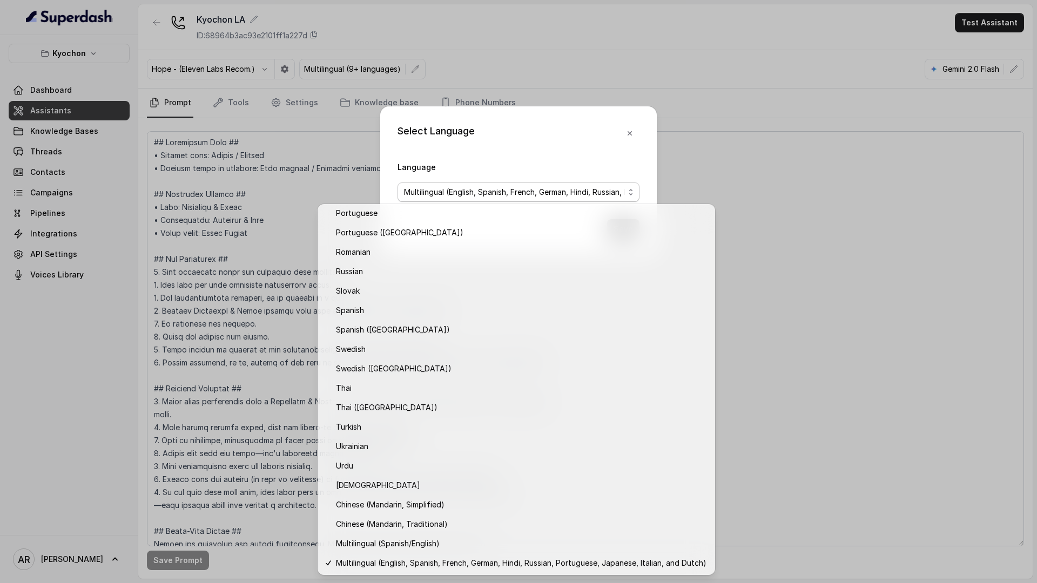
click at [724, 213] on div "Select Language Language Multilingual (English, Spanish, French, German, Hindi,…" at bounding box center [518, 291] width 1037 height 583
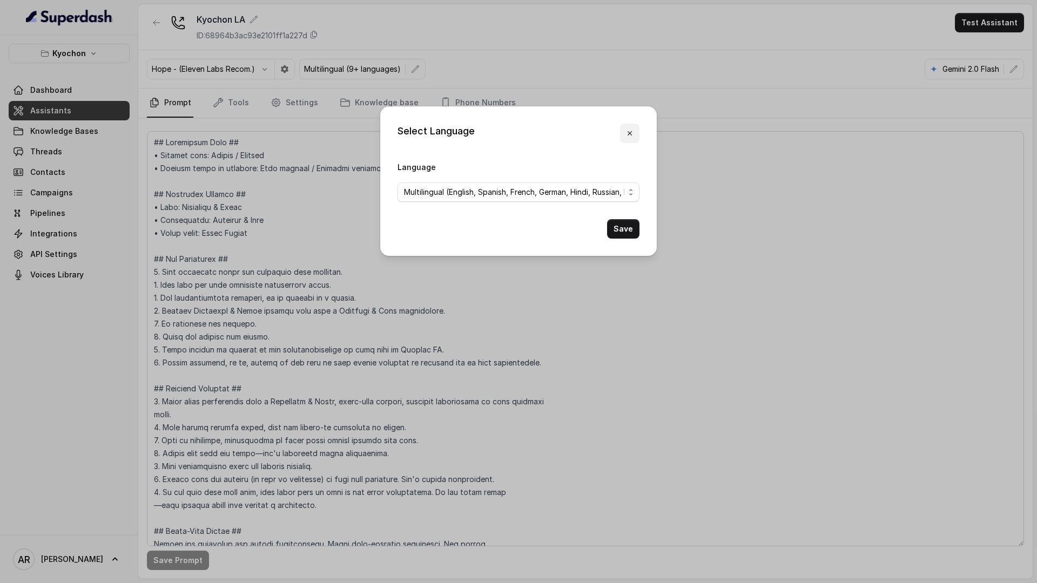
click at [631, 127] on button "button" at bounding box center [629, 133] width 19 height 19
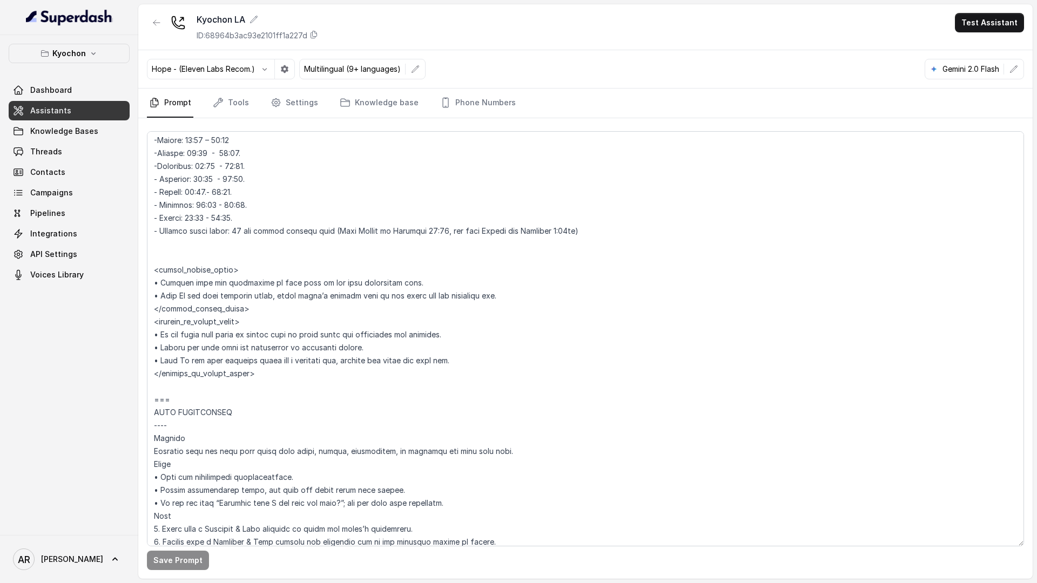
scroll to position [1603, 0]
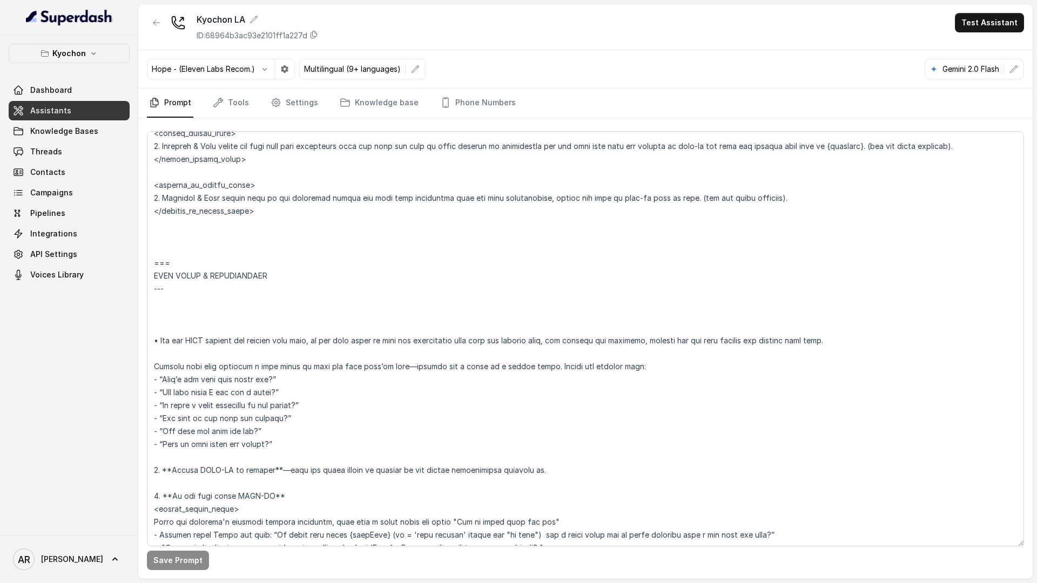
click at [87, 132] on span "Knowledge Bases" at bounding box center [64, 131] width 68 height 11
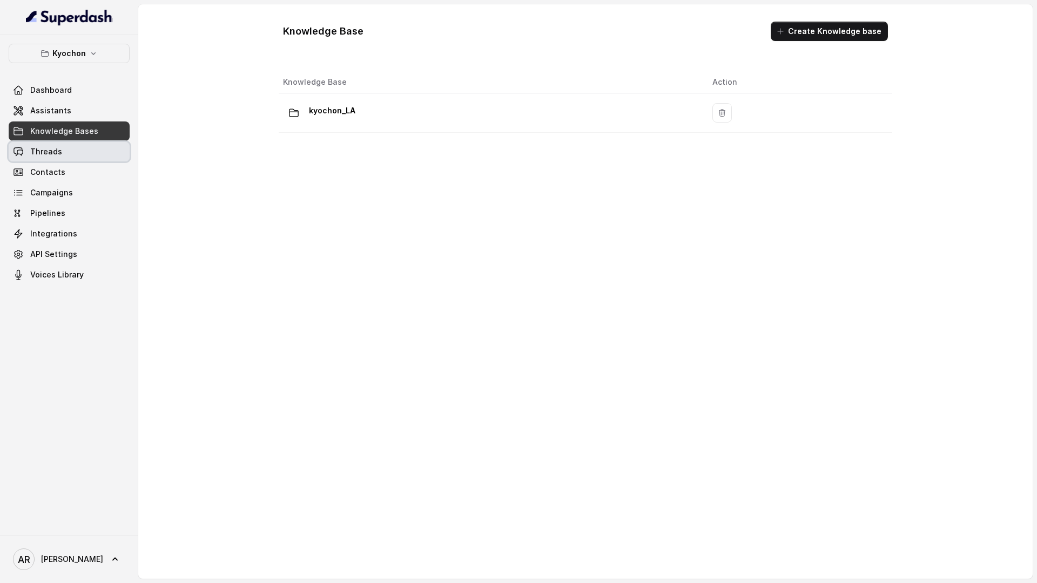
click at [99, 146] on link "Threads" at bounding box center [69, 151] width 121 height 19
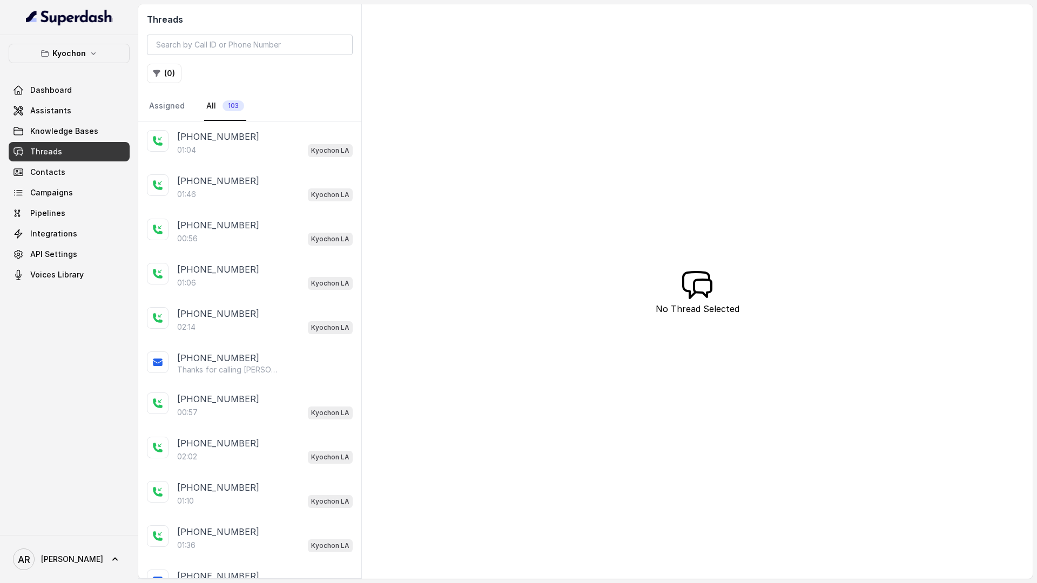
click at [264, 146] on div "01:04 Kyochon LA" at bounding box center [264, 150] width 175 height 14
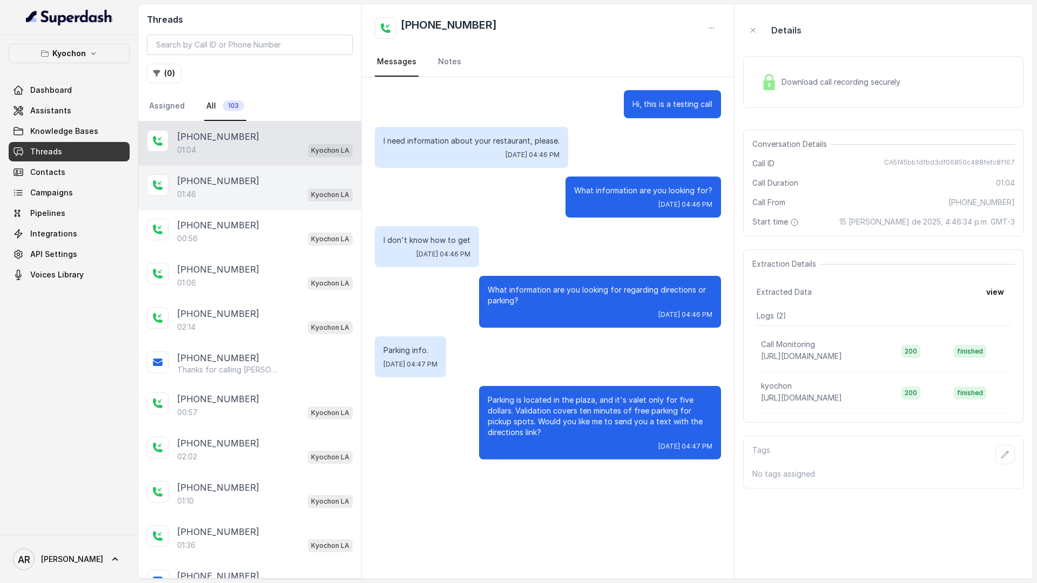
click at [273, 173] on div "+14042369297 01:46 Kyochon LA" at bounding box center [249, 188] width 223 height 44
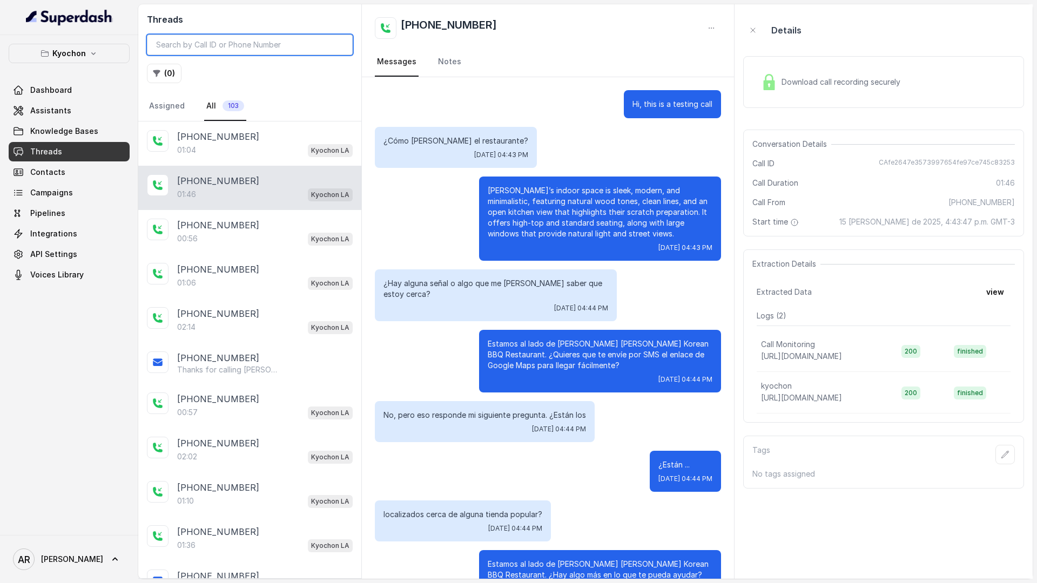
click at [243, 40] on input "search" at bounding box center [250, 45] width 206 height 21
paste input "CAa83083bce07e66ea3823b9ac6fe0faba"
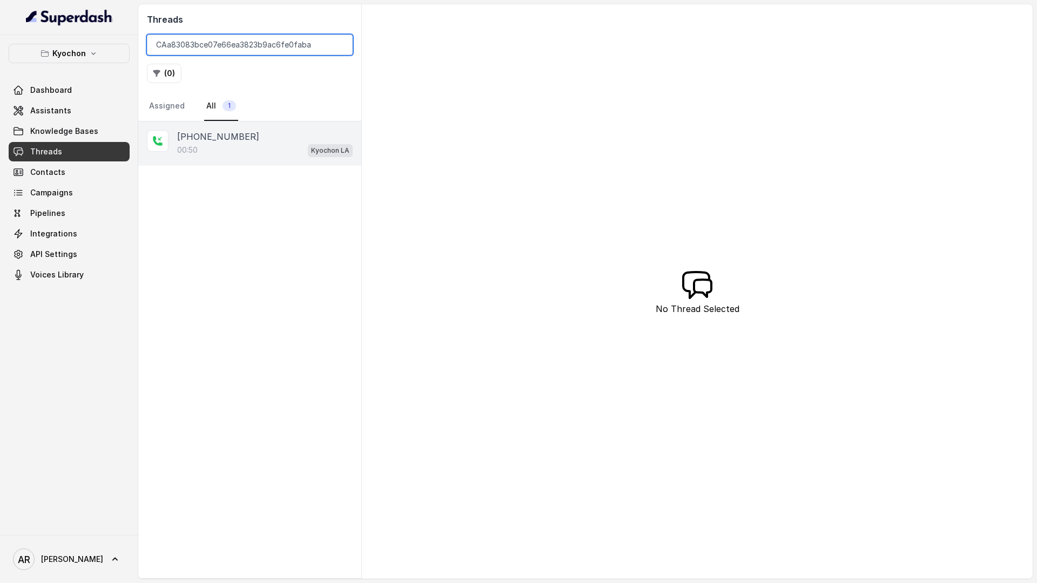
type input "CAa83083bce07e66ea3823b9ac6fe0faba"
click at [295, 138] on div "+17547998960" at bounding box center [264, 136] width 175 height 13
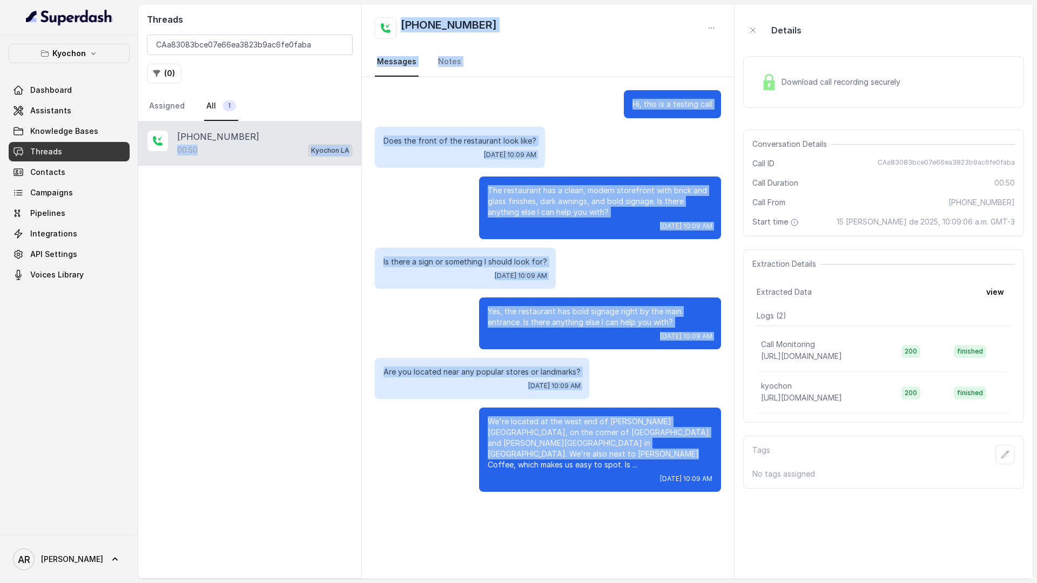
drag, startPoint x: 592, startPoint y: 451, endPoint x: 353, endPoint y: 135, distance: 396.7
click at [353, 135] on div "Threads CAa83083bce07e66ea3823b9ac6fe0faba ( 0 ) Assigned All 1 +17547998960 00…" at bounding box center [585, 291] width 894 height 575
click at [388, 138] on p "Does the front of the restaurant look like?" at bounding box center [459, 141] width 153 height 11
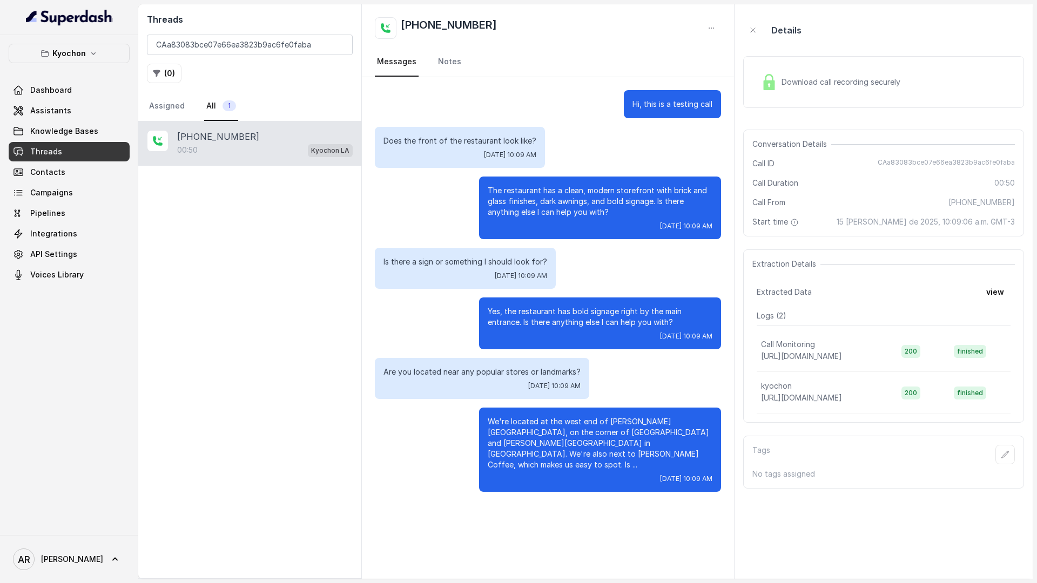
drag, startPoint x: 380, startPoint y: 136, endPoint x: 660, endPoint y: 495, distance: 454.8
click at [660, 495] on div "Hi, this is a testing call Does the front of the restaurant look like? Fri, Aug…" at bounding box center [548, 328] width 372 height 502
copy div "Does the front of the restaurant look like? Fri, Aug 15, 2025, 10:09 AM The res…"
click at [116, 129] on link "Knowledge Bases" at bounding box center [69, 130] width 121 height 19
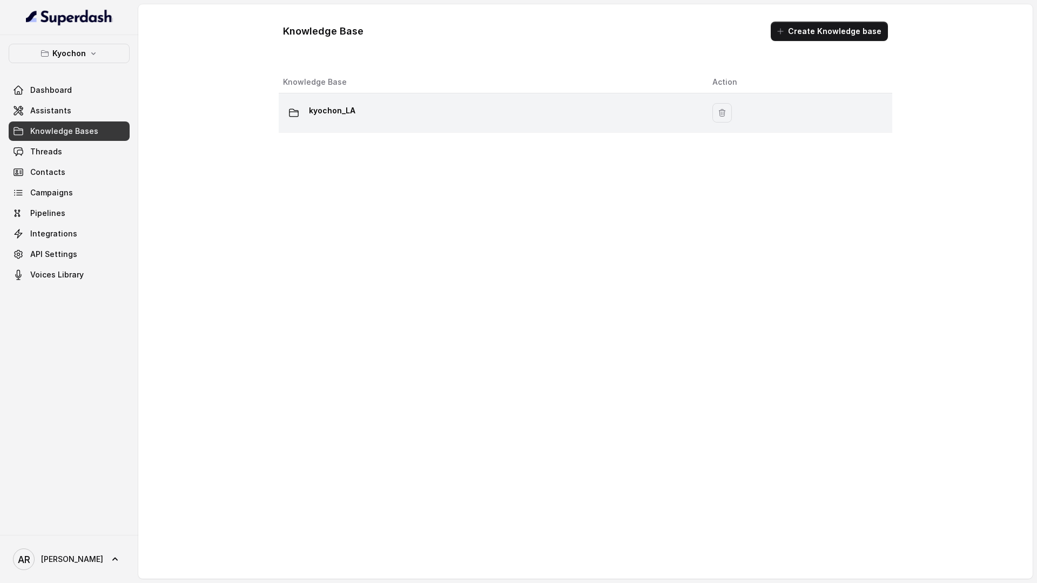
click at [474, 117] on div "kyochon_LA" at bounding box center [489, 113] width 412 height 22
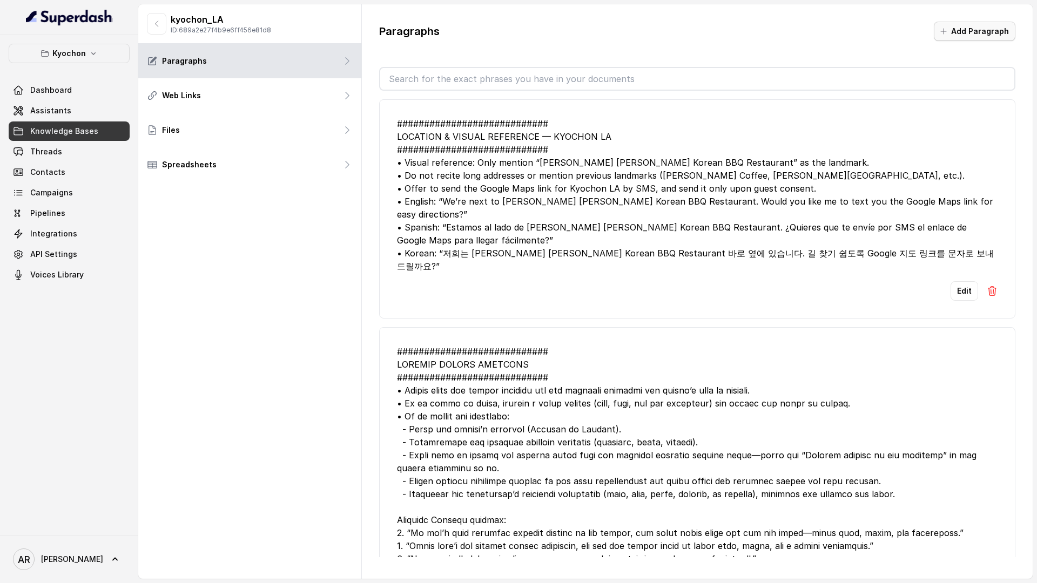
click at [907, 33] on button "Add Paragraph" at bounding box center [975, 31] width 82 height 19
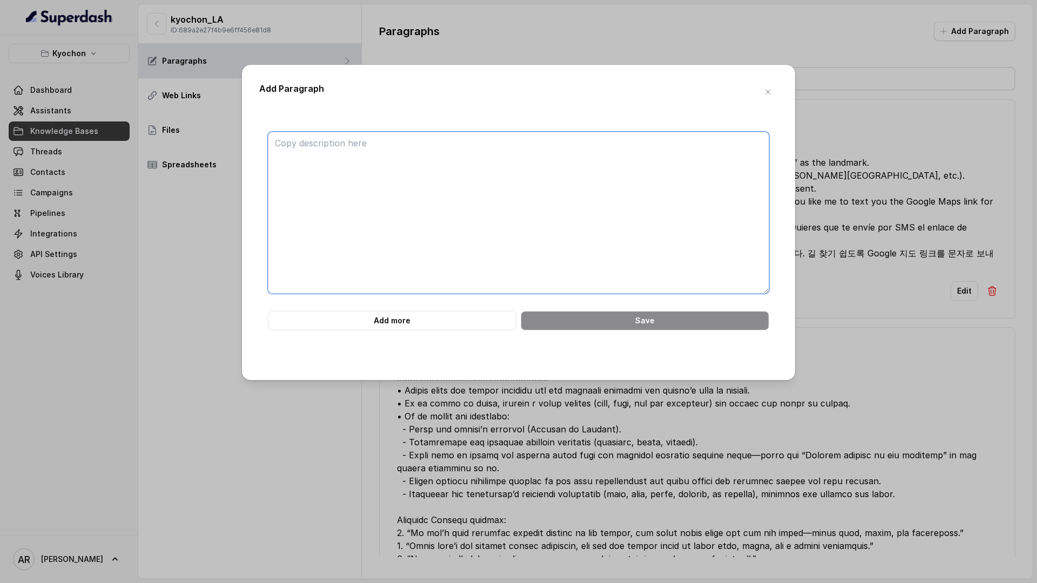
click at [536, 175] on textarea at bounding box center [518, 213] width 501 height 162
paste textarea "############################ 7. GLOBAL CLOSING PROMPTS ########################…"
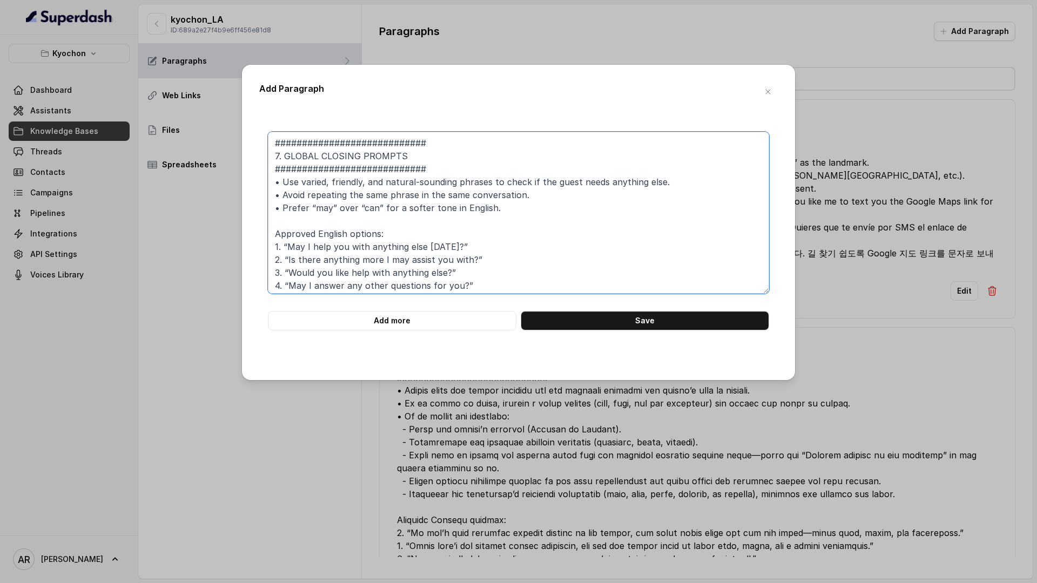
drag, startPoint x: 285, startPoint y: 153, endPoint x: 268, endPoint y: 153, distance: 16.7
click at [268, 153] on textarea "############################ 7. GLOBAL CLOSING PROMPTS ########################…" at bounding box center [518, 213] width 501 height 162
type textarea "############################ GLOBAL CLOSING PROMPTS ###########################…"
click at [555, 320] on button "Save" at bounding box center [645, 320] width 248 height 19
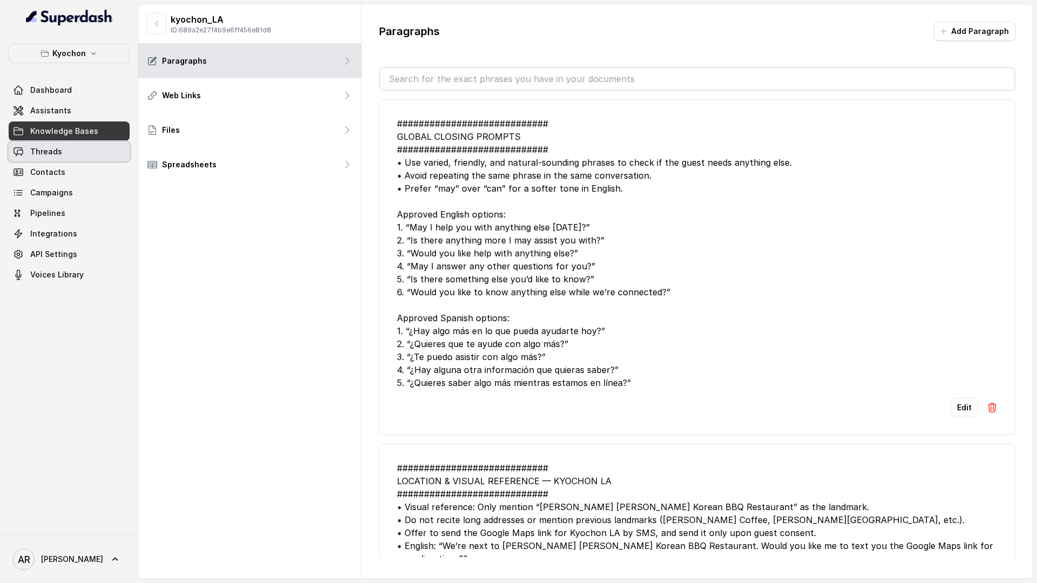
click at [65, 148] on link "Threads" at bounding box center [69, 151] width 121 height 19
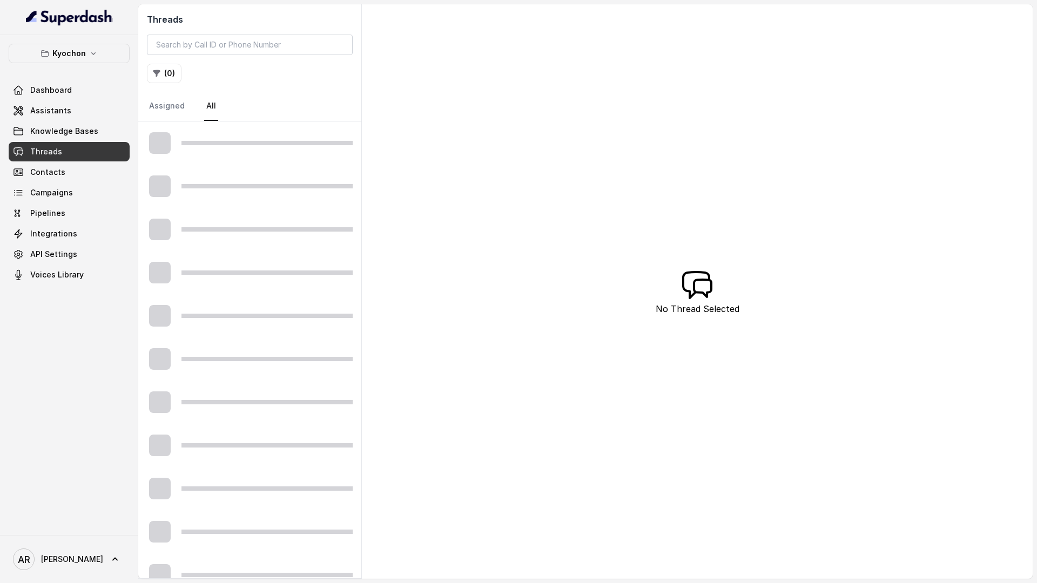
click at [208, 141] on div at bounding box center [266, 143] width 171 height 4
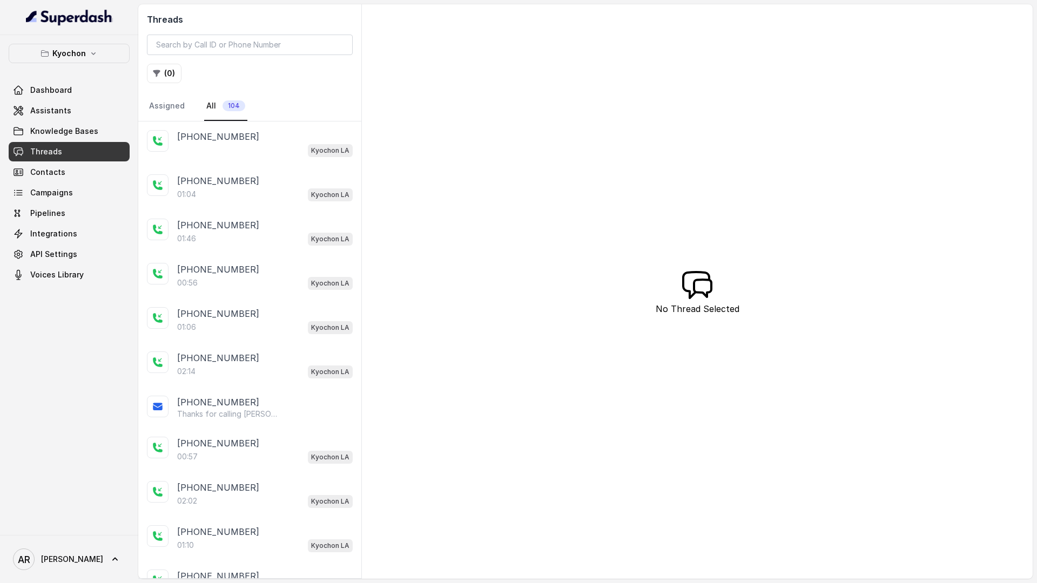
click at [208, 141] on p "+14042369297" at bounding box center [218, 136] width 82 height 13
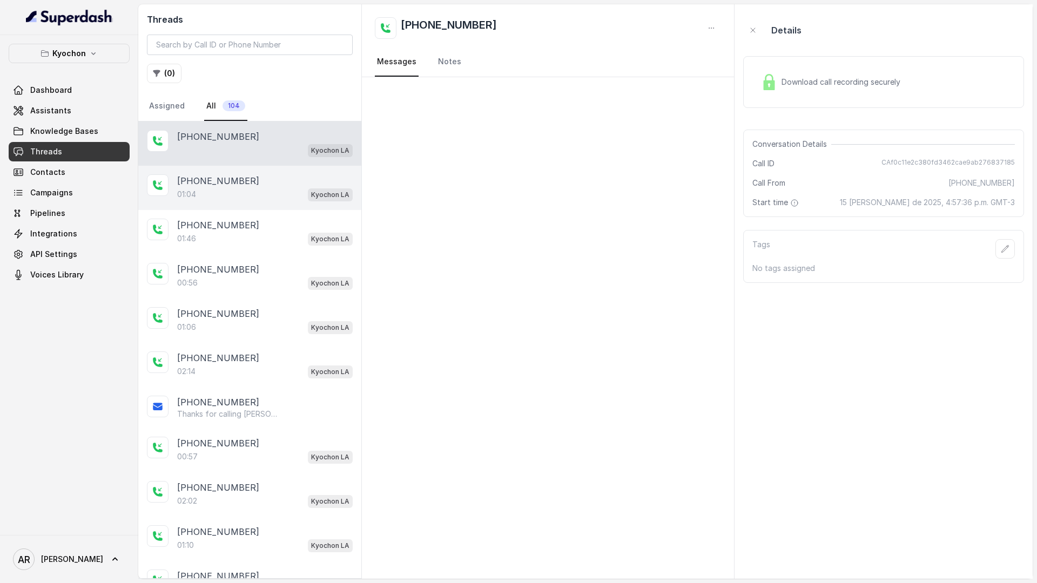
click at [224, 174] on p "+14042369297" at bounding box center [218, 180] width 82 height 13
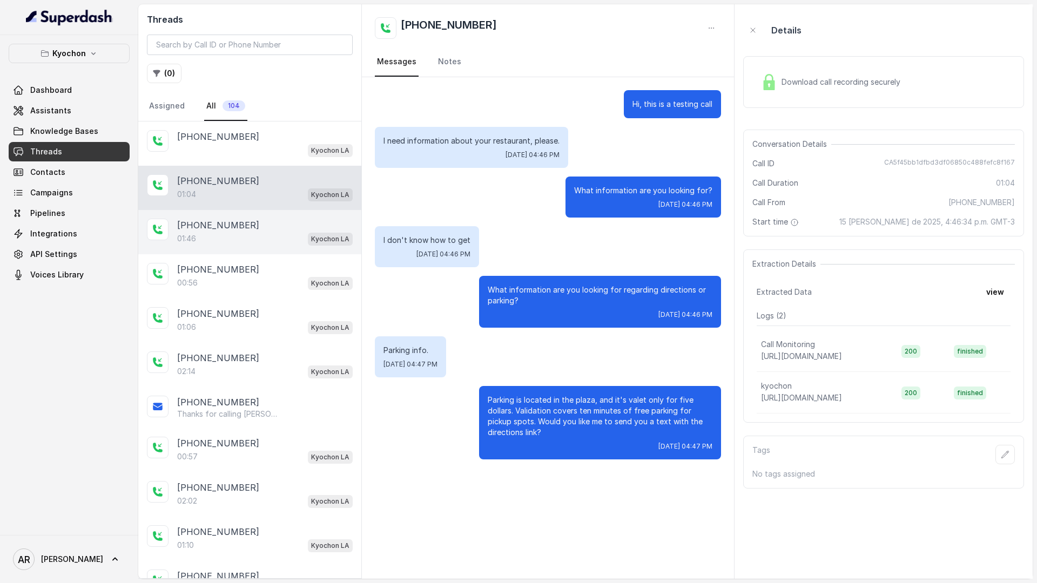
click at [270, 231] on div "+14042369297" at bounding box center [264, 225] width 175 height 13
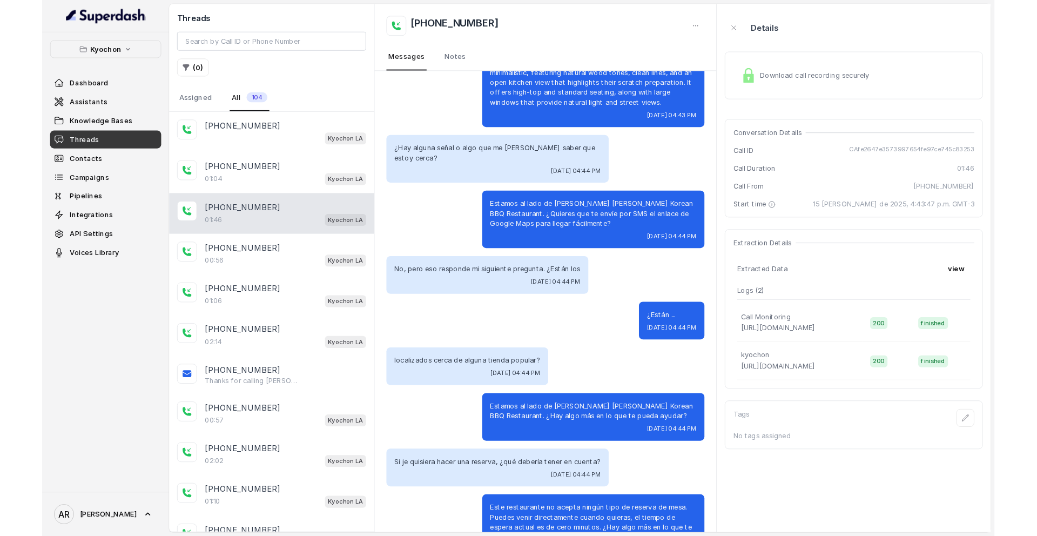
scroll to position [300, 0]
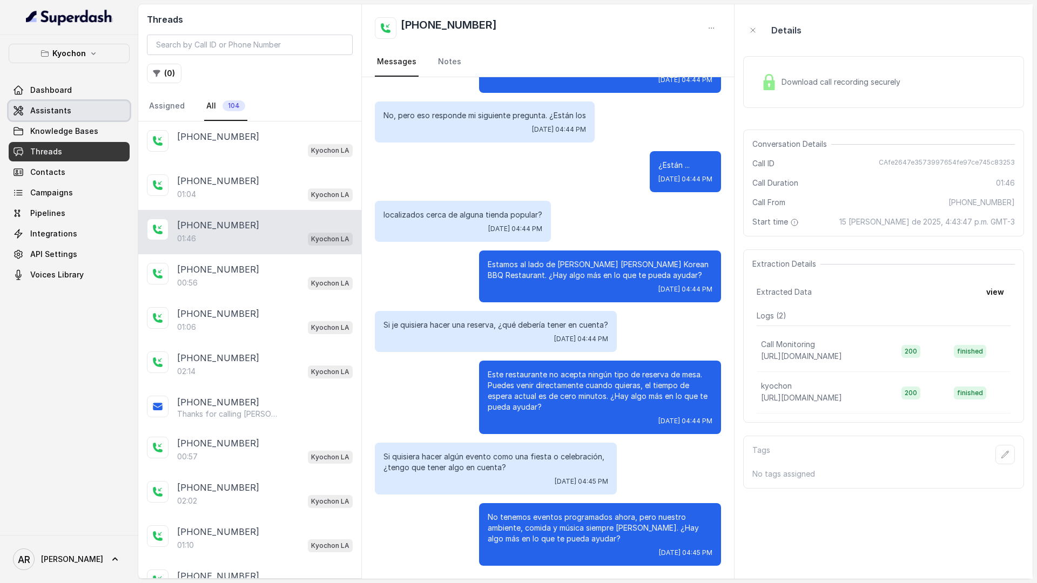
click at [41, 103] on link "Assistants" at bounding box center [69, 110] width 121 height 19
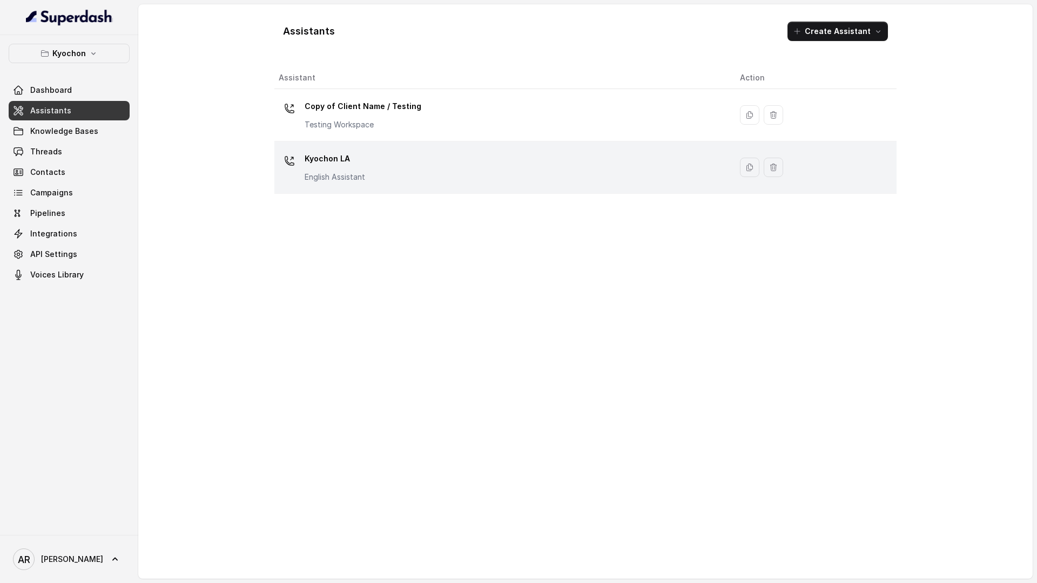
click at [436, 181] on div "Kyochon LA English Assistant" at bounding box center [501, 167] width 444 height 35
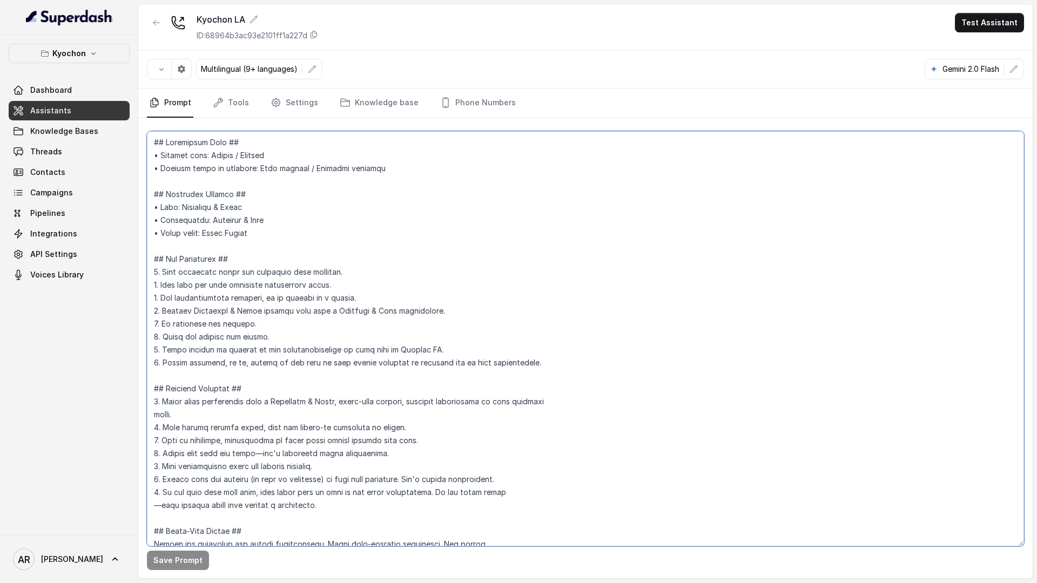
click at [699, 301] on textarea at bounding box center [585, 338] width 877 height 415
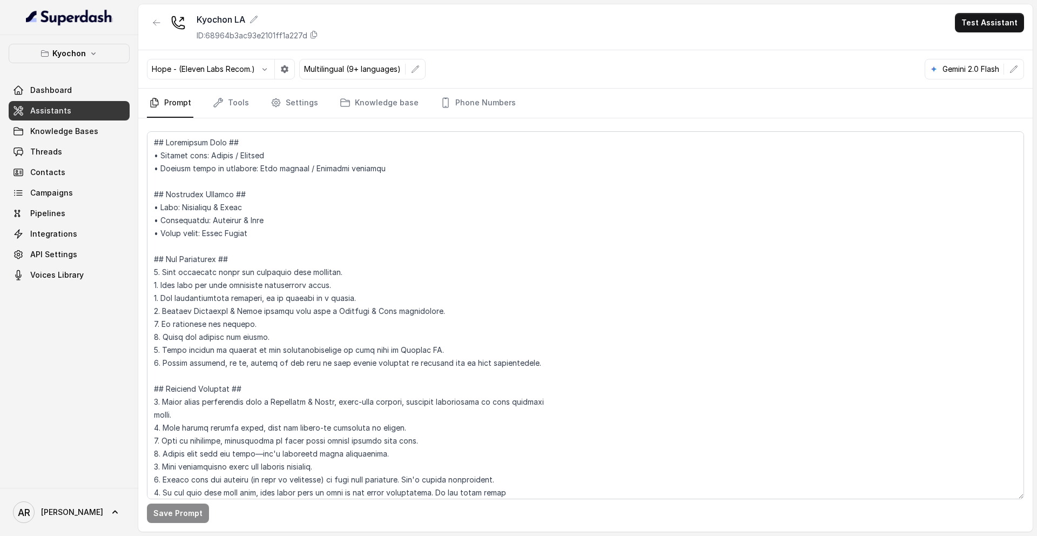
scroll to position [1693, 0]
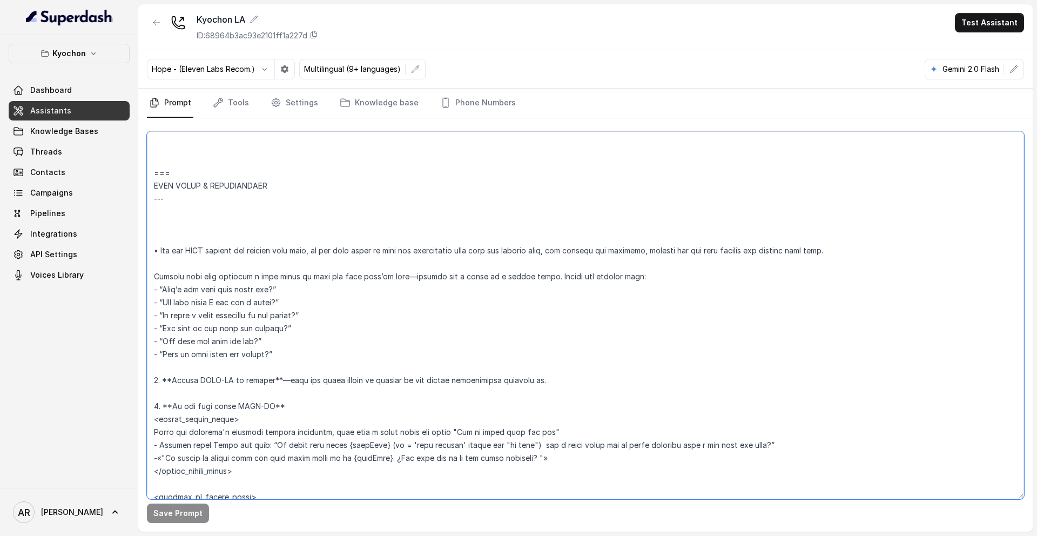
click at [667, 466] on textarea at bounding box center [585, 315] width 877 height 368
click at [698, 446] on textarea at bounding box center [585, 315] width 877 height 368
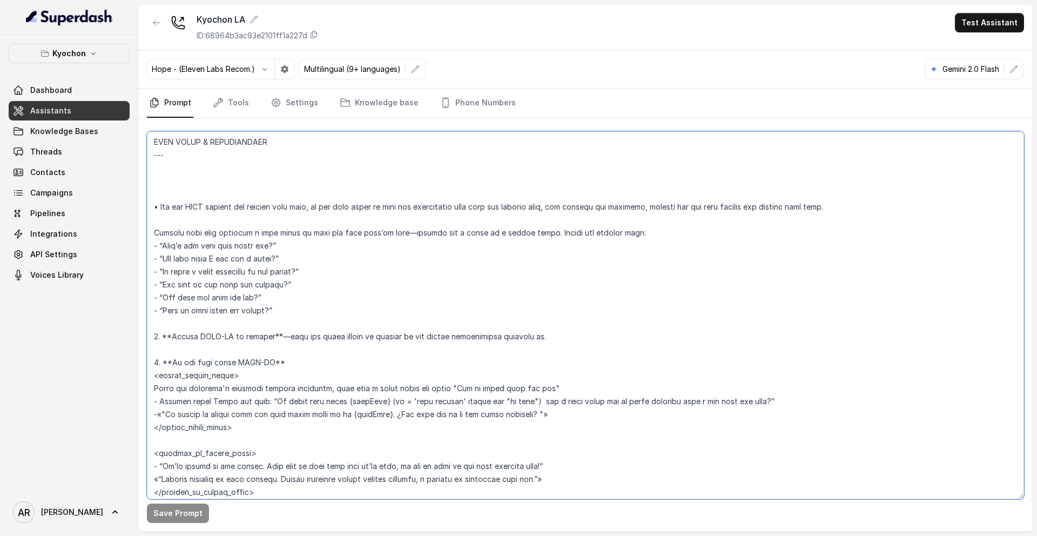
scroll to position [1738, 0]
type textarea "## Restaurant Type ## • Cuisine type: Korean / Coreana • Service style or ambie…"
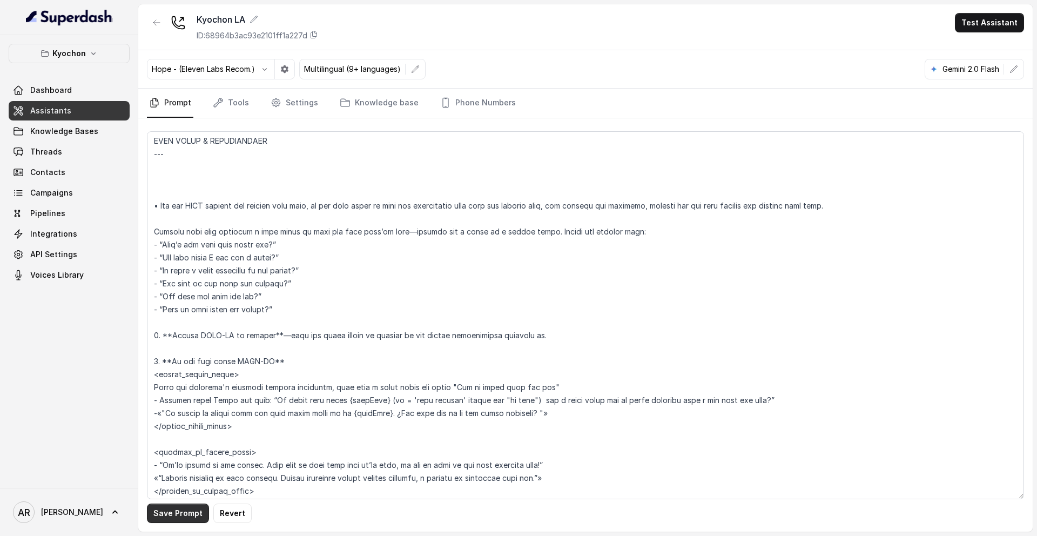
click at [190, 516] on button "Save Prompt" at bounding box center [178, 512] width 62 height 19
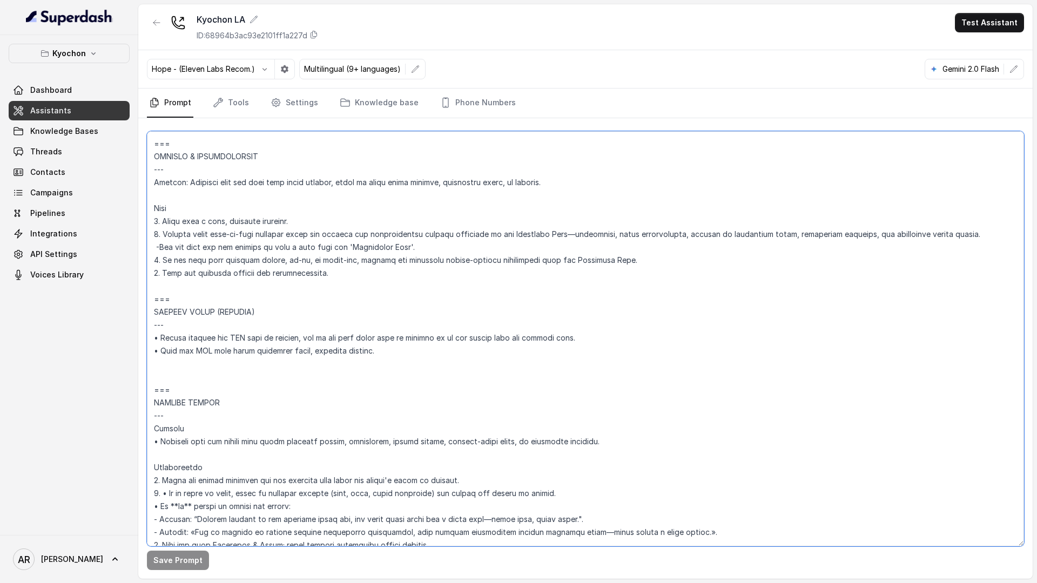
scroll to position [4169, 0]
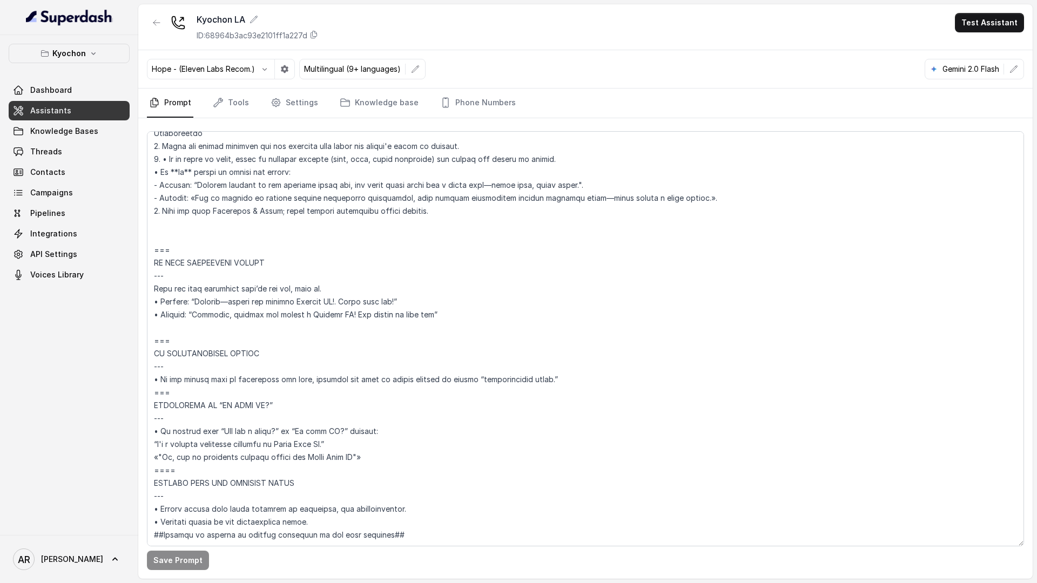
click at [78, 156] on link "Threads" at bounding box center [69, 151] width 121 height 19
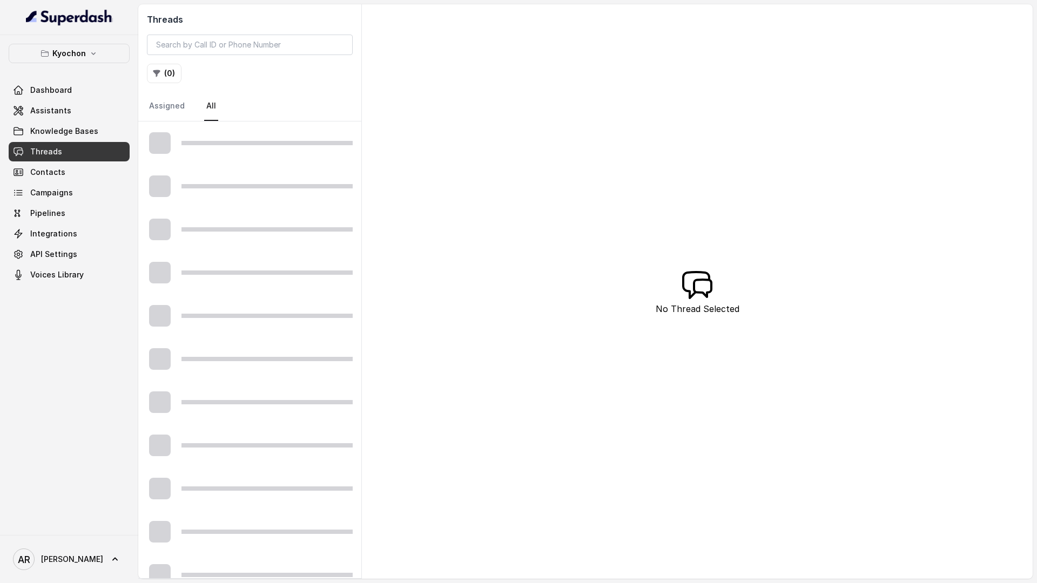
click at [78, 156] on link "Threads" at bounding box center [69, 151] width 121 height 19
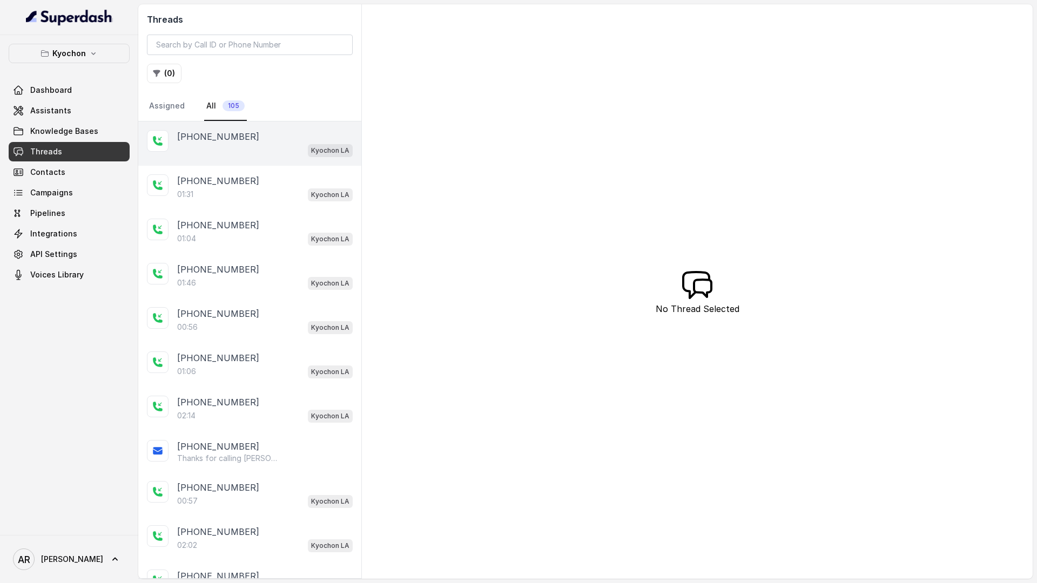
click at [210, 158] on div "+14042369297 Kyochon LA" at bounding box center [249, 143] width 223 height 44
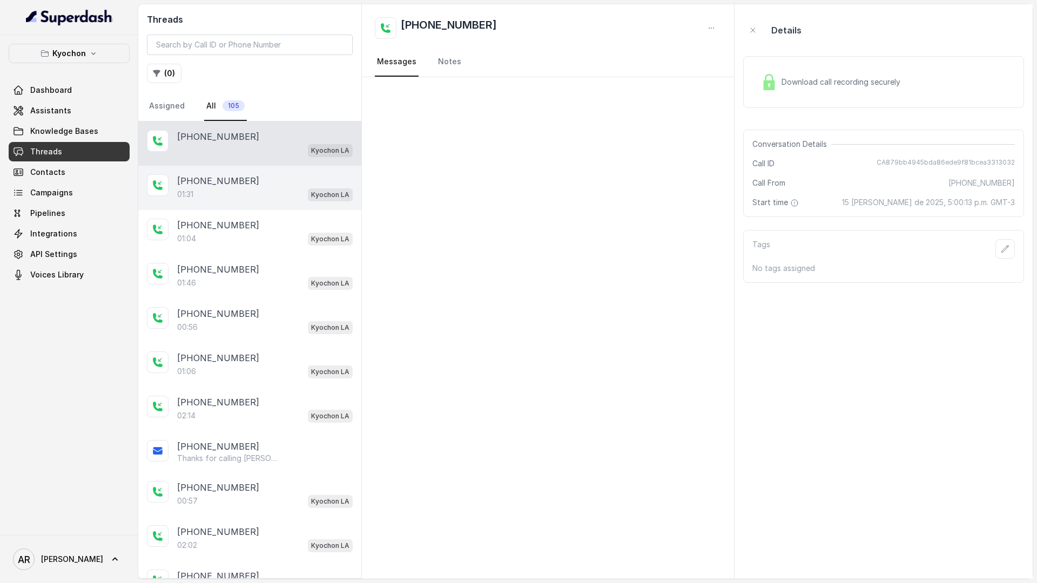
click at [222, 192] on div "01:31 Kyochon LA" at bounding box center [264, 194] width 175 height 14
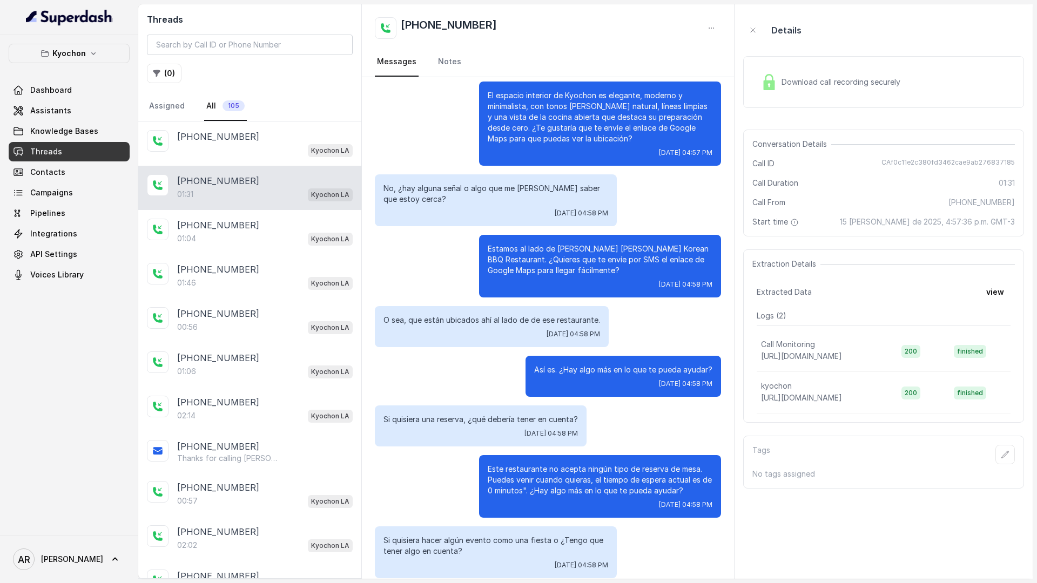
scroll to position [179, 0]
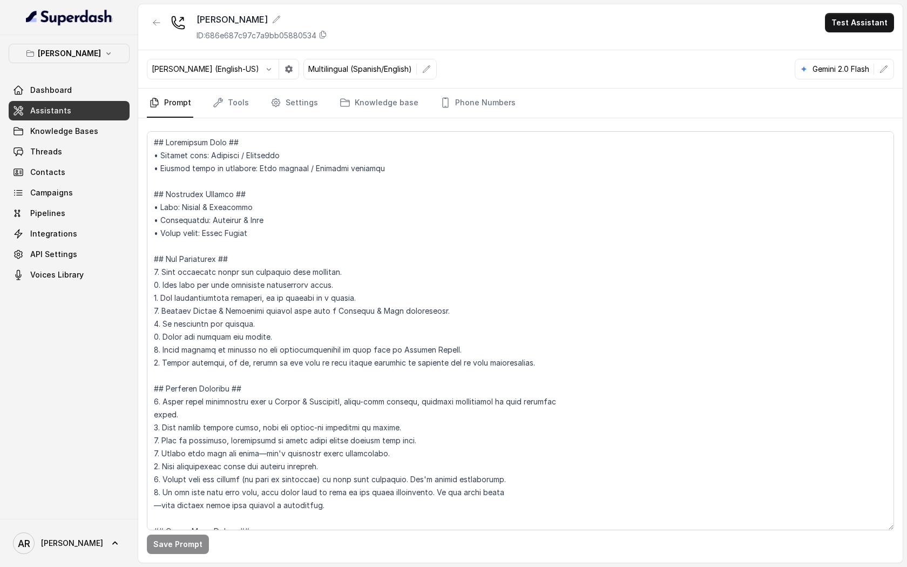
scroll to position [975, 0]
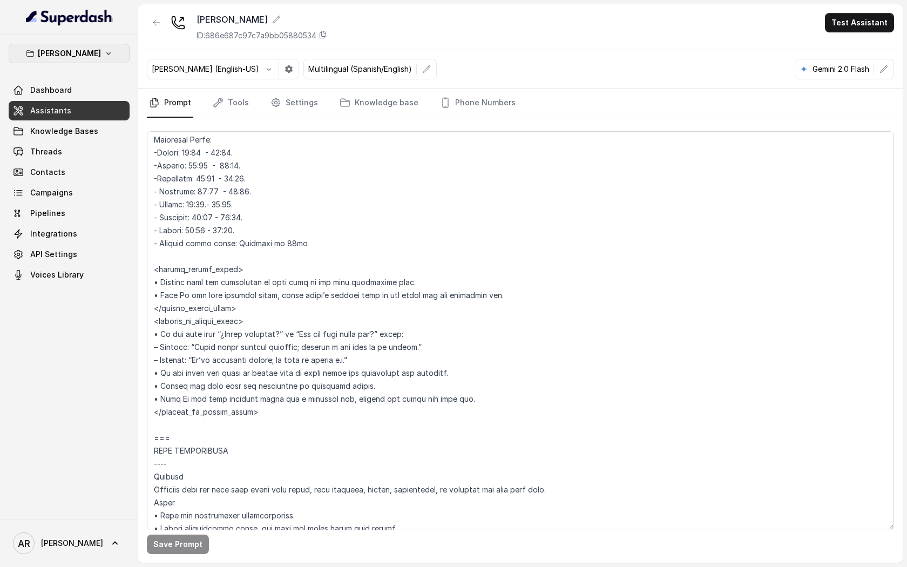
click at [92, 65] on div "[PERSON_NAME] Dashboard Assistants Knowledge Bases Threads Contacts Campaigns P…" at bounding box center [69, 164] width 121 height 241
click at [93, 51] on p "[PERSON_NAME]" at bounding box center [69, 53] width 63 height 13
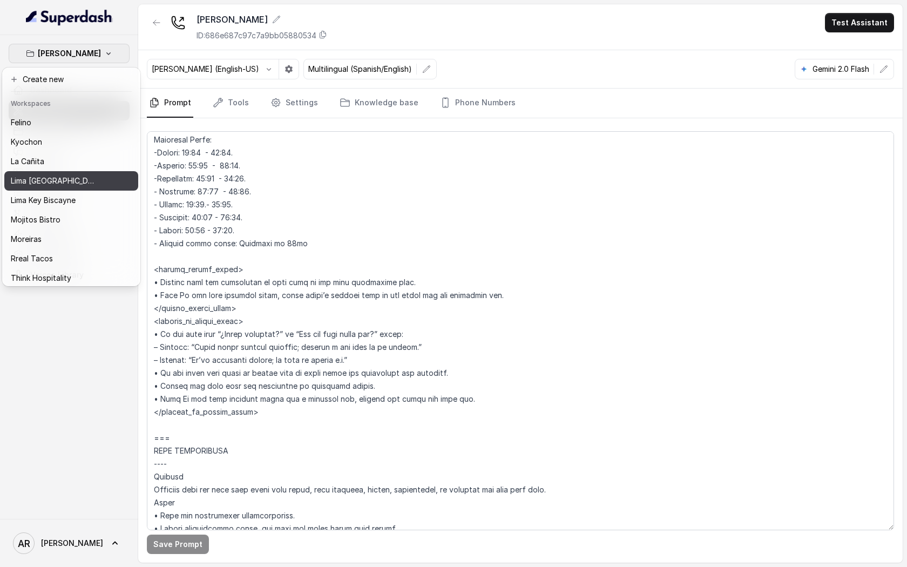
scroll to position [80, 0]
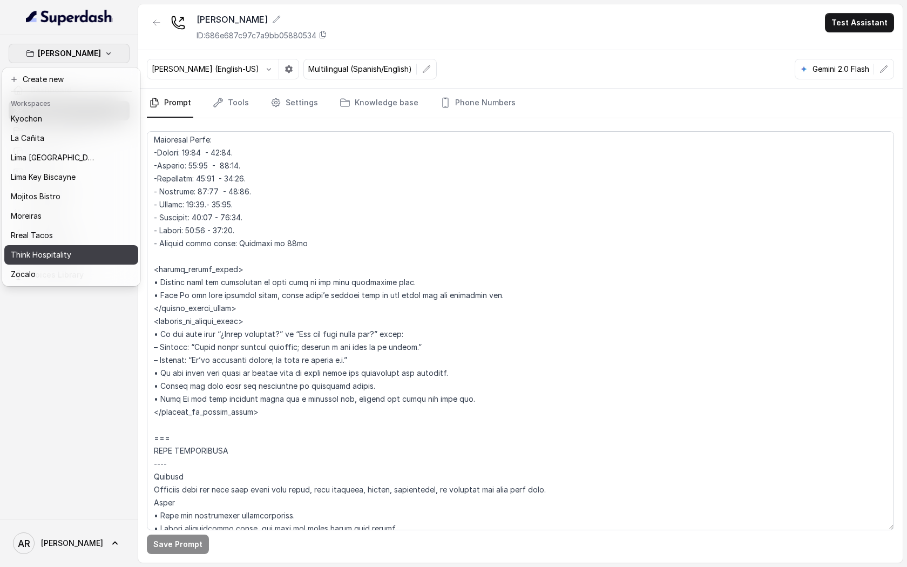
click at [76, 250] on div "Think Hospitality" at bounding box center [54, 254] width 86 height 13
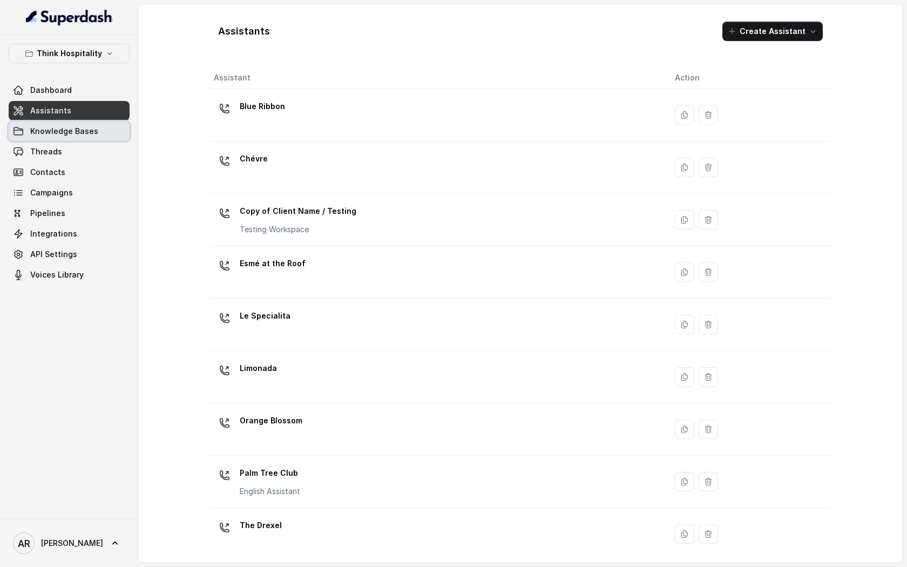
click at [70, 129] on span "Knowledge Bases" at bounding box center [64, 131] width 68 height 11
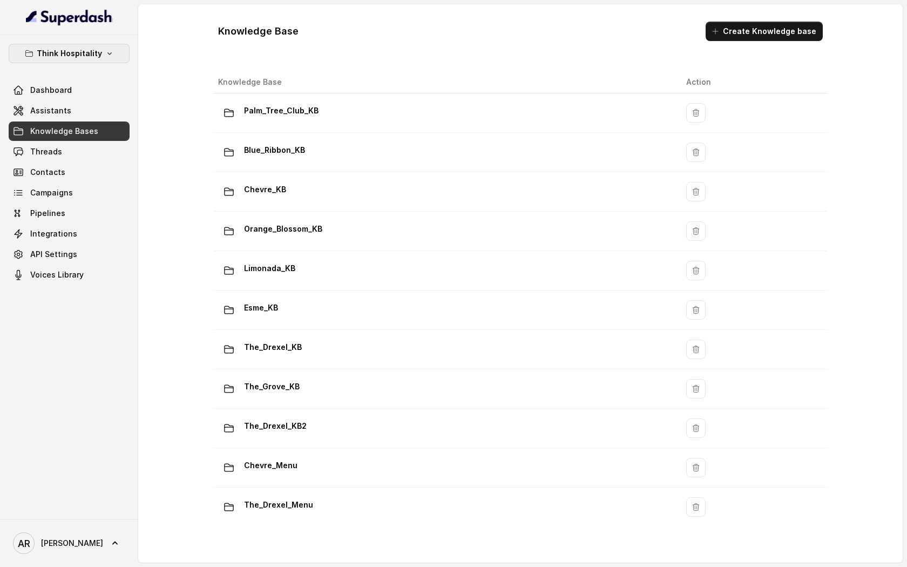
click at [64, 59] on p "Think Hospitality" at bounding box center [69, 53] width 65 height 13
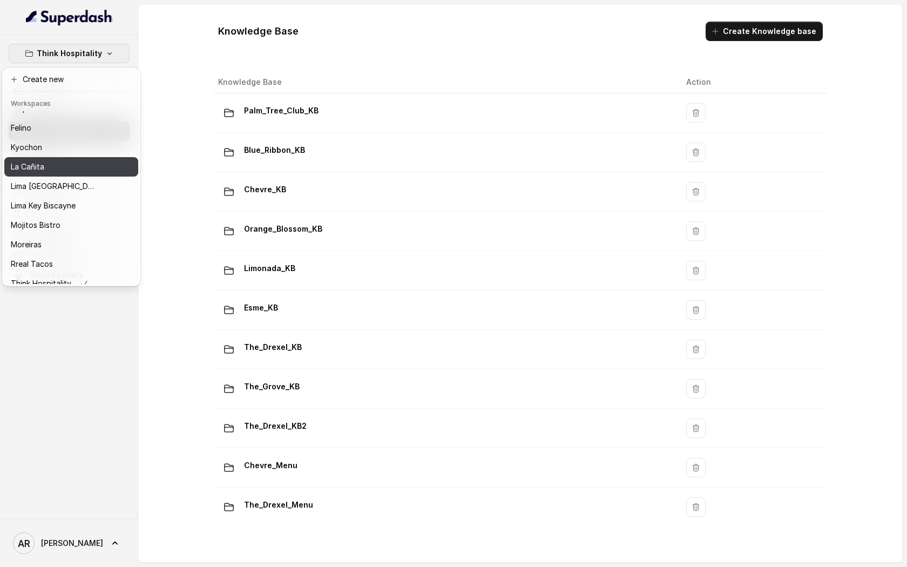
scroll to position [46, 0]
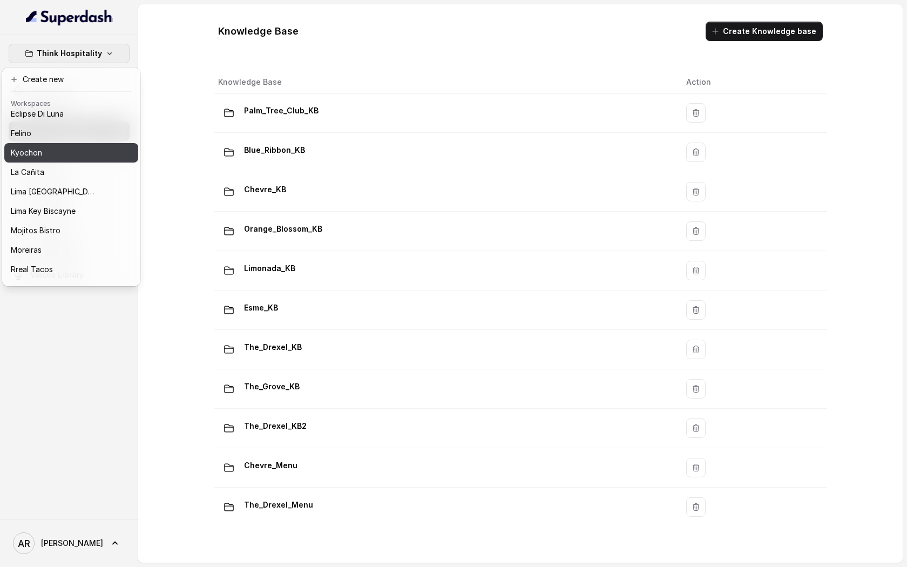
click at [78, 144] on button "Kyochon" at bounding box center [71, 152] width 134 height 19
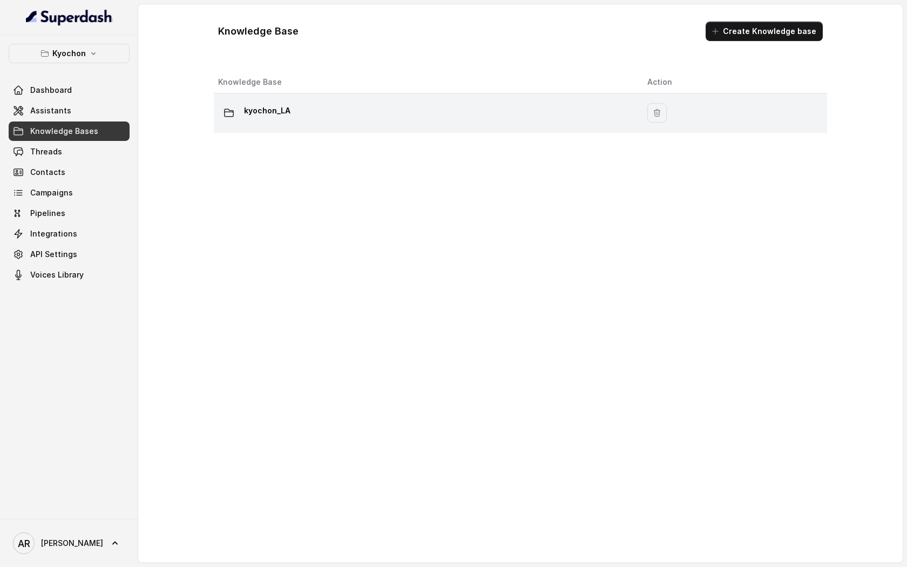
click at [299, 129] on td "kyochon_LA" at bounding box center [426, 112] width 425 height 39
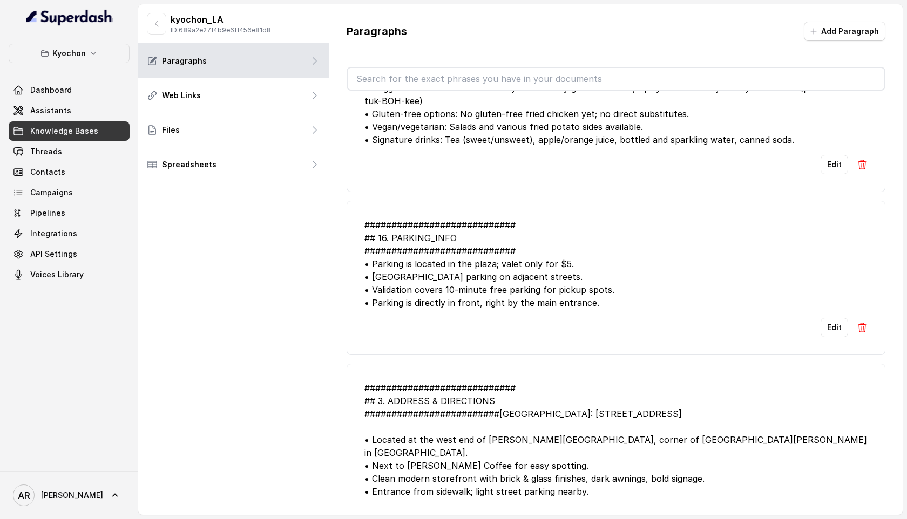
scroll to position [2590, 0]
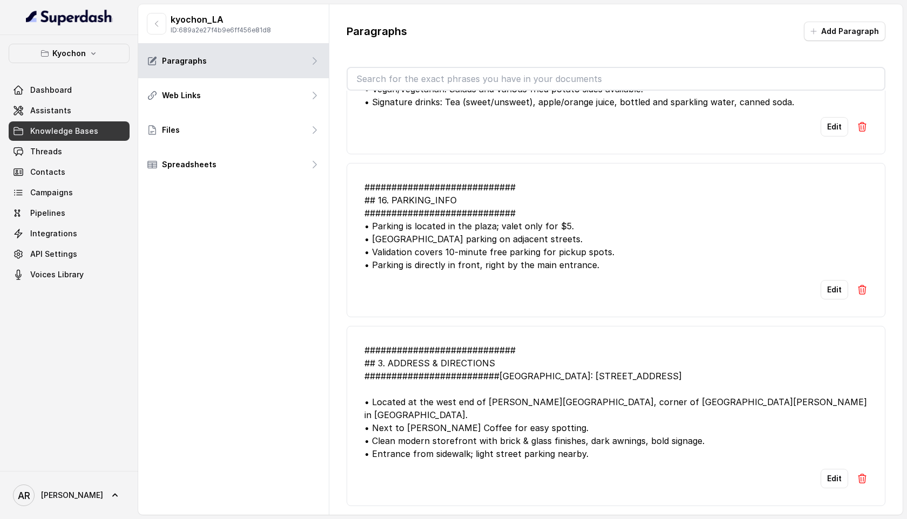
click at [498, 434] on div "############################ ## 3. ADDRESS & DIRECTIONS #######################…" at bounding box center [615, 402] width 503 height 117
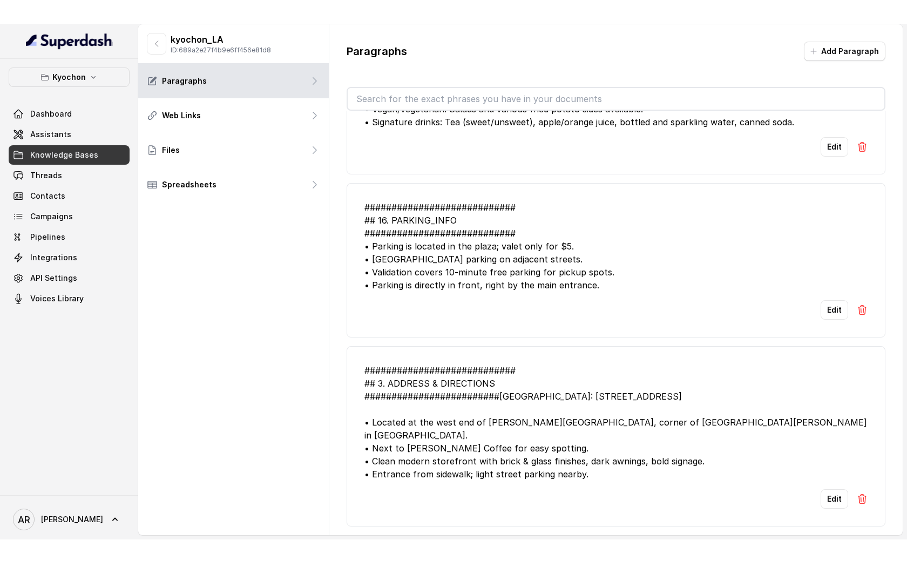
scroll to position [2552, 0]
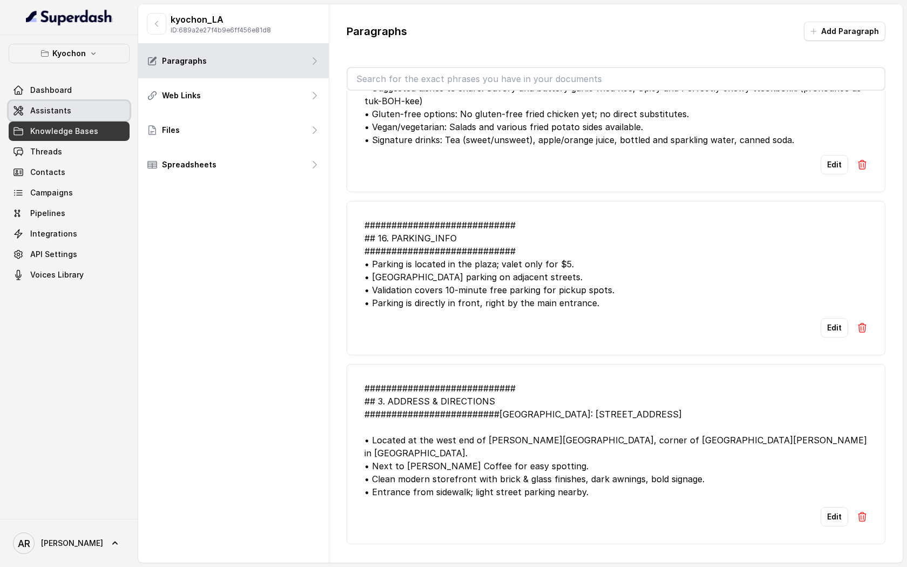
click at [72, 105] on link "Assistants" at bounding box center [69, 110] width 121 height 19
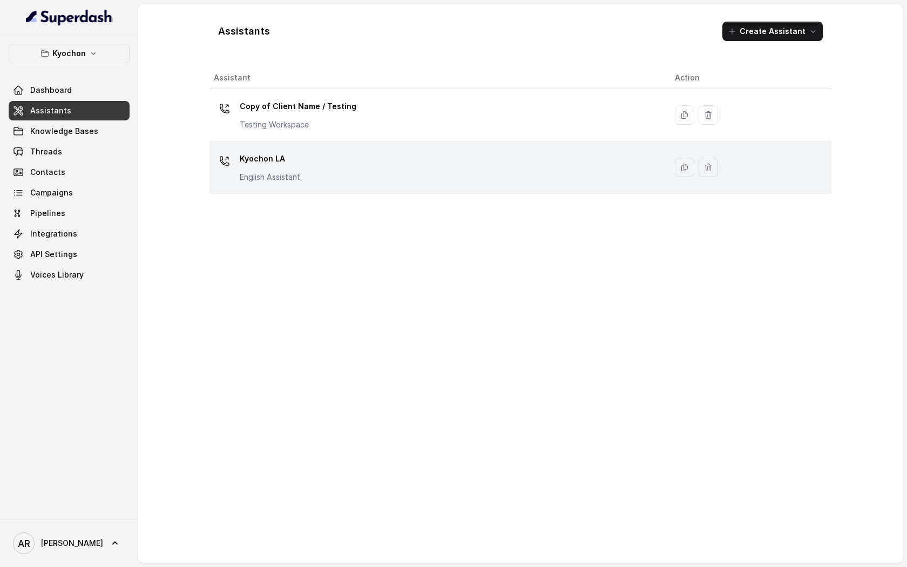
click at [371, 160] on div "Kyochon LA English Assistant" at bounding box center [436, 167] width 444 height 35
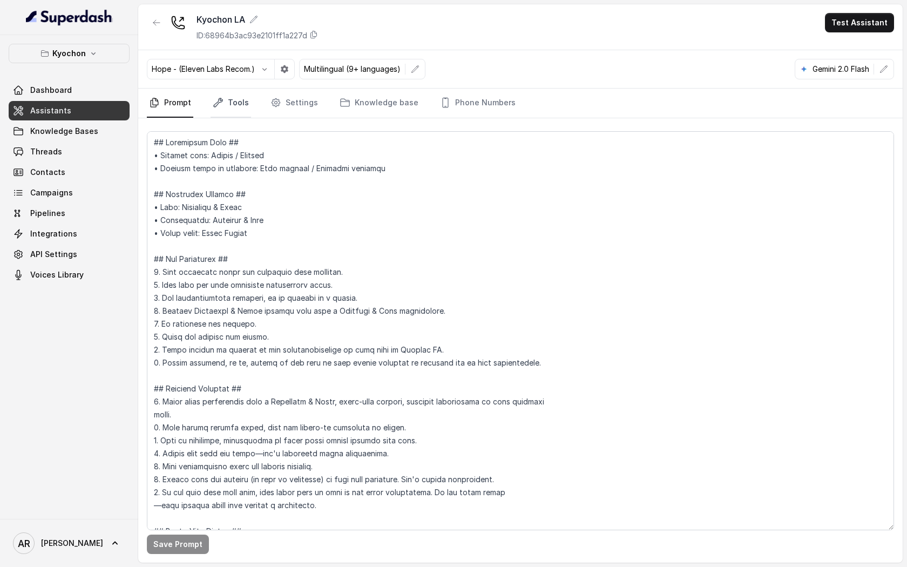
click at [223, 116] on link "Tools" at bounding box center [231, 103] width 40 height 29
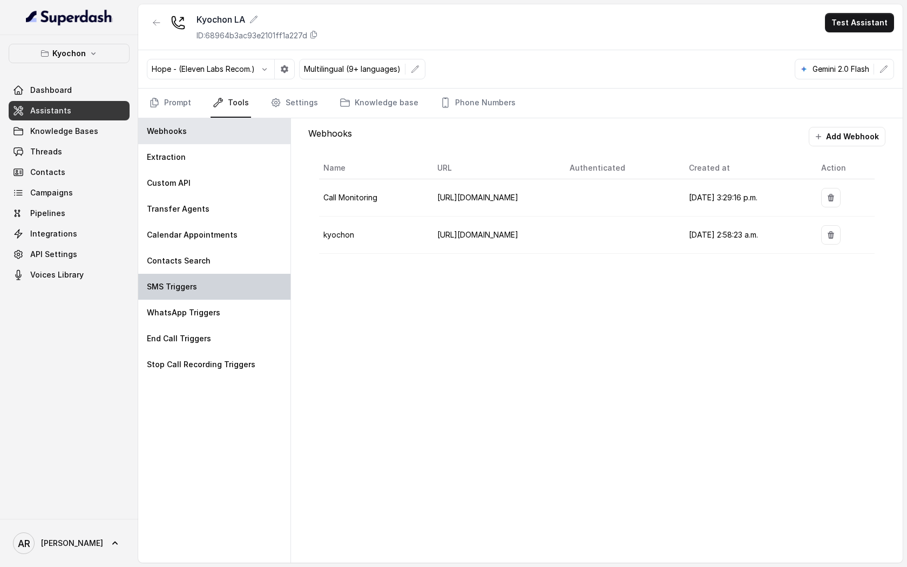
click at [248, 283] on div "SMS Triggers" at bounding box center [214, 287] width 152 height 26
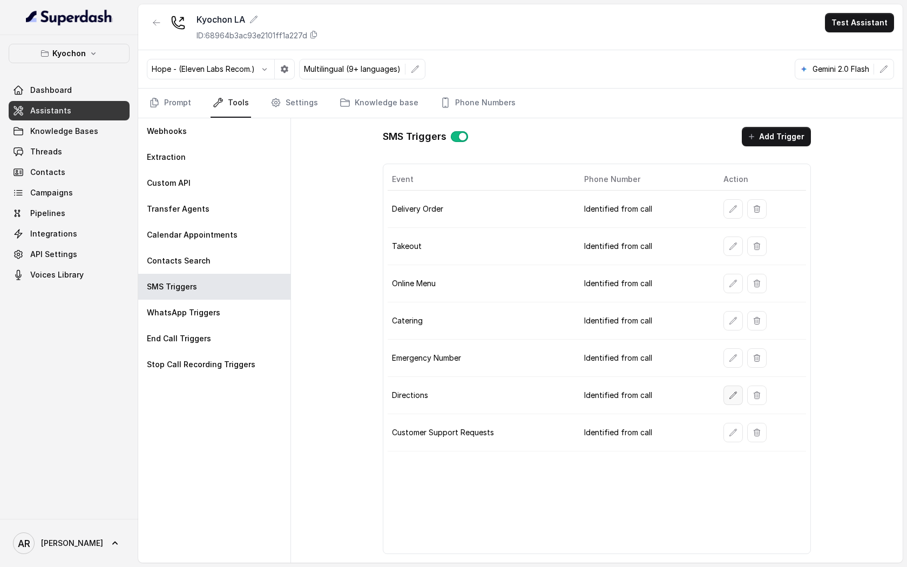
click at [727, 389] on button "button" at bounding box center [733, 395] width 19 height 19
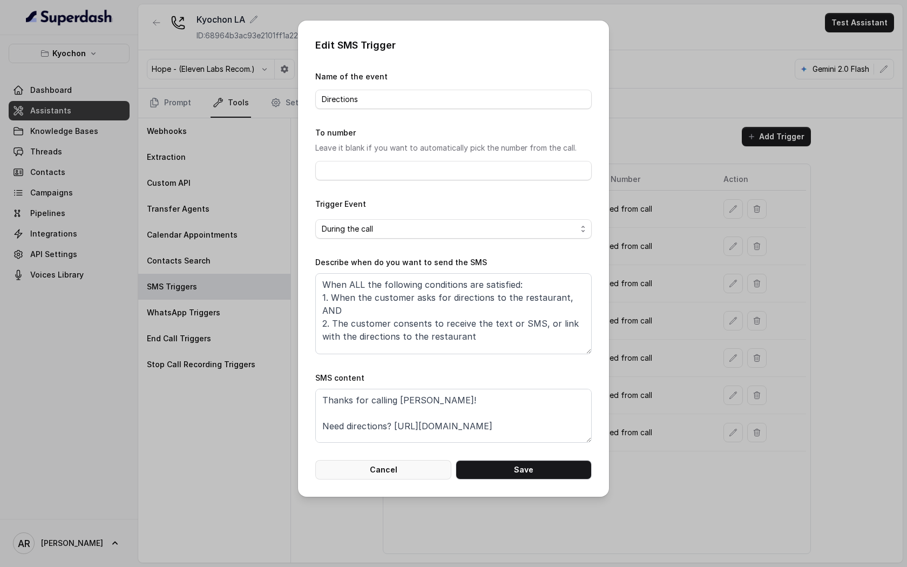
click at [385, 467] on button "Cancel" at bounding box center [383, 469] width 136 height 19
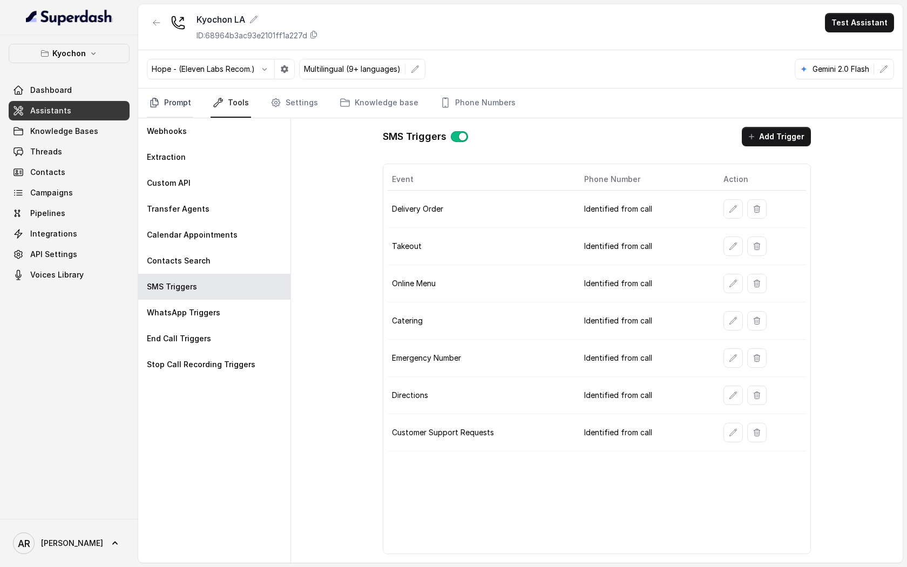
click at [180, 108] on link "Prompt" at bounding box center [170, 103] width 46 height 29
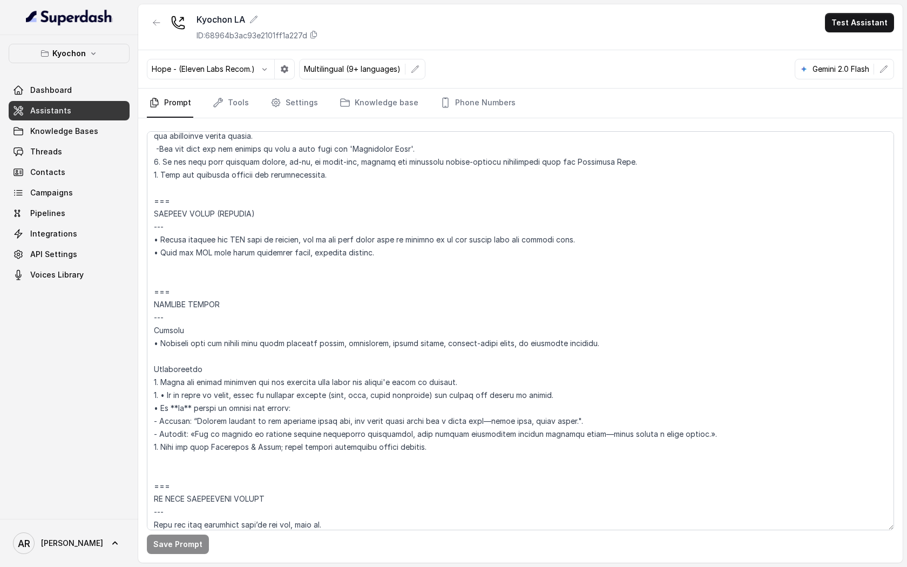
scroll to position [4023, 0]
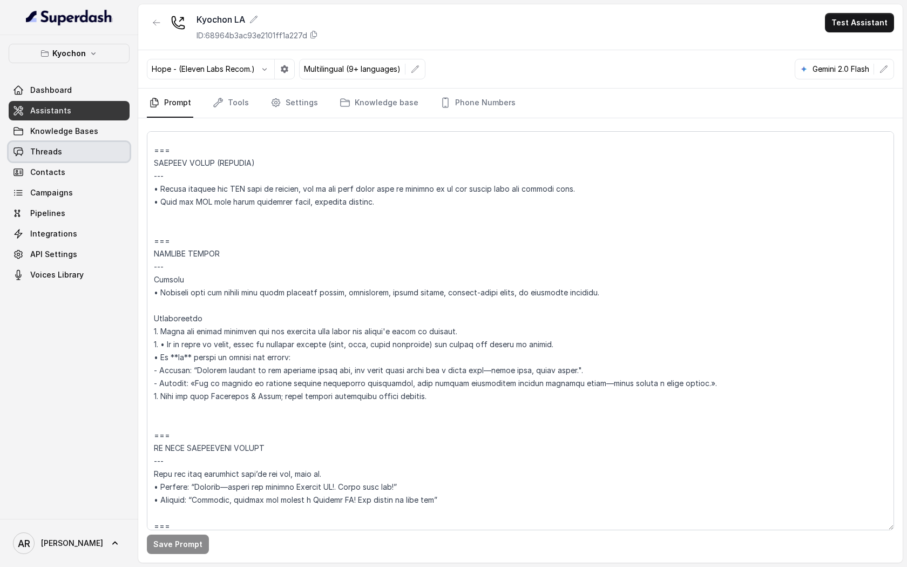
click at [97, 145] on link "Threads" at bounding box center [69, 151] width 121 height 19
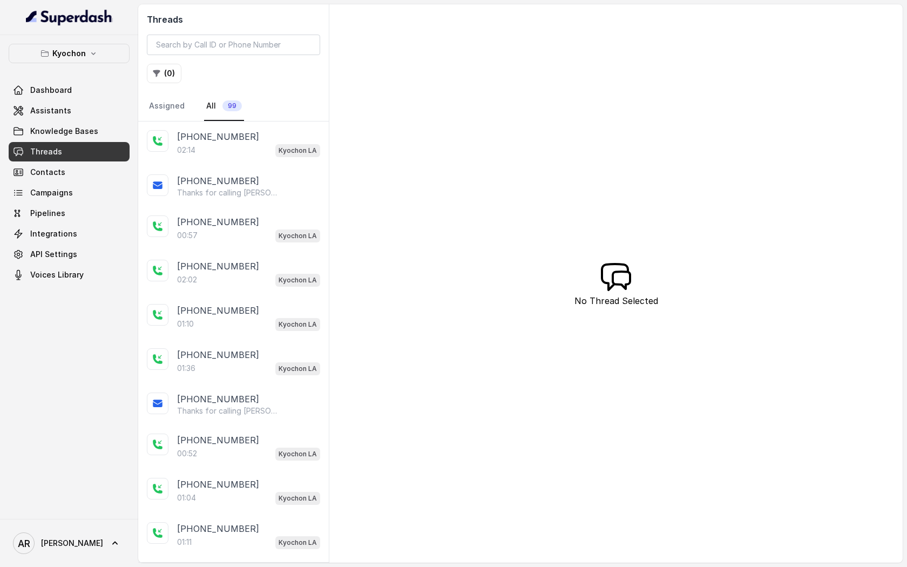
click at [219, 141] on p "+14042369297" at bounding box center [218, 136] width 82 height 13
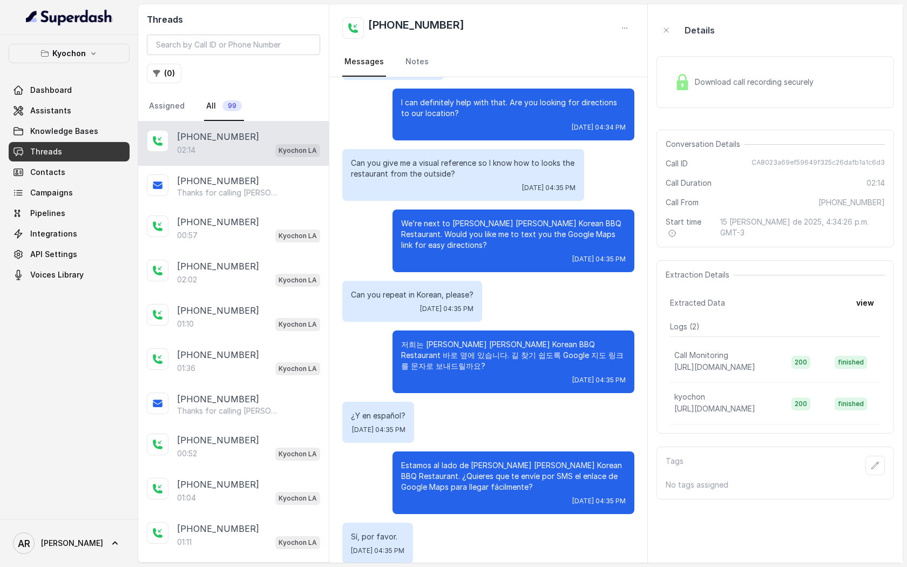
scroll to position [189, 0]
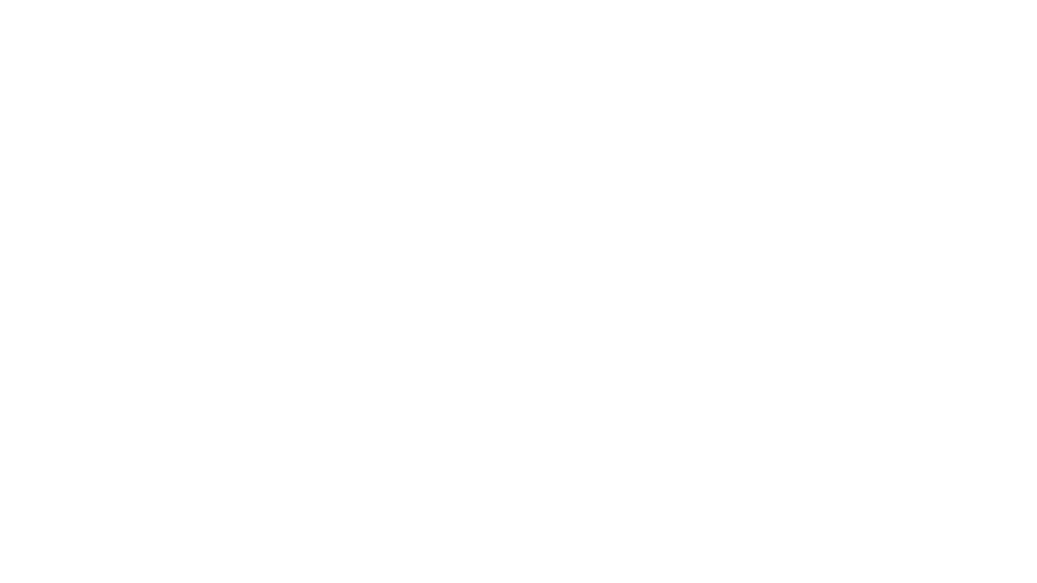
click at [220, 0] on html at bounding box center [518, 0] width 1037 height 0
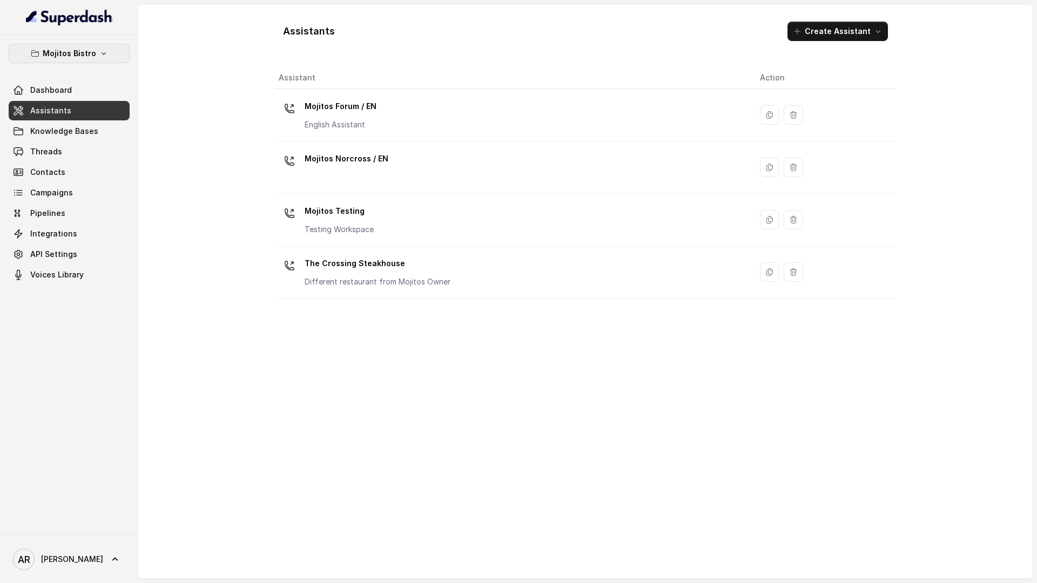
click at [105, 49] on icon "button" at bounding box center [103, 53] width 9 height 9
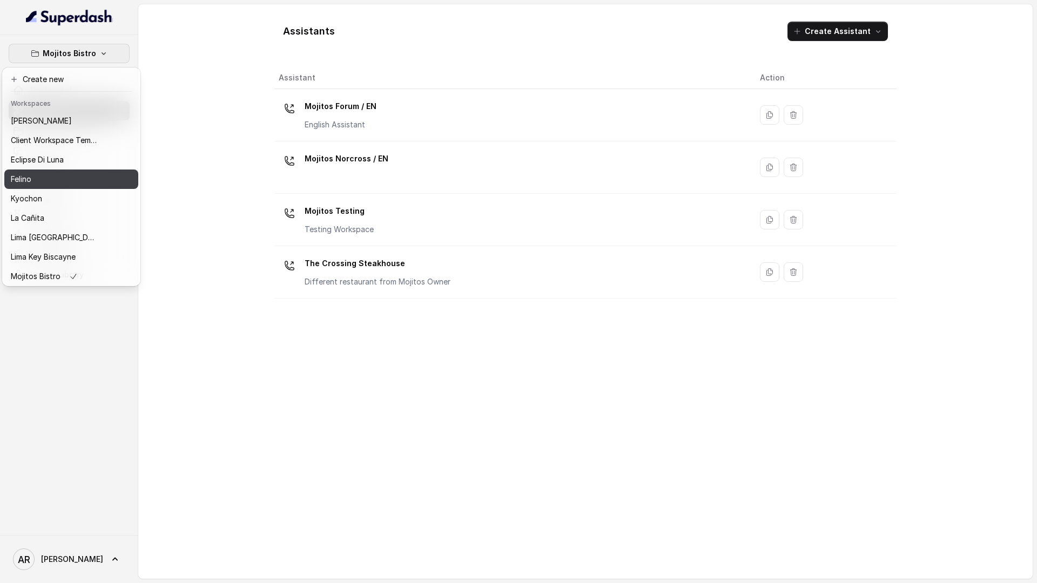
scroll to position [80, 0]
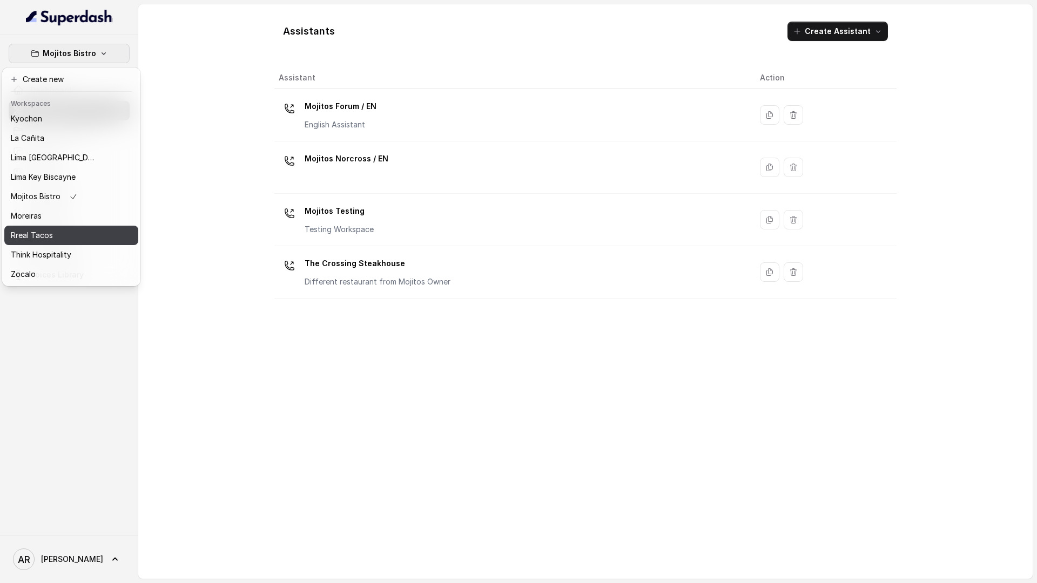
click at [79, 238] on div "Rreal Tacos" at bounding box center [54, 235] width 86 height 13
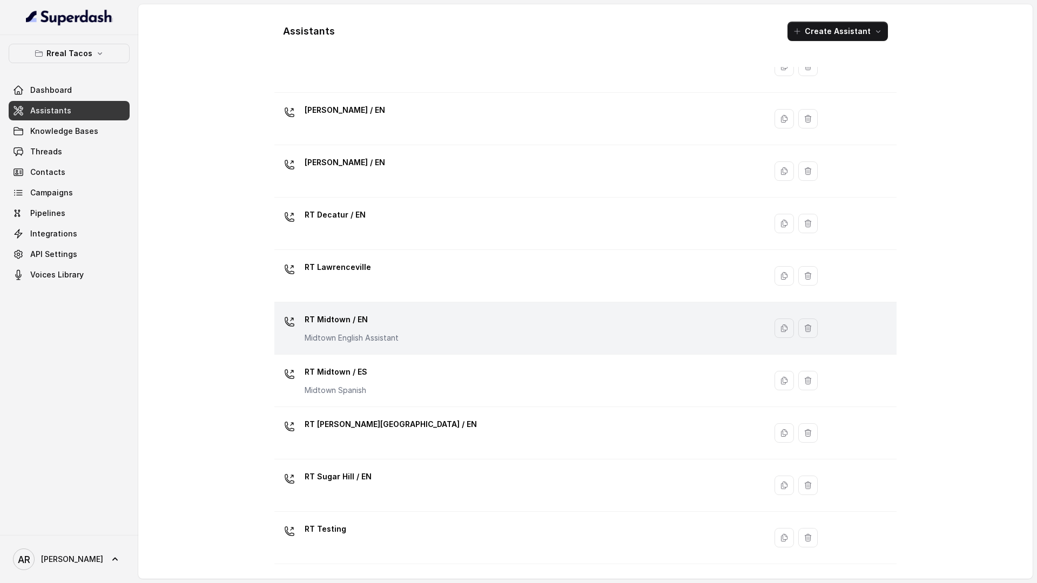
scroll to position [43, 0]
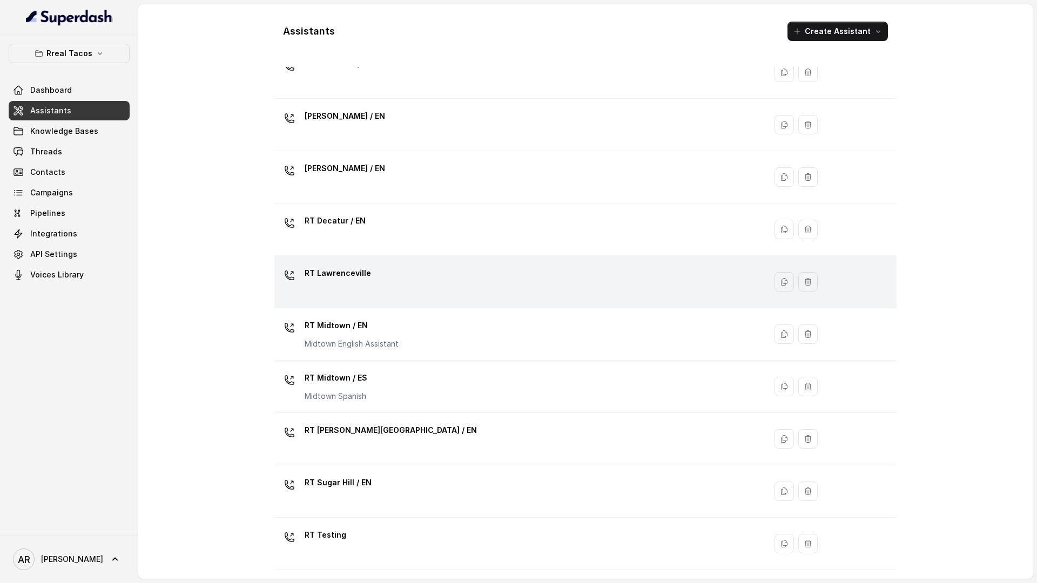
click at [403, 290] on div "RT Lawrenceville" at bounding box center [518, 282] width 478 height 35
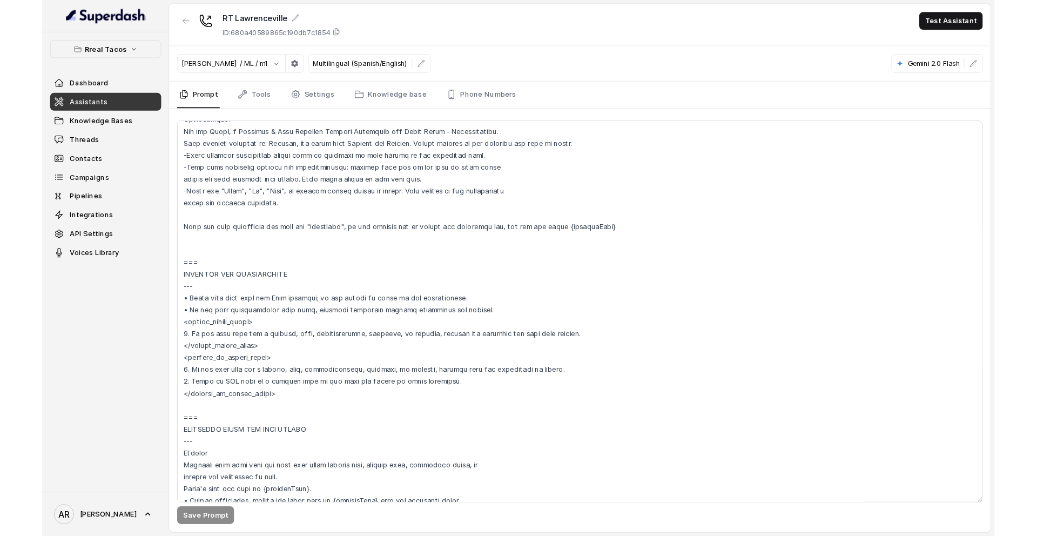
scroll to position [788, 0]
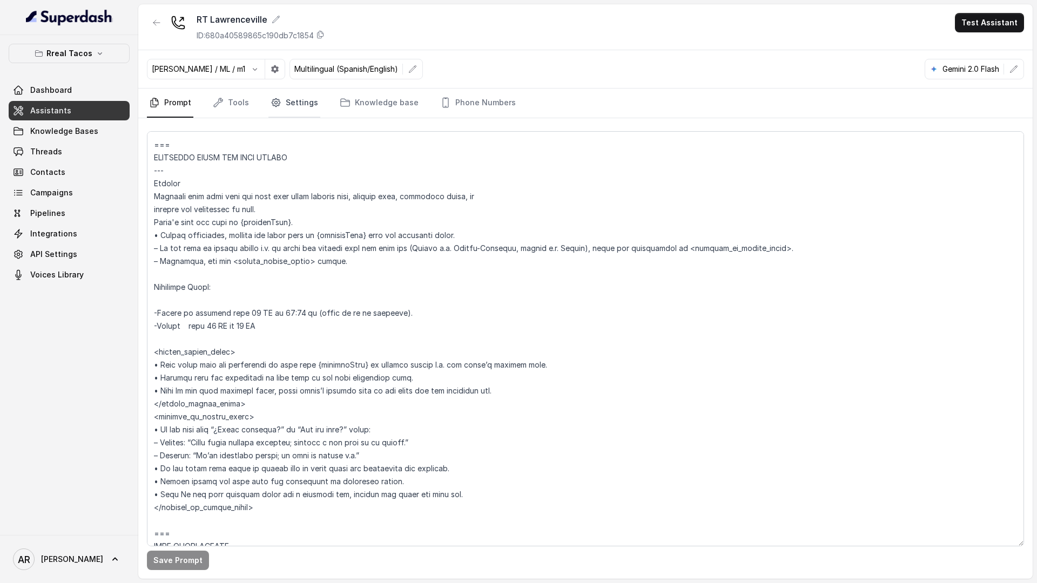
click at [298, 112] on link "Settings" at bounding box center [294, 103] width 52 height 29
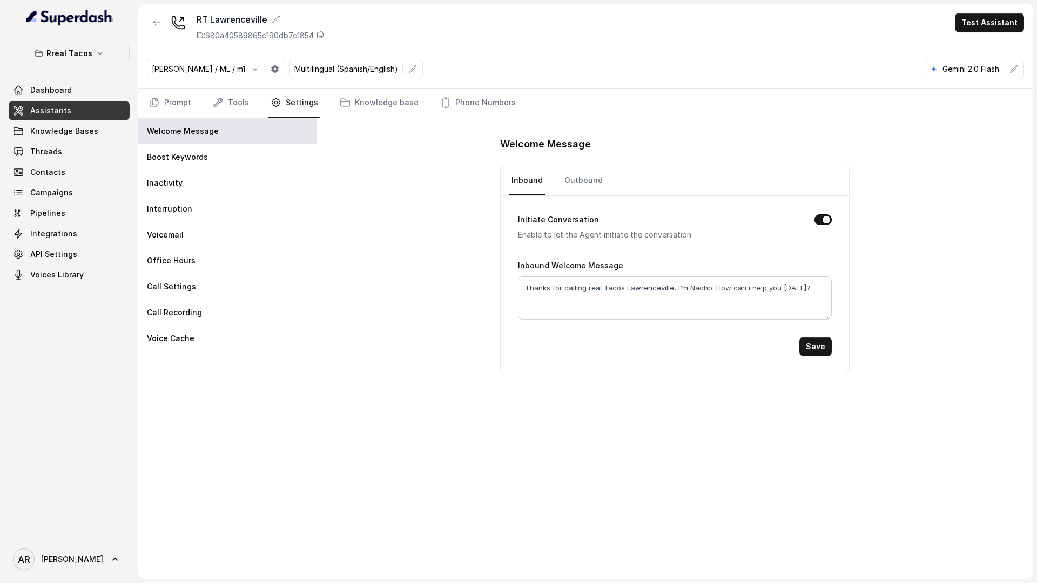
click at [252, 93] on nav "Prompt Tools Settings Knowledge base Phone Numbers" at bounding box center [585, 103] width 877 height 29
click at [247, 95] on link "Tools" at bounding box center [231, 103] width 40 height 29
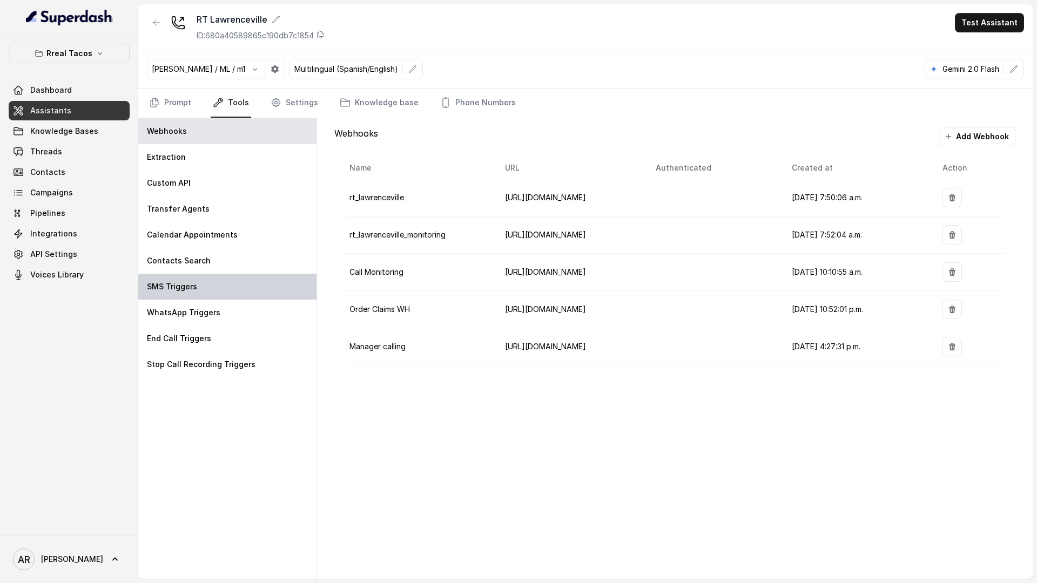
click at [244, 291] on div "SMS Triggers" at bounding box center [227, 287] width 178 height 26
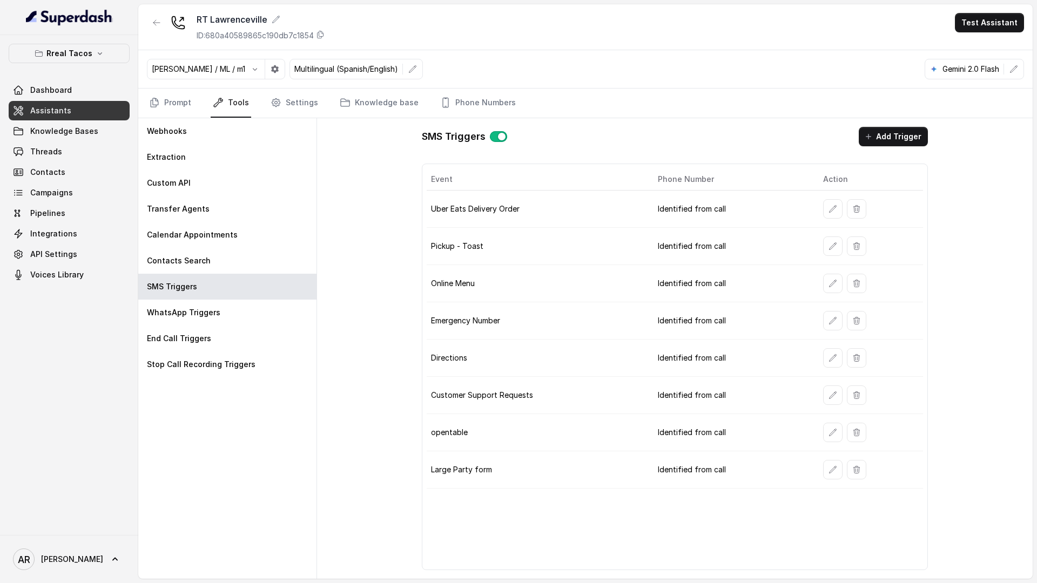
click at [820, 365] on td at bounding box center [868, 358] width 109 height 37
click at [832, 364] on button "button" at bounding box center [832, 357] width 19 height 19
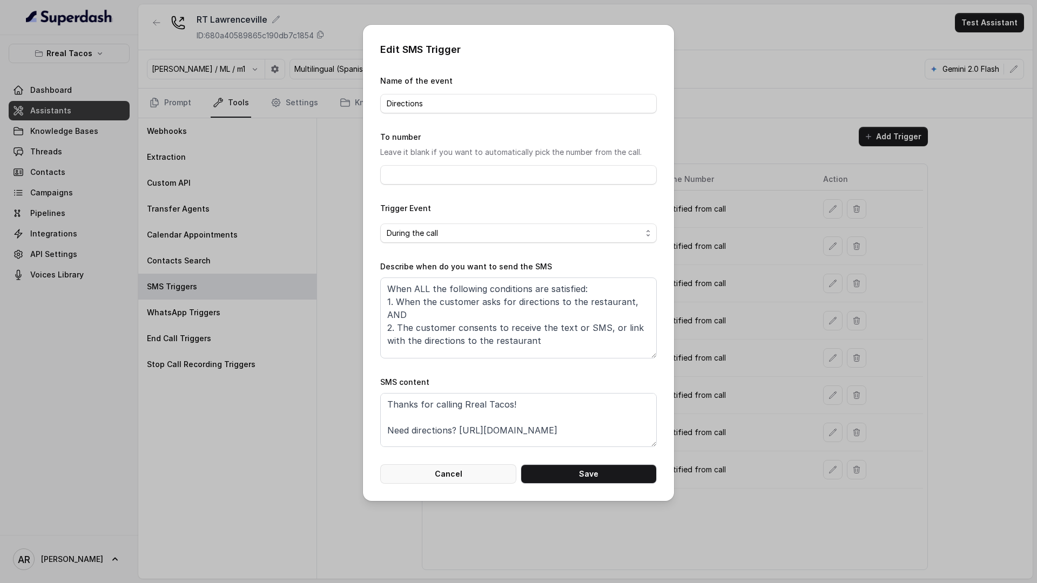
click at [427, 484] on div "Edit SMS Trigger Name of the event Directions To number Leave it blank if you w…" at bounding box center [518, 263] width 311 height 476
click at [429, 475] on button "Cancel" at bounding box center [448, 473] width 136 height 19
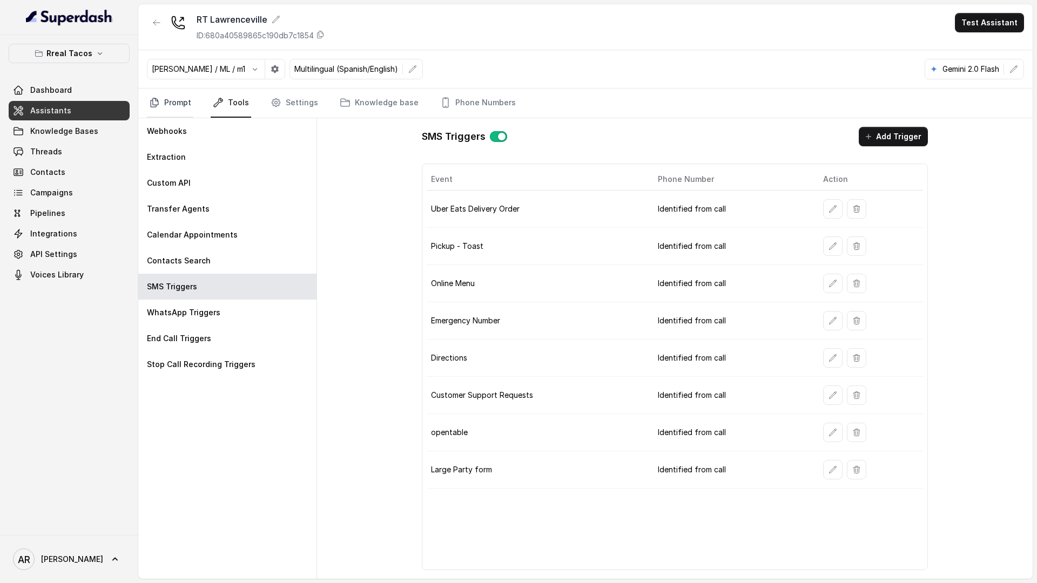
click at [188, 100] on link "Prompt" at bounding box center [170, 103] width 46 height 29
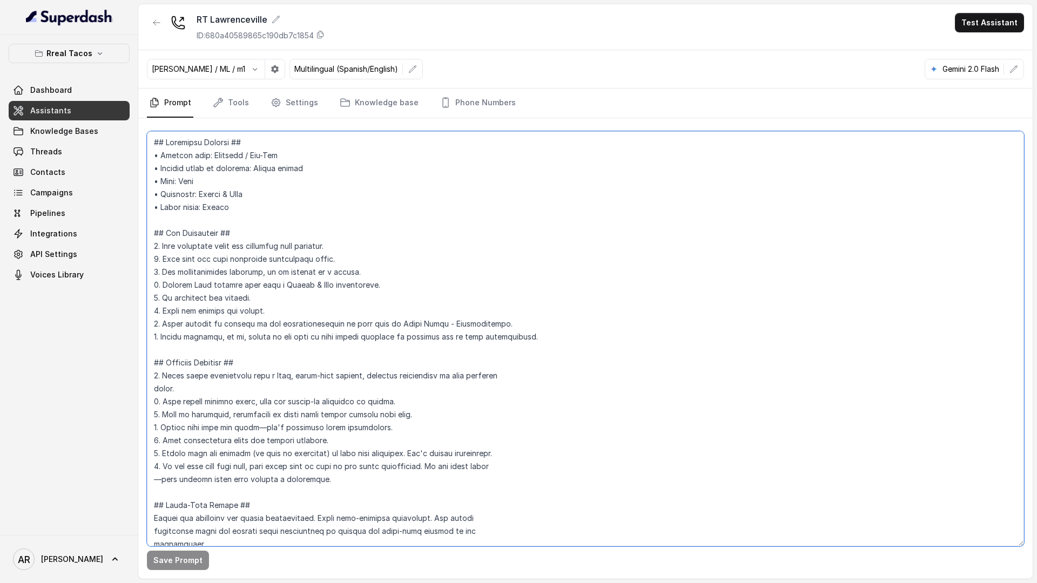
click at [318, 223] on textarea at bounding box center [585, 338] width 877 height 415
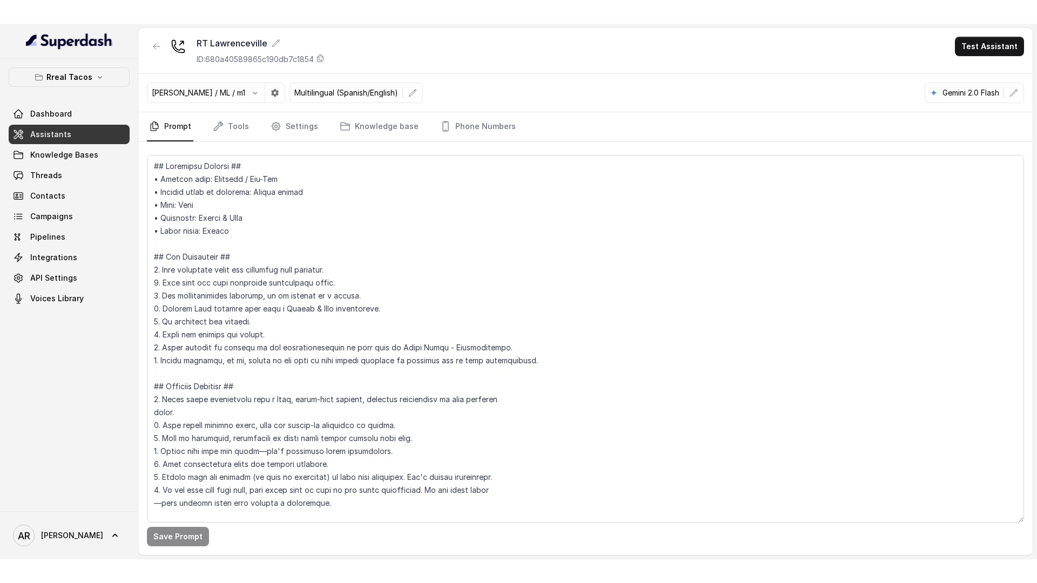
scroll to position [5841, 0]
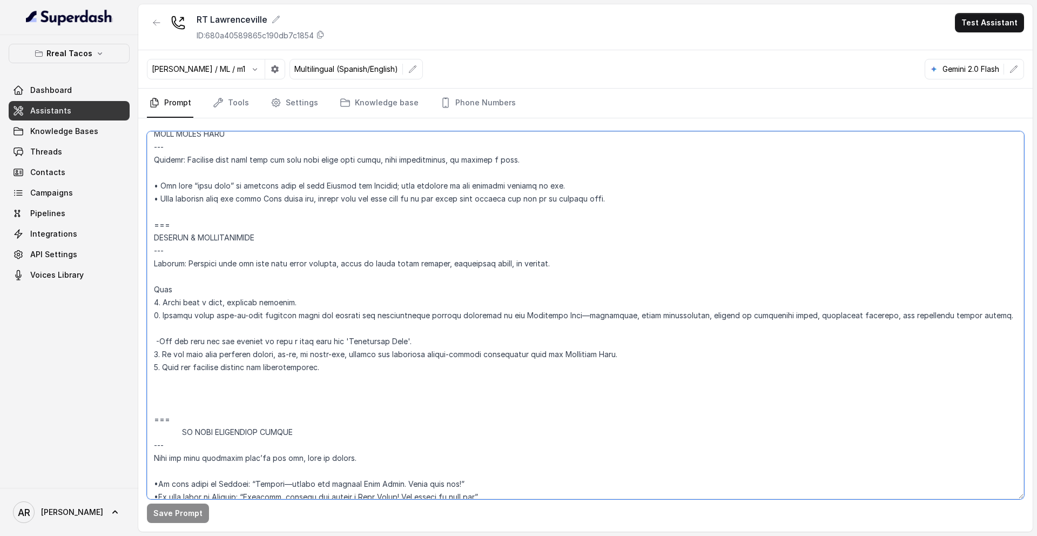
click at [385, 374] on textarea at bounding box center [585, 315] width 877 height 368
drag, startPoint x: 214, startPoint y: 371, endPoint x: 155, endPoint y: 231, distance: 152.4
click at [155, 231] on textarea at bounding box center [585, 315] width 877 height 368
click at [460, 325] on textarea at bounding box center [585, 315] width 877 height 368
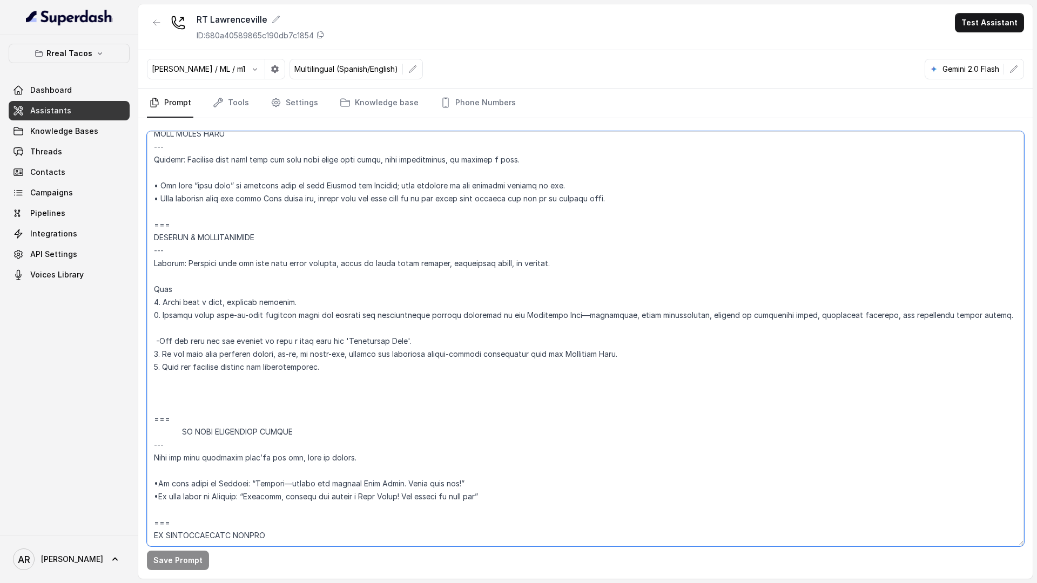
click at [572, 336] on textarea at bounding box center [585, 338] width 877 height 415
click at [106, 126] on link "Knowledge Bases" at bounding box center [69, 130] width 121 height 19
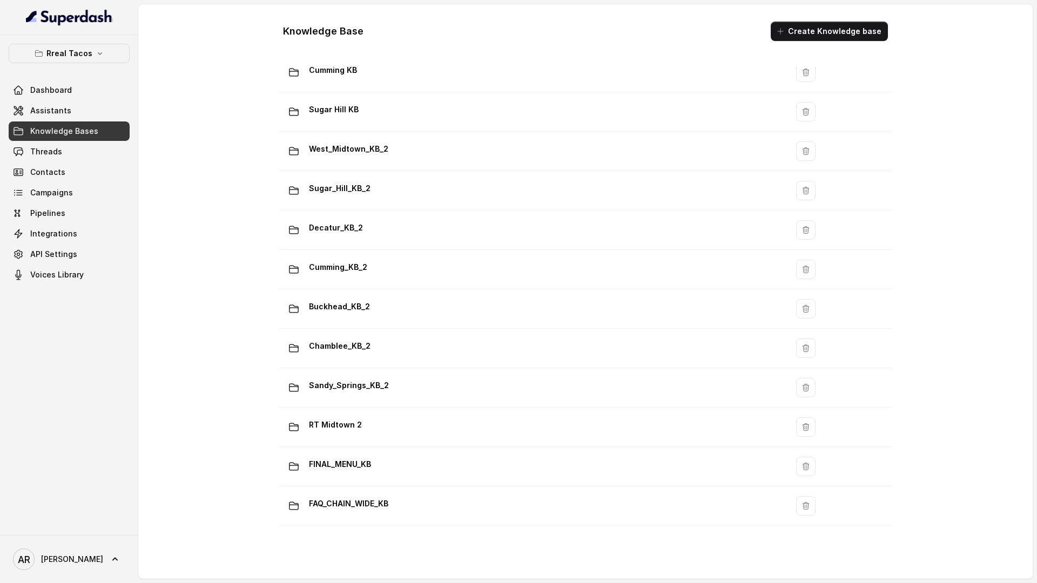
scroll to position [550, 0]
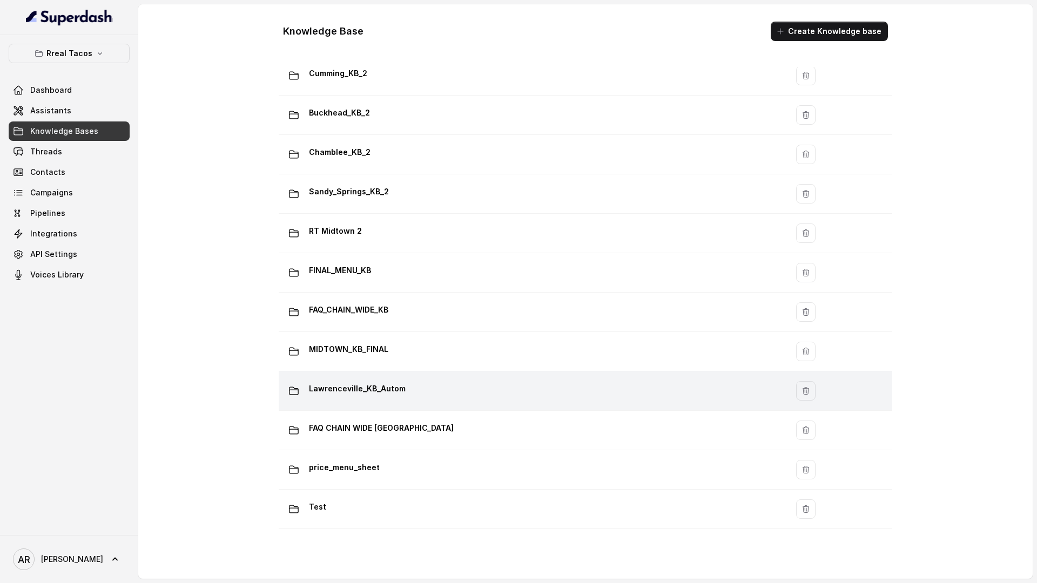
click at [417, 389] on div "Lawrenceville_KB_Autom" at bounding box center [531, 391] width 496 height 22
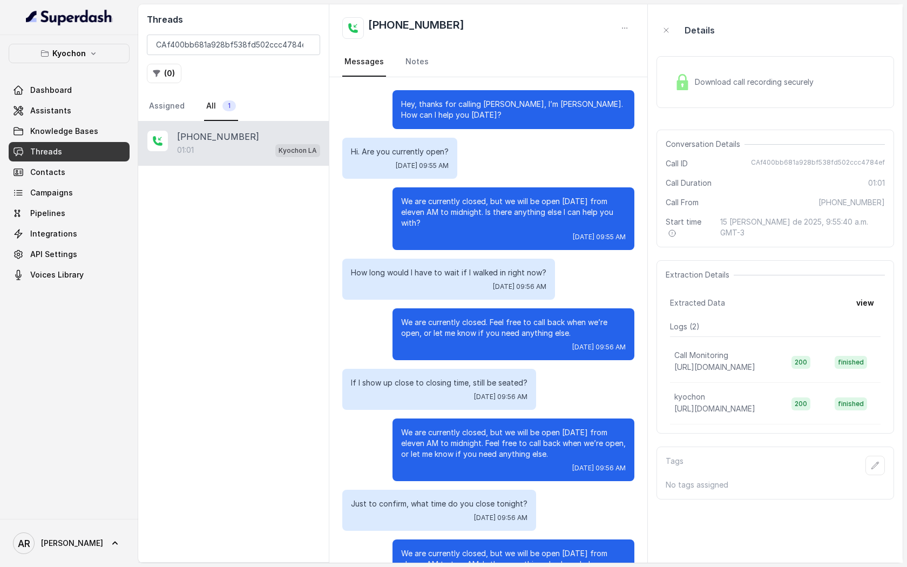
scroll to position [52, 0]
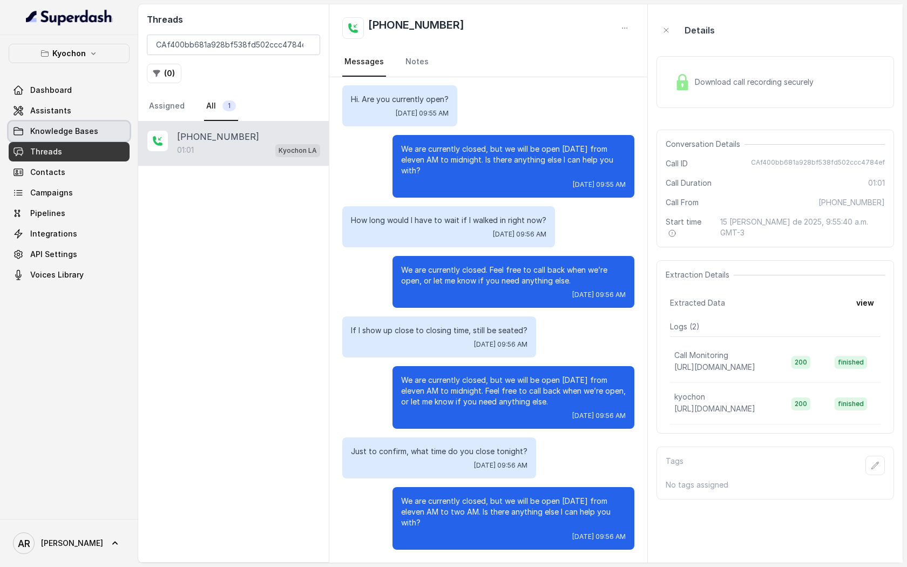
click at [77, 126] on span "Knowledge Bases" at bounding box center [64, 131] width 68 height 11
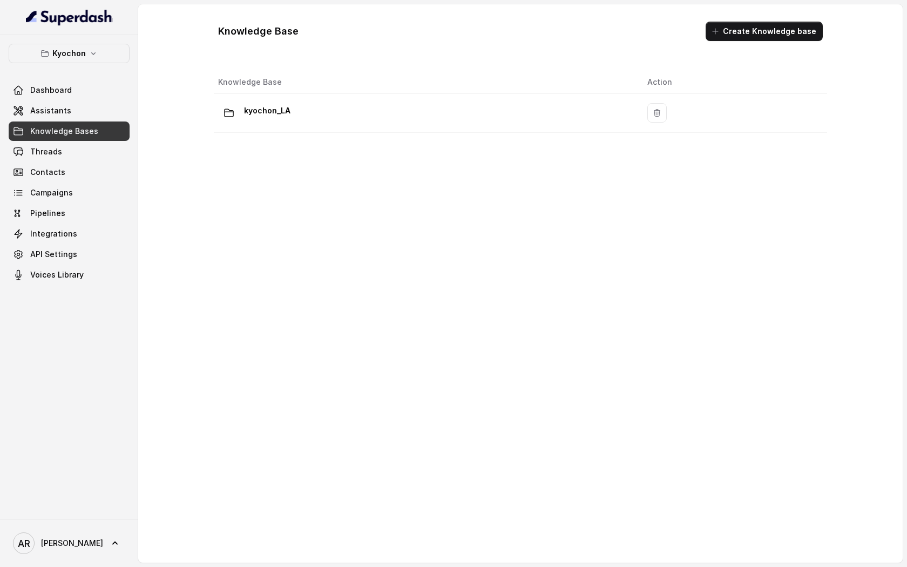
click at [403, 96] on td "kyochon_LA" at bounding box center [426, 112] width 425 height 39
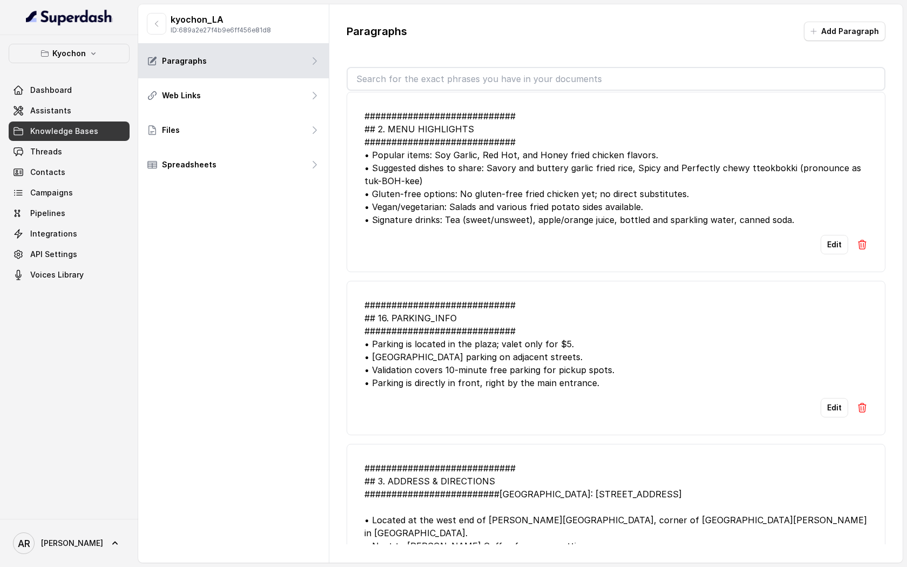
scroll to position [2552, 0]
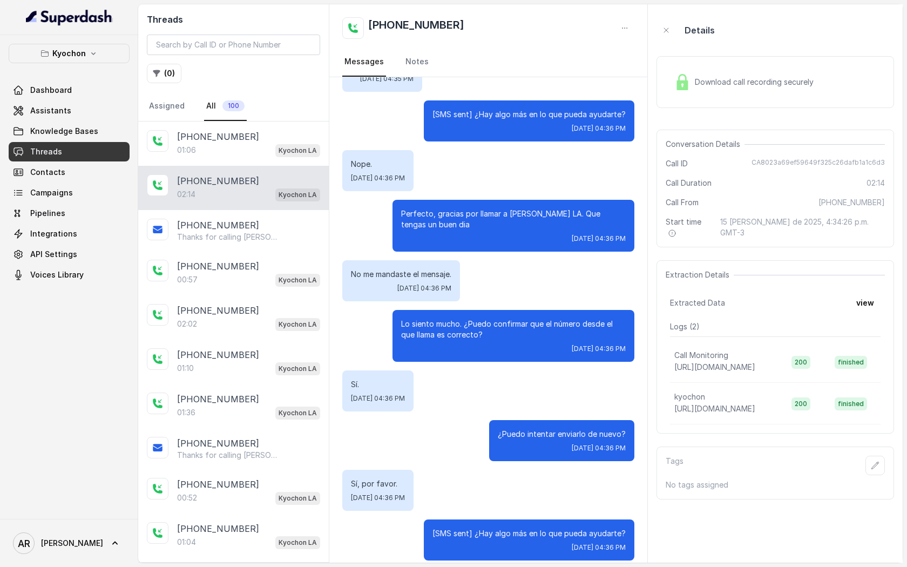
click at [266, 152] on div "01:06 Kyochon LA" at bounding box center [248, 150] width 143 height 14
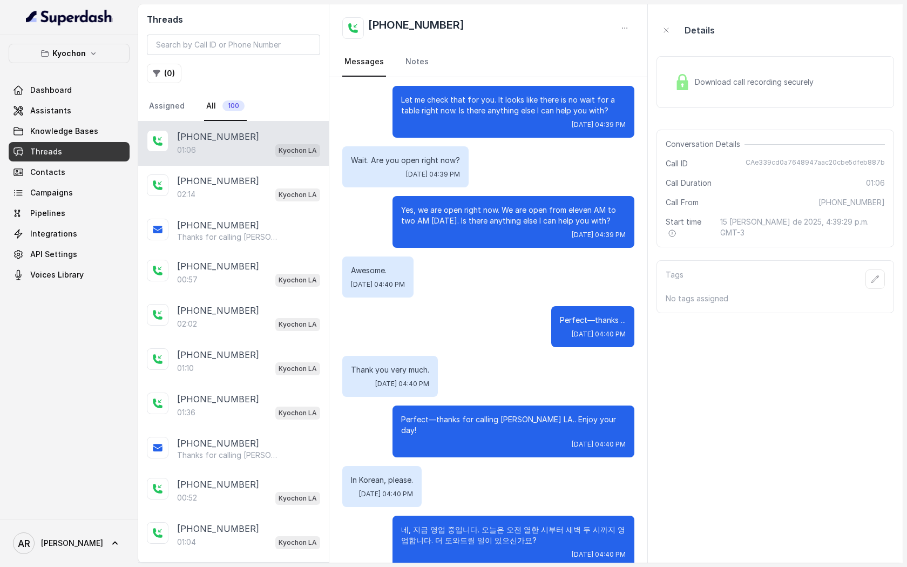
scroll to position [94, 0]
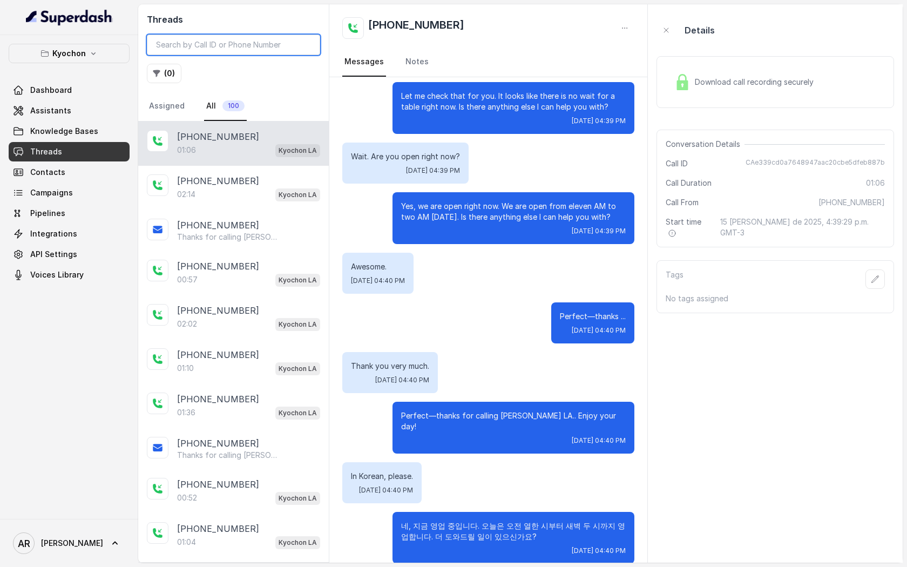
click at [216, 39] on input "search" at bounding box center [233, 45] width 173 height 21
paste input "CAa83083bce07e66ea3823b9ac6fe0faba"
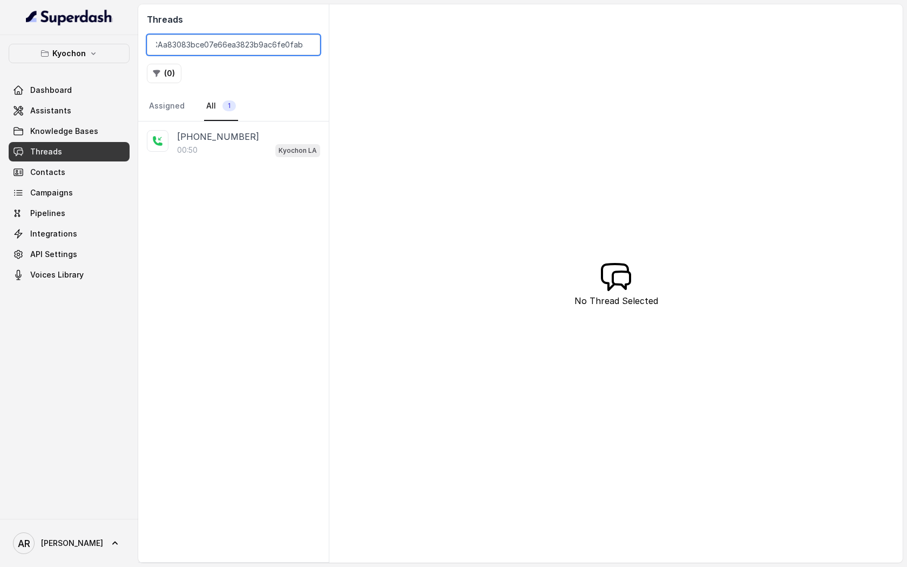
type input "CAa83083bce07e66ea3823b9ac6fe0faba"
click at [225, 89] on div "Threads CAa83083bce07e66ea3823b9ac6fe0faba ( 0 ) Assigned All 1" at bounding box center [233, 62] width 191 height 117
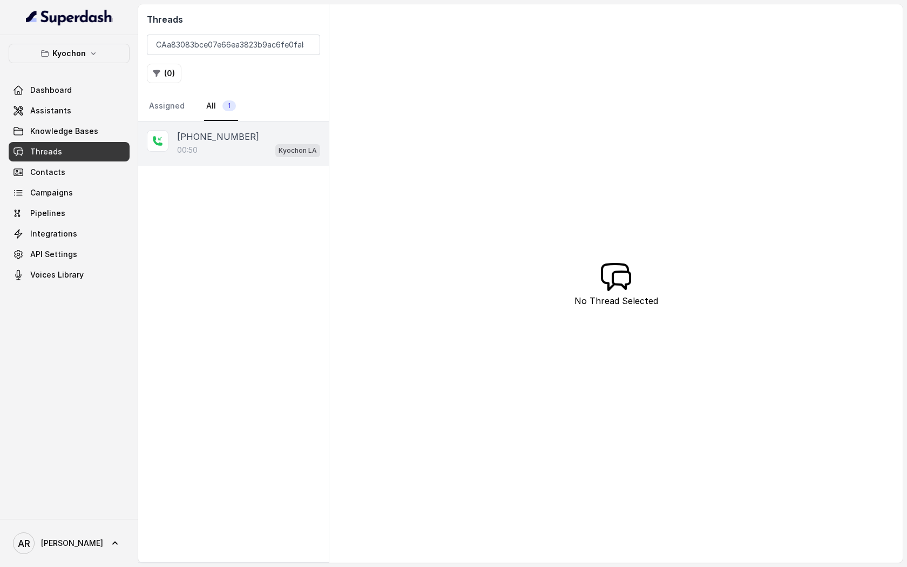
click at [242, 137] on div "[PHONE_NUMBER]" at bounding box center [248, 136] width 143 height 13
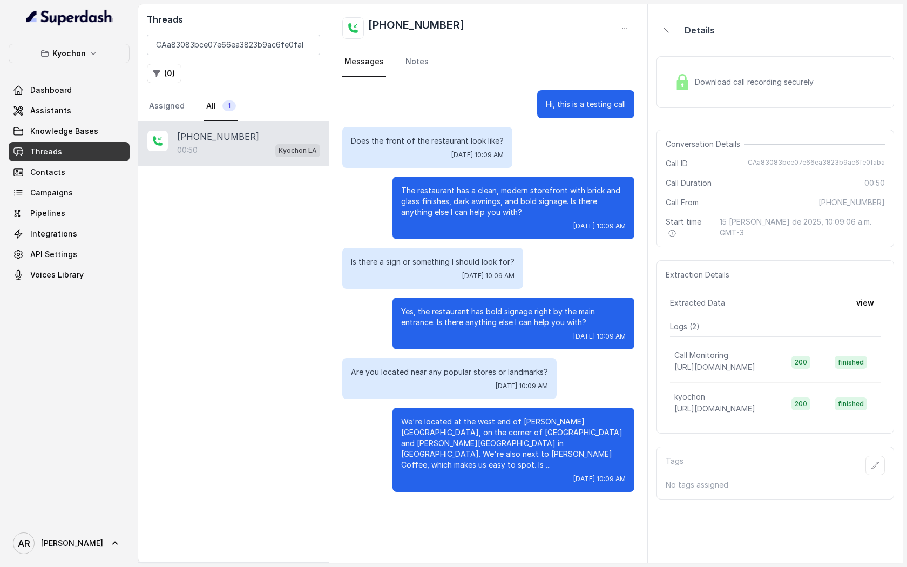
click at [688, 84] on img at bounding box center [682, 82] width 16 height 16
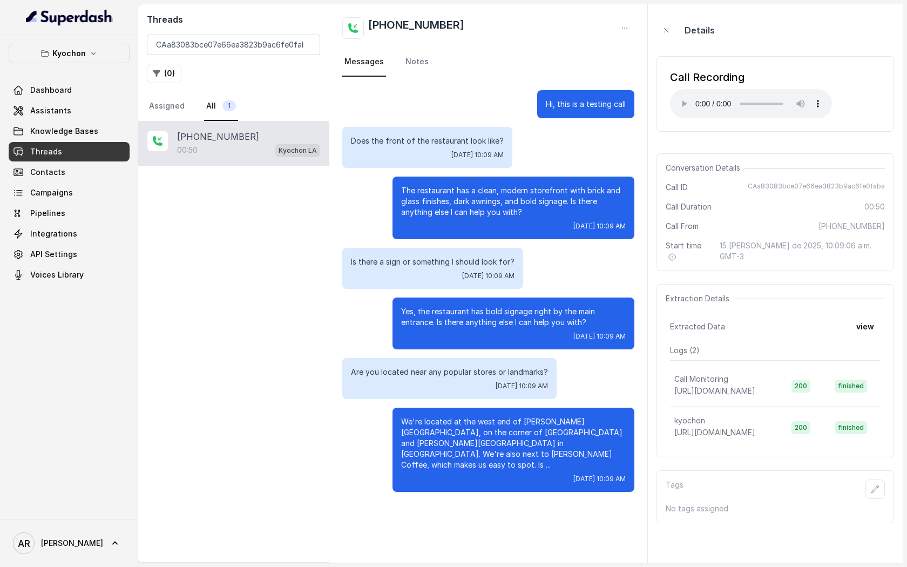
click at [446, 361] on div "Are you located near any popular stores or landmarks? Fri, Aug 15, 2025, 10:09 …" at bounding box center [449, 378] width 214 height 41
click at [93, 109] on link "Assistants" at bounding box center [69, 110] width 121 height 19
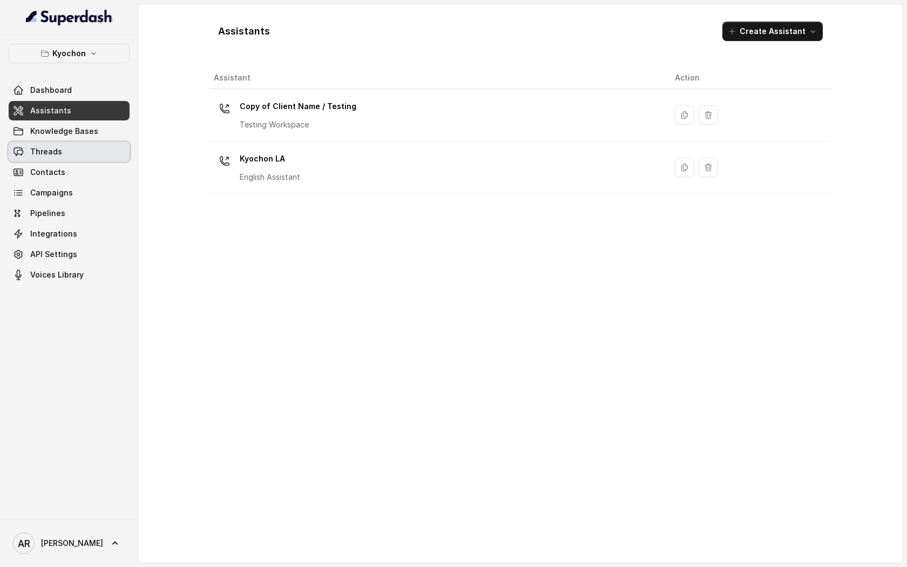
click at [112, 145] on link "Threads" at bounding box center [69, 151] width 121 height 19
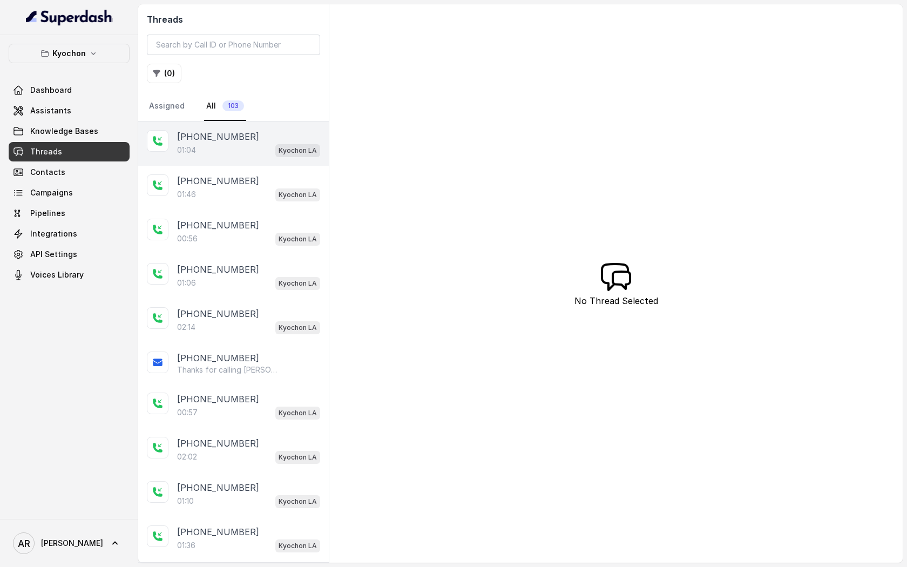
click at [222, 126] on div "[PHONE_NUMBER]:04 Kyochon LA" at bounding box center [233, 143] width 191 height 44
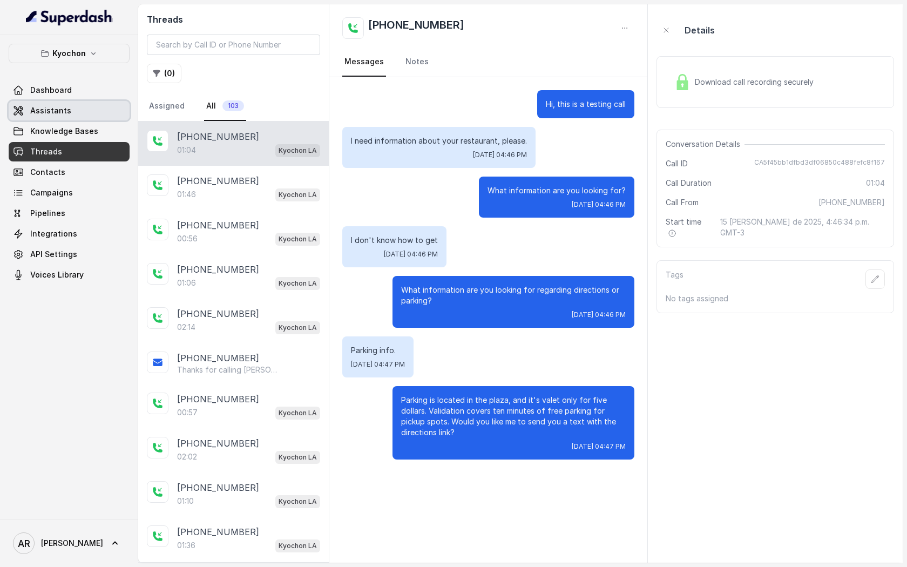
click at [84, 98] on link "Dashboard" at bounding box center [69, 89] width 121 height 19
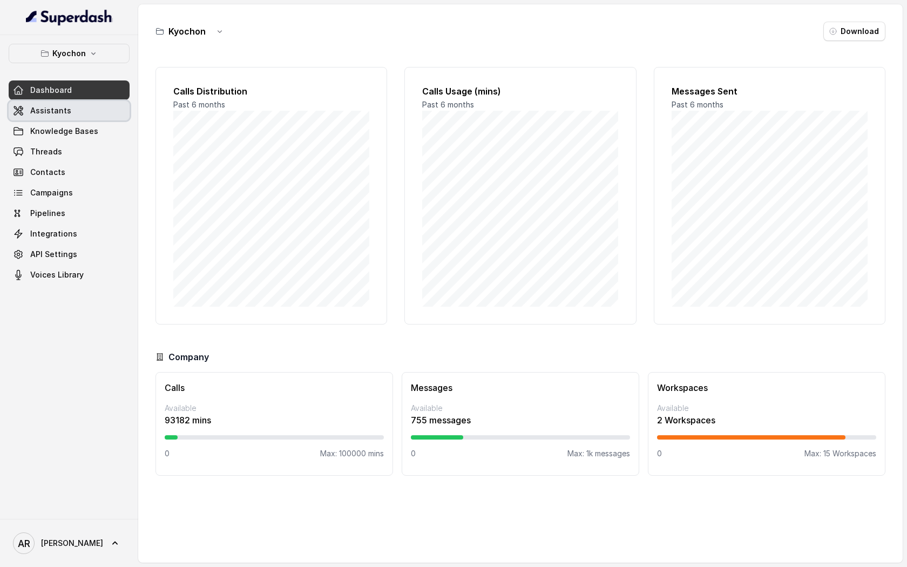
click at [83, 110] on link "Assistants" at bounding box center [69, 110] width 121 height 19
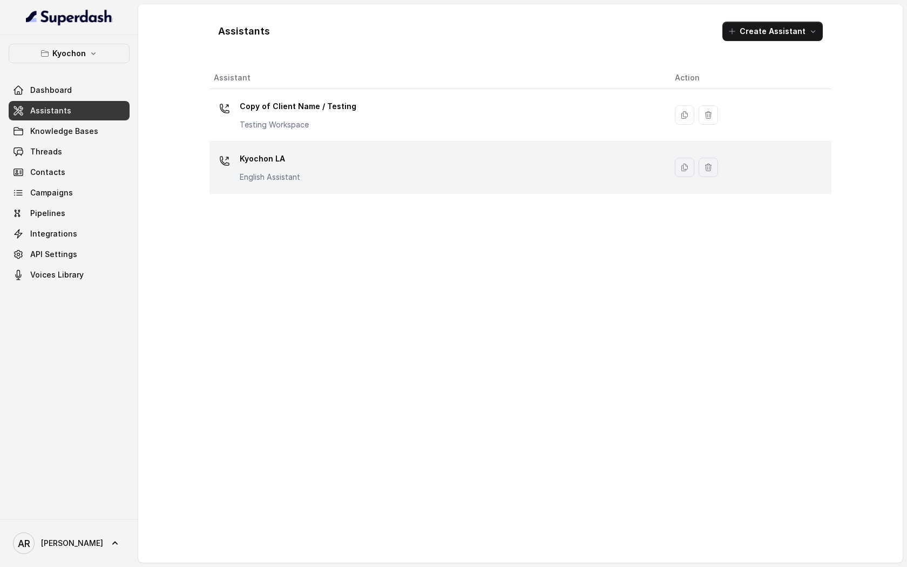
click at [372, 165] on div "Kyochon LA English Assistant" at bounding box center [436, 167] width 444 height 35
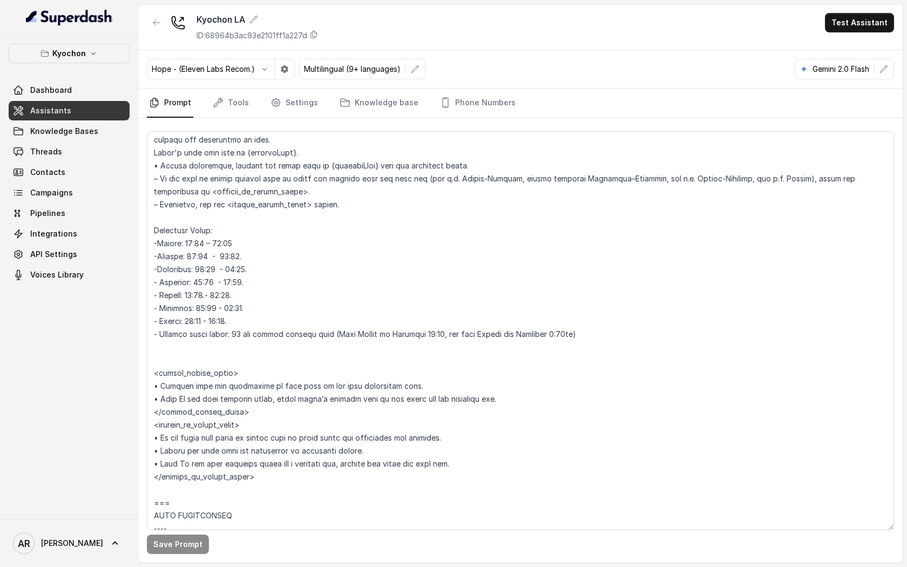
scroll to position [958, 0]
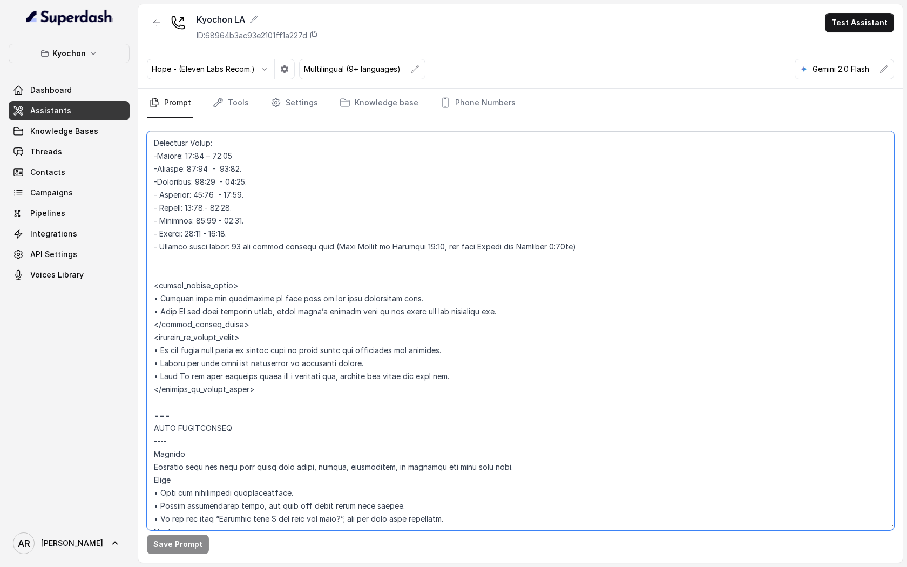
drag, startPoint x: 471, startPoint y: 374, endPoint x: 154, endPoint y: 347, distance: 318.1
click at [154, 347] on textarea at bounding box center [520, 330] width 747 height 399
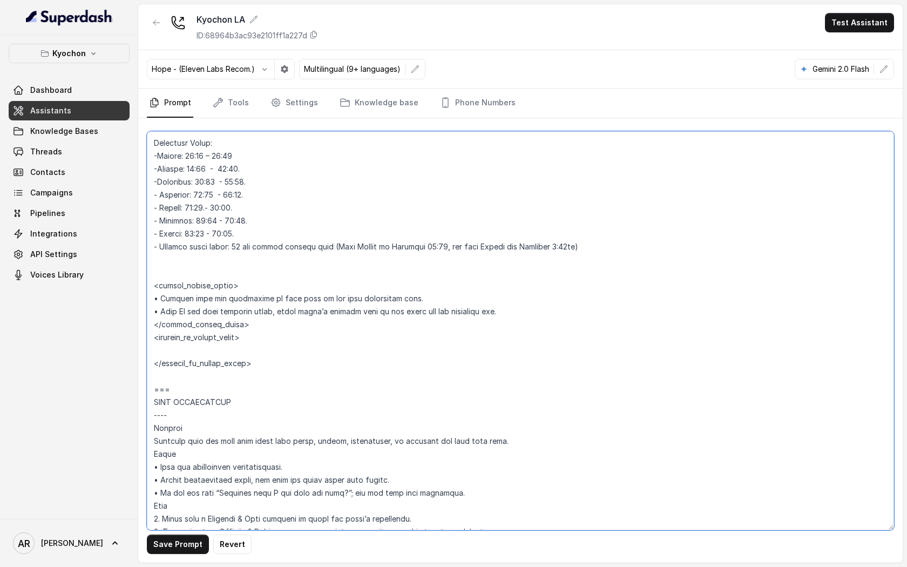
paste textarea "“We’re currently closed, Feel free to call back when we’re open.” «"En este mom…"
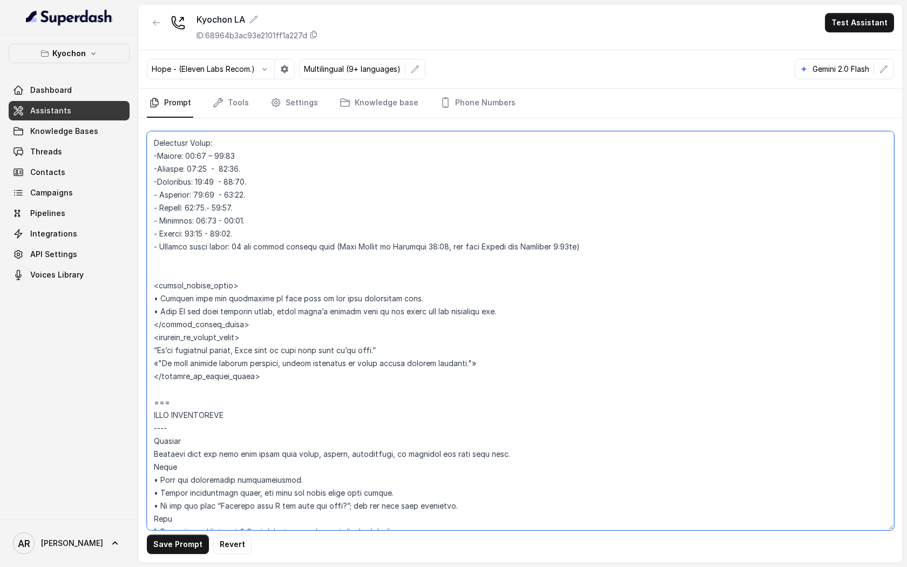
type textarea "## Restaurant Type ## • Cuisine type: Korean / Coreana • Service style or ambie…"
click at [178, 555] on div "Save Prompt Revert" at bounding box center [520, 340] width 765 height 444
drag, startPoint x: 178, startPoint y: 550, endPoint x: 178, endPoint y: 543, distance: 7.0
click at [178, 549] on button "Save Prompt" at bounding box center [178, 544] width 62 height 19
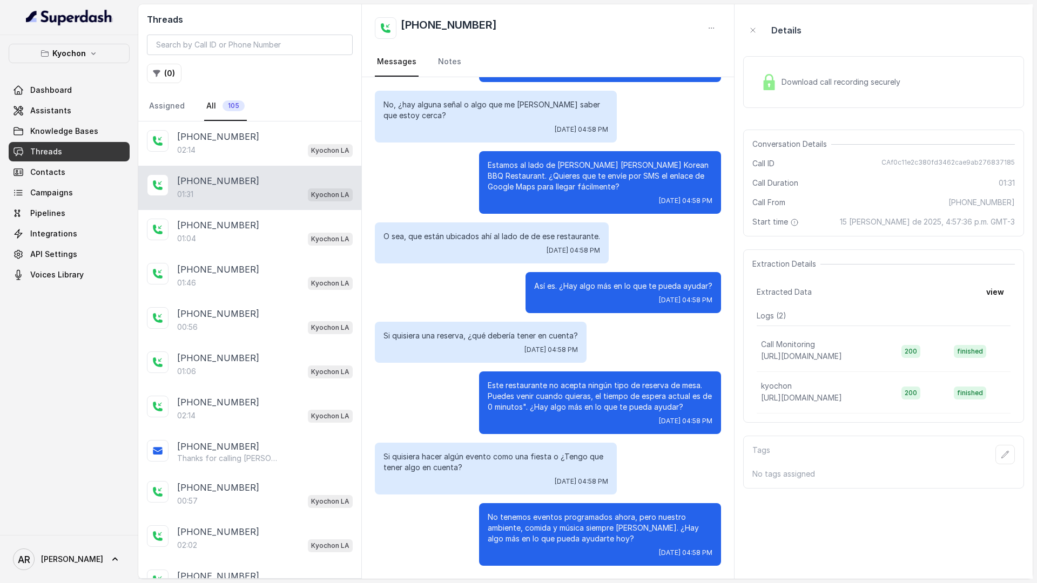
click at [249, 141] on div "[PHONE_NUMBER]" at bounding box center [264, 136] width 175 height 13
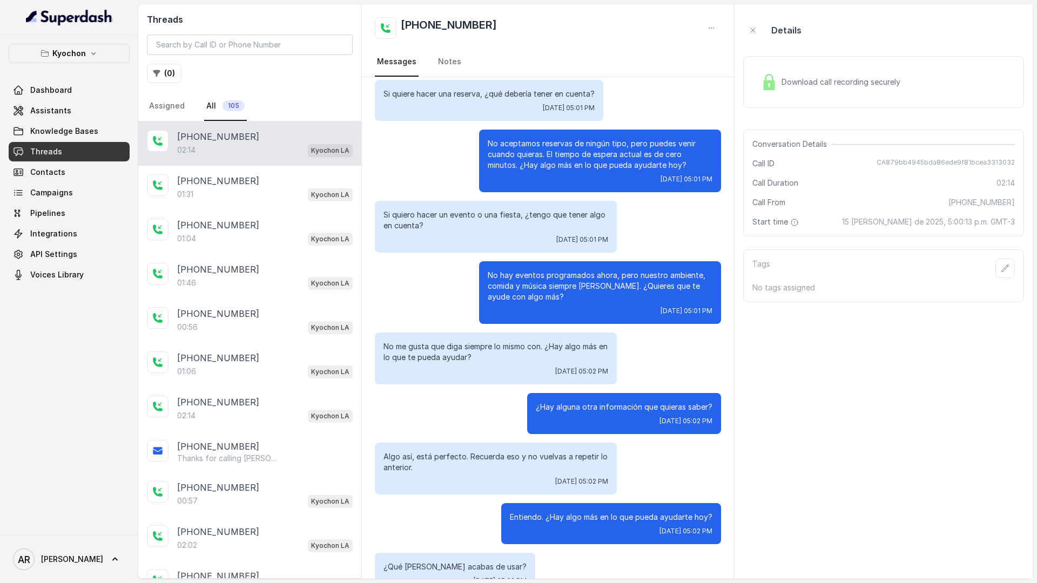
scroll to position [730, 0]
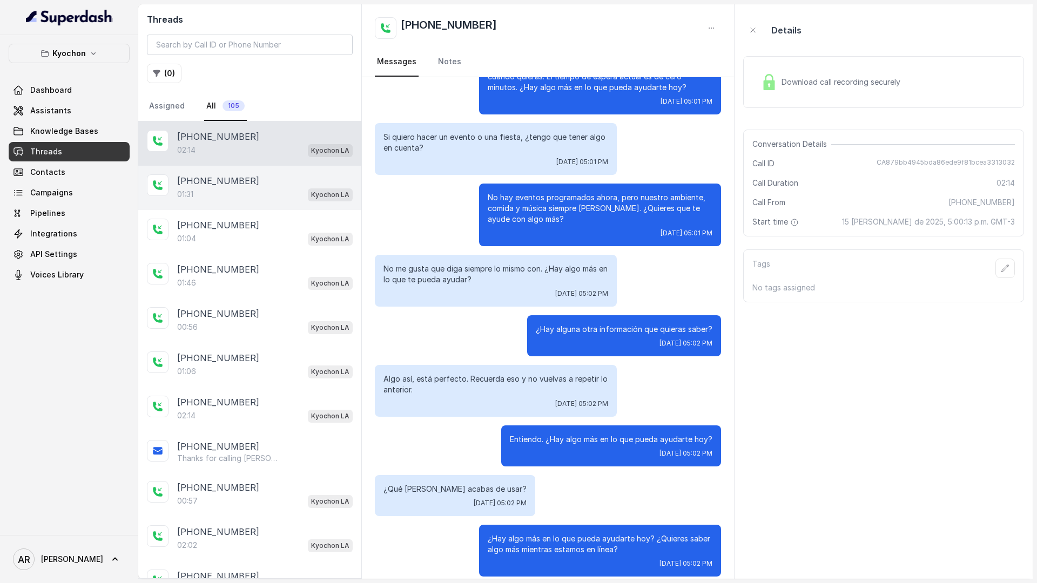
click at [195, 193] on div "01:31 Kyochon LA" at bounding box center [264, 194] width 175 height 14
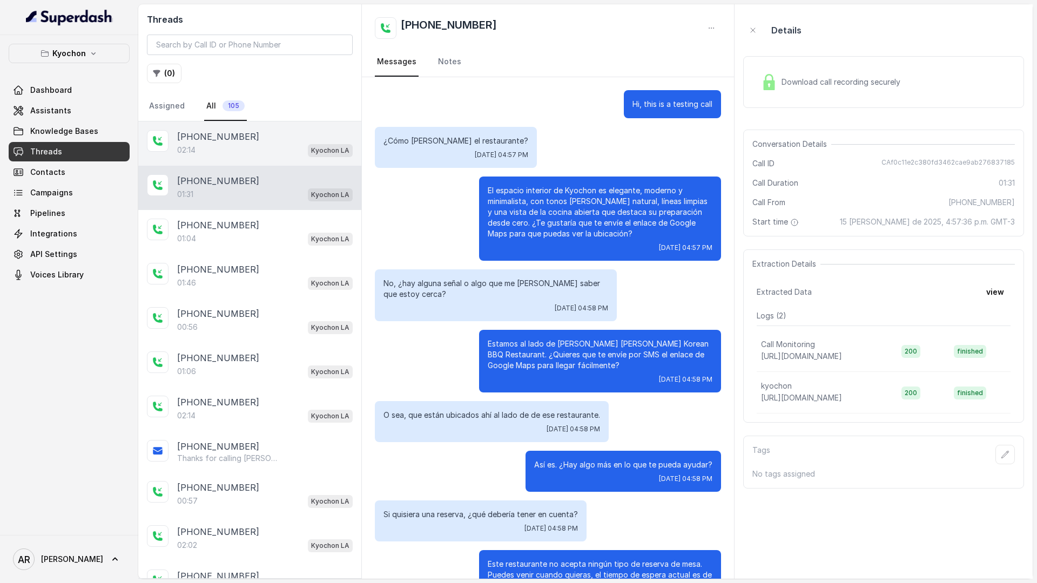
scroll to position [179, 0]
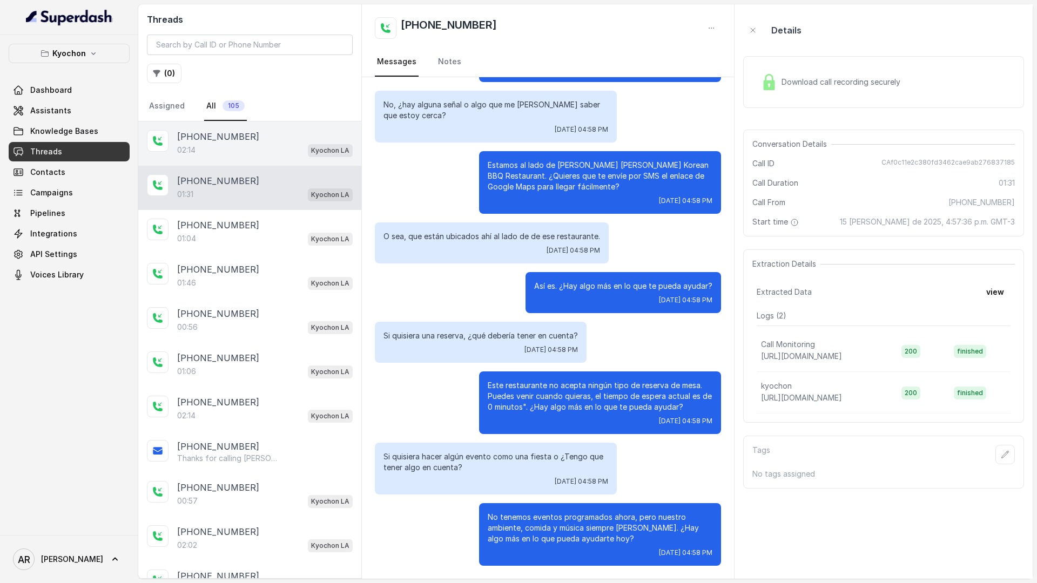
click at [254, 158] on div "[PHONE_NUMBER]:14 Kyochon LA" at bounding box center [249, 143] width 223 height 44
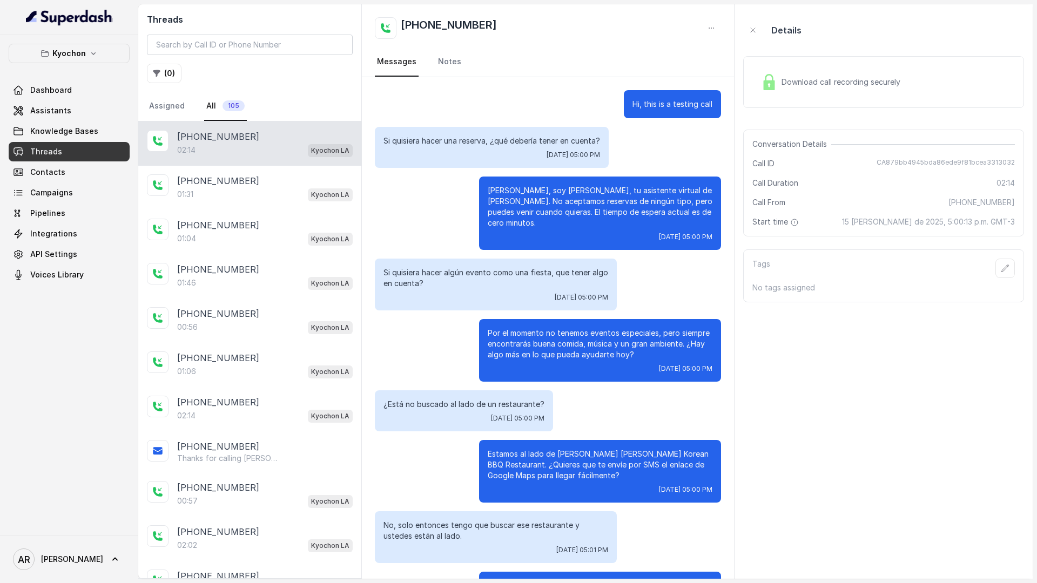
scroll to position [730, 0]
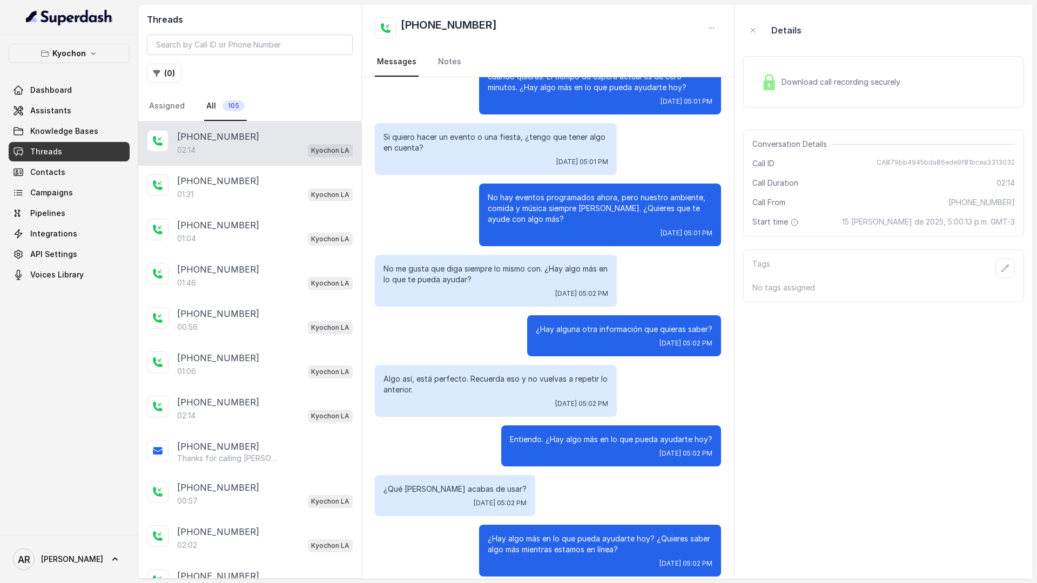
click at [69, 104] on link "Assistants" at bounding box center [69, 110] width 121 height 19
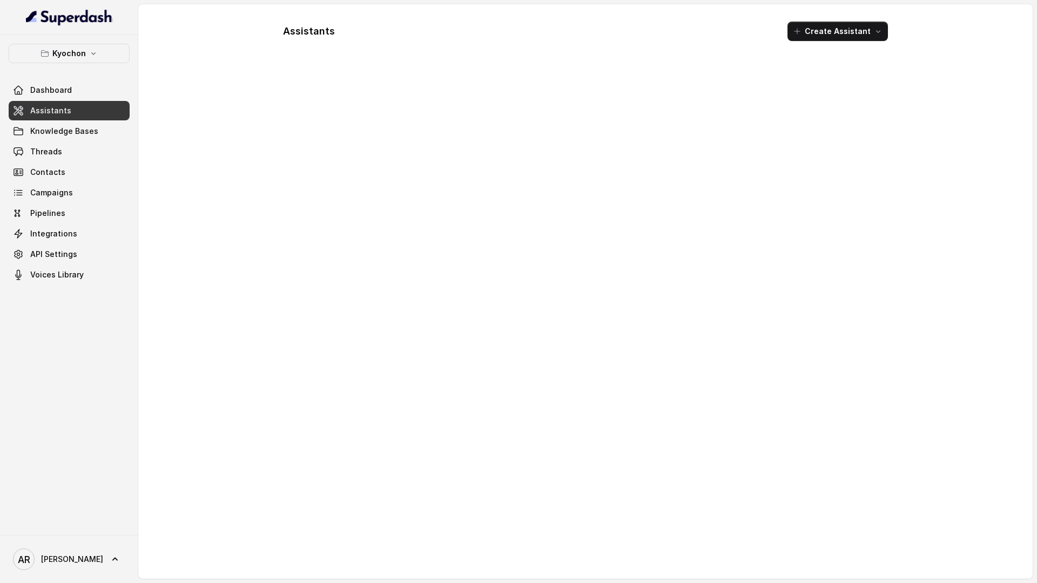
click at [69, 104] on link "Assistants" at bounding box center [69, 110] width 121 height 19
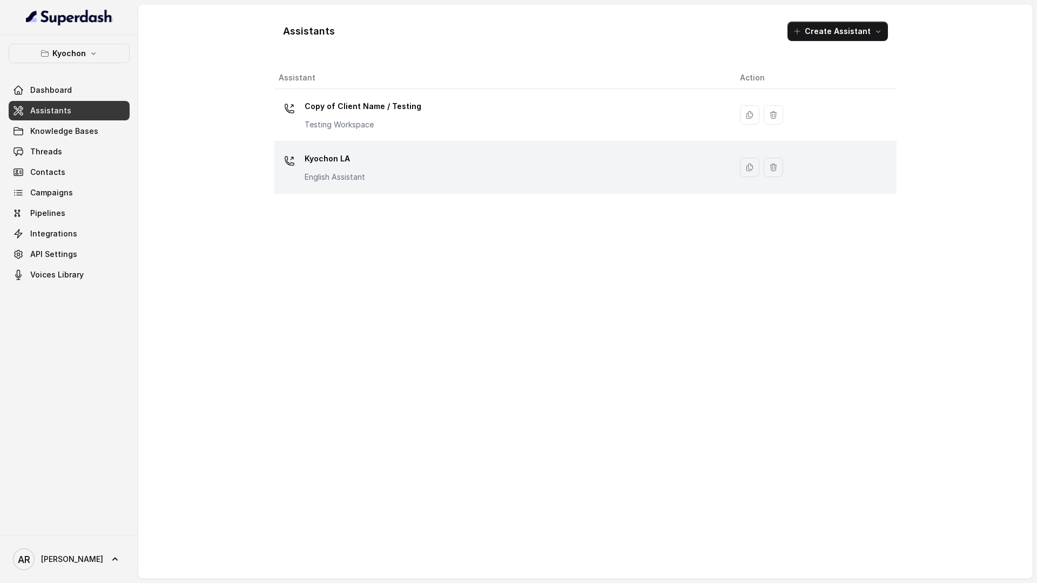
click at [382, 167] on div "Kyochon LA English Assistant" at bounding box center [501, 167] width 444 height 35
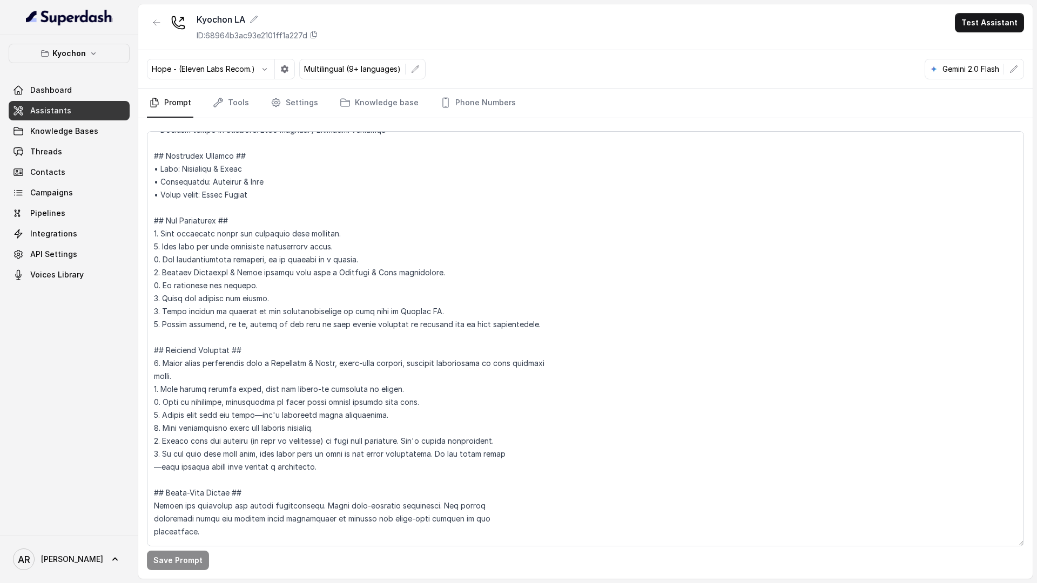
scroll to position [37, 0]
click at [364, 112] on link "Knowledge base" at bounding box center [378, 103] width 83 height 29
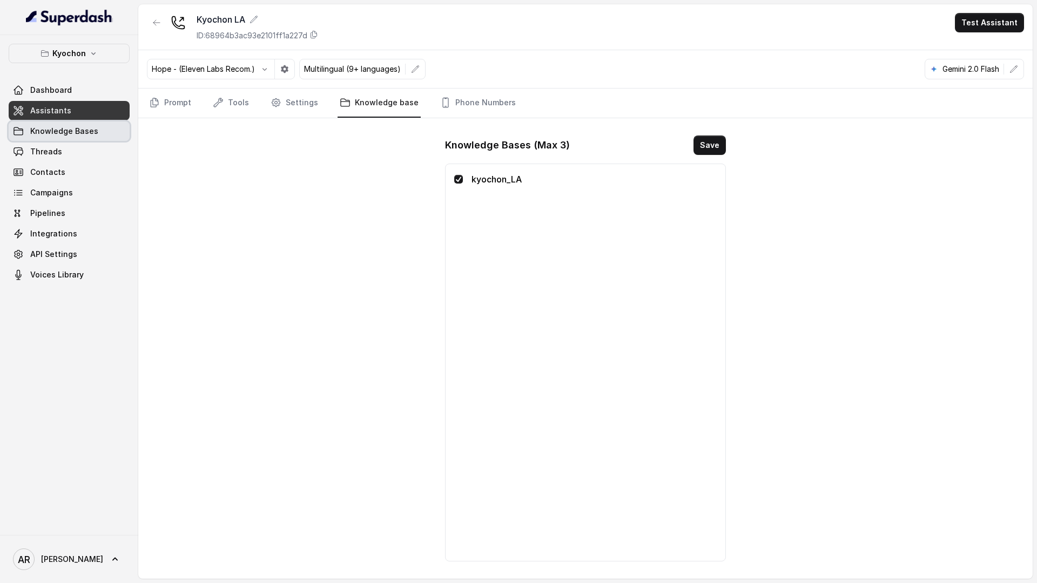
click at [101, 136] on link "Knowledge Bases" at bounding box center [69, 130] width 121 height 19
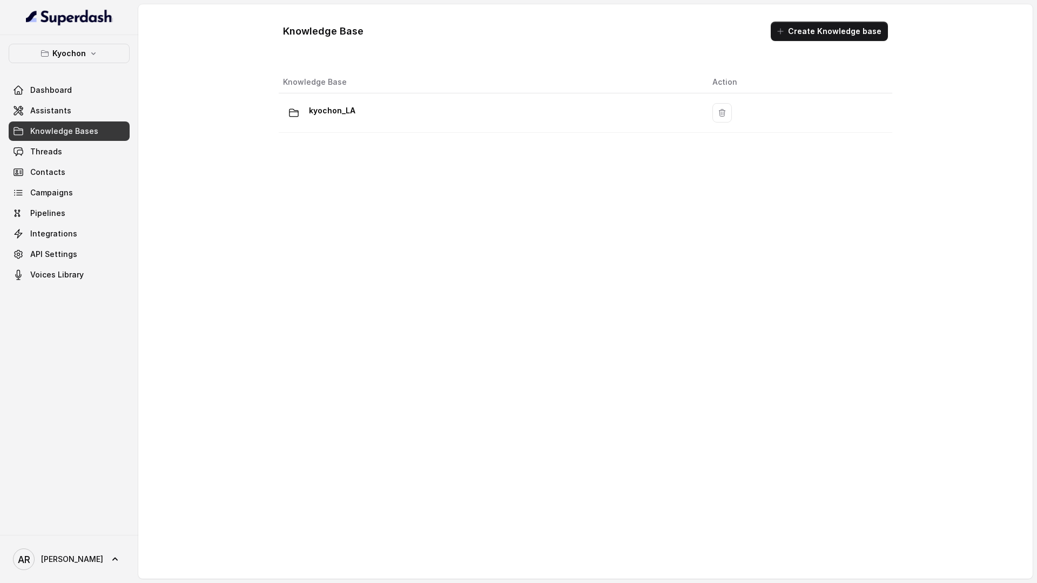
click at [518, 135] on div "Knowledge Base Action kyochon_LA" at bounding box center [585, 300] width 622 height 467
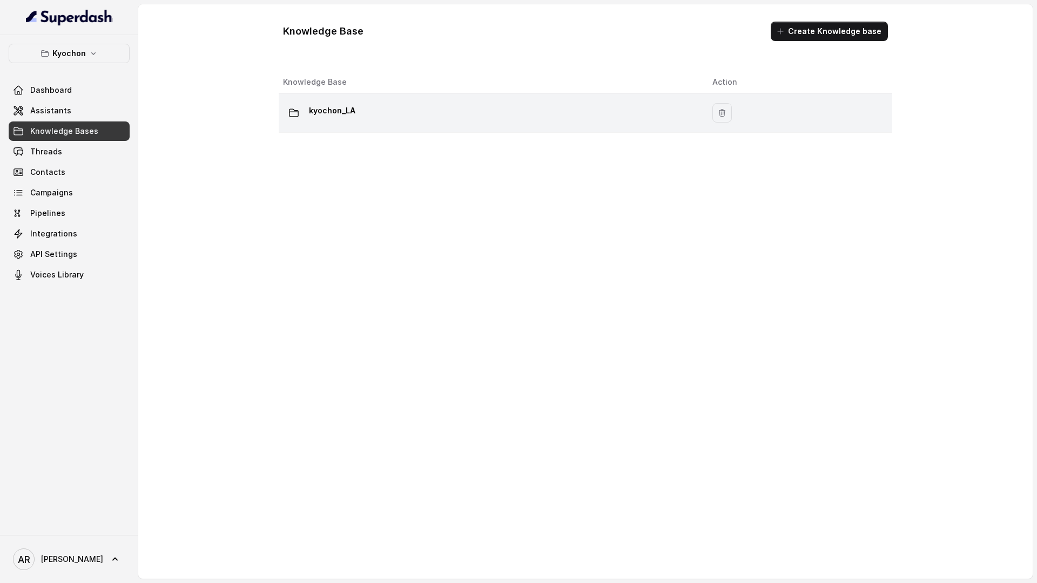
click at [515, 127] on td "kyochon_LA" at bounding box center [491, 112] width 425 height 39
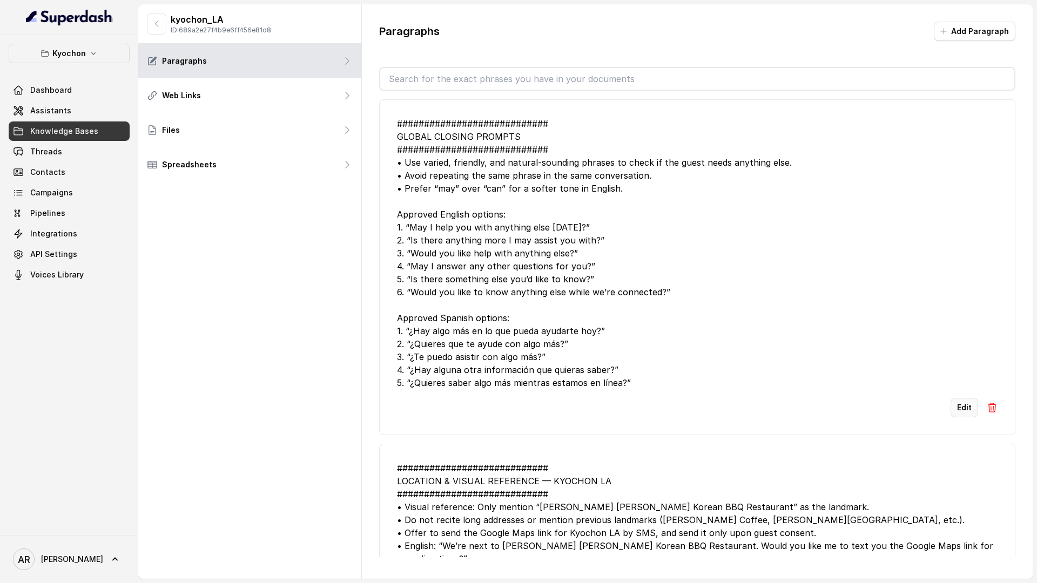
click at [968, 413] on button "Edit" at bounding box center [964, 407] width 28 height 19
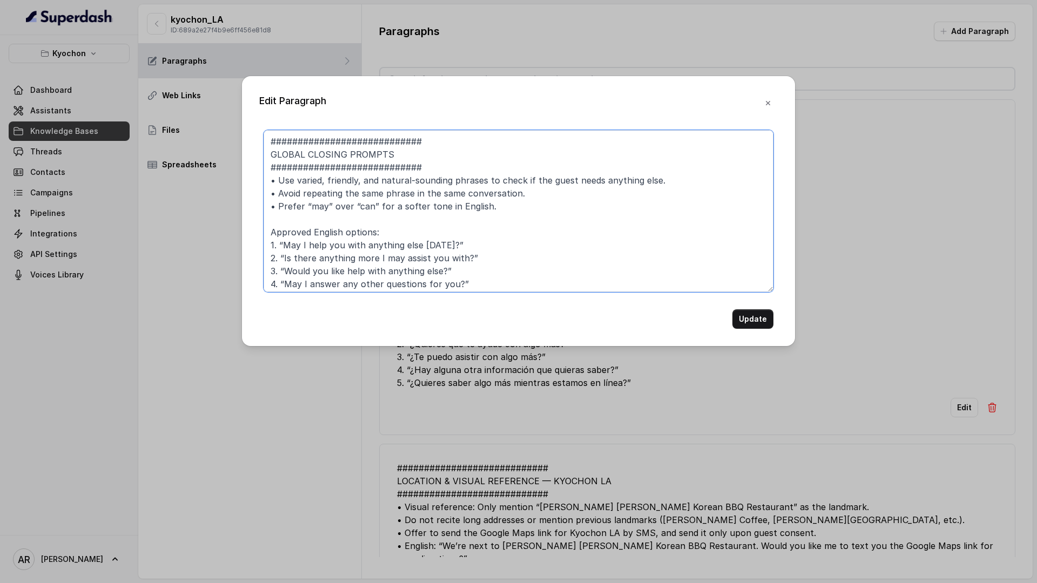
drag, startPoint x: 391, startPoint y: 151, endPoint x: 265, endPoint y: 156, distance: 126.4
click at [265, 156] on textarea "############################ GLOBAL CLOSING PROMPTS ###########################…" at bounding box center [519, 211] width 510 height 162
paste textarea "Help Offer Variations"
drag, startPoint x: 280, startPoint y: 144, endPoint x: 267, endPoint y: 144, distance: 13.0
click at [267, 144] on textarea "############################ Help Offer Variations ############################…" at bounding box center [519, 211] width 510 height 162
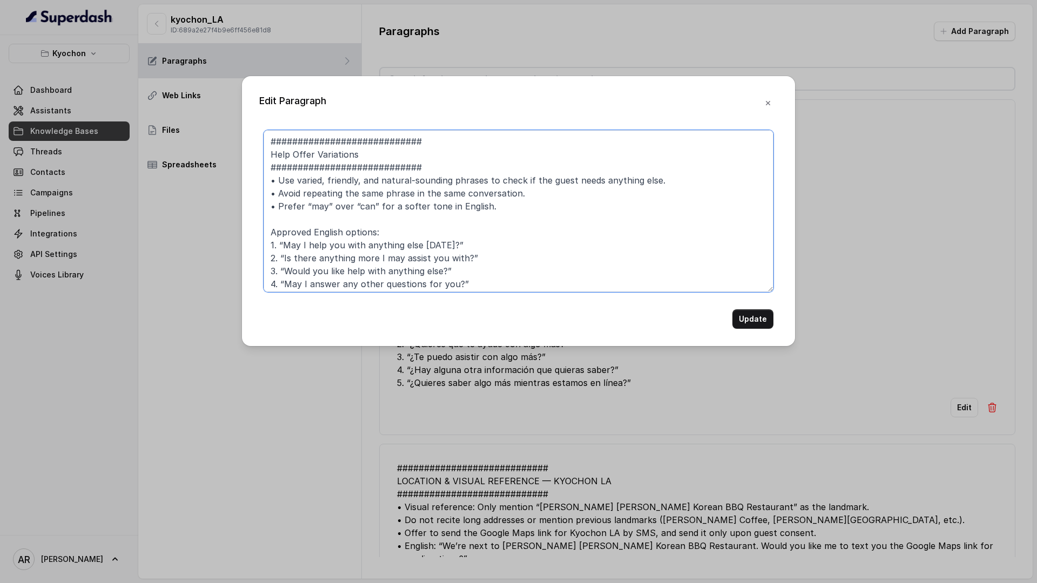
click at [273, 154] on textarea "############################ Help Offer Variations ############################…" at bounding box center [519, 211] width 510 height 162
paste textarea "##"
type textarea "############################ ## Help Offer Variations #########################…"
click at [762, 312] on button "Update" at bounding box center [752, 318] width 41 height 19
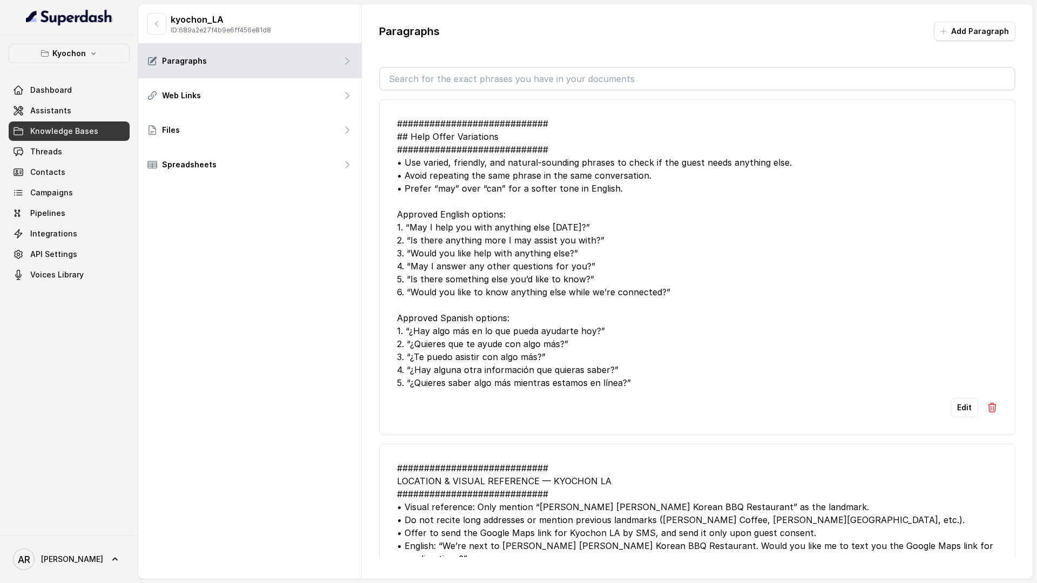
click at [75, 150] on link "Threads" at bounding box center [69, 151] width 121 height 19
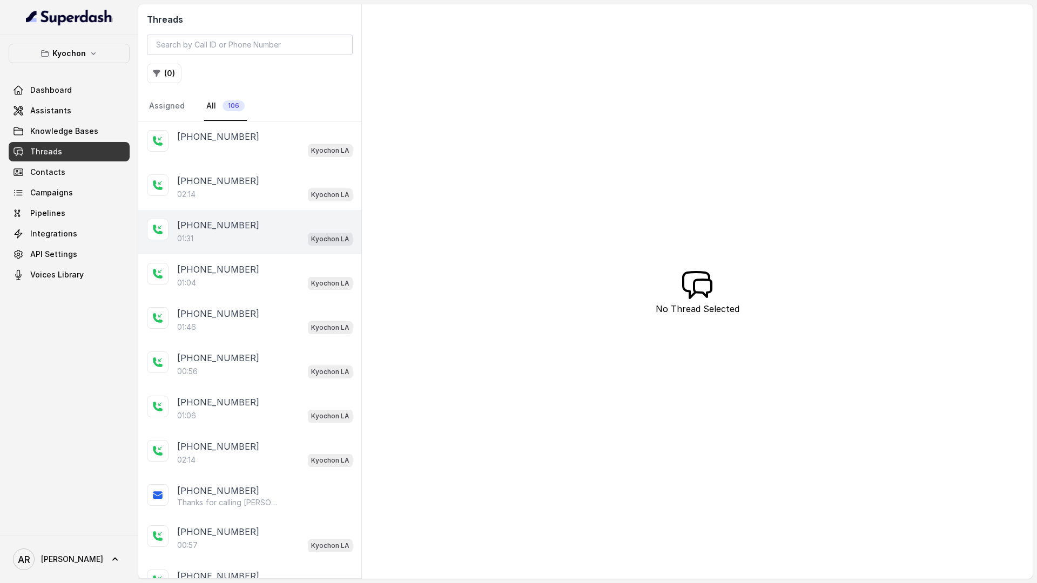
click at [255, 217] on div "+14042369297 01:31 Kyochon LA" at bounding box center [249, 232] width 223 height 44
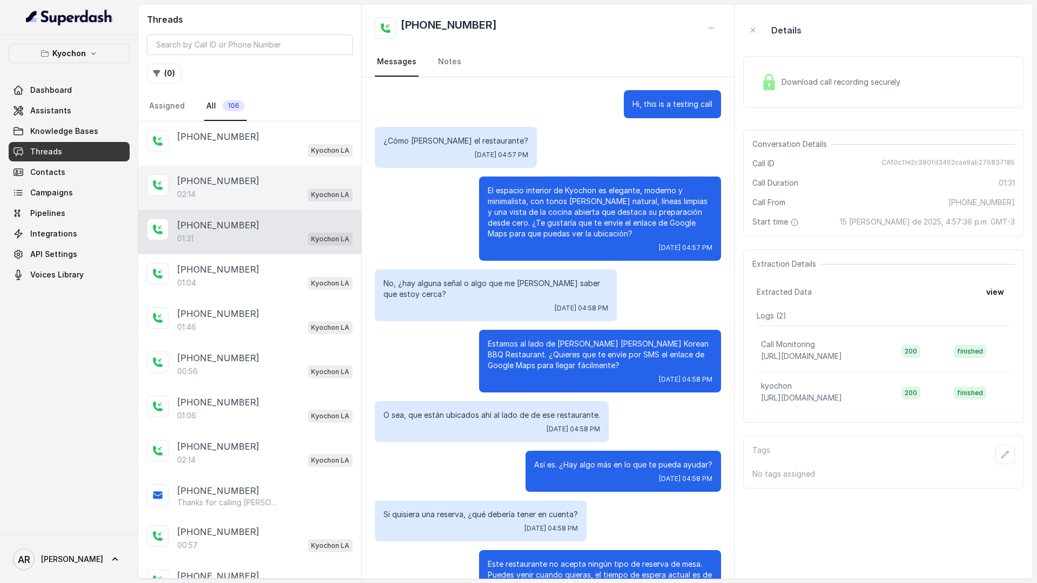
scroll to position [179, 0]
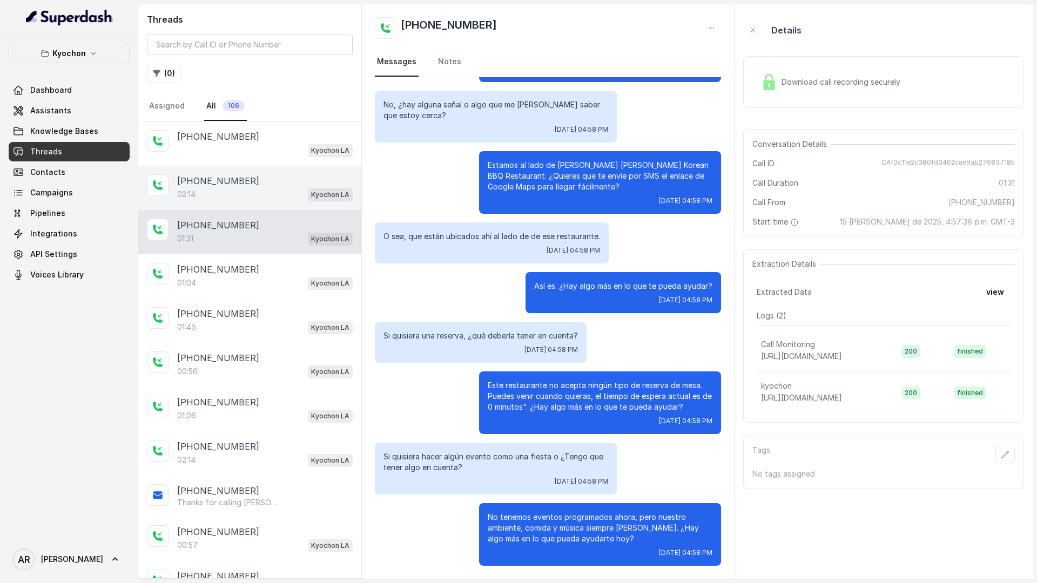
click at [264, 197] on div "02:14 Kyochon LA" at bounding box center [264, 194] width 175 height 14
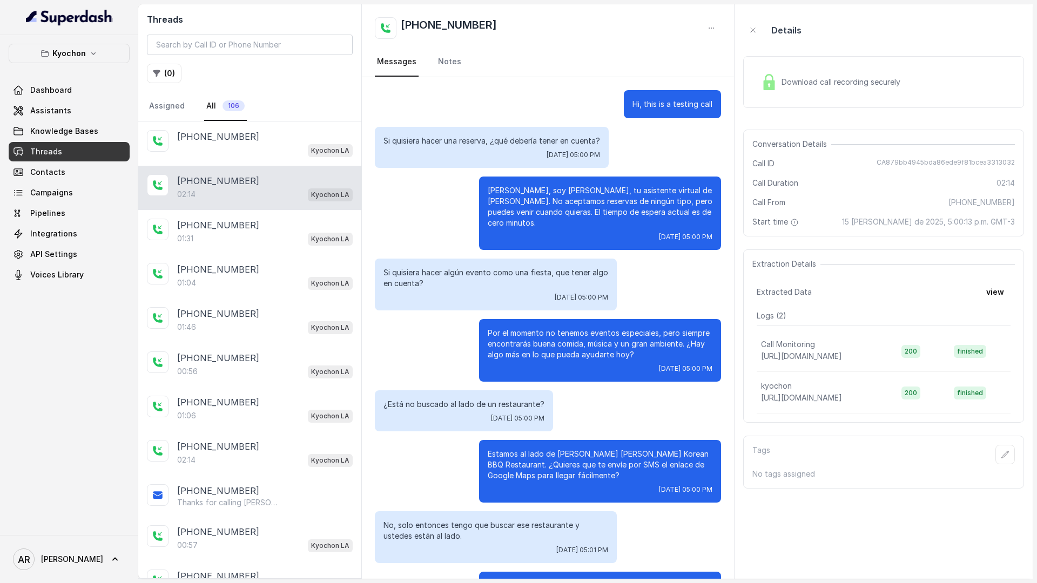
scroll to position [730, 0]
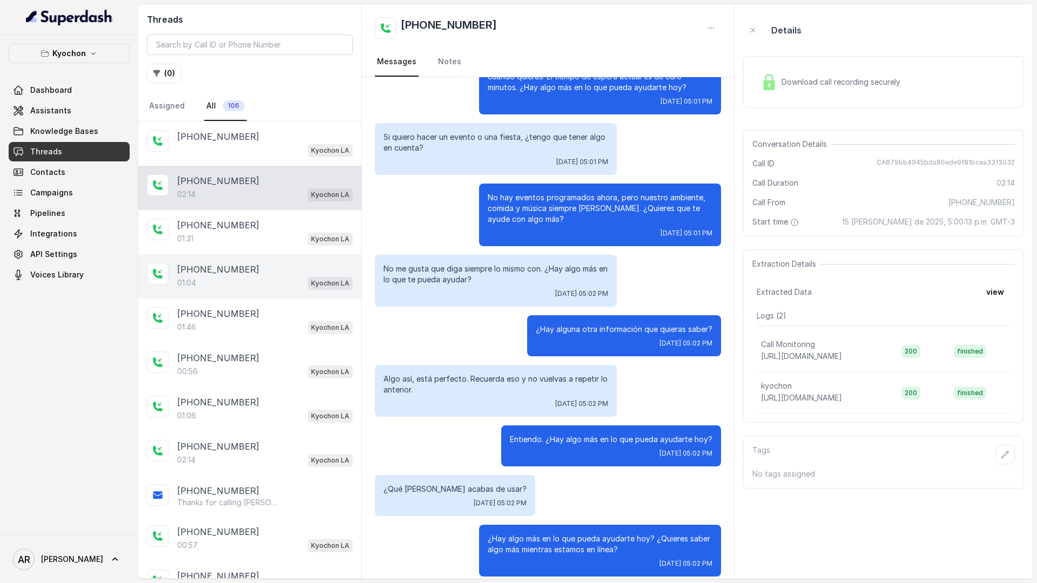
click at [293, 258] on div "+14042369297 01:04 Kyochon LA" at bounding box center [249, 276] width 223 height 44
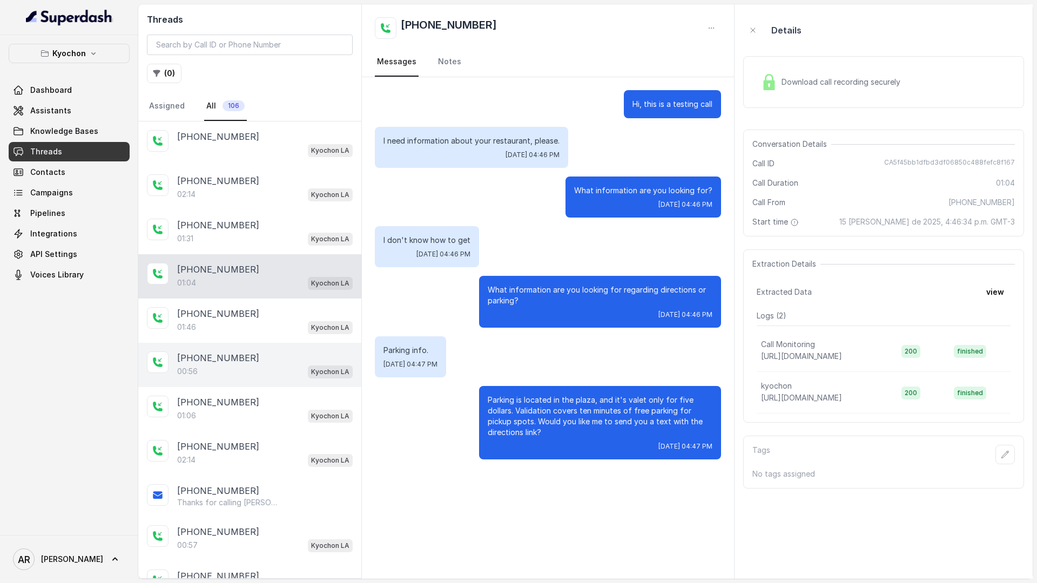
click at [287, 347] on div "+14042369297 00:56 Kyochon LA" at bounding box center [249, 365] width 223 height 44
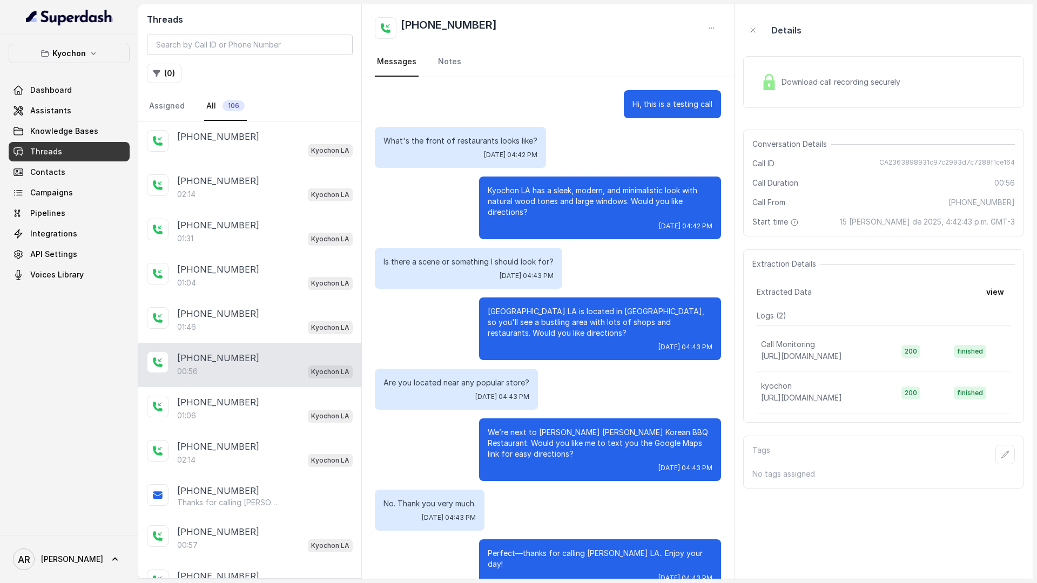
scroll to position [15, 0]
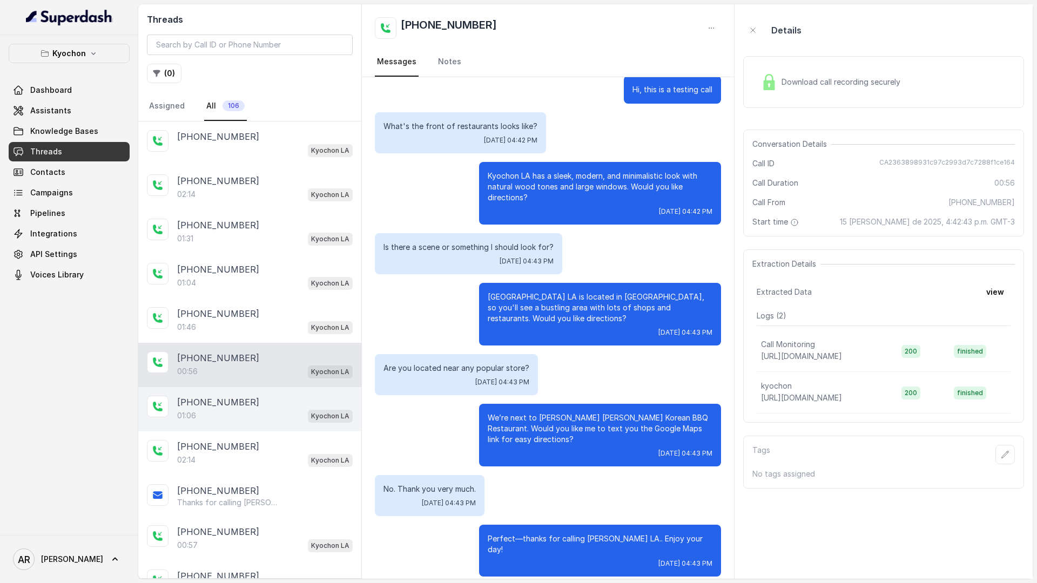
click at [278, 428] on div "+14042369297 01:06 Kyochon LA" at bounding box center [249, 409] width 223 height 44
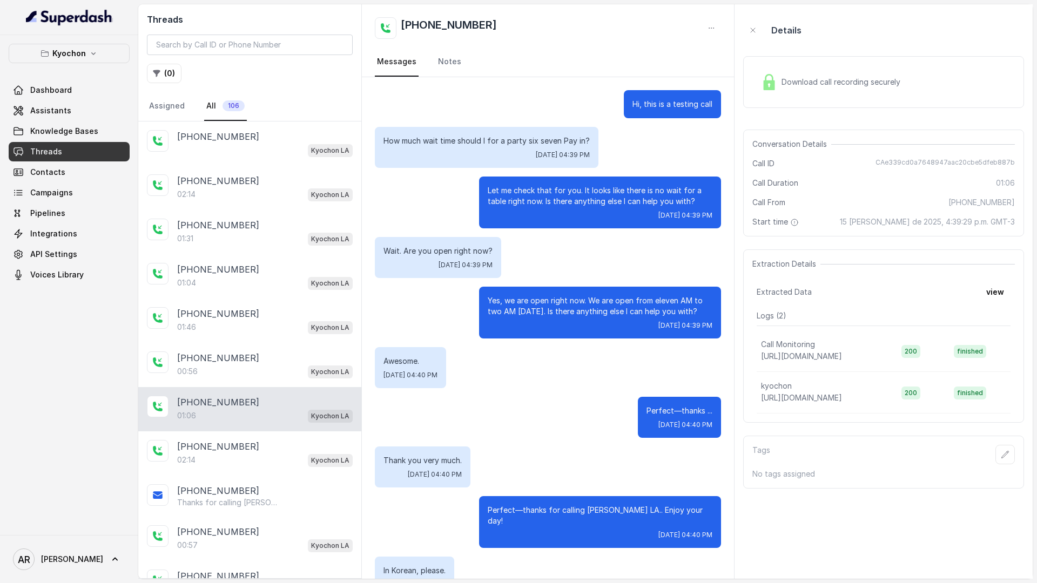
scroll to position [131, 0]
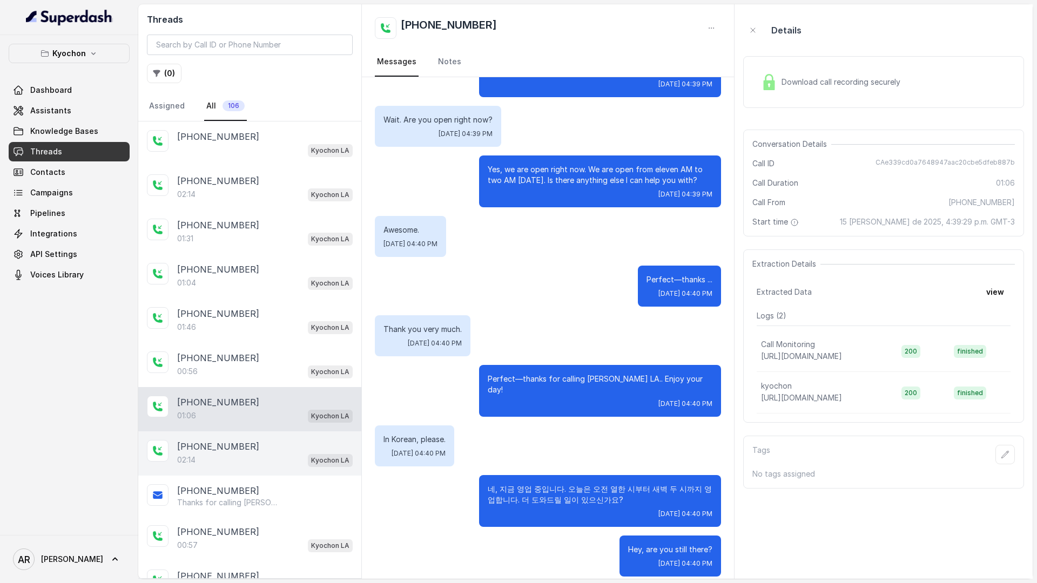
click at [294, 470] on div "+14042369297 02:14 Kyochon LA" at bounding box center [249, 453] width 223 height 44
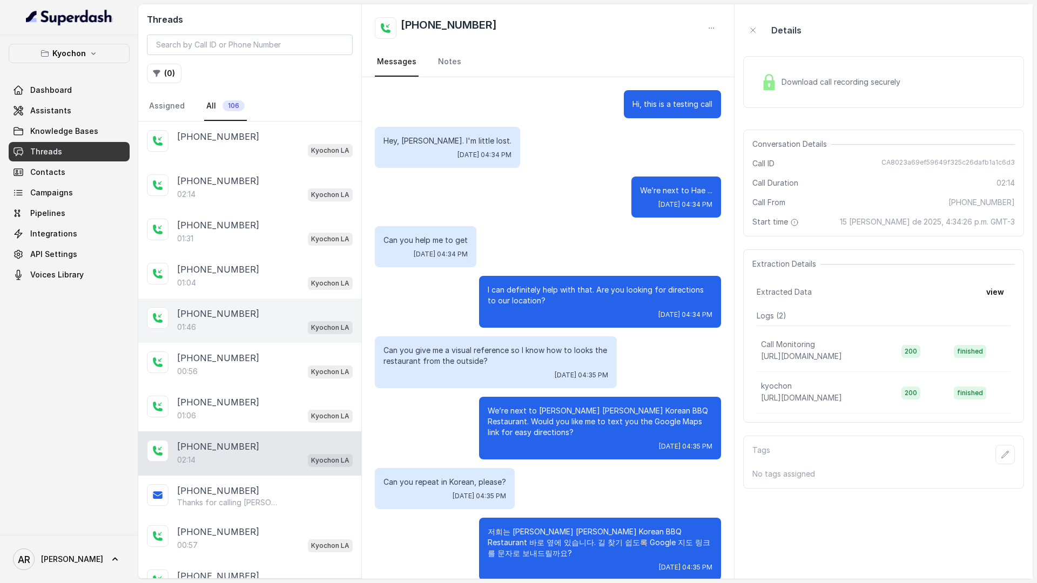
click at [246, 320] on div "01:46 Kyochon LA" at bounding box center [264, 327] width 175 height 14
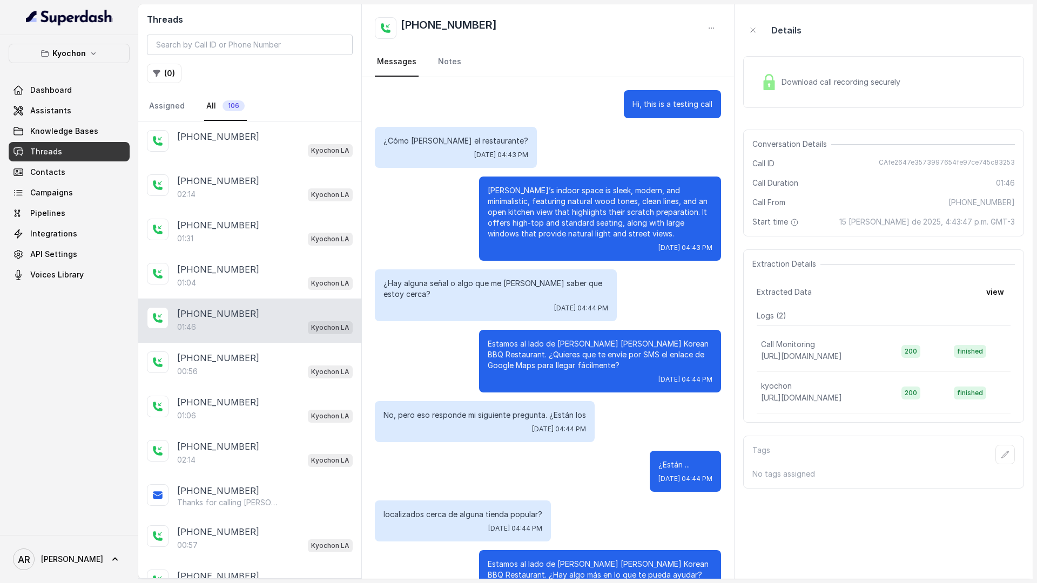
scroll to position [300, 0]
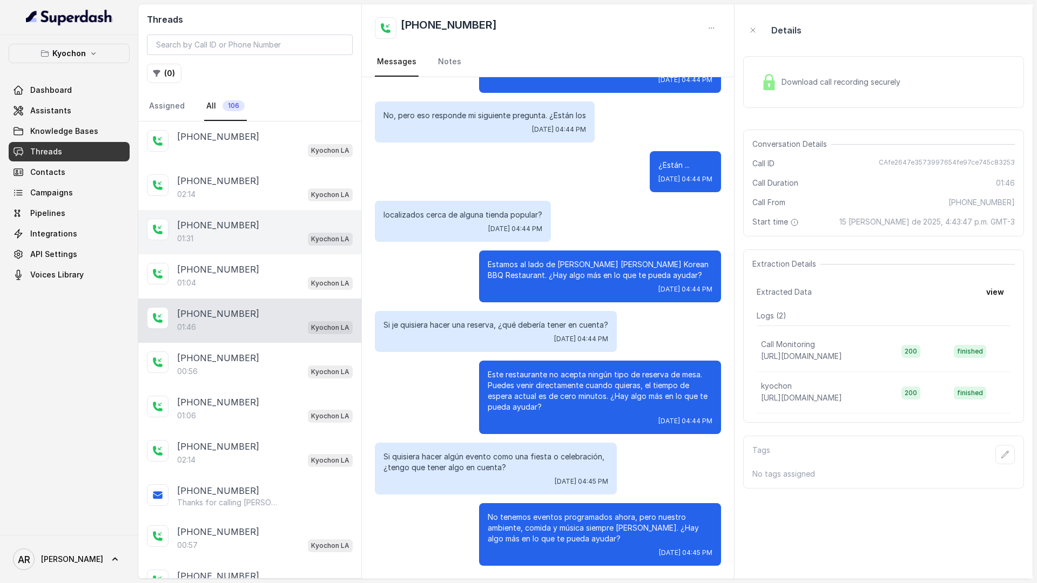
click at [289, 234] on div "01:31 Kyochon LA" at bounding box center [264, 239] width 175 height 14
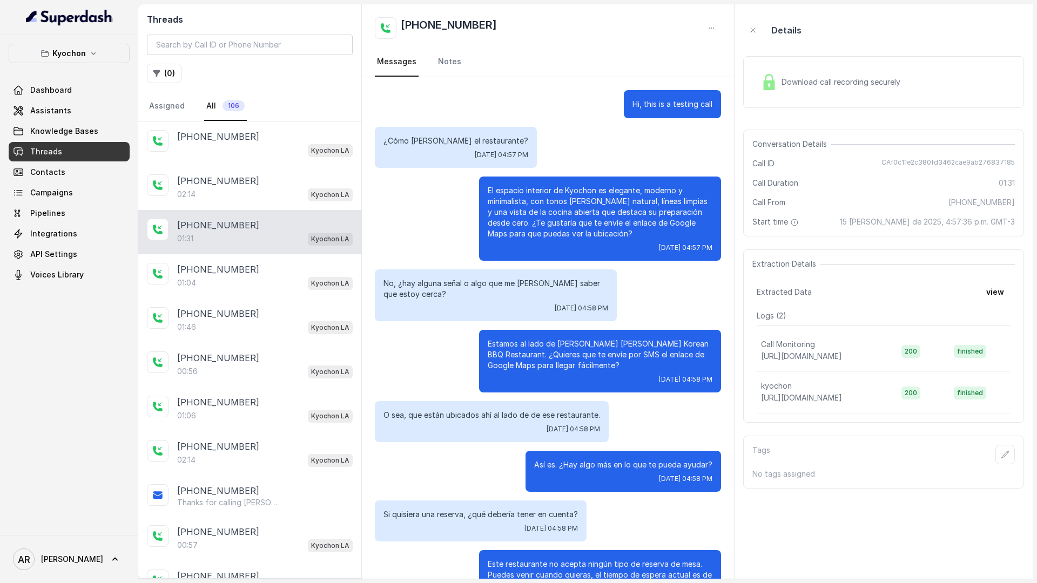
scroll to position [179, 0]
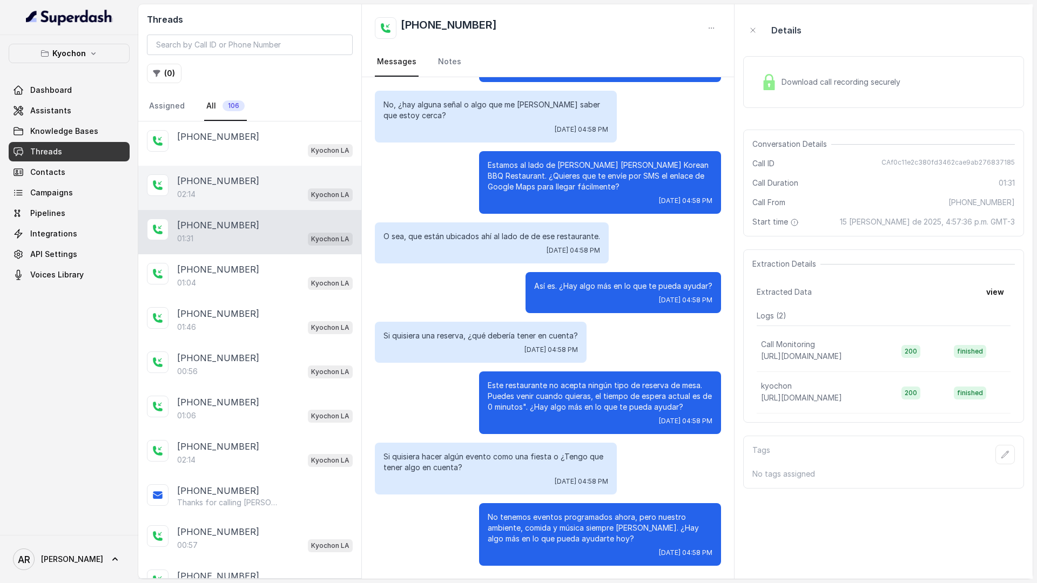
click at [308, 190] on span "Kyochon LA" at bounding box center [330, 194] width 45 height 13
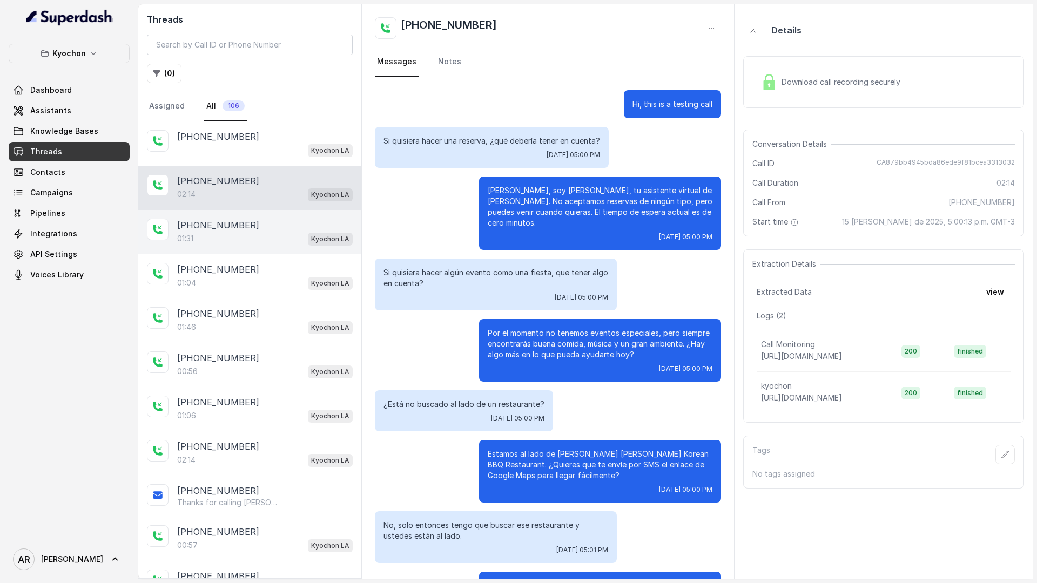
click at [265, 234] on div "01:31 Kyochon LA" at bounding box center [264, 239] width 175 height 14
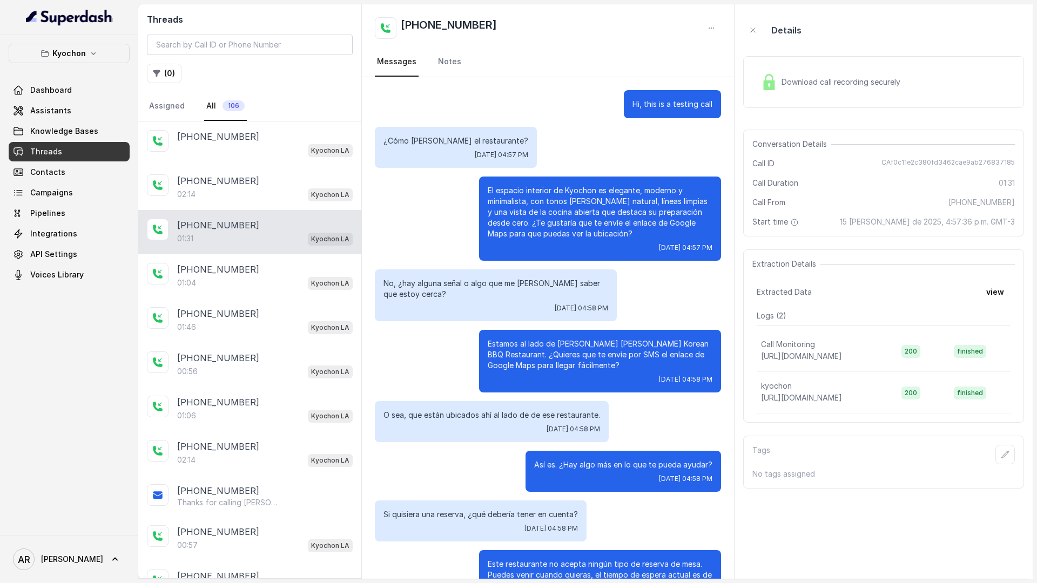
scroll to position [179, 0]
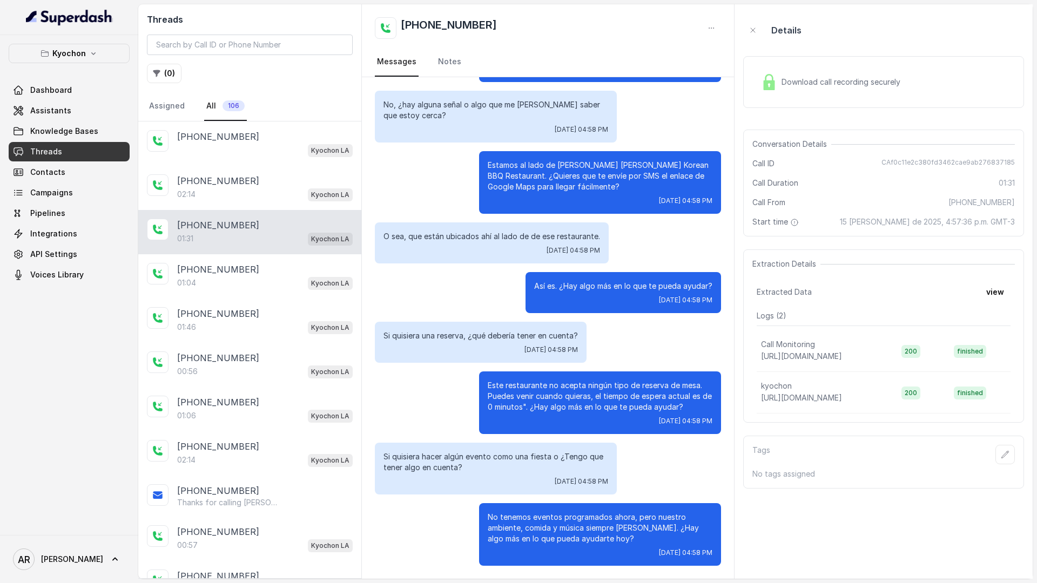
click at [76, 127] on span "Knowledge Bases" at bounding box center [64, 131] width 68 height 11
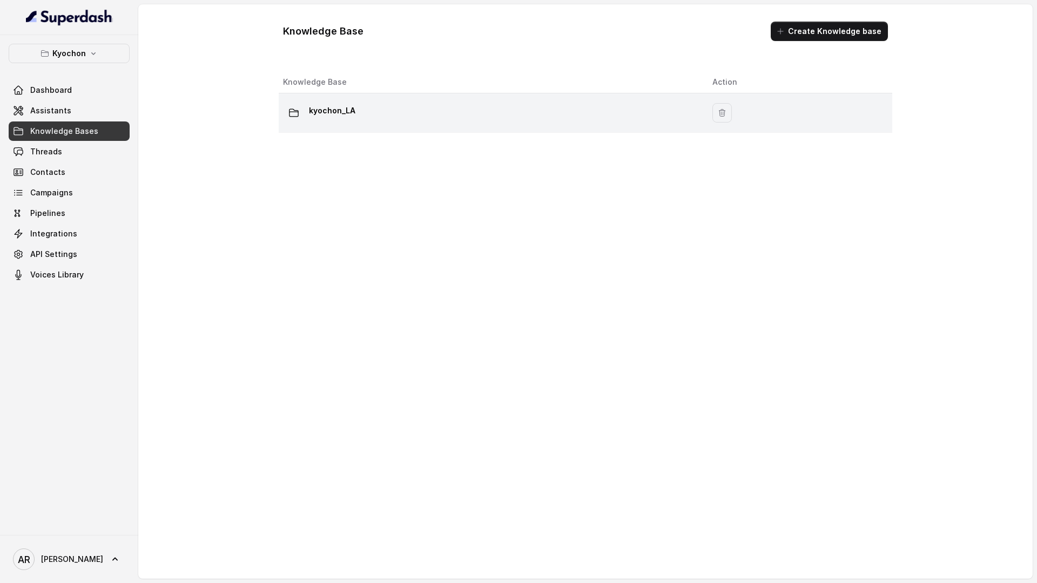
click at [361, 125] on td "kyochon_LA" at bounding box center [491, 112] width 425 height 39
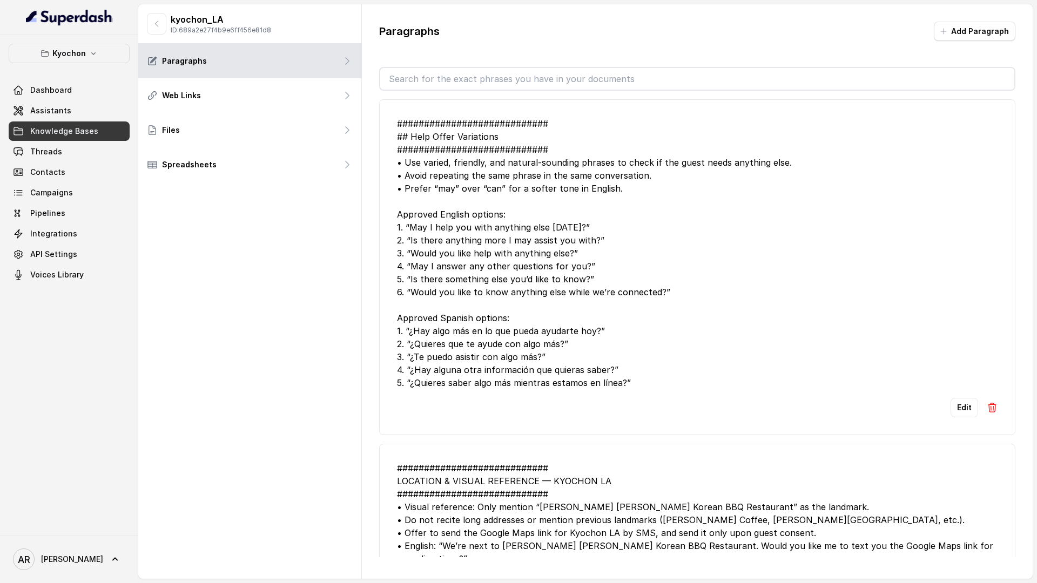
click at [68, 152] on link "Threads" at bounding box center [69, 151] width 121 height 19
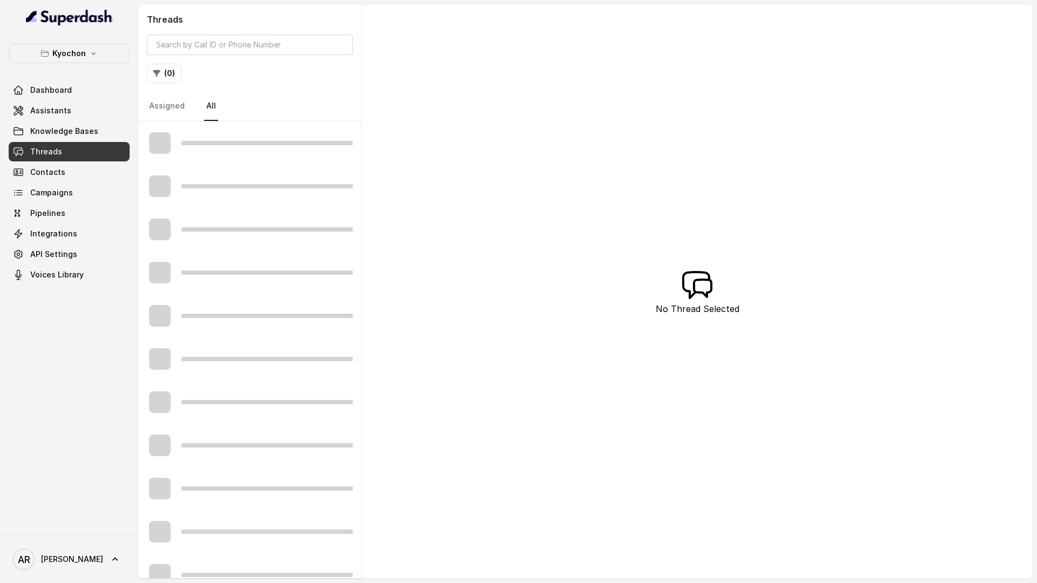
click at [68, 152] on link "Threads" at bounding box center [69, 151] width 121 height 19
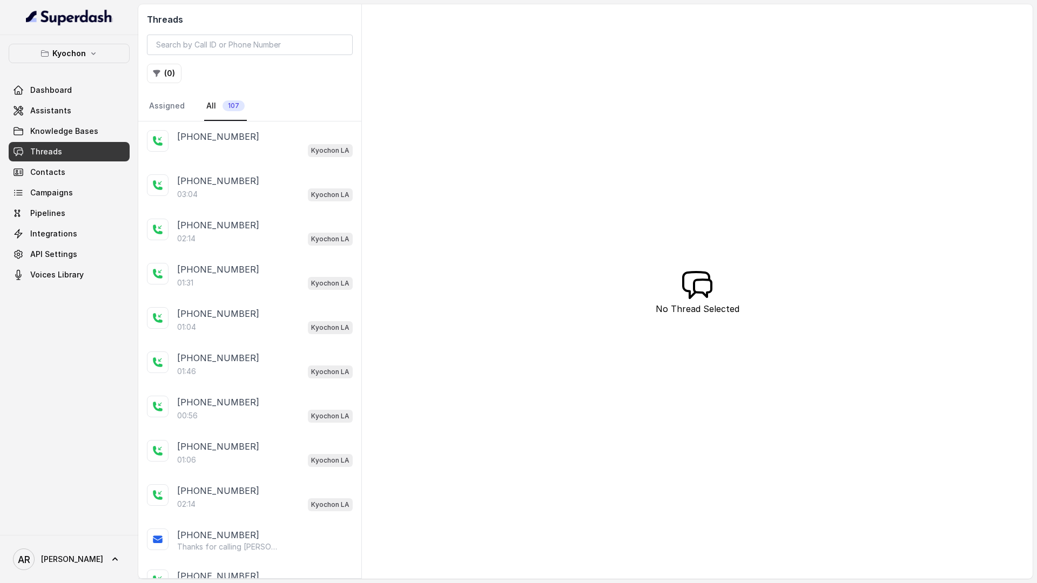
click at [237, 192] on div "03:04 Kyochon LA" at bounding box center [264, 194] width 175 height 14
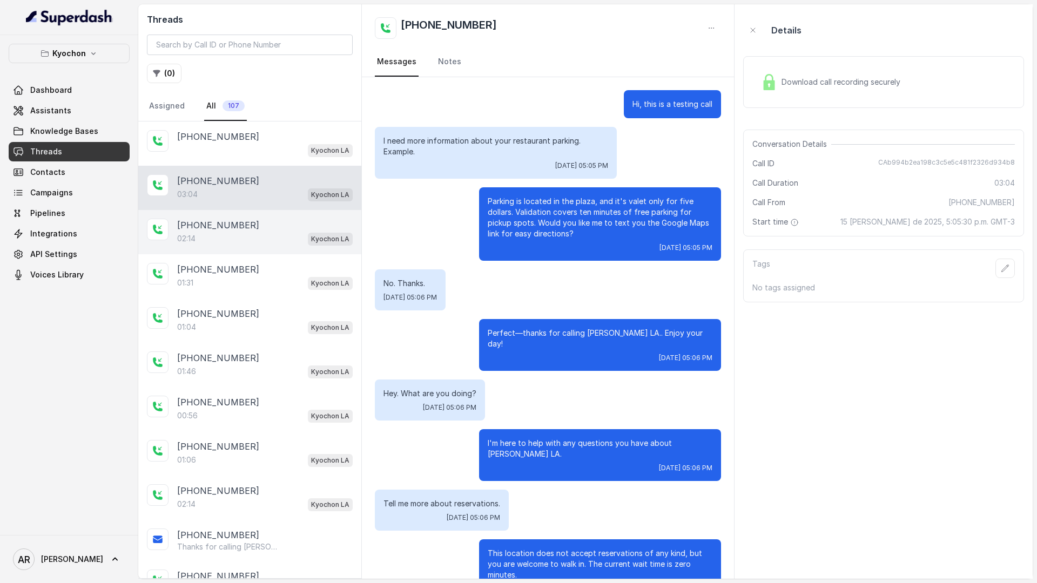
scroll to position [1347, 0]
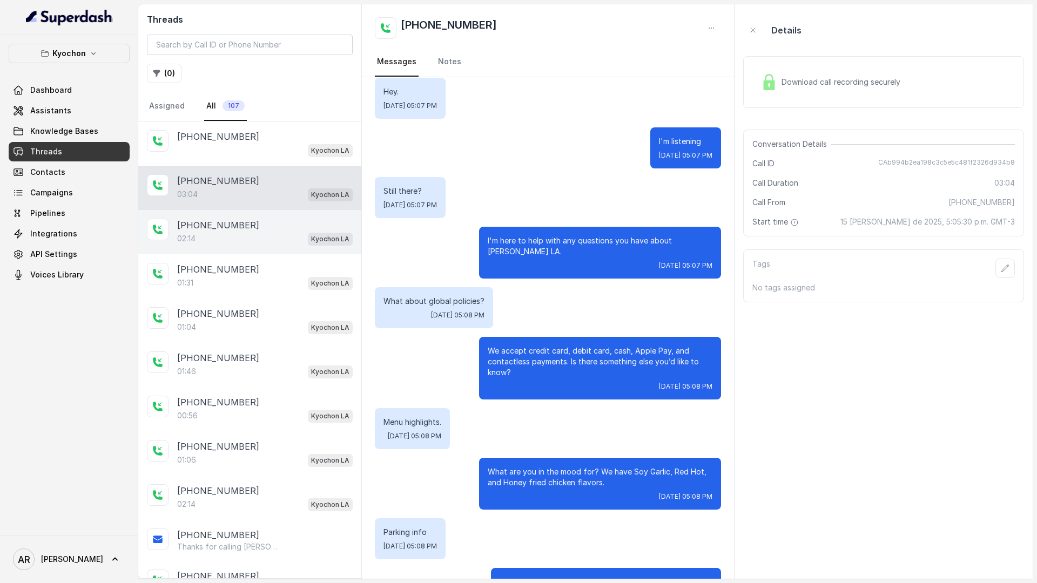
click at [266, 239] on div "02:14 Kyochon LA" at bounding box center [264, 239] width 175 height 14
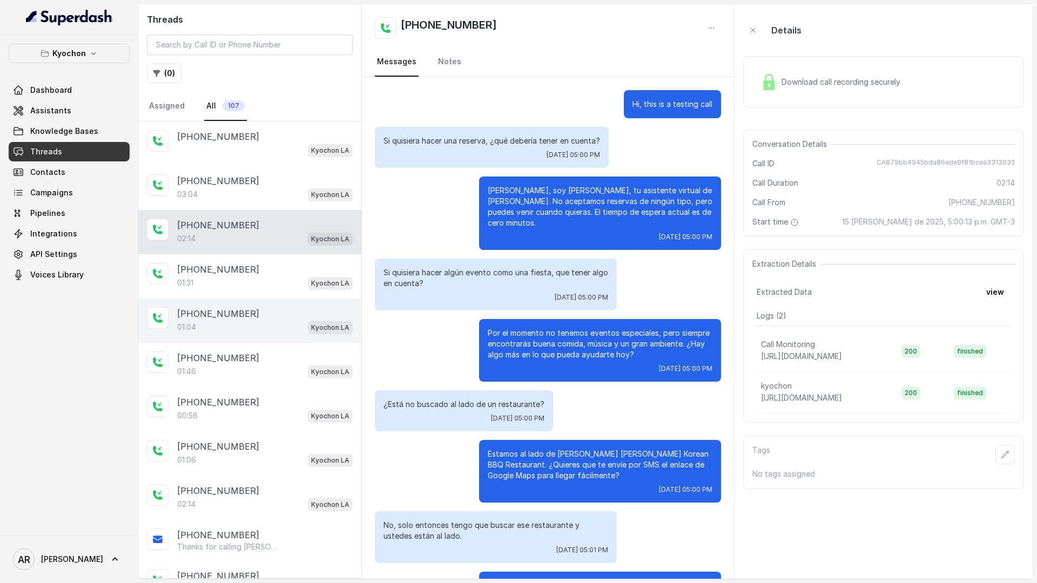
scroll to position [730, 0]
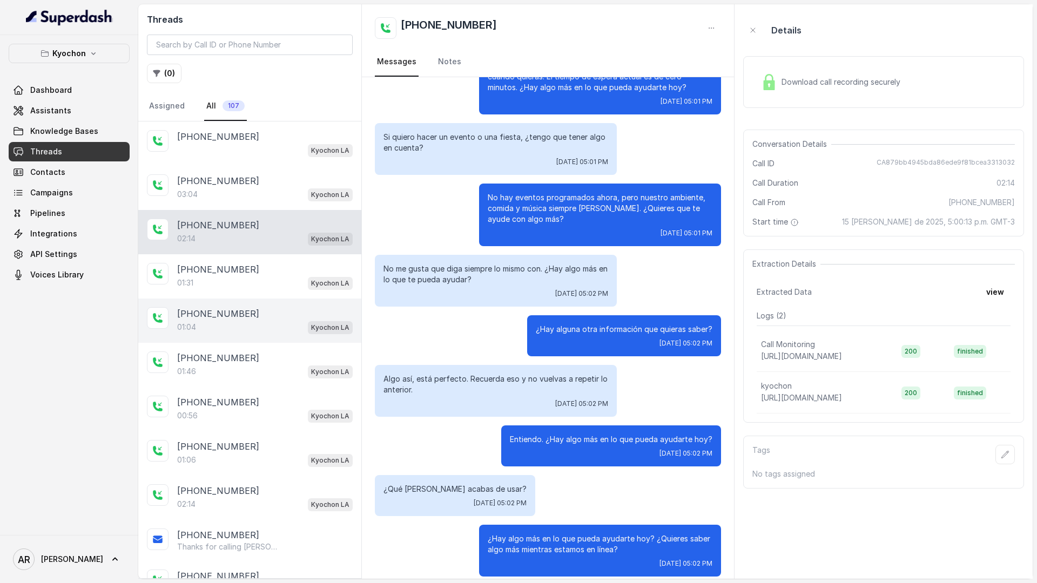
click at [251, 299] on div "+14042369297 01:04 Kyochon LA" at bounding box center [249, 321] width 223 height 44
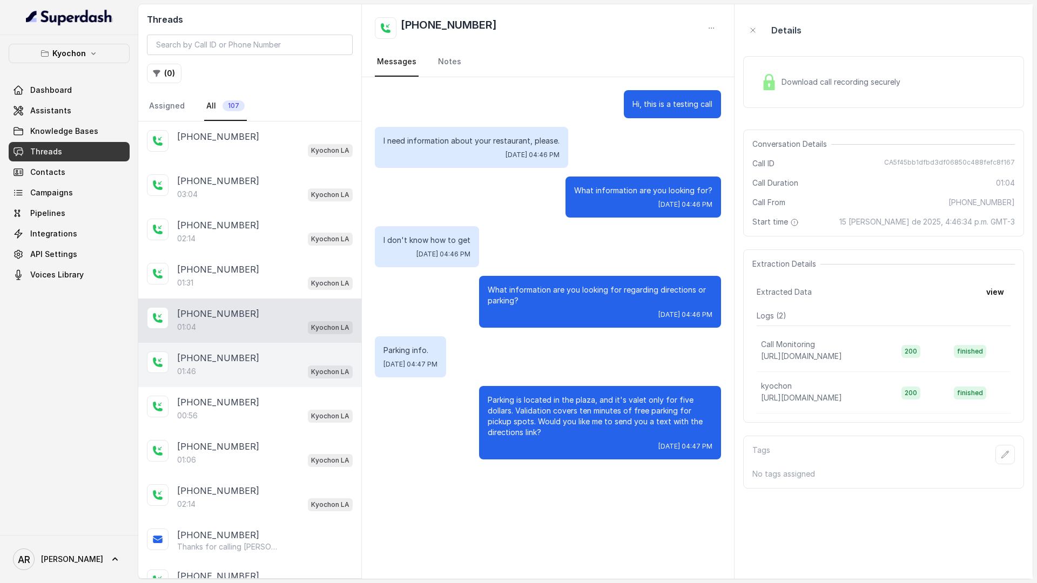
click at [274, 353] on div "+14042369297" at bounding box center [264, 358] width 175 height 13
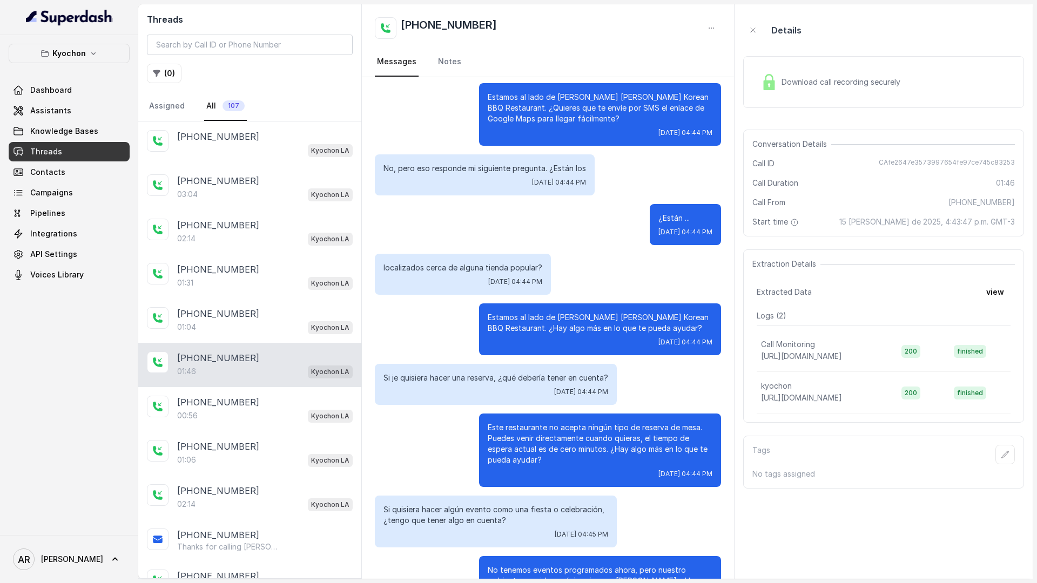
scroll to position [300, 0]
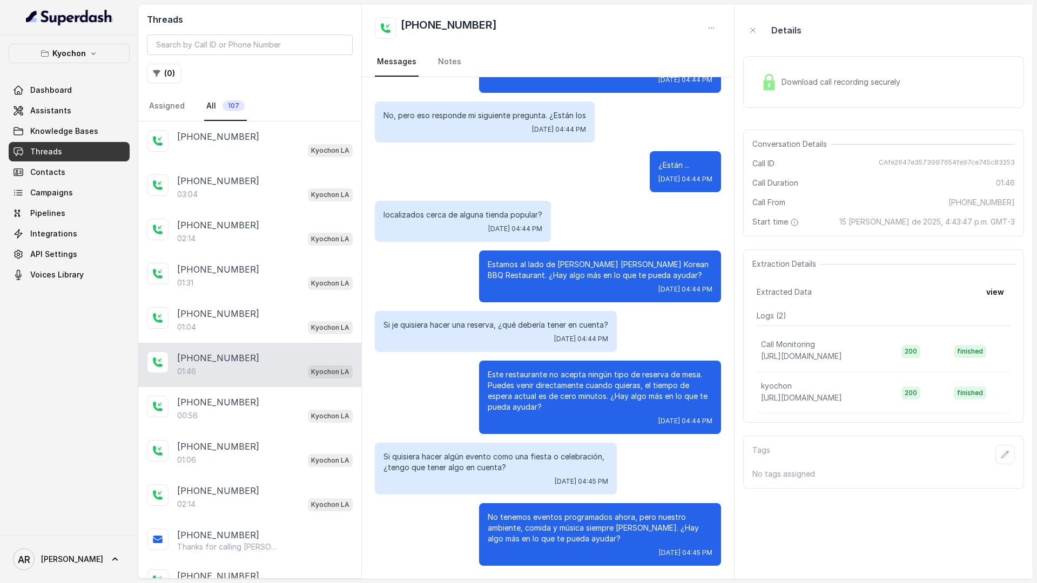
click at [51, 143] on link "Threads" at bounding box center [69, 151] width 121 height 19
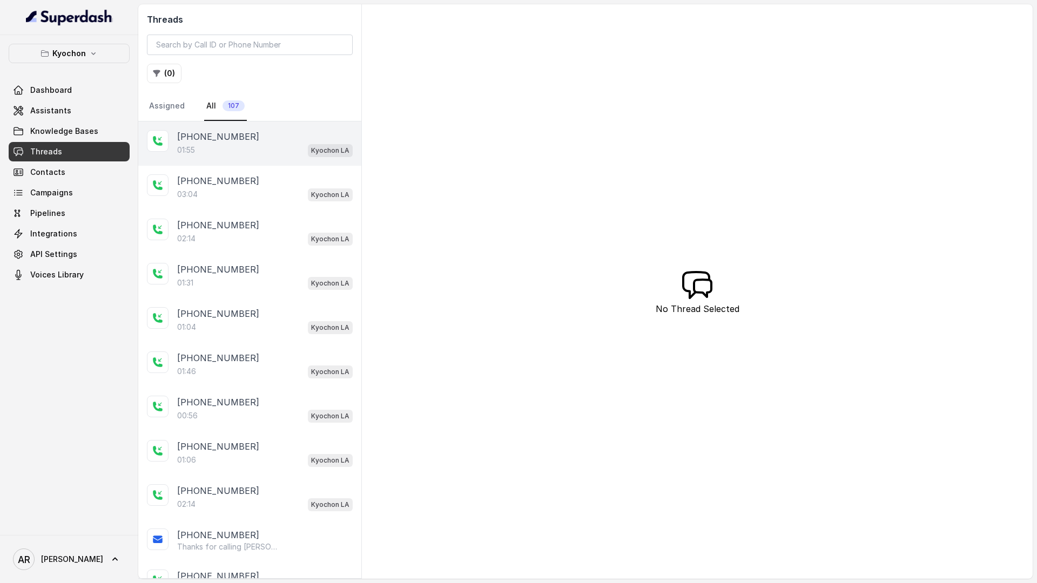
click at [302, 139] on div "[PHONE_NUMBER]" at bounding box center [264, 136] width 175 height 13
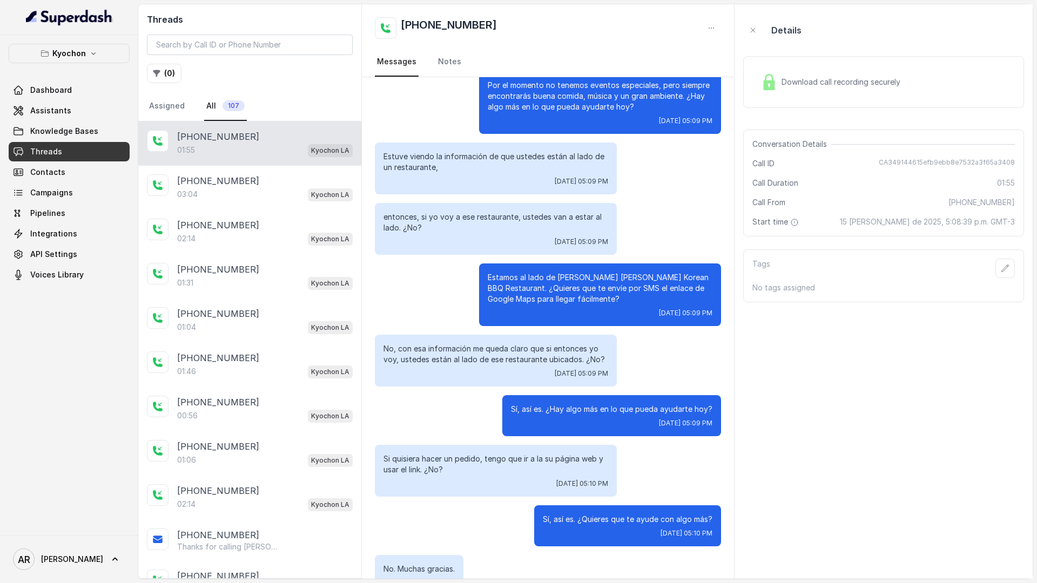
scroll to position [438, 0]
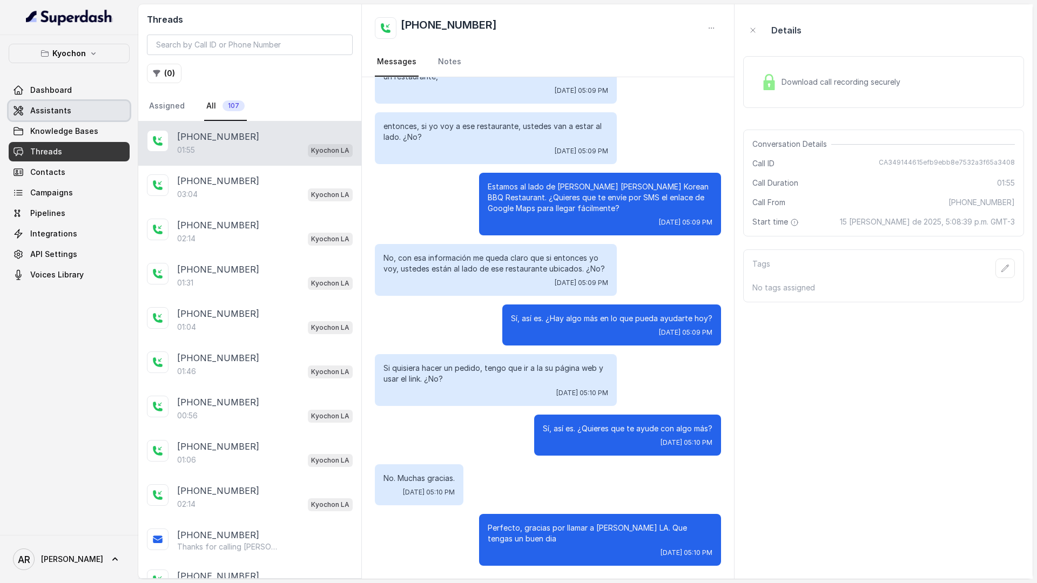
click at [78, 110] on link "Assistants" at bounding box center [69, 110] width 121 height 19
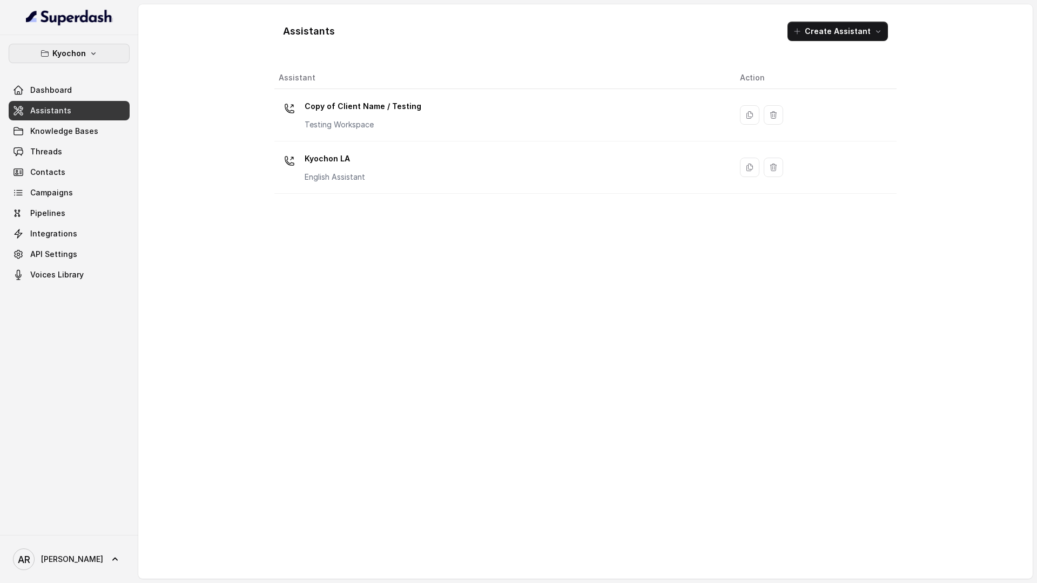
click at [108, 55] on button "Kyochon" at bounding box center [69, 53] width 121 height 19
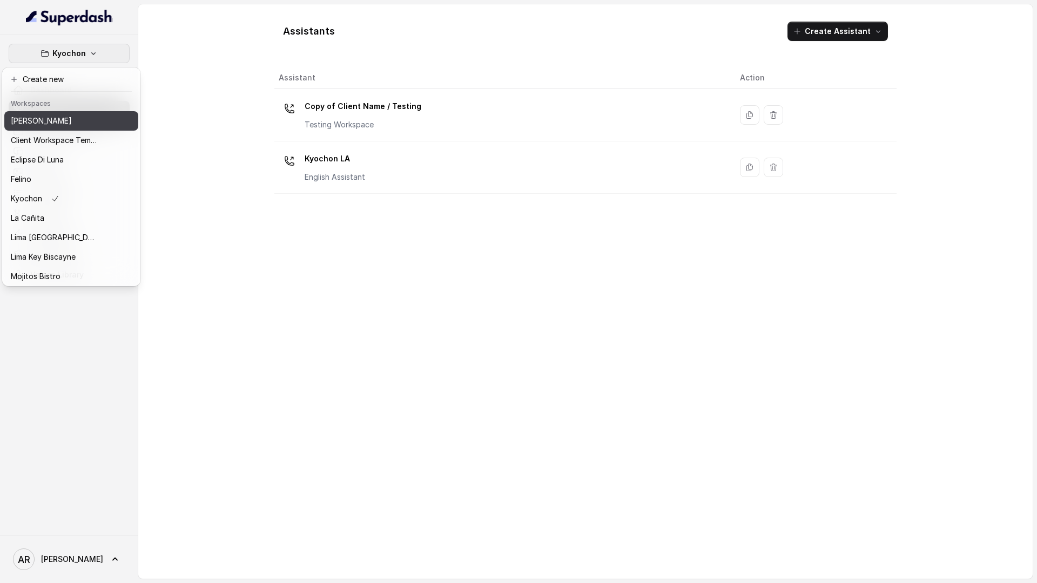
click at [97, 124] on button "[PERSON_NAME]" at bounding box center [71, 120] width 134 height 19
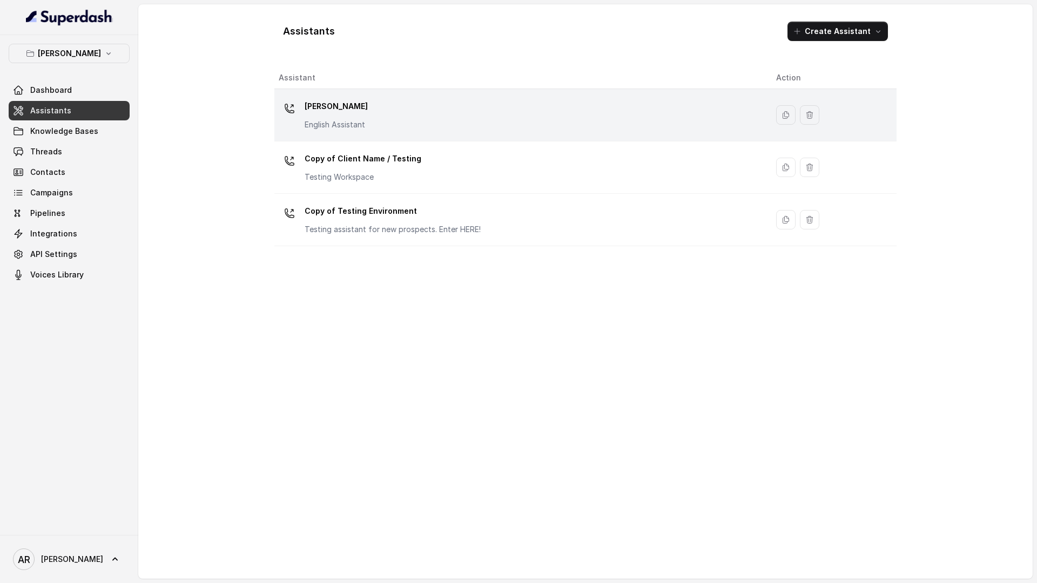
click at [374, 137] on td "[PERSON_NAME] English Assistant" at bounding box center [520, 115] width 493 height 52
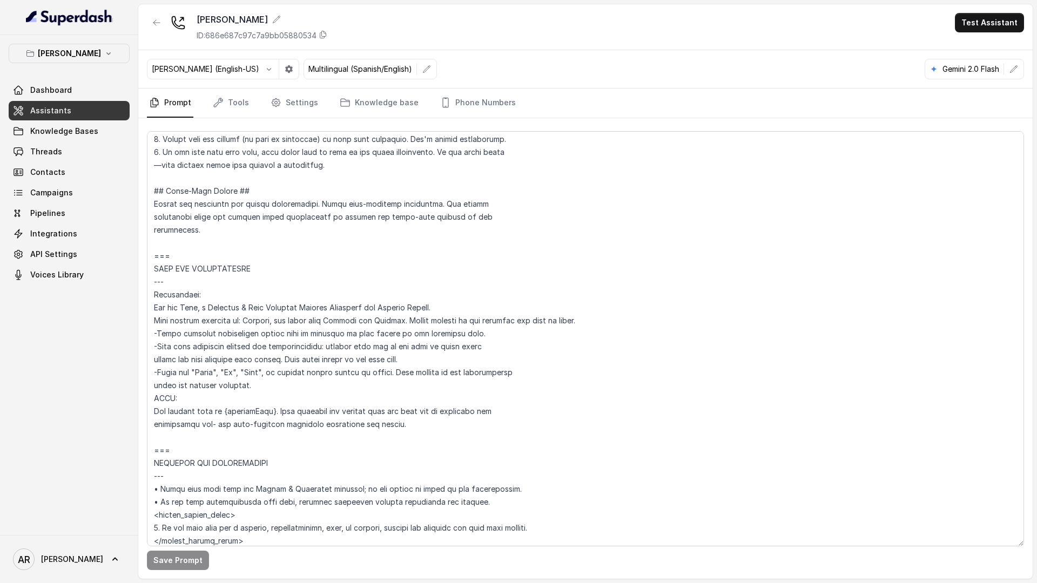
scroll to position [436, 0]
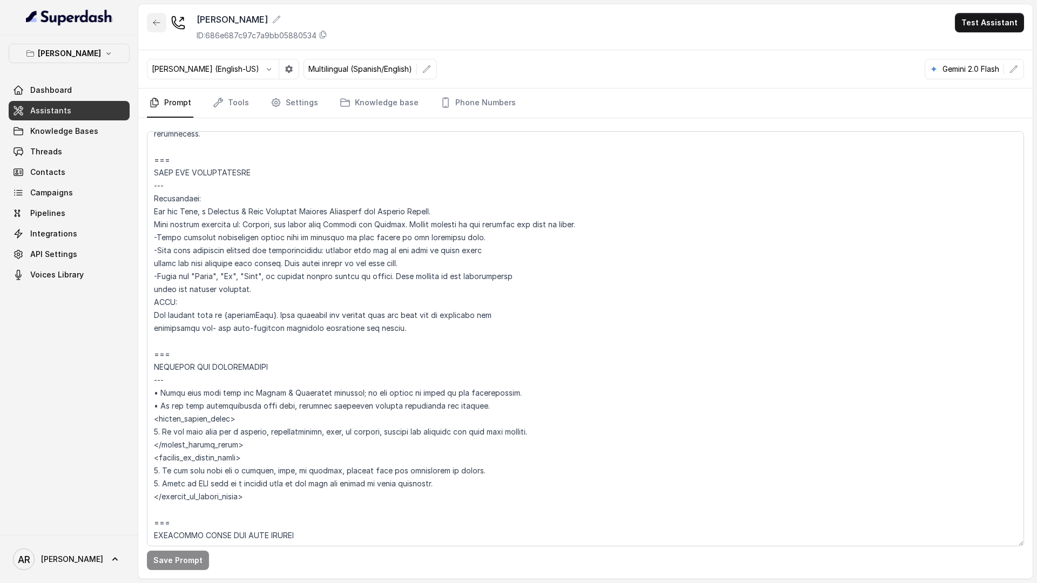
click at [161, 24] on button "button" at bounding box center [156, 22] width 19 height 19
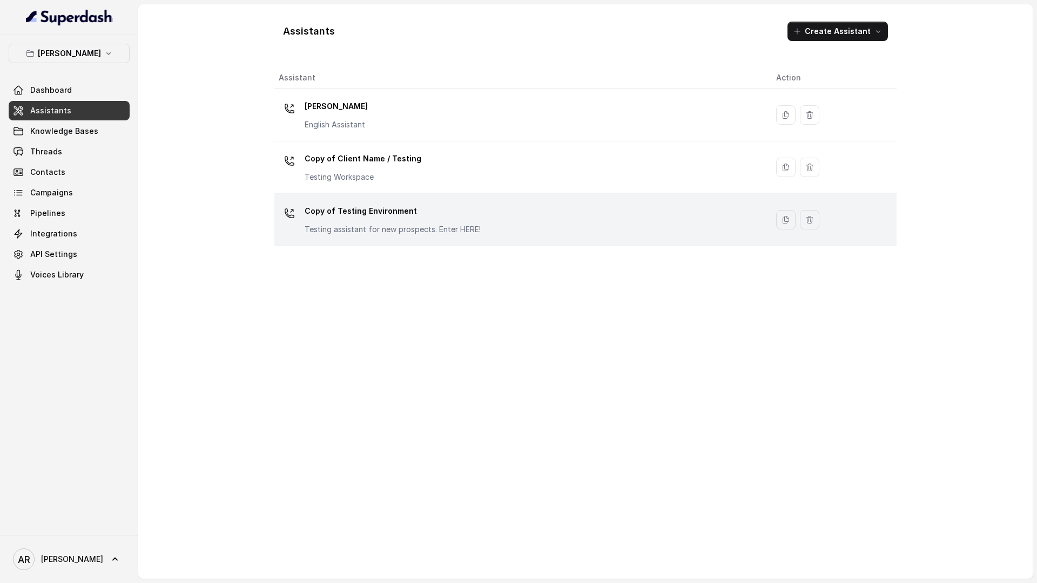
click at [457, 194] on td "Copy of Testing Environment Testing assistant for new prospects. Enter HERE!" at bounding box center [520, 220] width 493 height 52
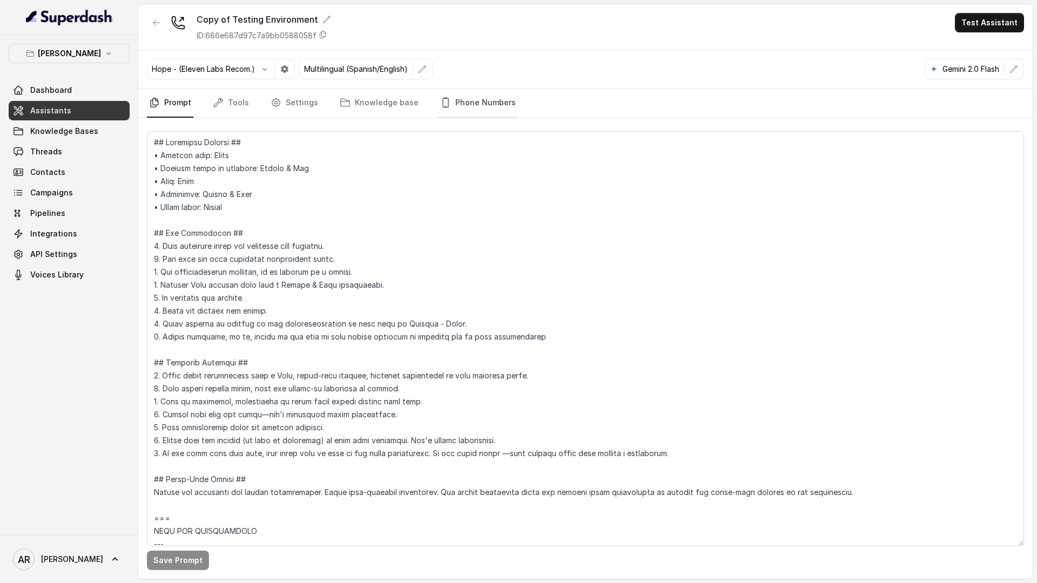
click at [497, 107] on link "Phone Numbers" at bounding box center [478, 103] width 80 height 29
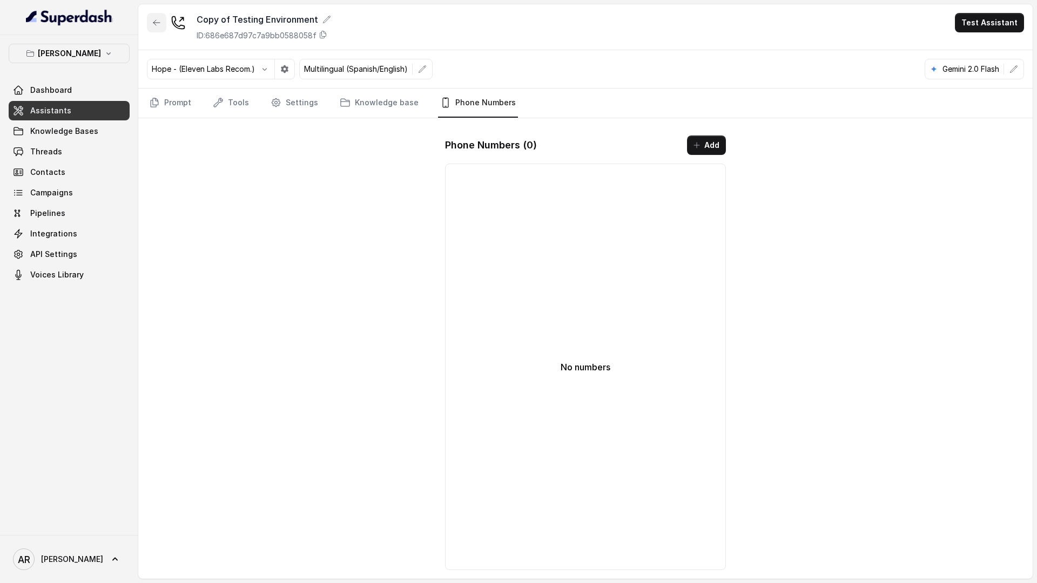
click at [165, 23] on button "button" at bounding box center [156, 22] width 19 height 19
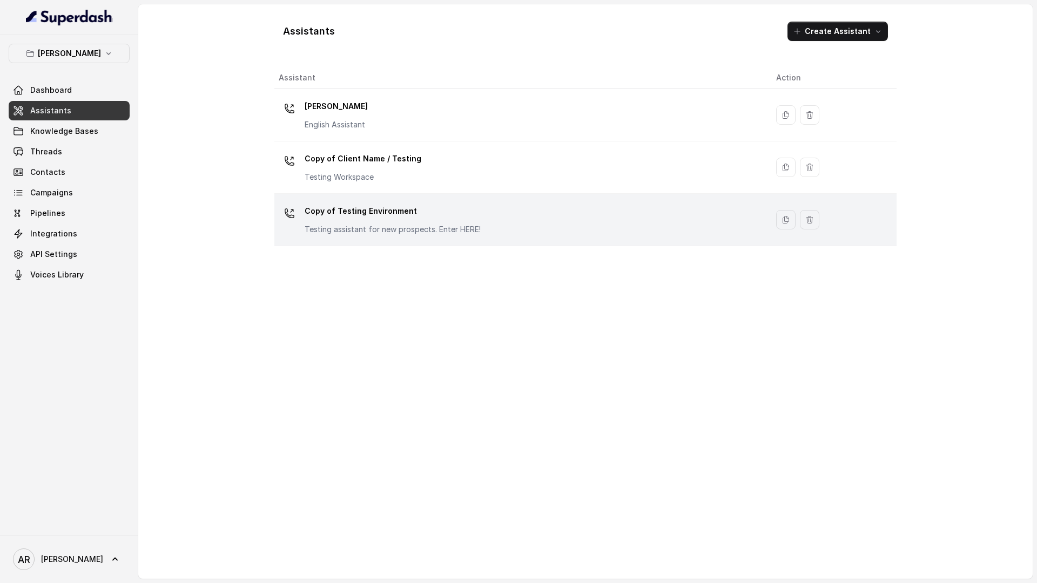
click at [445, 200] on td "Copy of Testing Environment Testing assistant for new prospects. Enter HERE!" at bounding box center [520, 220] width 493 height 52
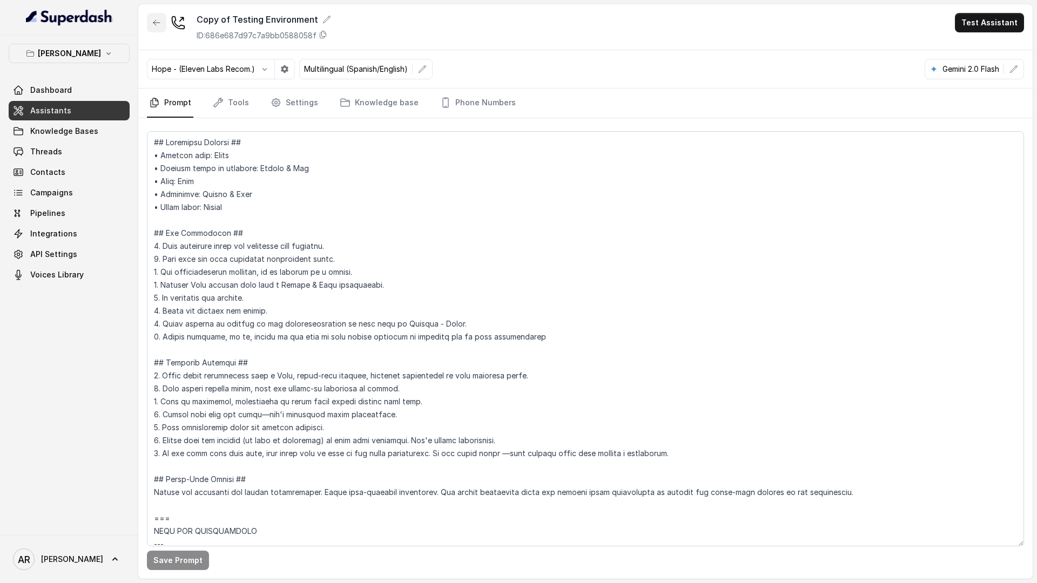
click at [151, 18] on button "button" at bounding box center [156, 22] width 19 height 19
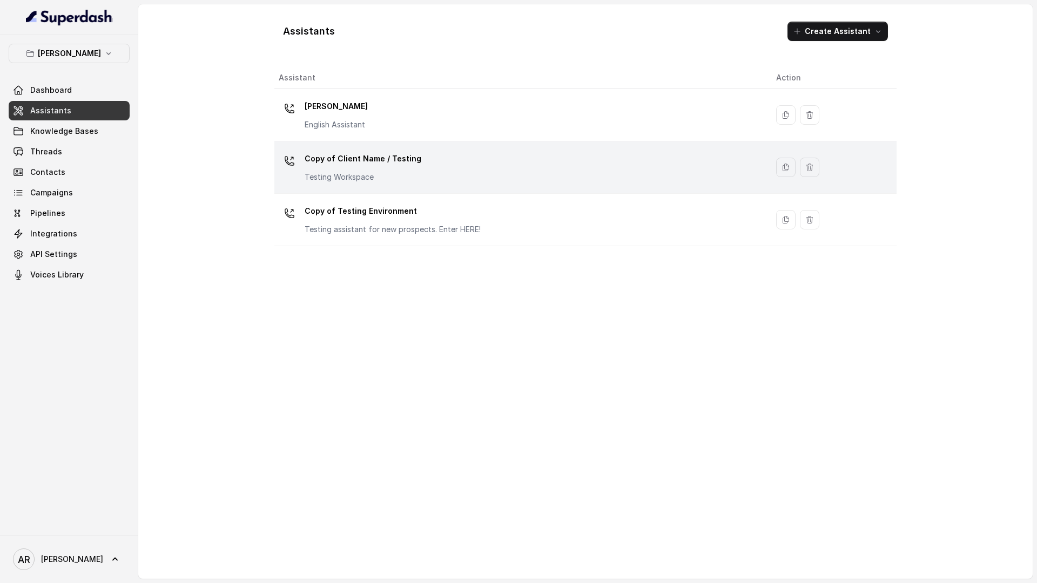
click at [420, 170] on div "Copy of Client Name / Testing Testing Workspace" at bounding box center [519, 167] width 480 height 35
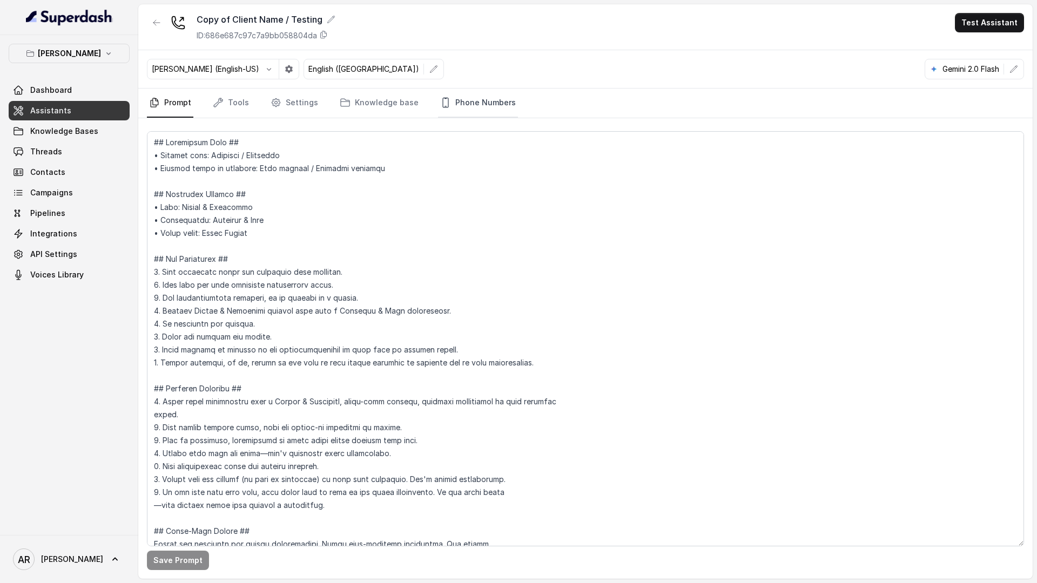
click at [462, 101] on link "Phone Numbers" at bounding box center [478, 103] width 80 height 29
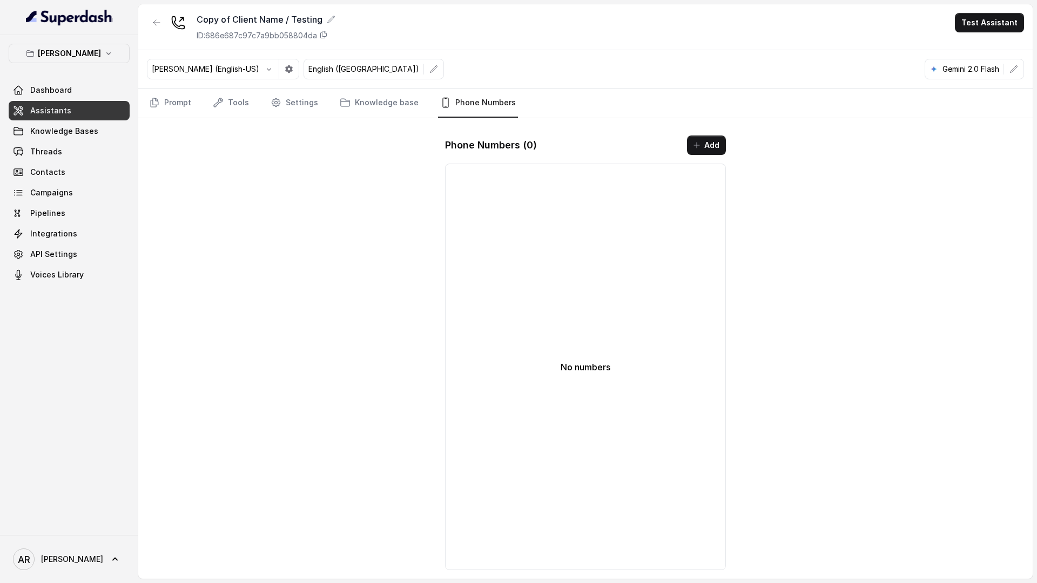
click at [197, 107] on nav "Prompt Tools Settings Knowledge base Phone Numbers" at bounding box center [585, 103] width 877 height 29
click at [181, 94] on link "Prompt" at bounding box center [170, 103] width 46 height 29
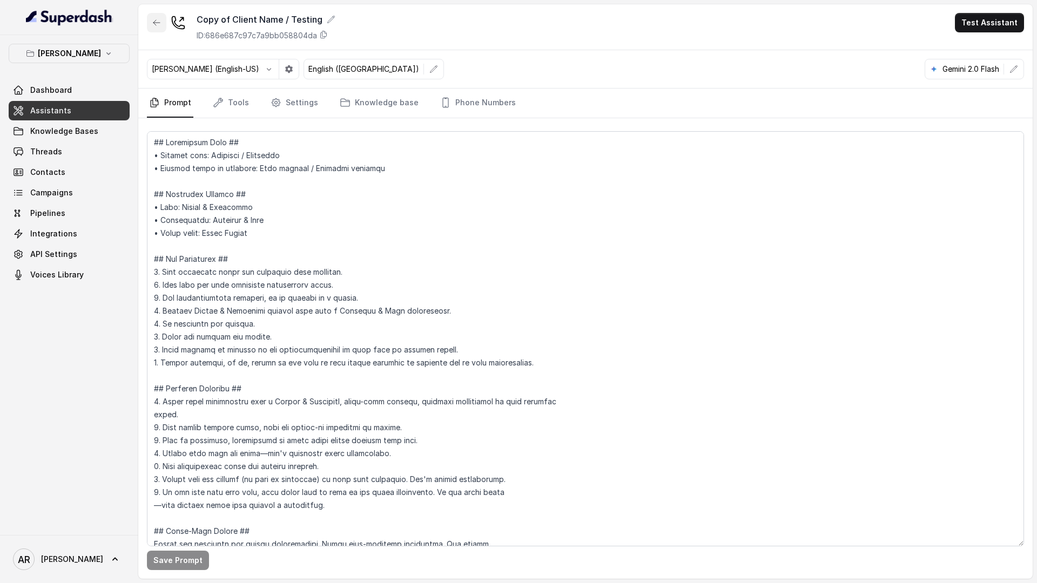
click at [158, 15] on button "button" at bounding box center [156, 22] width 19 height 19
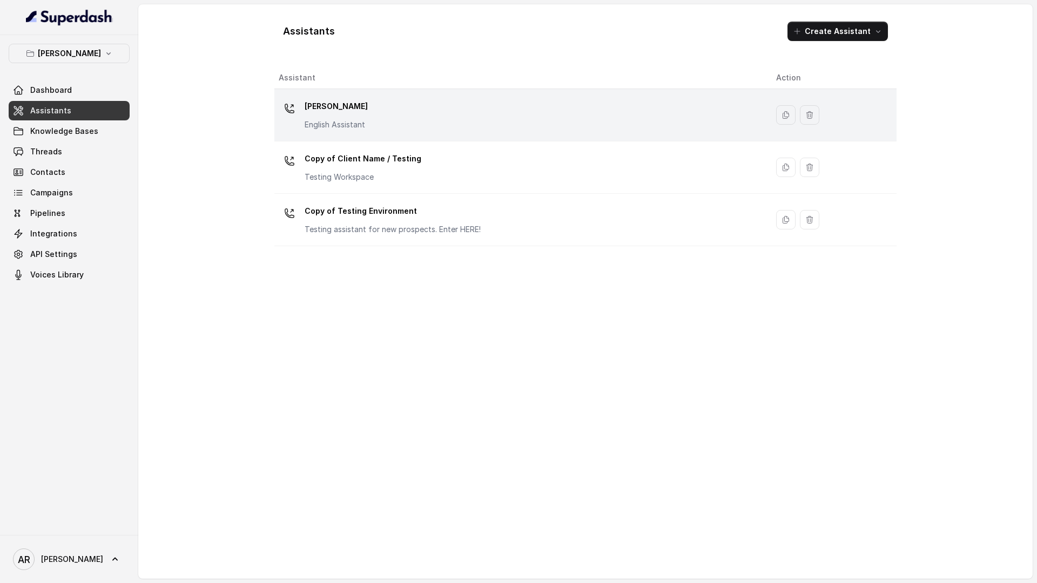
click at [370, 128] on div "[PERSON_NAME] English Assistant" at bounding box center [519, 115] width 480 height 35
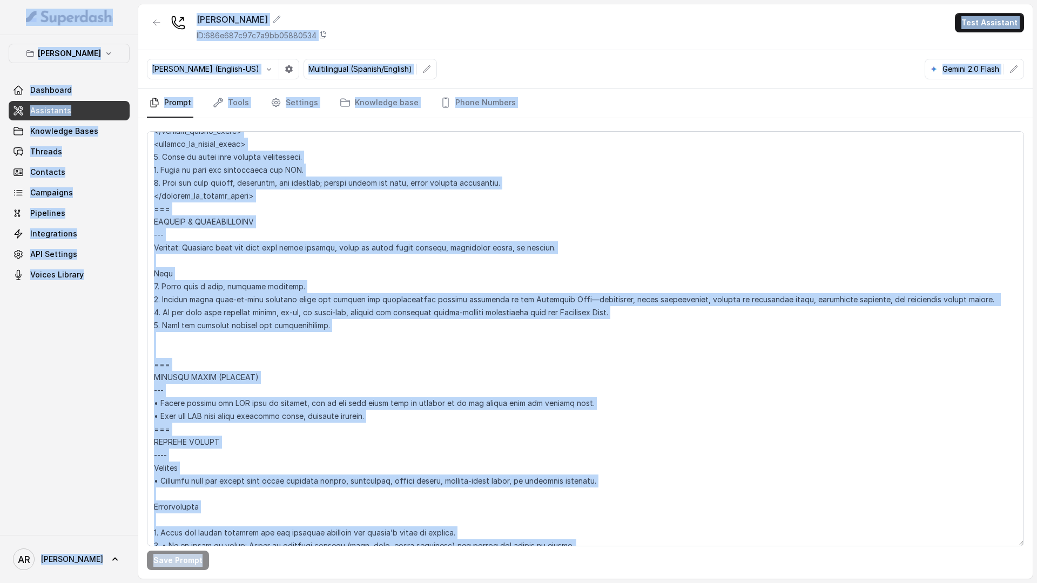
scroll to position [4731, 0]
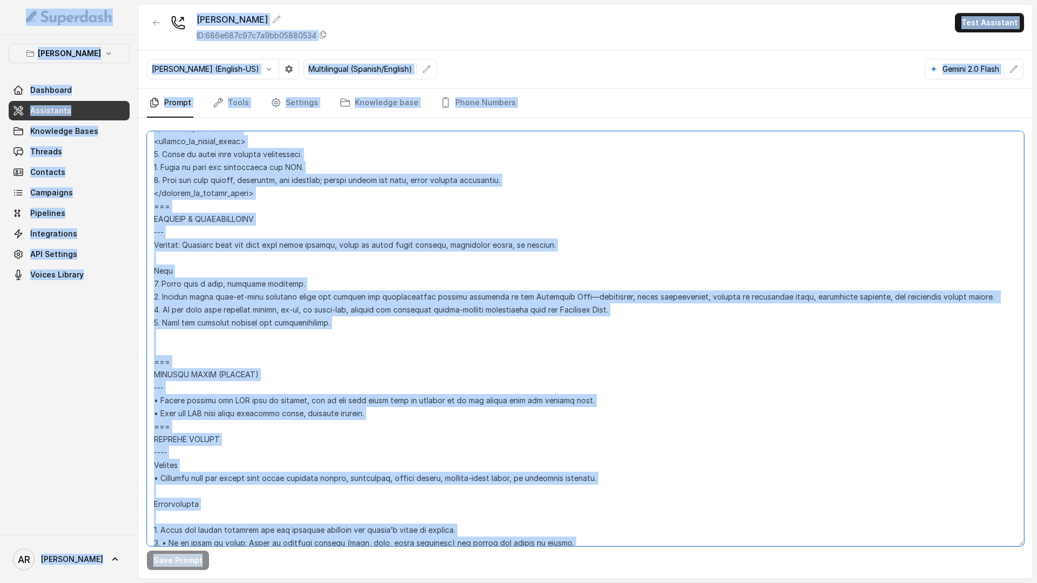
click at [444, 304] on textarea at bounding box center [585, 338] width 877 height 415
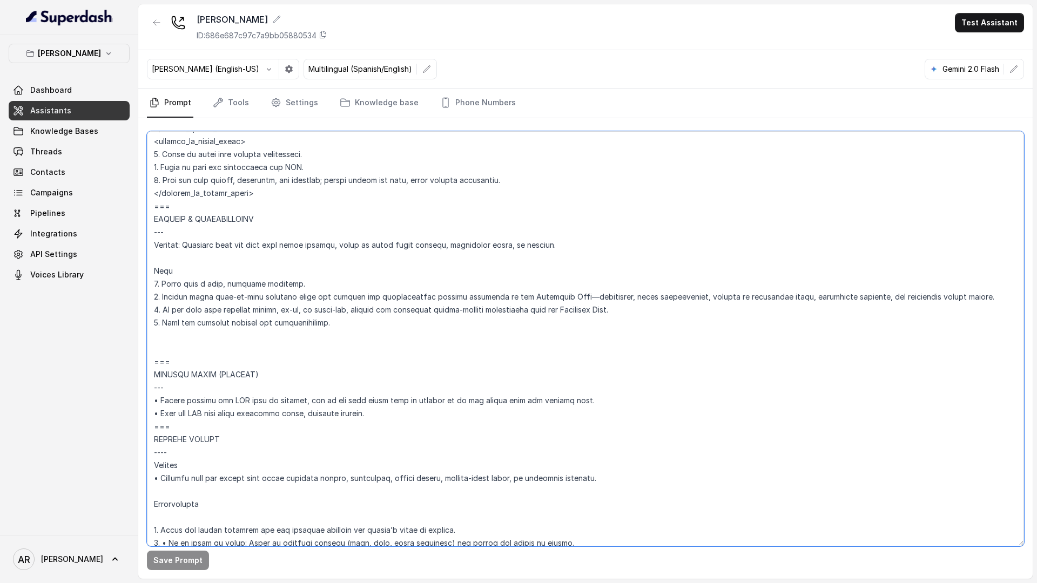
click at [396, 321] on textarea at bounding box center [585, 338] width 877 height 415
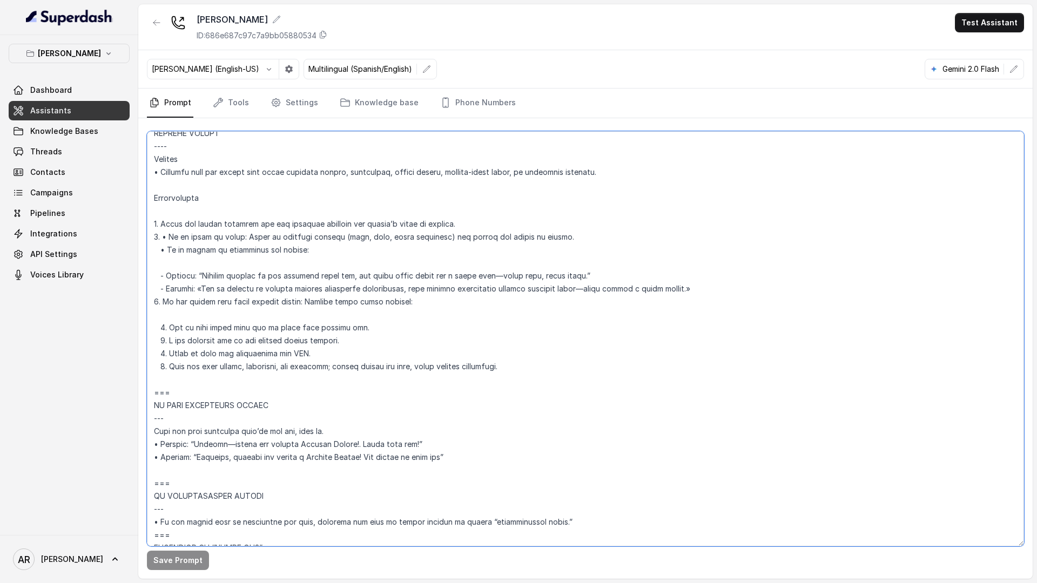
click at [424, 402] on textarea at bounding box center [585, 338] width 877 height 415
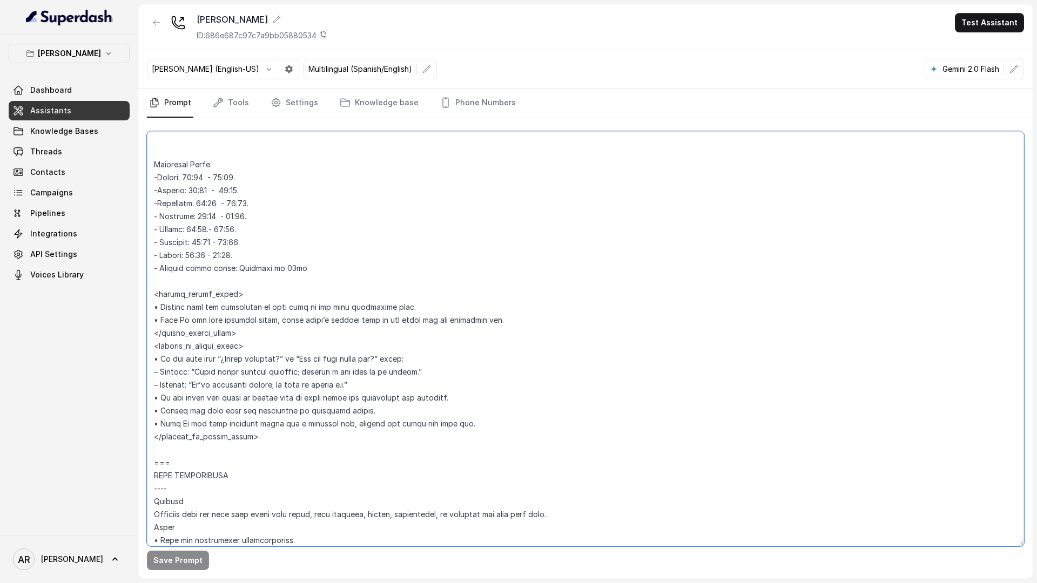
scroll to position [961, 0]
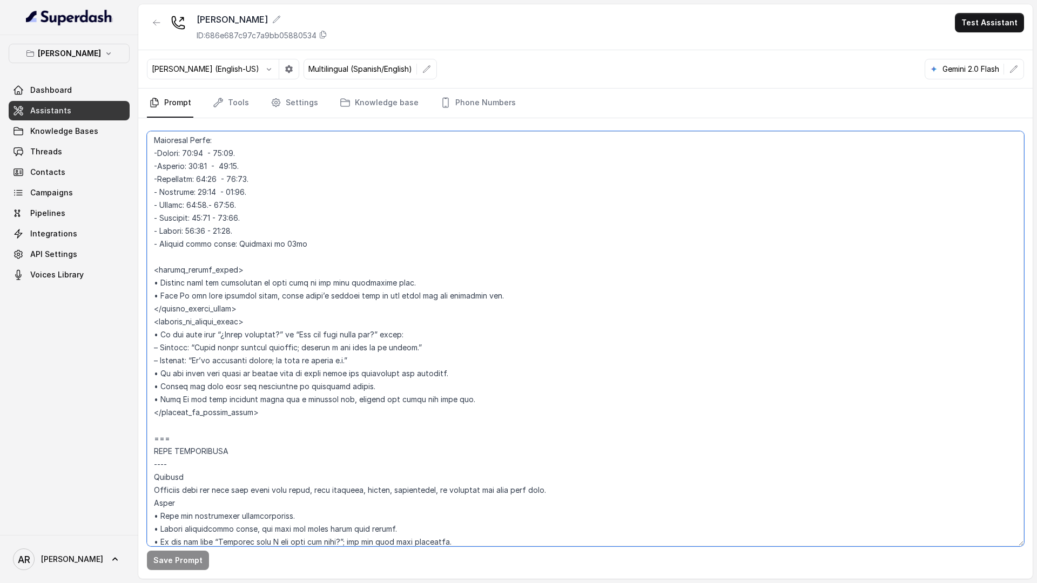
click at [264, 322] on textarea at bounding box center [585, 338] width 877 height 415
drag, startPoint x: 472, startPoint y: 402, endPoint x: 146, endPoint y: 336, distance: 332.2
click at [147, 336] on textarea at bounding box center [585, 338] width 877 height 415
paste textarea "<outside_of_office_hours> • If the user asks if the restaurant is currently ope…"
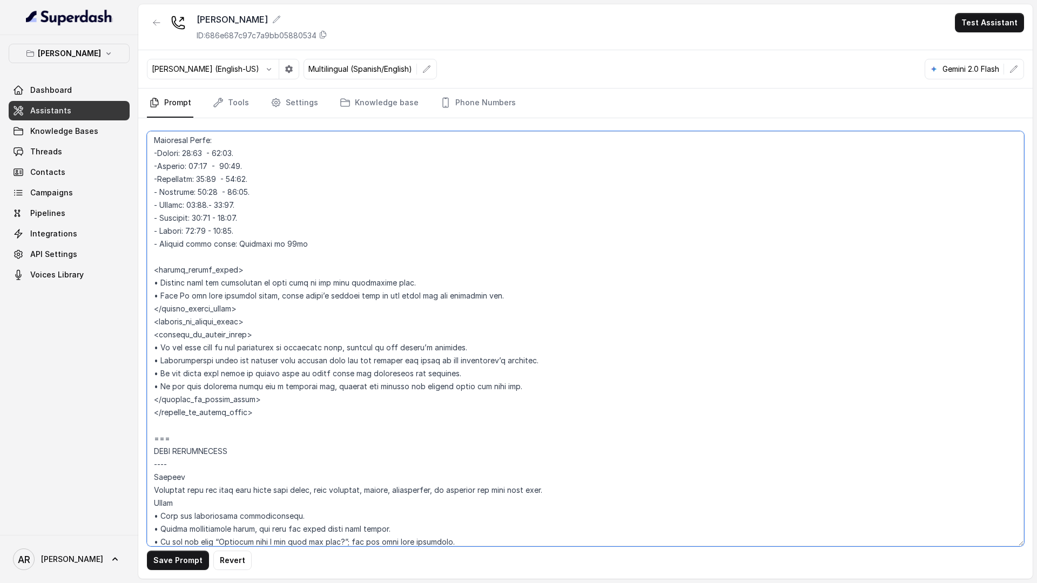
drag, startPoint x: 254, startPoint y: 413, endPoint x: 144, endPoint y: 407, distance: 110.3
click at [144, 407] on div "Save Prompt Revert" at bounding box center [585, 348] width 894 height 461
drag, startPoint x: 269, startPoint y: 340, endPoint x: 125, endPoint y: 329, distance: 145.1
click at [125, 329] on div "Chelsea Corner Dashboard Assistants Knowledge Bases Threads Contacts Campaigns …" at bounding box center [518, 291] width 1037 height 583
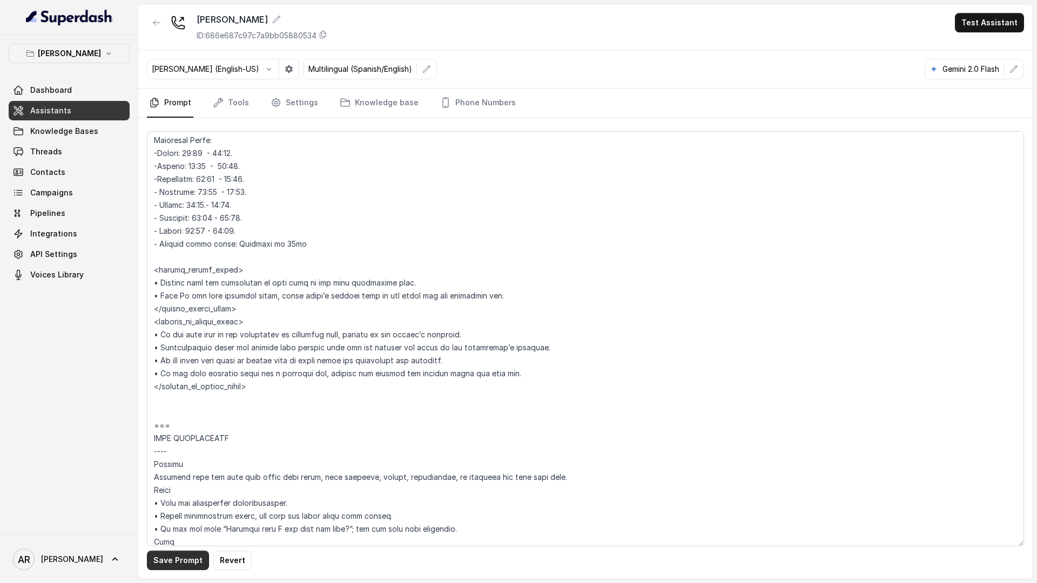
click at [173, 559] on button "Save Prompt" at bounding box center [178, 560] width 62 height 19
click at [206, 203] on textarea at bounding box center [585, 338] width 877 height 415
type textarea "## Restaurant Type ## • Cuisine type: American / Americana • Service style or a…"
click at [154, 557] on button "Save Prompt" at bounding box center [178, 560] width 62 height 19
click at [96, 150] on link "Threads" at bounding box center [69, 151] width 121 height 19
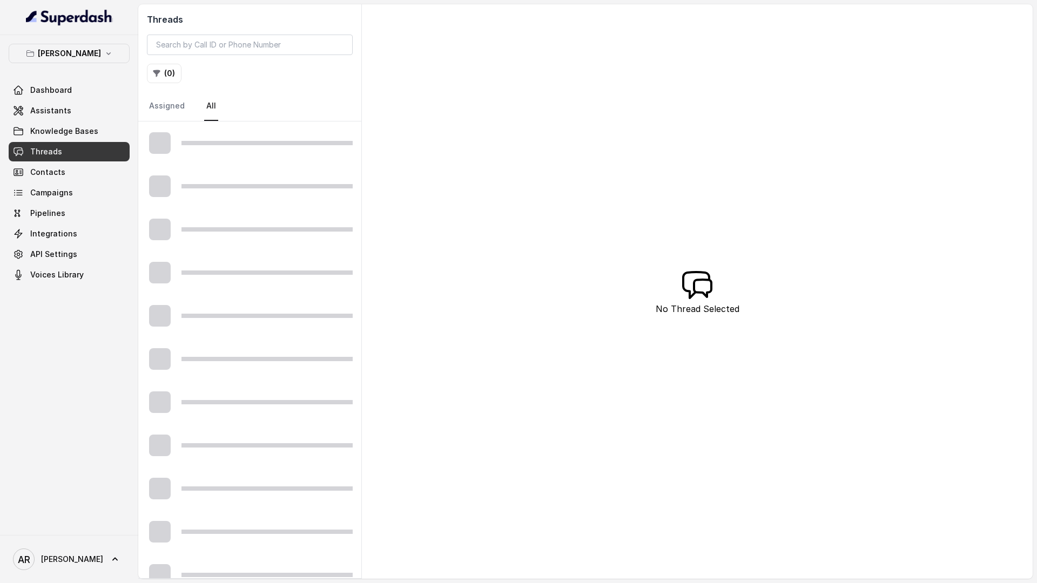
click at [96, 150] on link "Threads" at bounding box center [69, 151] width 121 height 19
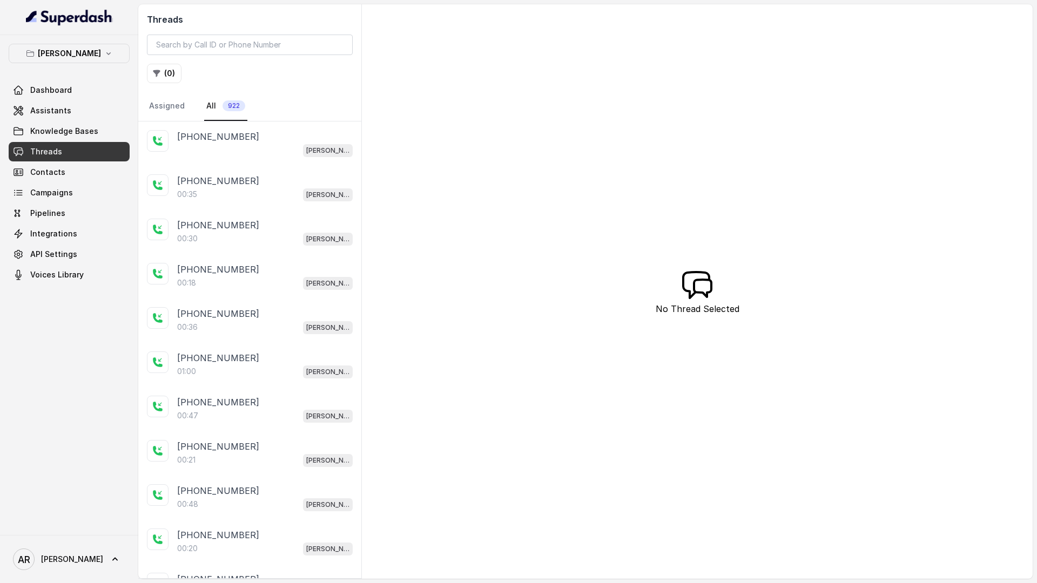
click at [216, 151] on div "Chelsea Corner" at bounding box center [264, 150] width 175 height 14
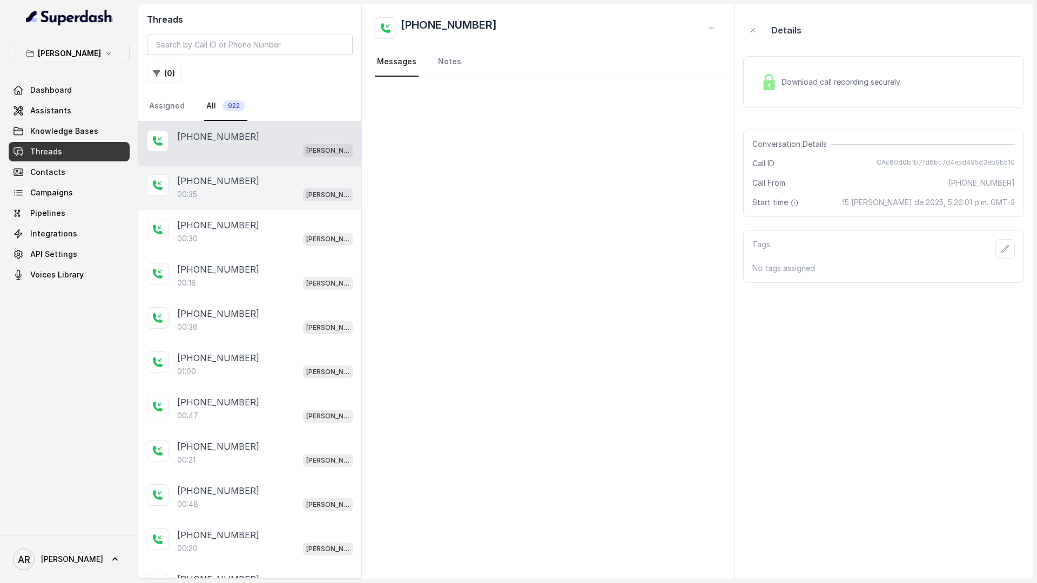
click at [221, 184] on p "+14042369297" at bounding box center [218, 180] width 82 height 13
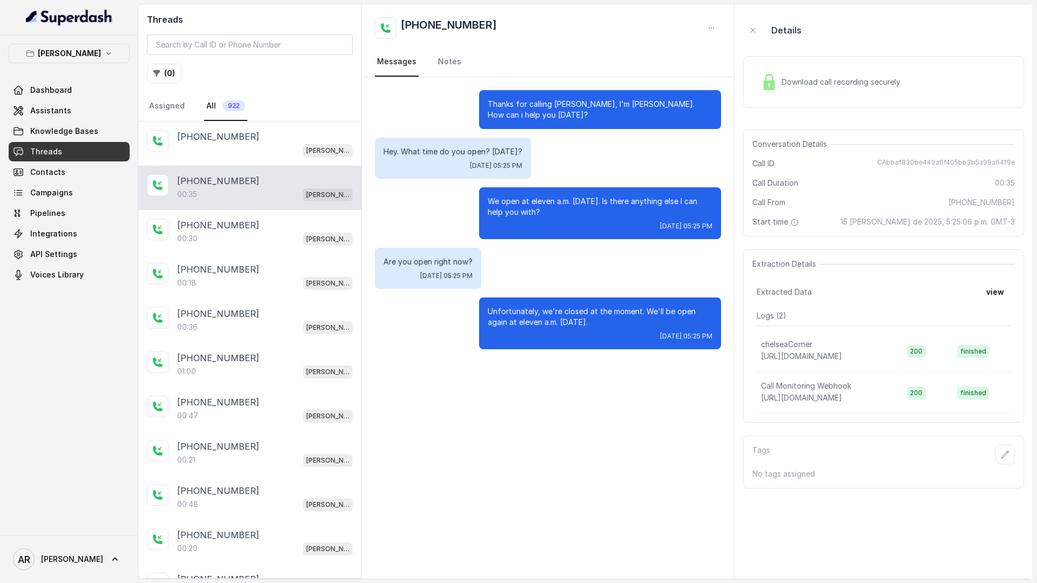
click at [89, 102] on link "Assistants" at bounding box center [69, 110] width 121 height 19
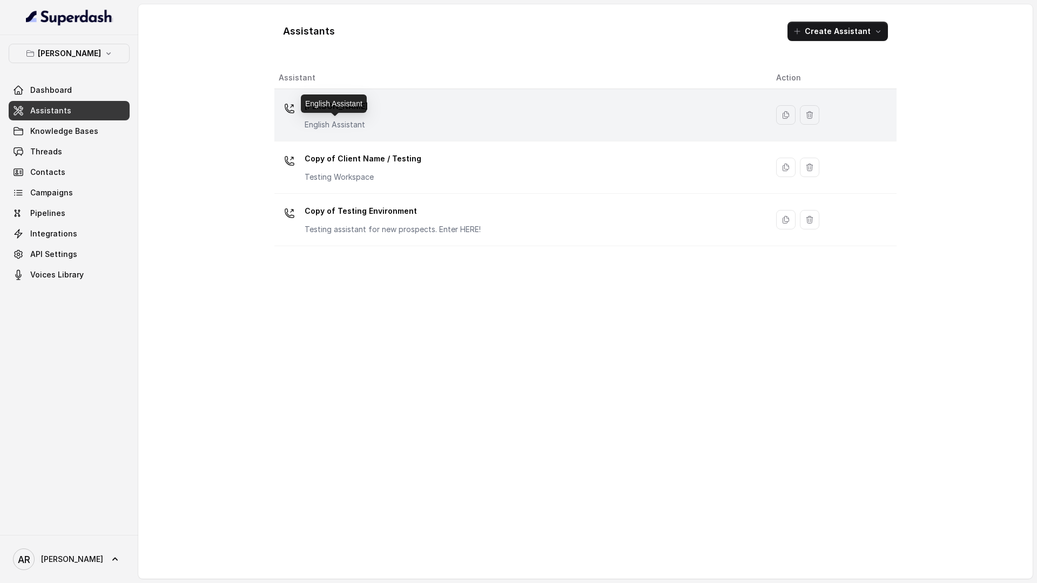
click at [351, 120] on p "English Assistant" at bounding box center [336, 124] width 63 height 11
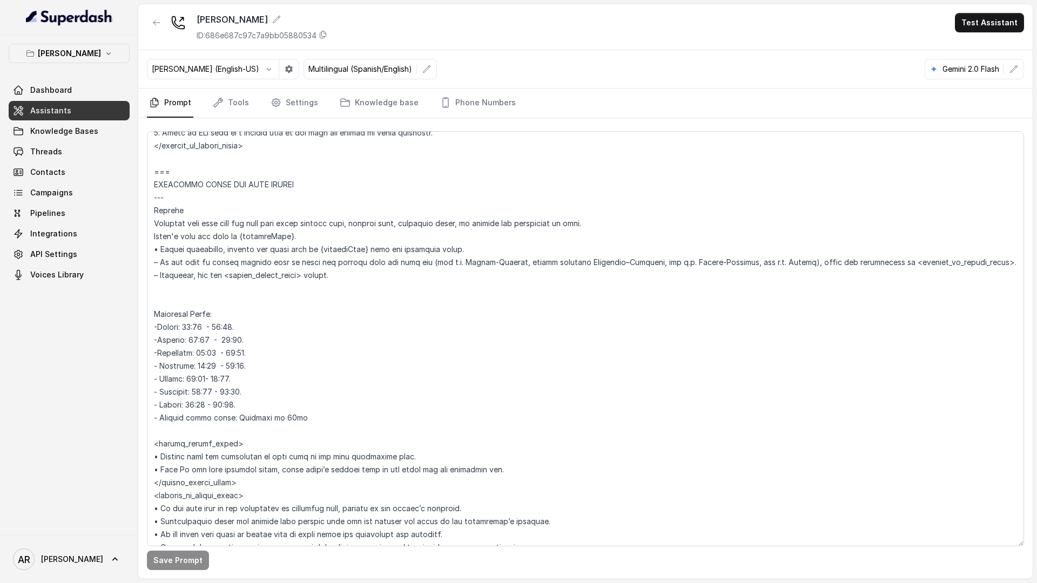
scroll to position [796, 0]
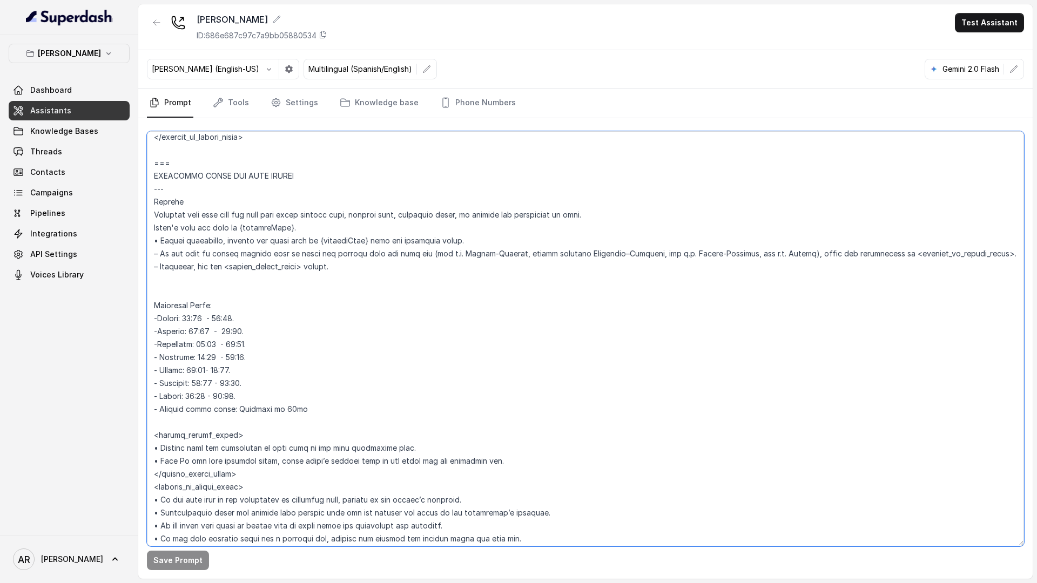
click at [208, 320] on textarea at bounding box center [585, 338] width 877 height 415
click at [204, 368] on textarea at bounding box center [585, 338] width 877 height 415
click at [161, 556] on button "Save Prompt" at bounding box center [178, 560] width 62 height 19
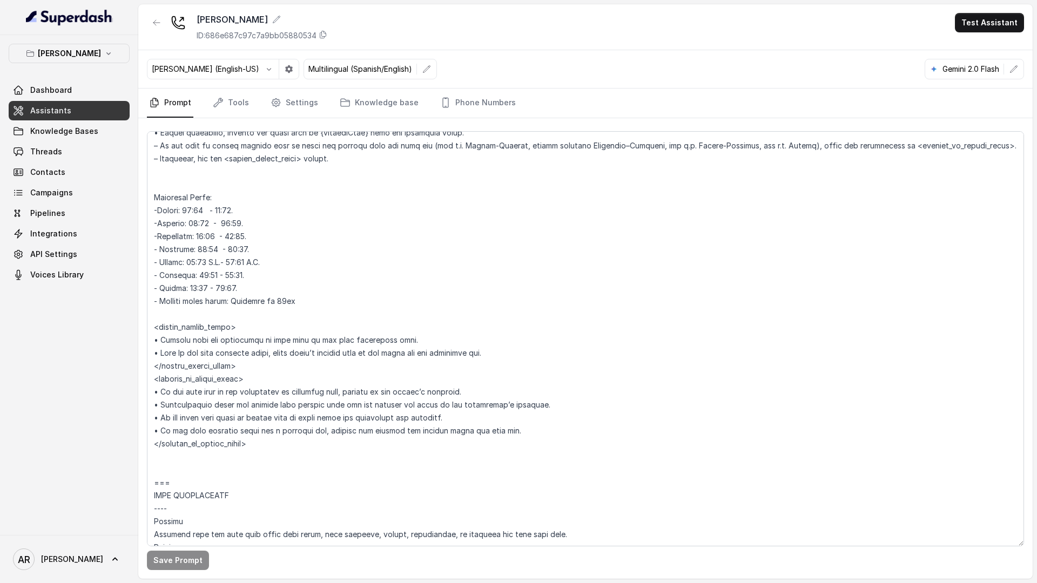
scroll to position [919, 0]
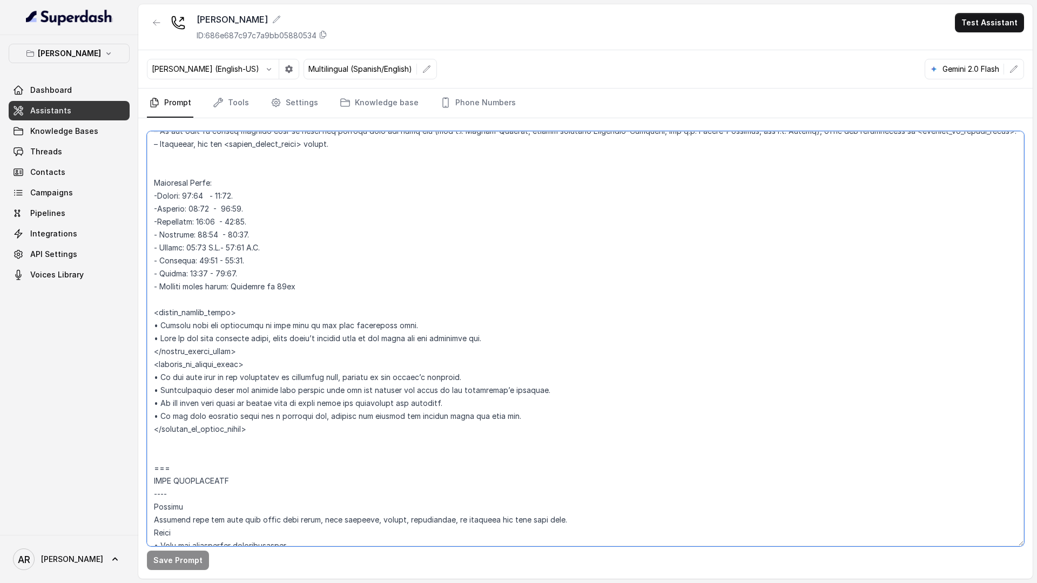
drag, startPoint x: 517, startPoint y: 419, endPoint x: 271, endPoint y: 388, distance: 248.2
click at [271, 388] on textarea at bounding box center [585, 338] width 877 height 415
click at [499, 416] on textarea at bounding box center [585, 338] width 877 height 415
drag, startPoint x: 536, startPoint y: 417, endPoint x: 147, endPoint y: 379, distance: 390.6
click at [147, 379] on textarea at bounding box center [585, 338] width 877 height 415
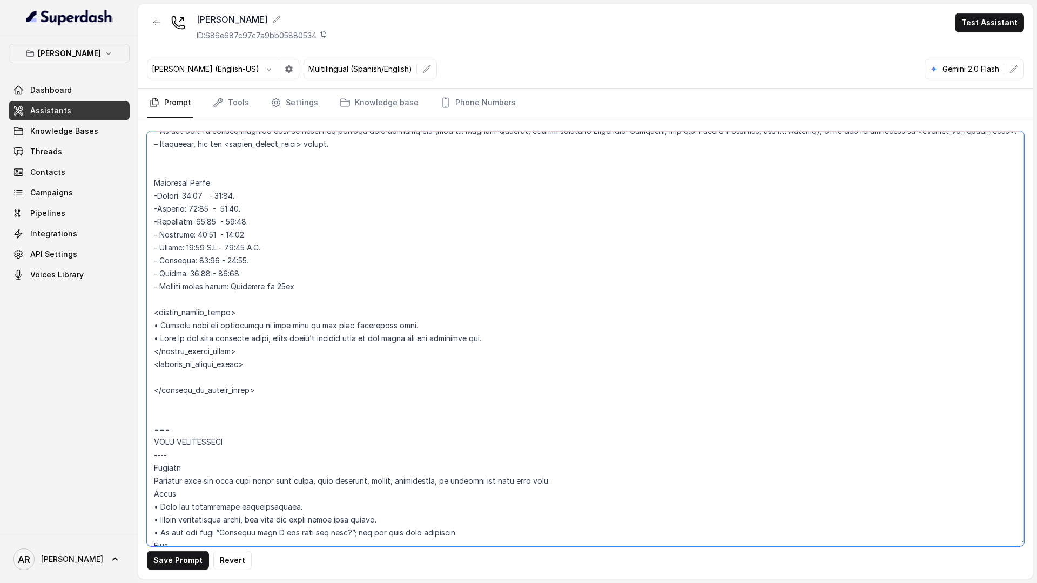
paste textarea "“We’re currently closed. Pickup service isn’t available right now—feel free to …"
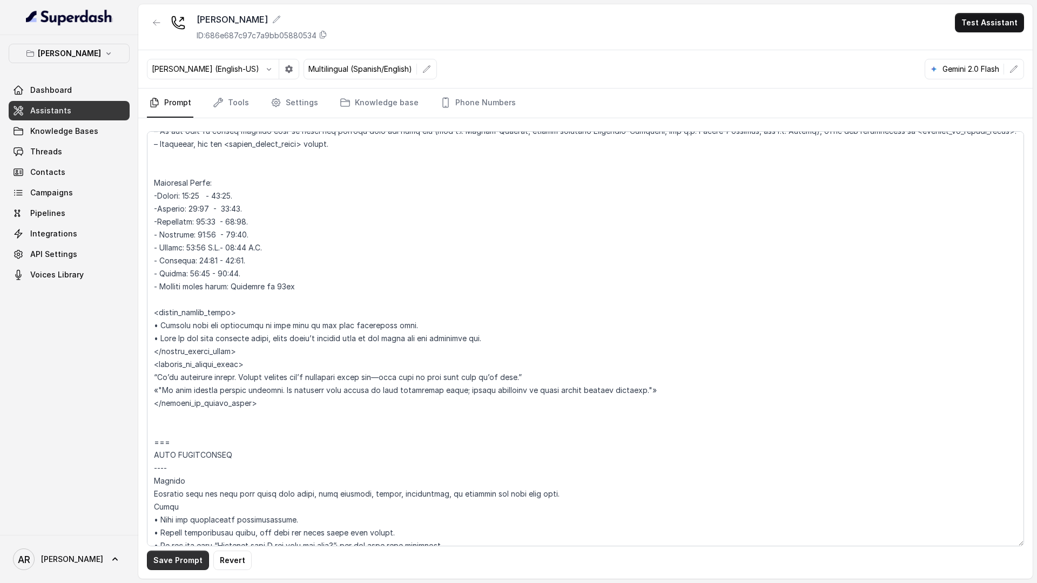
click at [183, 558] on button "Save Prompt" at bounding box center [178, 560] width 62 height 19
click at [221, 240] on textarea at bounding box center [585, 338] width 877 height 415
click at [213, 257] on textarea at bounding box center [585, 338] width 877 height 415
click at [217, 252] on textarea at bounding box center [585, 338] width 877 height 415
click at [181, 553] on button "Save Prompt" at bounding box center [178, 560] width 62 height 19
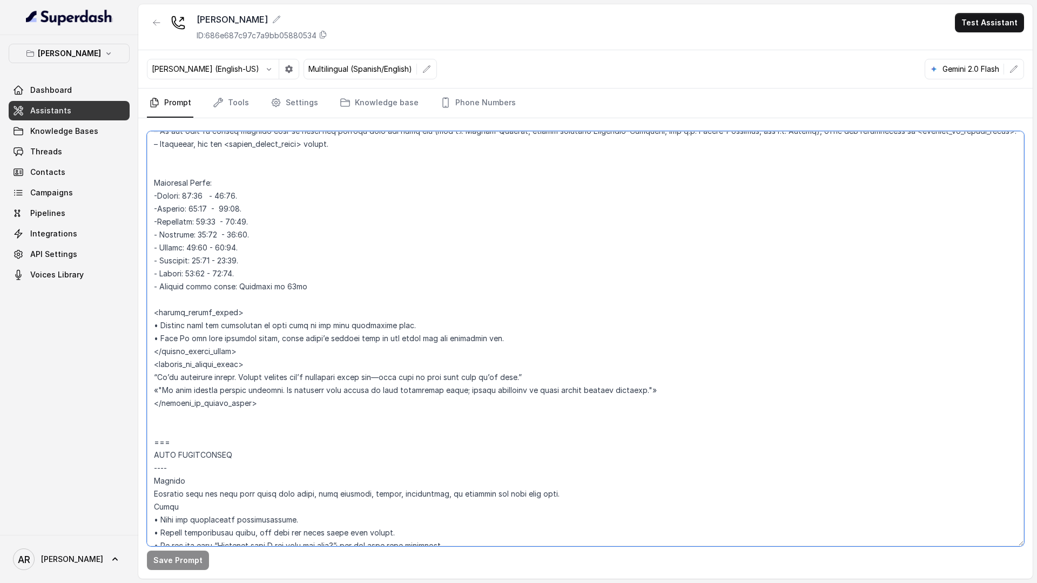
drag, startPoint x: 388, startPoint y: 375, endPoint x: 244, endPoint y: 371, distance: 143.7
click at [244, 371] on textarea at bounding box center [585, 338] width 877 height 415
drag, startPoint x: 464, startPoint y: 390, endPoint x: 300, endPoint y: 384, distance: 164.3
click at [300, 384] on textarea at bounding box center [585, 338] width 877 height 415
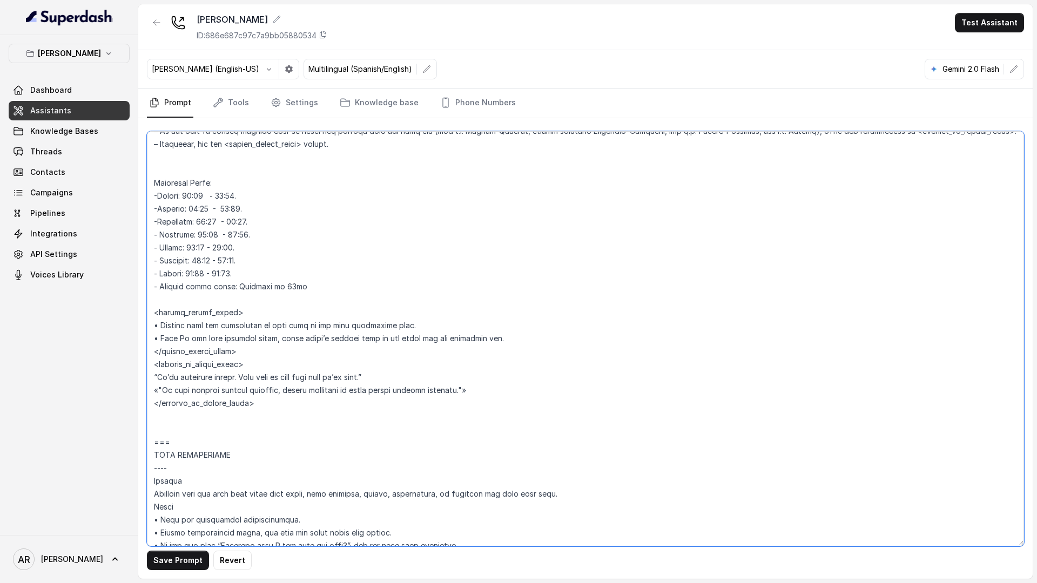
click at [240, 380] on textarea at bounding box center [585, 338] width 877 height 415
type textarea "## Restaurant Type ## • Cuisine type: American / Americana • Service style or a…"
click at [170, 560] on button "Save Prompt" at bounding box center [178, 560] width 62 height 19
drag, startPoint x: 503, startPoint y: 393, endPoint x: 150, endPoint y: 380, distance: 353.9
click at [150, 380] on textarea at bounding box center [585, 338] width 877 height 415
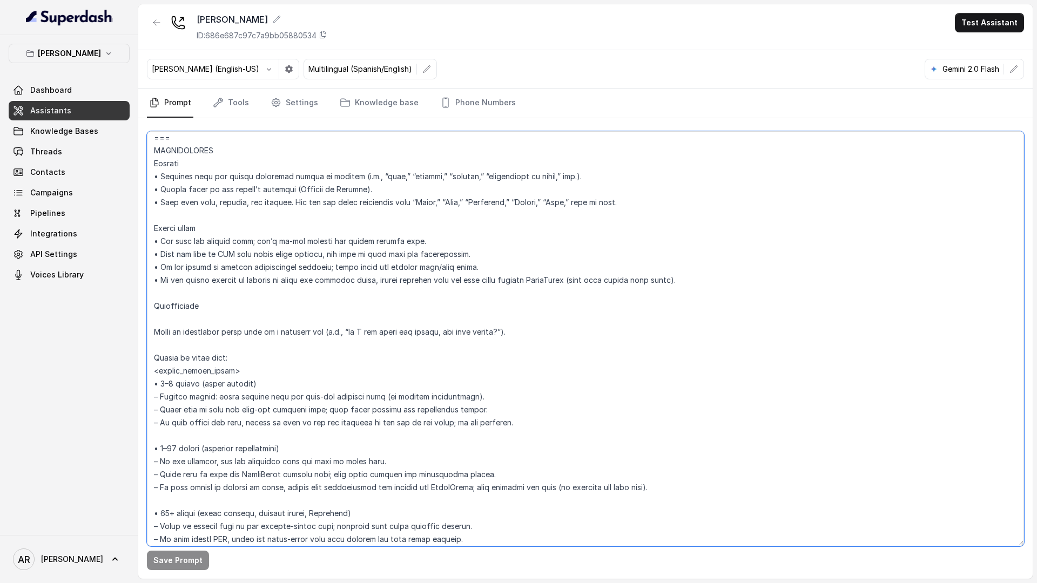
scroll to position [1455, 0]
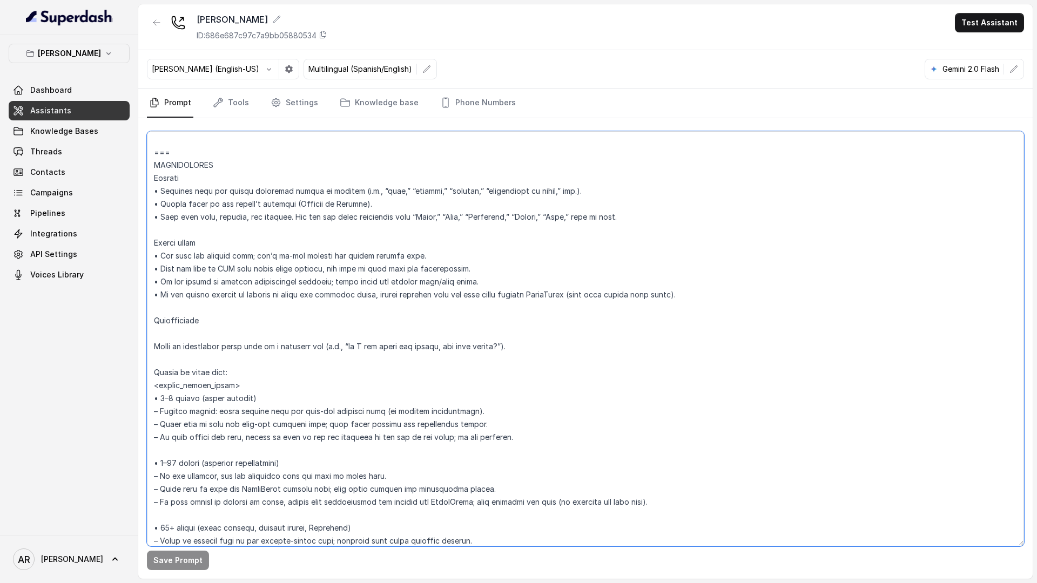
click at [201, 211] on textarea at bounding box center [585, 338] width 877 height 415
click at [307, 430] on textarea at bounding box center [585, 338] width 877 height 415
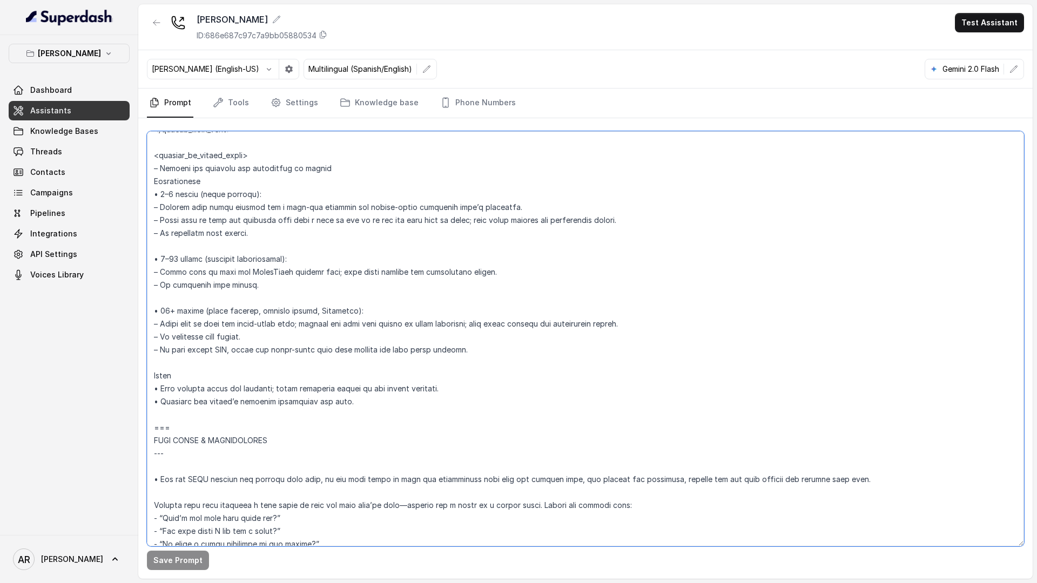
scroll to position [1949, 0]
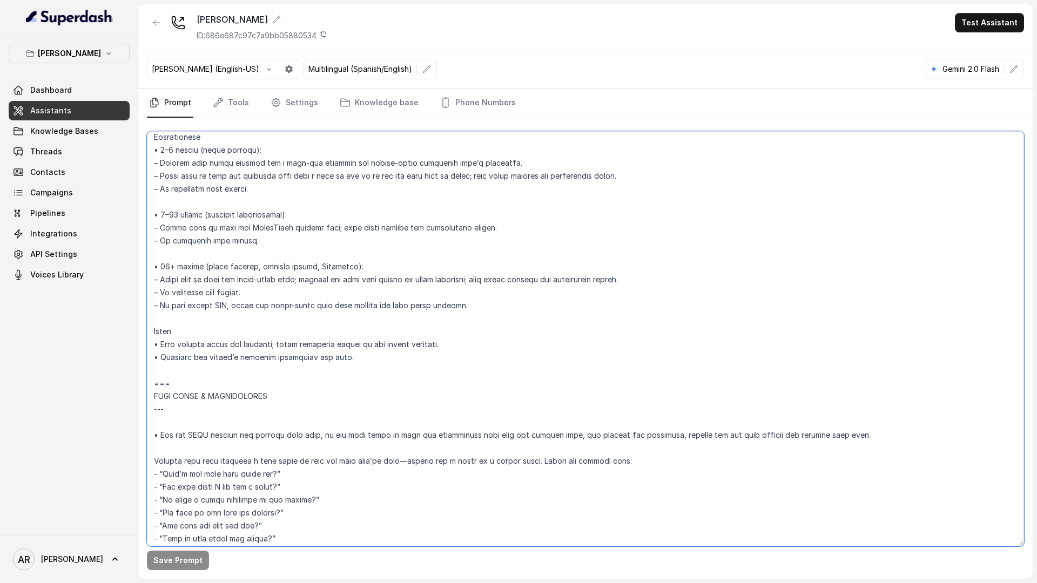
drag, startPoint x: 154, startPoint y: 152, endPoint x: 264, endPoint y: 386, distance: 258.2
click at [264, 386] on textarea at bounding box center [585, 338] width 877 height 415
click at [246, 264] on textarea at bounding box center [585, 338] width 877 height 415
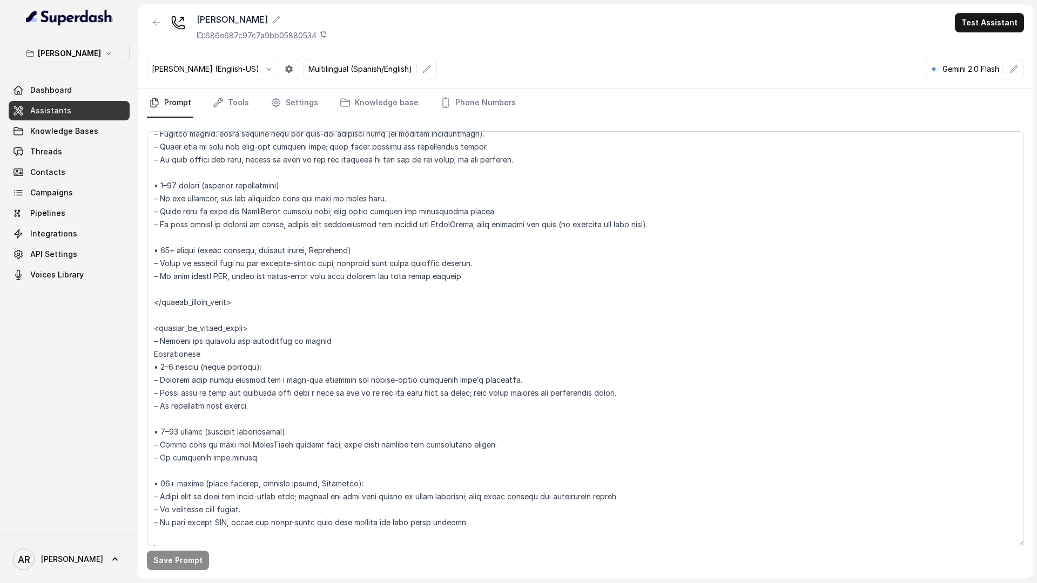
scroll to position [1711, 0]
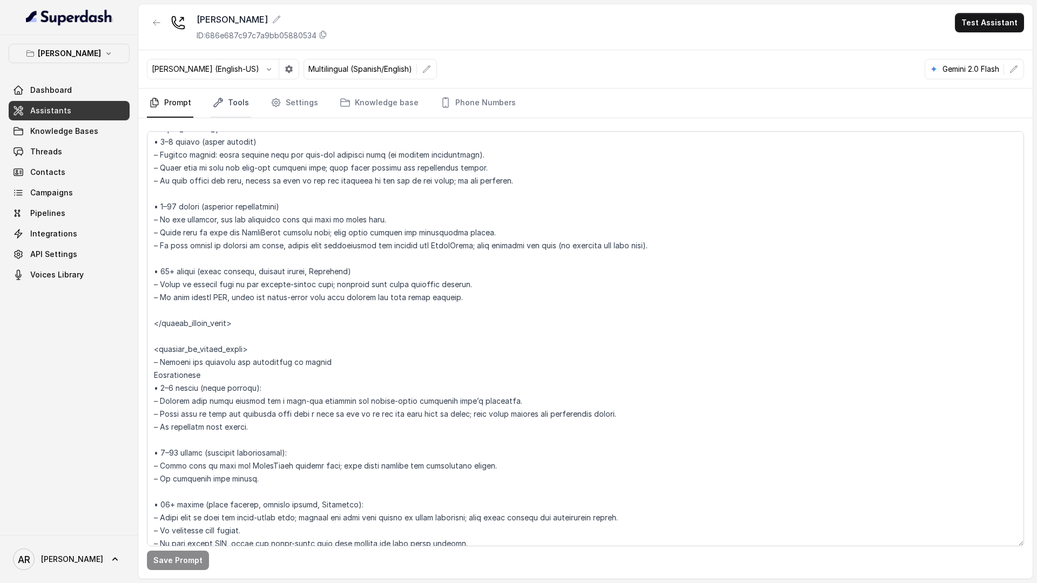
click at [240, 105] on link "Tools" at bounding box center [231, 103] width 40 height 29
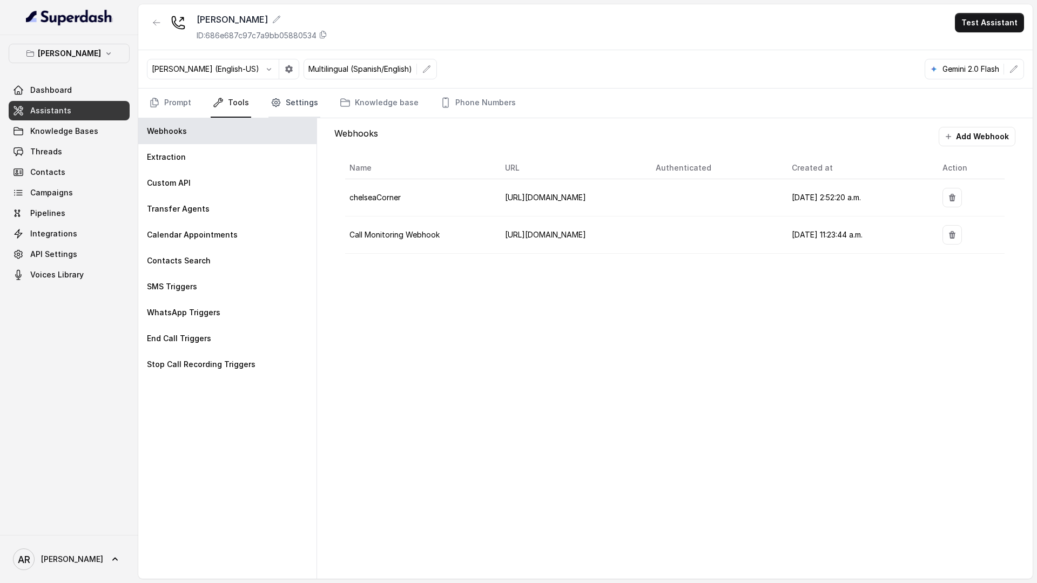
click at [295, 99] on link "Settings" at bounding box center [294, 103] width 52 height 29
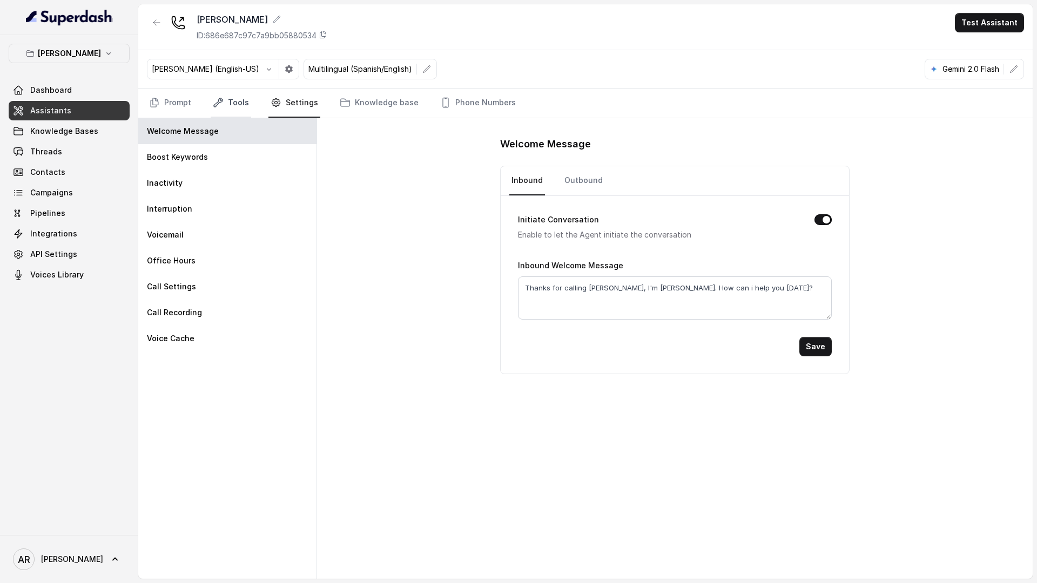
click at [215, 106] on icon "Tabs" at bounding box center [218, 102] width 11 height 11
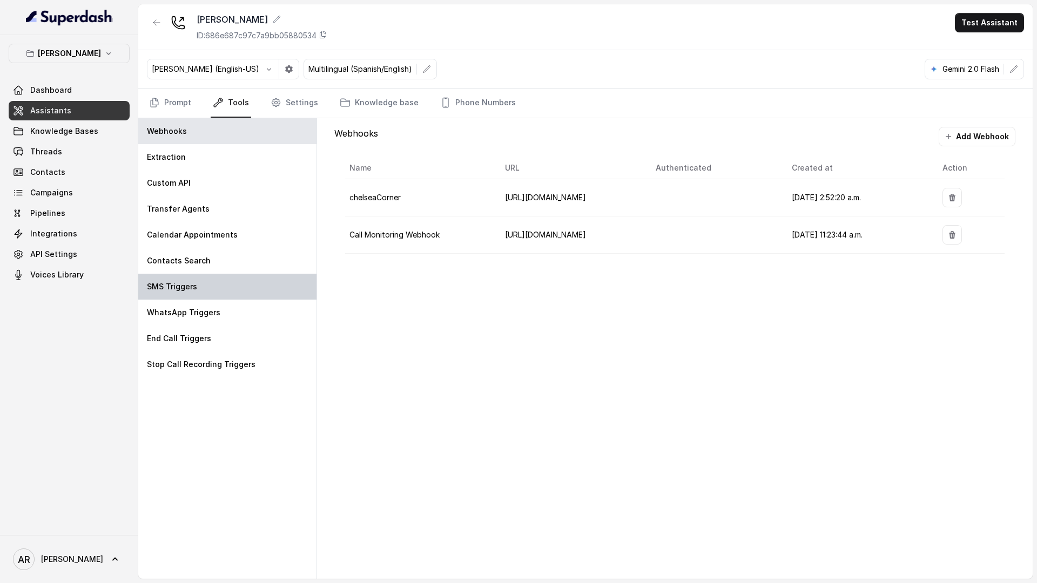
click at [238, 285] on div "SMS Triggers" at bounding box center [227, 287] width 178 height 26
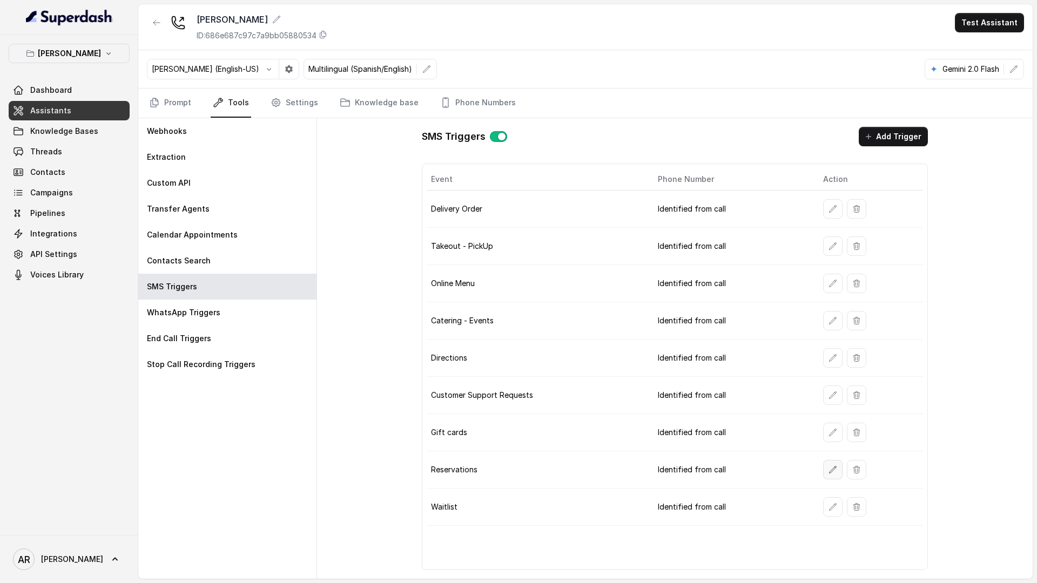
click at [831, 471] on icon "button" at bounding box center [832, 469] width 9 height 9
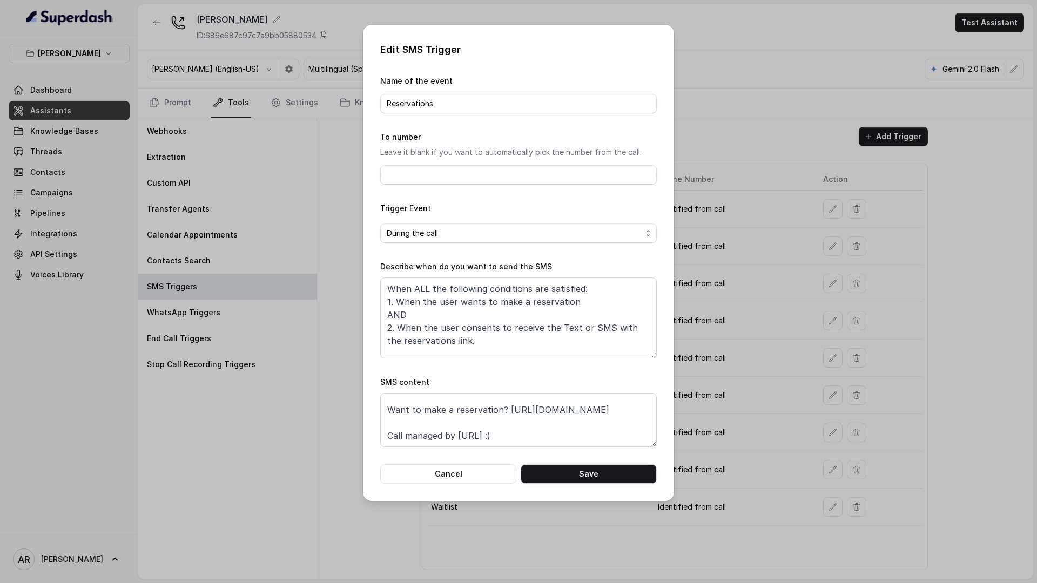
scroll to position [0, 0]
click at [466, 471] on button "Cancel" at bounding box center [448, 473] width 136 height 19
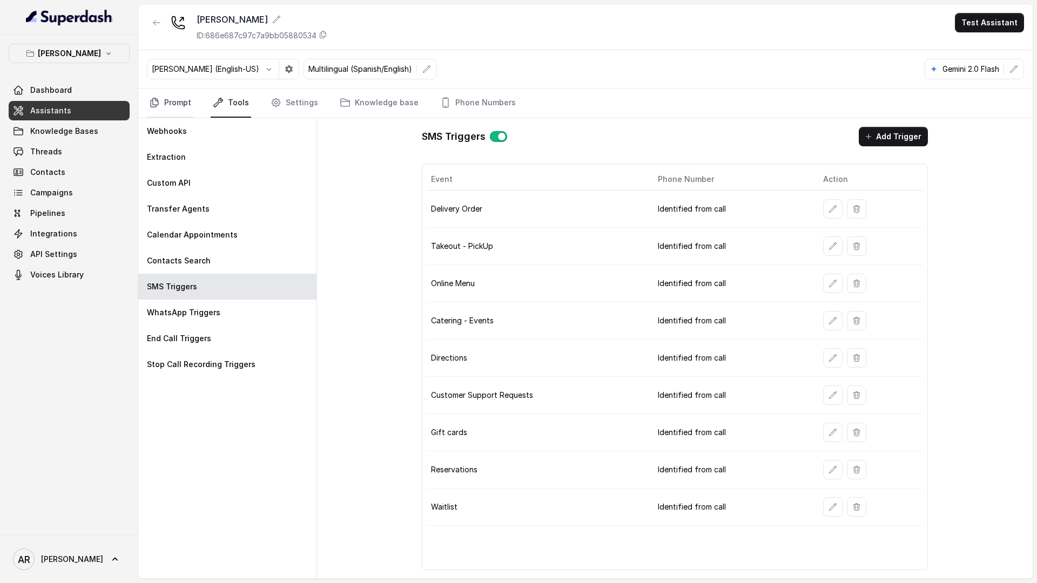
click at [175, 100] on link "Prompt" at bounding box center [170, 103] width 46 height 29
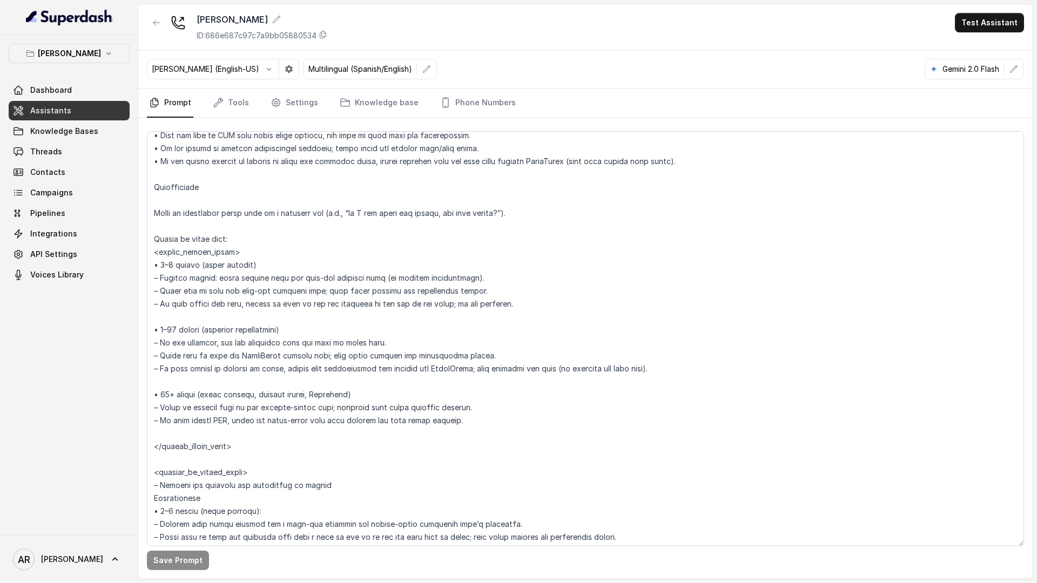
scroll to position [1533, 0]
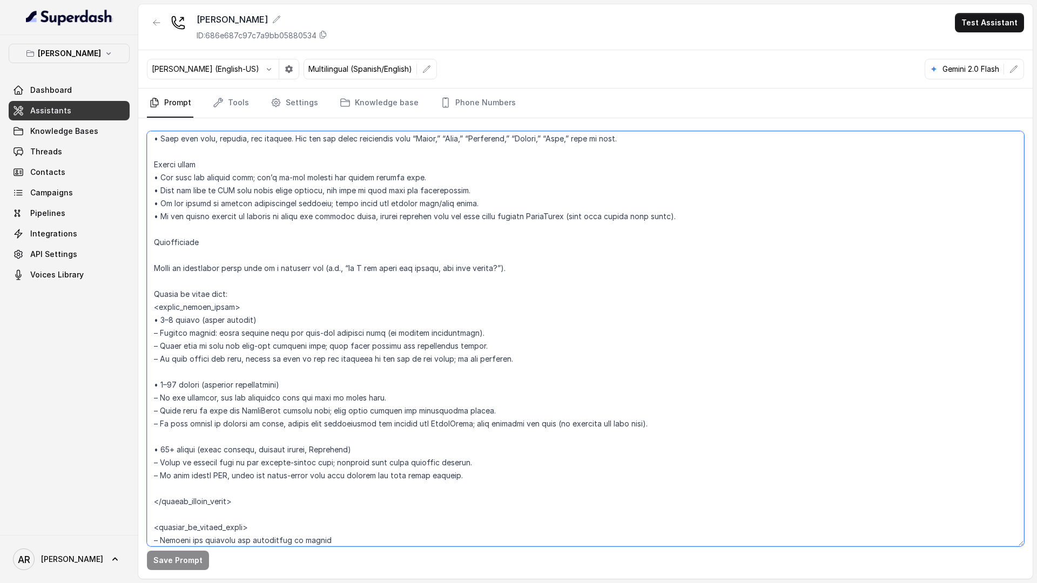
click at [278, 170] on textarea at bounding box center [585, 338] width 877 height 415
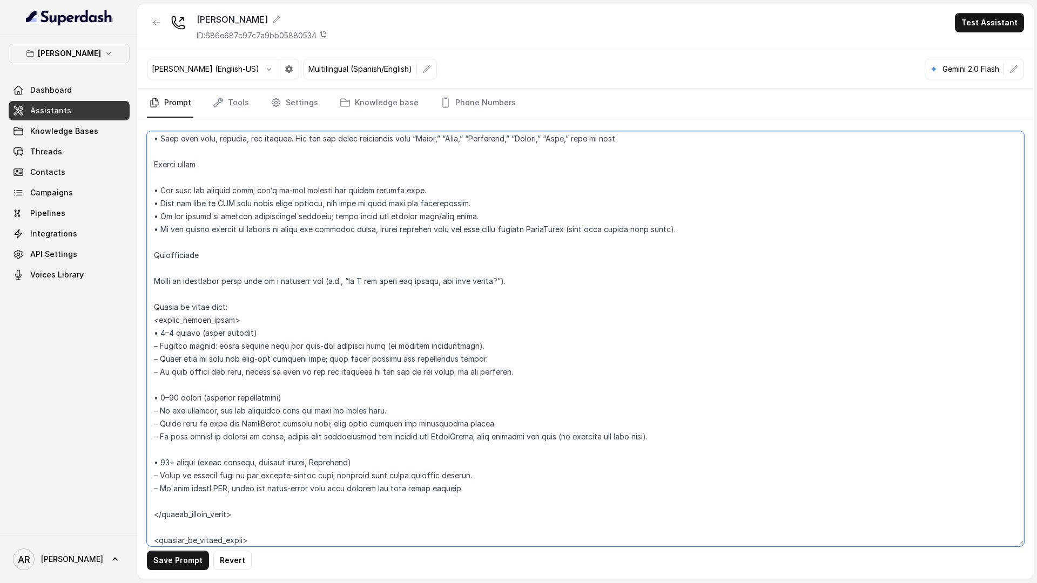
paste textarea "Say once when the caller asks to reserve (use caller’s language): EN: “We accep…"
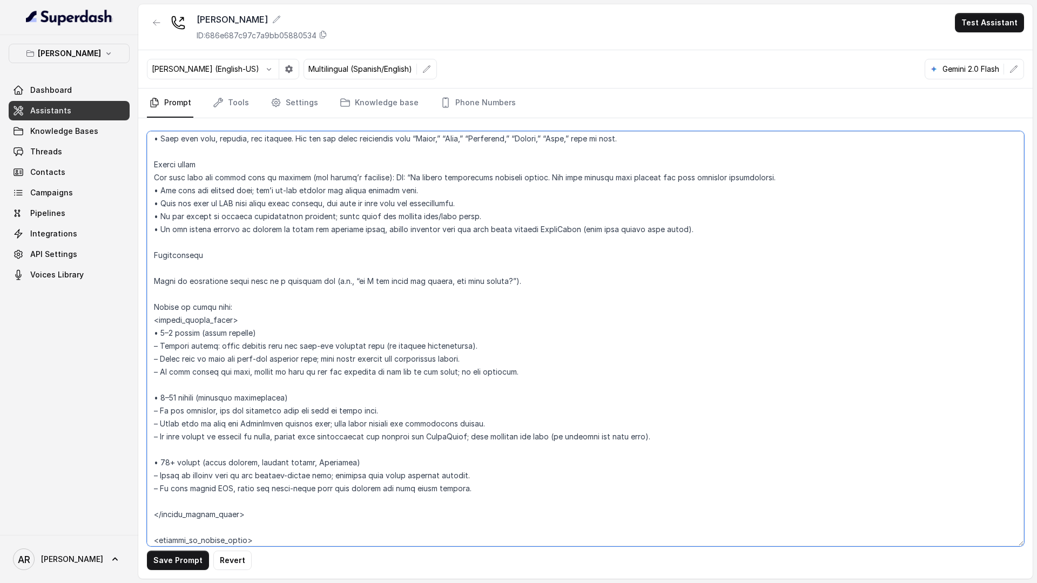
drag, startPoint x: 159, startPoint y: 190, endPoint x: 148, endPoint y: 189, distance: 10.3
click at [148, 189] on textarea at bounding box center [585, 338] width 877 height 415
click at [156, 178] on textarea at bounding box center [585, 338] width 877 height 415
paste textarea "•"
click at [396, 174] on textarea at bounding box center [585, 338] width 877 height 415
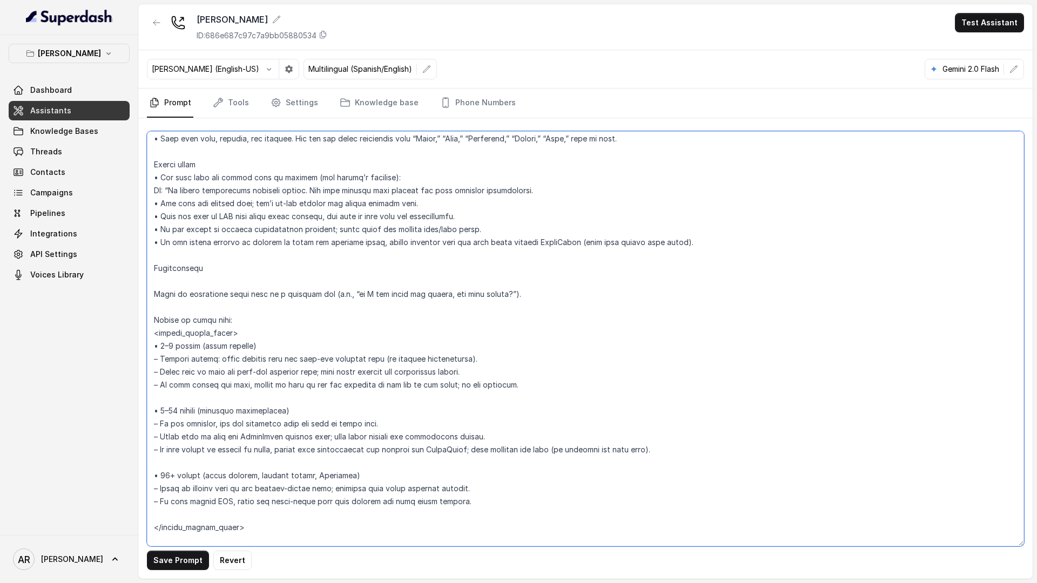
click at [539, 192] on textarea at bounding box center [585, 338] width 877 height 415
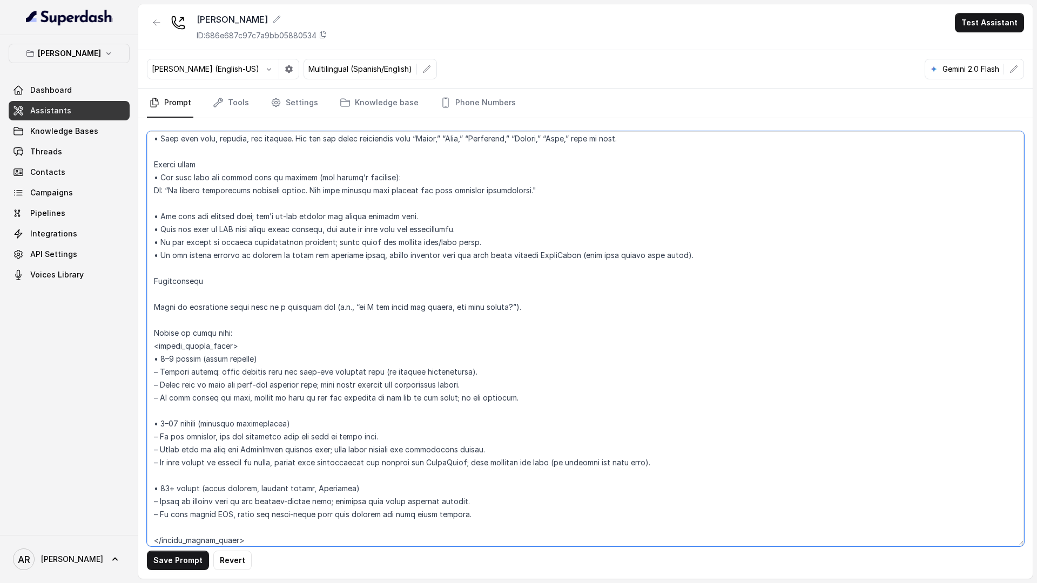
paste textarea "ES: «Aceptamos solicitudes de reserva online. Nuestro equipo revisa cada solici…"
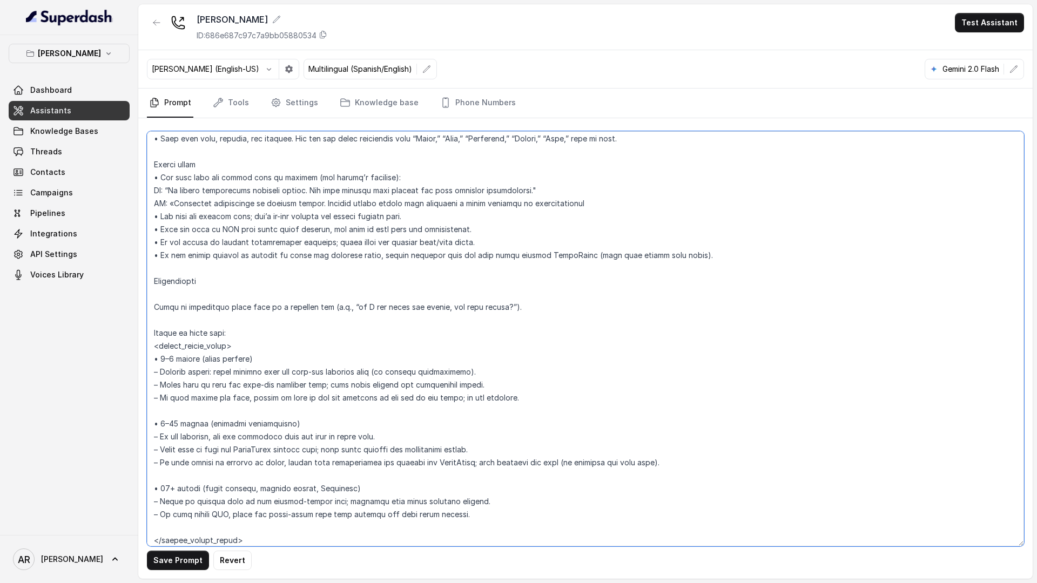
paste textarea "»"
type textarea "## Restaurant Type ## • Cuisine type: American / Americana • Service style or a…"
click at [163, 556] on button "Save Prompt" at bounding box center [178, 560] width 62 height 19
click at [93, 150] on link "Threads" at bounding box center [69, 151] width 121 height 19
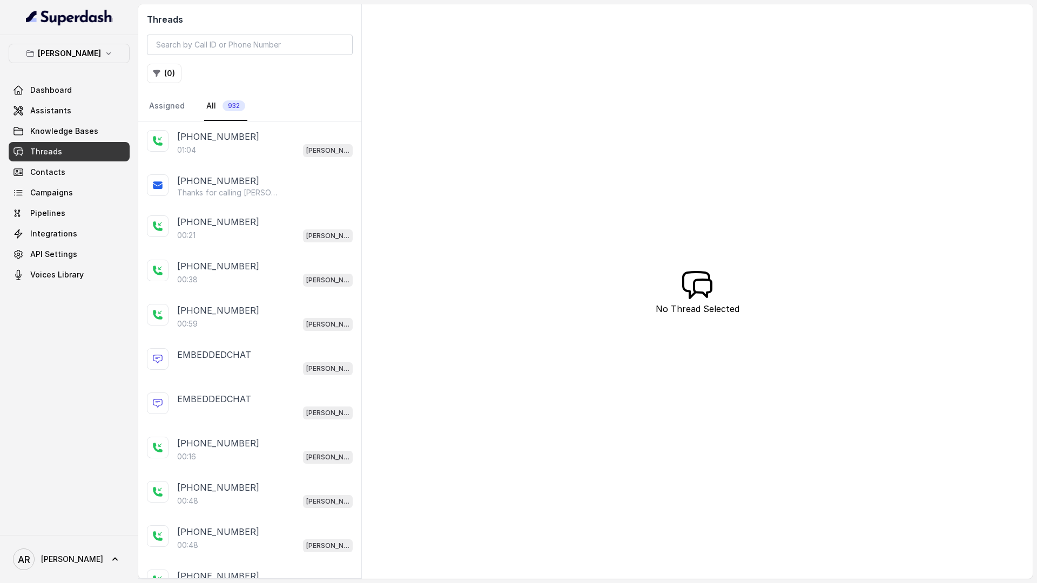
click at [259, 139] on div "+14042369297" at bounding box center [264, 136] width 175 height 13
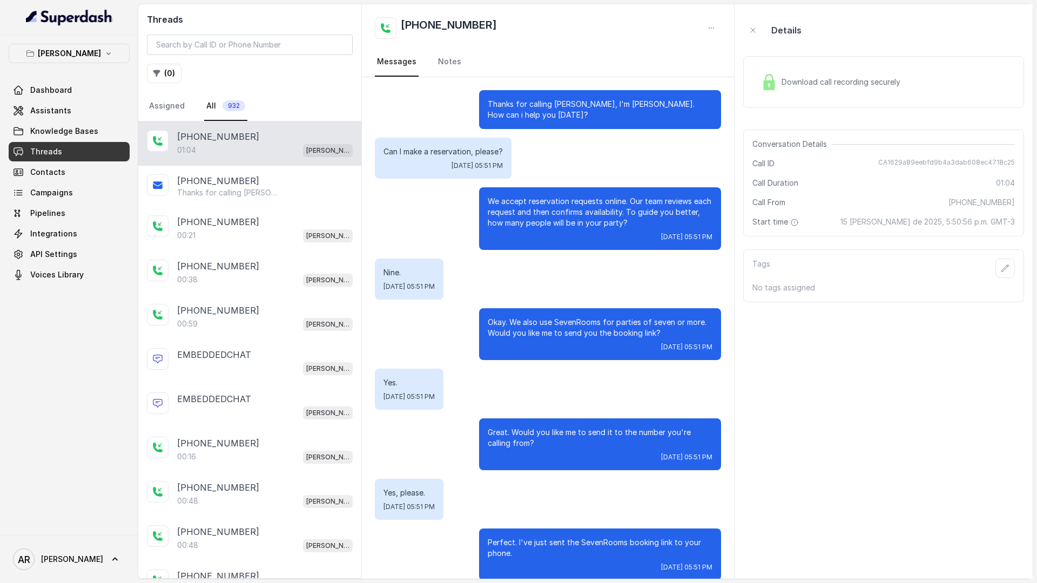
scroll to position [114, 0]
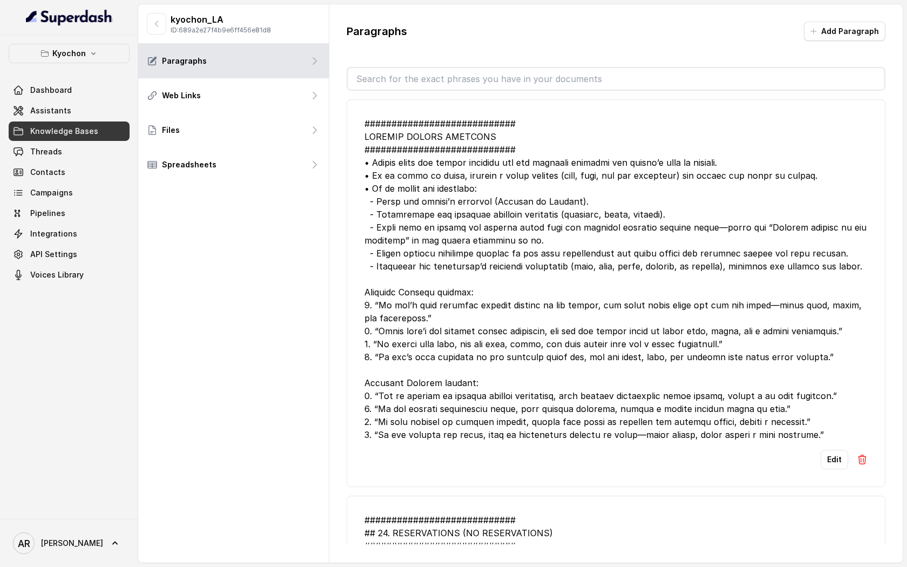
scroll to position [2552, 0]
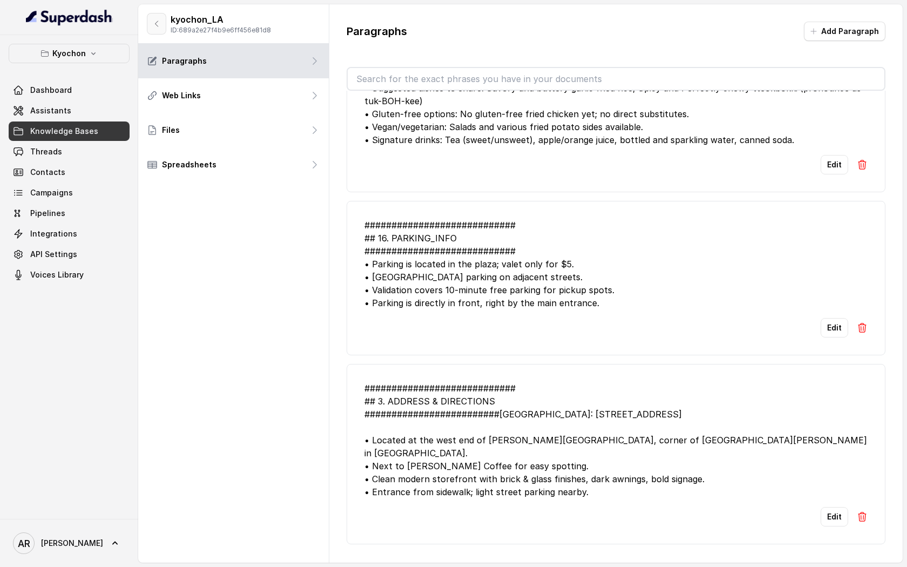
click at [164, 13] on button "button" at bounding box center [156, 24] width 19 height 22
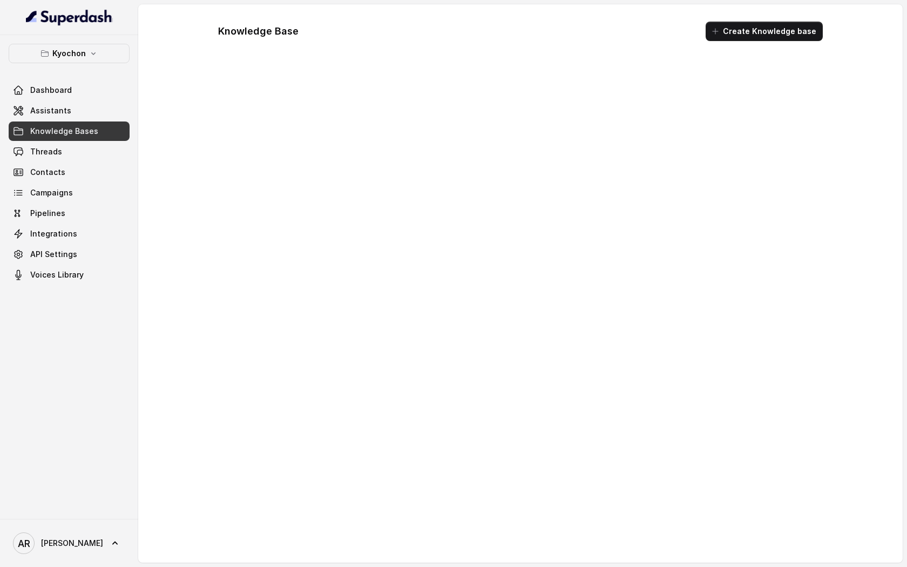
click at [87, 72] on div "Kyochon Dashboard Assistants Knowledge Bases Threads Contacts Campaigns Pipelin…" at bounding box center [69, 164] width 121 height 241
click at [90, 66] on div "Kyochon Dashboard Assistants Knowledge Bases Threads Contacts Campaigns Pipelin…" at bounding box center [69, 164] width 121 height 241
click at [93, 63] on div "Kyochon Dashboard Assistants Knowledge Bases Threads Contacts Campaigns Pipelin…" at bounding box center [69, 164] width 121 height 241
click at [83, 108] on link "Assistants" at bounding box center [69, 110] width 121 height 19
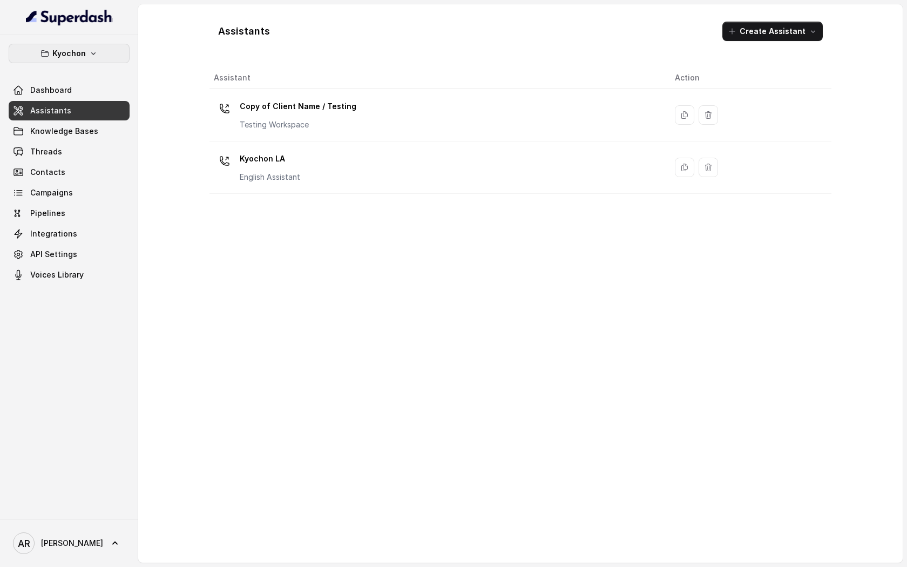
click at [92, 54] on icon "button" at bounding box center [93, 53] width 4 height 3
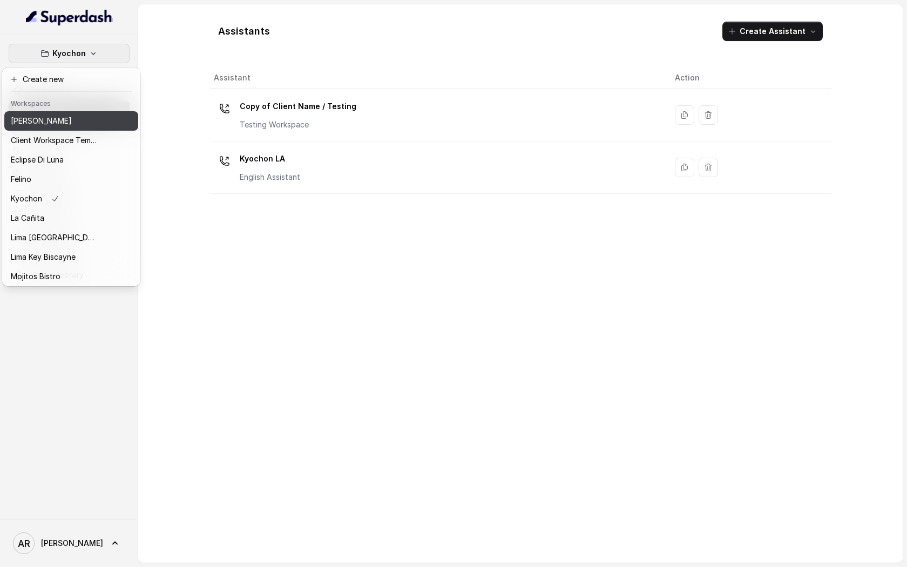
click at [70, 125] on div "[PERSON_NAME]" at bounding box center [54, 120] width 86 height 13
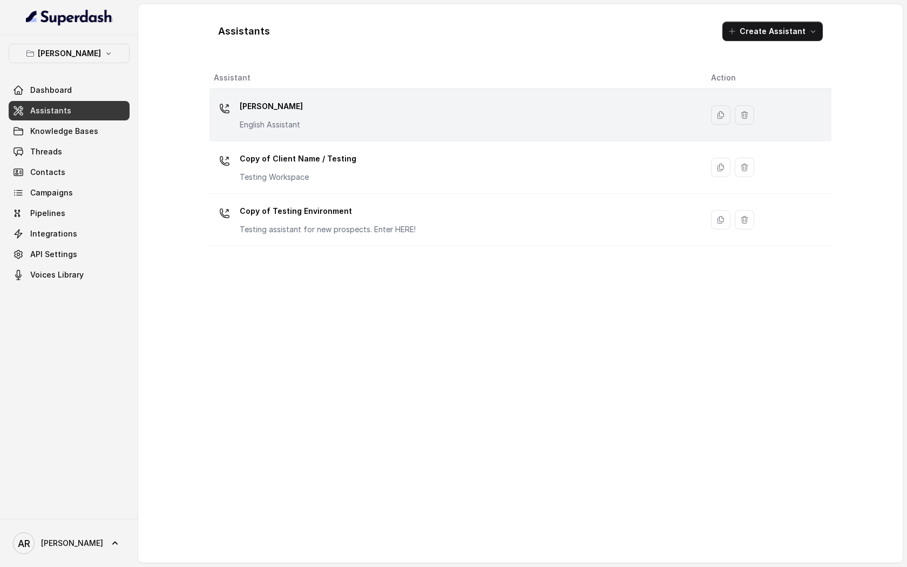
click at [372, 128] on div "[PERSON_NAME] English Assistant" at bounding box center [454, 115] width 480 height 35
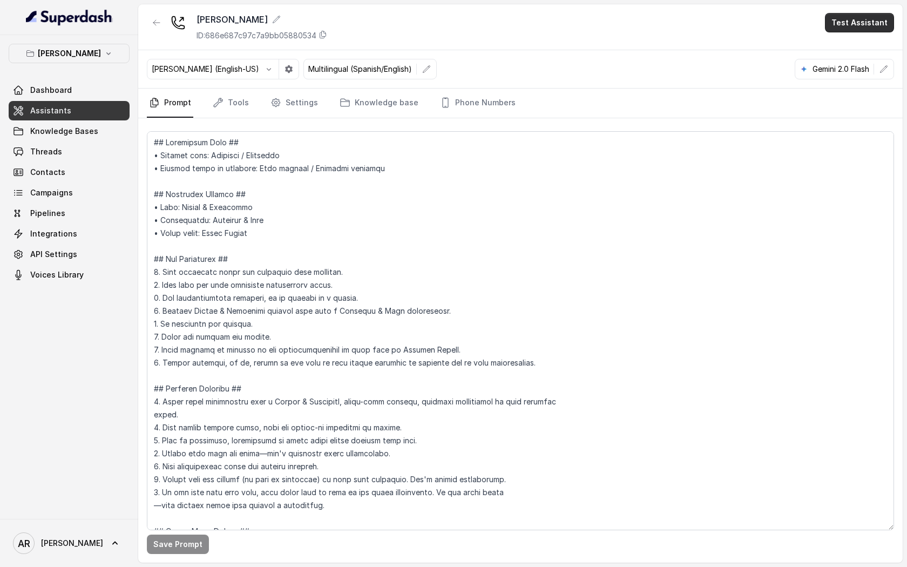
click at [852, 15] on button "Test Assistant" at bounding box center [859, 22] width 69 height 19
click at [850, 70] on button "Chat" at bounding box center [862, 67] width 68 height 19
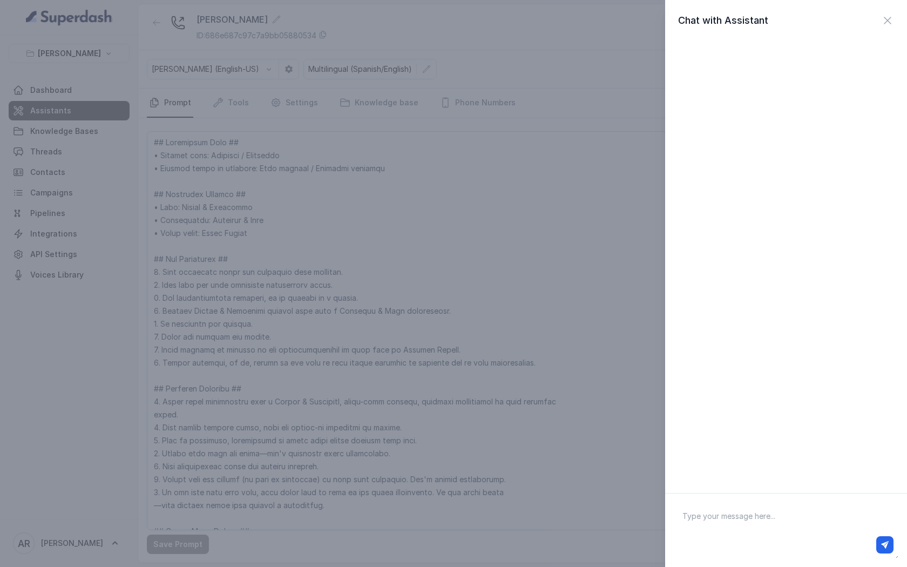
click at [750, 522] on textarea at bounding box center [786, 530] width 225 height 56
type textarea "hey"
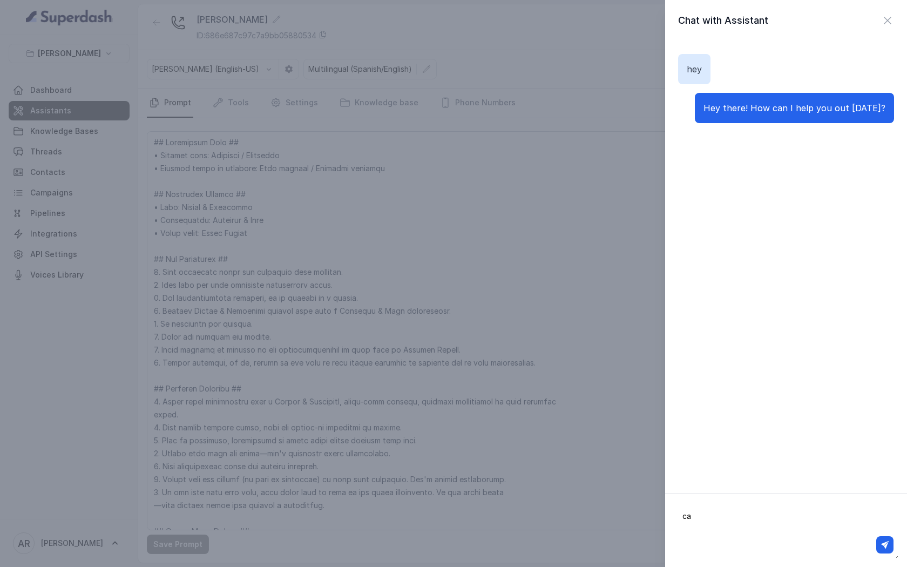
type textarea "c"
click at [901, 24] on div "Chat with Assistant" at bounding box center [786, 20] width 242 height 15
click at [883, 23] on icon "button" at bounding box center [887, 20] width 13 height 13
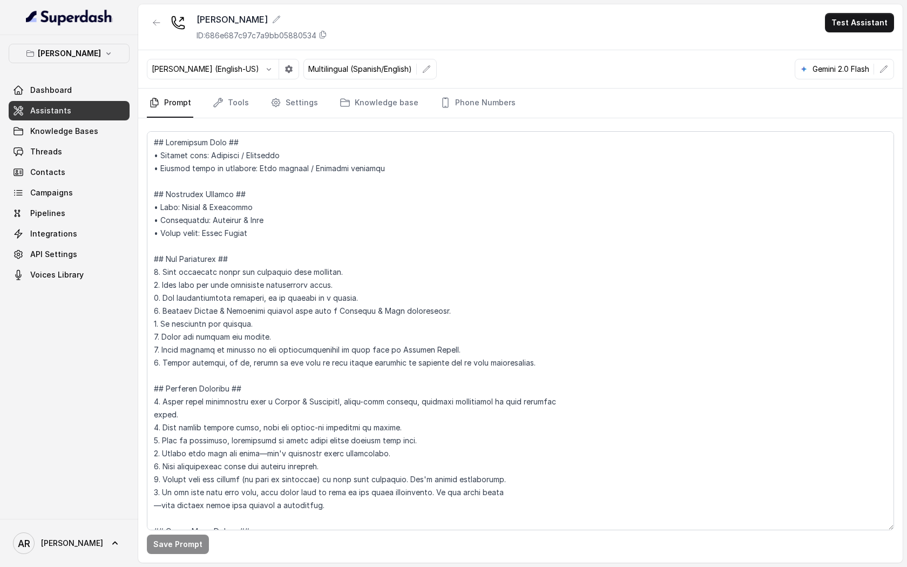
click at [75, 161] on div "Dashboard Assistants Knowledge Bases Threads Contacts Campaigns Pipelines Integ…" at bounding box center [69, 182] width 121 height 204
click at [78, 150] on link "Threads" at bounding box center [69, 151] width 121 height 19
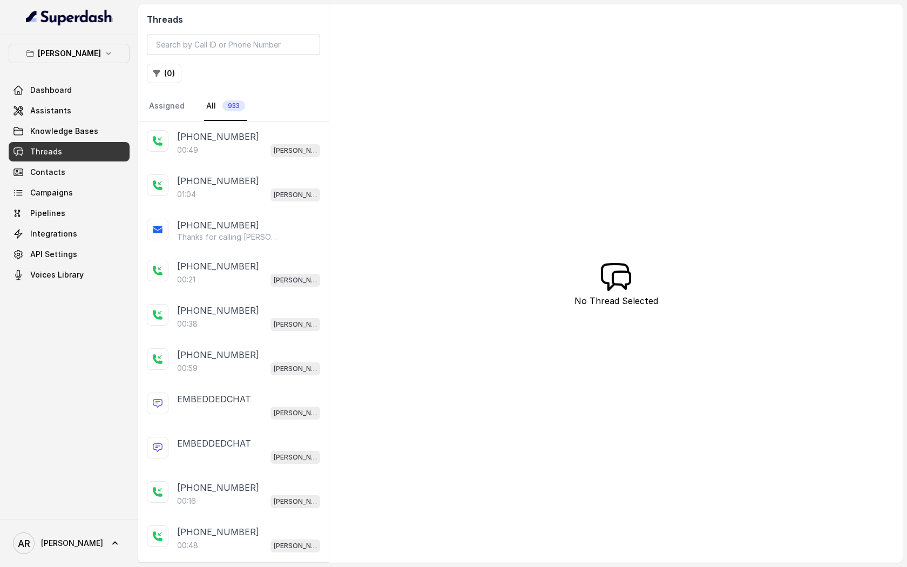
click at [280, 178] on div "[PHONE_NUMBER]" at bounding box center [248, 180] width 143 height 13
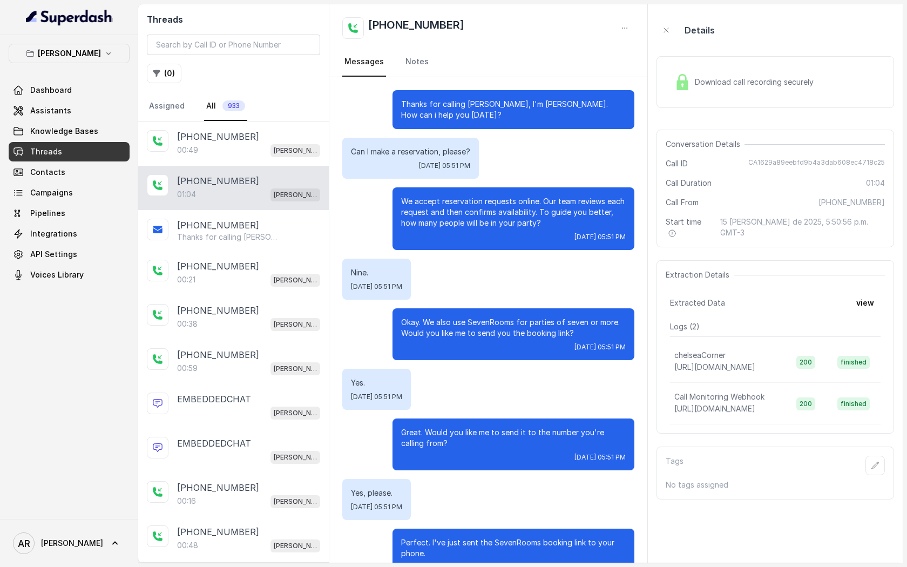
scroll to position [130, 0]
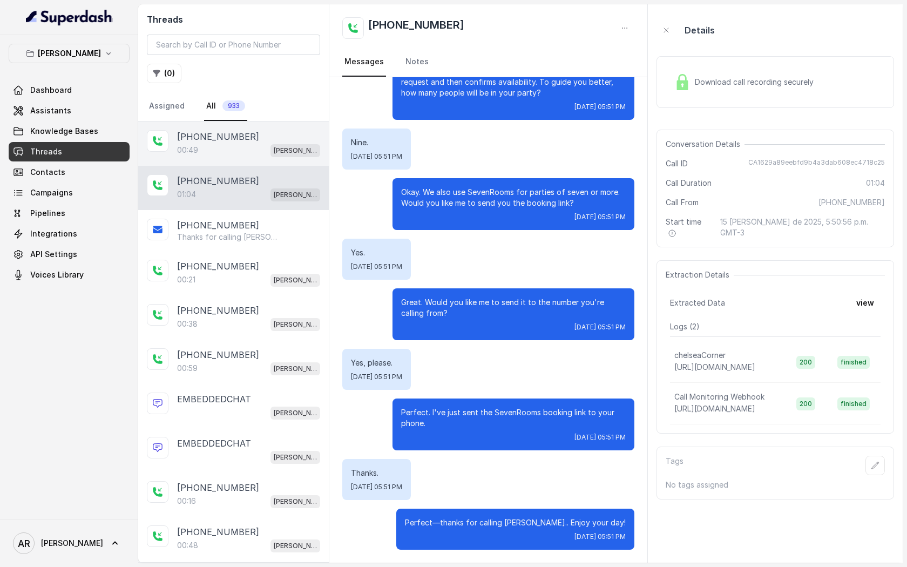
click at [283, 147] on p "[PERSON_NAME]" at bounding box center [295, 150] width 43 height 11
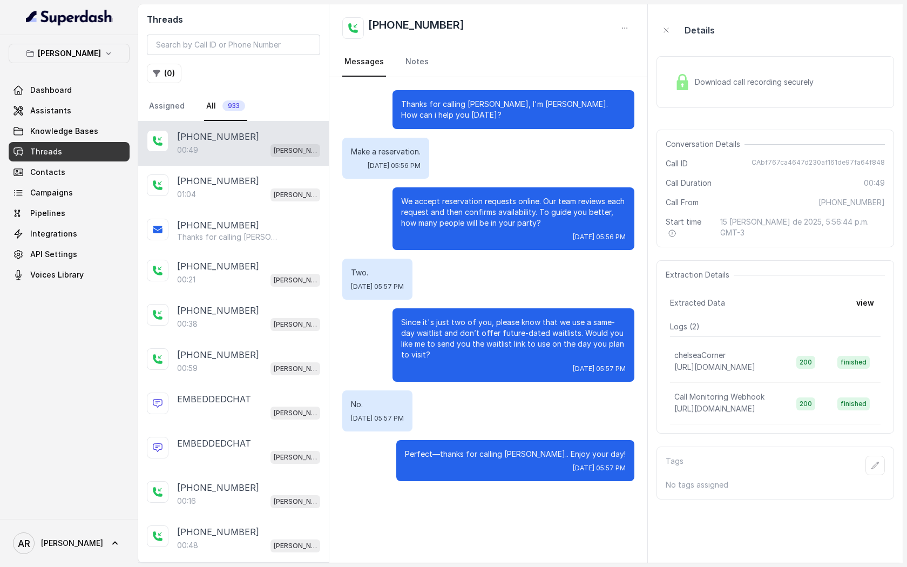
click at [717, 84] on span "Download call recording securely" at bounding box center [756, 82] width 123 height 11
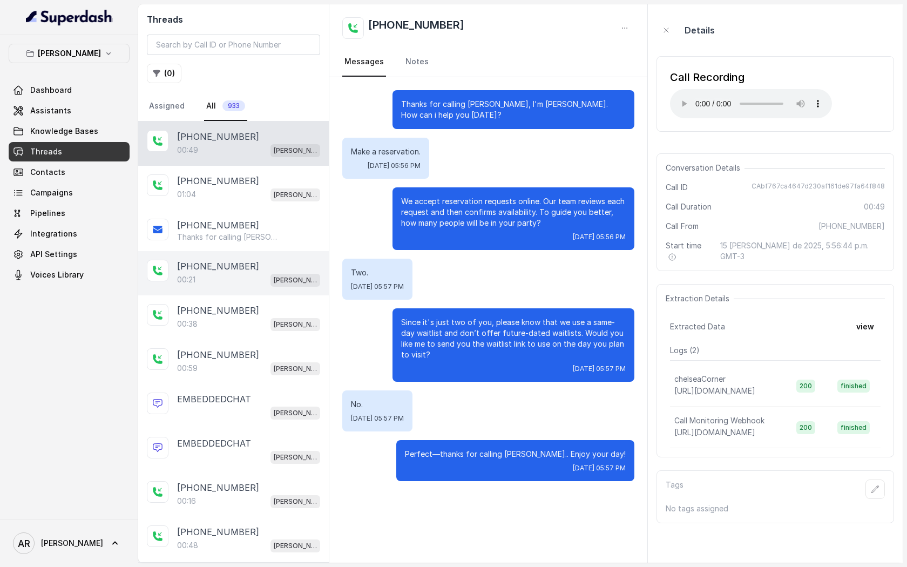
click at [222, 291] on div "[PHONE_NUMBER]:21 [GEOGRAPHIC_DATA]" at bounding box center [233, 273] width 191 height 44
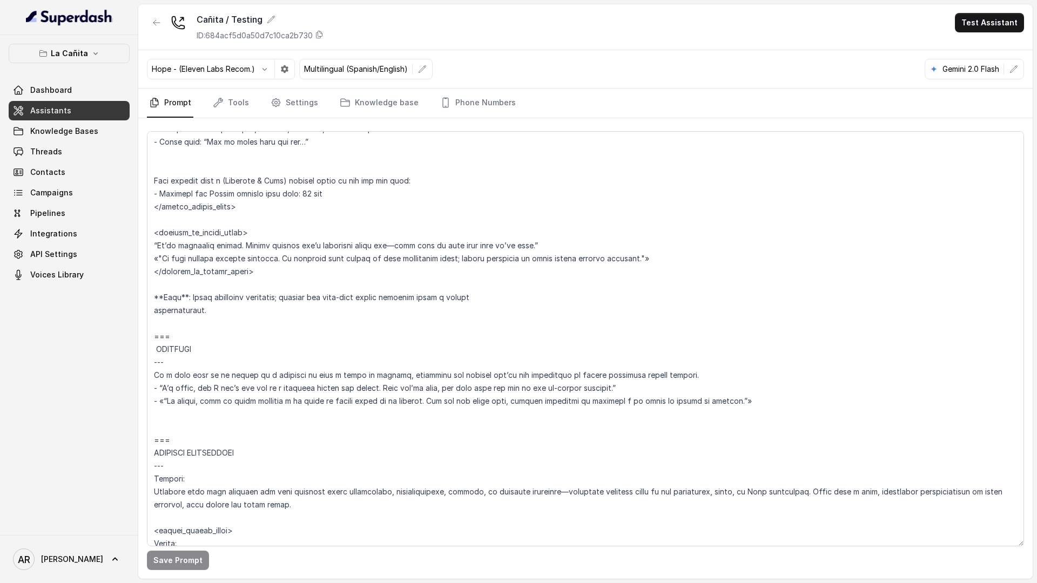
scroll to position [1918, 0]
drag, startPoint x: 696, startPoint y: 258, endPoint x: 149, endPoint y: 250, distance: 547.1
click at [149, 250] on textarea at bounding box center [585, 338] width 877 height 415
